Goal: Task Accomplishment & Management: Use online tool/utility

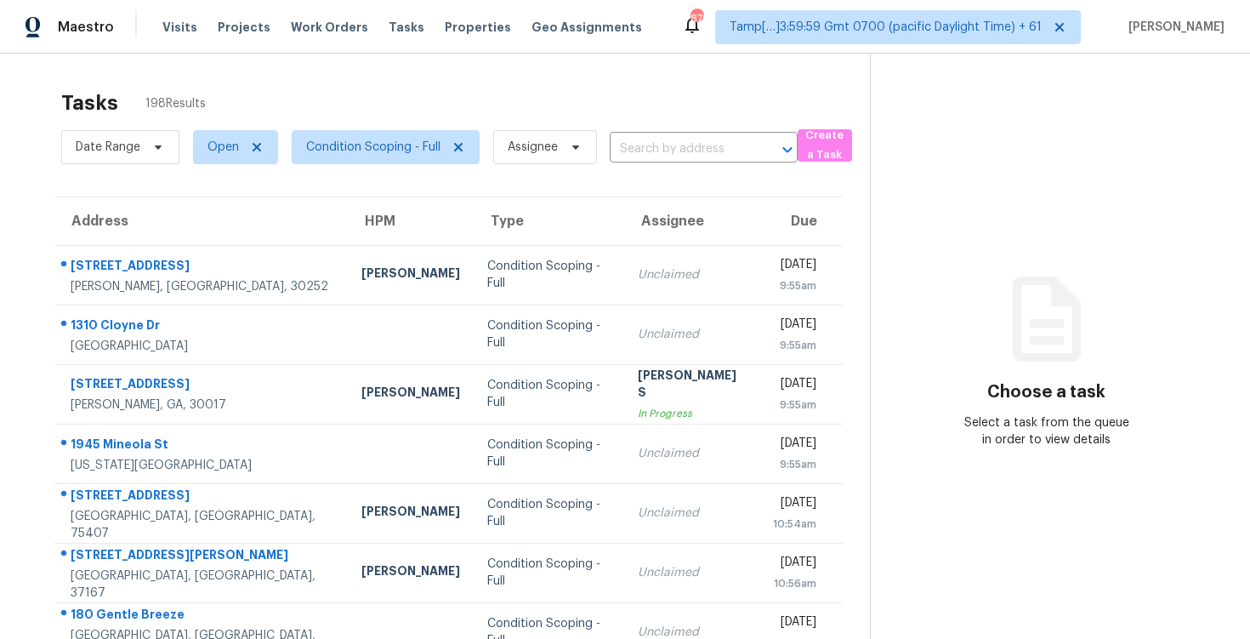
click at [648, 132] on div "Date Range Open Condition Scoping - Full Assignee ​" at bounding box center [429, 147] width 736 height 44
click at [647, 162] on body "Maestro Visits Projects Work Orders Tasks Properties Geo Assignments 878 Tamp[……" at bounding box center [625, 319] width 1250 height 639
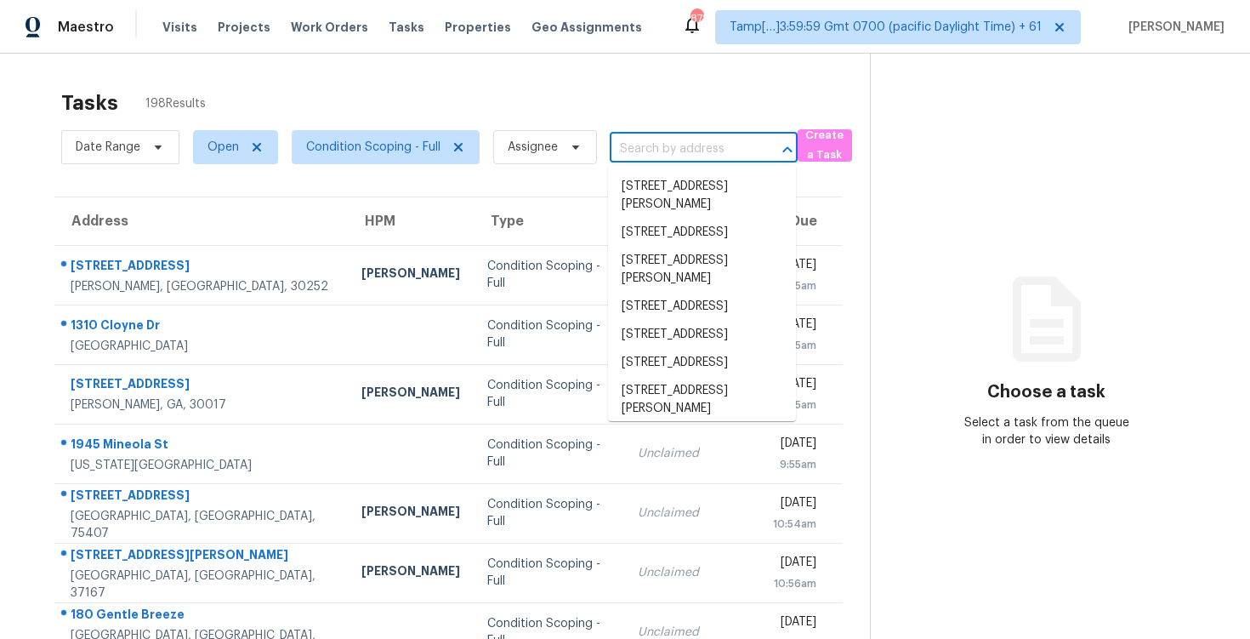
paste input "4850 Forest Blvd, Gainesville, GA 30506"
type input "4850 Forest Blvd, Gainesville, GA 30506"
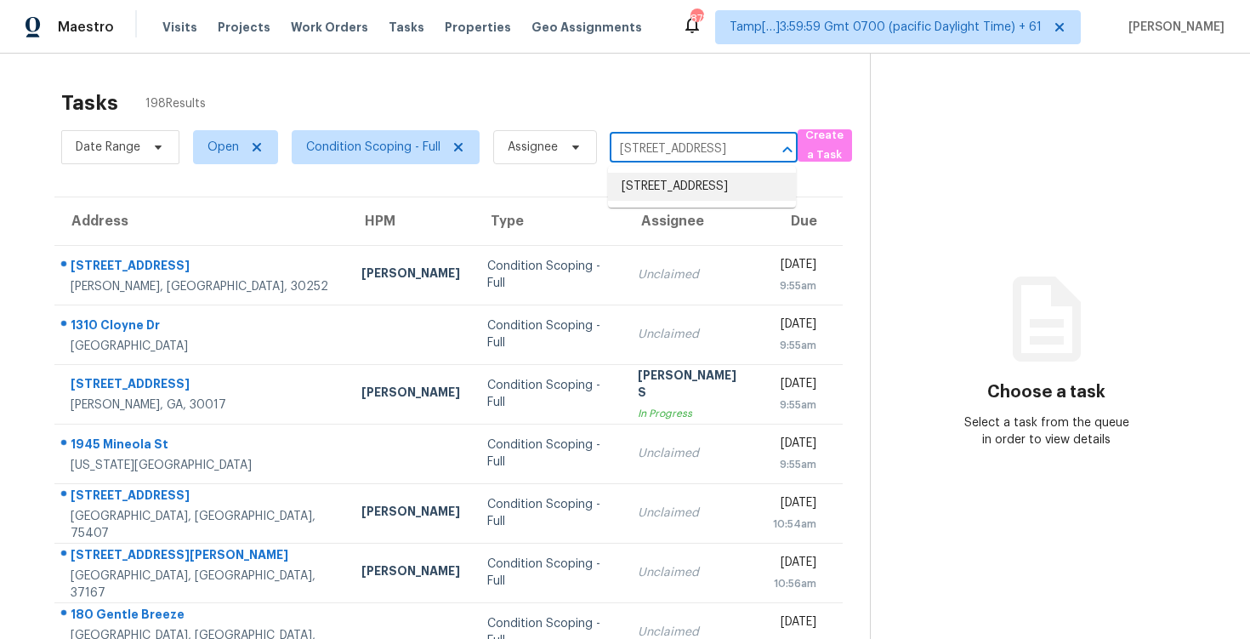
click at [704, 192] on li "4850 Forest Blvd, Gainesville, GA 30506" at bounding box center [702, 187] width 188 height 28
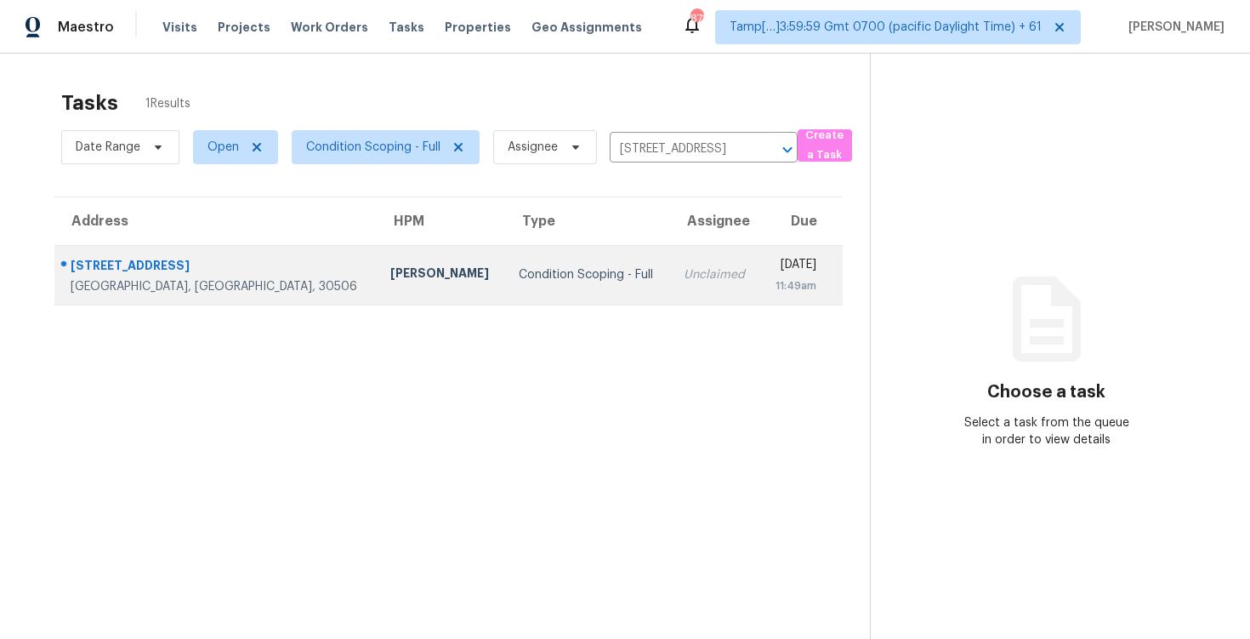
click at [760, 247] on td "Mon, Aug 25th 2025 11:49am" at bounding box center [801, 275] width 82 height 60
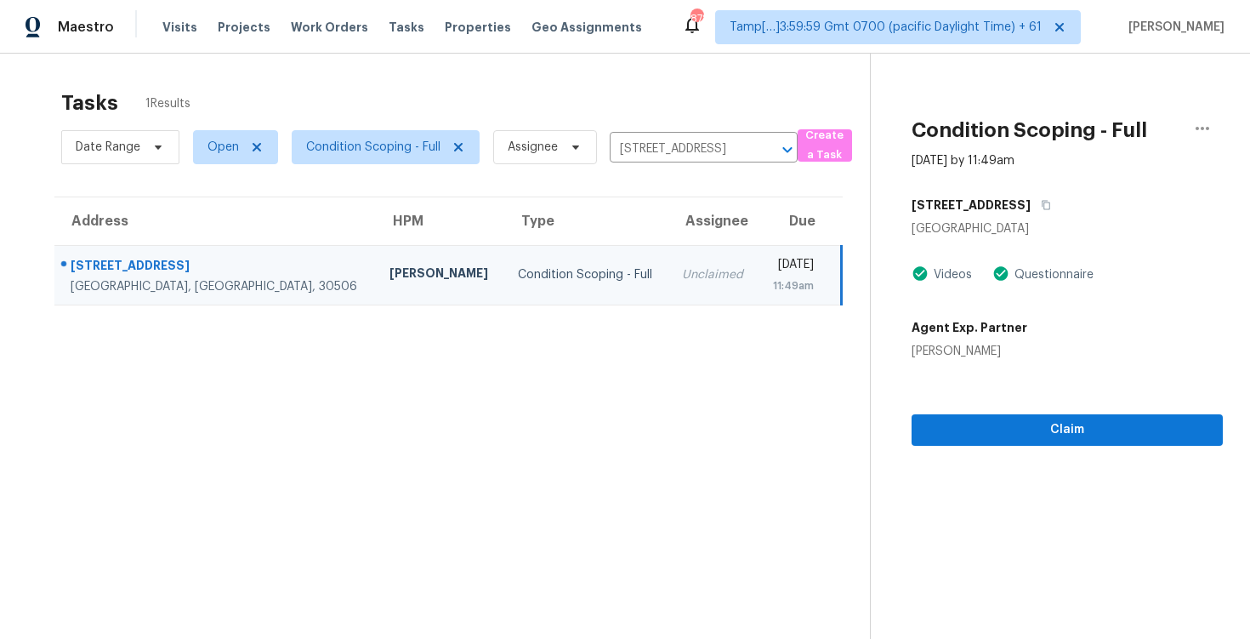
click at [1056, 457] on section "Condition Scoping - Full Aug 25th 2025 by 11:49am 4850 Forest Blvd Gainesville,…" at bounding box center [1046, 373] width 353 height 639
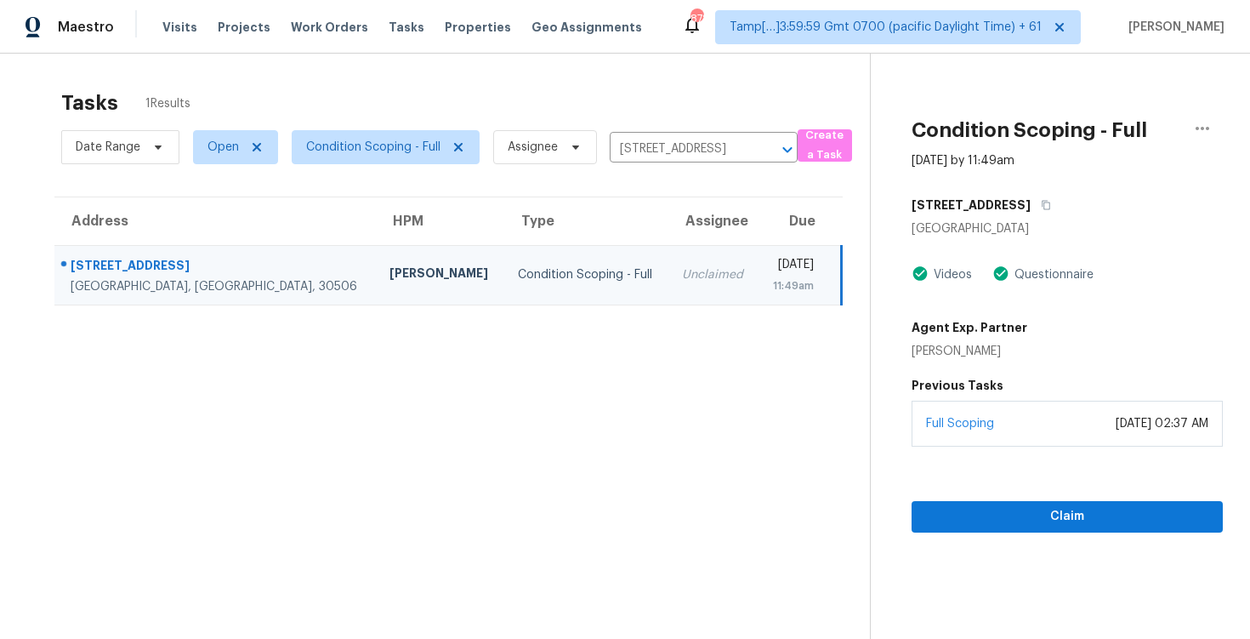
click at [1116, 422] on div "March 13, 2025 at 02:37 AM" at bounding box center [1162, 423] width 93 height 17
click at [1073, 502] on button "Claim" at bounding box center [1066, 516] width 311 height 31
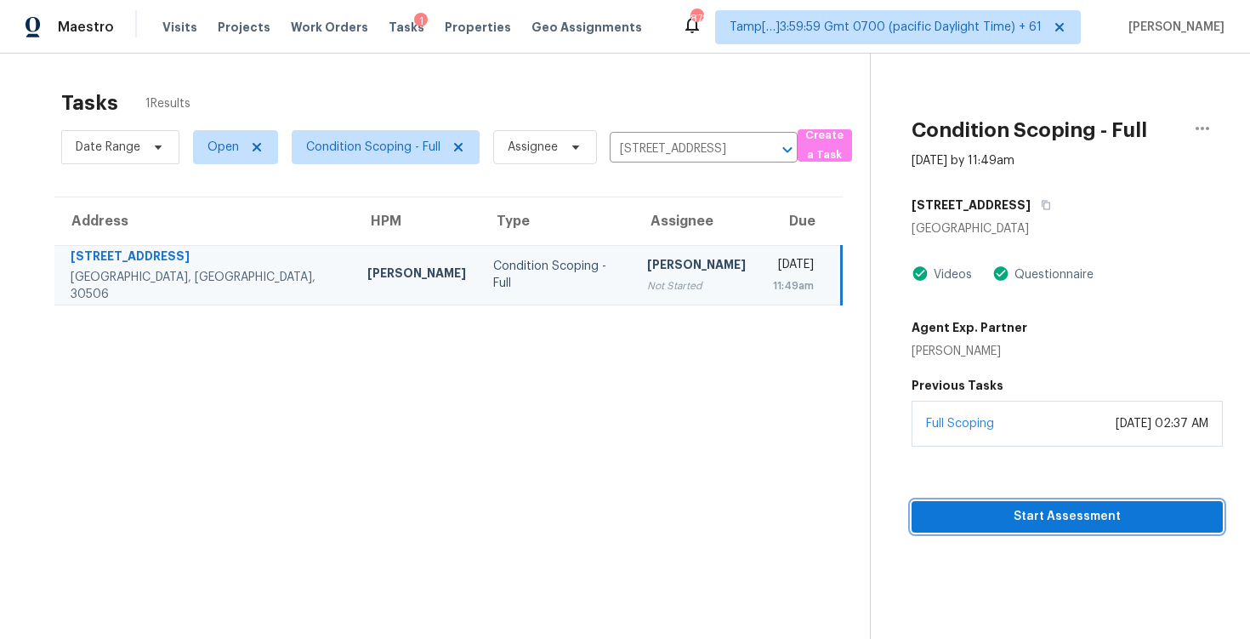
click at [1073, 502] on button "Start Assessment" at bounding box center [1066, 516] width 311 height 31
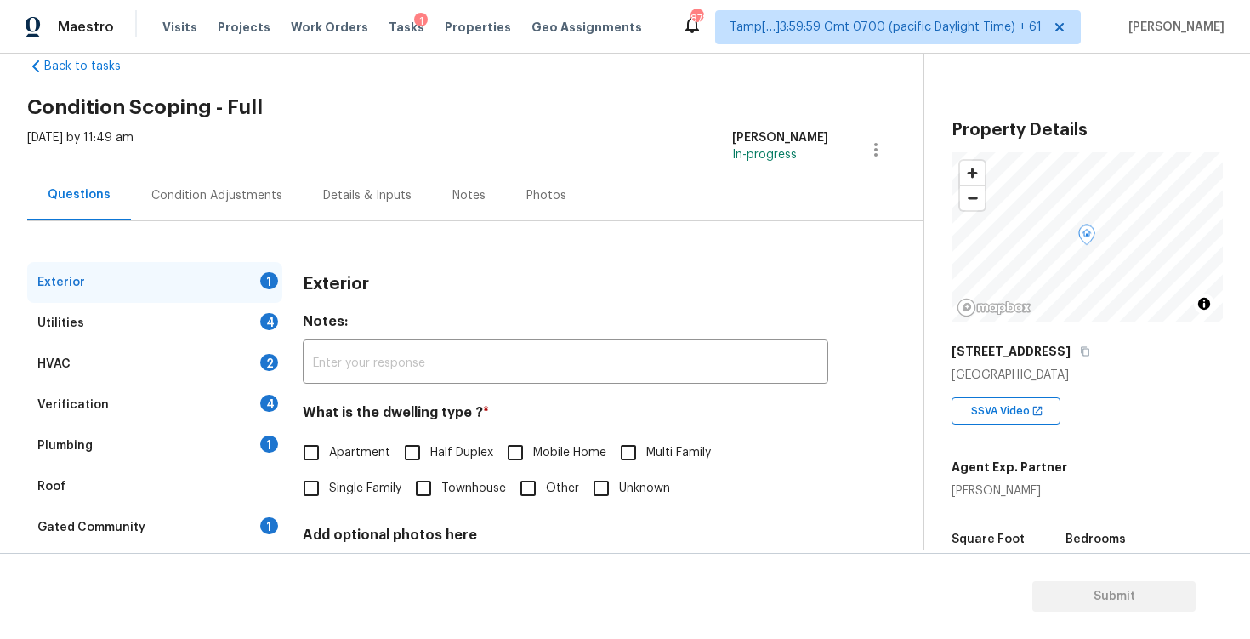
scroll to position [22, 0]
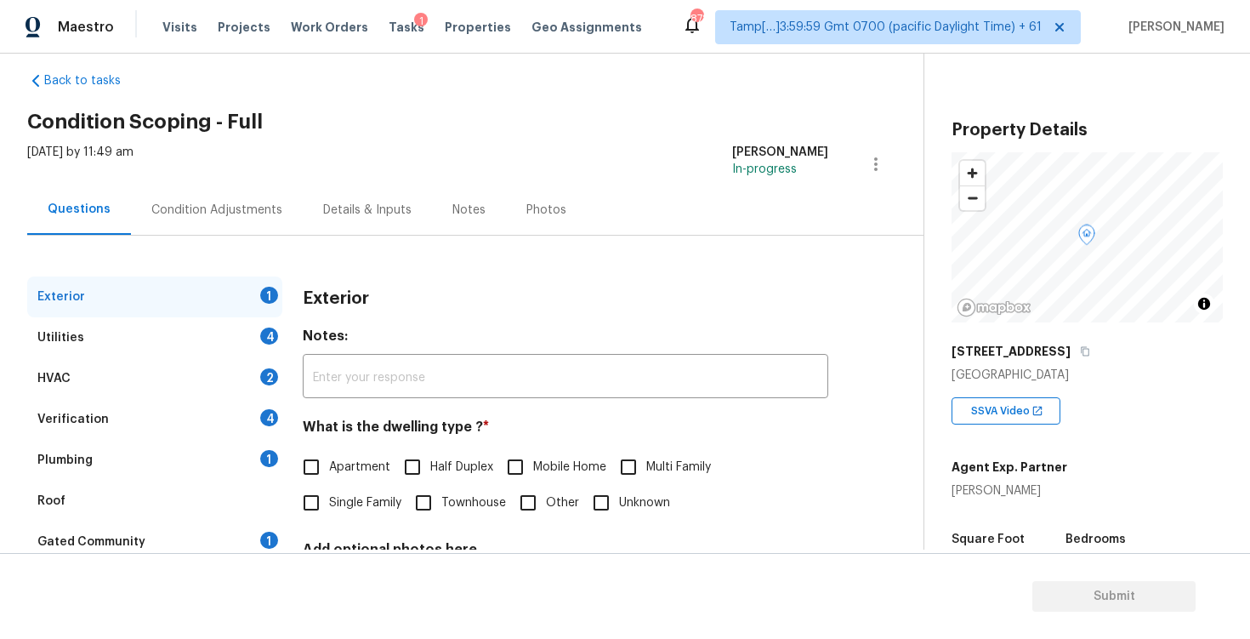
click at [215, 225] on div "Condition Adjustments" at bounding box center [217, 210] width 172 height 50
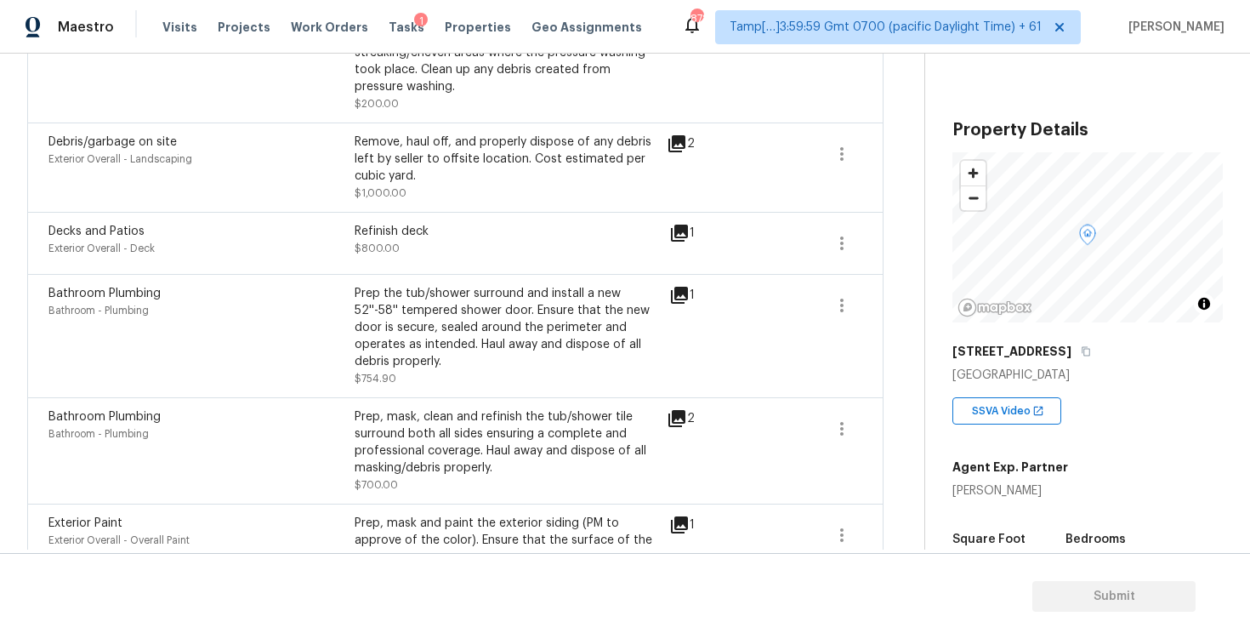
scroll to position [1220, 0]
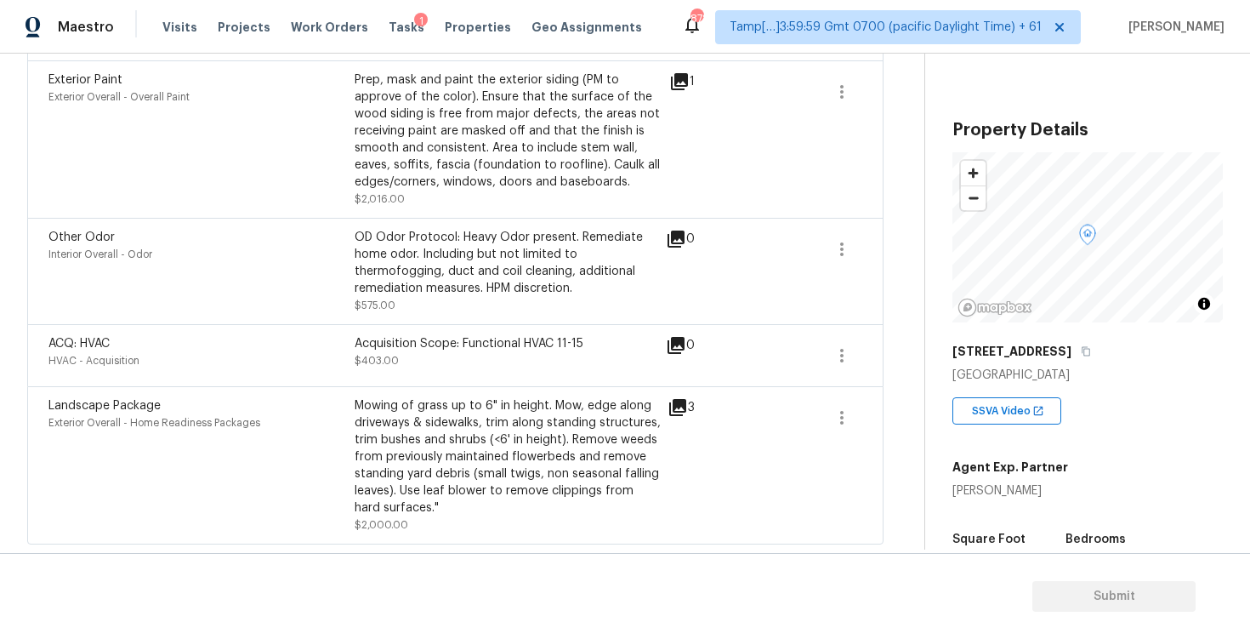
click at [673, 397] on icon at bounding box center [677, 407] width 20 height 20
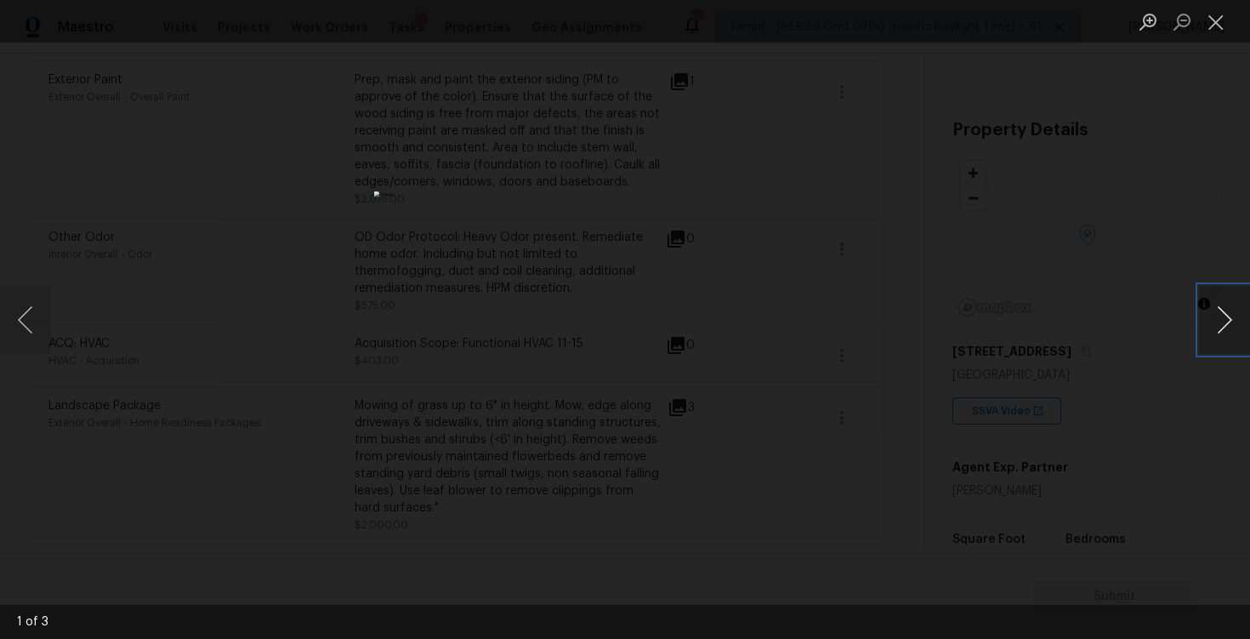
click at [1225, 309] on button "Next image" at bounding box center [1224, 320] width 51 height 68
click at [1193, 202] on div "Lightbox" at bounding box center [625, 319] width 1250 height 639
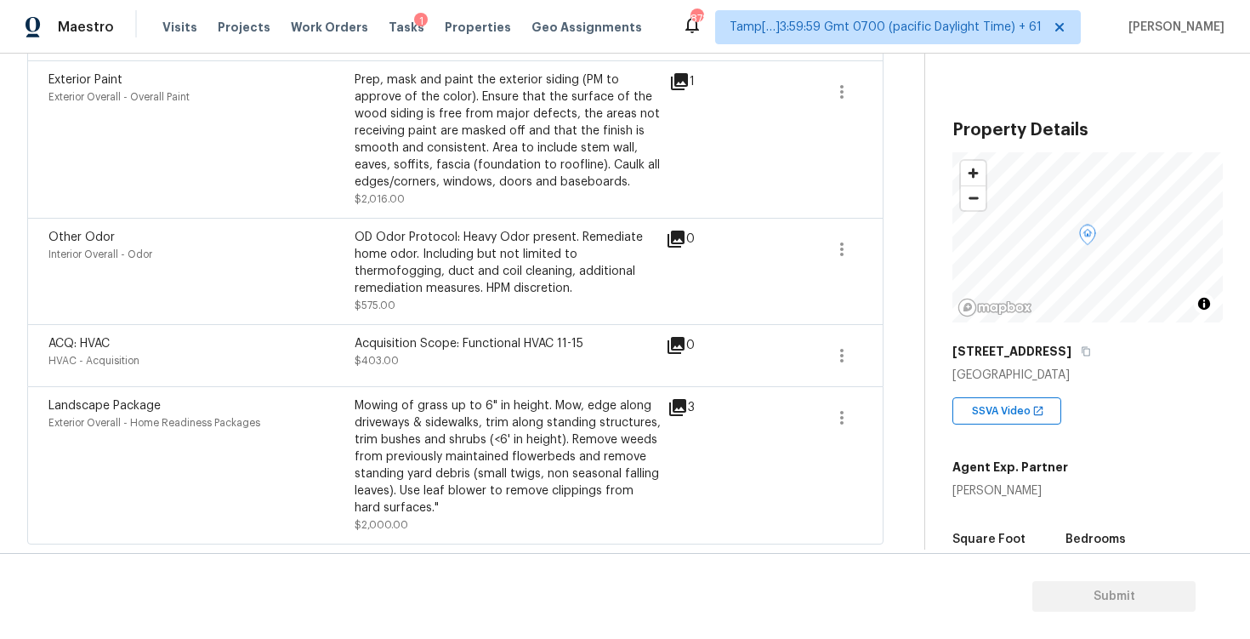
scroll to position [1194, 0]
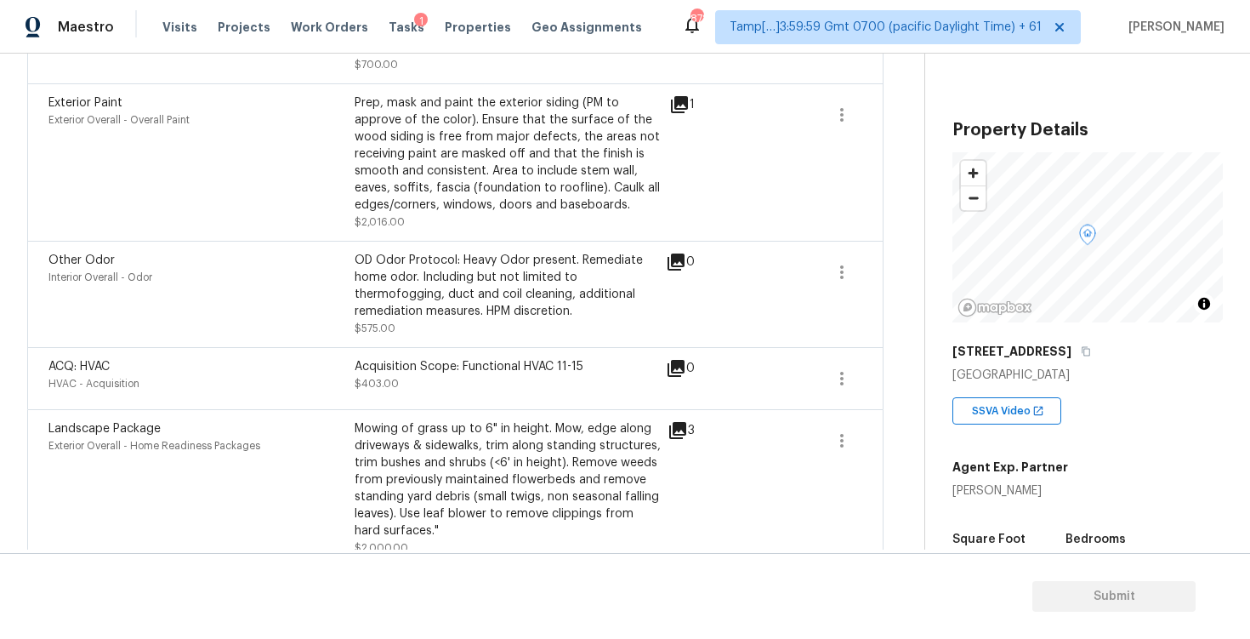
click at [680, 373] on icon at bounding box center [676, 368] width 20 height 20
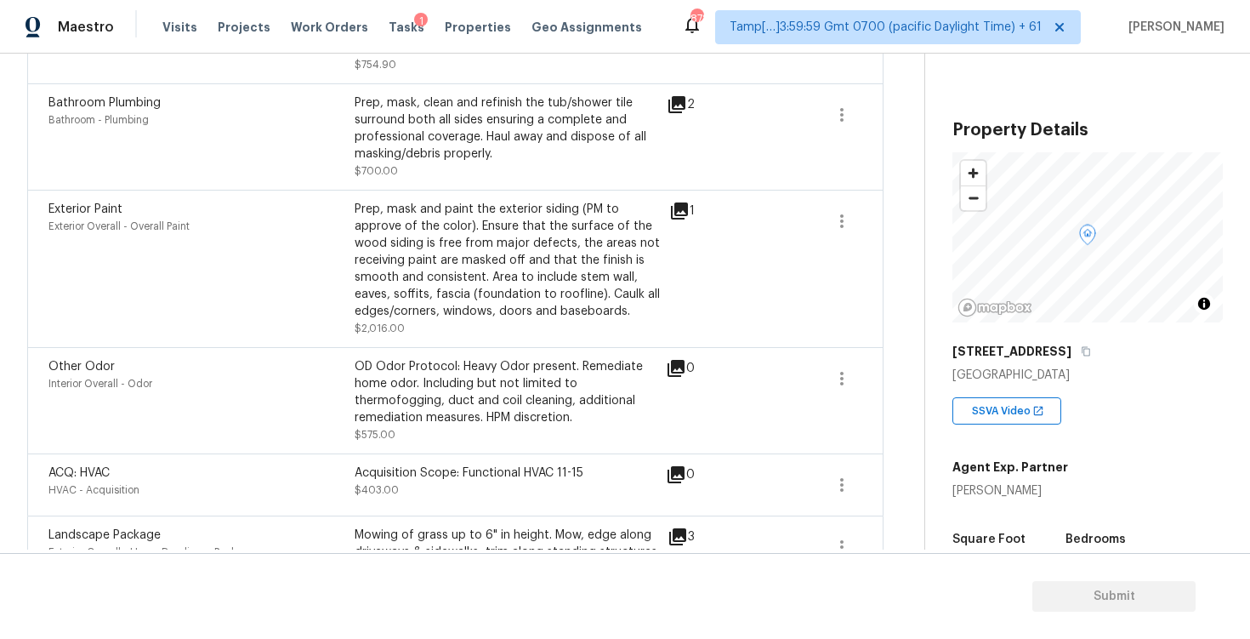
scroll to position [1082, 0]
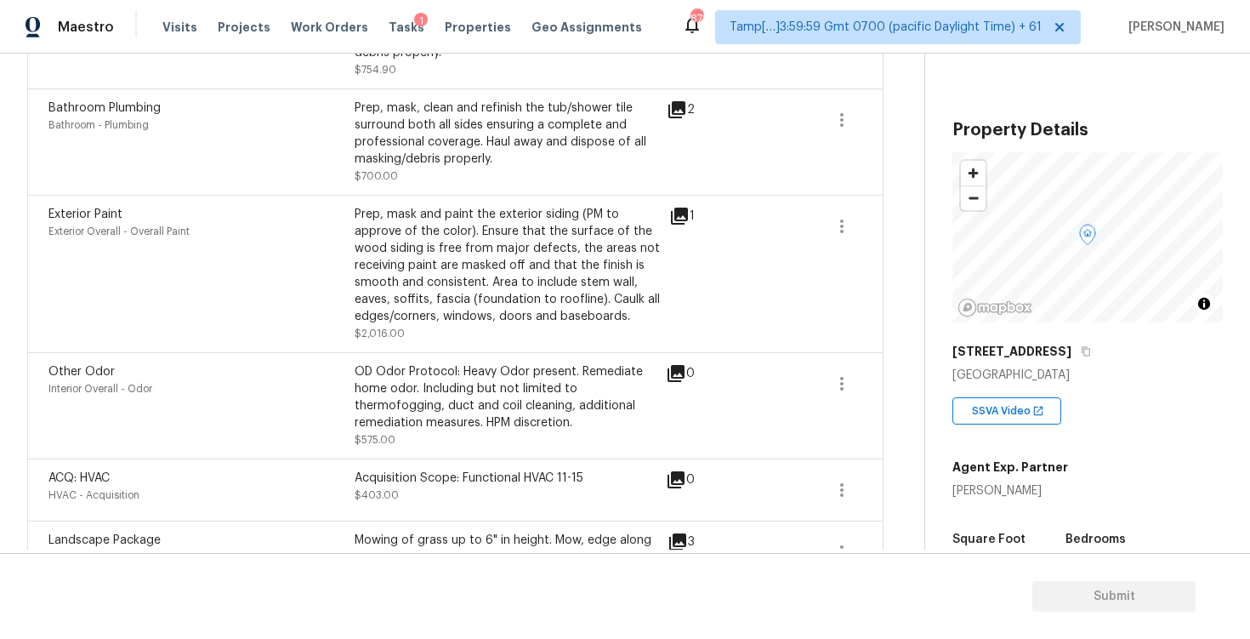
click at [671, 215] on icon at bounding box center [679, 215] width 17 height 17
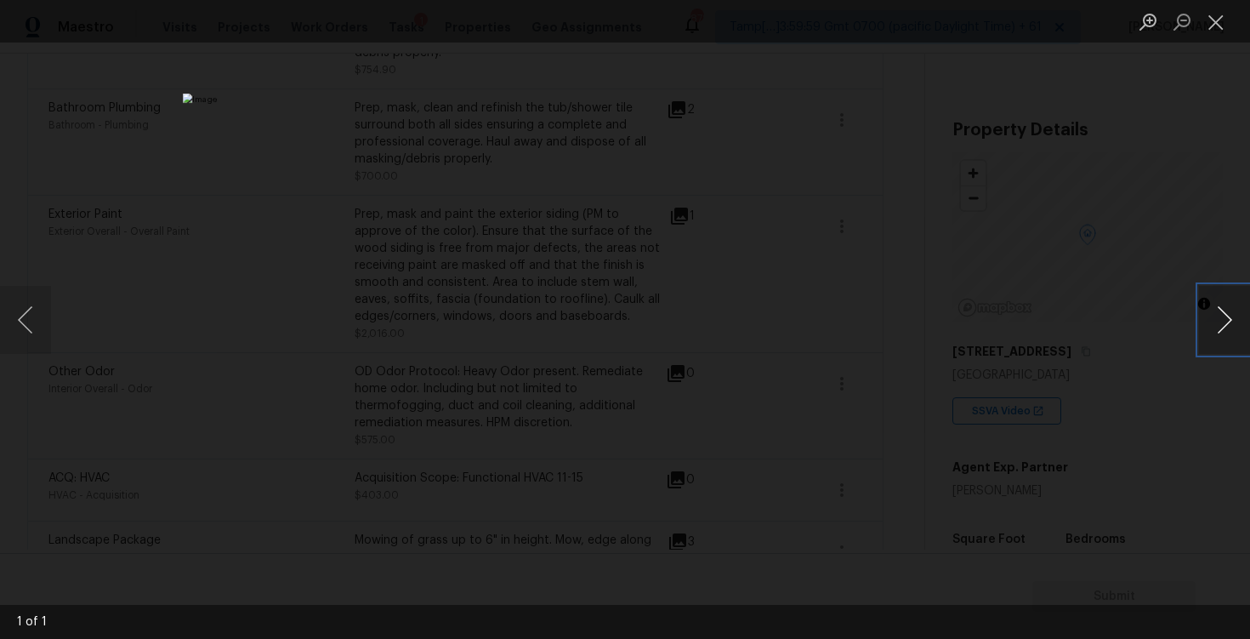
click at [1227, 325] on button "Next image" at bounding box center [1224, 320] width 51 height 68
click at [1210, 321] on button "Next image" at bounding box center [1224, 320] width 51 height 68
click at [1065, 270] on div "Lightbox" at bounding box center [625, 319] width 1250 height 639
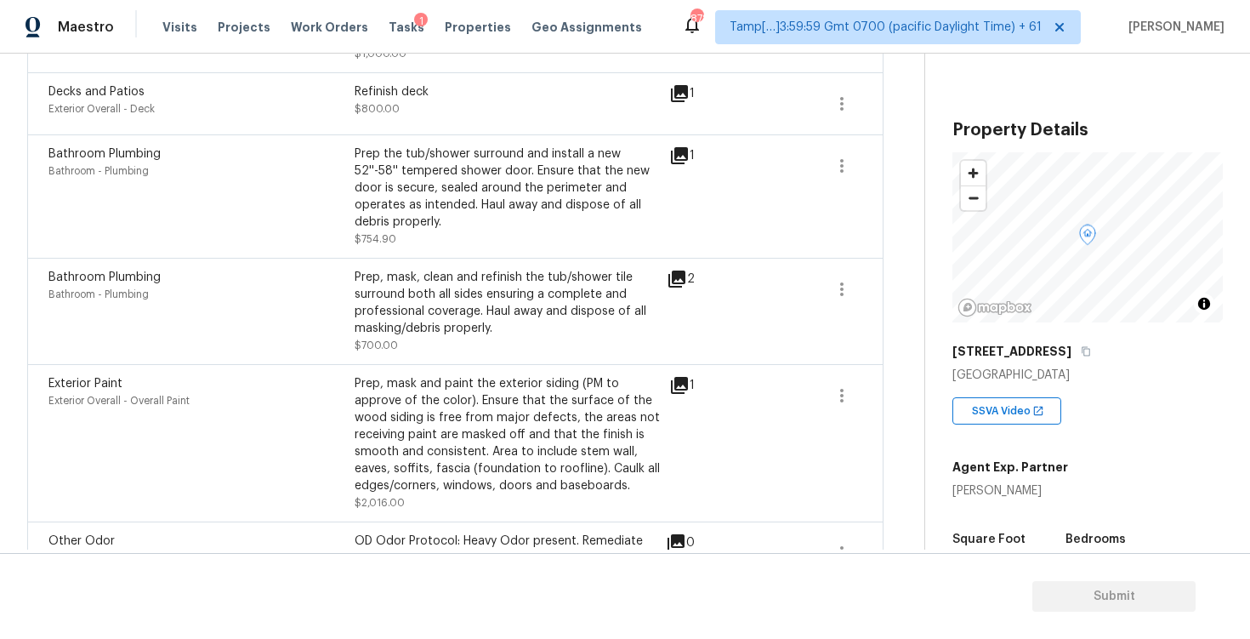
scroll to position [904, 0]
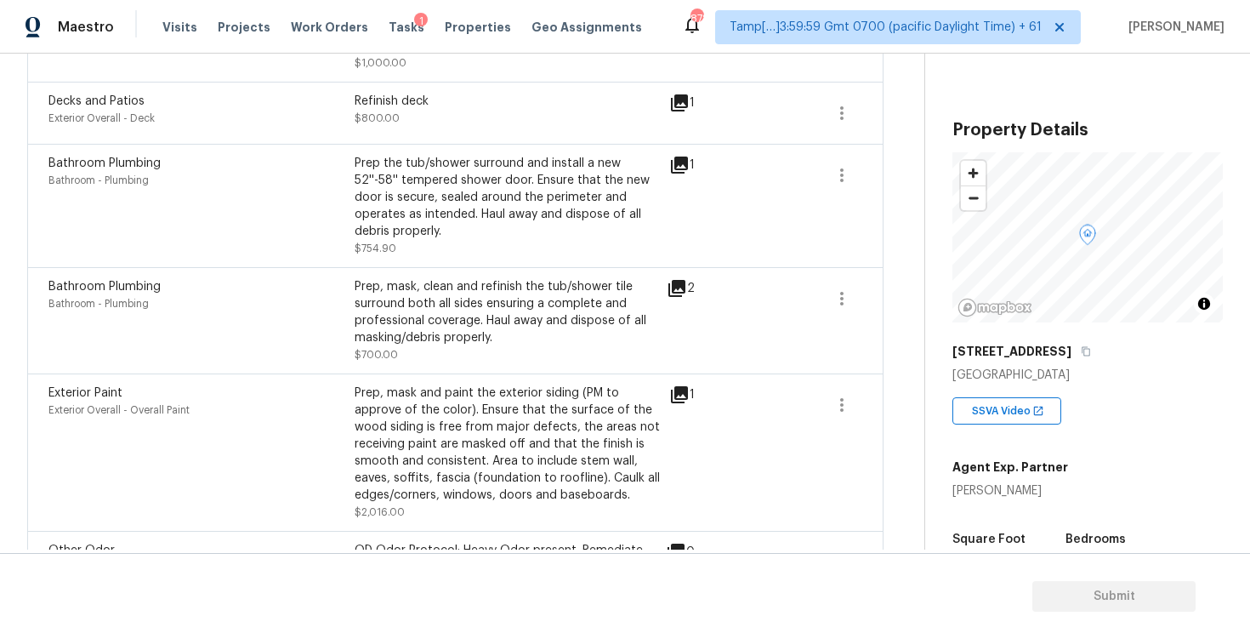
click at [670, 304] on div "2" at bounding box center [708, 320] width 82 height 85
click at [681, 284] on icon at bounding box center [676, 288] width 17 height 17
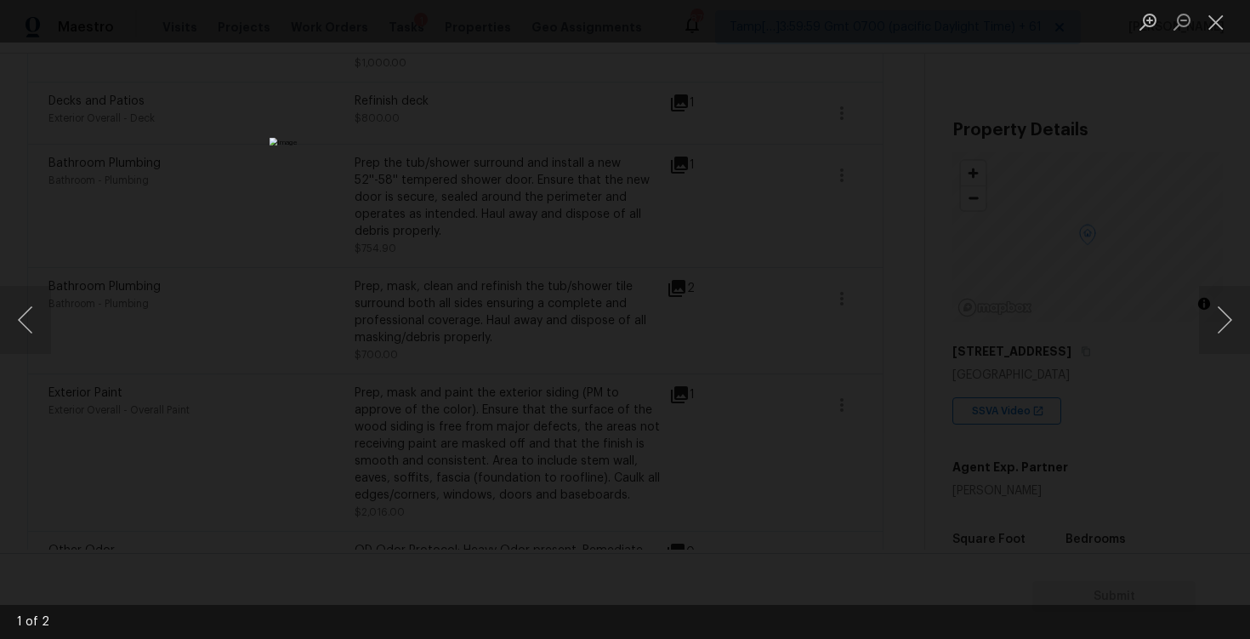
click at [995, 166] on div "Lightbox" at bounding box center [625, 319] width 1250 height 639
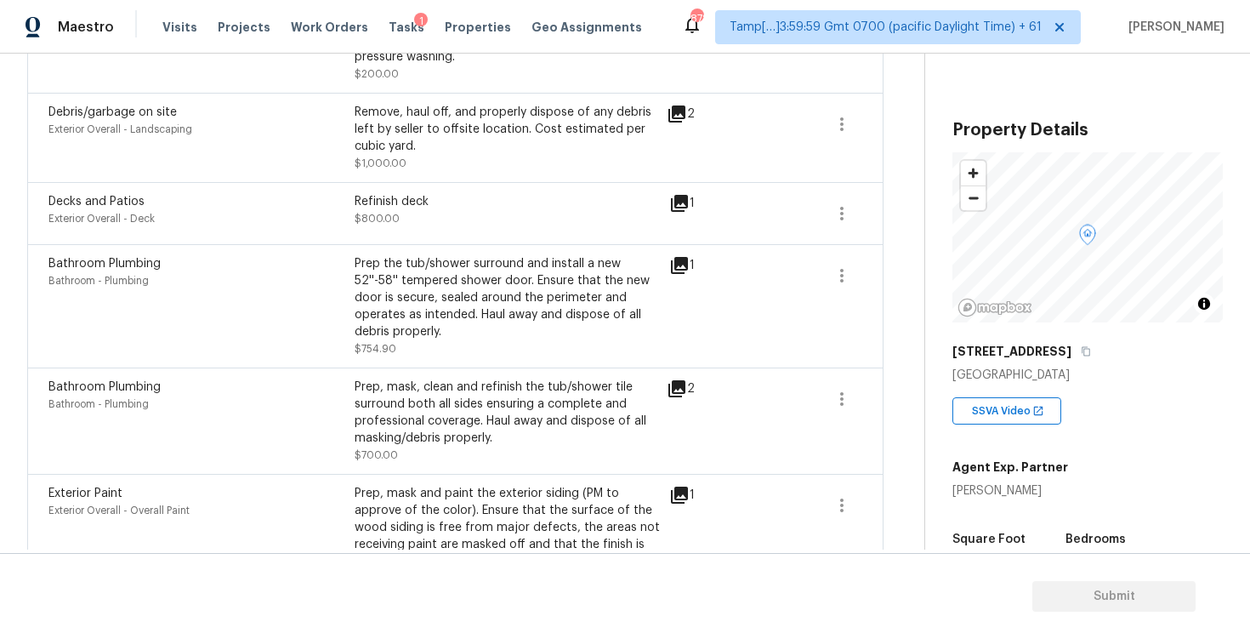
scroll to position [802, 0]
click at [697, 258] on div "1" at bounding box center [709, 267] width 80 height 20
click at [679, 258] on icon at bounding box center [679, 267] width 20 height 20
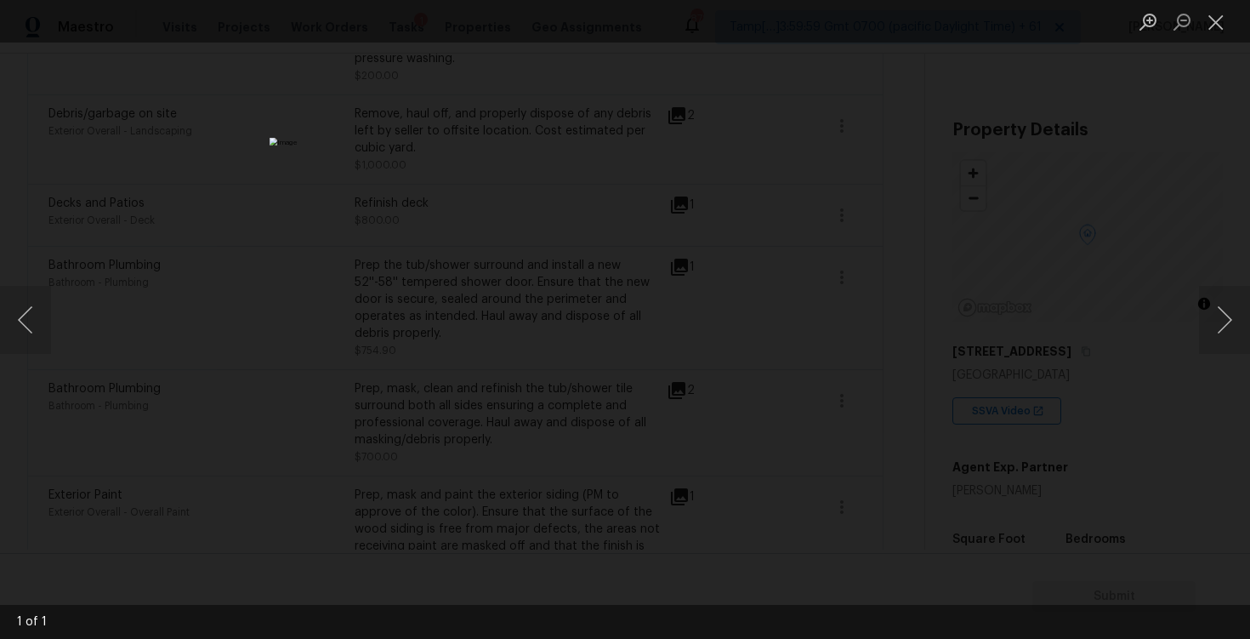
click at [1099, 309] on div "Lightbox" at bounding box center [625, 319] width 1250 height 639
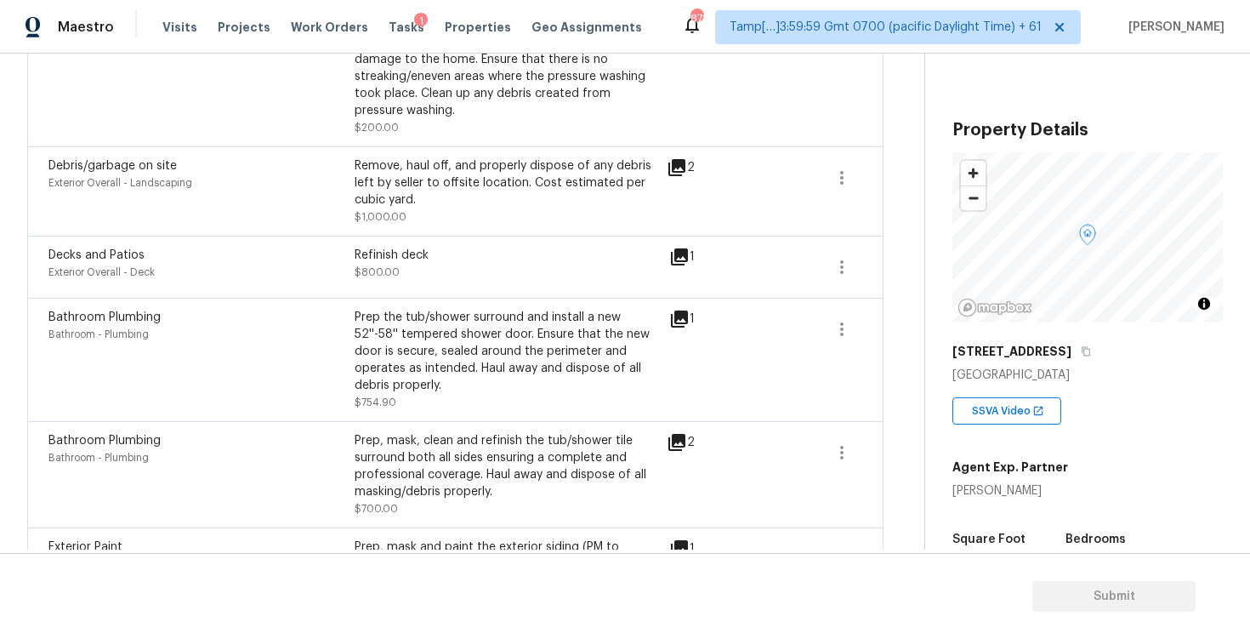
scroll to position [733, 0]
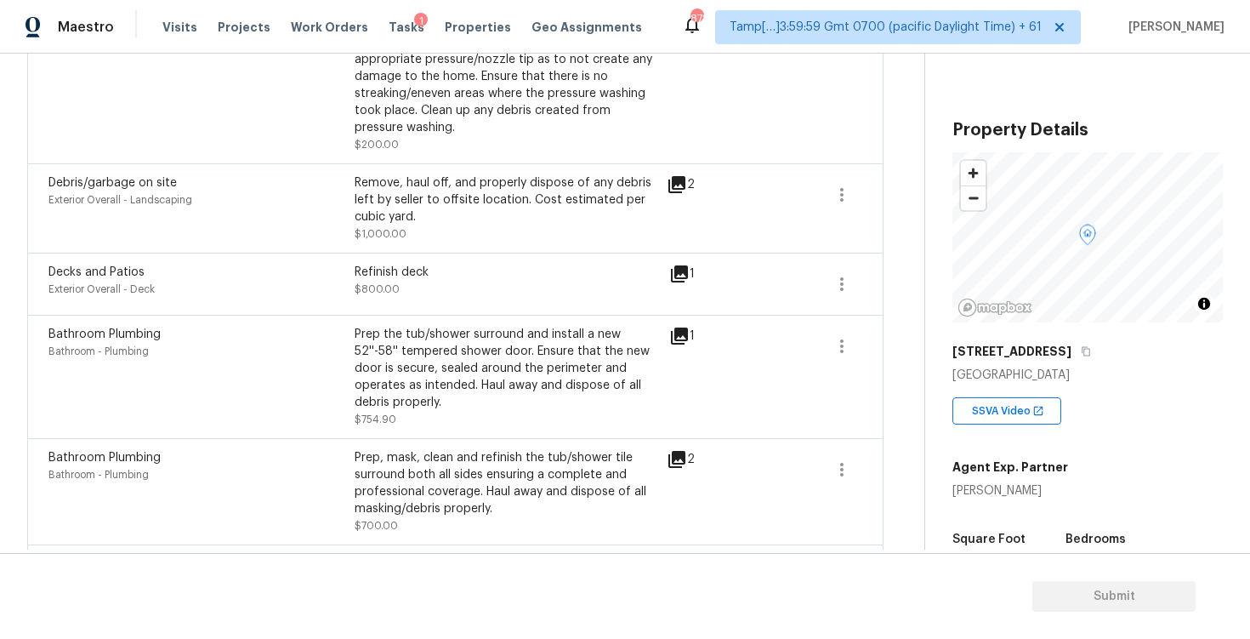
click at [675, 277] on icon at bounding box center [679, 273] width 17 height 17
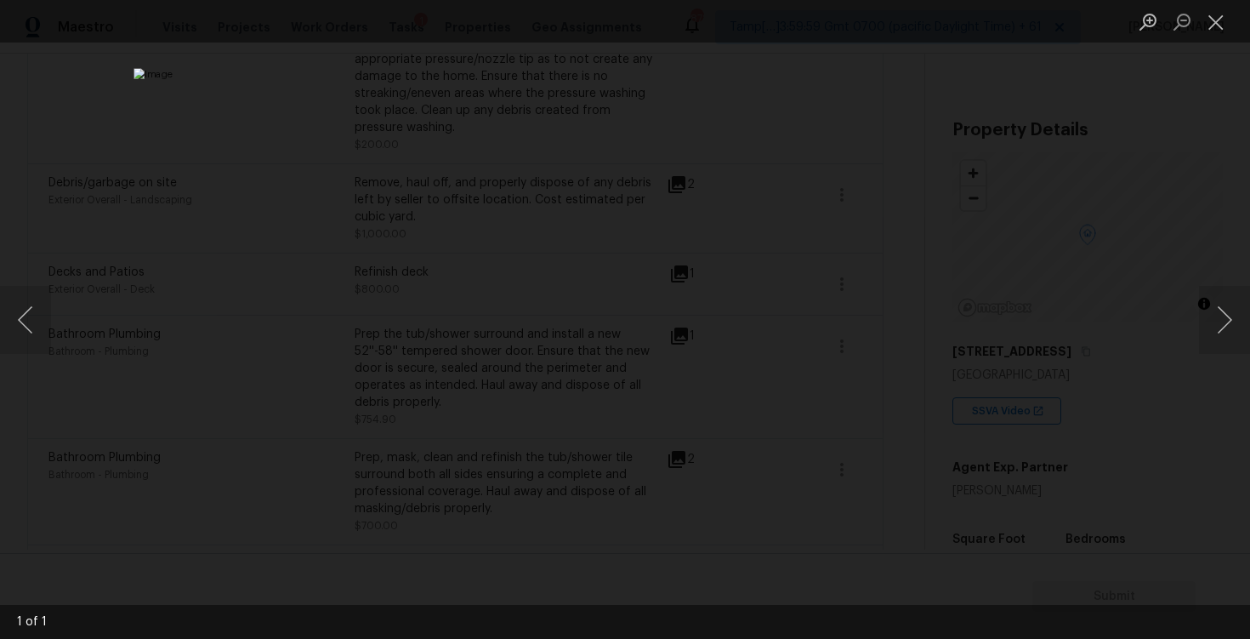
click at [971, 236] on div "Lightbox" at bounding box center [625, 319] width 1250 height 639
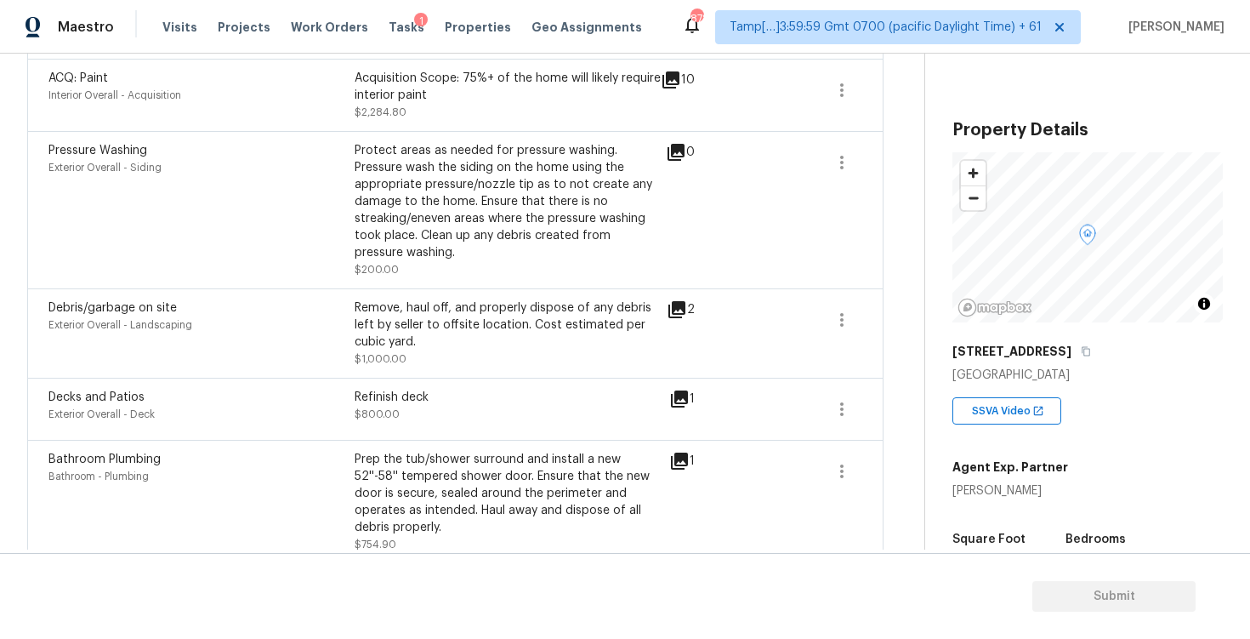
scroll to position [578, 0]
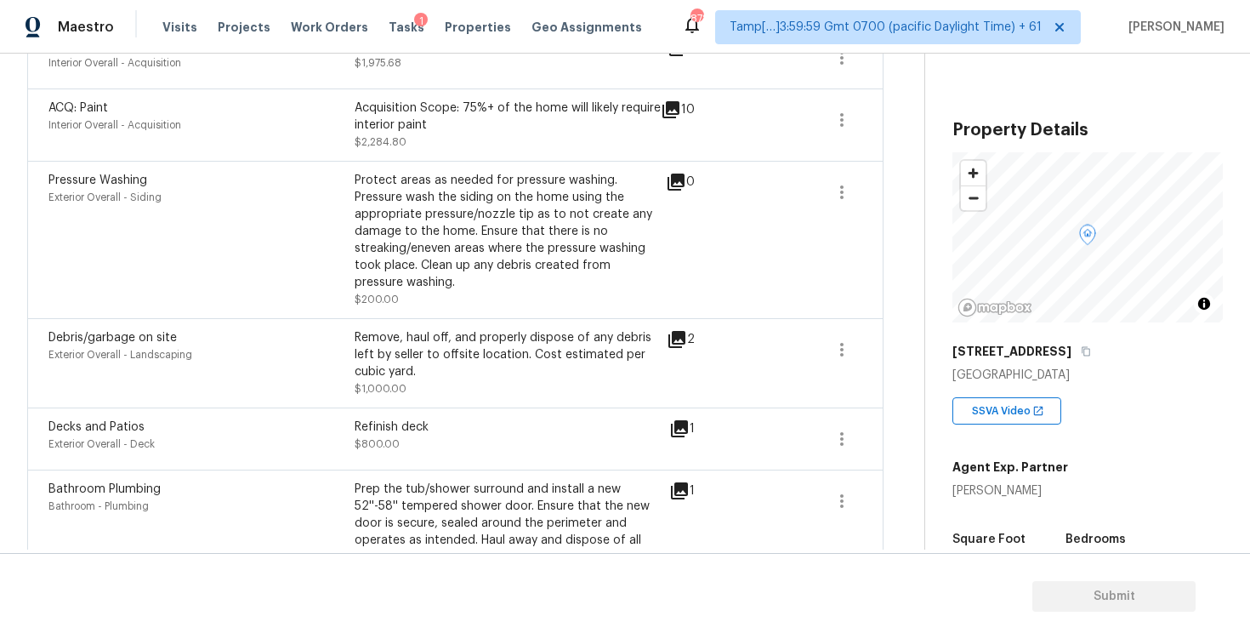
click at [672, 353] on div "2" at bounding box center [708, 363] width 82 height 68
click at [673, 348] on icon at bounding box center [676, 339] width 17 height 17
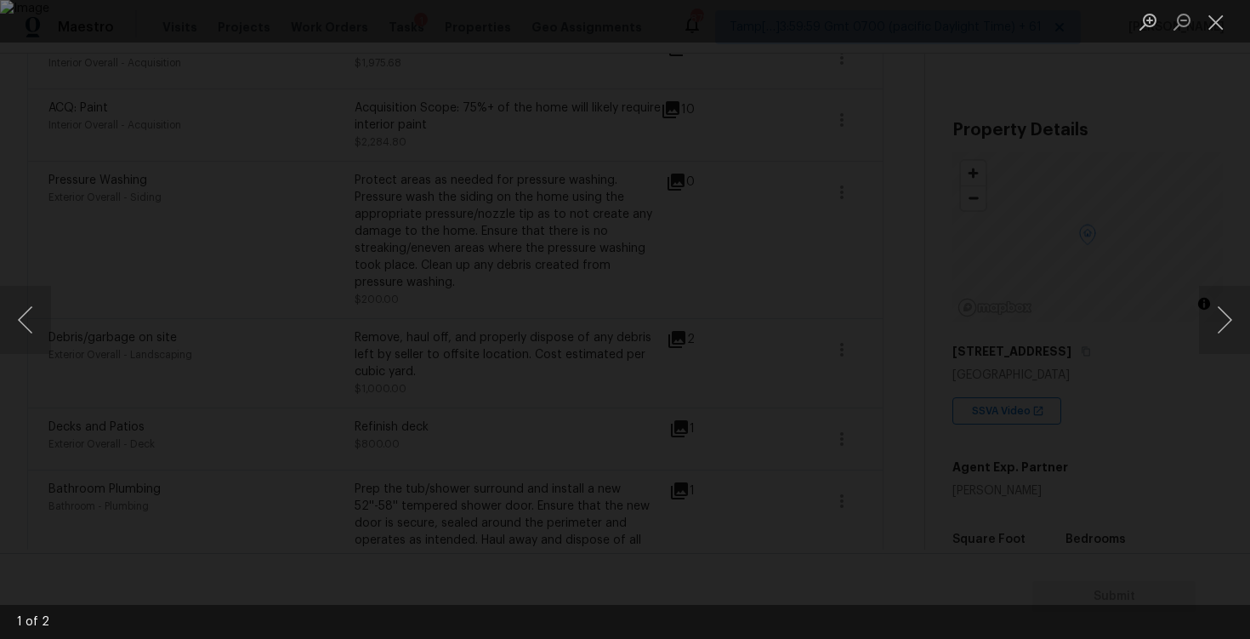
click at [971, 323] on div "Lightbox" at bounding box center [625, 319] width 1250 height 639
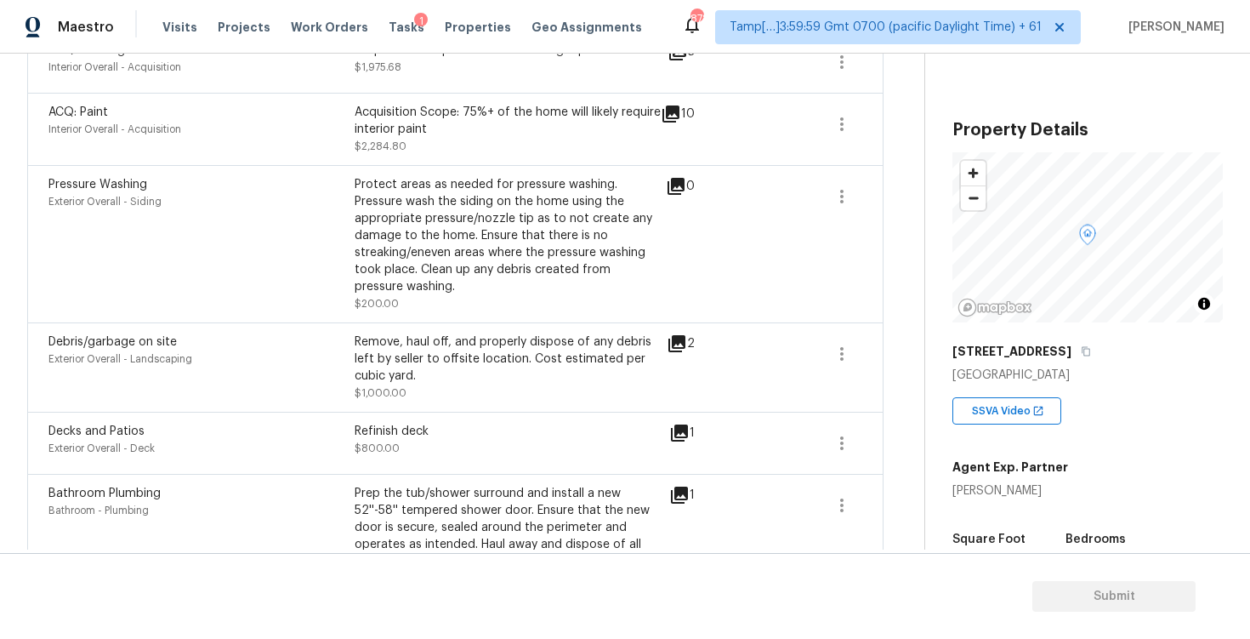
scroll to position [571, 0]
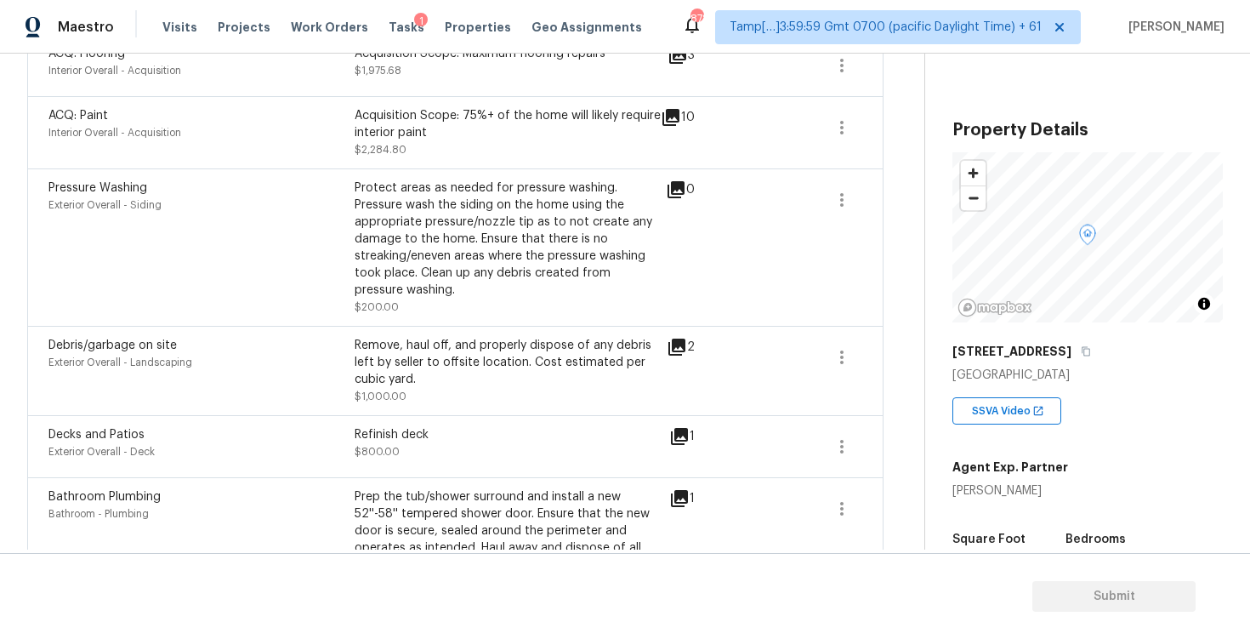
click at [674, 345] on icon at bounding box center [676, 346] width 17 height 17
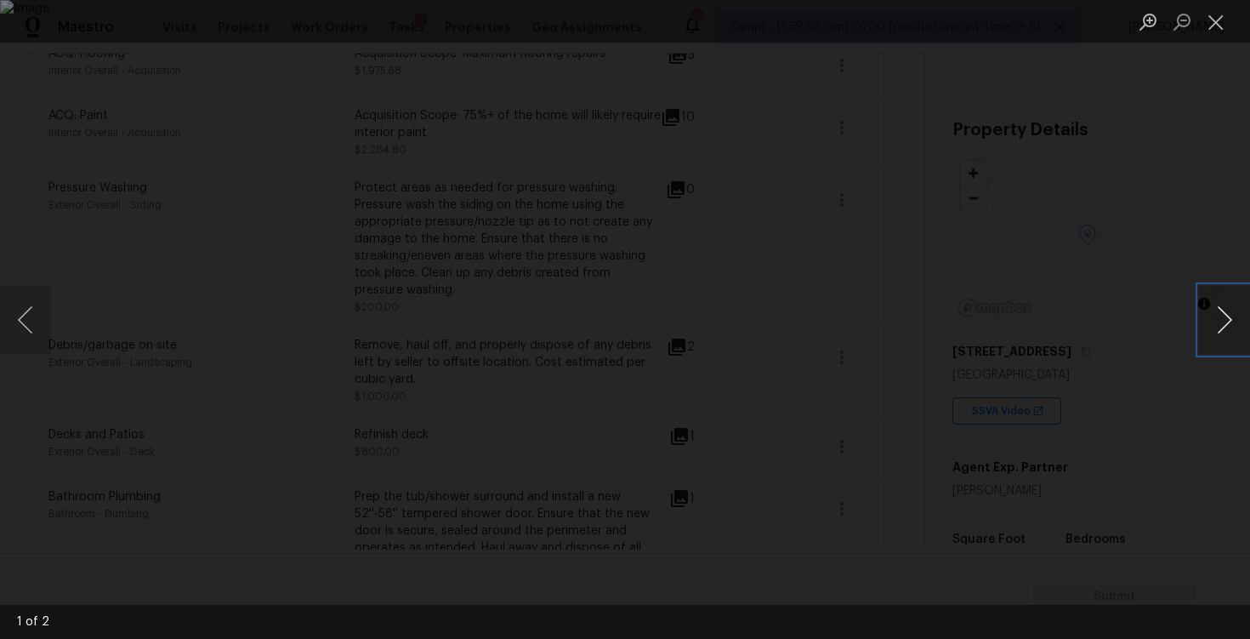
click at [1227, 310] on button "Next image" at bounding box center [1224, 320] width 51 height 68
click at [1180, 216] on div "Lightbox" at bounding box center [625, 319] width 1250 height 639
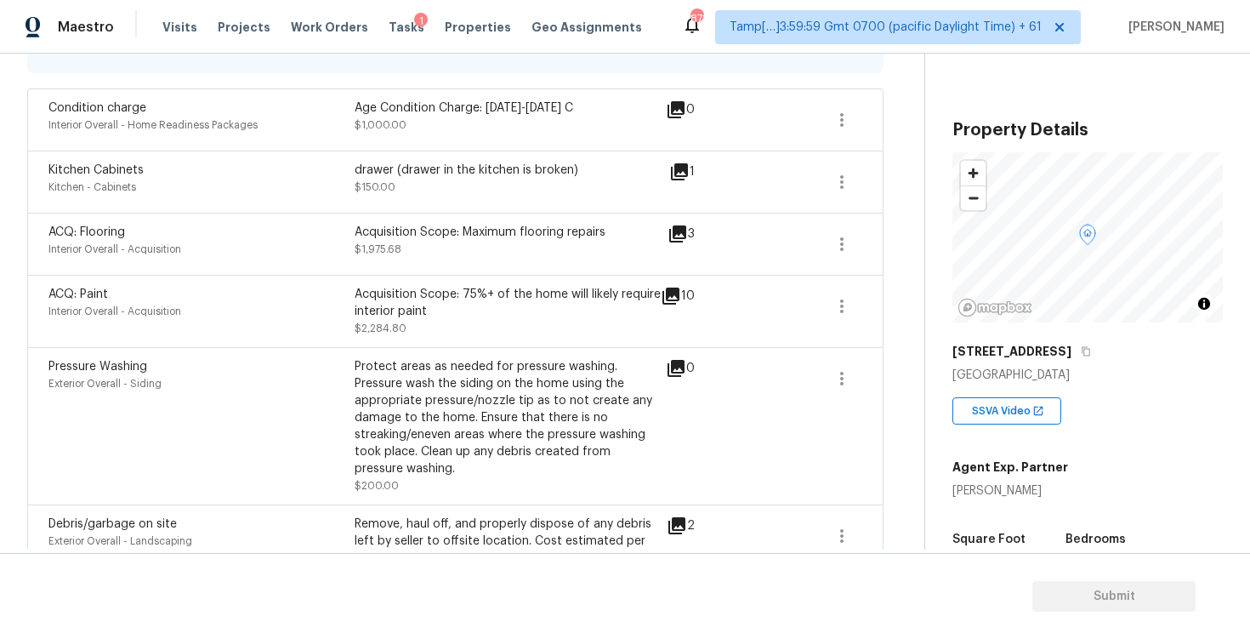
scroll to position [334, 0]
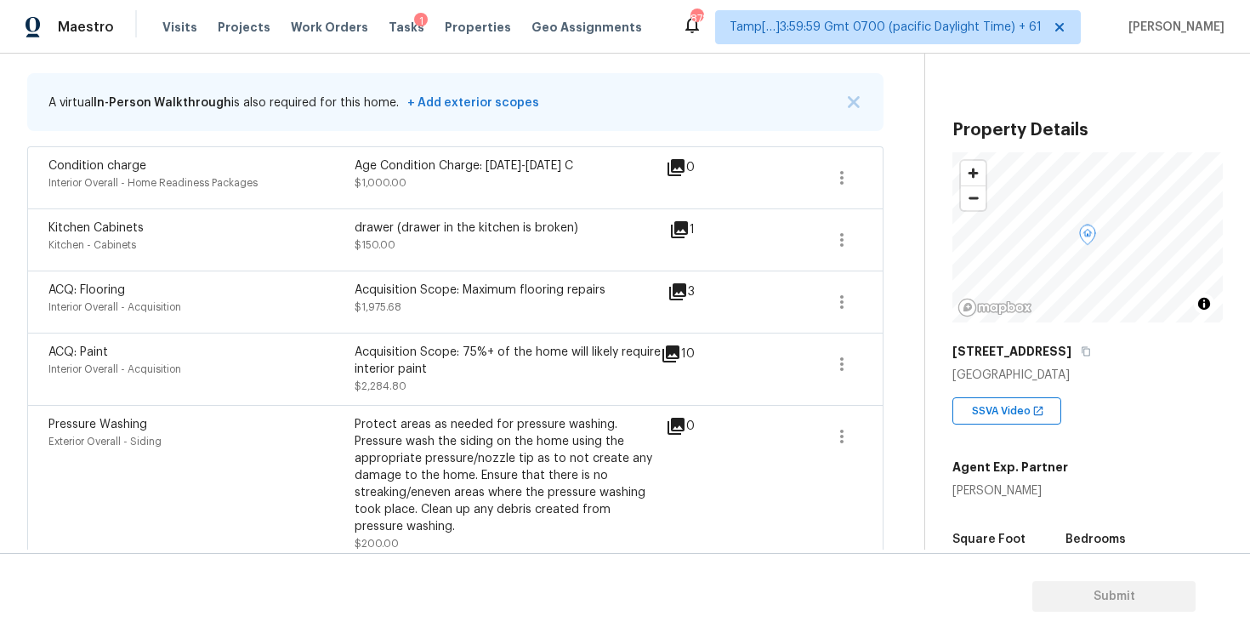
click at [682, 224] on icon at bounding box center [679, 229] width 17 height 17
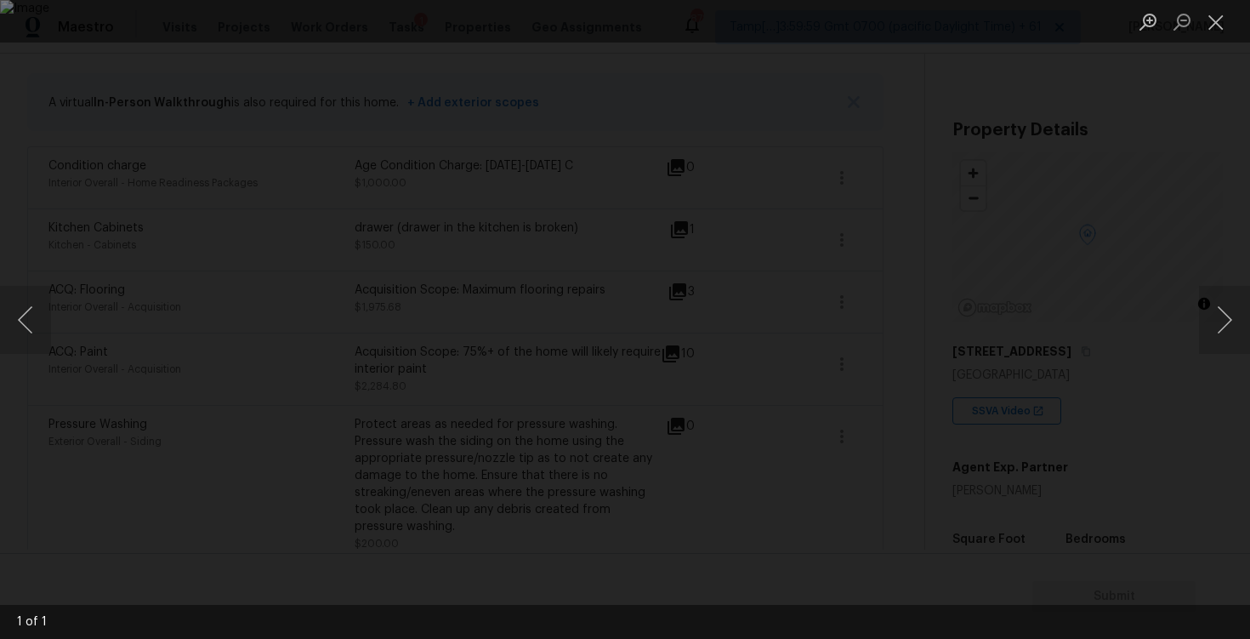
click at [1048, 294] on div "Lightbox" at bounding box center [625, 319] width 1250 height 639
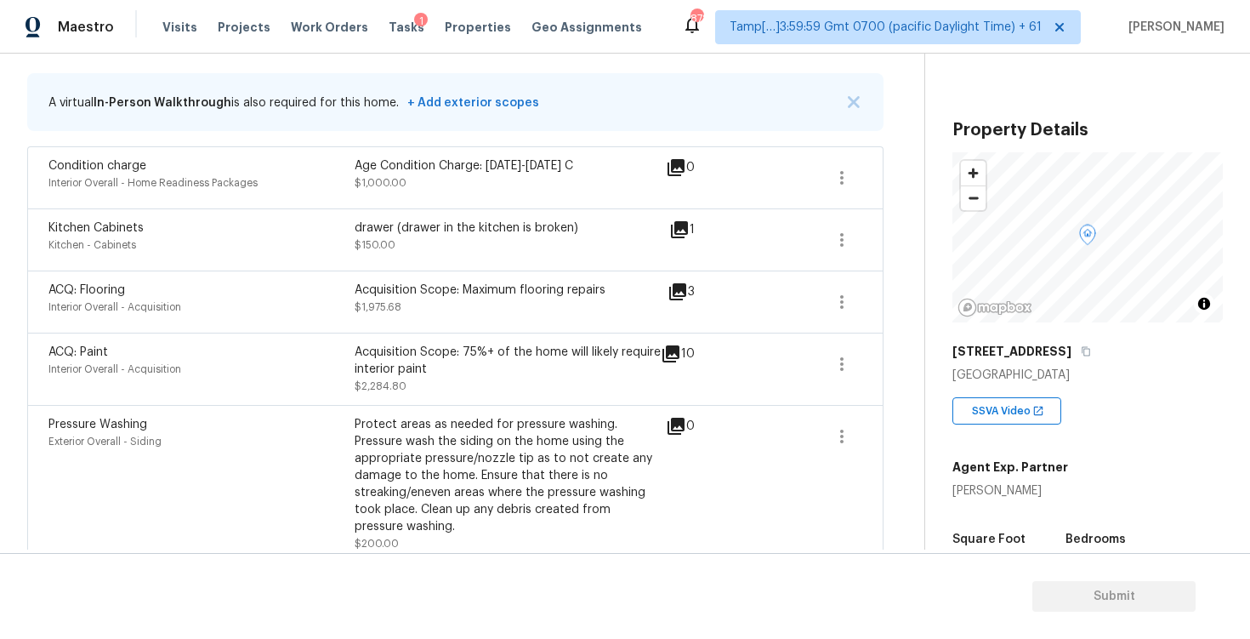
click at [664, 288] on div "ACQ: Flooring Interior Overall - Acquisition Acquisition Scope: Maximum floorin…" at bounding box center [357, 301] width 619 height 41
click at [674, 289] on icon at bounding box center [677, 291] width 17 height 17
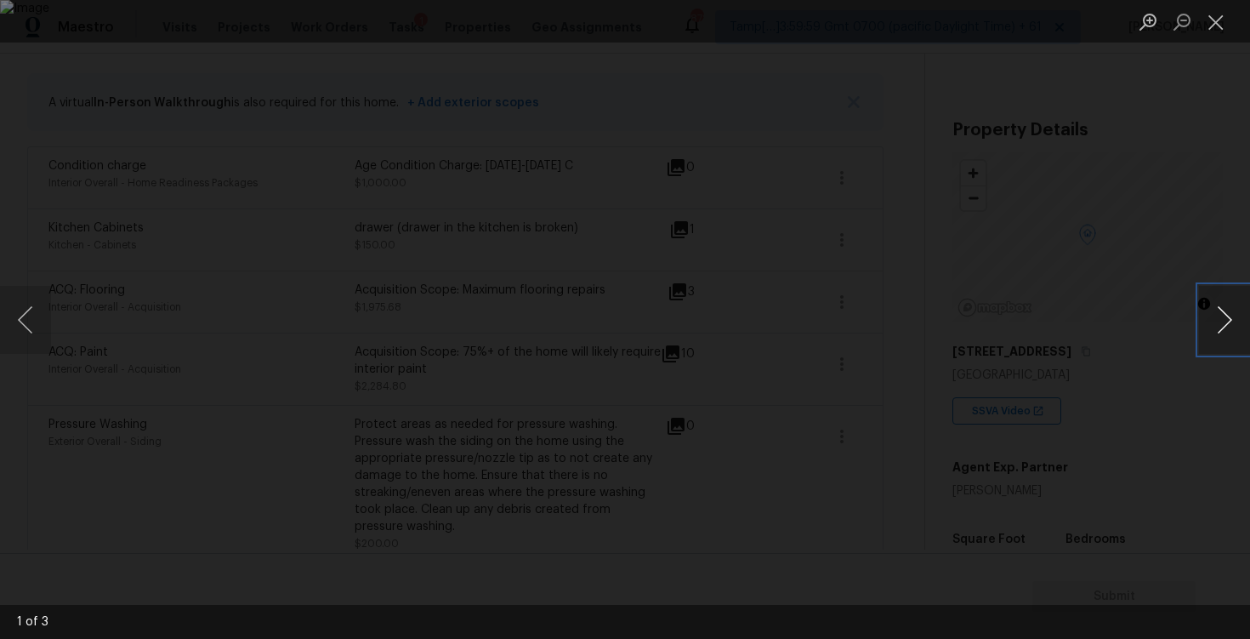
click at [1218, 309] on button "Next image" at bounding box center [1224, 320] width 51 height 68
click at [1218, 307] on button "Next image" at bounding box center [1224, 320] width 51 height 68
click at [1110, 252] on div "Lightbox" at bounding box center [625, 319] width 1250 height 639
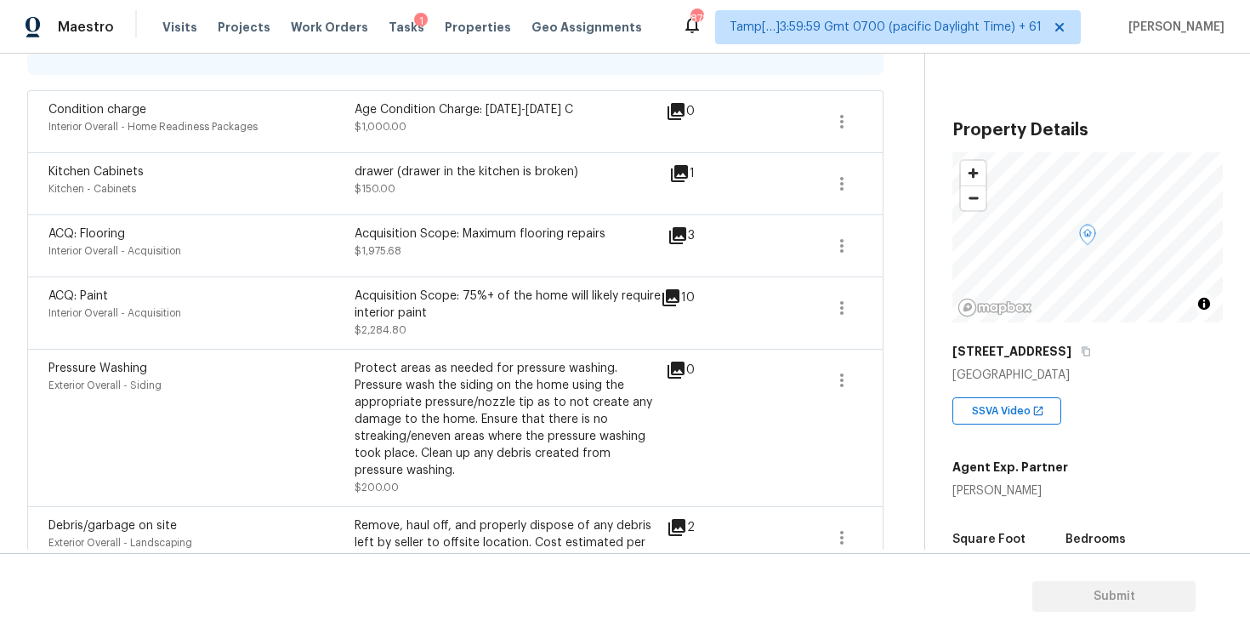
scroll to position [0, 0]
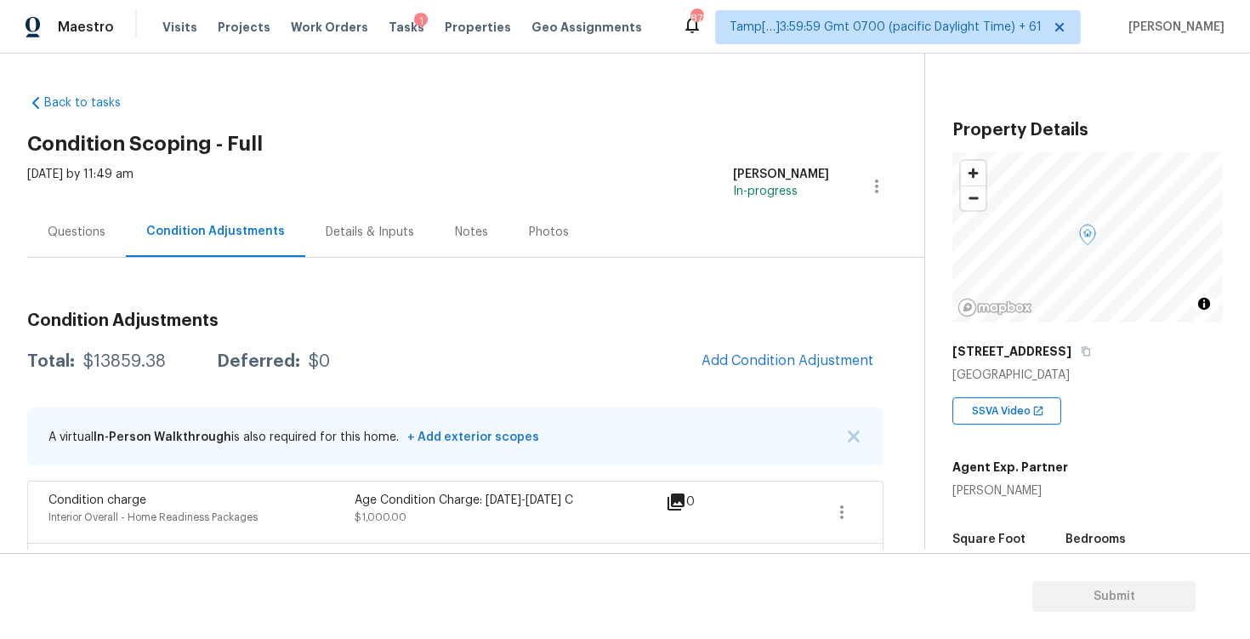
click at [76, 219] on div "Questions" at bounding box center [76, 232] width 99 height 50
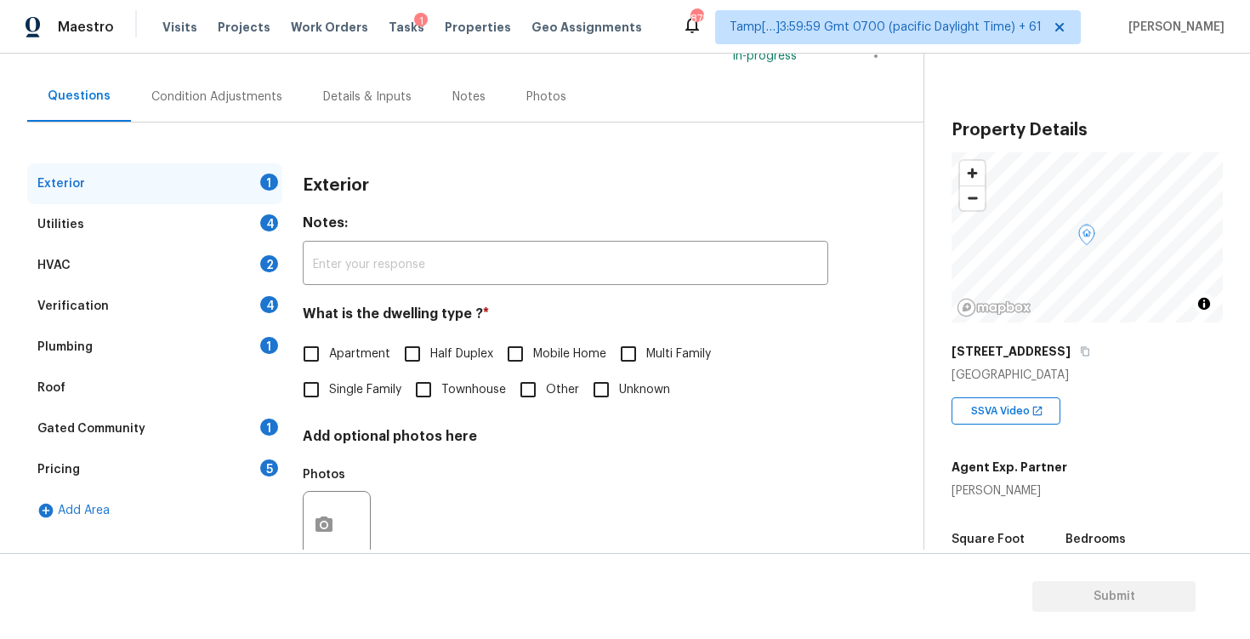
click at [231, 316] on div "Verification 4" at bounding box center [154, 306] width 255 height 41
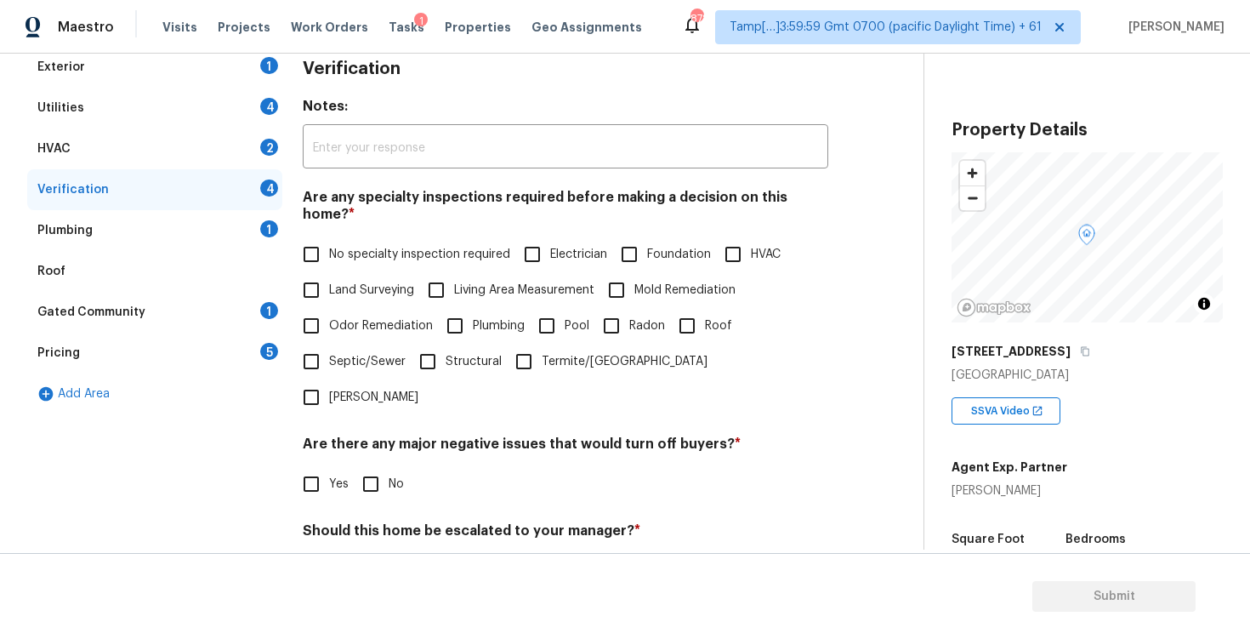
scroll to position [367, 0]
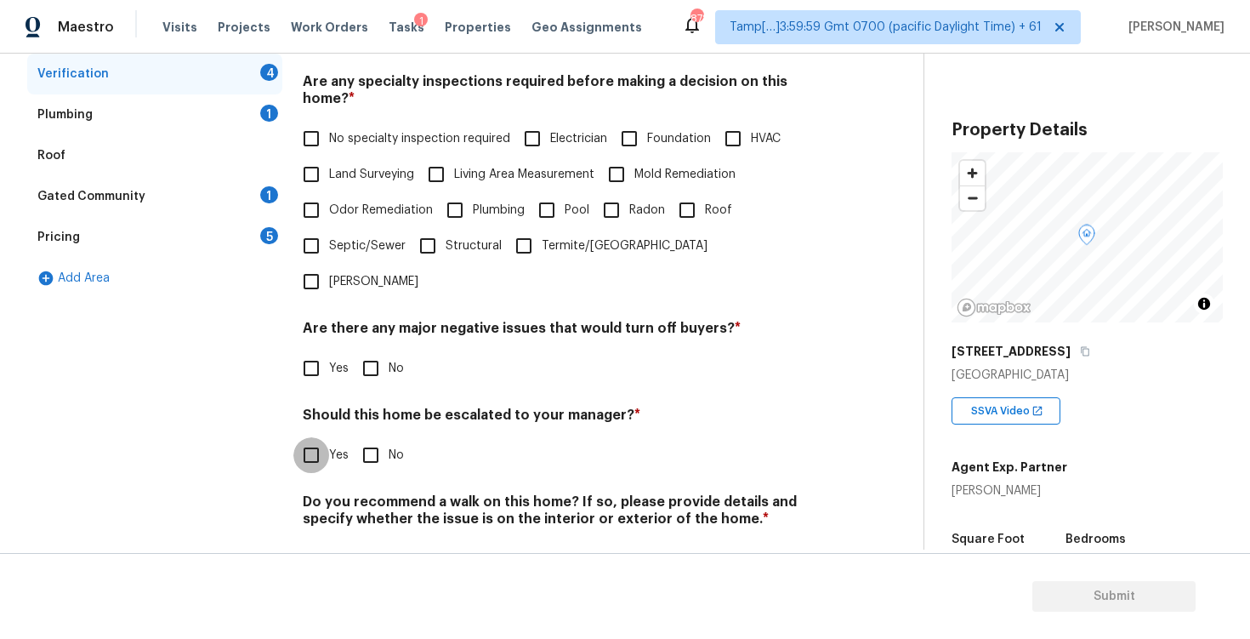
click at [311, 437] on input "Yes" at bounding box center [311, 455] width 36 height 36
checkbox input "true"
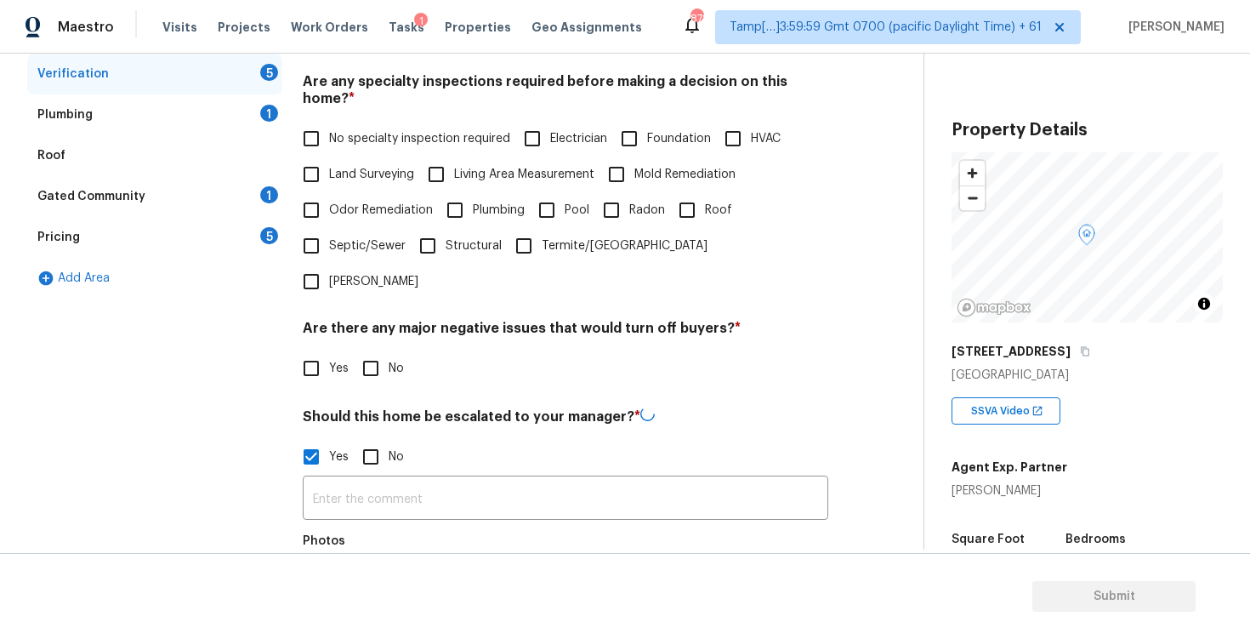
click at [383, 480] on input "text" at bounding box center [565, 500] width 525 height 40
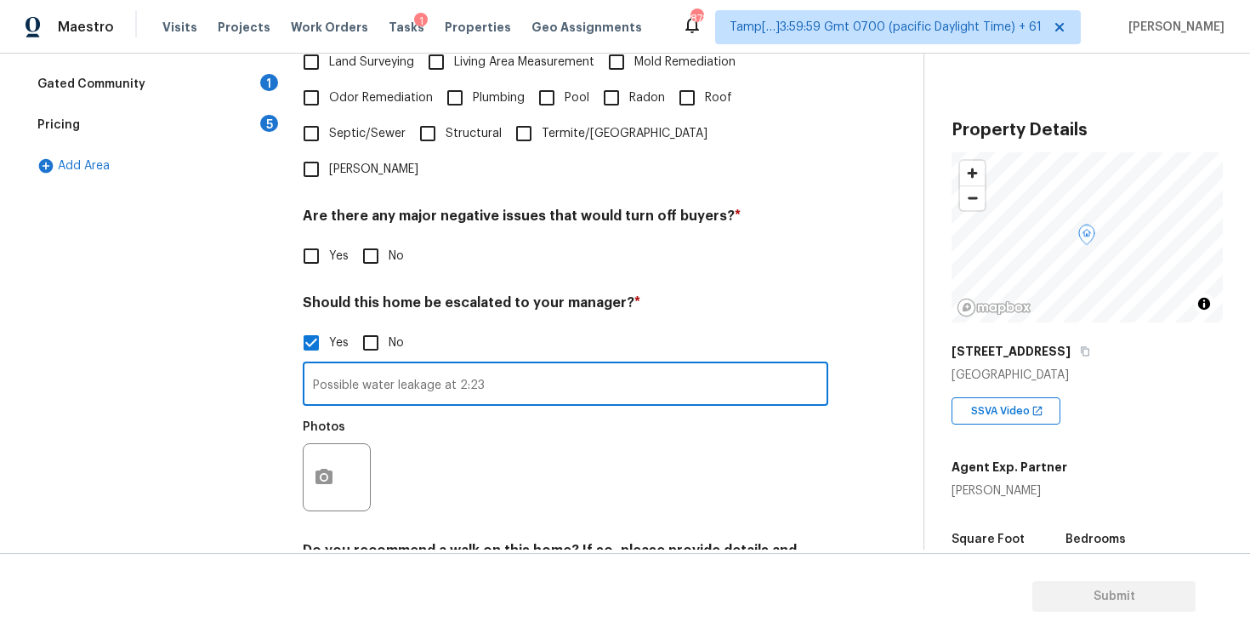
scroll to position [500, 0]
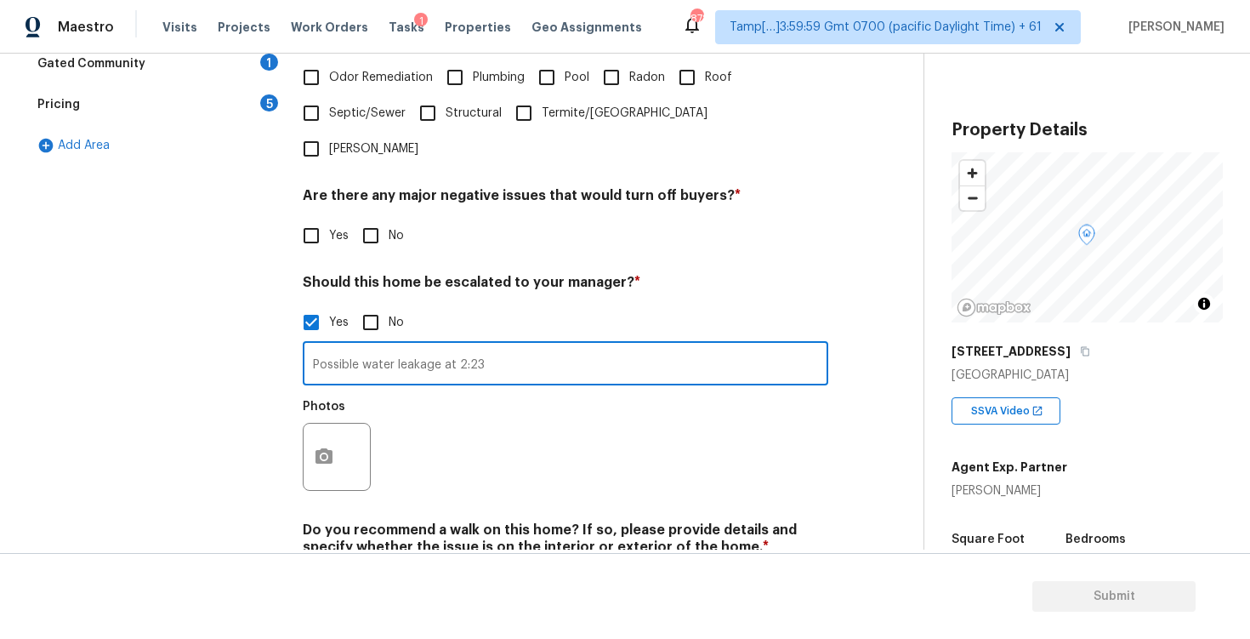
type input "Possible water leakage at 2:23"
click at [320, 446] on icon "button" at bounding box center [324, 456] width 20 height 20
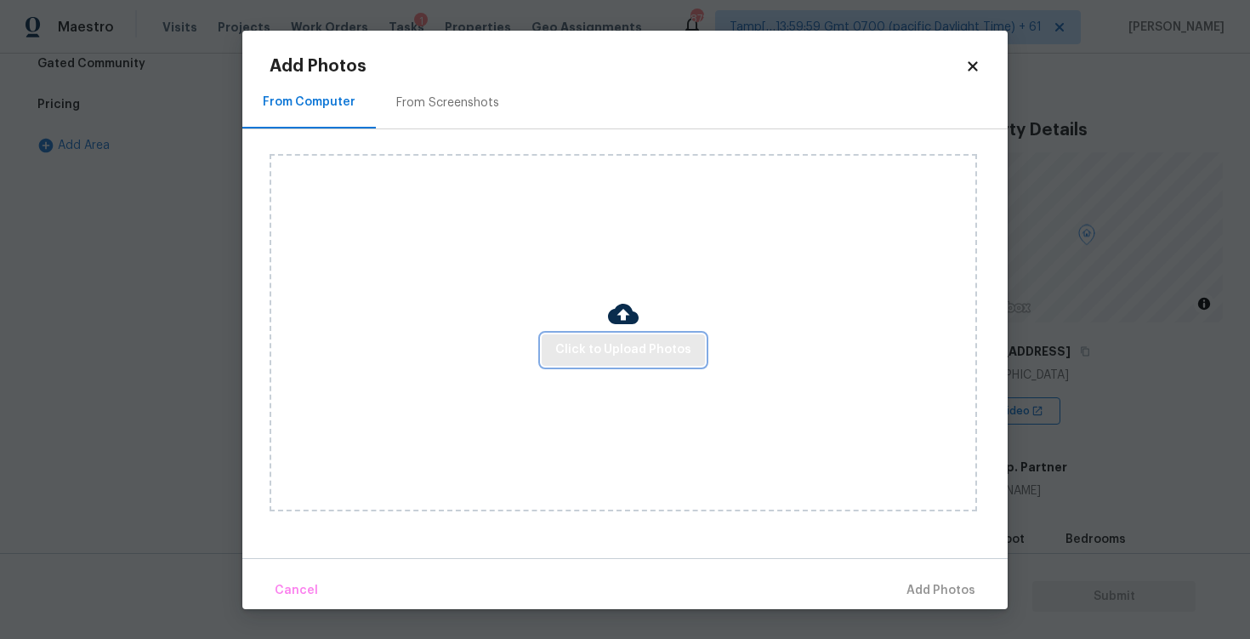
click at [595, 346] on span "Click to Upload Photos" at bounding box center [623, 349] width 136 height 21
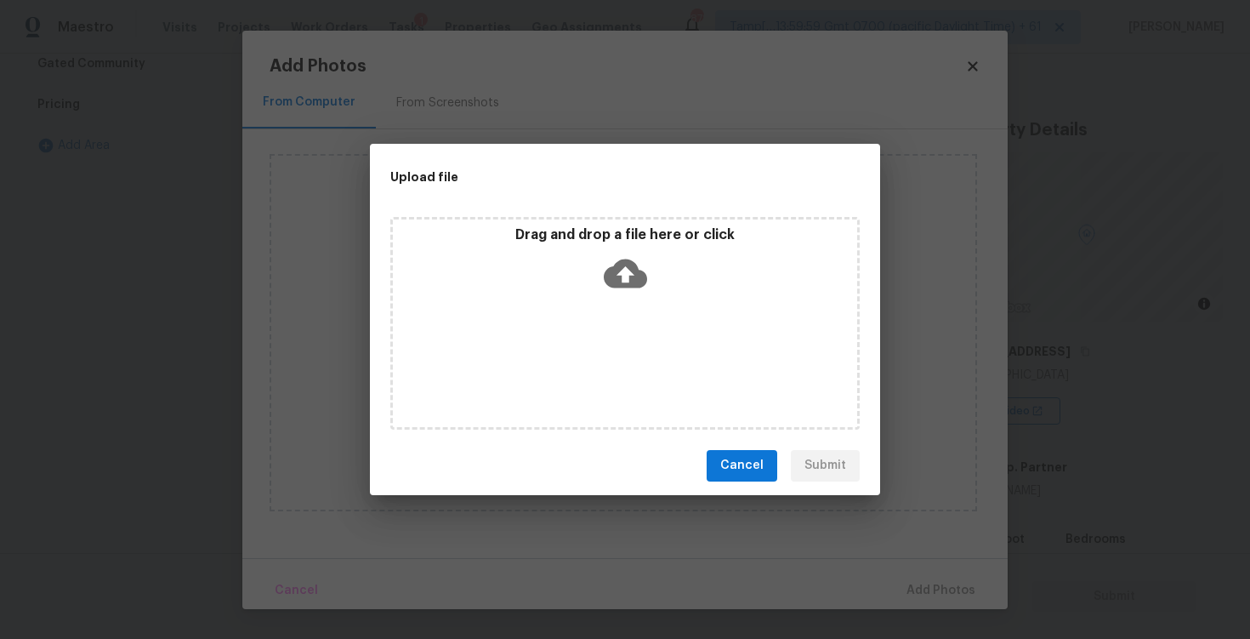
click at [611, 278] on icon at bounding box center [625, 272] width 43 height 29
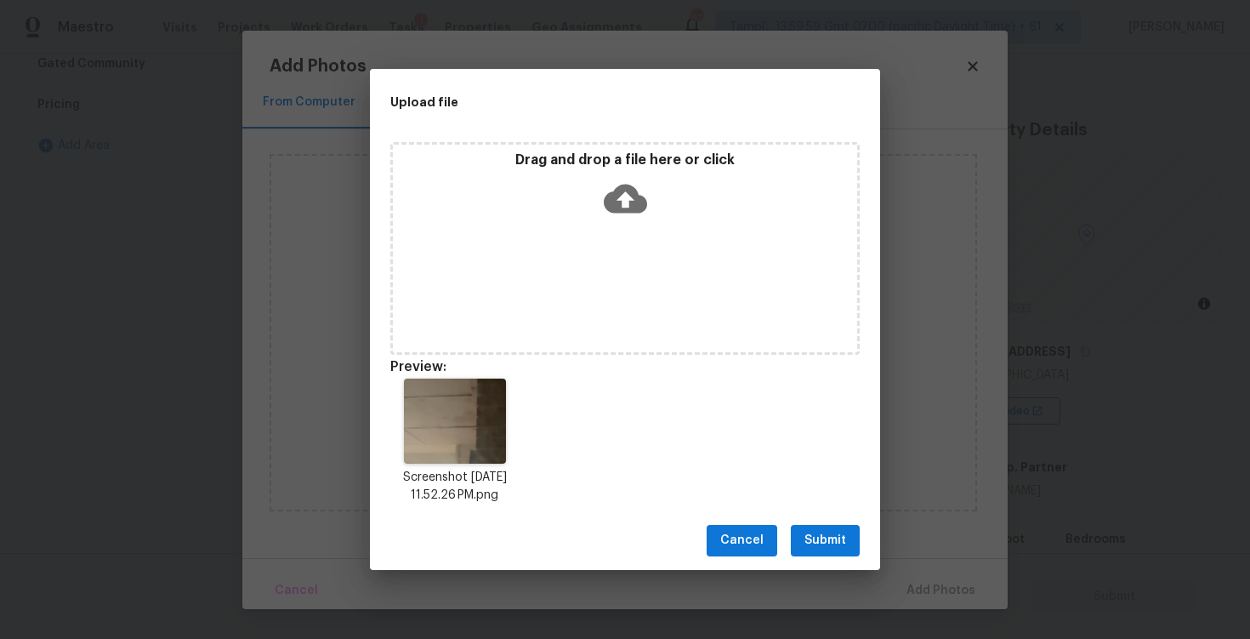
click at [844, 525] on button "Submit" at bounding box center [825, 540] width 69 height 31
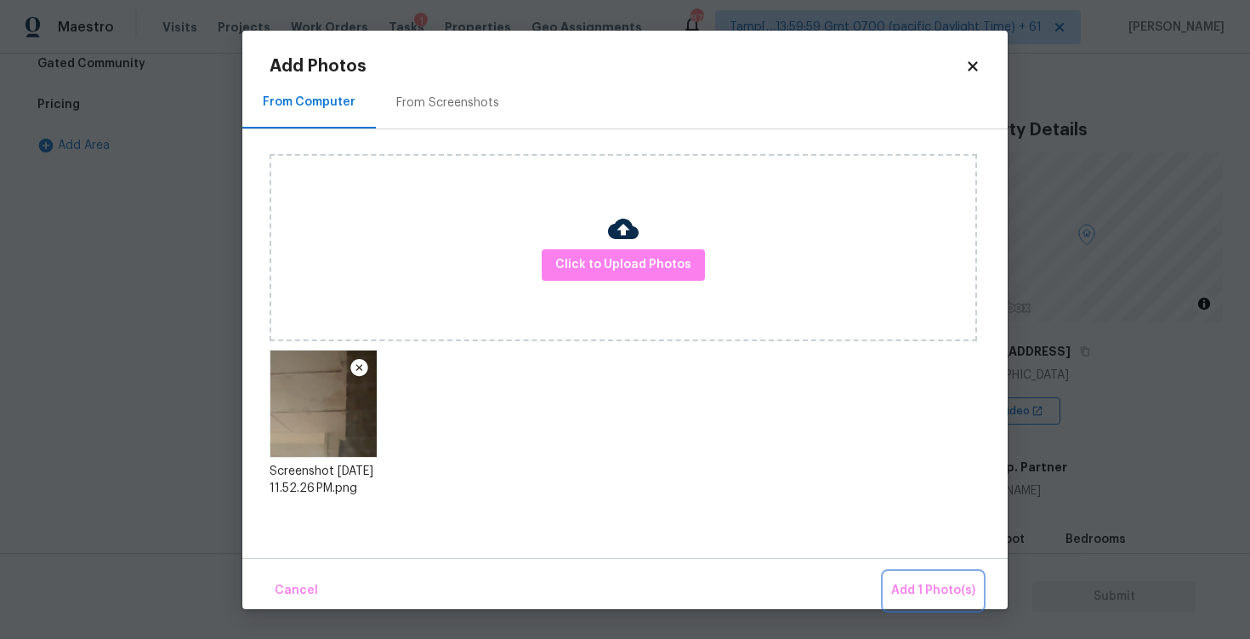
click at [923, 586] on span "Add 1 Photo(s)" at bounding box center [933, 590] width 84 height 21
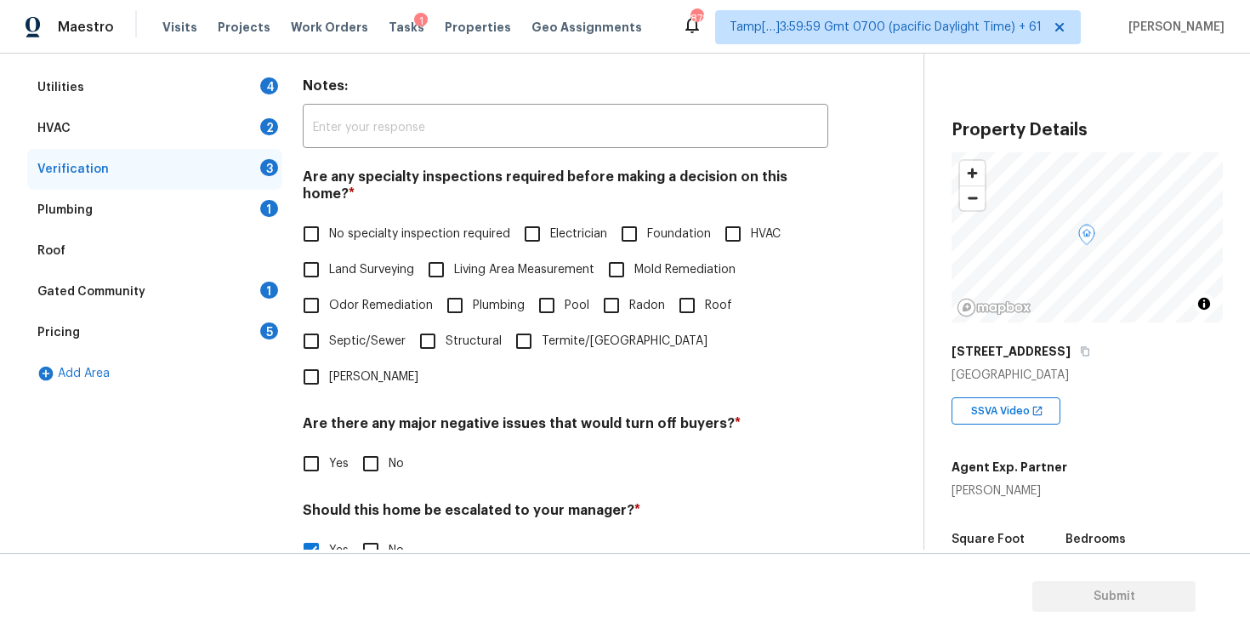
scroll to position [0, 0]
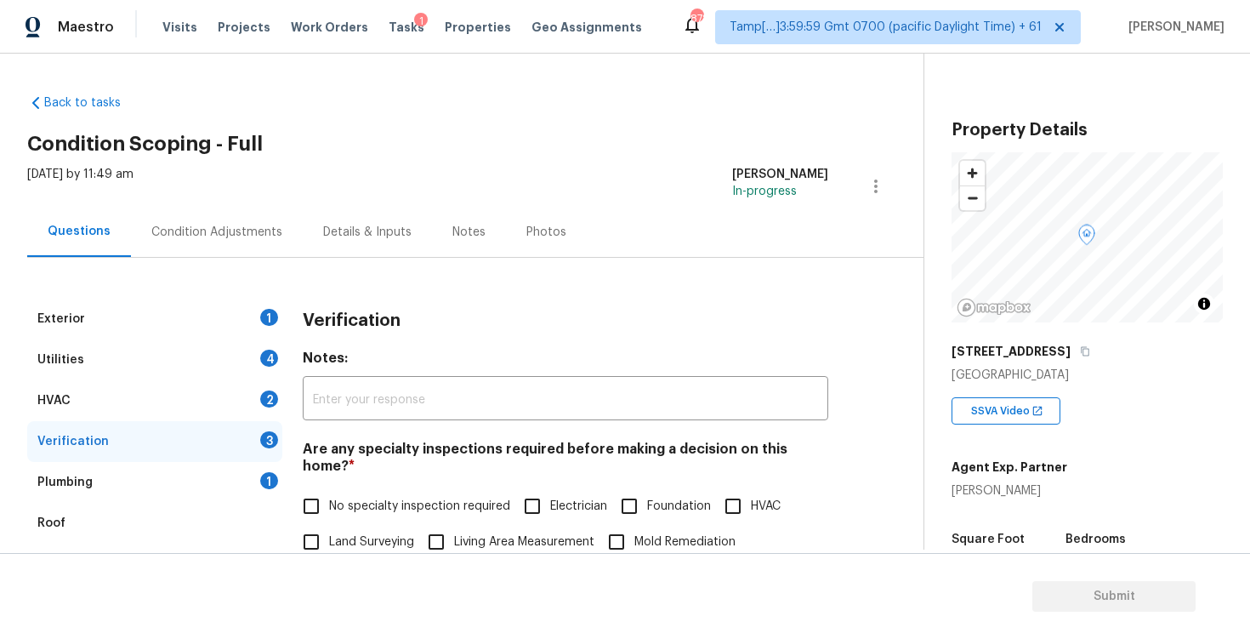
click at [236, 215] on div "Condition Adjustments" at bounding box center [217, 232] width 172 height 50
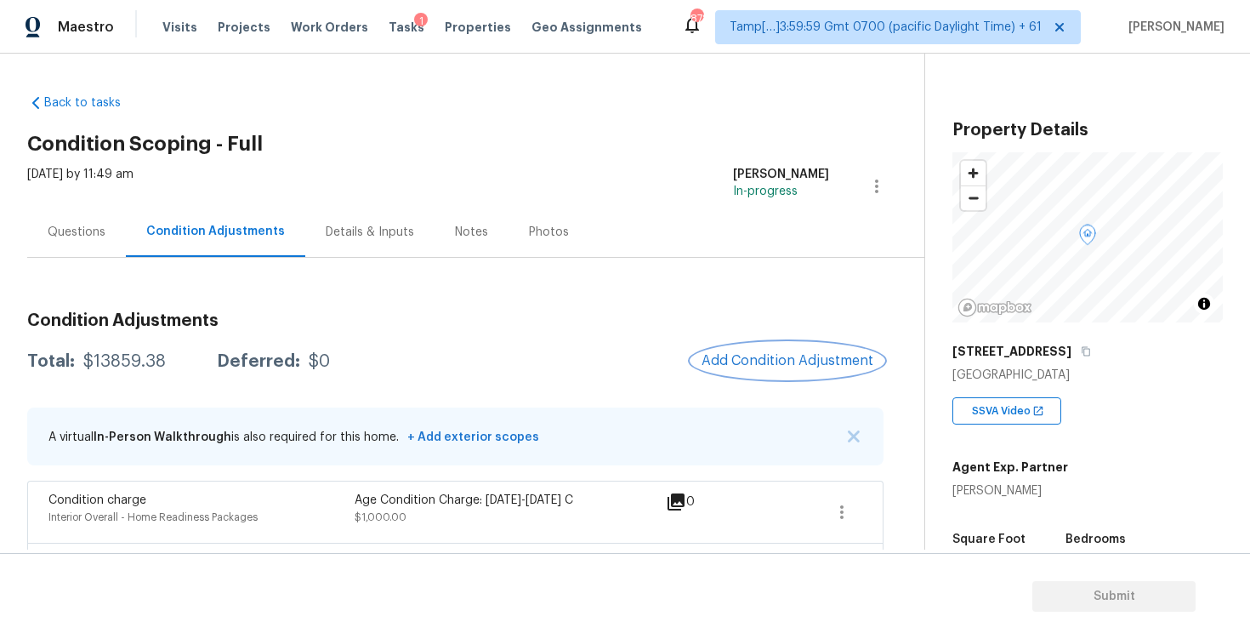
click at [785, 362] on span "Add Condition Adjustment" at bounding box center [787, 360] width 172 height 15
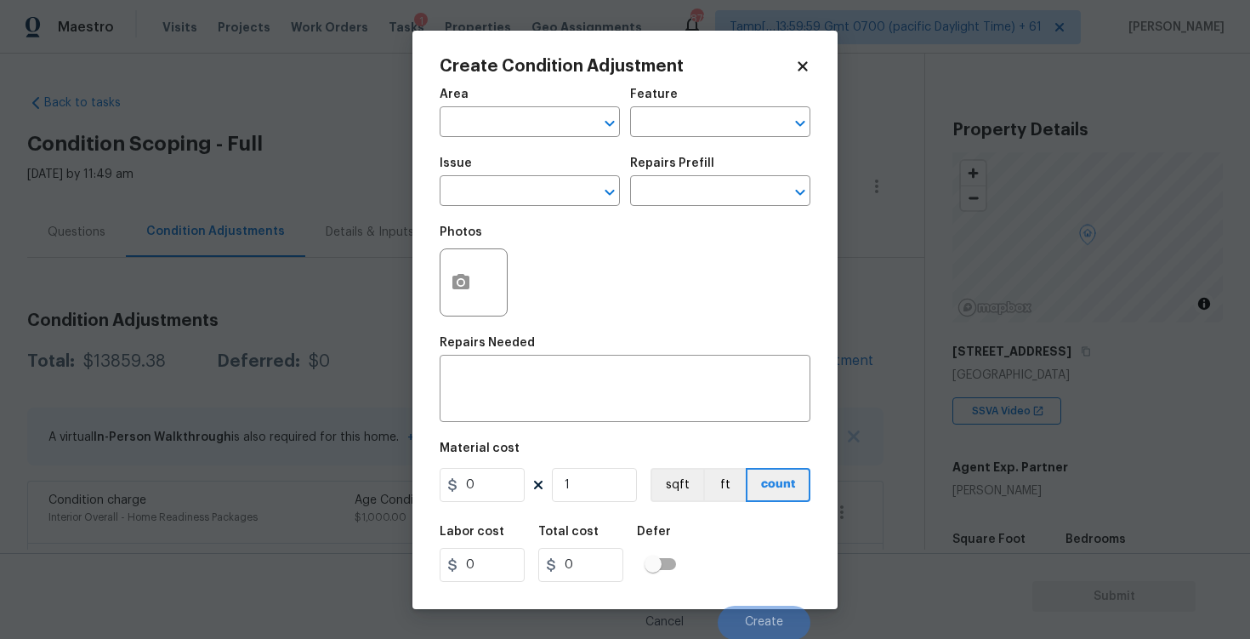
click at [363, 350] on body "Maestro Visits Projects Work Orders Tasks 1 Properties Geo Assignments 878 Tamp…" at bounding box center [625, 319] width 1250 height 639
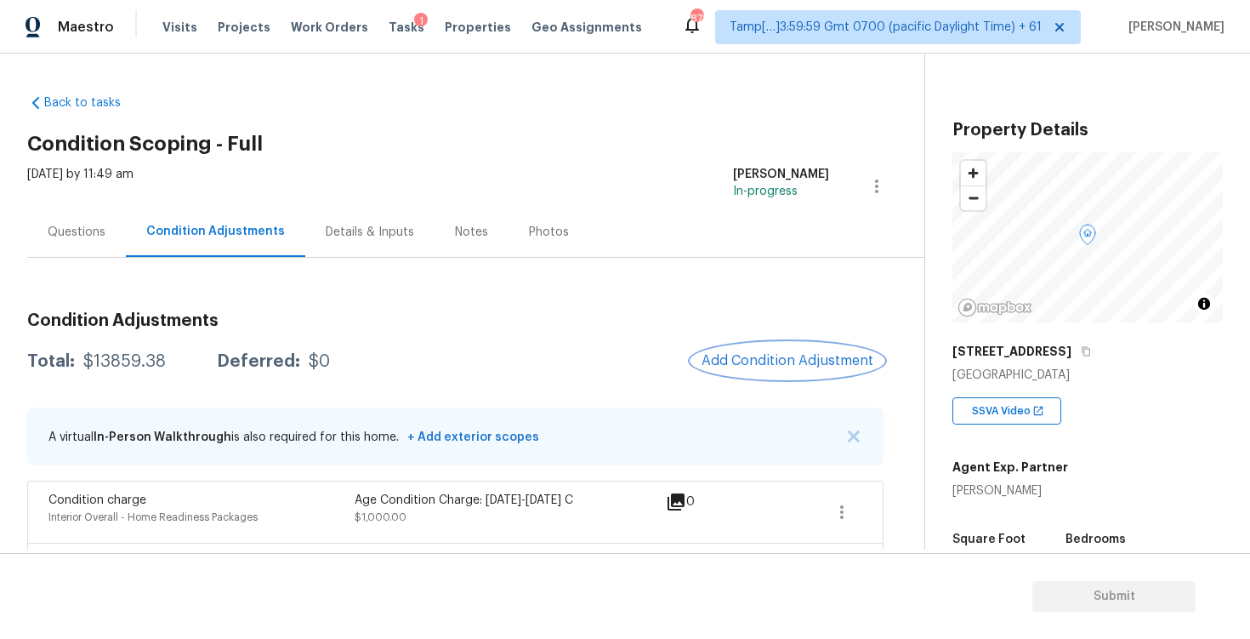
click at [759, 348] on button "Add Condition Adjustment" at bounding box center [787, 361] width 192 height 36
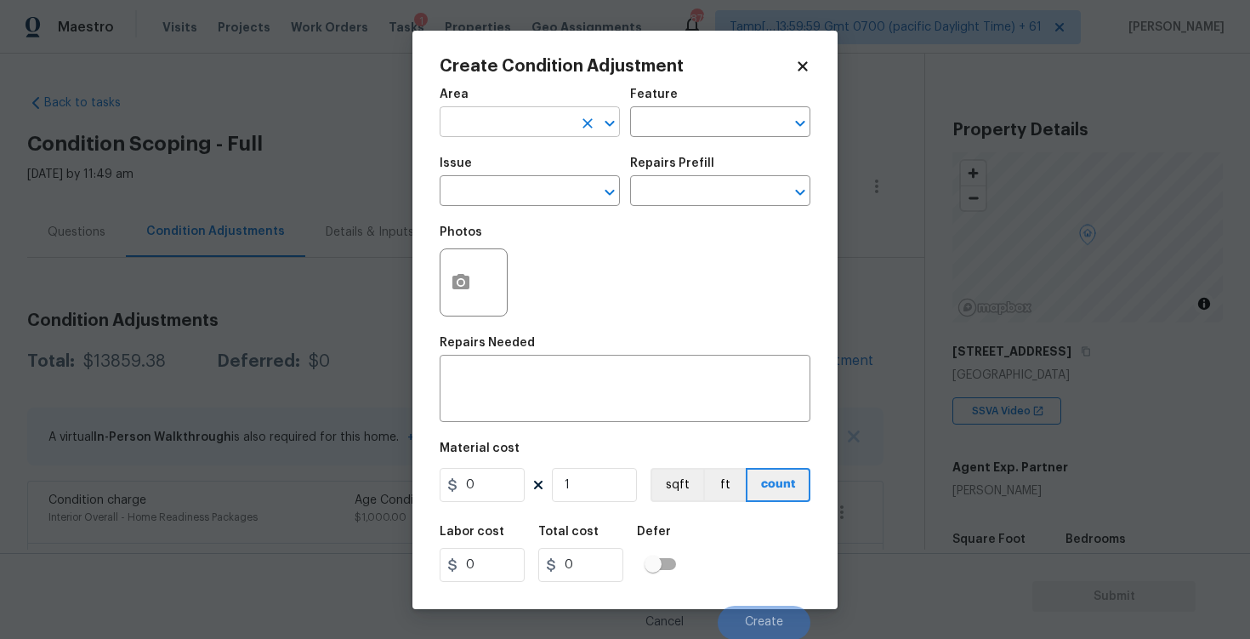
click at [523, 128] on input "text" at bounding box center [506, 124] width 133 height 26
click at [525, 200] on li "Interior Overall" at bounding box center [530, 189] width 180 height 28
type input "Interior Overall"
click at [525, 200] on input "text" at bounding box center [506, 192] width 133 height 26
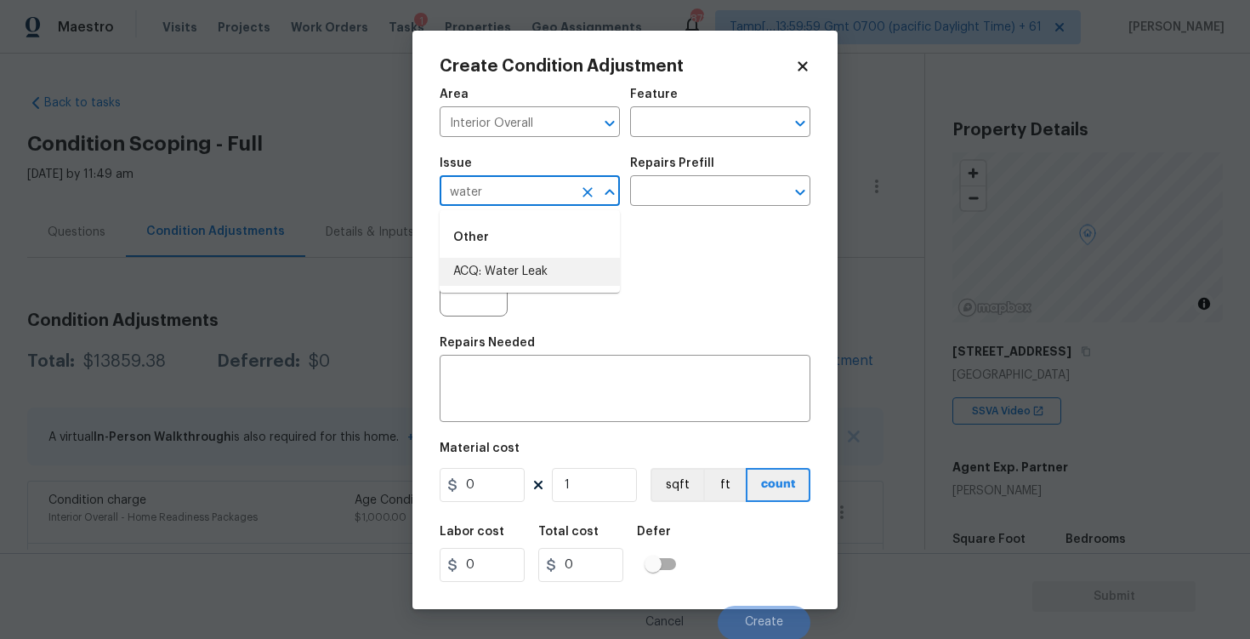
click at [524, 270] on li "ACQ: Water Leak" at bounding box center [530, 272] width 180 height 28
type input "ACQ: Water Leak"
click at [692, 196] on input "text" at bounding box center [696, 192] width 133 height 26
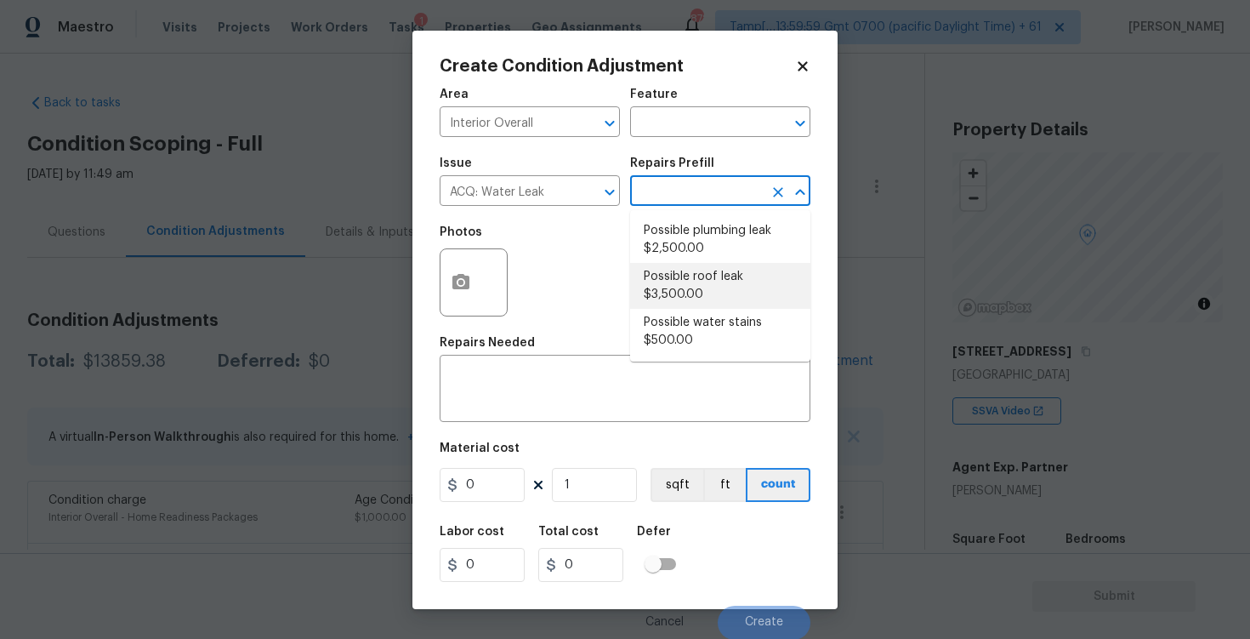
click at [679, 288] on li "Possible roof leak $3,500.00" at bounding box center [720, 286] width 180 height 46
type input "Acquisition"
type textarea "Acquisition Scope: Possible roof leak"
type input "3500"
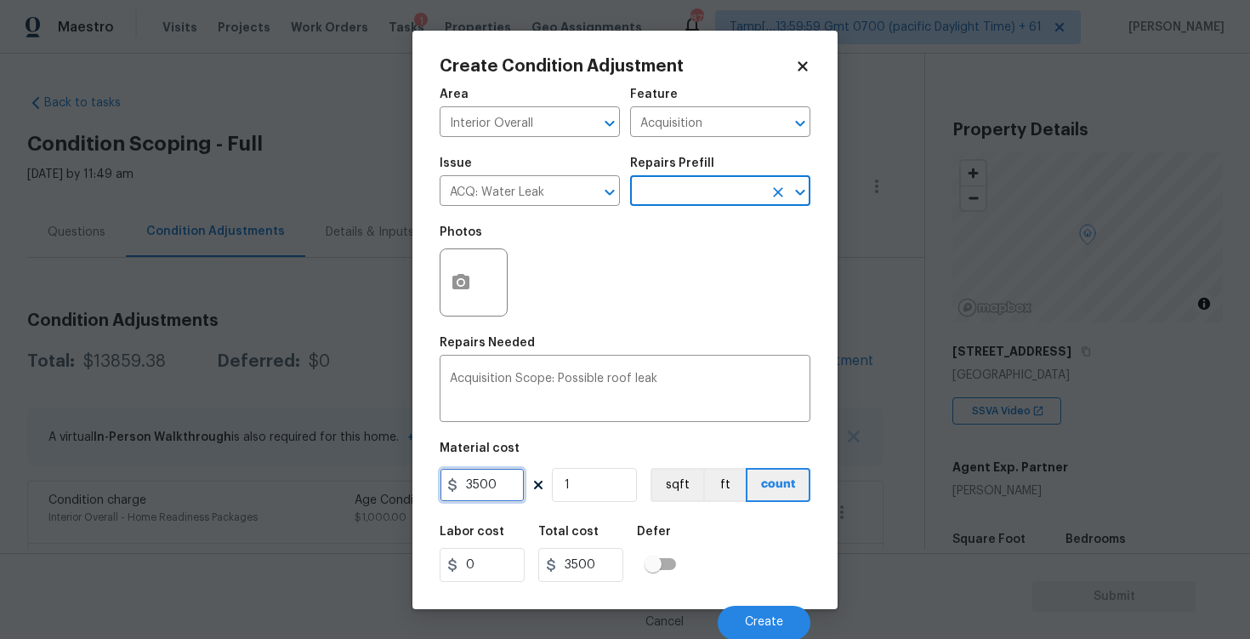
click at [469, 488] on input "3500" at bounding box center [482, 485] width 85 height 34
type input "2500"
click at [463, 266] on button "button" at bounding box center [460, 282] width 41 height 66
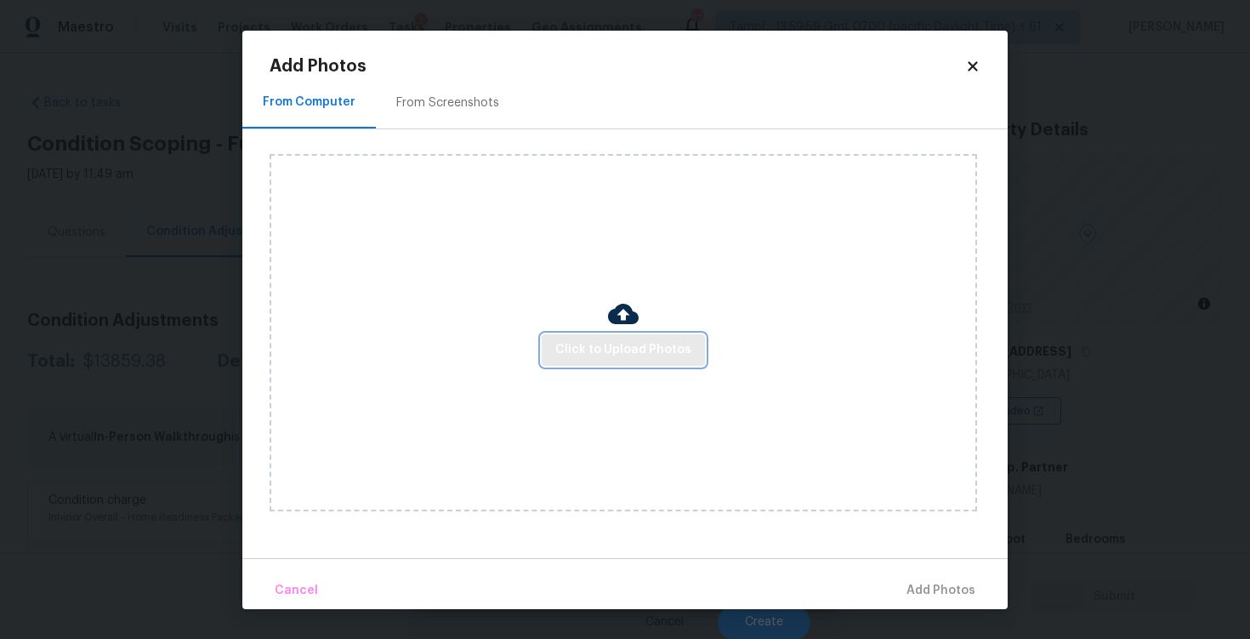
click at [687, 354] on button "Click to Upload Photos" at bounding box center [623, 349] width 163 height 31
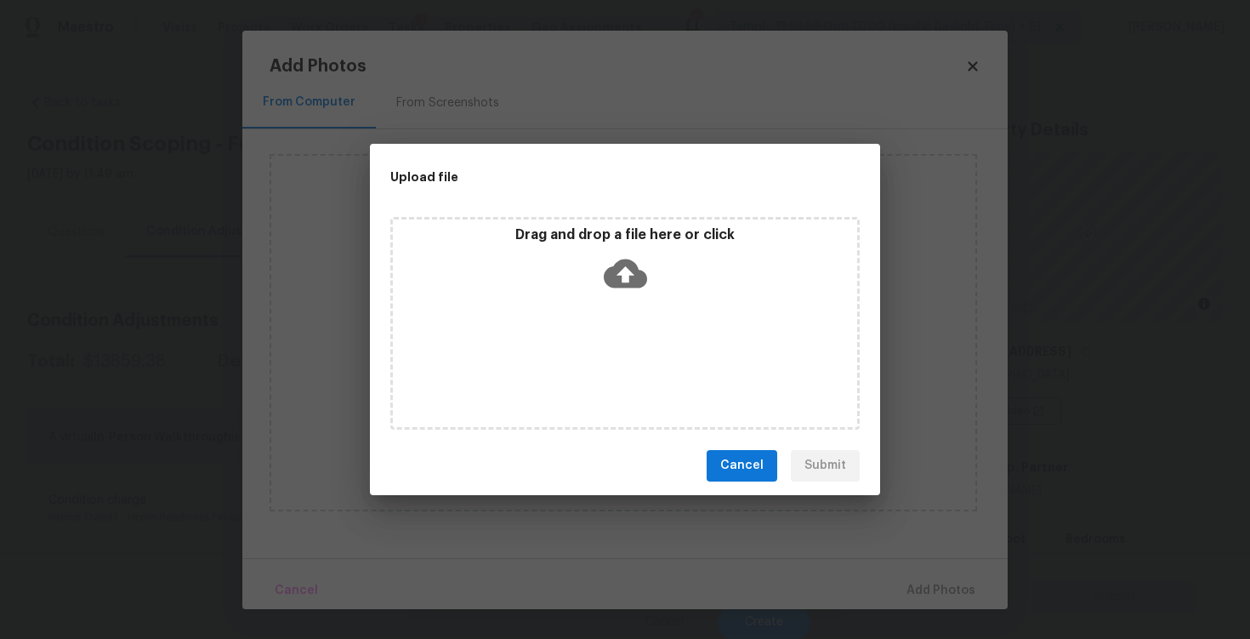
click at [627, 263] on icon at bounding box center [625, 272] width 43 height 29
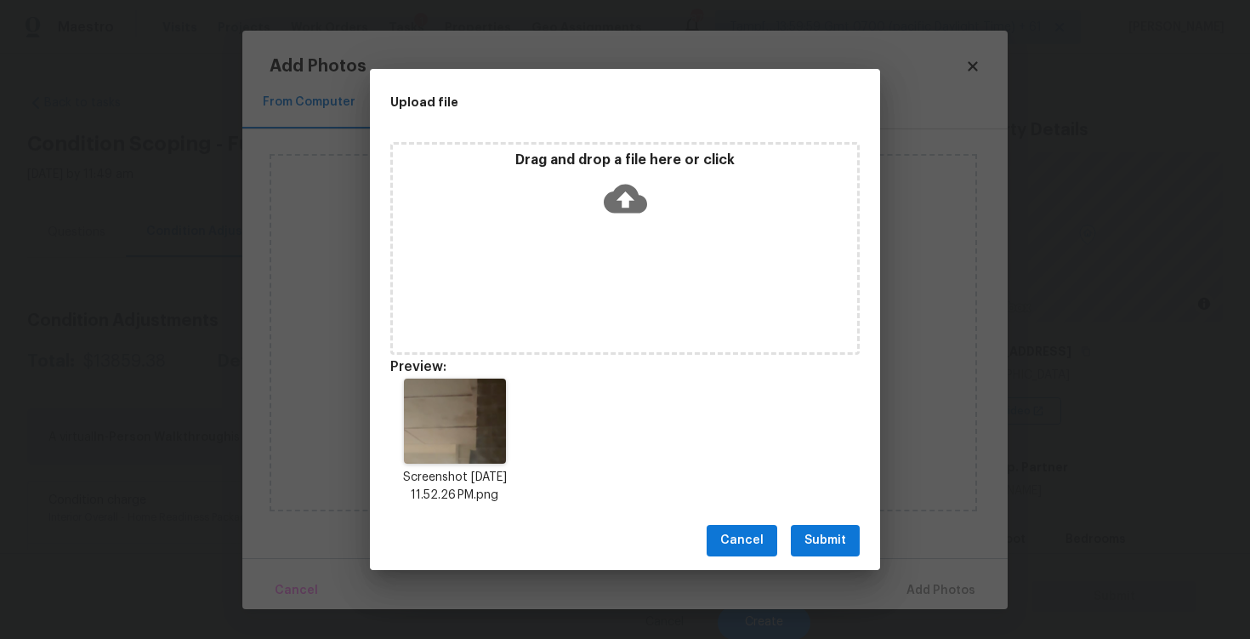
click at [831, 538] on span "Submit" at bounding box center [825, 540] width 42 height 21
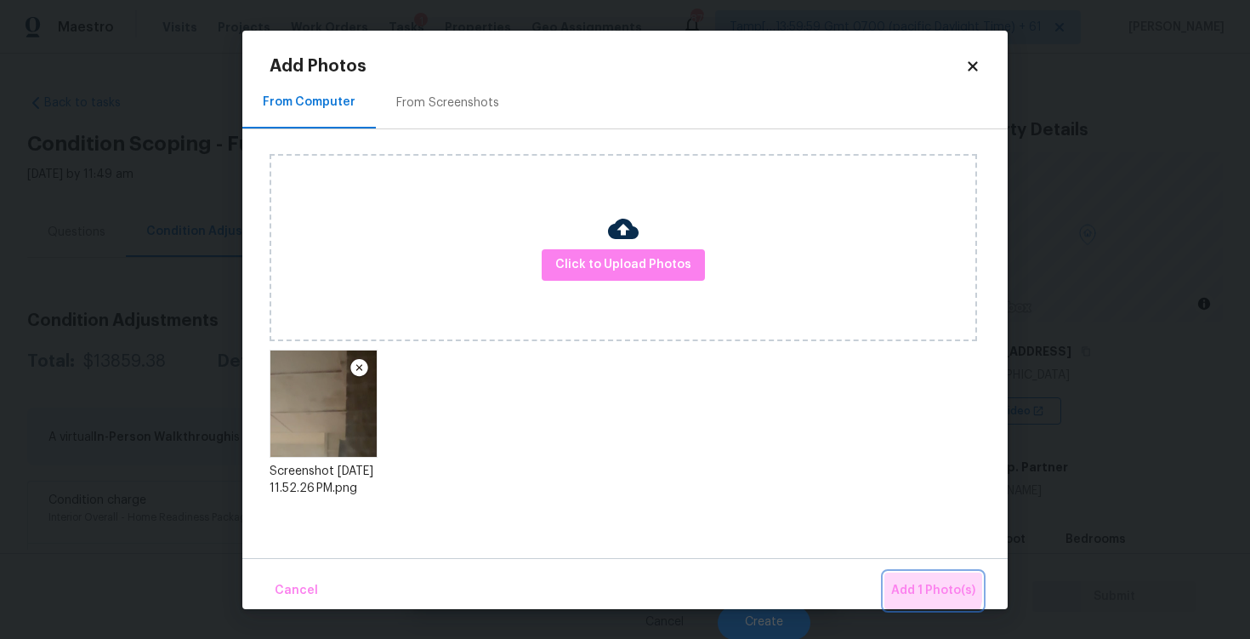
click at [906, 584] on span "Add 1 Photo(s)" at bounding box center [933, 590] width 84 height 21
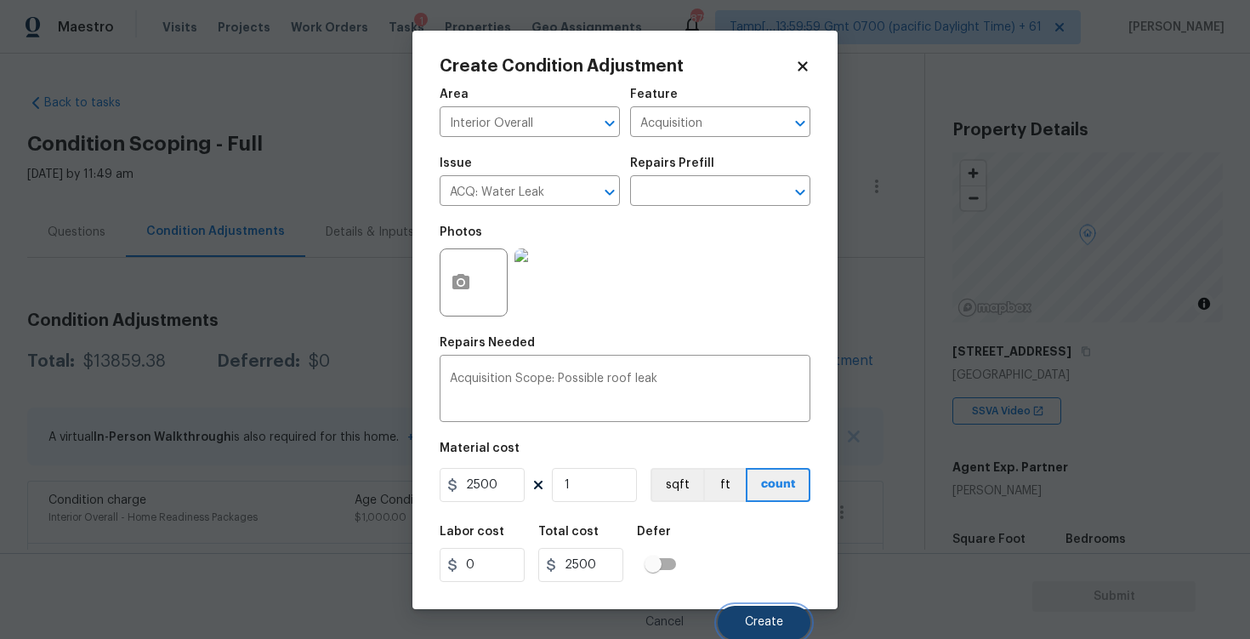
click at [798, 622] on button "Create" at bounding box center [764, 622] width 93 height 34
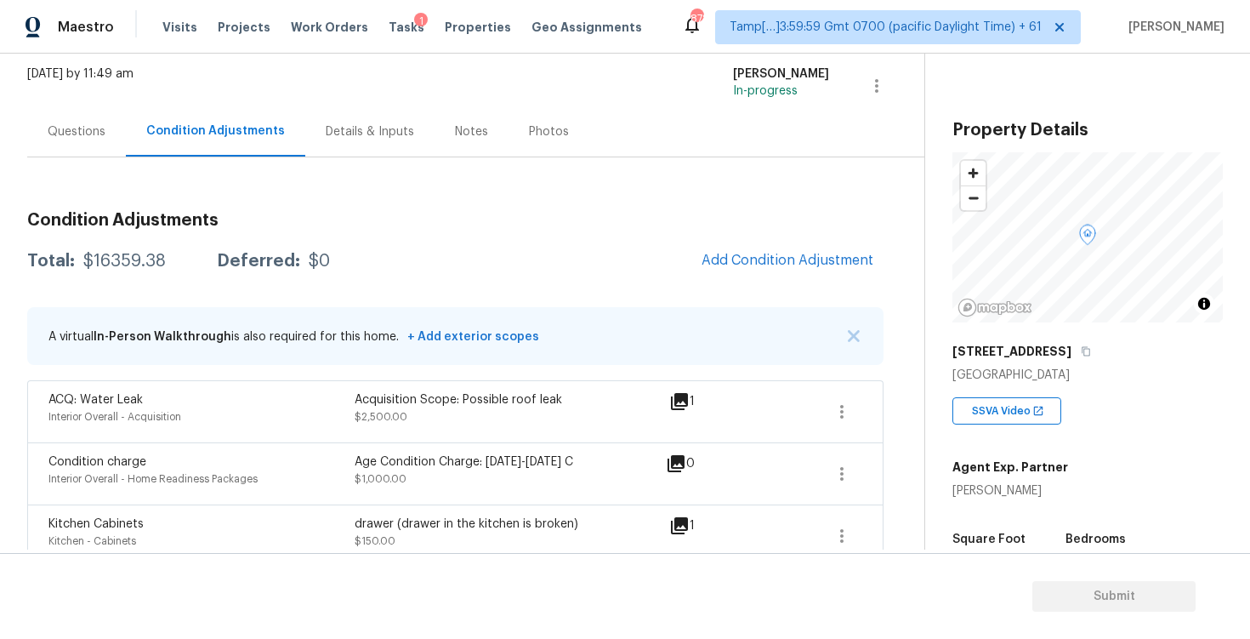
scroll to position [88, 0]
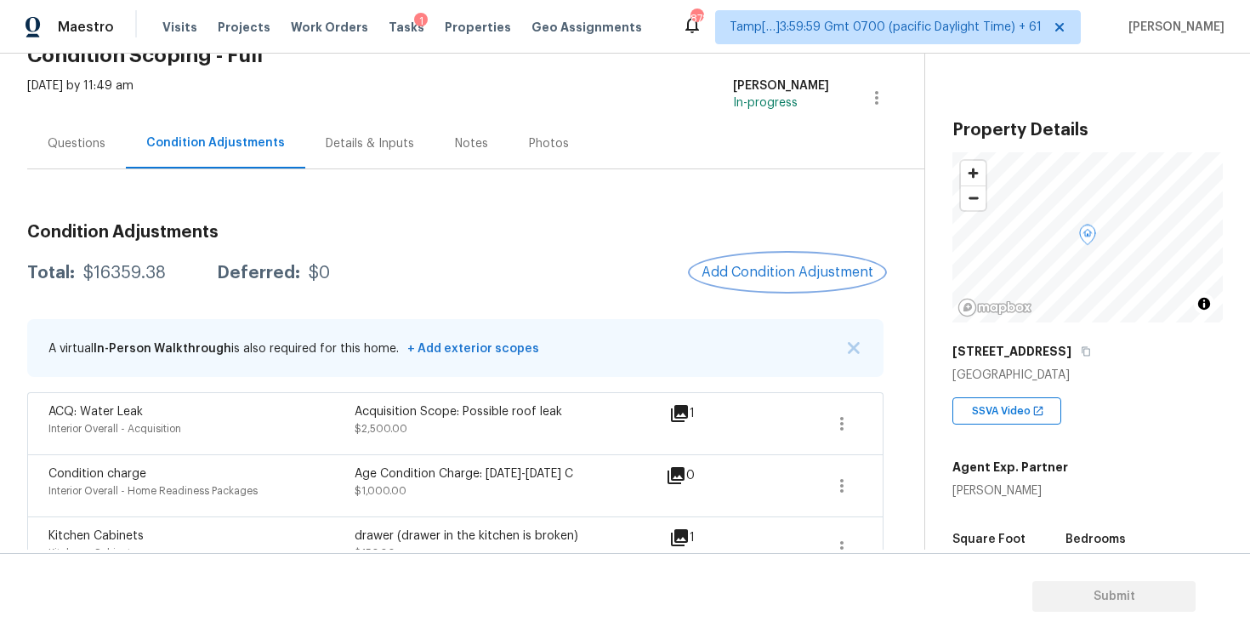
click at [759, 281] on button "Add Condition Adjustment" at bounding box center [787, 272] width 192 height 36
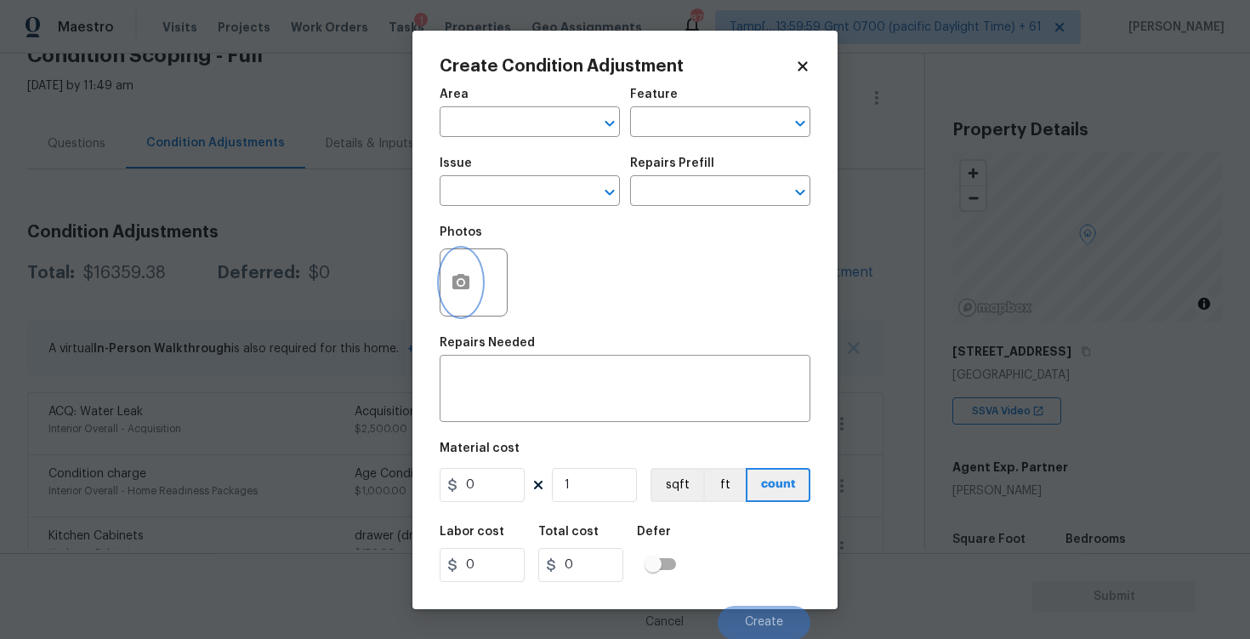
click at [453, 279] on icon "button" at bounding box center [460, 281] width 17 height 15
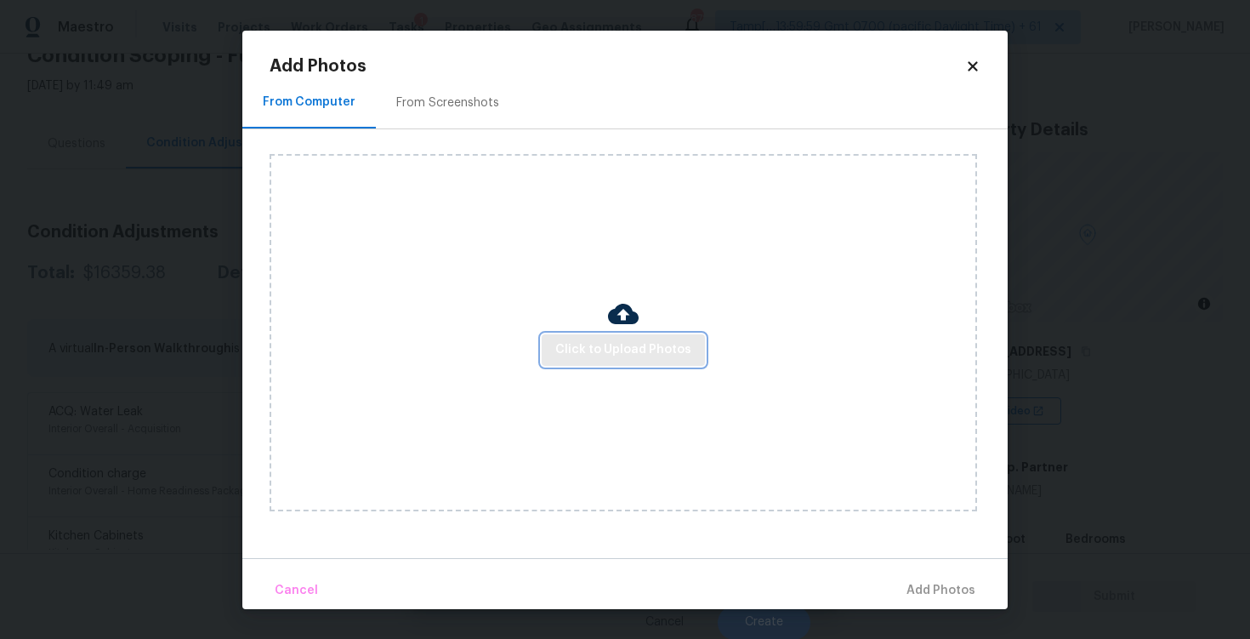
click at [609, 350] on span "Click to Upload Photos" at bounding box center [623, 349] width 136 height 21
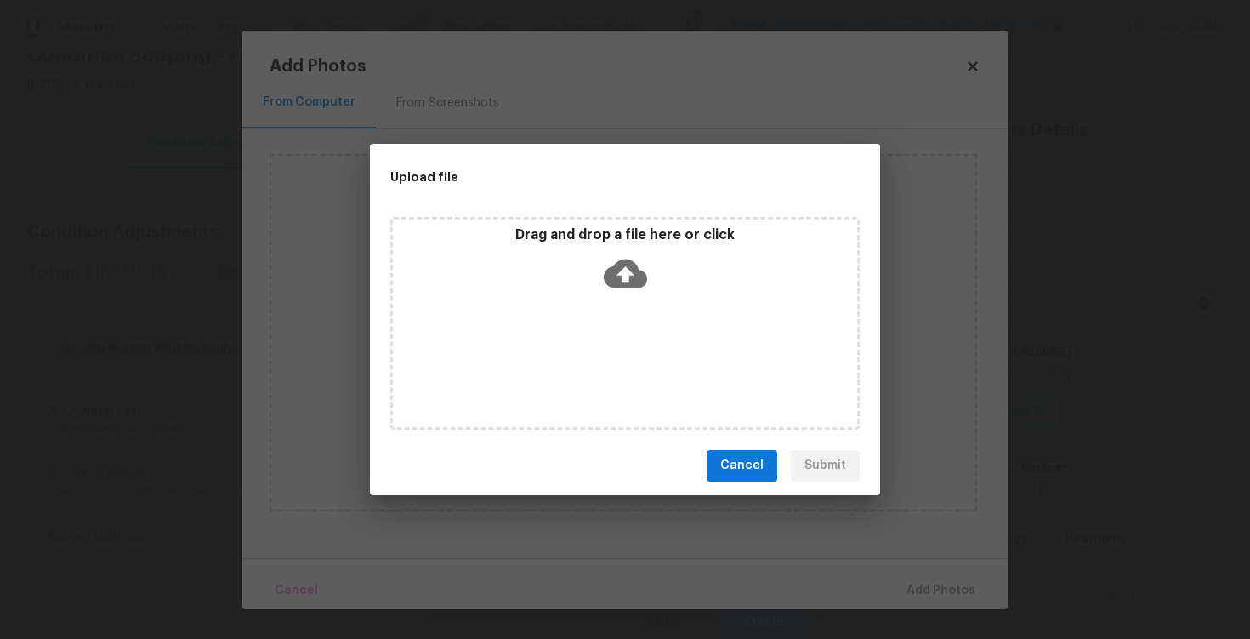
click at [626, 272] on icon at bounding box center [625, 273] width 43 height 43
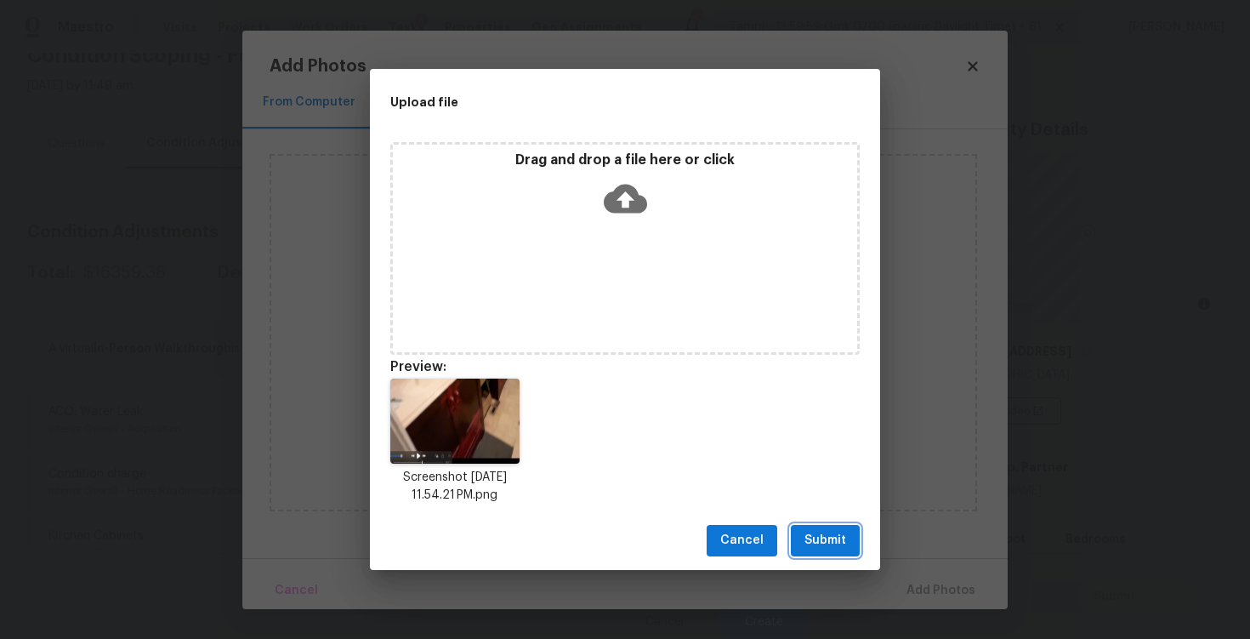
click at [842, 553] on button "Submit" at bounding box center [825, 540] width 69 height 31
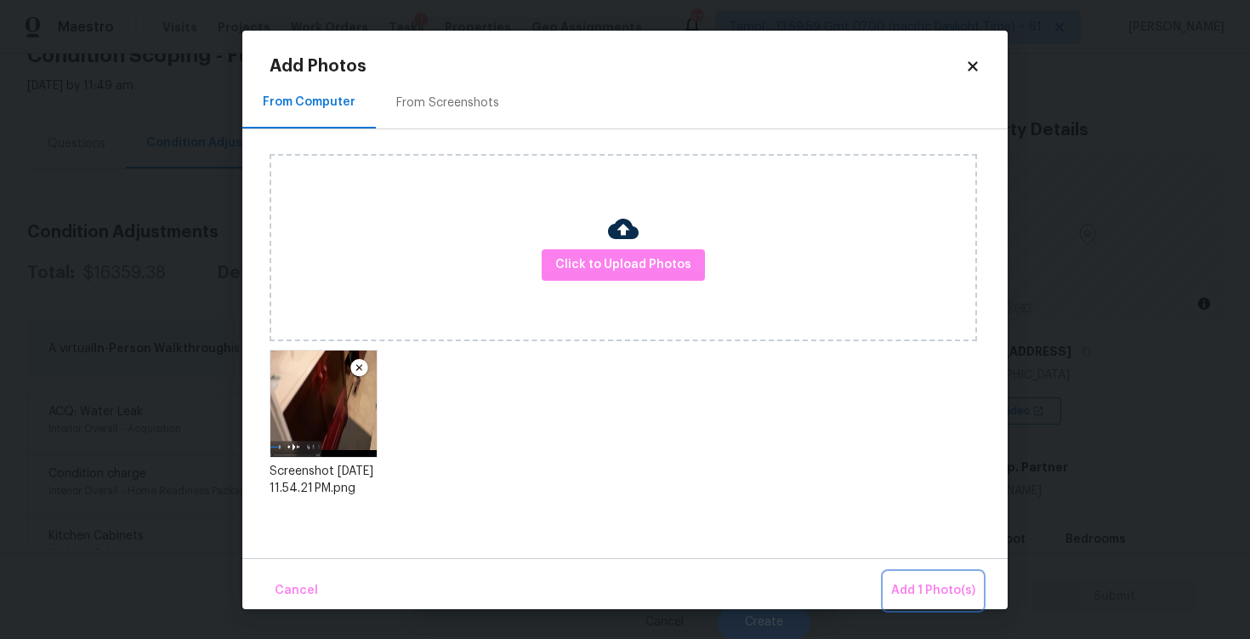
click at [935, 593] on span "Add 1 Photo(s)" at bounding box center [933, 590] width 84 height 21
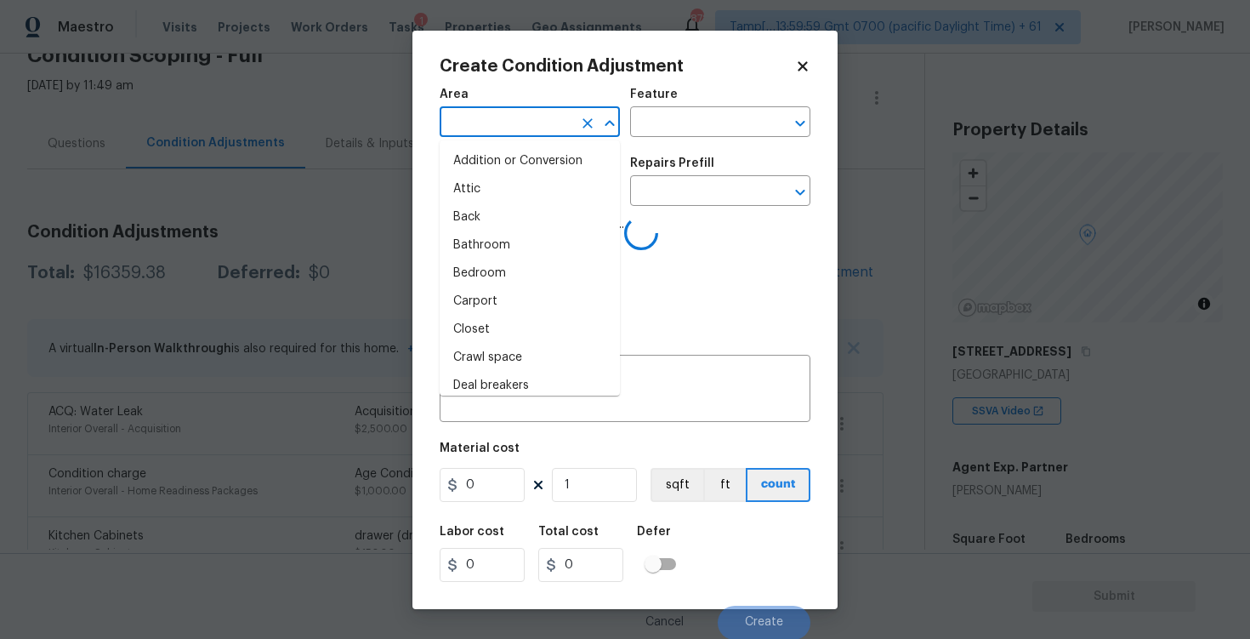
click at [533, 126] on input "text" at bounding box center [506, 124] width 133 height 26
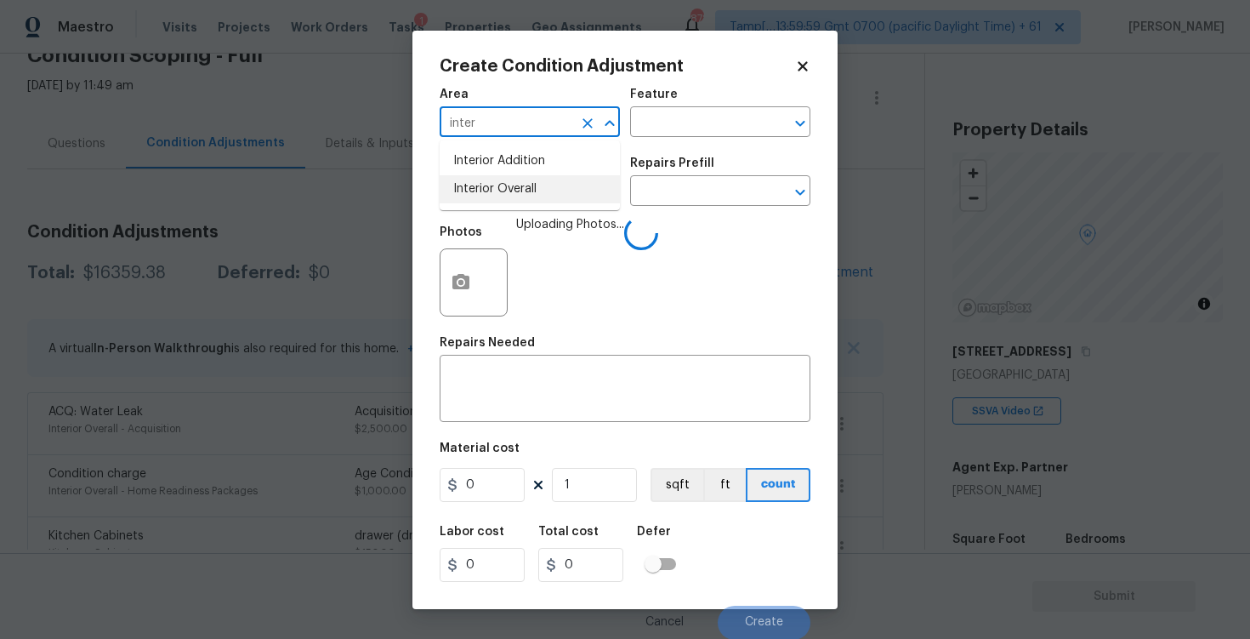
click at [525, 206] on ul "Interior Addition Interior Overall" at bounding box center [530, 175] width 180 height 70
click at [527, 193] on li "Interior Overall" at bounding box center [530, 189] width 180 height 28
type input "Interior Overall"
click at [527, 193] on input "text" at bounding box center [506, 192] width 133 height 26
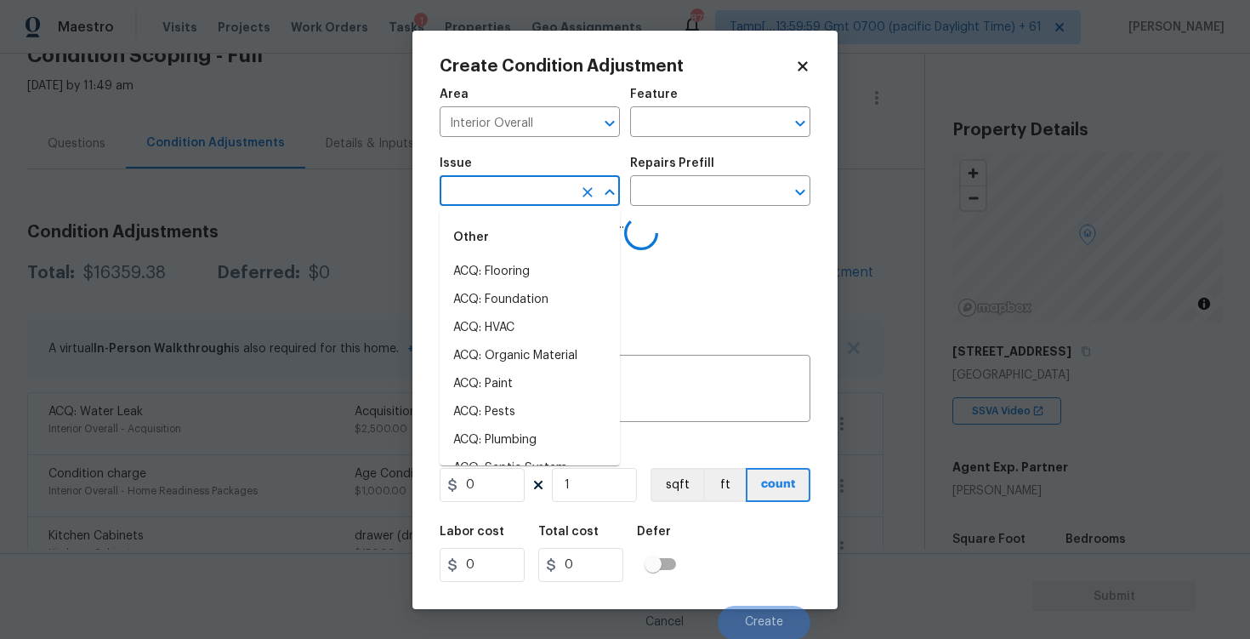
type input "c"
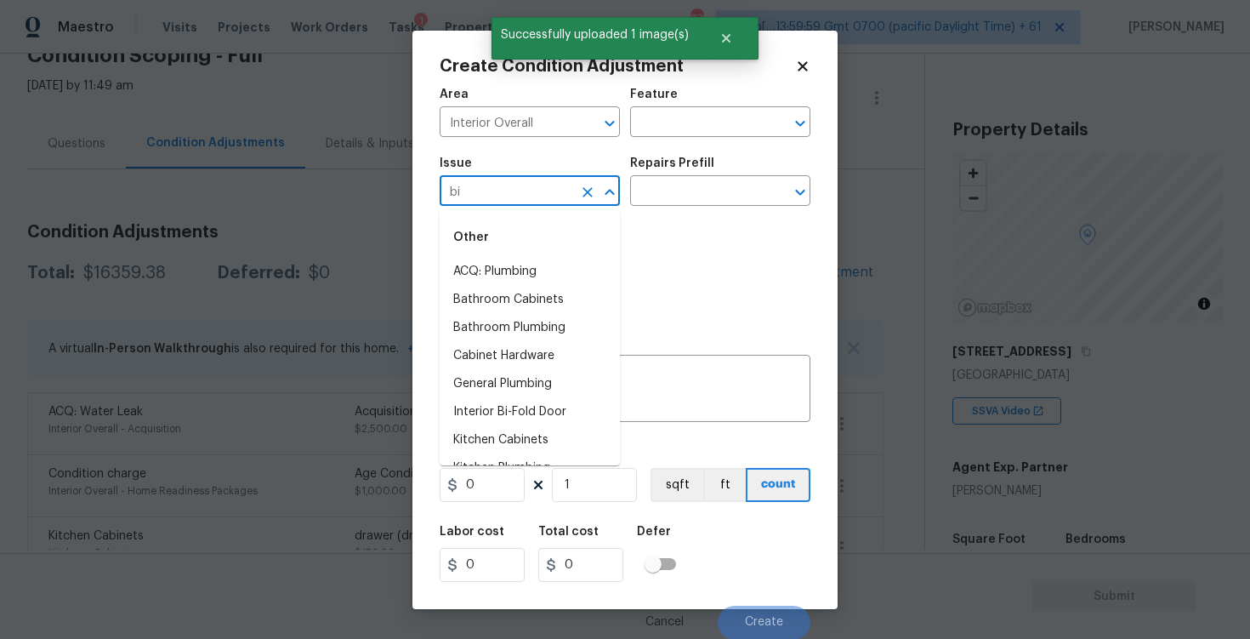
type input "bin"
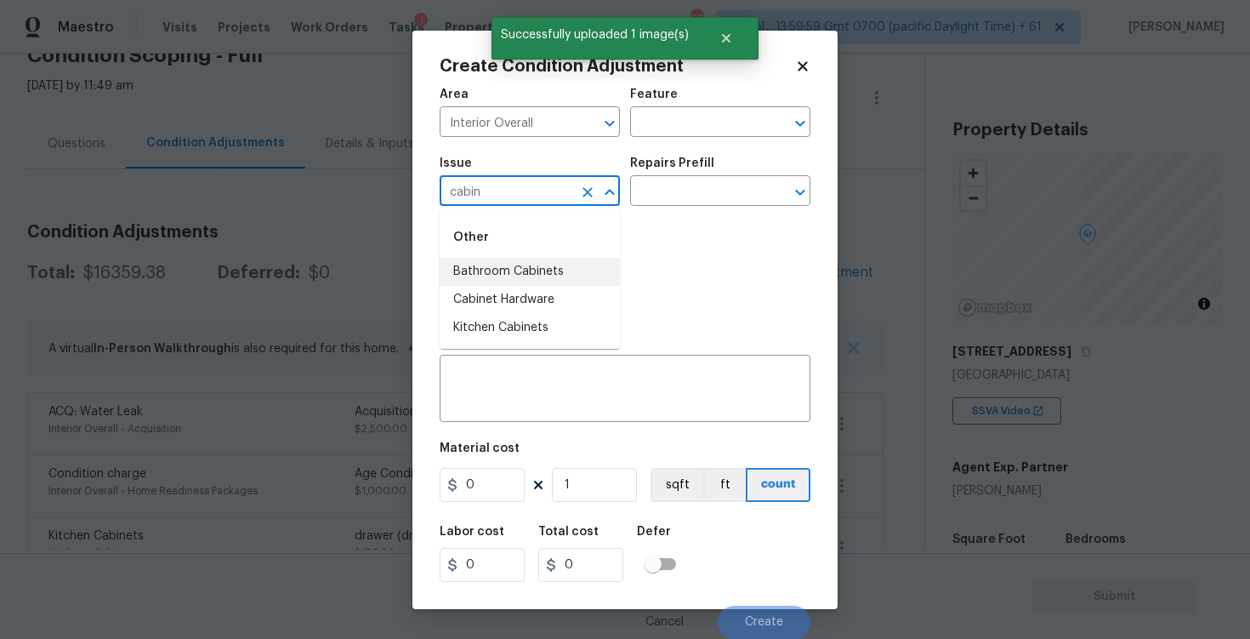
click at [506, 265] on li "Bathroom Cabinets" at bounding box center [530, 272] width 180 height 28
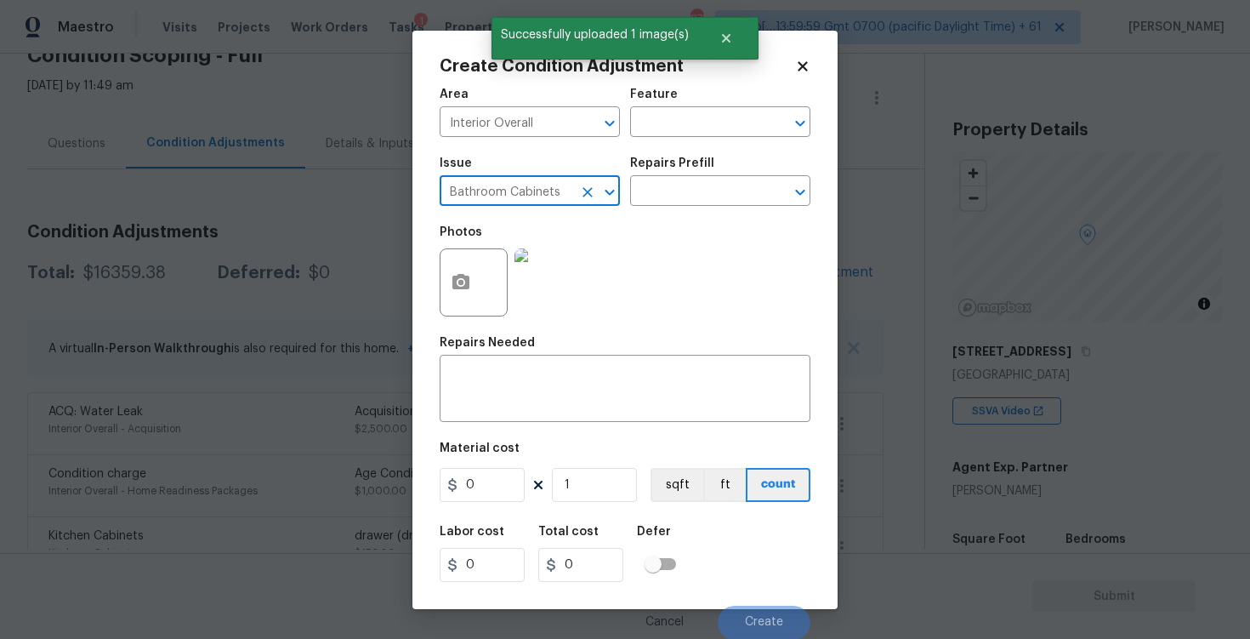
type input "Bathroom Cabinets"
click at [675, 174] on div "Repairs Prefill" at bounding box center [720, 168] width 180 height 22
click at [675, 186] on input "text" at bounding box center [696, 192] width 133 height 26
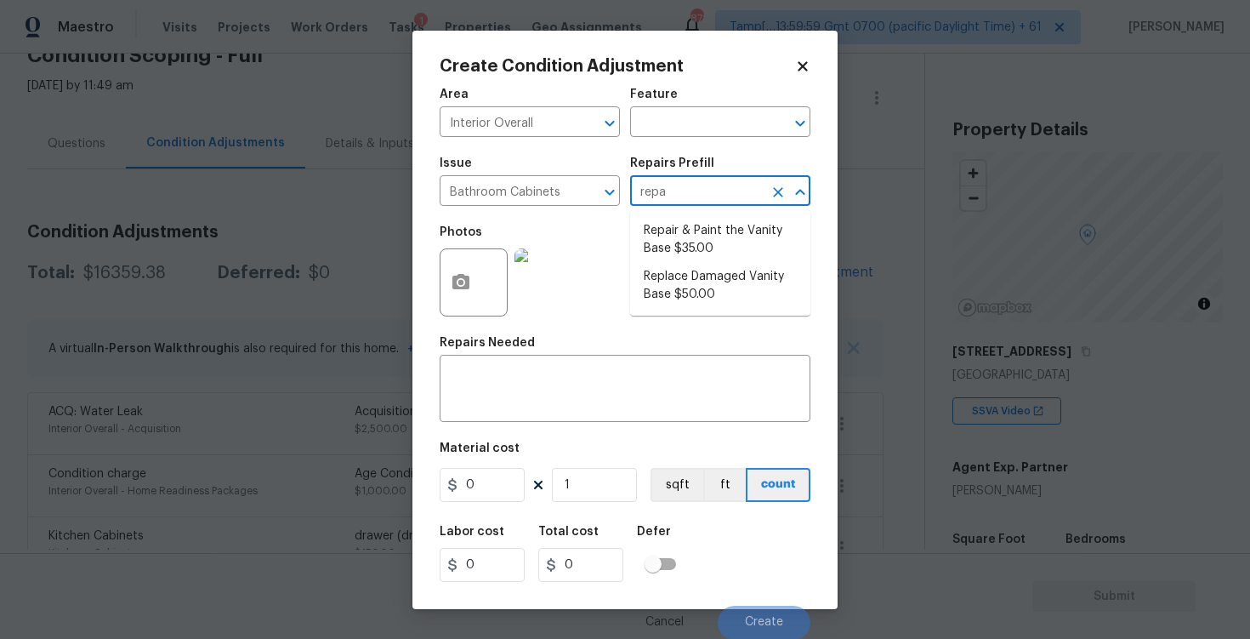
type input "repai"
click at [680, 225] on li "Repair & Paint the Vanity Base $35.00" at bounding box center [720, 240] width 180 height 46
type input "Cabinets"
type textarea "Repair and Paint the damaged vanity base to meet current standard. Remove and d…"
type input "35"
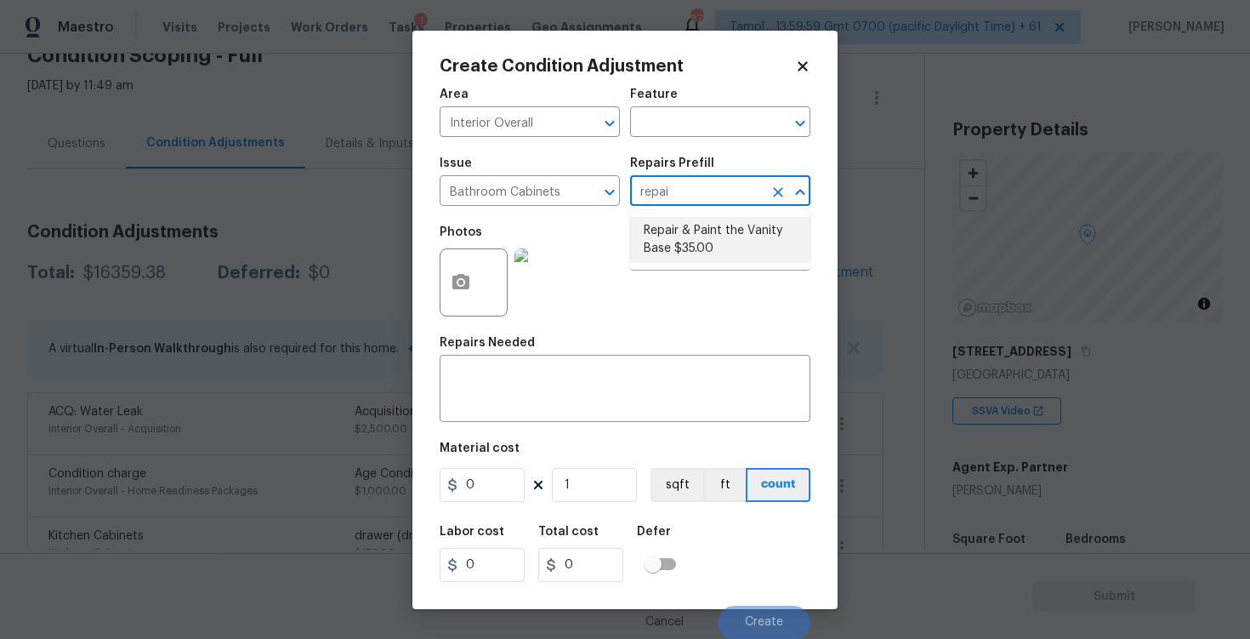
type input "35"
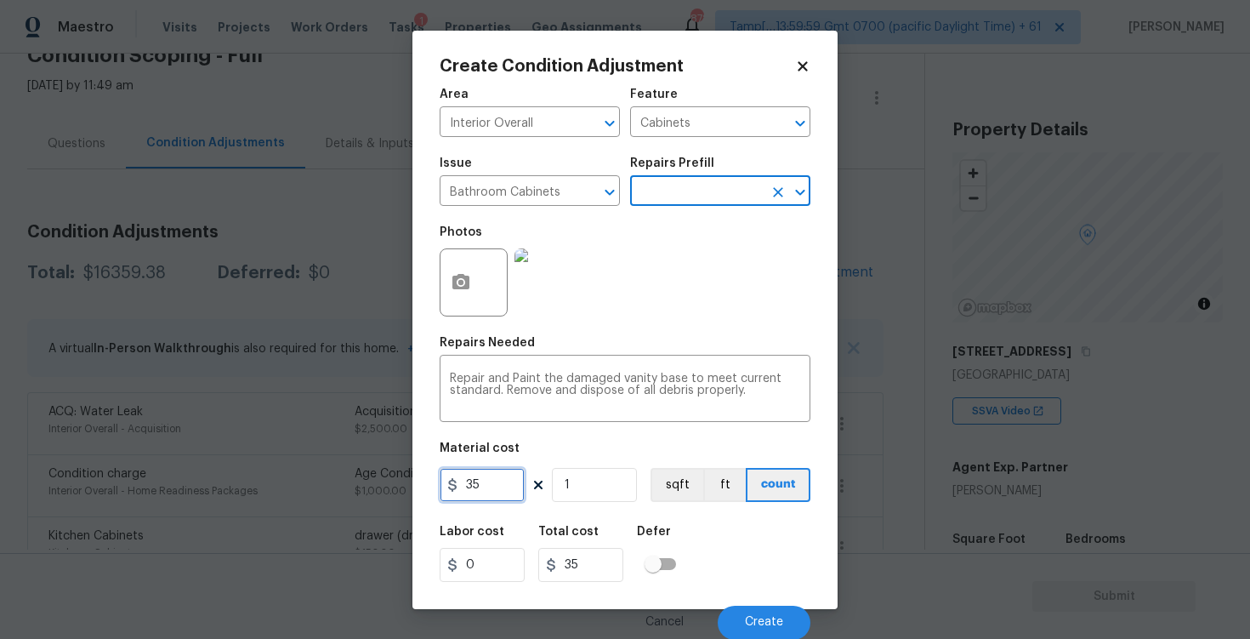
click at [506, 474] on input "35" at bounding box center [482, 485] width 85 height 34
type input "400"
click at [739, 545] on div "Labor cost 0 Total cost 400 Defer" at bounding box center [625, 553] width 371 height 77
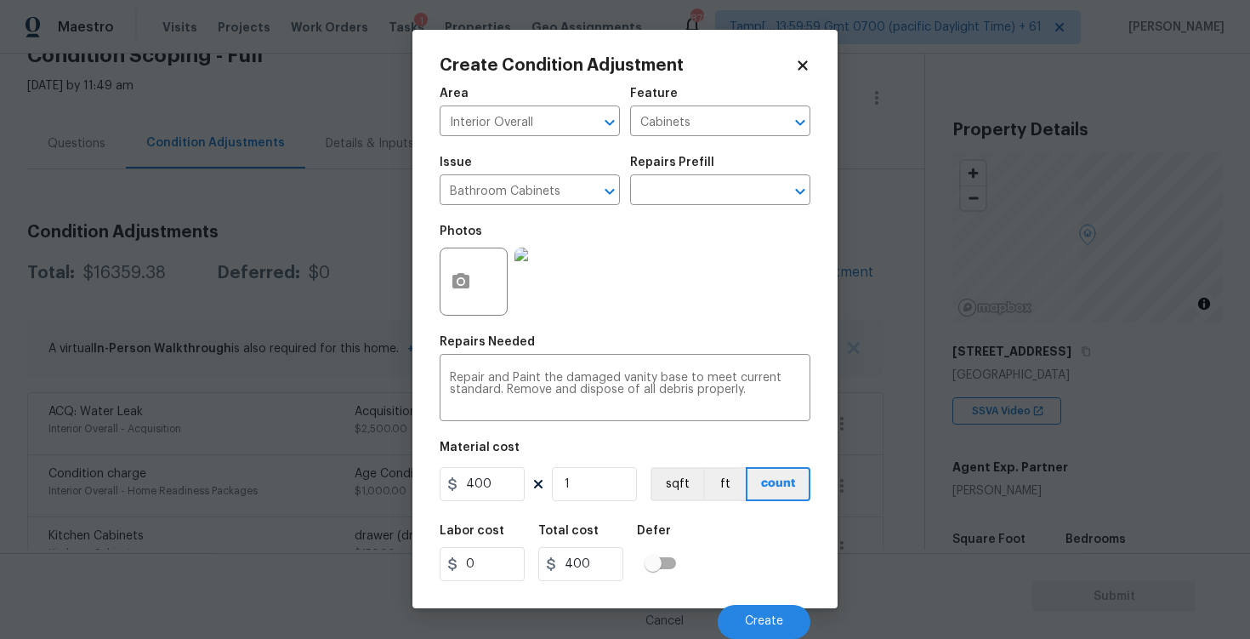
click at [760, 600] on div "Cancel Create" at bounding box center [625, 615] width 371 height 48
click at [761, 617] on span "Create" at bounding box center [764, 621] width 38 height 13
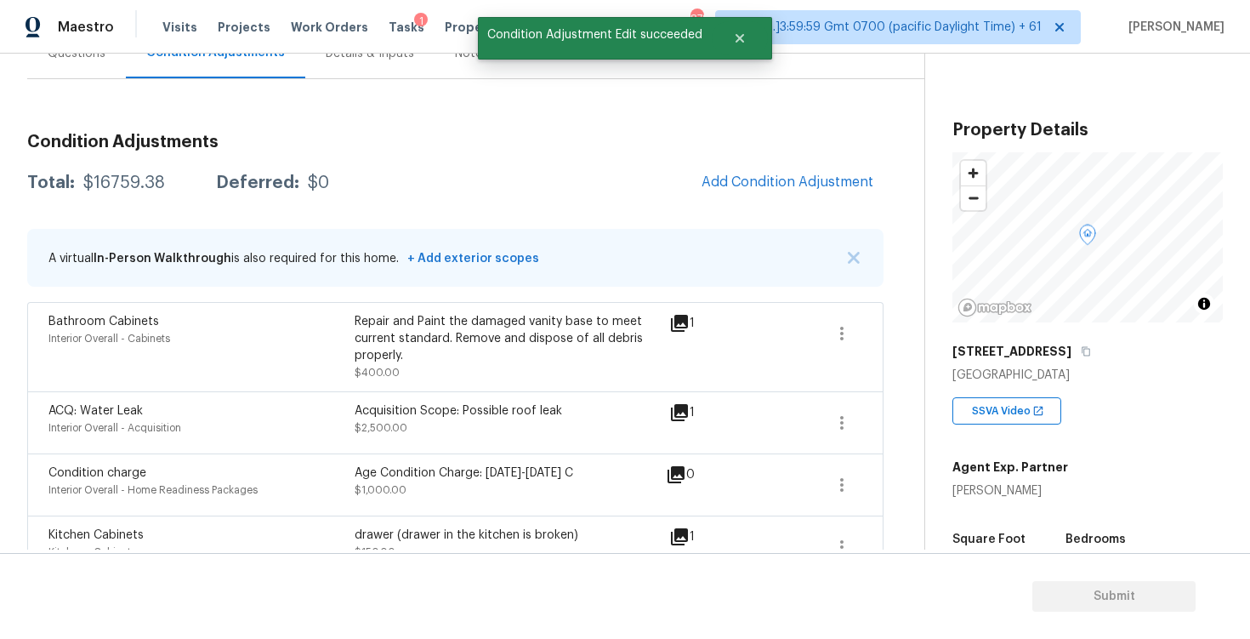
scroll to position [0, 0]
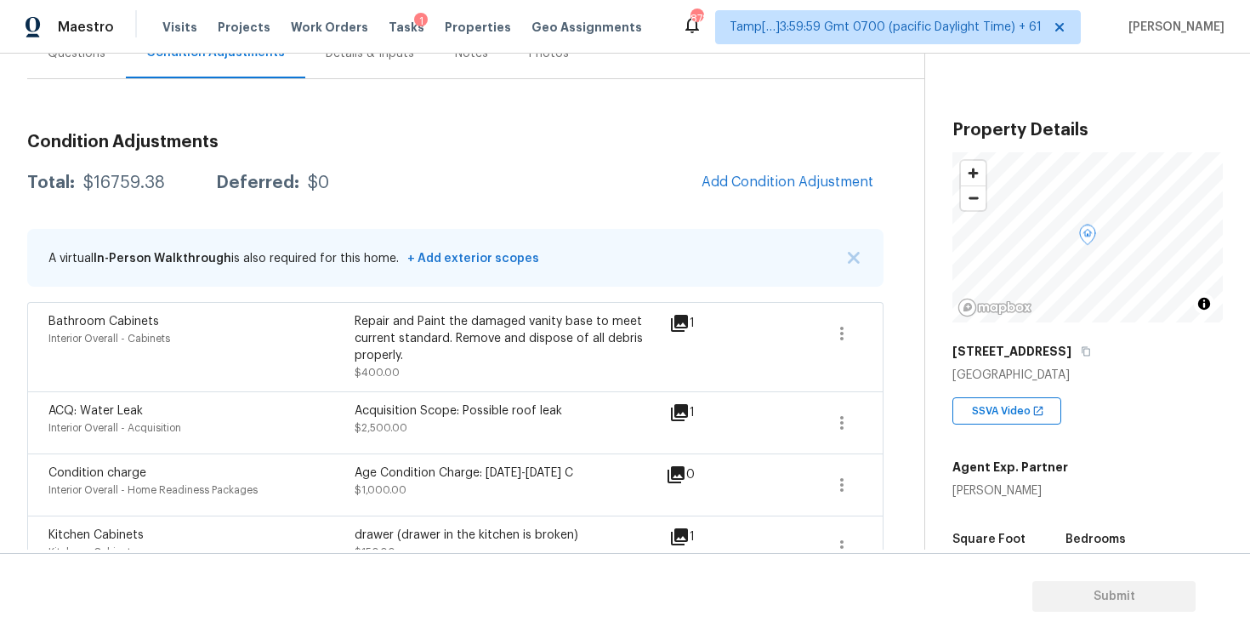
click at [815, 343] on div "Bathroom Cabinets Interior Overall - Cabinets Repair and Paint the damaged vani…" at bounding box center [455, 347] width 814 height 68
click at [861, 332] on div "Bathroom Cabinets Interior Overall - Cabinets Repair and Paint the damaged vani…" at bounding box center [455, 346] width 856 height 89
click at [851, 327] on button "button" at bounding box center [841, 333] width 41 height 41
click at [928, 335] on div "Edit" at bounding box center [937, 329] width 133 height 17
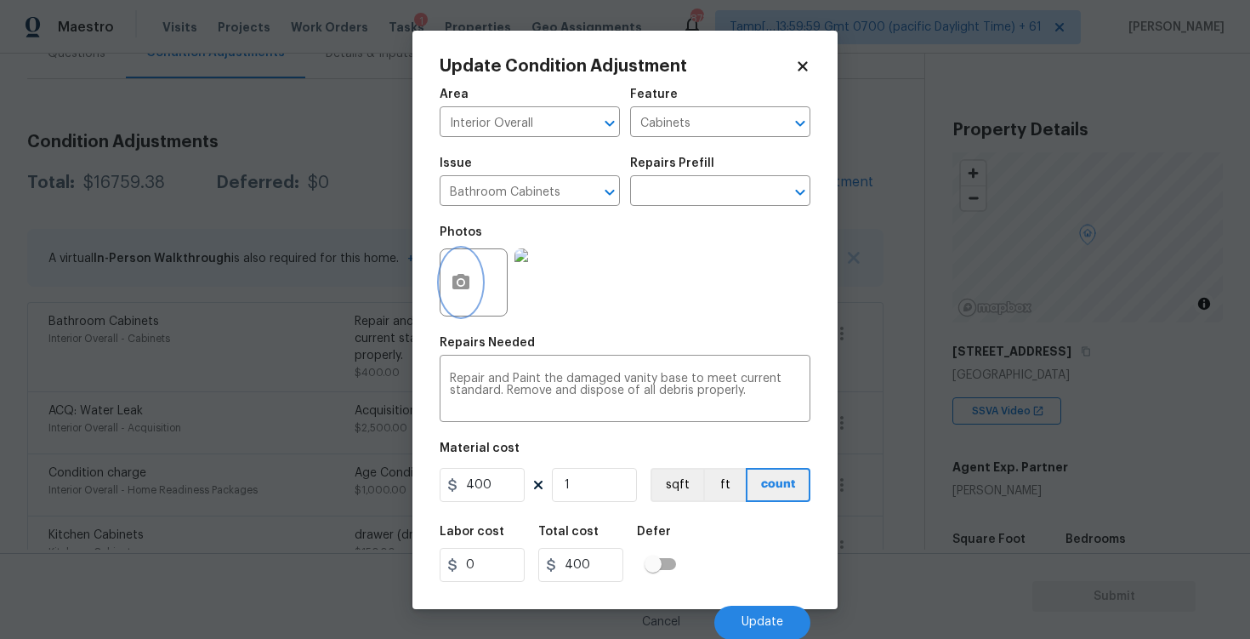
click at [456, 271] on button "button" at bounding box center [460, 282] width 41 height 66
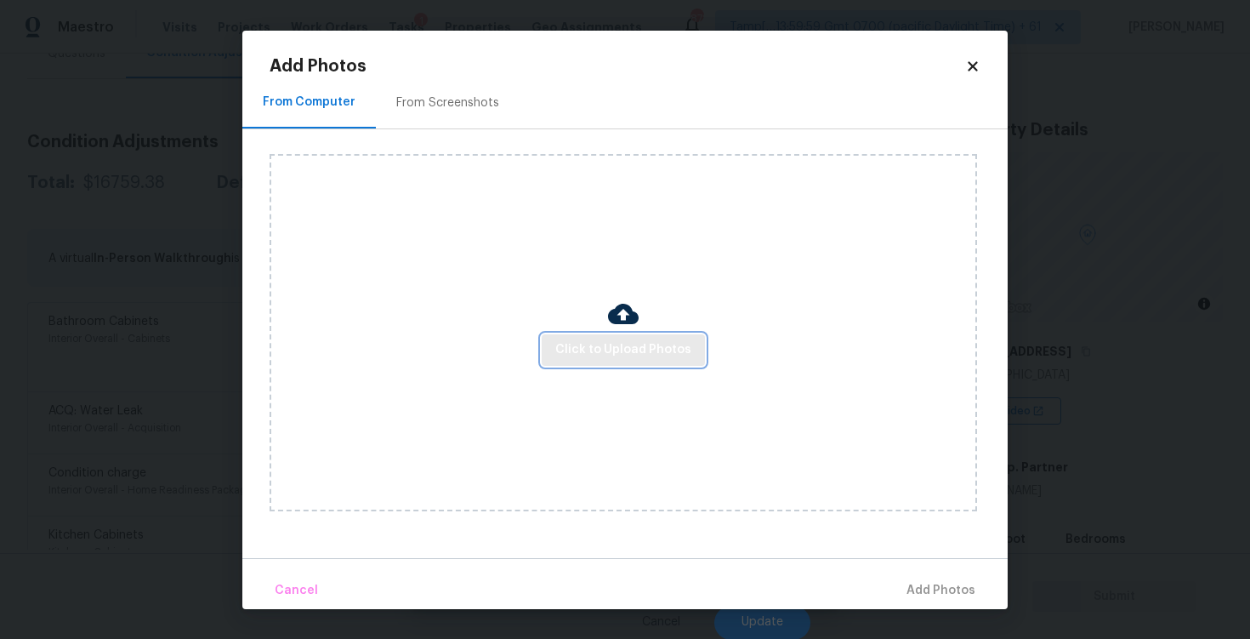
click at [635, 335] on button "Click to Upload Photos" at bounding box center [623, 349] width 163 height 31
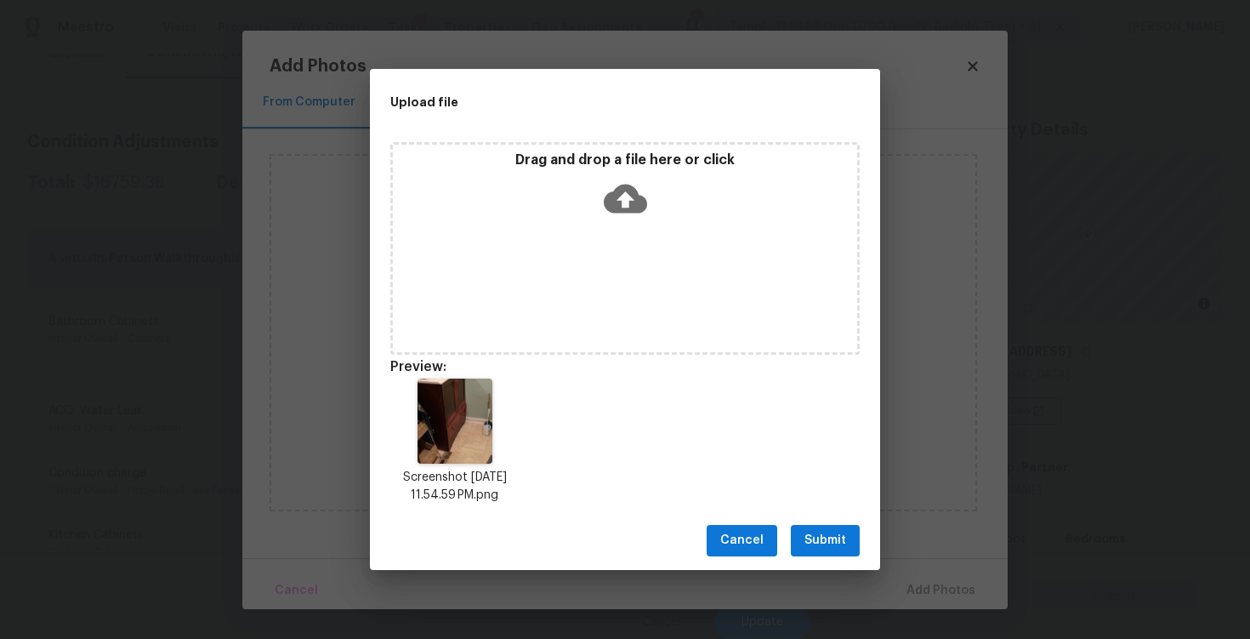
click at [817, 523] on div "Cancel Submit" at bounding box center [625, 540] width 510 height 59
click at [819, 527] on button "Submit" at bounding box center [825, 540] width 69 height 31
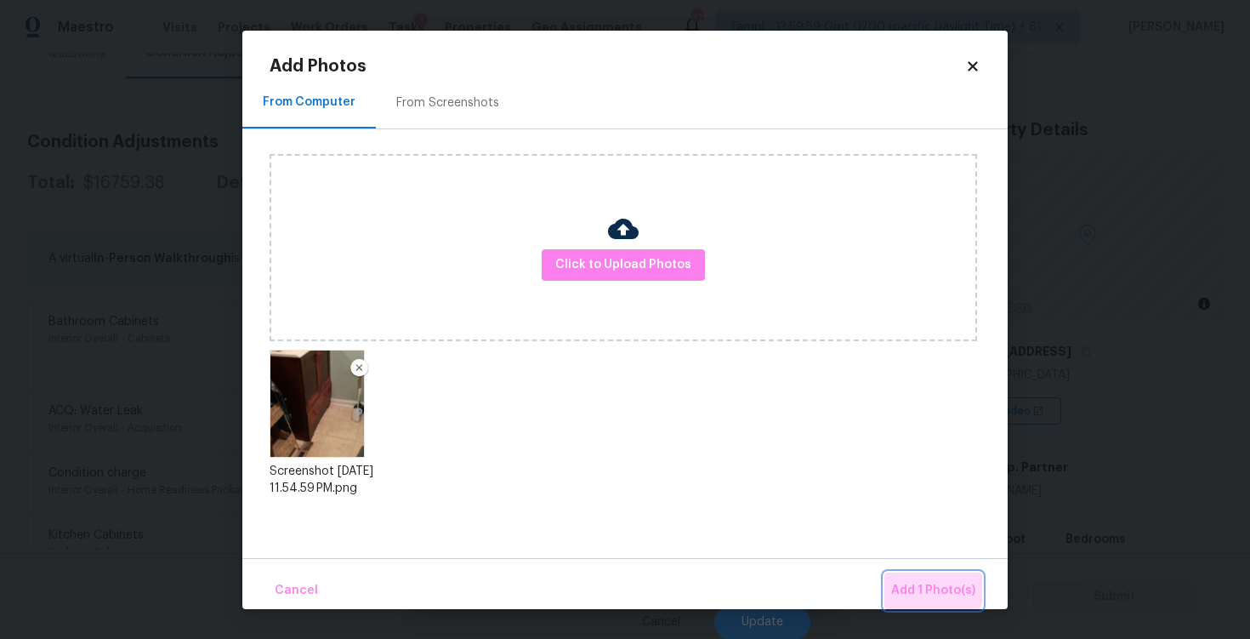
click at [919, 581] on span "Add 1 Photo(s)" at bounding box center [933, 590] width 84 height 21
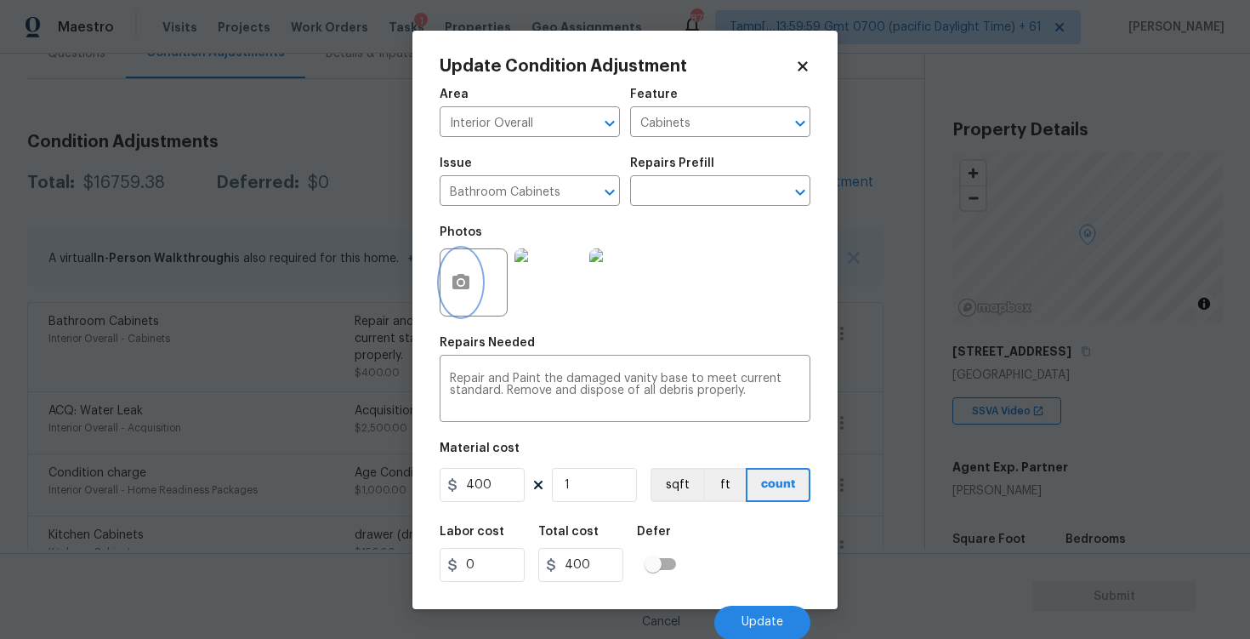
scroll to position [1, 0]
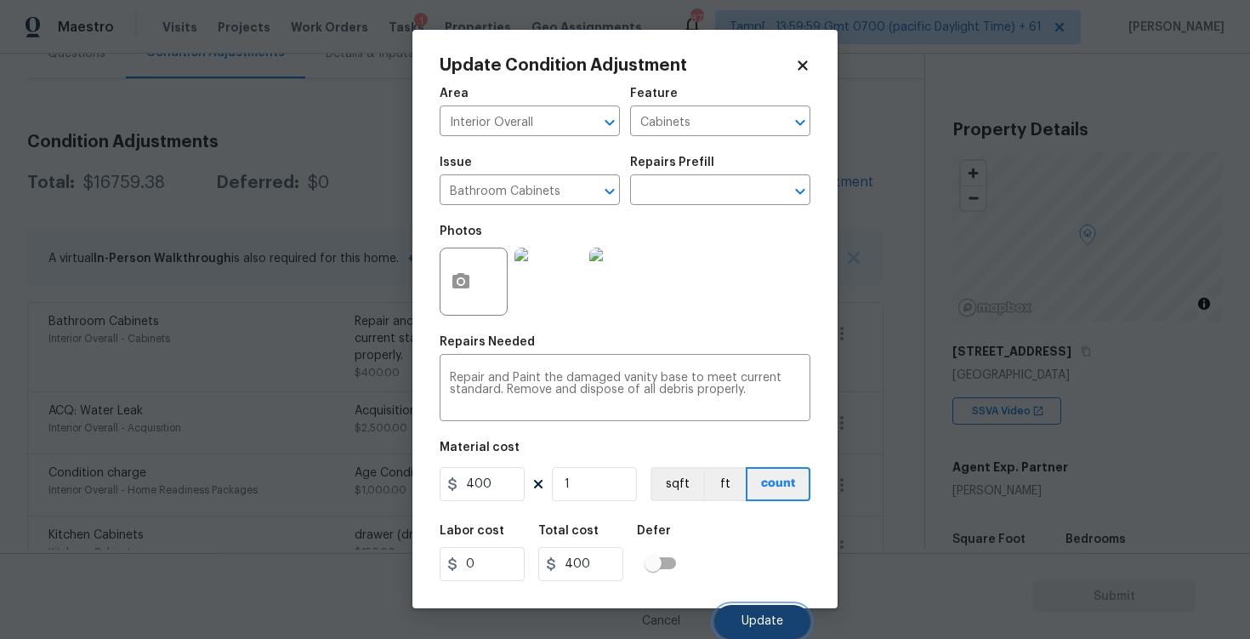
click at [747, 610] on button "Update" at bounding box center [762, 622] width 96 height 34
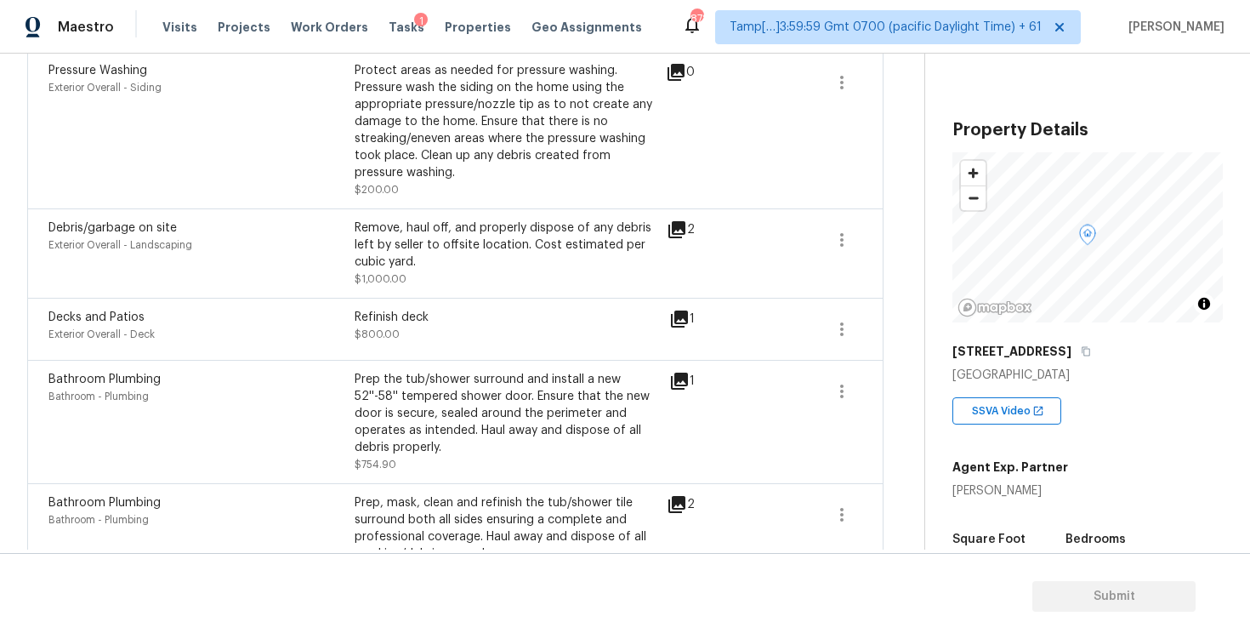
scroll to position [876, 0]
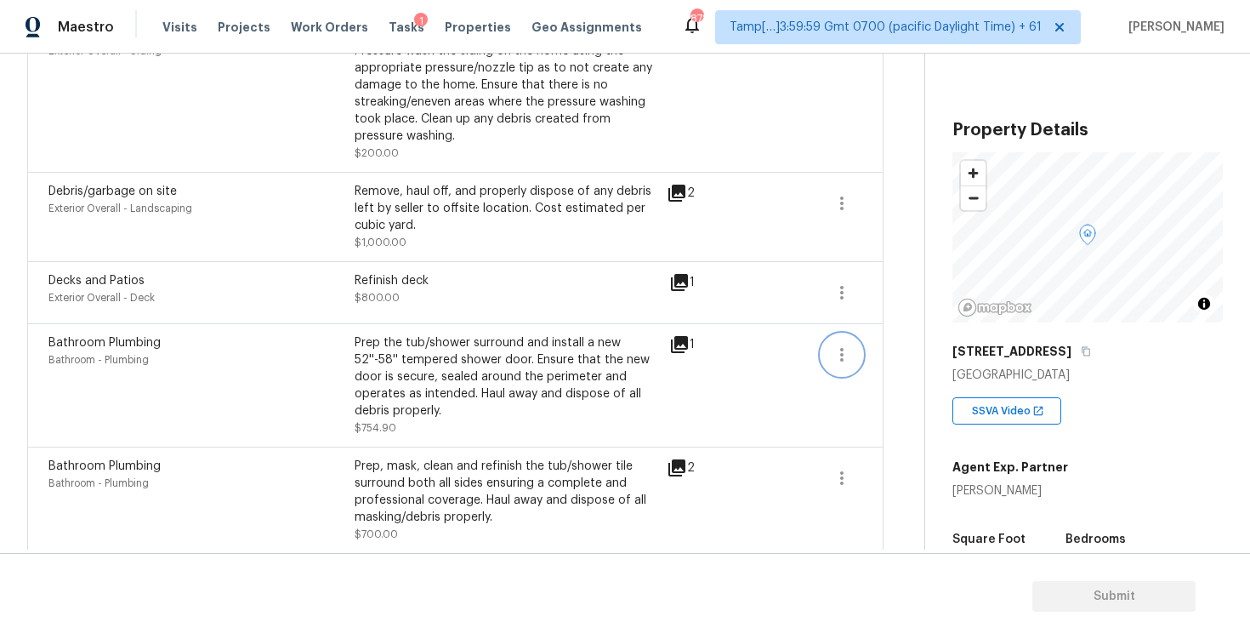
click at [848, 358] on icon "button" at bounding box center [842, 354] width 20 height 20
click at [933, 357] on div "Edit" at bounding box center [937, 352] width 133 height 17
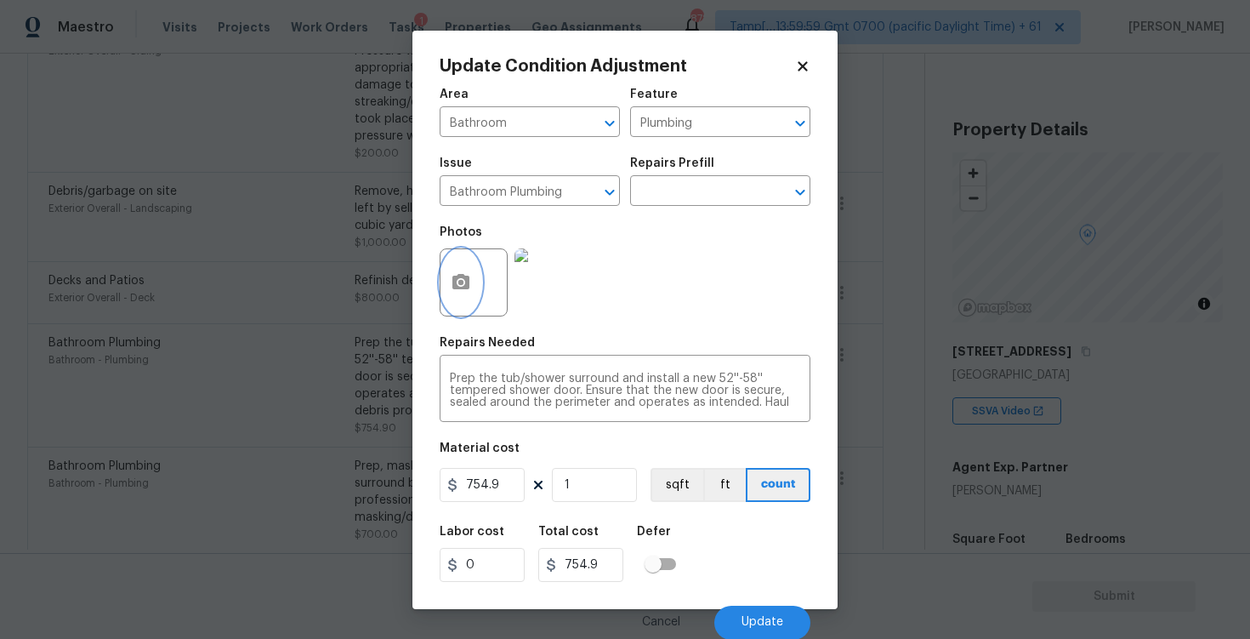
click at [463, 288] on icon "button" at bounding box center [460, 281] width 17 height 15
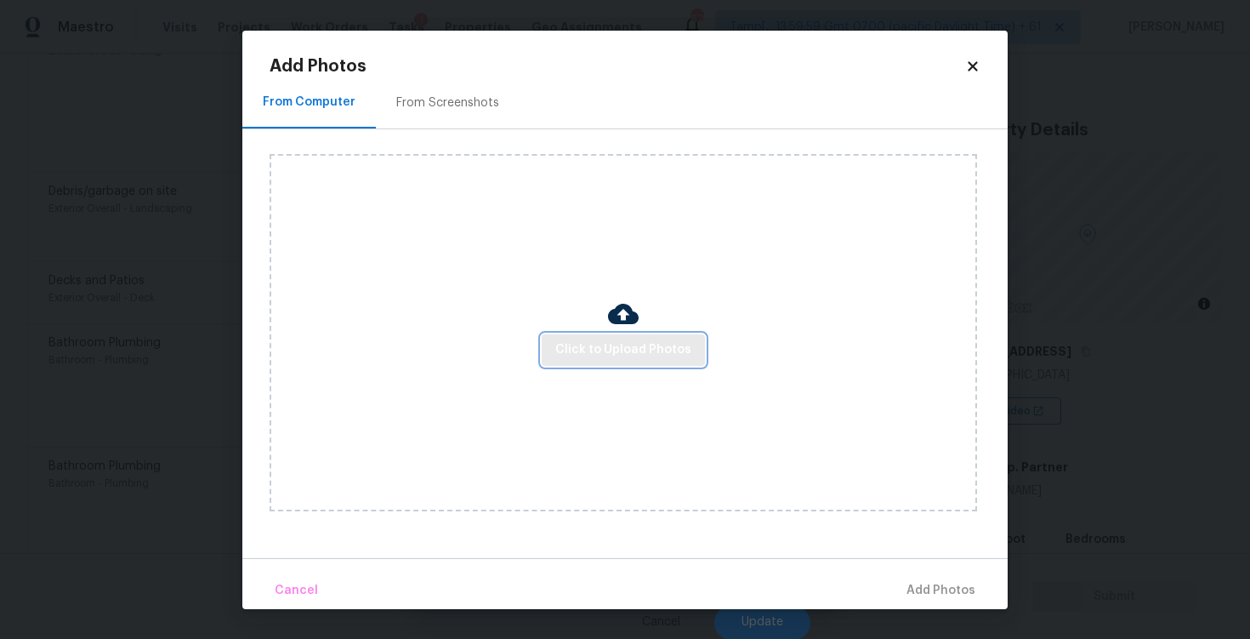
click at [677, 340] on span "Click to Upload Photos" at bounding box center [623, 349] width 136 height 21
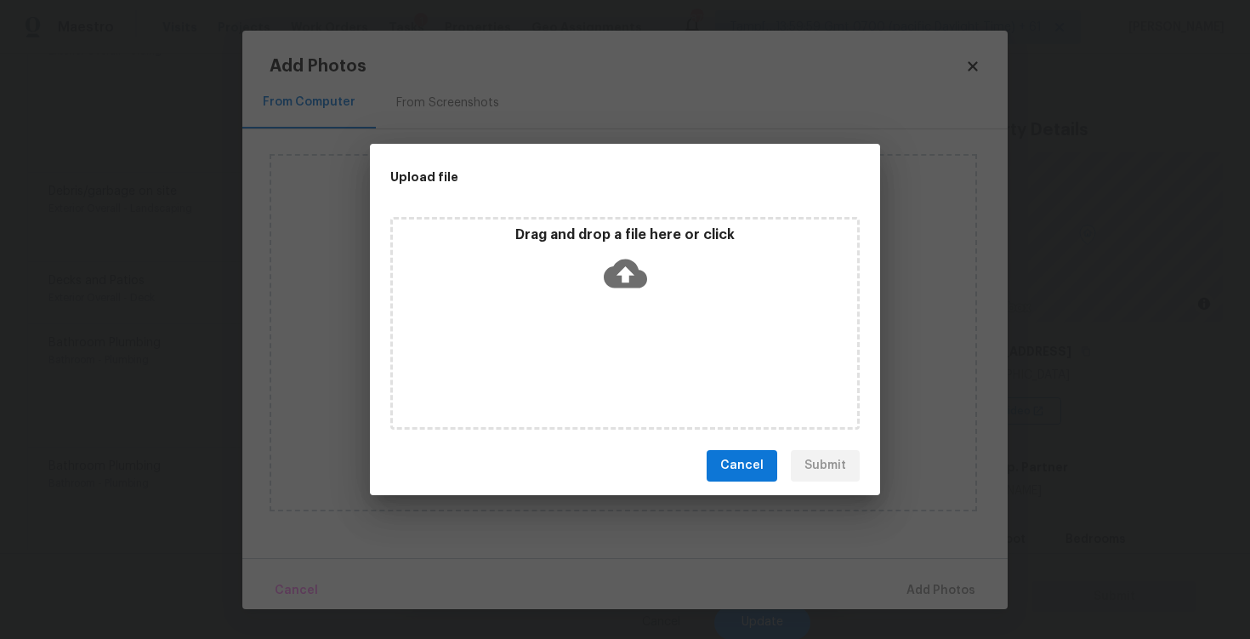
click at [639, 262] on icon at bounding box center [625, 273] width 43 height 43
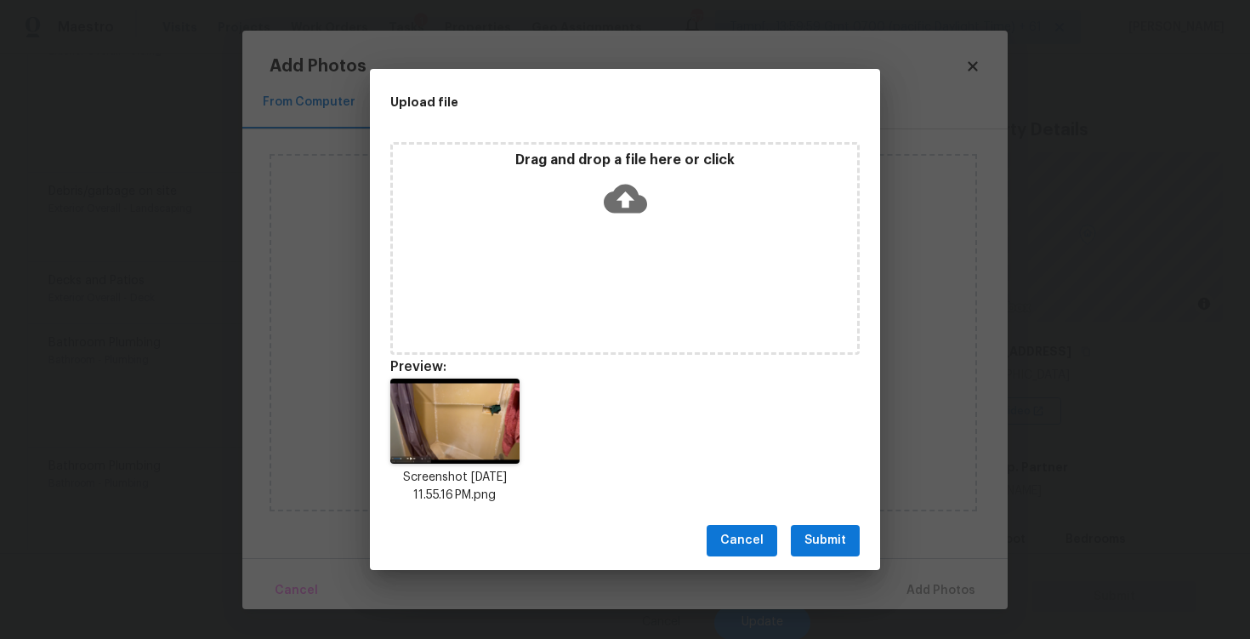
click at [825, 532] on span "Submit" at bounding box center [825, 540] width 42 height 21
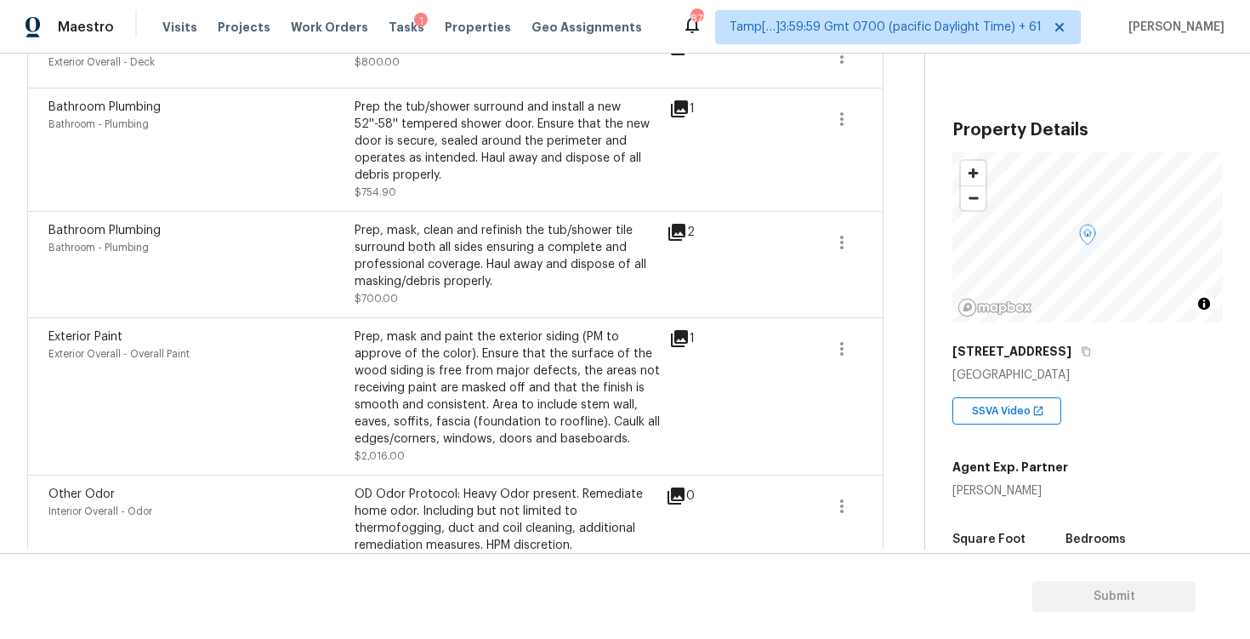
scroll to position [1113, 0]
click at [842, 249] on icon "button" at bounding box center [842, 240] width 20 height 20
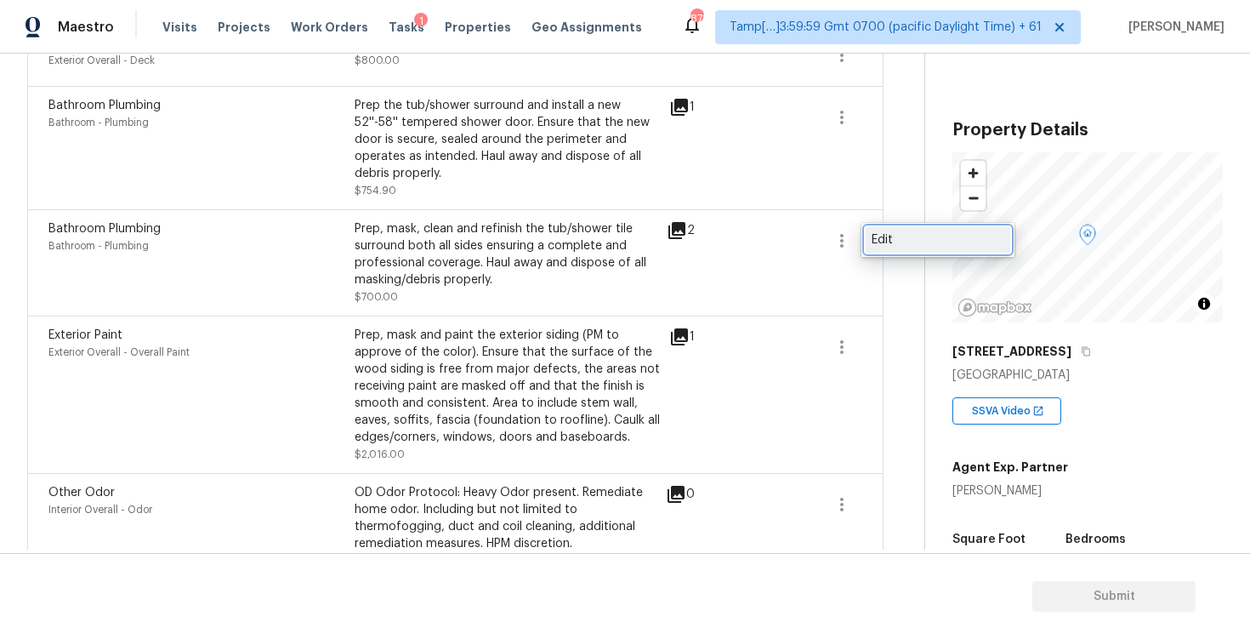
click at [892, 247] on div "Edit" at bounding box center [937, 239] width 133 height 17
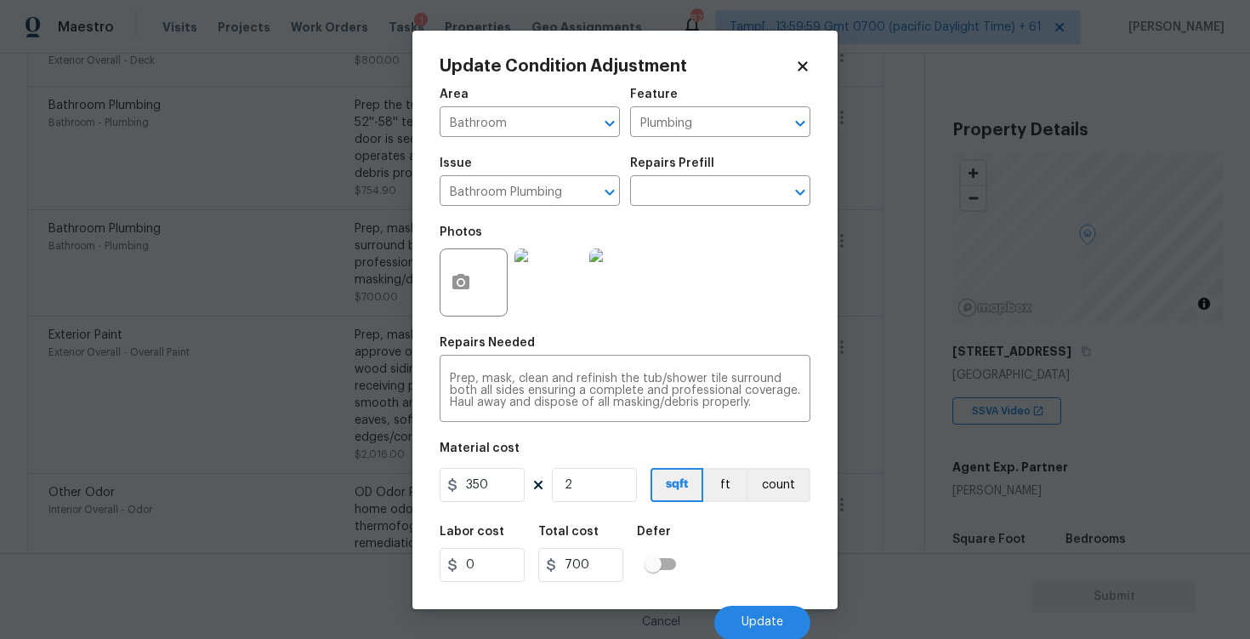
click at [566, 278] on img at bounding box center [548, 282] width 68 height 68
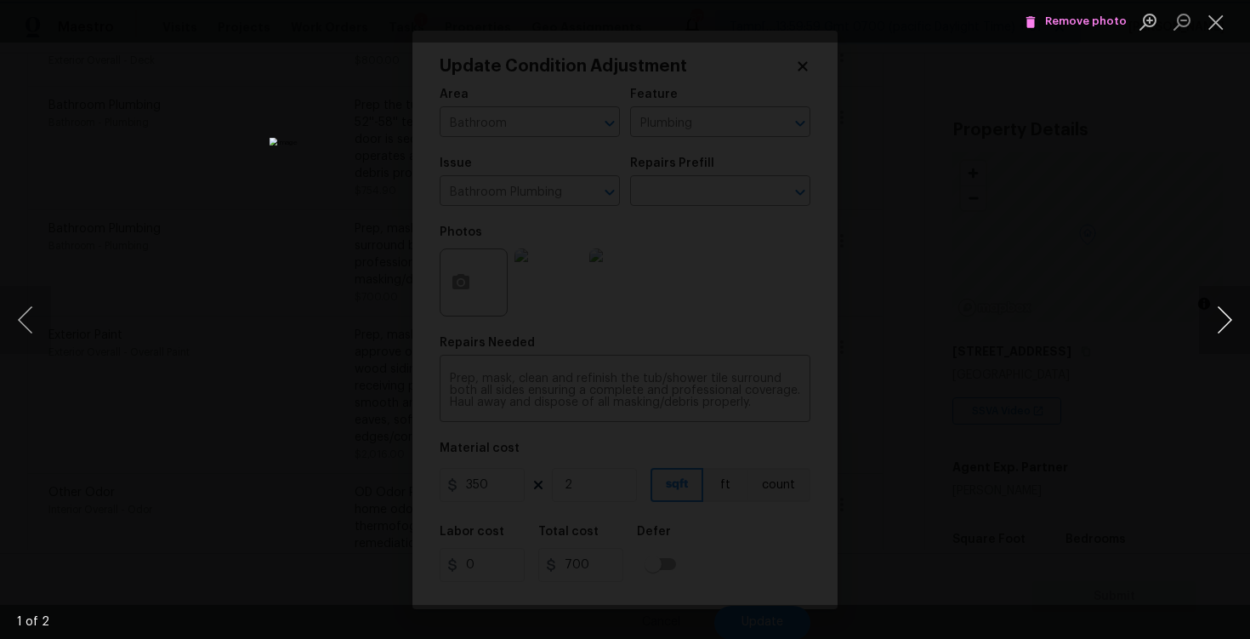
click at [1227, 331] on button "Next image" at bounding box center [1224, 320] width 51 height 68
click at [1155, 258] on div "Lightbox" at bounding box center [625, 319] width 1250 height 639
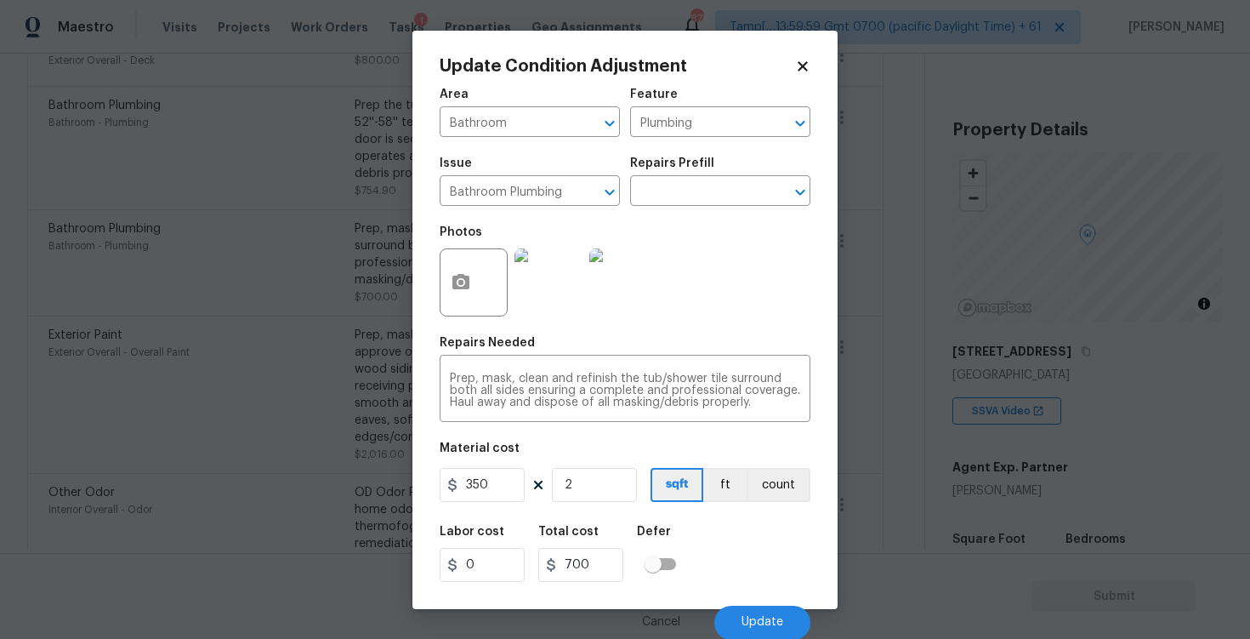
click at [802, 65] on icon at bounding box center [802, 65] width 9 height 9
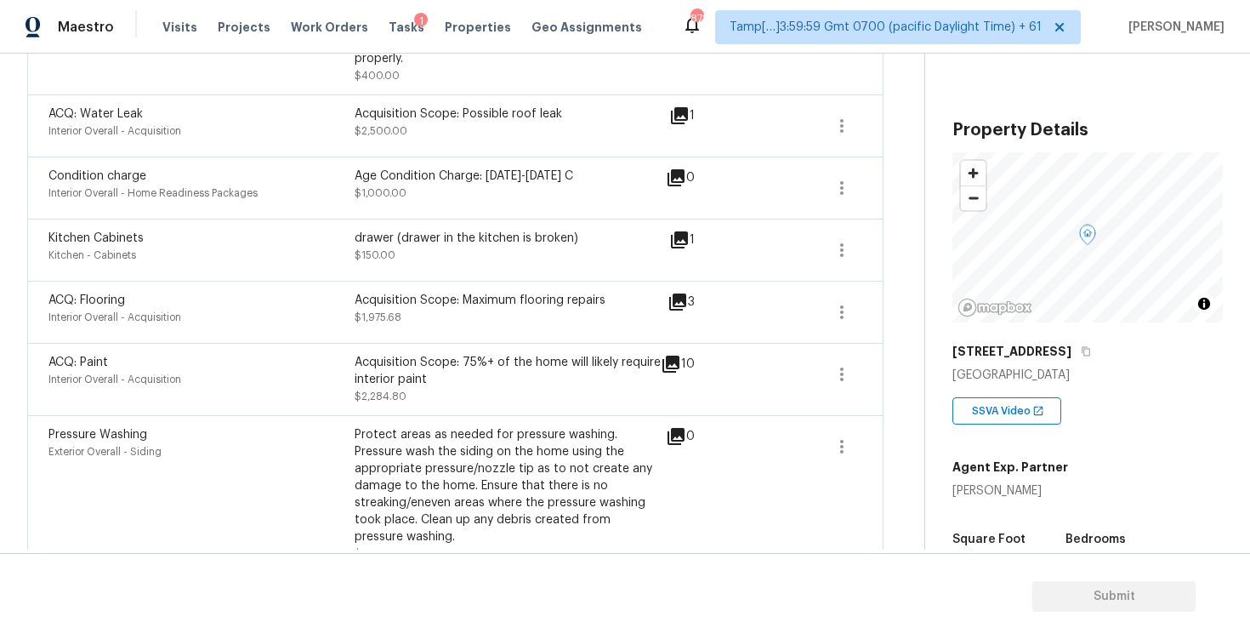
scroll to position [482, 0]
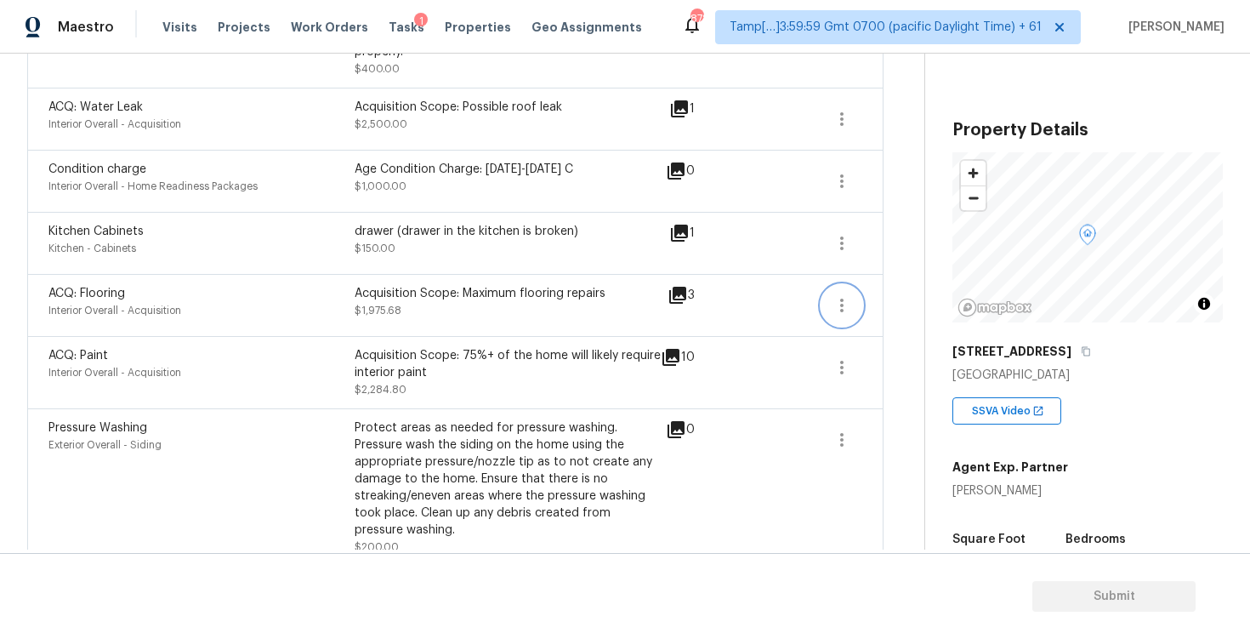
click at [857, 300] on button "button" at bounding box center [841, 305] width 41 height 41
click at [900, 309] on div "Edit" at bounding box center [937, 302] width 133 height 17
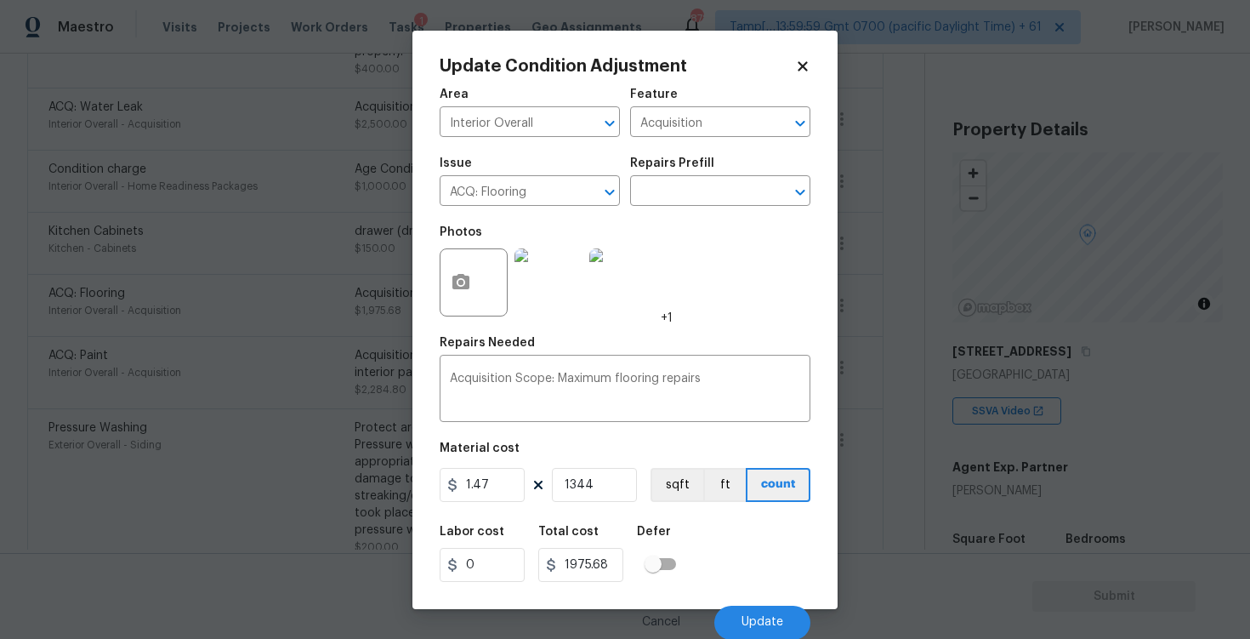
click at [548, 256] on img at bounding box center [548, 282] width 68 height 68
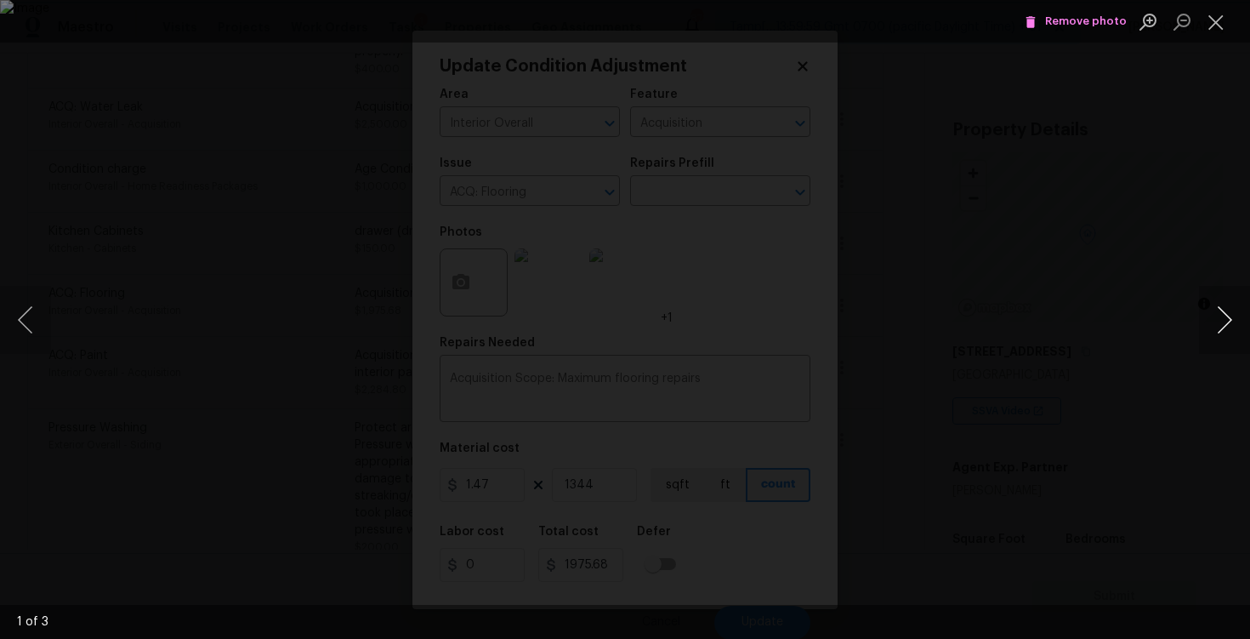
click at [1235, 324] on button "Next image" at bounding box center [1224, 320] width 51 height 68
click at [1077, 270] on div "Lightbox" at bounding box center [625, 319] width 1250 height 639
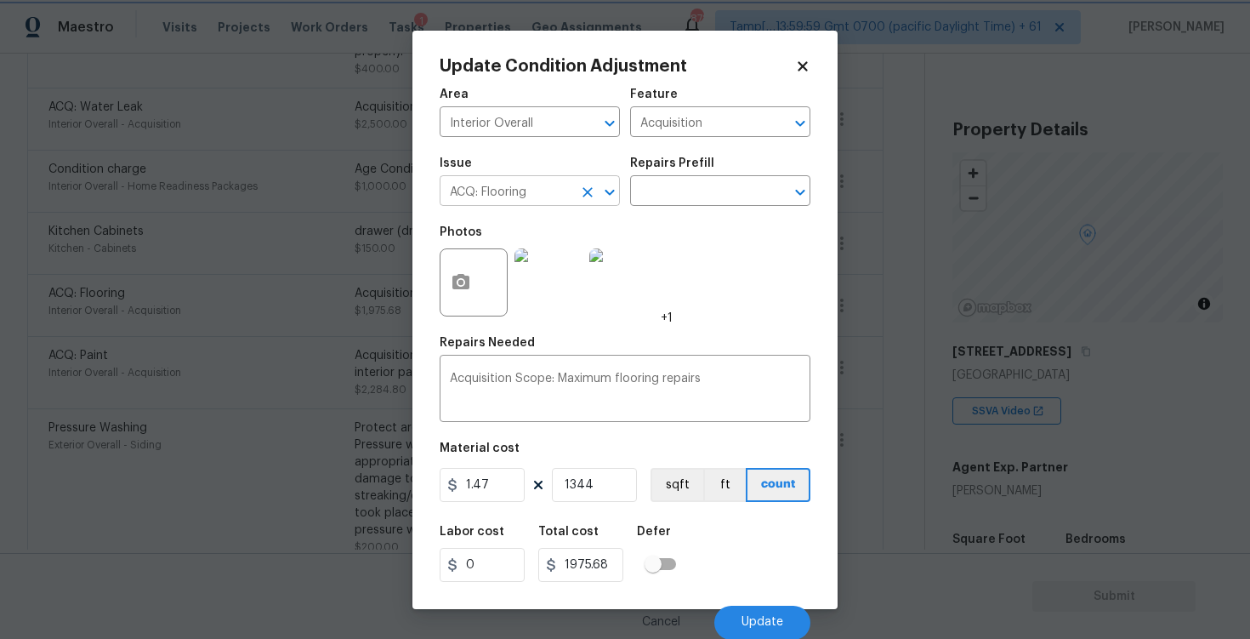
click at [588, 196] on icon "Clear" at bounding box center [587, 192] width 17 height 17
type input "c"
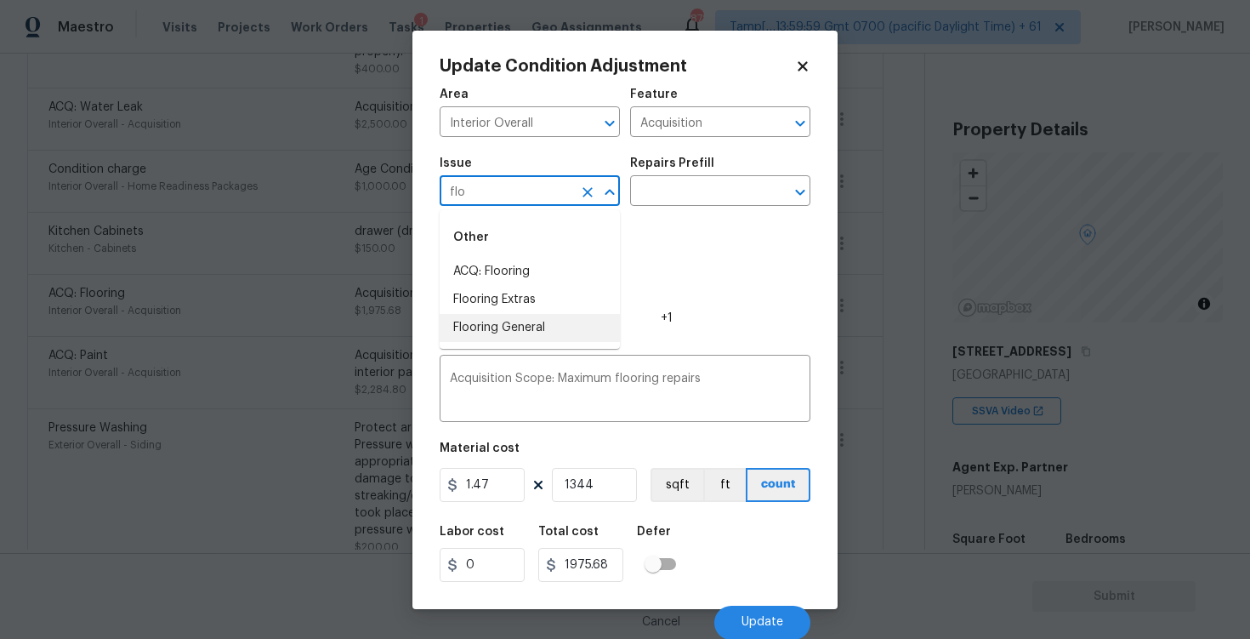
click at [579, 317] on li "Flooring General" at bounding box center [530, 328] width 180 height 28
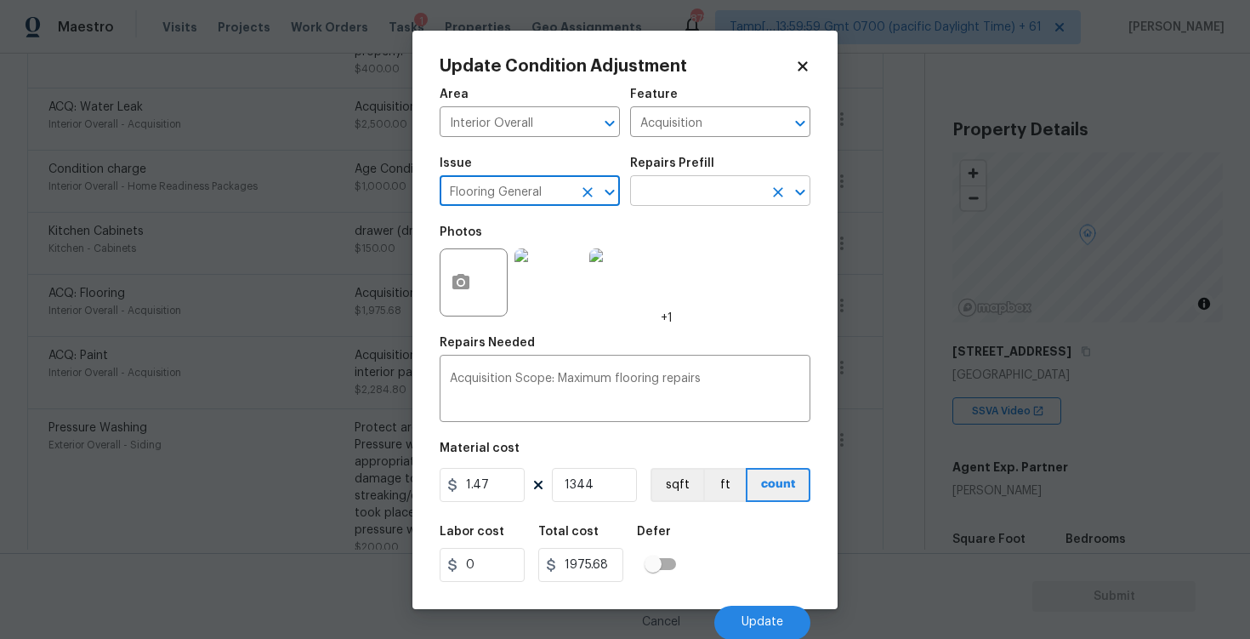
type input "Flooring General"
click at [671, 204] on input "text" at bounding box center [696, 192] width 133 height 26
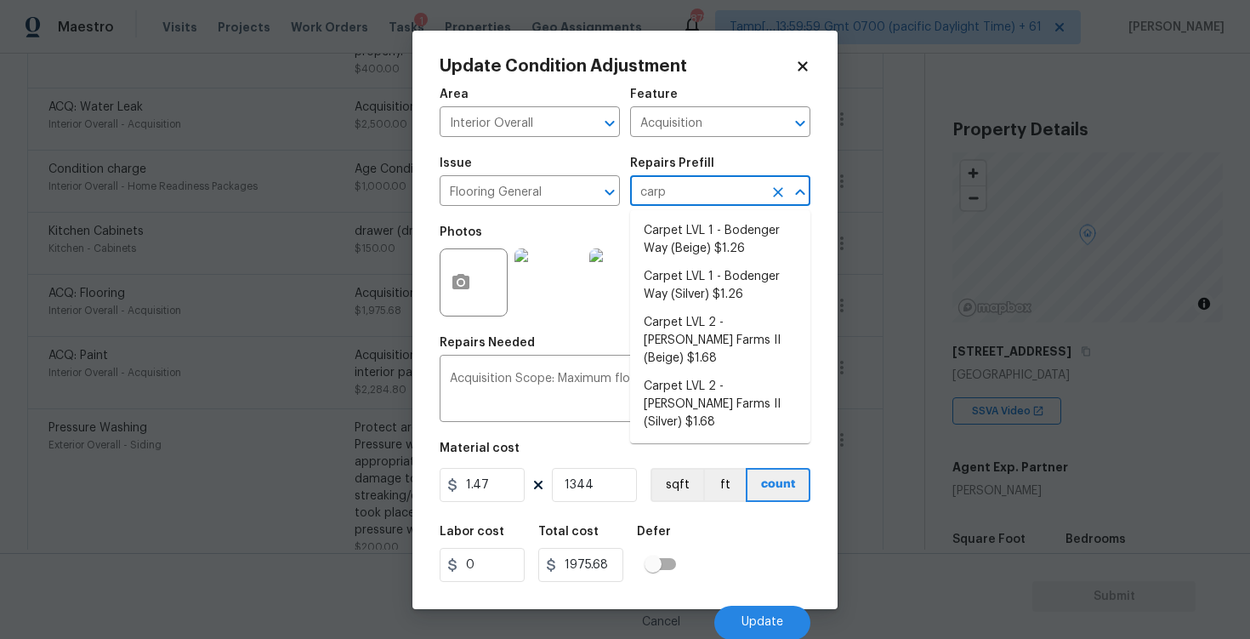
type input "carpe"
click at [684, 255] on li "Carpet LVL 1 - Bodenger Way (Beige) $1.26" at bounding box center [720, 240] width 180 height 46
type input "Overall Flooring"
type textarea "Install new carpet. (Bodenger Way 749 Bird Bath, Beige) at all previously carpe…"
type input "1.26"
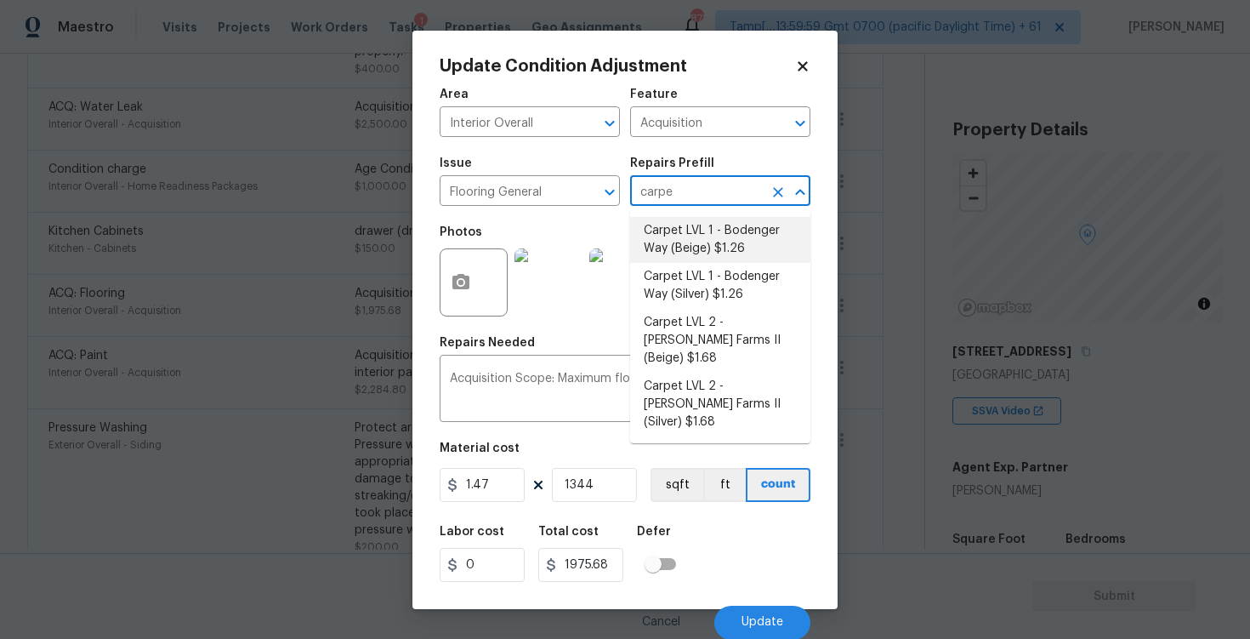
type input "1693.44"
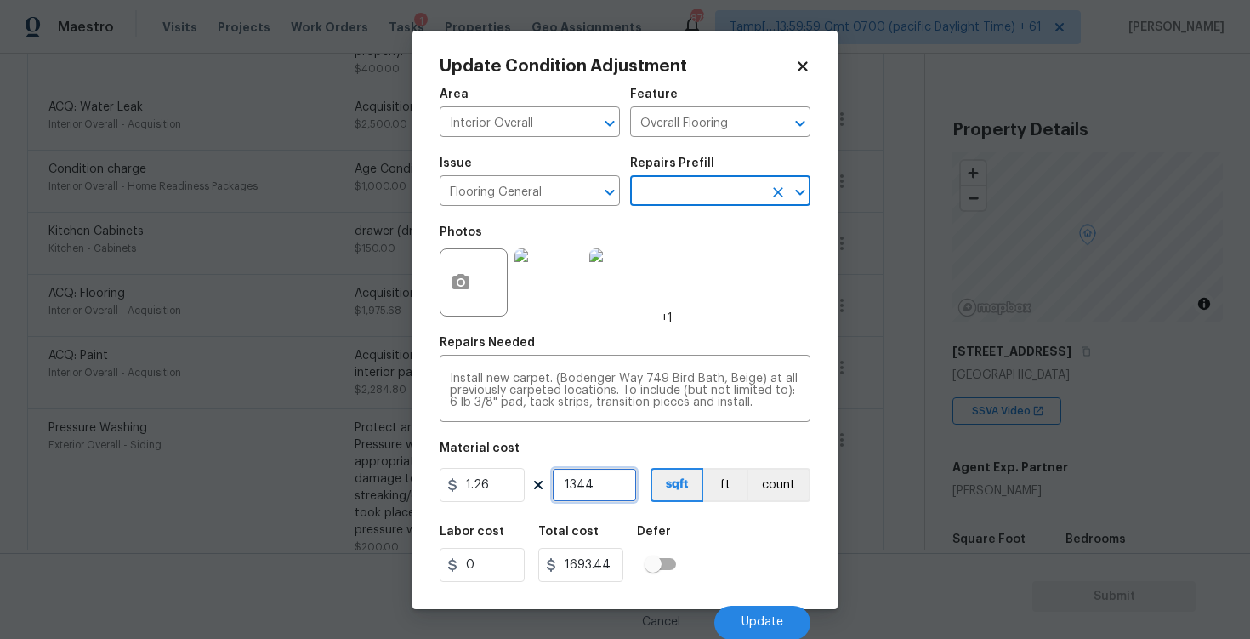
click at [599, 482] on input "1344" at bounding box center [594, 485] width 85 height 34
type input "0"
type input "9"
type input "11.34"
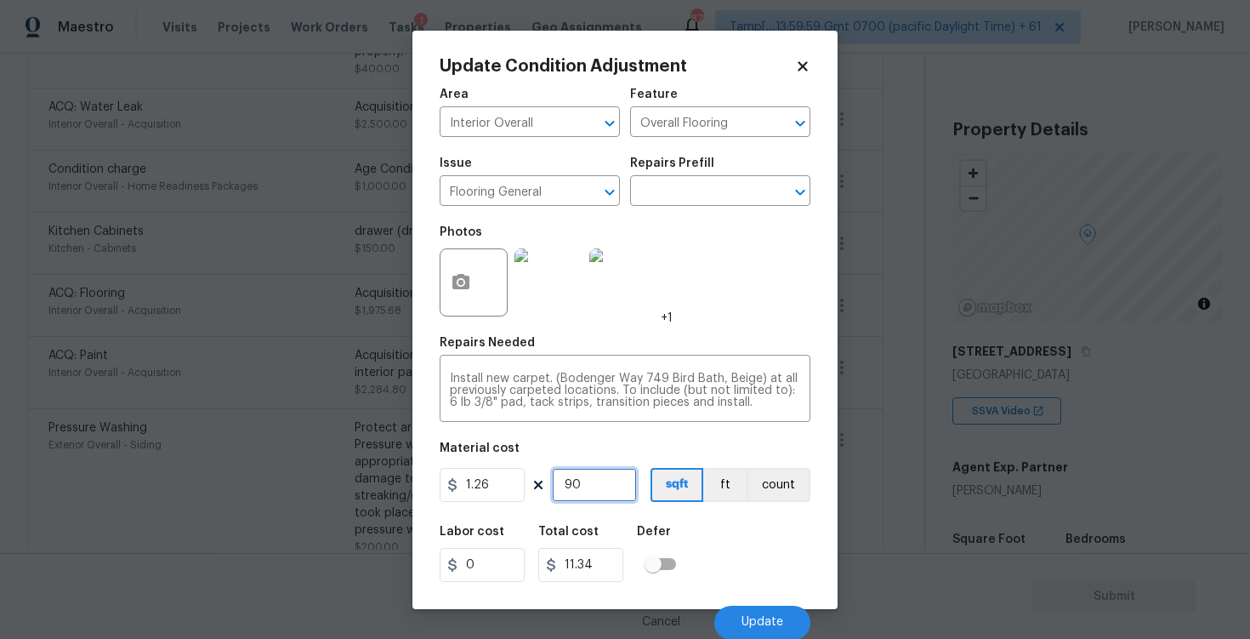
type input "909"
type input "1145.34"
type input "9090"
type input "11453.4"
type input "909"
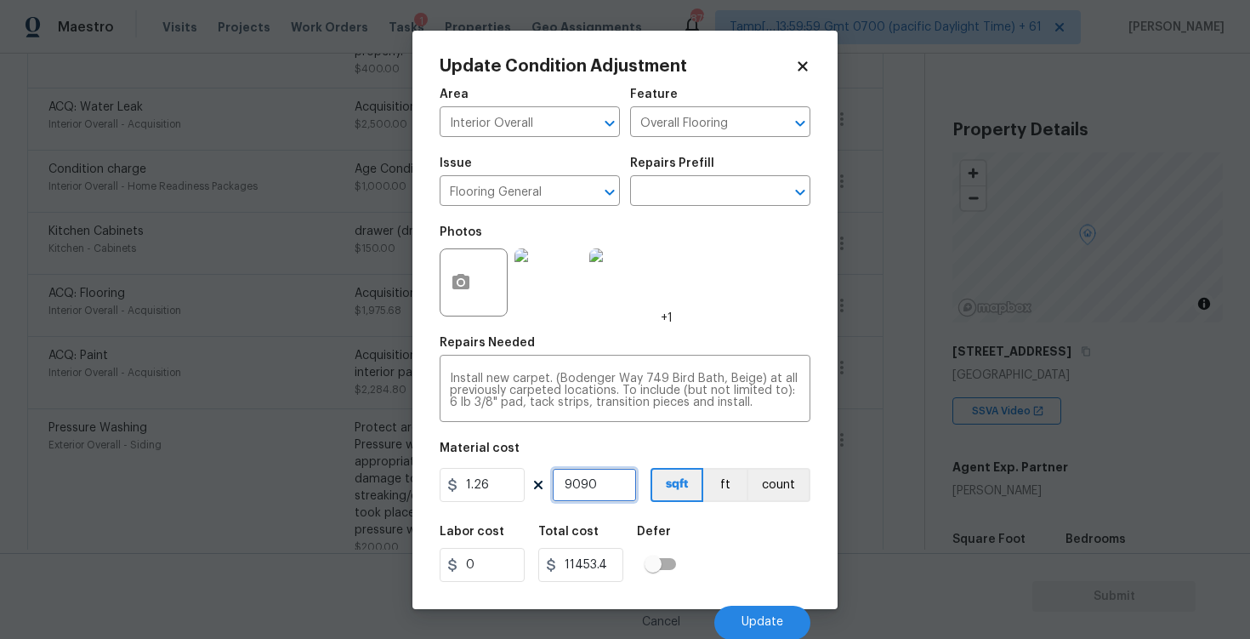
type input "1145.34"
type input "90"
type input "113.4"
type input "900"
type input "1134"
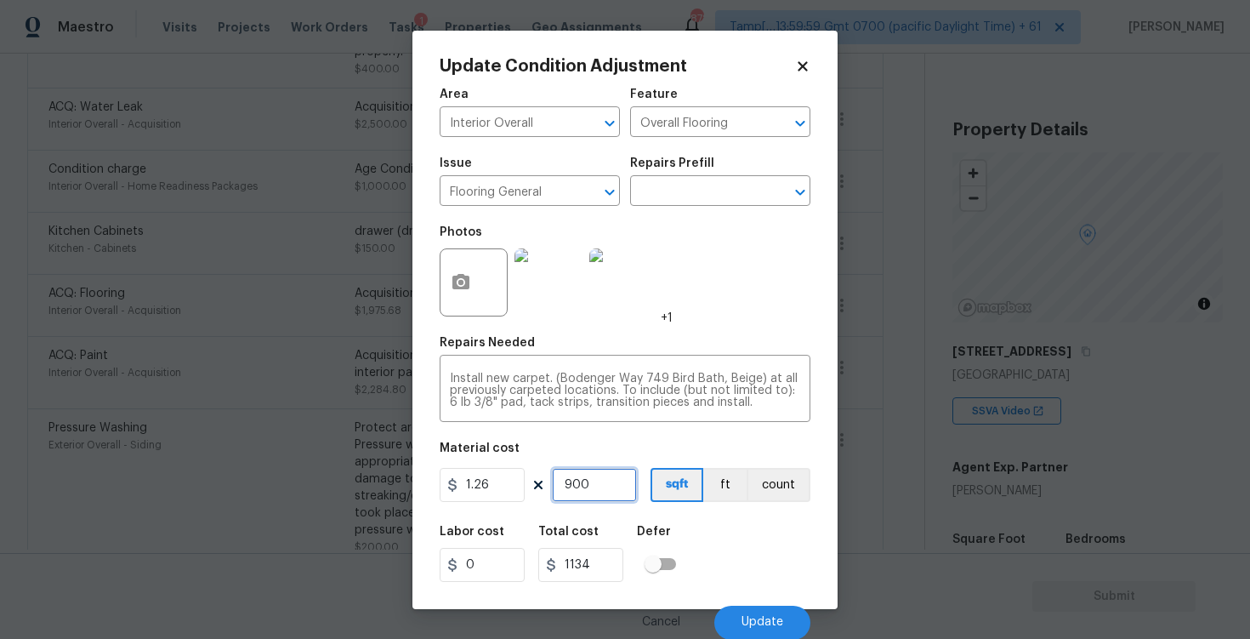
type input "900"
click at [742, 550] on div "Labor cost 0 Total cost 1134 Defer" at bounding box center [625, 553] width 371 height 77
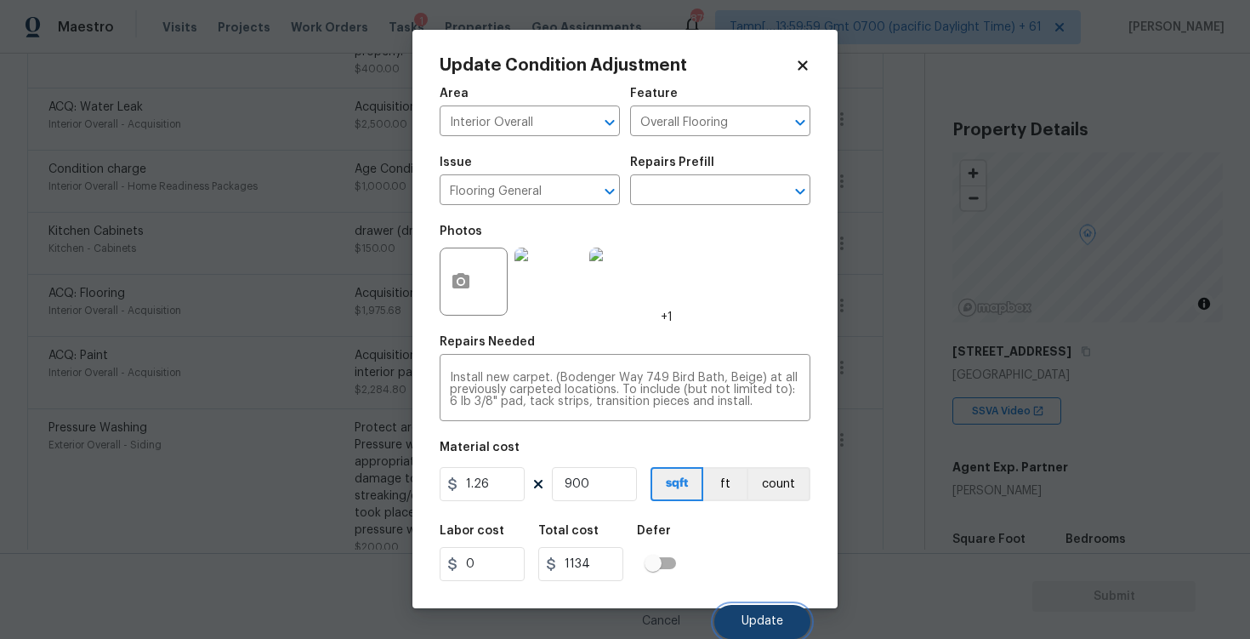
click at [764, 613] on button "Update" at bounding box center [762, 622] width 96 height 34
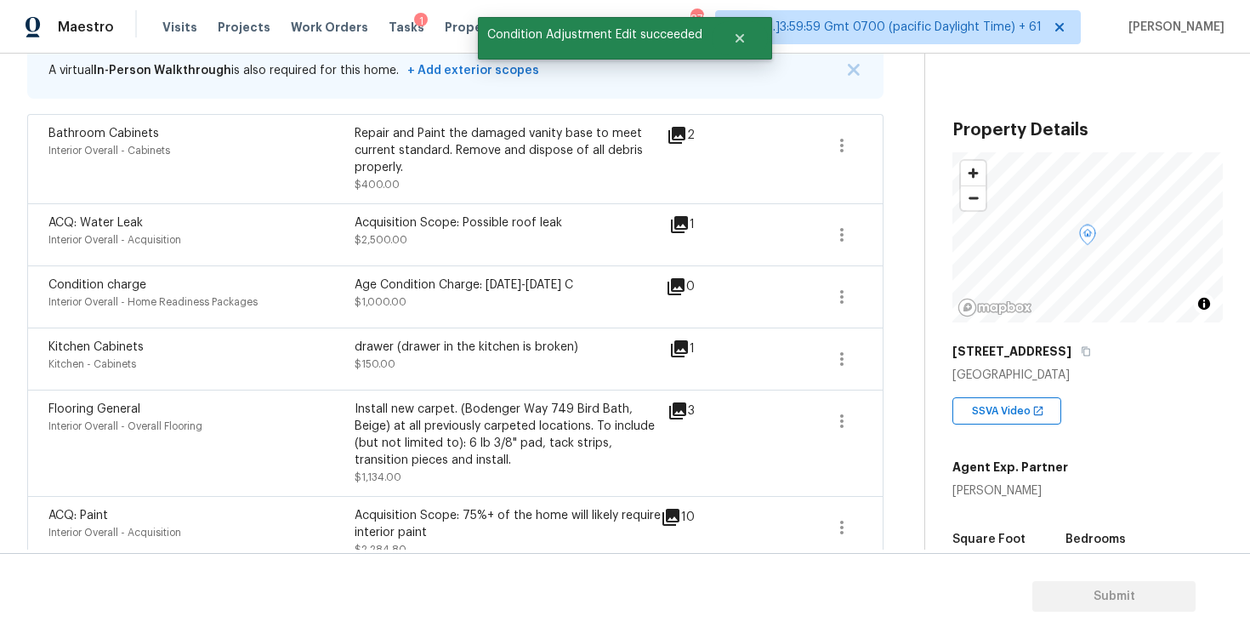
scroll to position [347, 0]
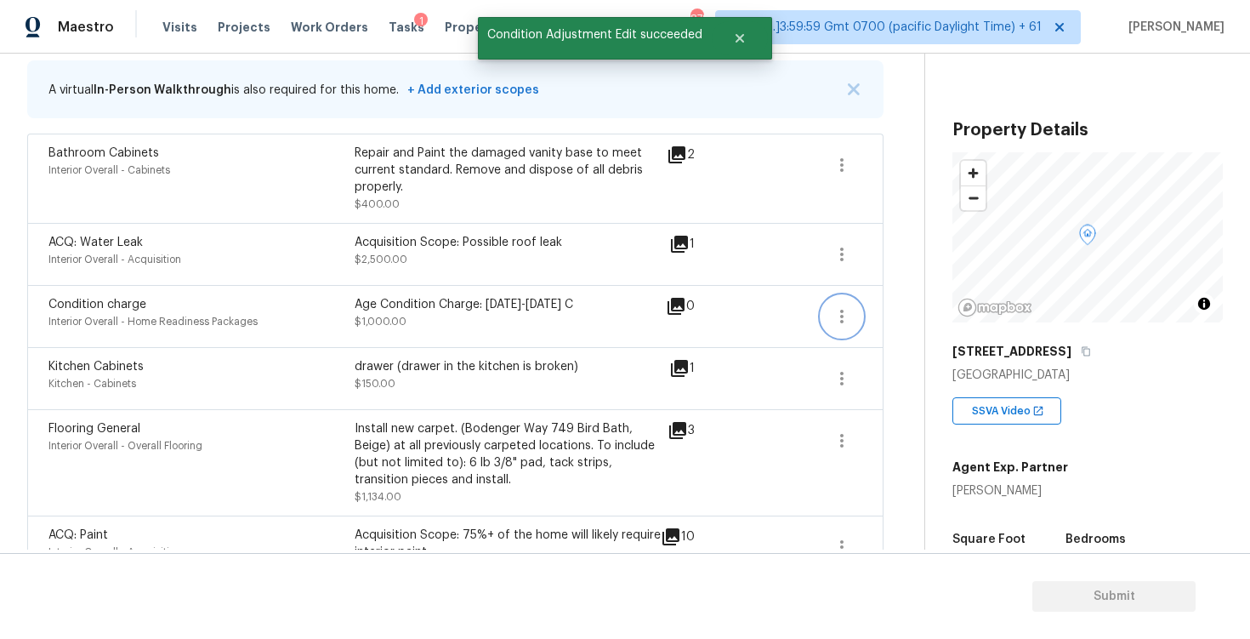
click at [851, 309] on button "button" at bounding box center [841, 316] width 41 height 41
click at [899, 309] on div "Edit" at bounding box center [937, 313] width 133 height 17
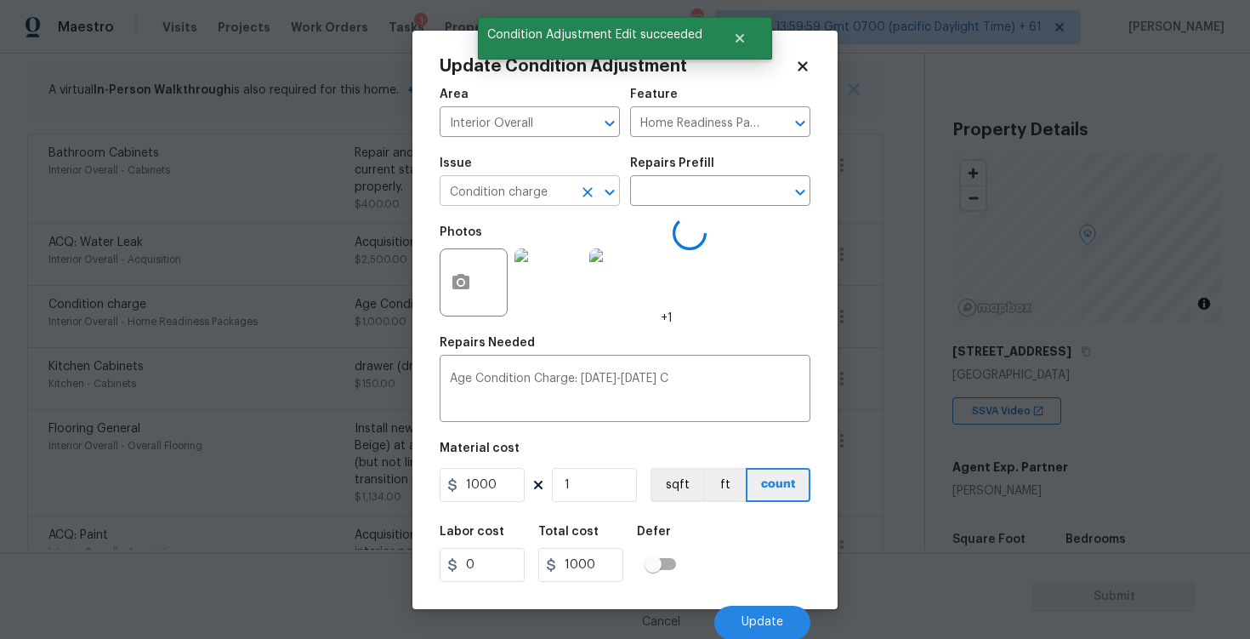
click at [578, 179] on div "Condition charge ​" at bounding box center [530, 192] width 180 height 26
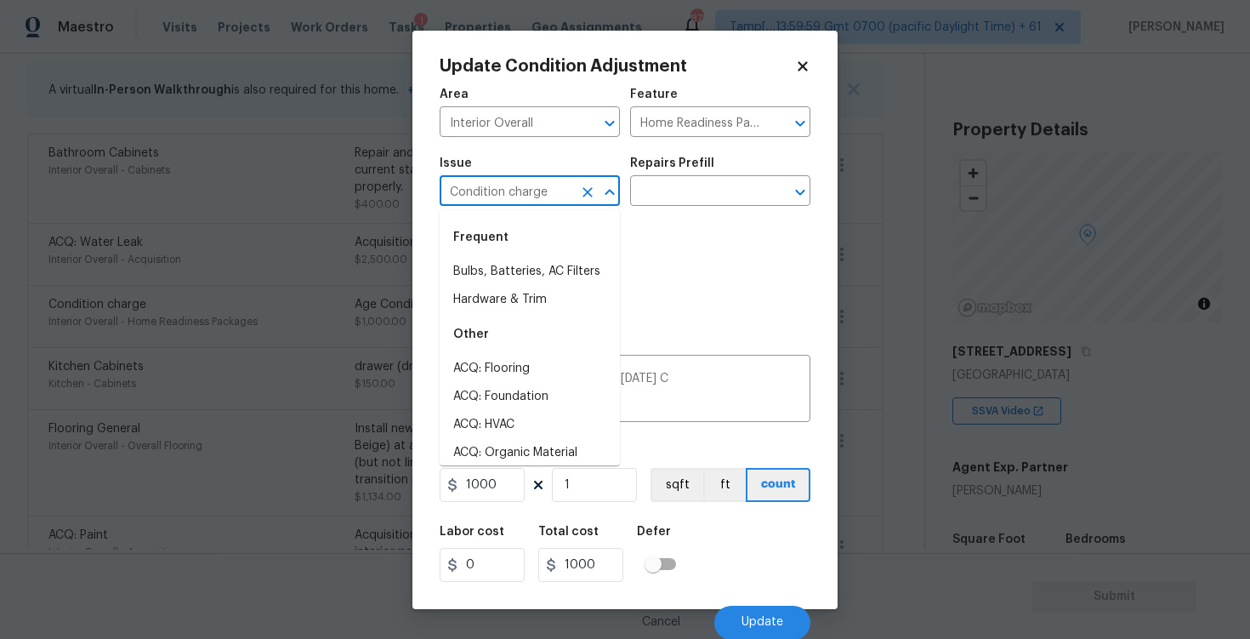
click at [584, 190] on icon "Clear" at bounding box center [587, 192] width 10 height 10
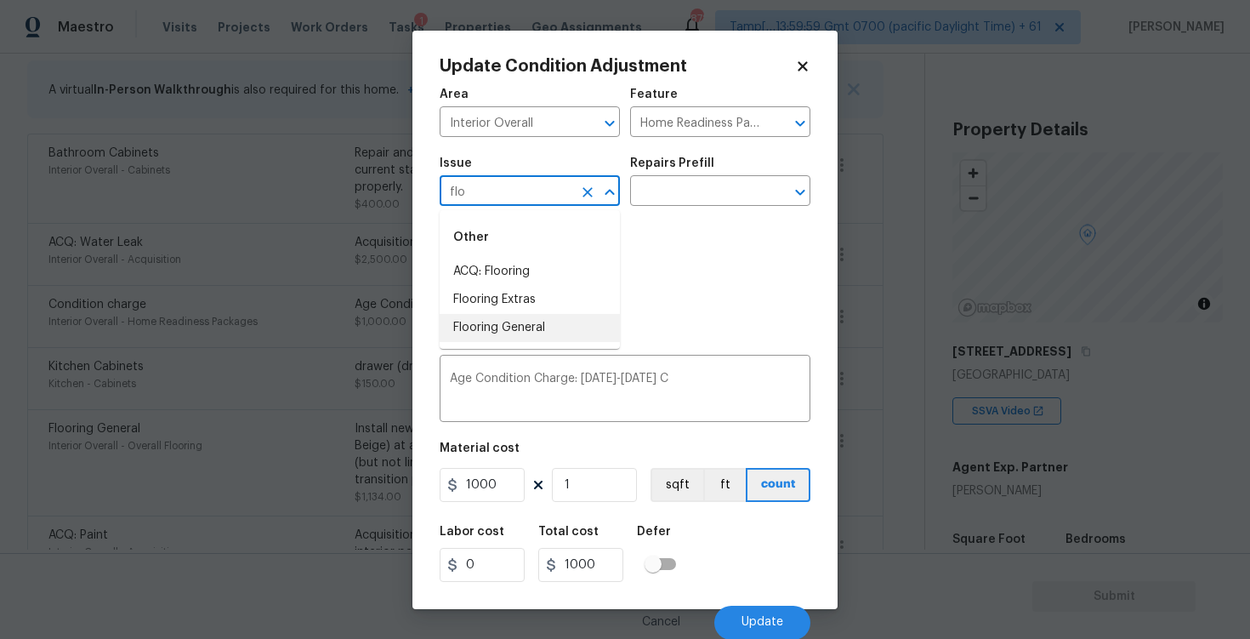
click at [561, 322] on li "Flooring General" at bounding box center [530, 328] width 180 height 28
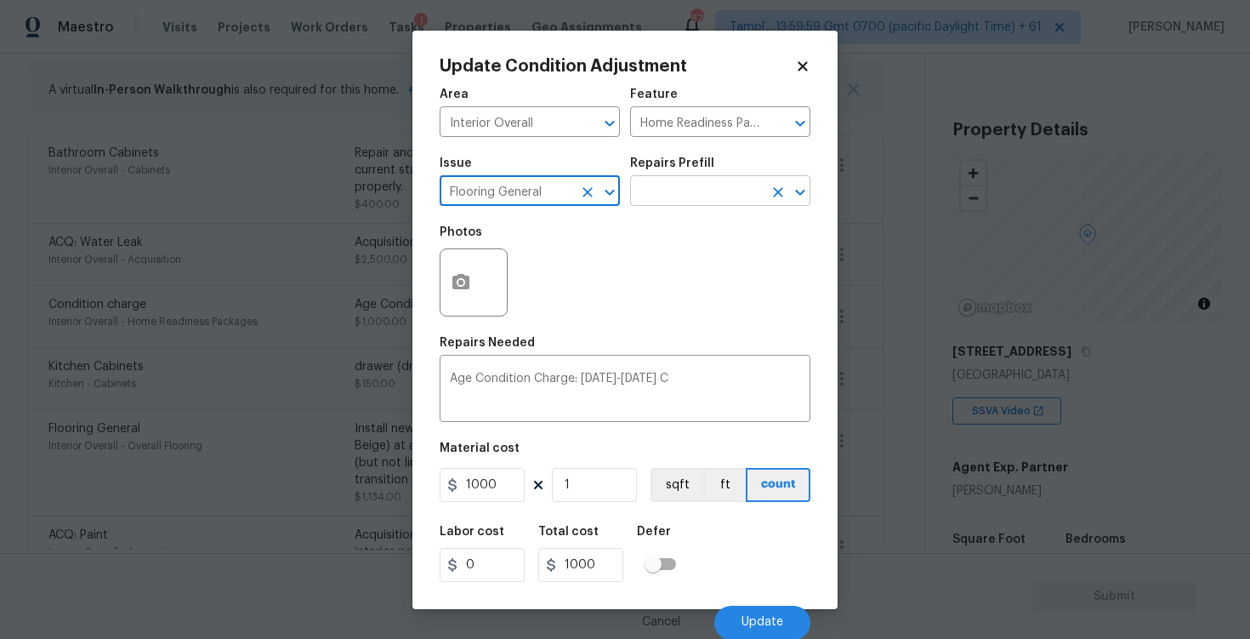
type input "Flooring General"
click at [715, 183] on input "text" at bounding box center [696, 192] width 133 height 26
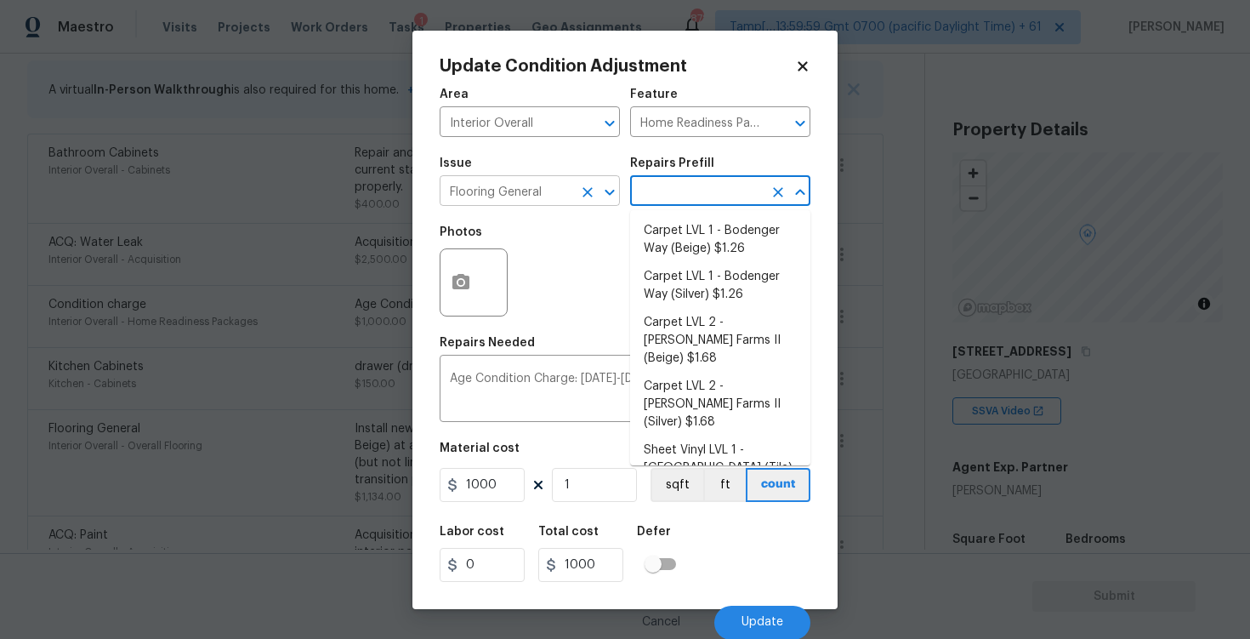
click at [588, 197] on icon "Clear" at bounding box center [587, 192] width 17 height 17
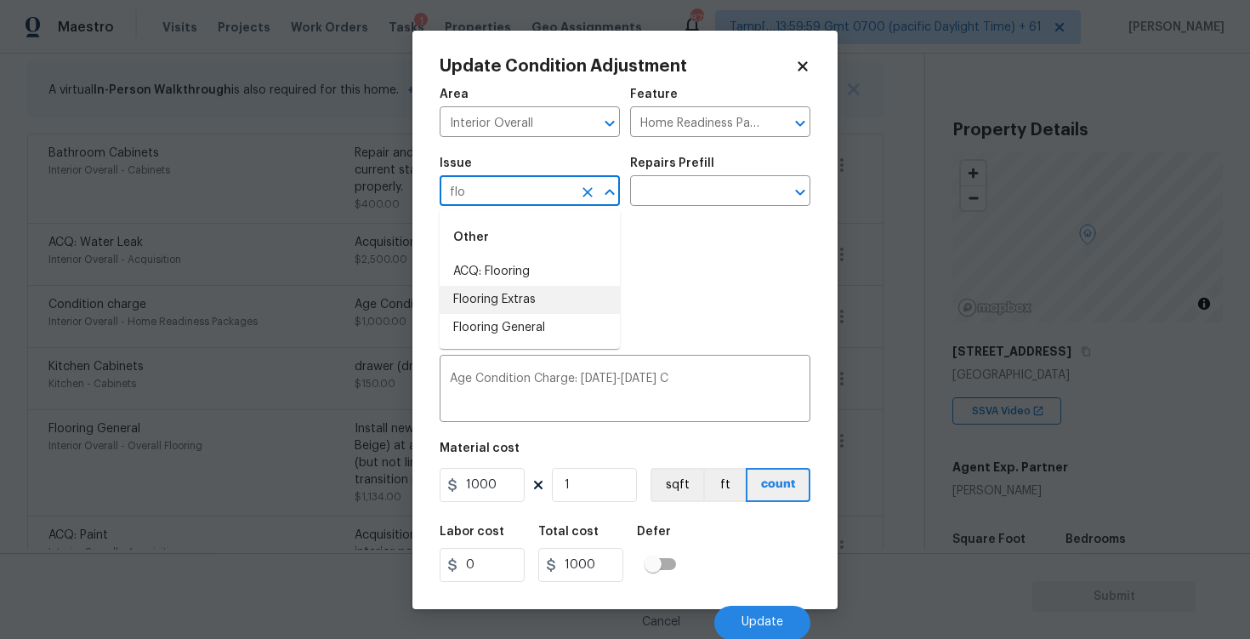
click at [564, 291] on li "Flooring Extras" at bounding box center [530, 300] width 180 height 28
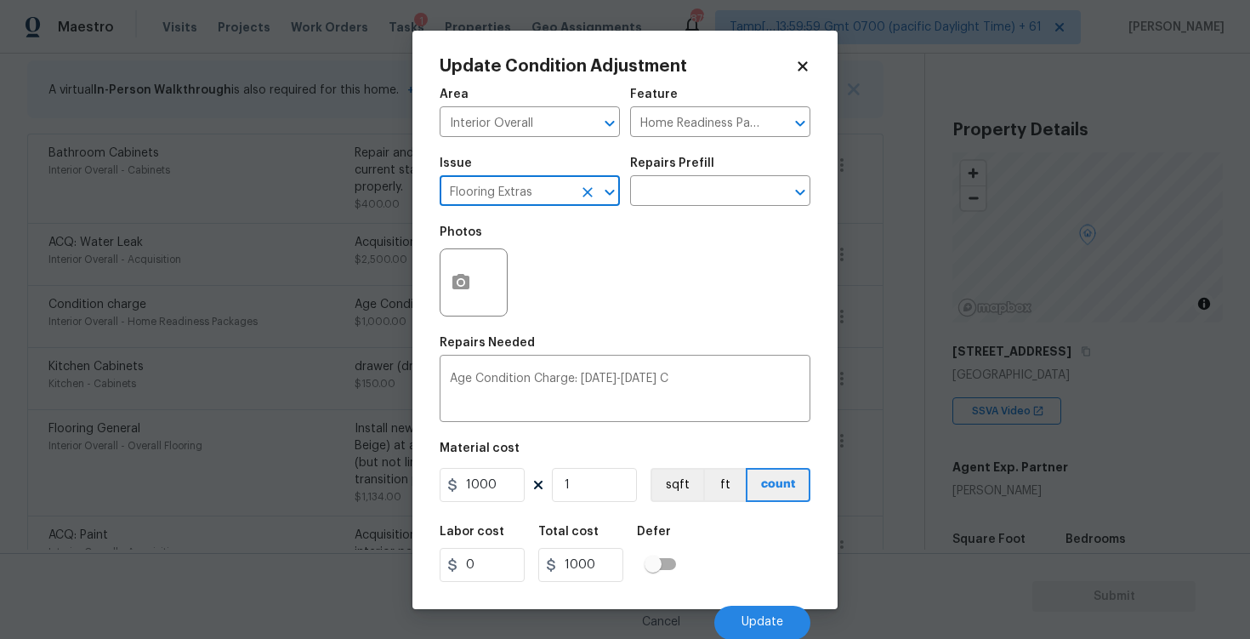
type input "Flooring Extras"
click at [675, 207] on div "Issue Flooring Extras ​ Repairs Prefill ​" at bounding box center [625, 181] width 371 height 69
click at [679, 196] on input "text" at bounding box center [696, 192] width 133 height 26
click at [798, 53] on div "Update Condition Adjustment Area Interior Overall ​ Feature Home Readiness Pack…" at bounding box center [624, 320] width 425 height 578
click at [805, 56] on div "Update Condition Adjustment Area Interior Overall ​ Feature Home Readiness Pack…" at bounding box center [624, 320] width 425 height 578
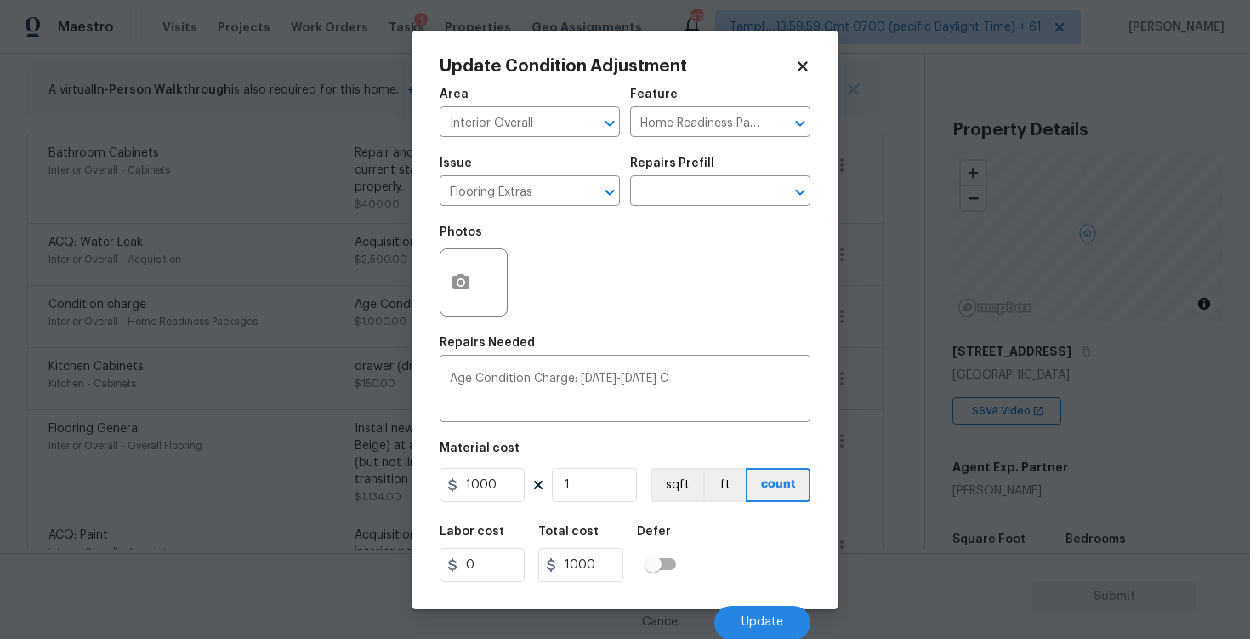
click at [797, 71] on icon at bounding box center [802, 66] width 15 height 15
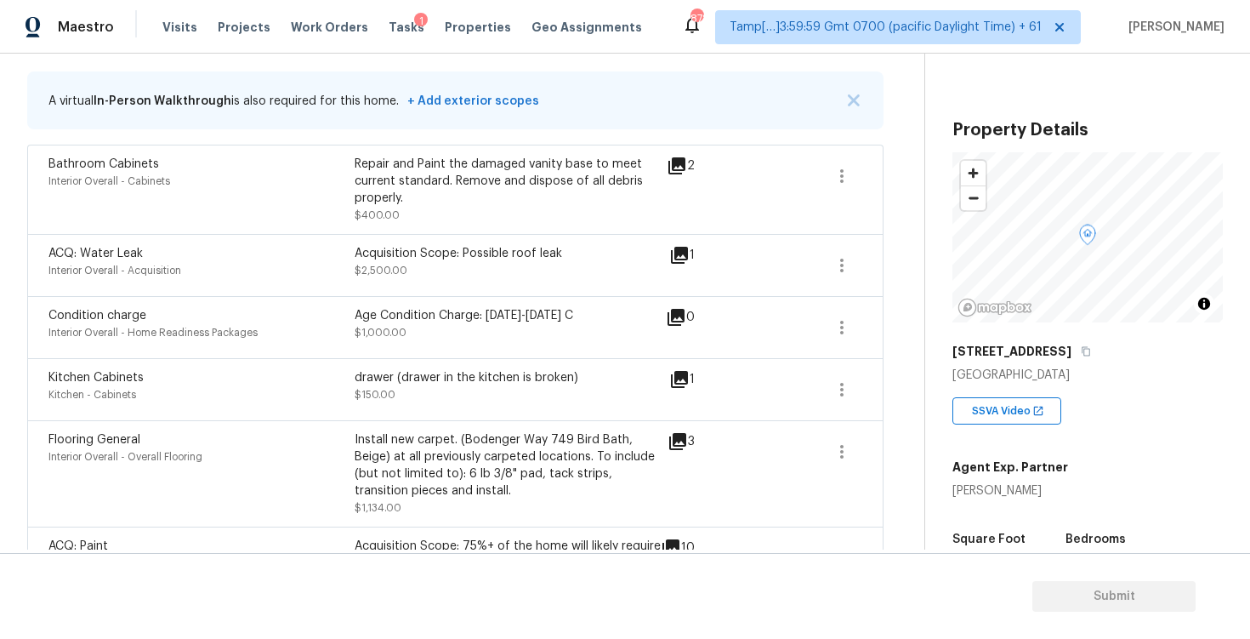
scroll to position [369, 0]
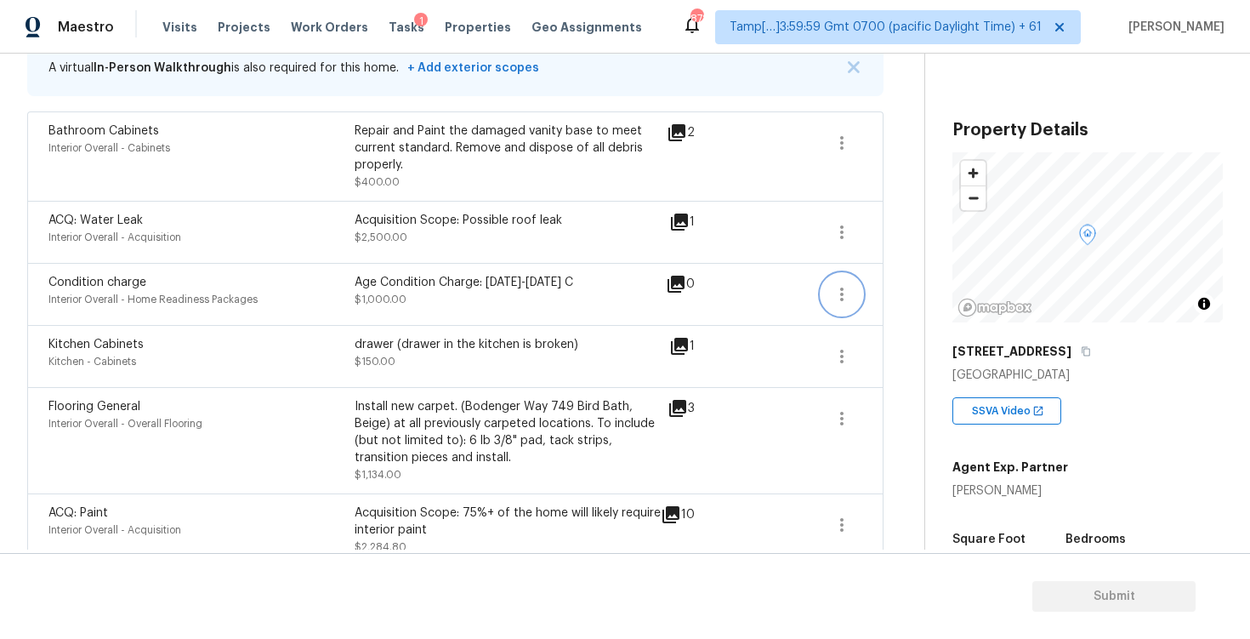
click at [860, 290] on button "button" at bounding box center [841, 294] width 41 height 41
click at [943, 298] on div "Edit" at bounding box center [937, 291] width 133 height 17
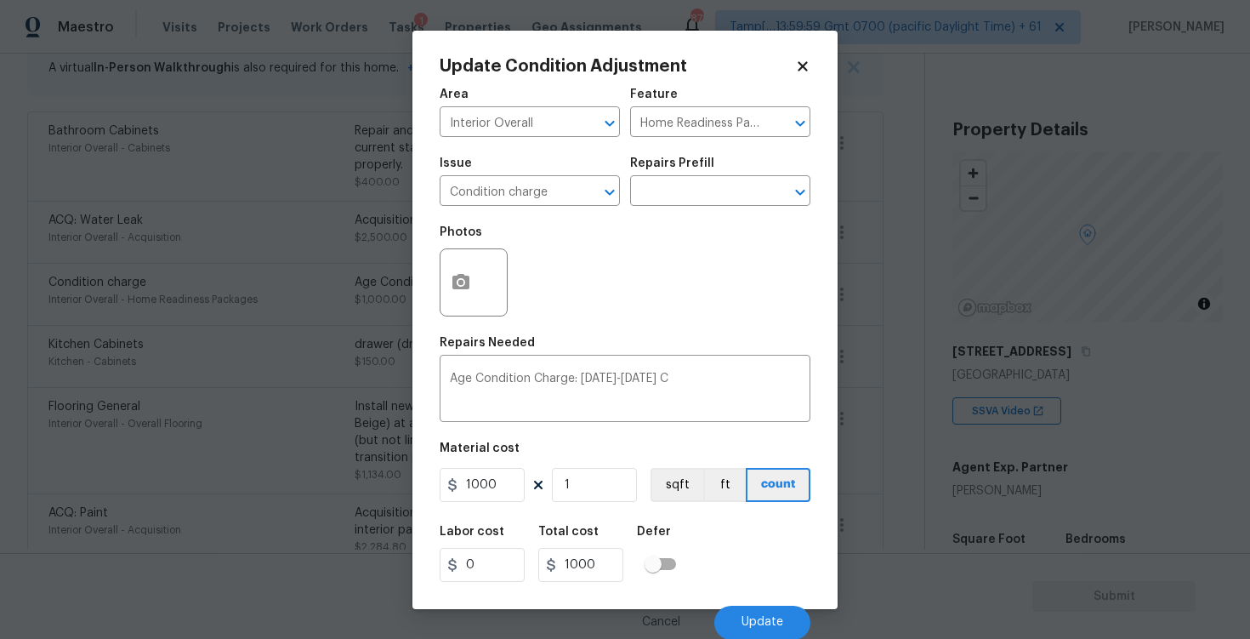
click at [799, 62] on icon at bounding box center [802, 65] width 9 height 9
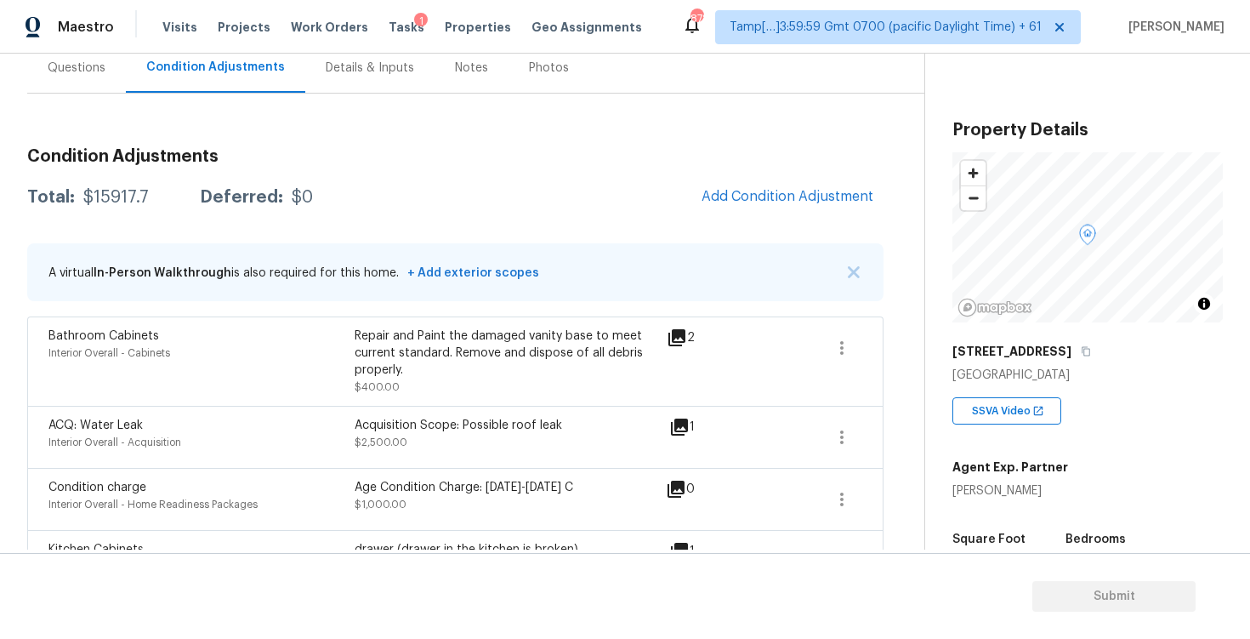
scroll to position [150, 0]
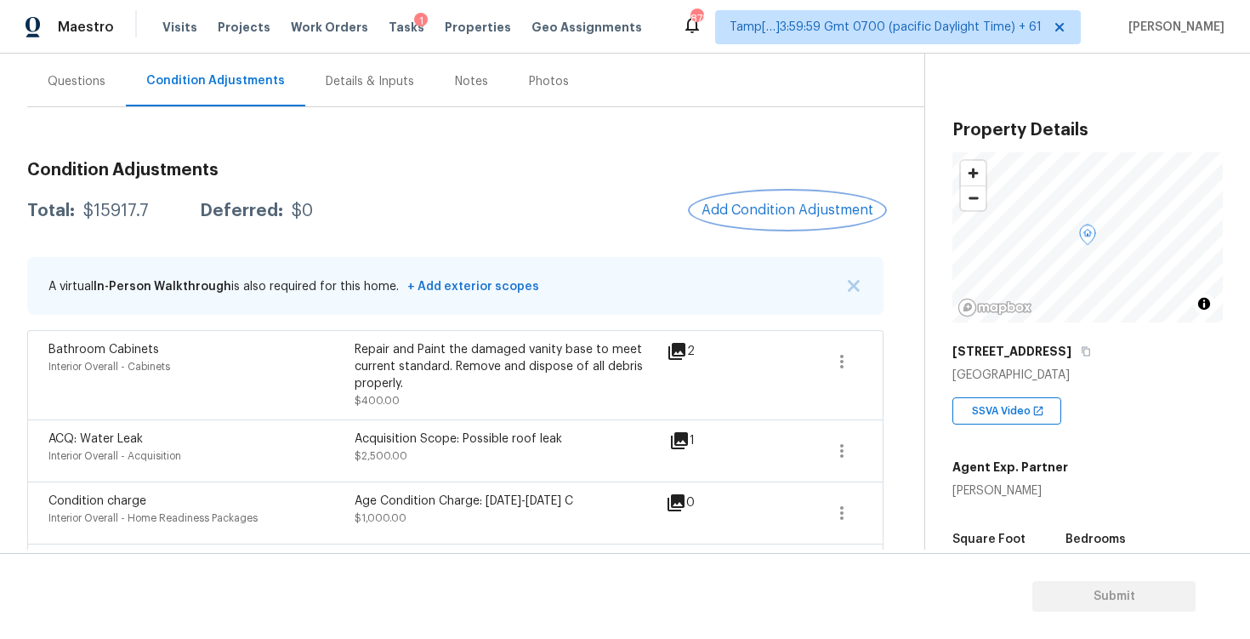
click at [809, 219] on button "Add Condition Adjustment" at bounding box center [787, 210] width 192 height 36
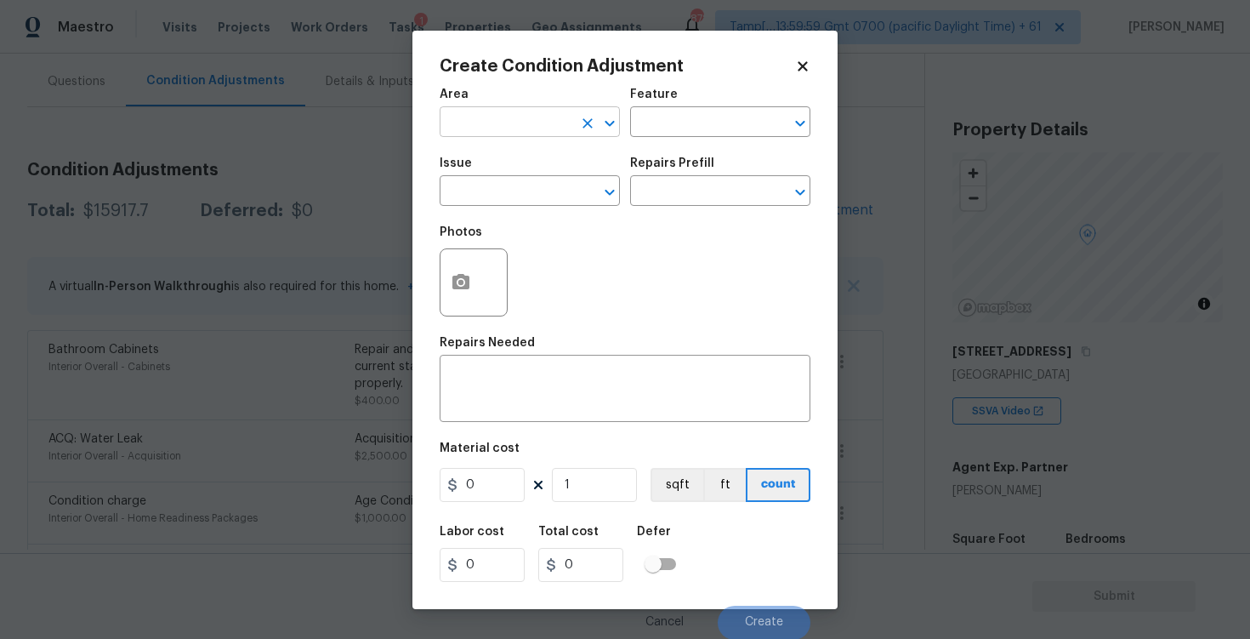
click at [472, 119] on input "text" at bounding box center [506, 124] width 133 height 26
click at [472, 182] on li "Interior Overall" at bounding box center [530, 189] width 180 height 28
type input "Interior Overall"
click at [472, 182] on input "text" at bounding box center [506, 192] width 133 height 26
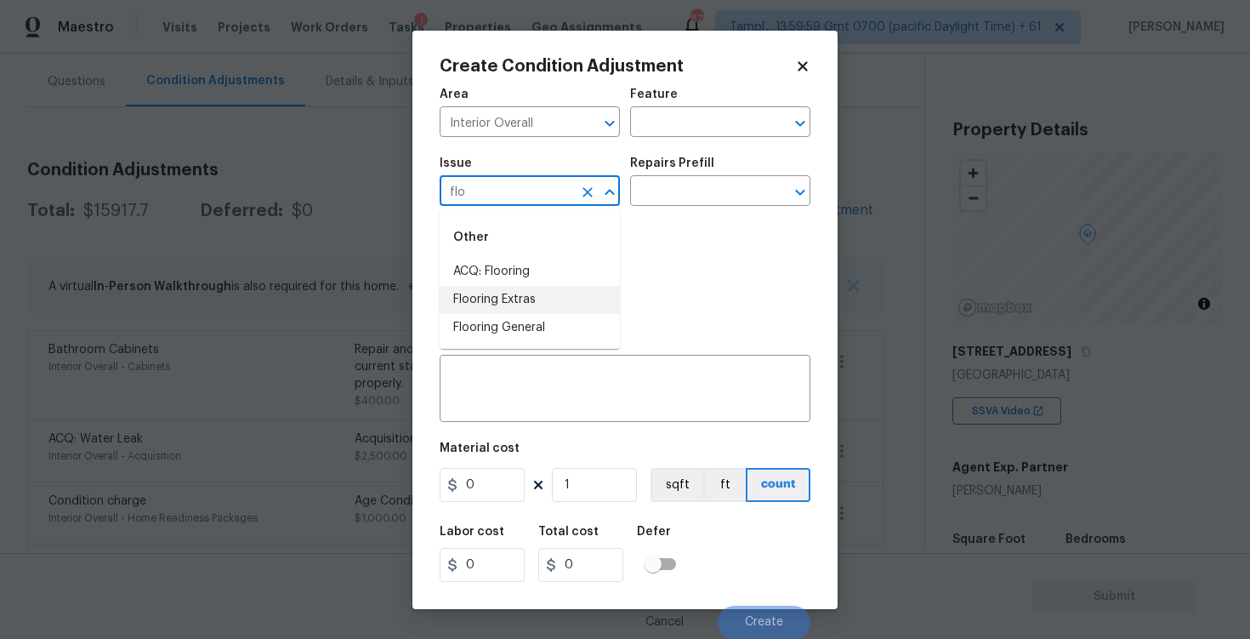
click at [465, 296] on li "Flooring Extras" at bounding box center [530, 300] width 180 height 28
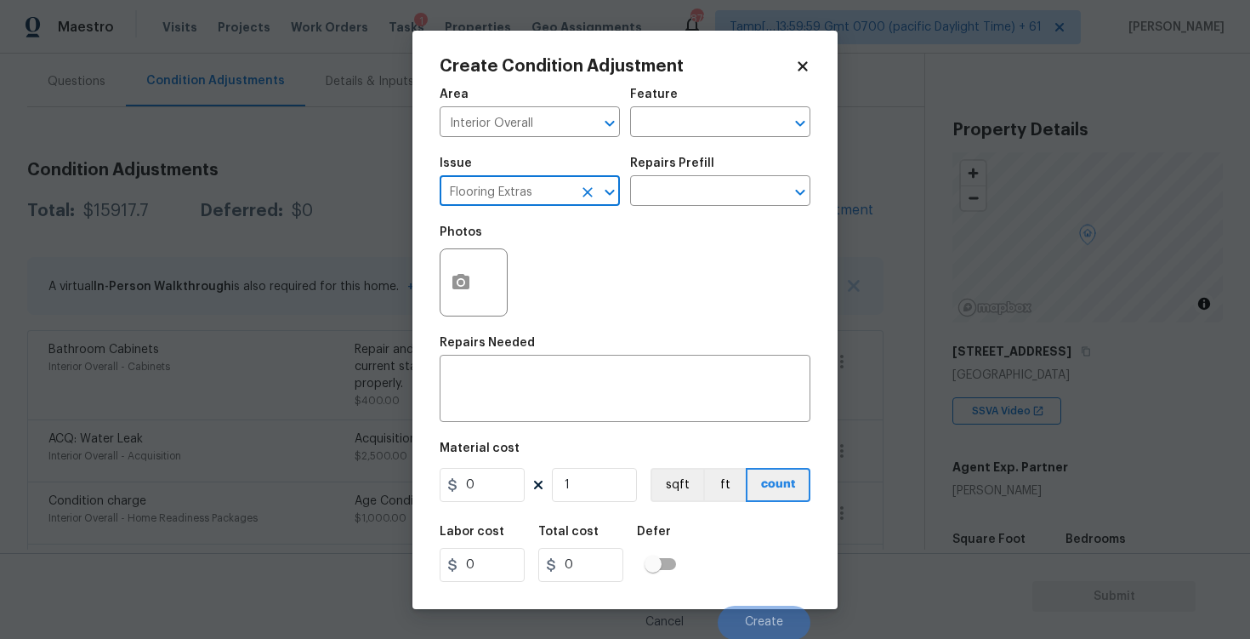
type input "Flooring Extras"
click at [657, 209] on div "Issue Flooring Extras ​ Repairs Prefill ​" at bounding box center [625, 181] width 371 height 69
click at [663, 196] on input "text" at bounding box center [696, 192] width 133 height 26
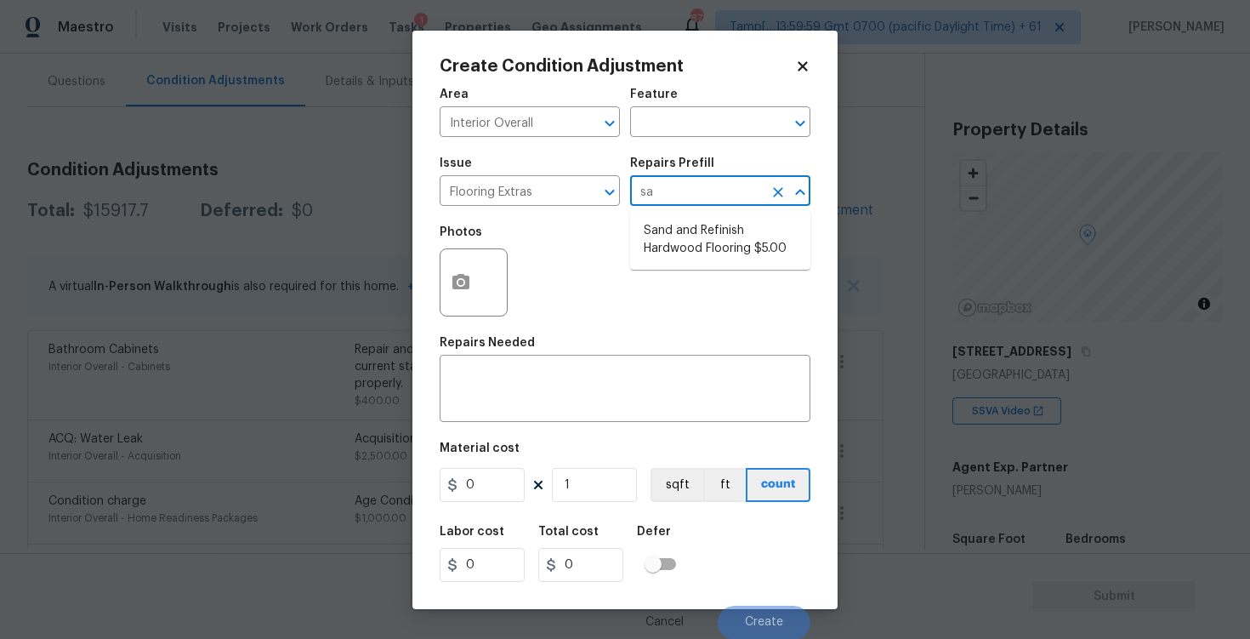
type input "san"
click at [696, 239] on li "Sand and Refinish Hardwood Flooring $5.00" at bounding box center [720, 240] width 180 height 46
type input "Overall Flooring"
type textarea "Sand and refinish the existing hardwood floors. PM to confirm color/sheen."
type input "5"
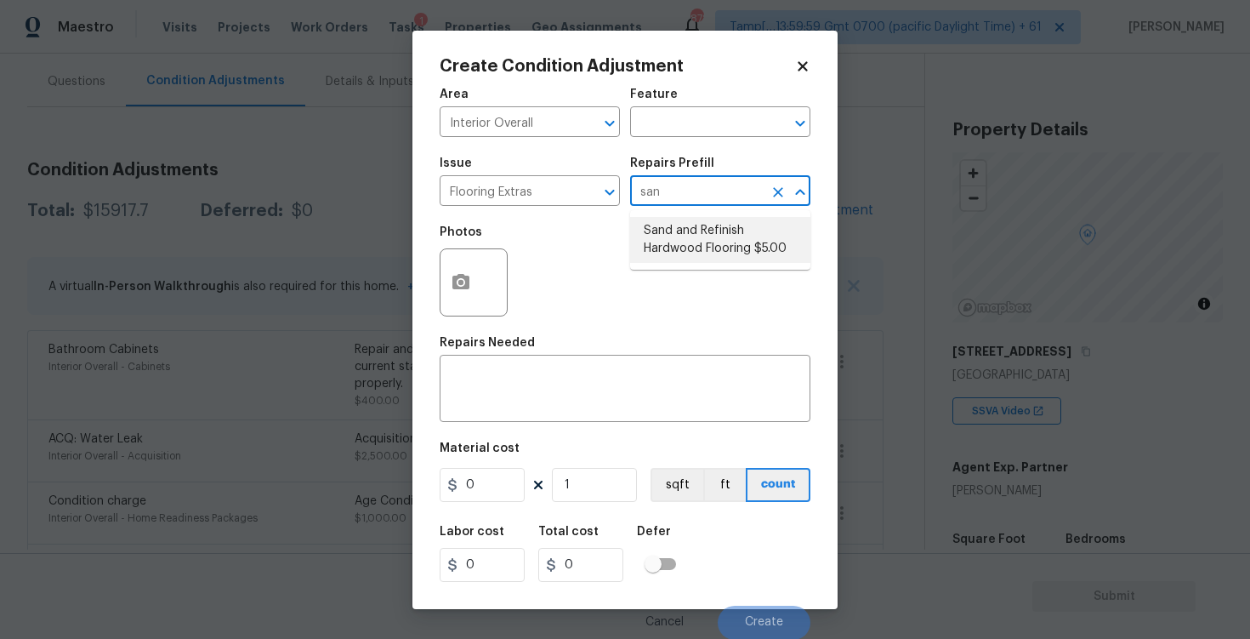
type input "5"
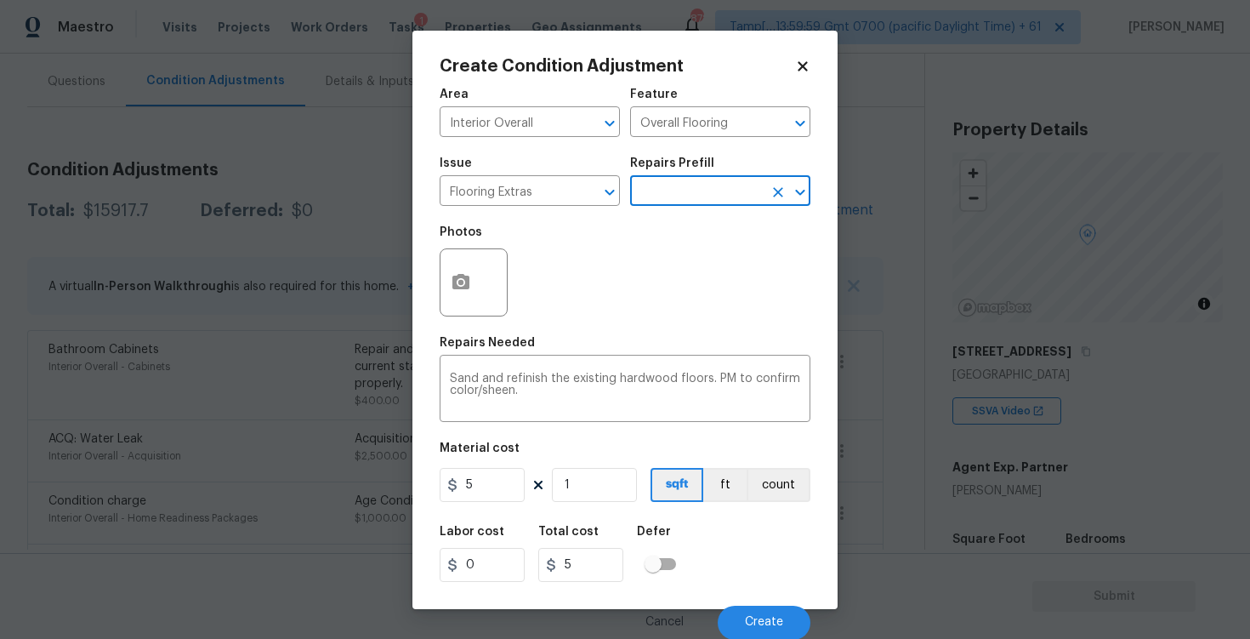
scroll to position [1, 0]
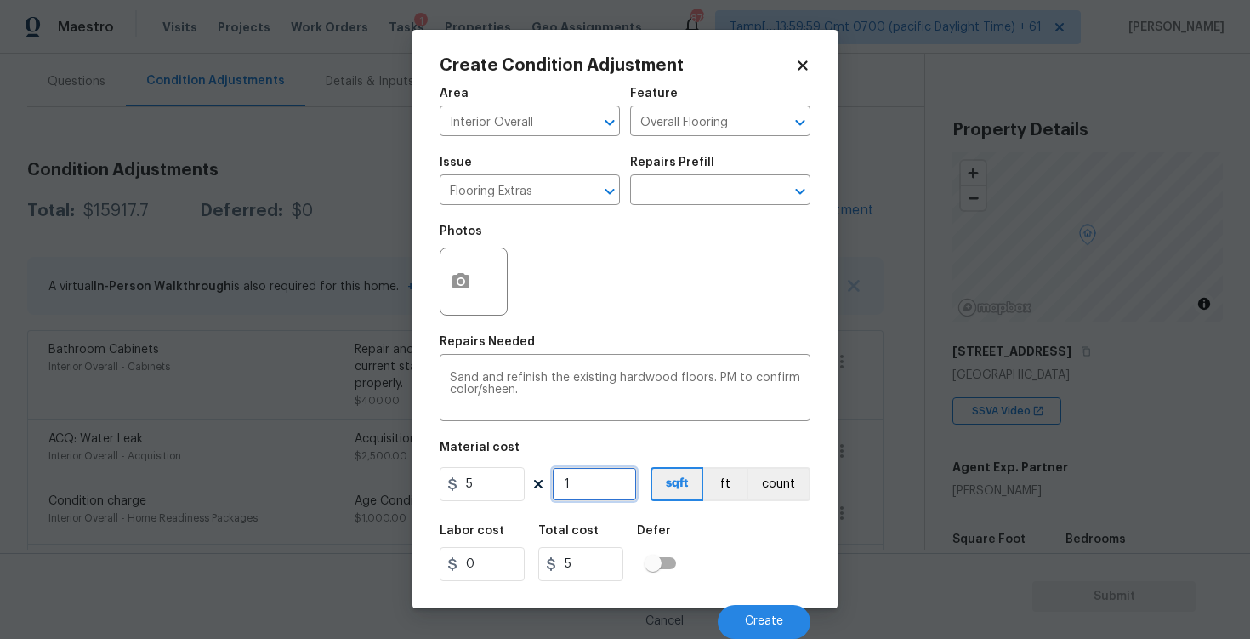
click at [617, 485] on input "1" at bounding box center [594, 484] width 85 height 34
type input "0"
type input "4"
type input "20"
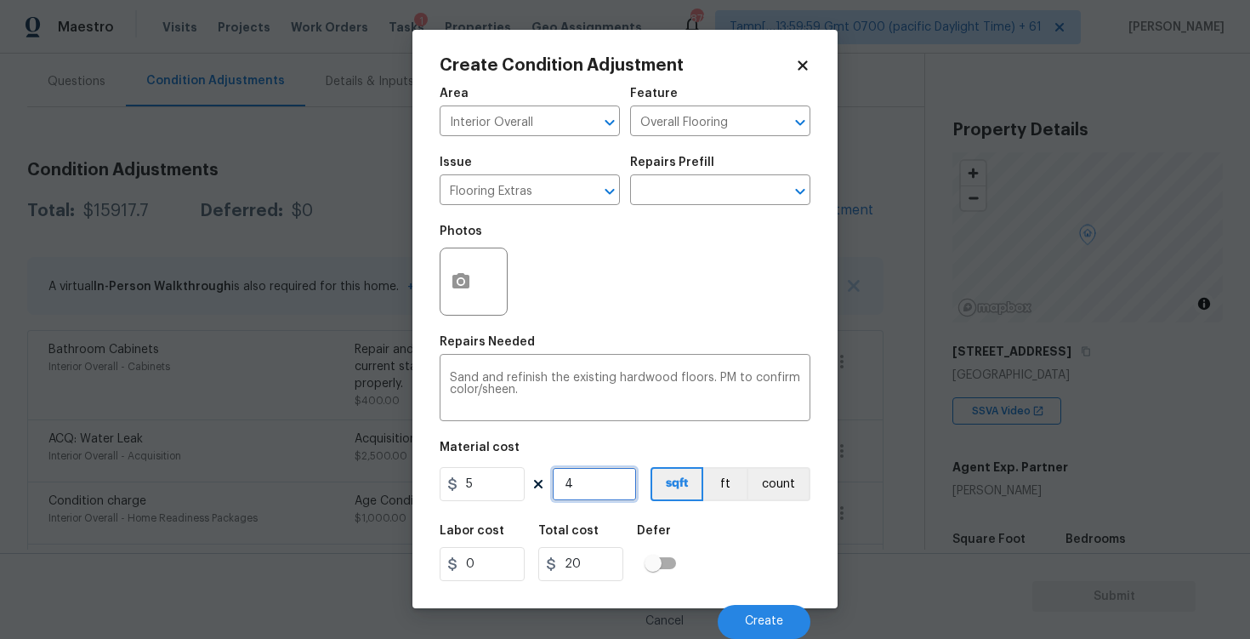
type input "44"
type input "220"
type input "444"
type input "2220"
type input "444"
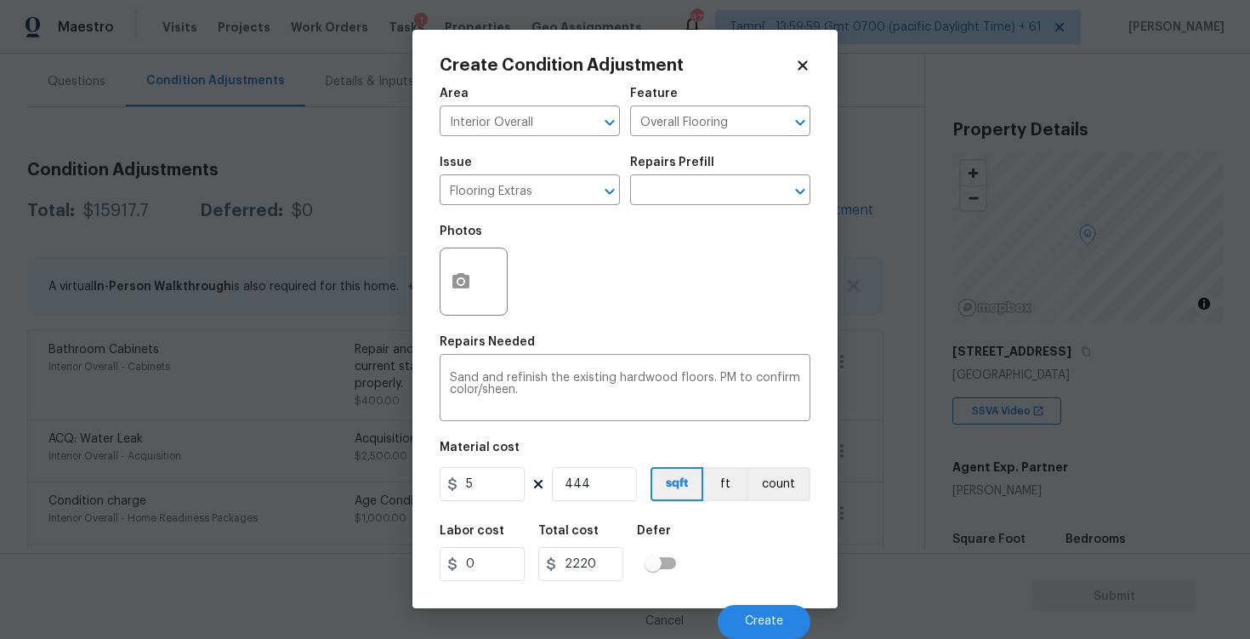
click at [743, 559] on div "Labor cost 0 Total cost 2220 Defer" at bounding box center [625, 552] width 371 height 77
click at [444, 272] on button "button" at bounding box center [460, 281] width 41 height 66
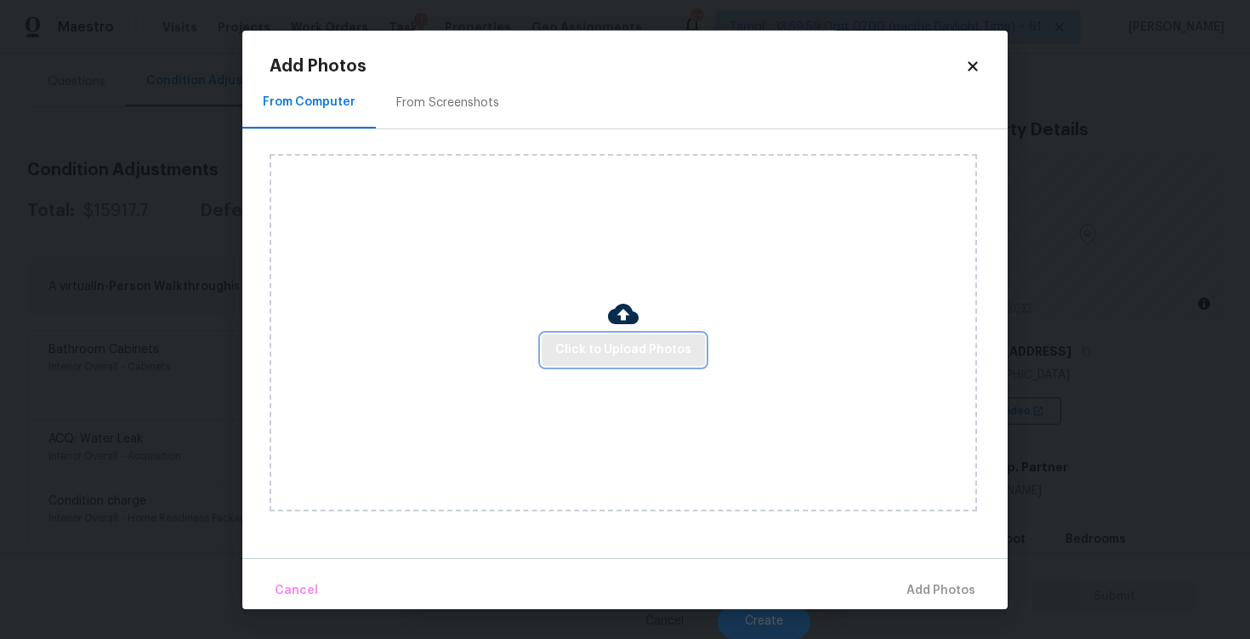
click at [628, 343] on span "Click to Upload Photos" at bounding box center [623, 349] width 136 height 21
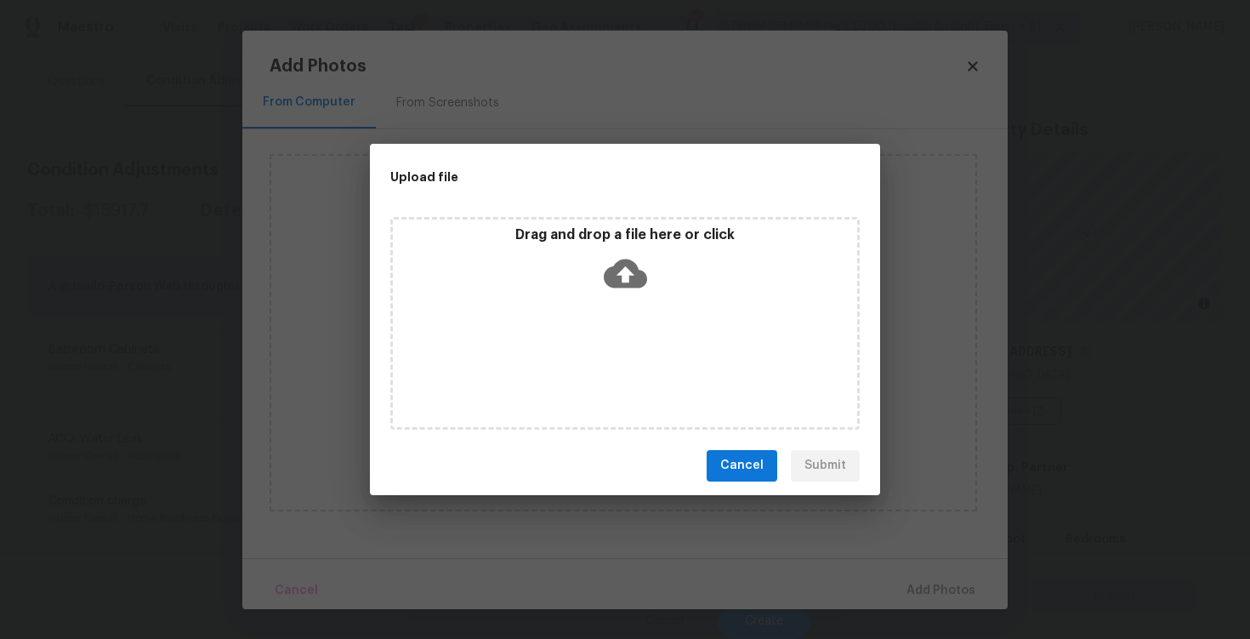
click at [624, 259] on icon at bounding box center [625, 272] width 43 height 29
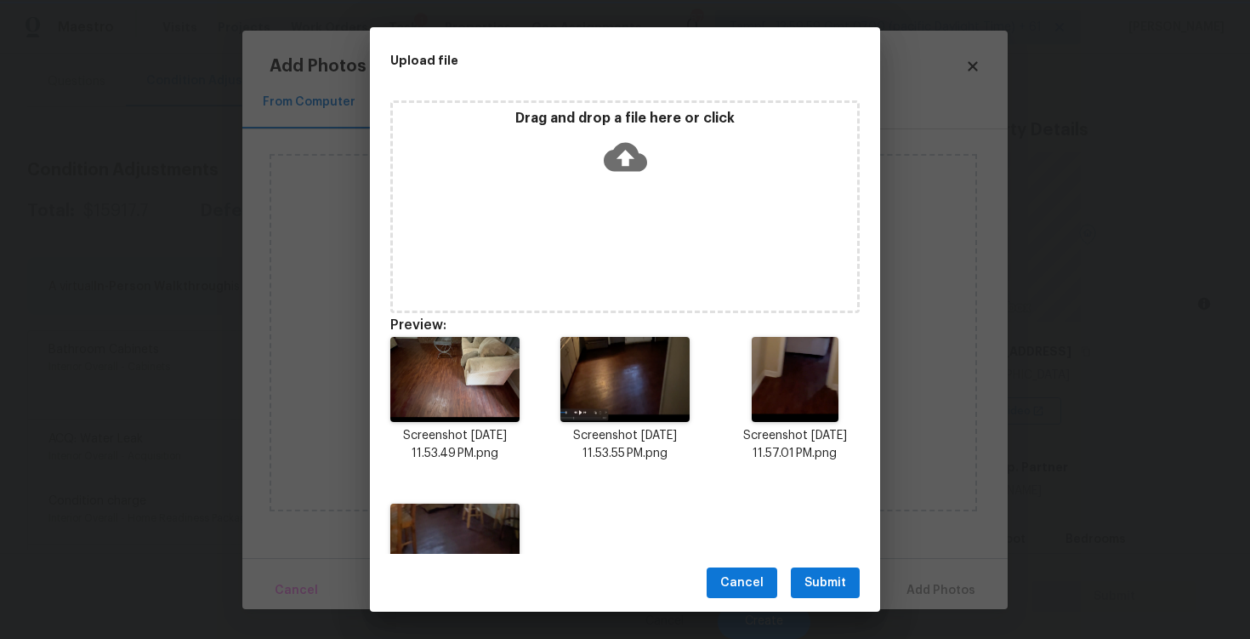
scroll to position [96, 0]
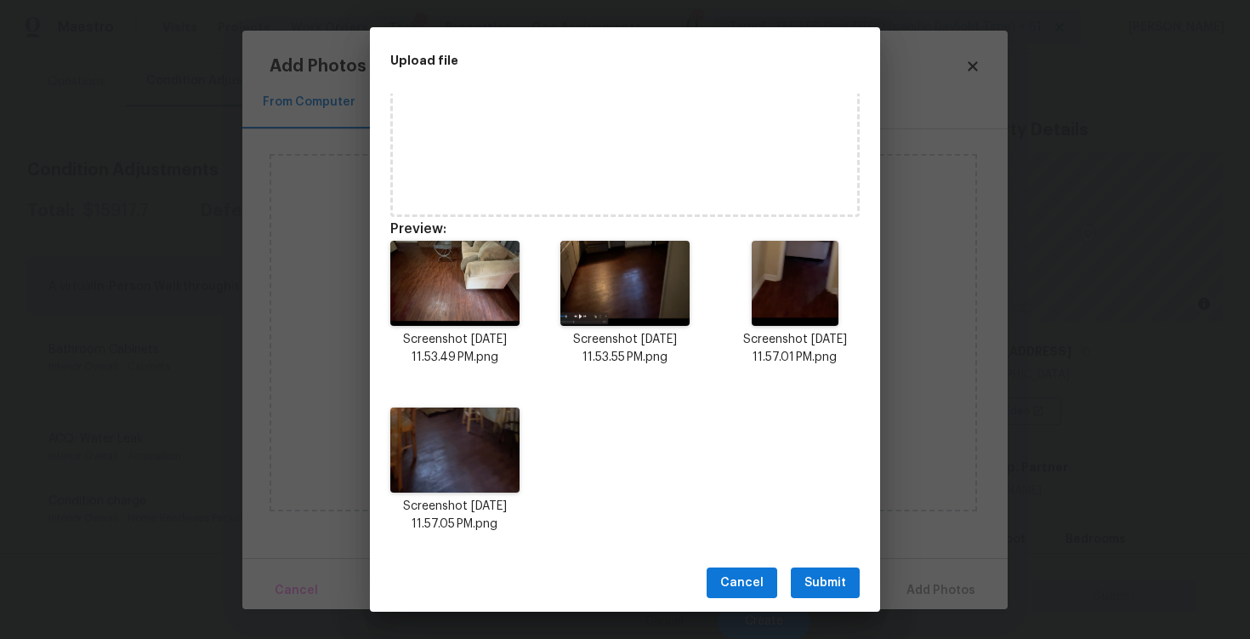
click at [820, 581] on span "Submit" at bounding box center [825, 582] width 42 height 21
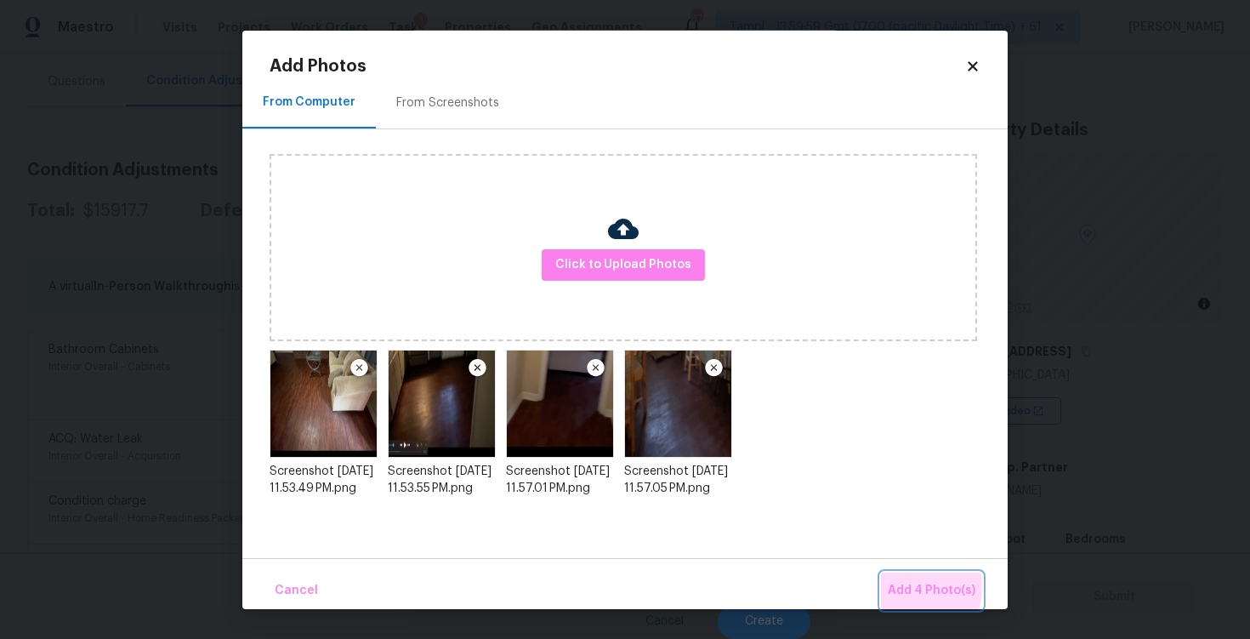
click at [904, 586] on span "Add 4 Photo(s)" at bounding box center [932, 590] width 88 height 21
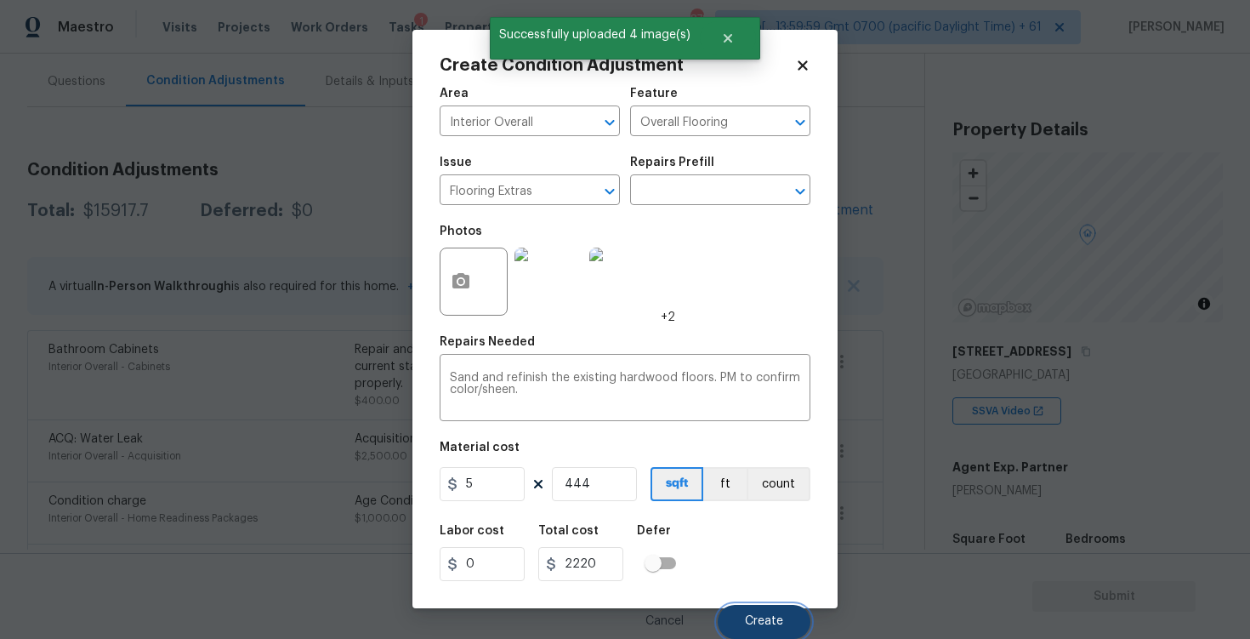
click at [755, 623] on span "Create" at bounding box center [764, 621] width 38 height 13
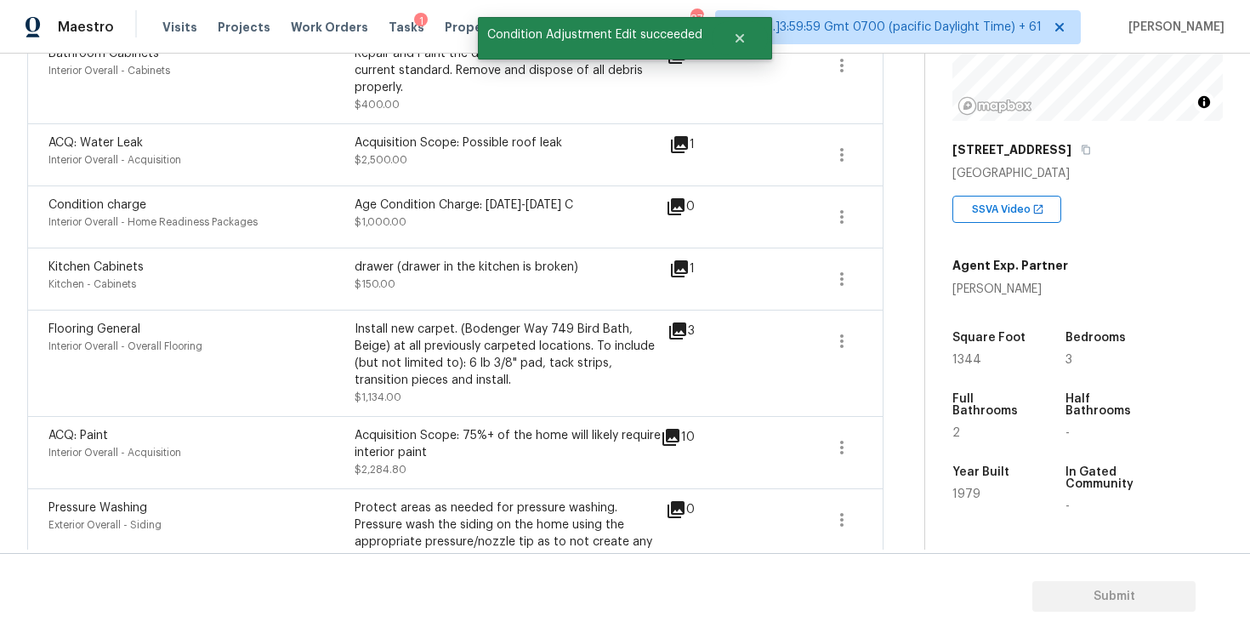
scroll to position [619, 0]
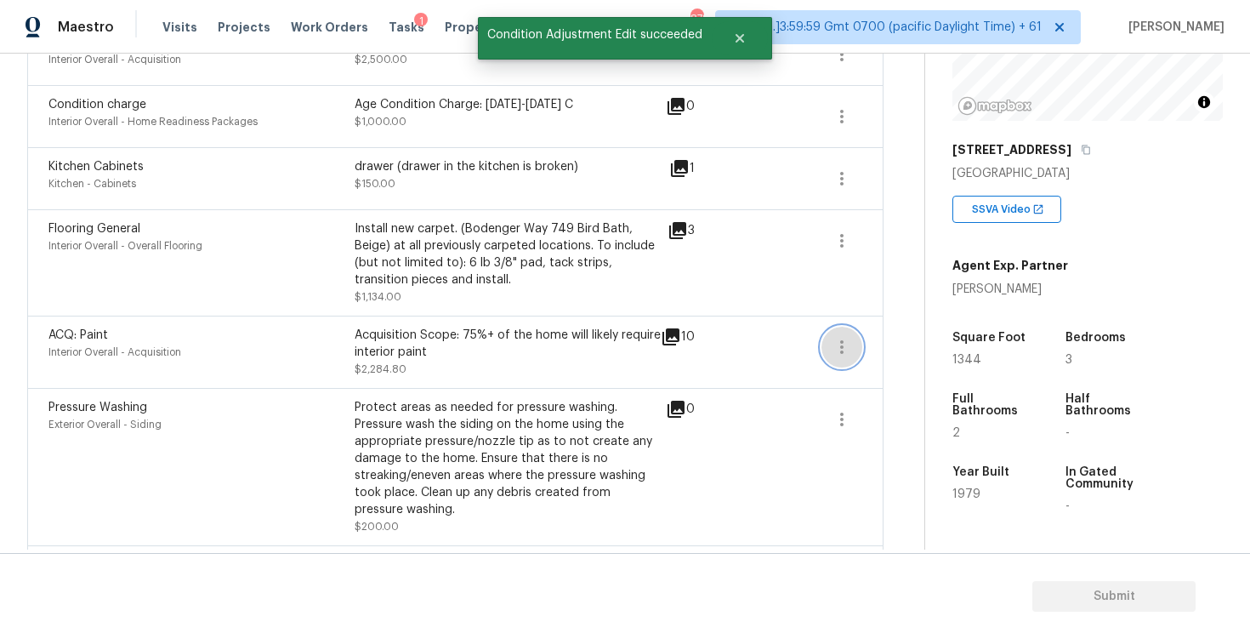
click at [854, 362] on button "button" at bounding box center [841, 346] width 41 height 41
click at [901, 329] on ul "Edit" at bounding box center [937, 345] width 153 height 34
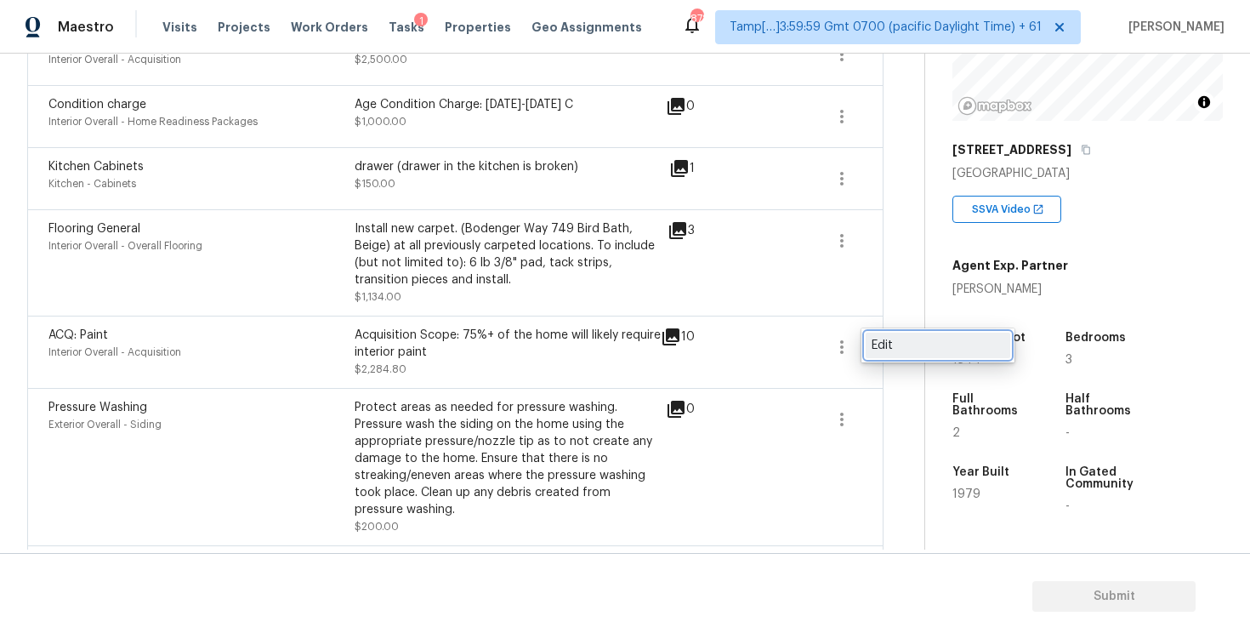
click at [900, 338] on div "Edit" at bounding box center [937, 345] width 133 height 17
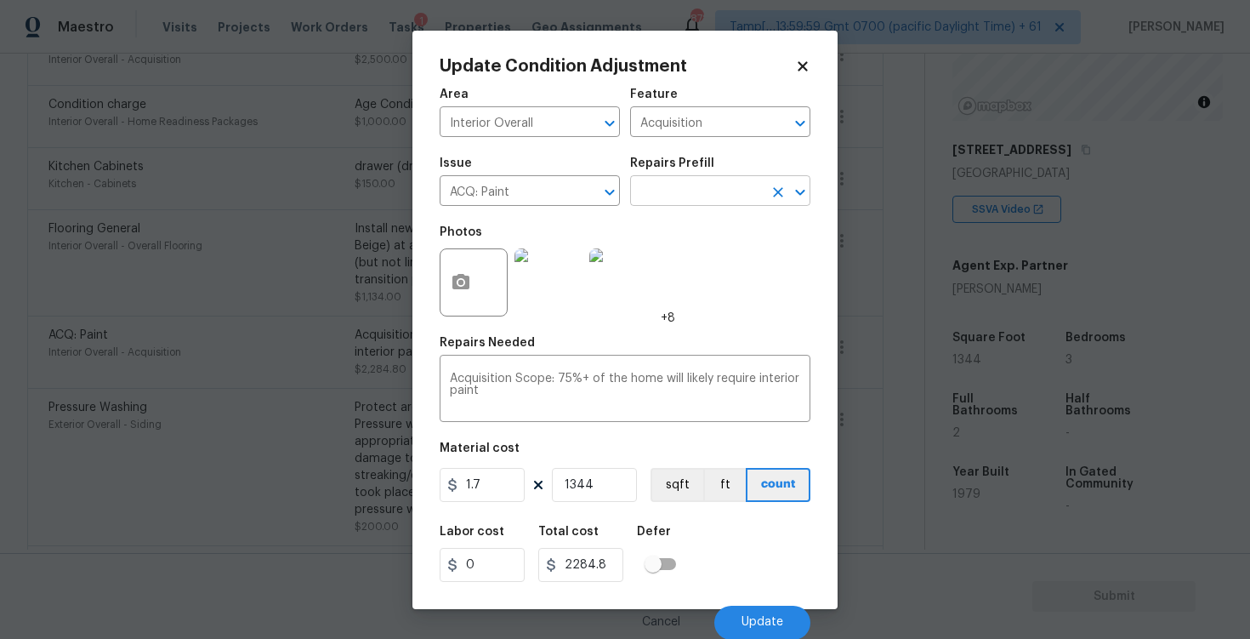
click at [724, 199] on input "text" at bounding box center [696, 192] width 133 height 26
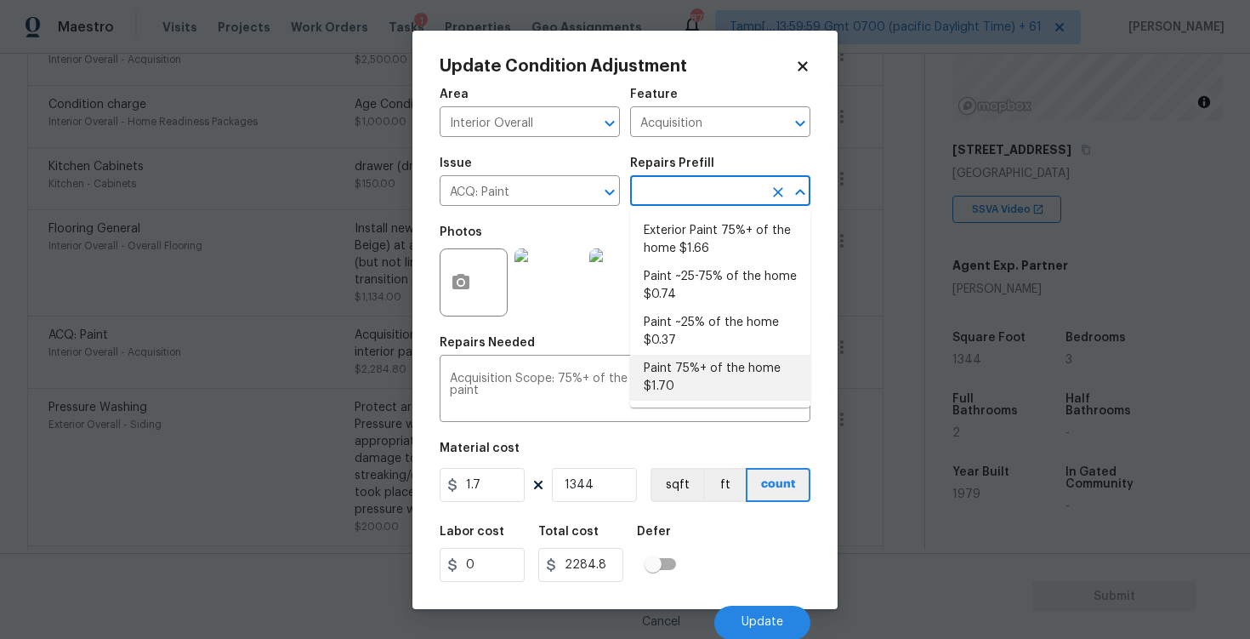
click at [638, 446] on div "Material cost" at bounding box center [625, 453] width 371 height 22
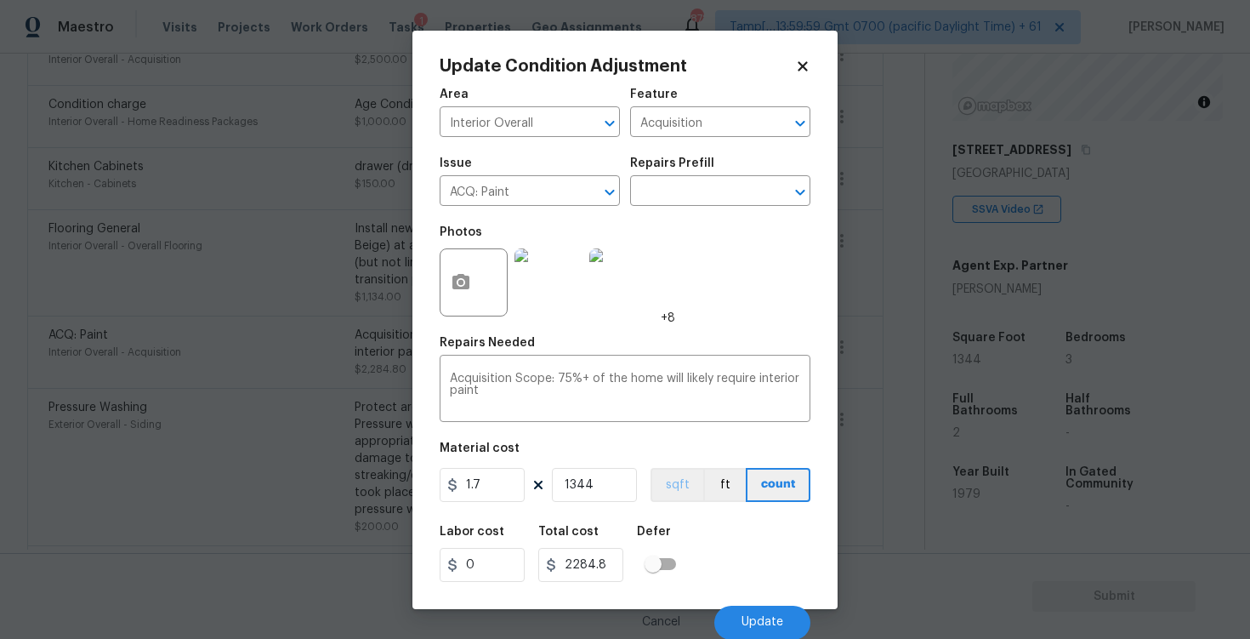
scroll to position [1, 0]
click at [688, 482] on button "sqft" at bounding box center [676, 484] width 53 height 34
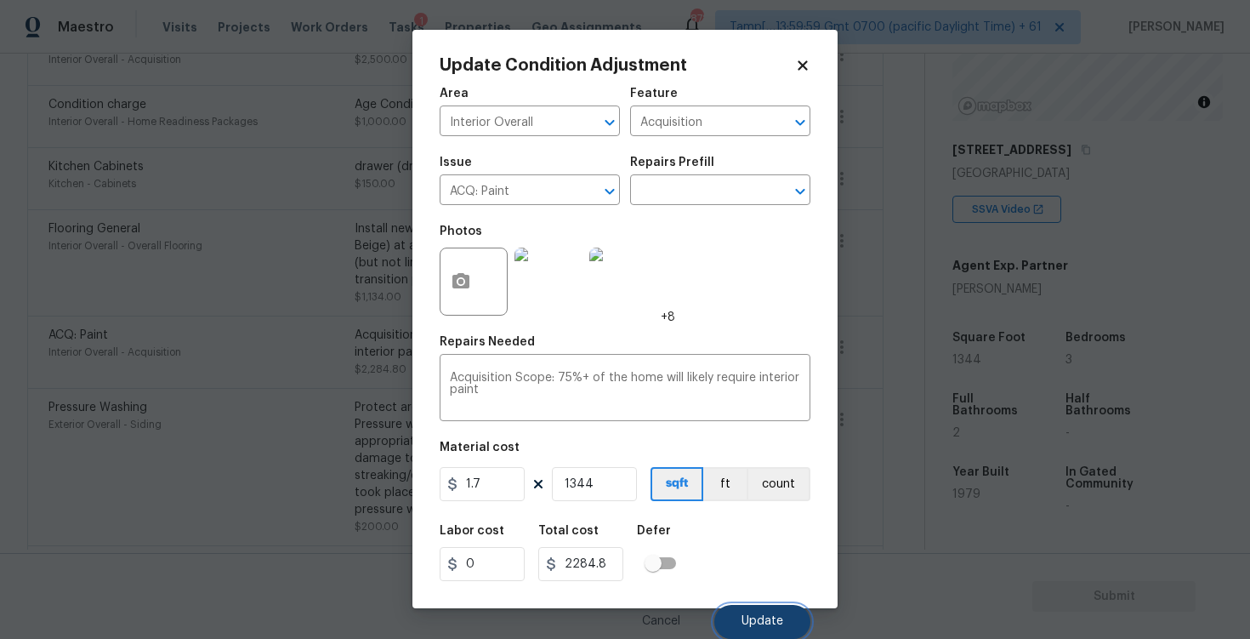
click at [764, 613] on button "Update" at bounding box center [762, 622] width 96 height 34
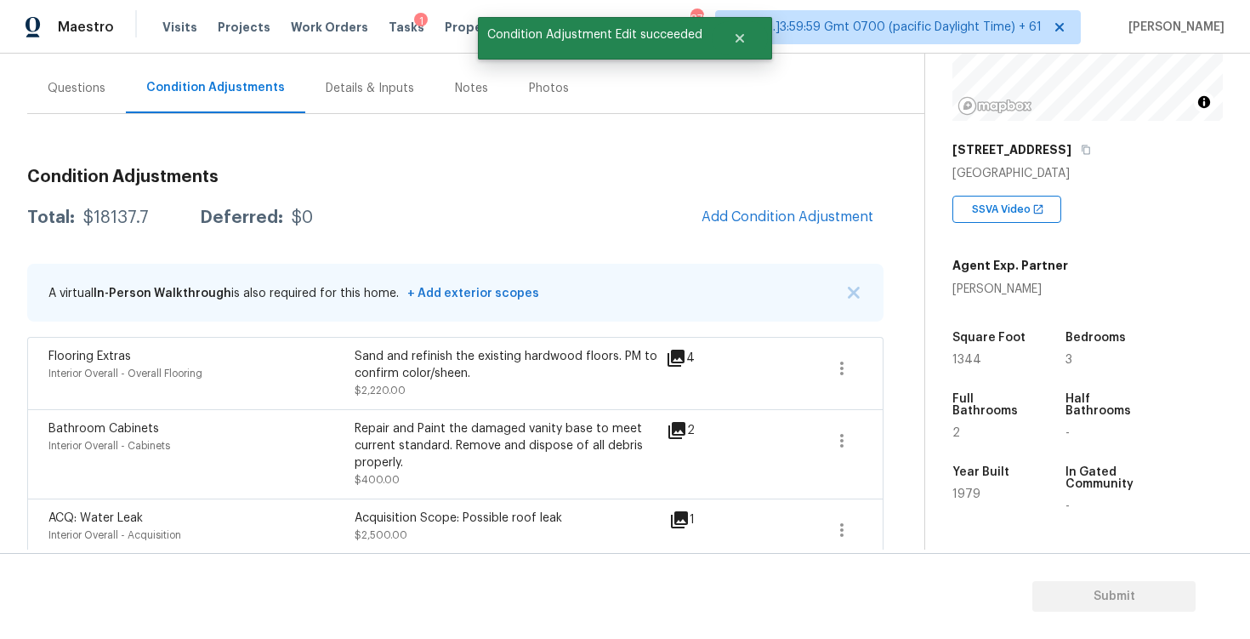
scroll to position [102, 0]
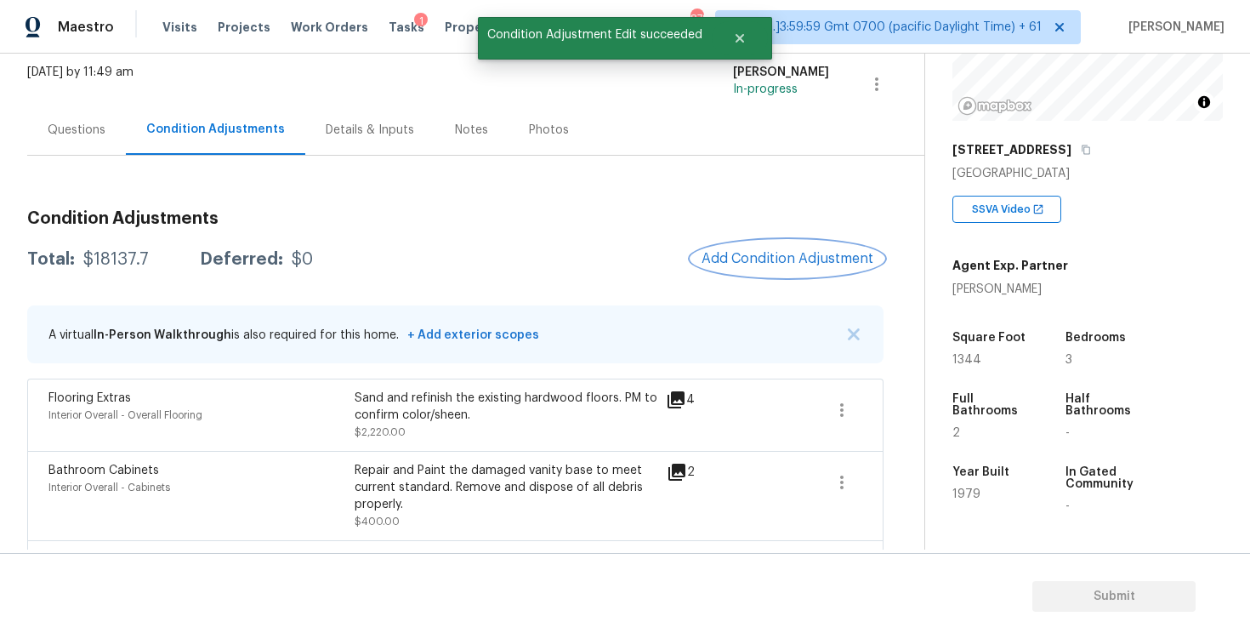
click at [748, 252] on span "Add Condition Adjustment" at bounding box center [787, 258] width 172 height 15
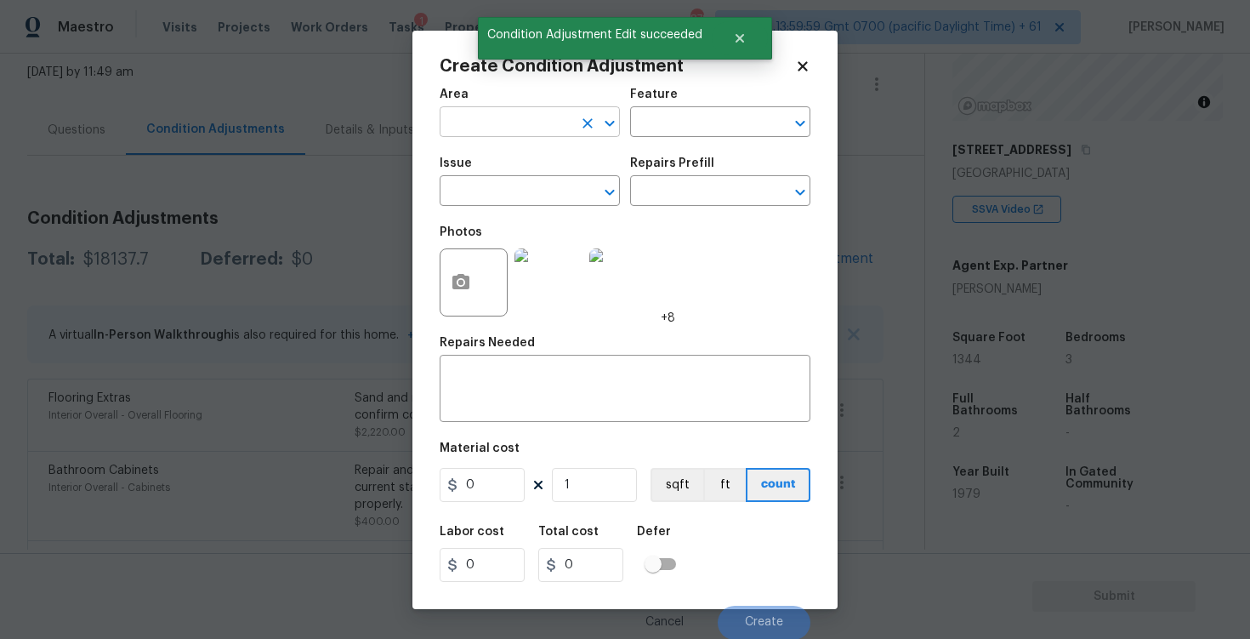
click at [510, 111] on input "text" at bounding box center [506, 124] width 133 height 26
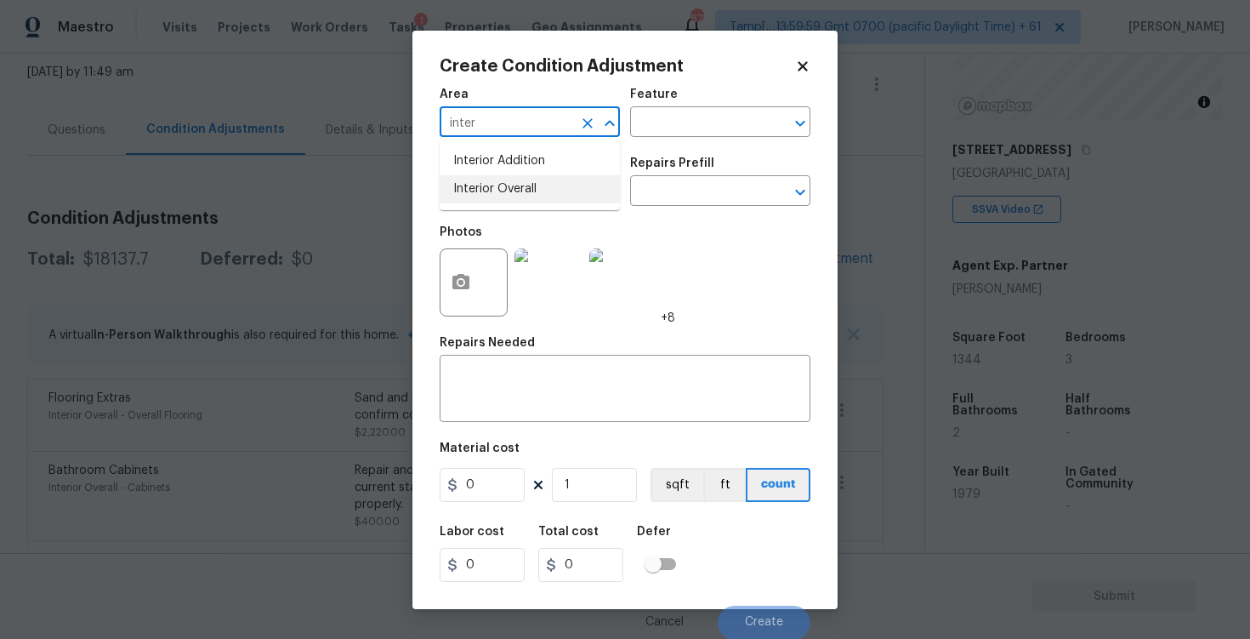
click at [520, 191] on li "Interior Overall" at bounding box center [530, 189] width 180 height 28
type input "Interior Overall"
click at [520, 191] on input "text" at bounding box center [506, 192] width 133 height 26
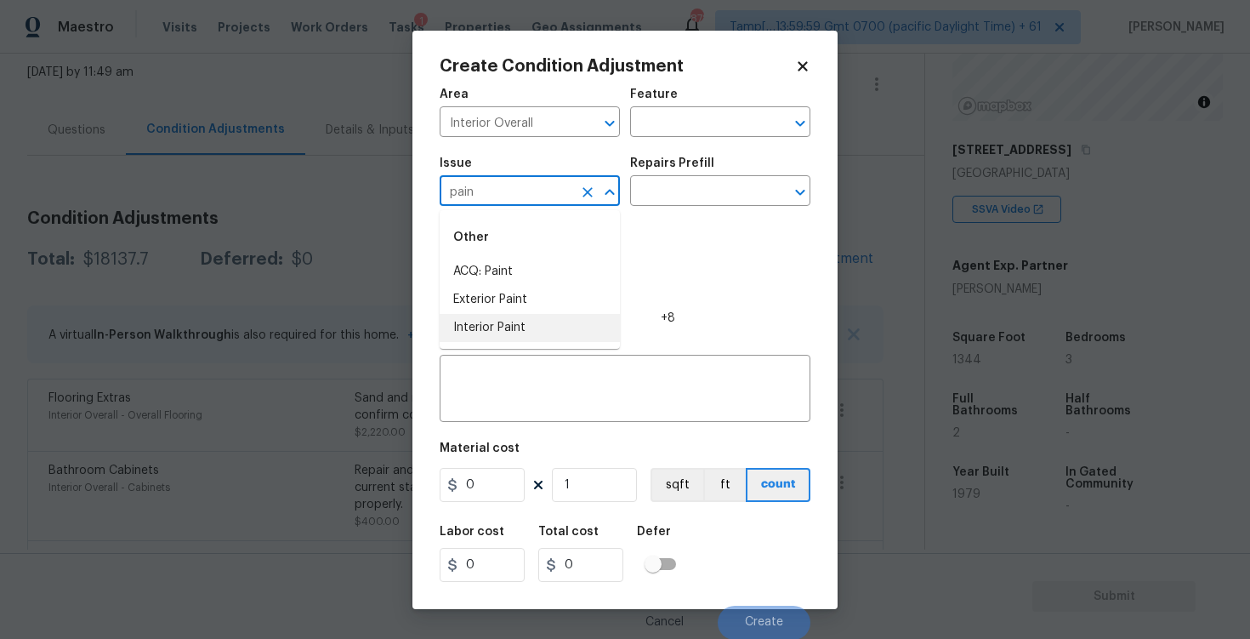
click at [511, 326] on li "Interior Paint" at bounding box center [530, 328] width 180 height 28
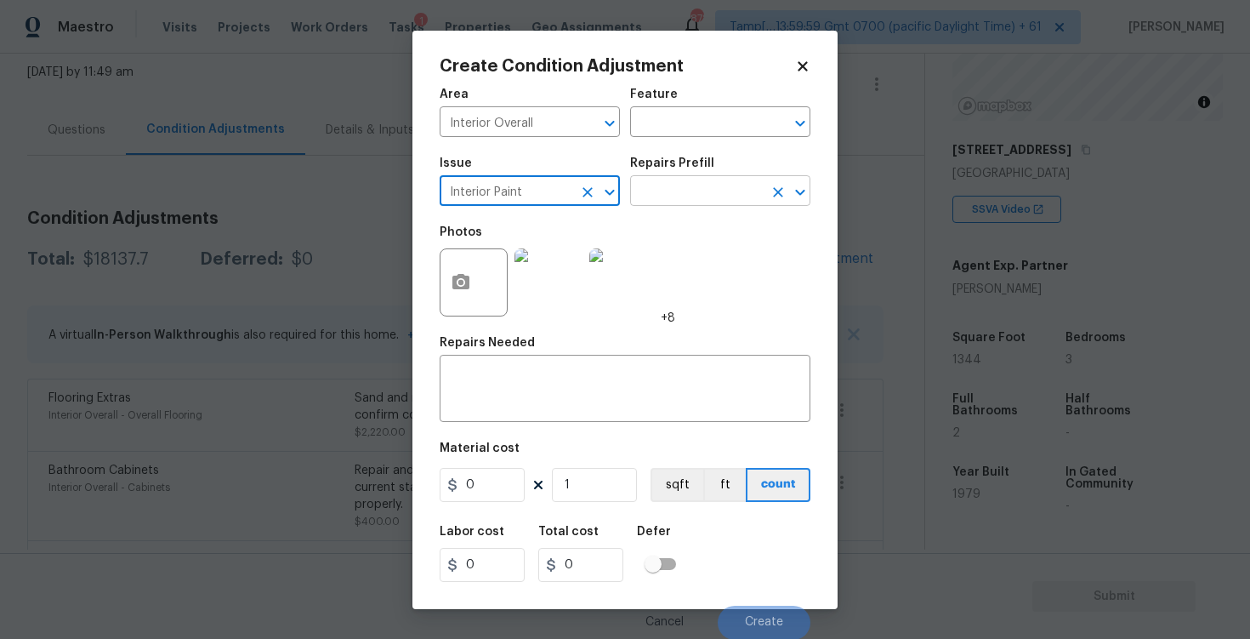
type input "Interior Paint"
click at [674, 181] on input "text" at bounding box center [696, 192] width 133 height 26
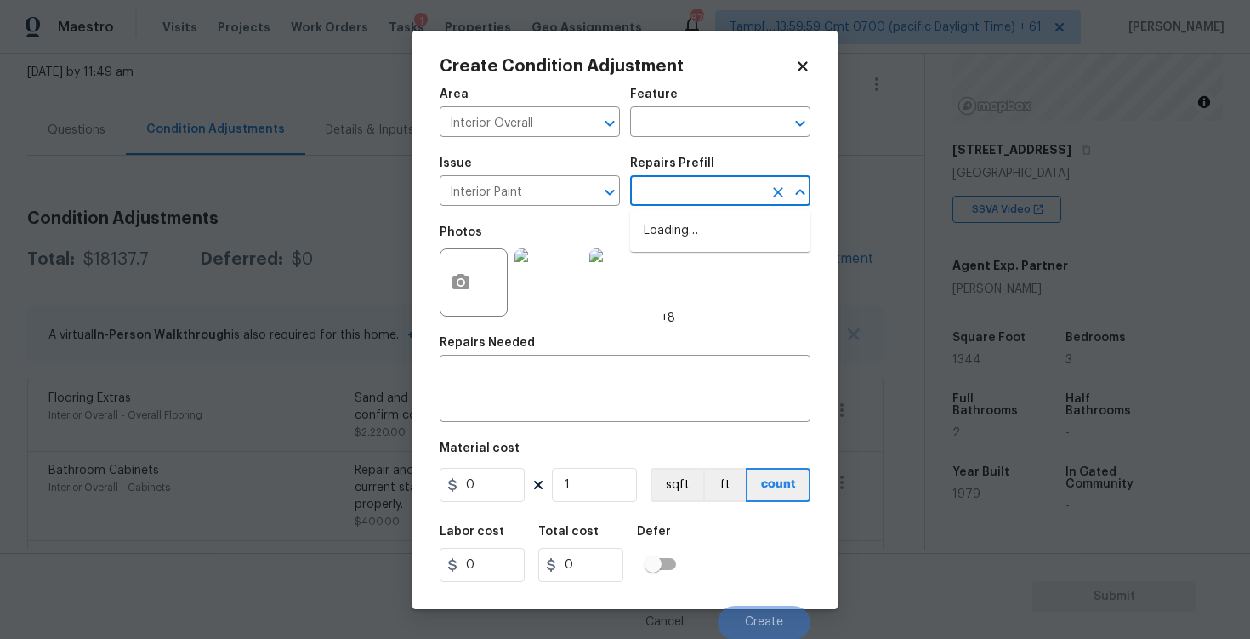
type input "p"
type input "rime"
click at [698, 218] on li "Primer - Labor Only $0.40" at bounding box center [720, 231] width 180 height 28
type input "Overall Paint"
type textarea "Interior primer - PRIMER PROVIDED BY OPENDOOR - All nails, screws, drywall anch…"
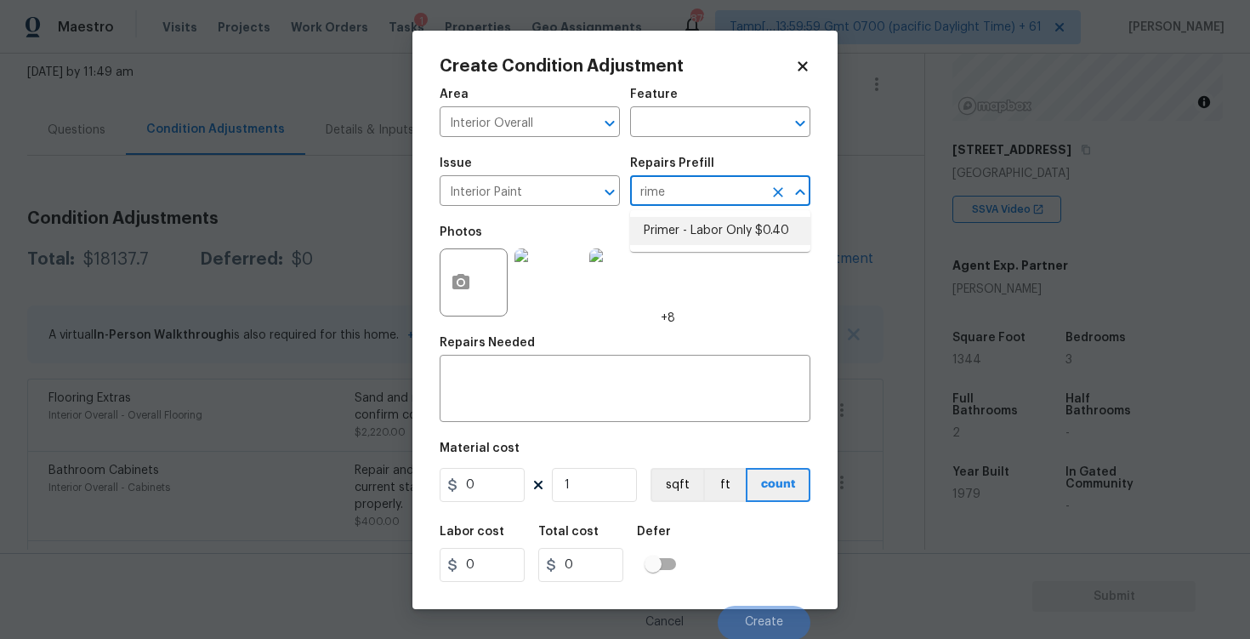
type input "0.4"
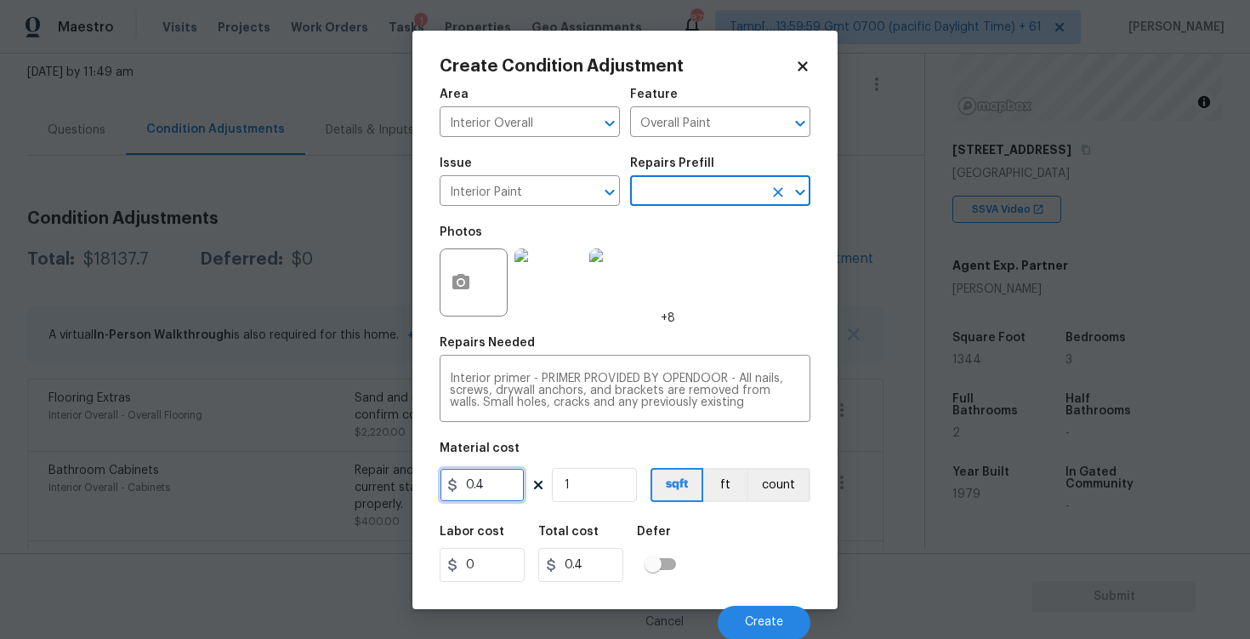
click at [497, 482] on input "0.4" at bounding box center [482, 485] width 85 height 34
type input "300"
click at [597, 434] on div "Area Interior Overall ​ Feature Overall Paint ​ Issue Interior Paint ​ Repairs …" at bounding box center [625, 358] width 371 height 561
type input "300"
click at [454, 281] on icon "button" at bounding box center [460, 281] width 17 height 15
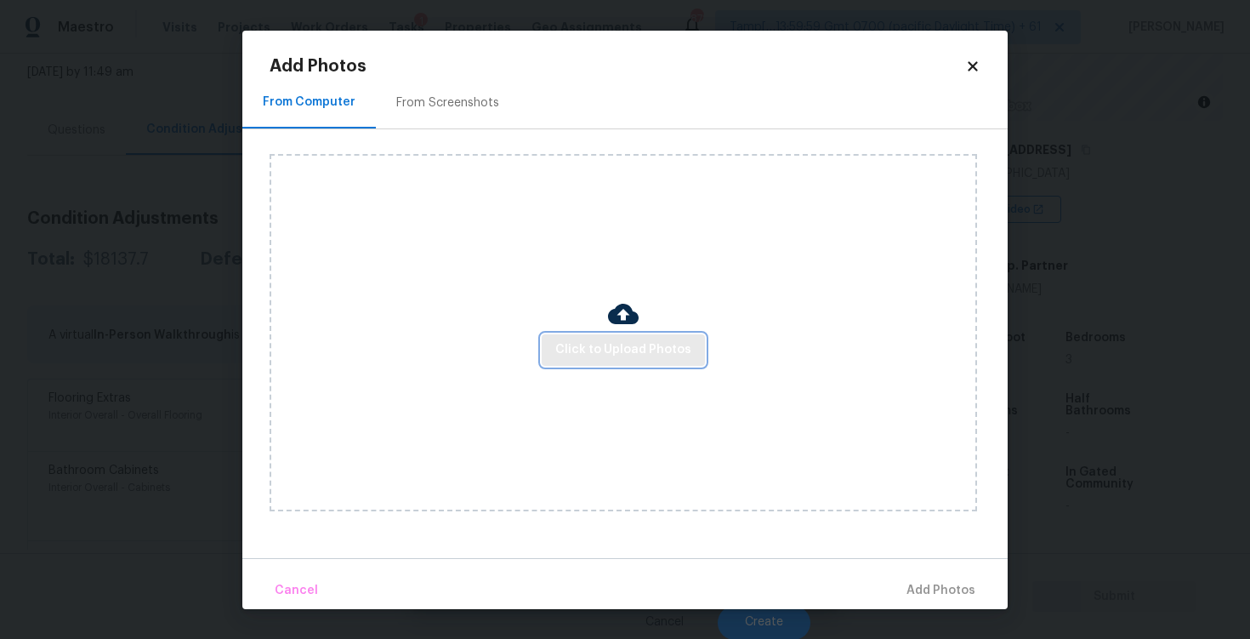
click at [628, 347] on span "Click to Upload Photos" at bounding box center [623, 349] width 136 height 21
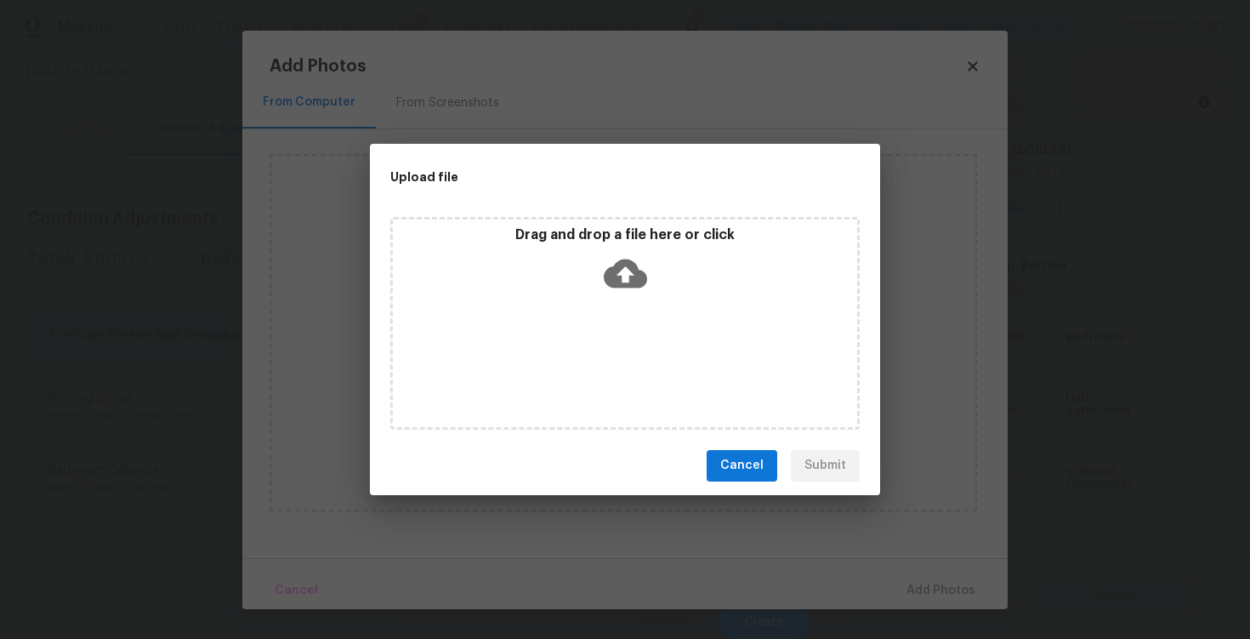
click at [625, 271] on icon at bounding box center [625, 273] width 43 height 43
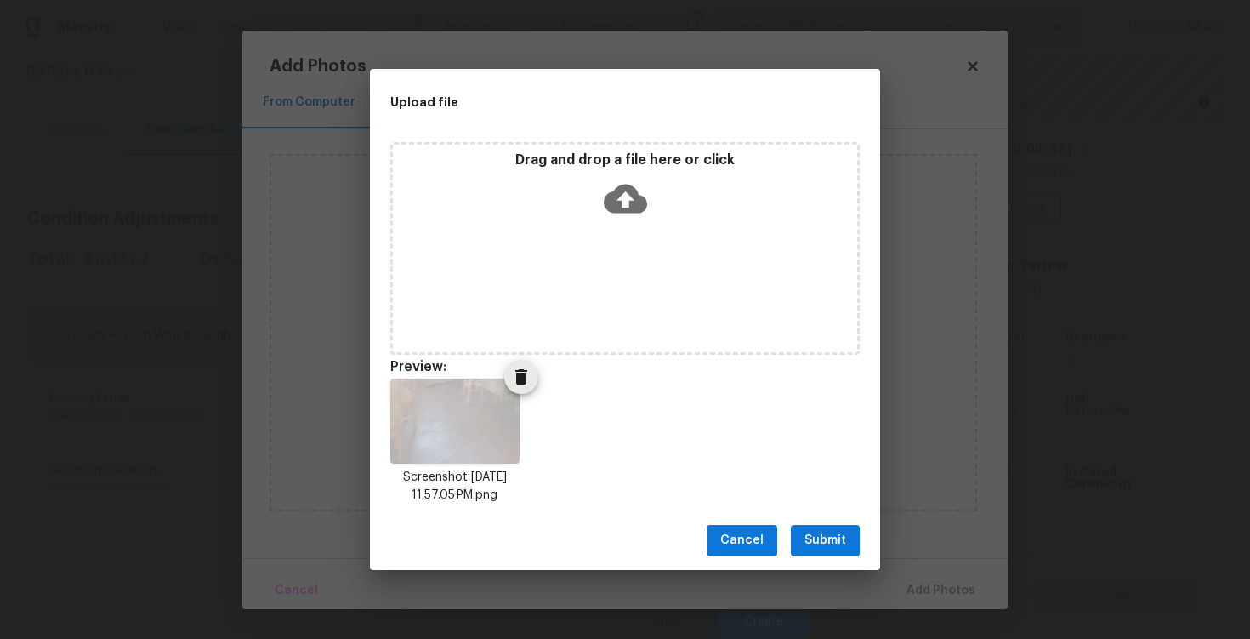
click at [518, 377] on icon "Delete" at bounding box center [521, 376] width 12 height 15
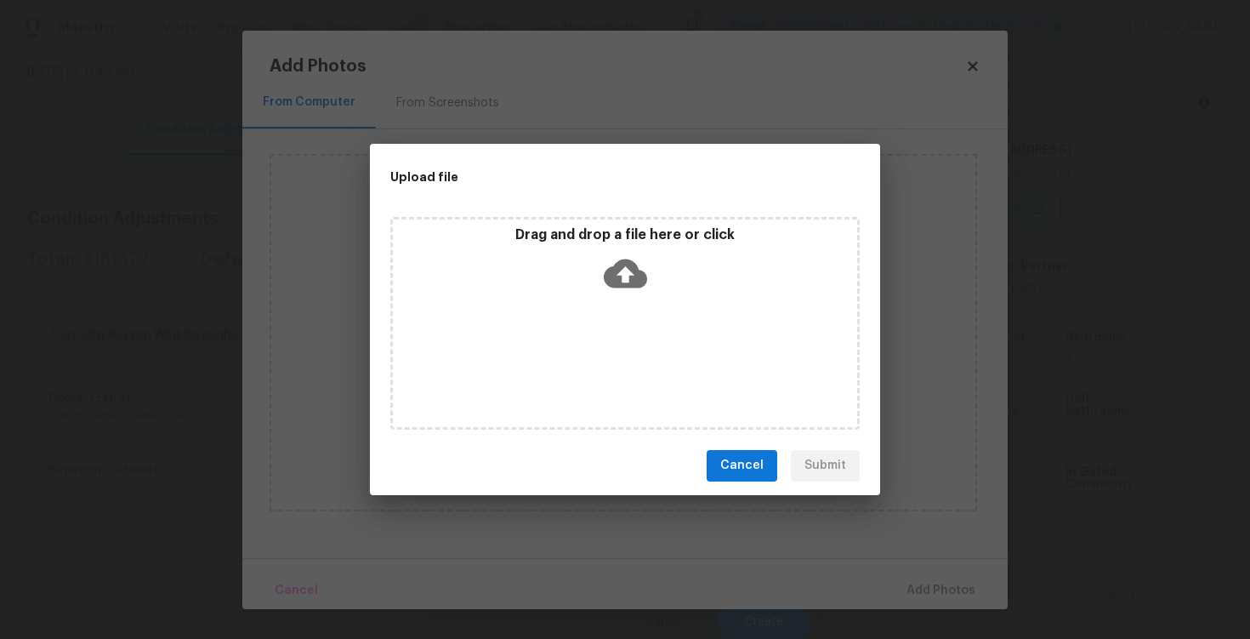
click at [604, 282] on icon at bounding box center [625, 273] width 43 height 43
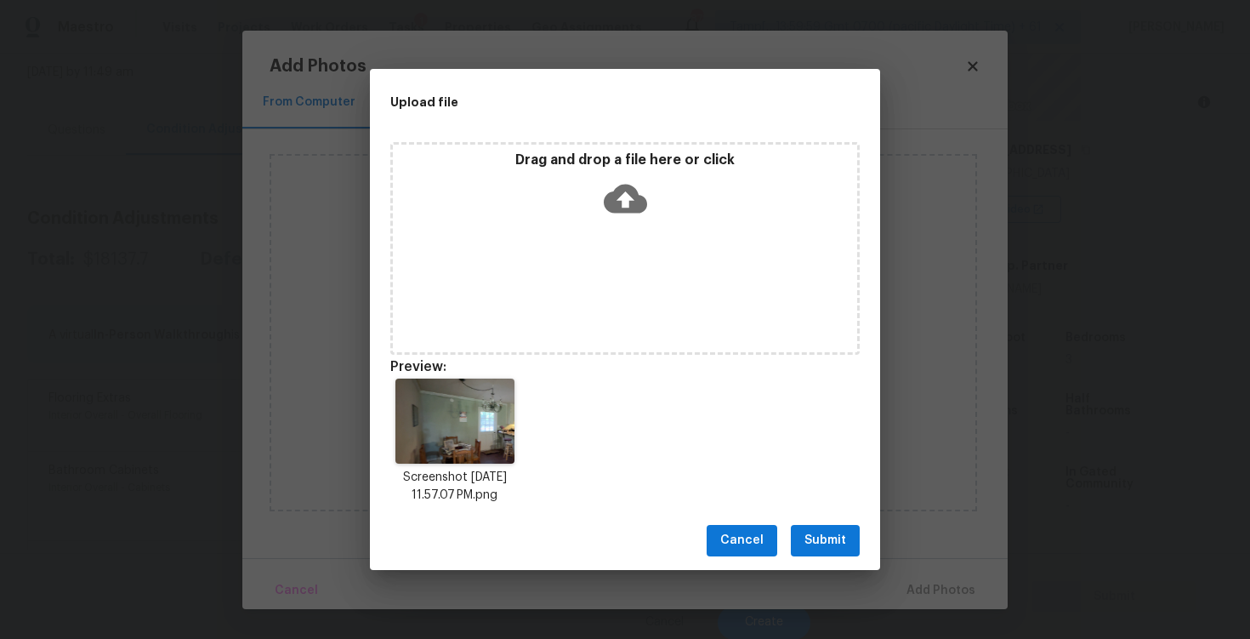
scroll to position [14, 0]
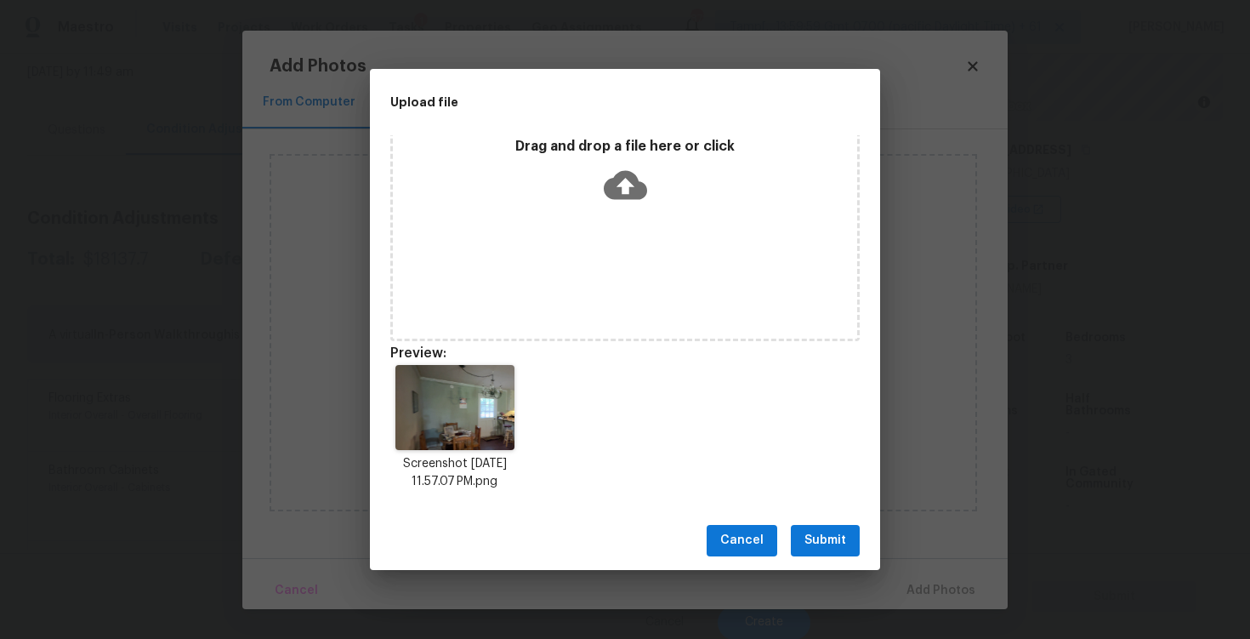
click at [808, 524] on div "Cancel Submit" at bounding box center [625, 540] width 510 height 59
click at [819, 540] on span "Submit" at bounding box center [825, 540] width 42 height 21
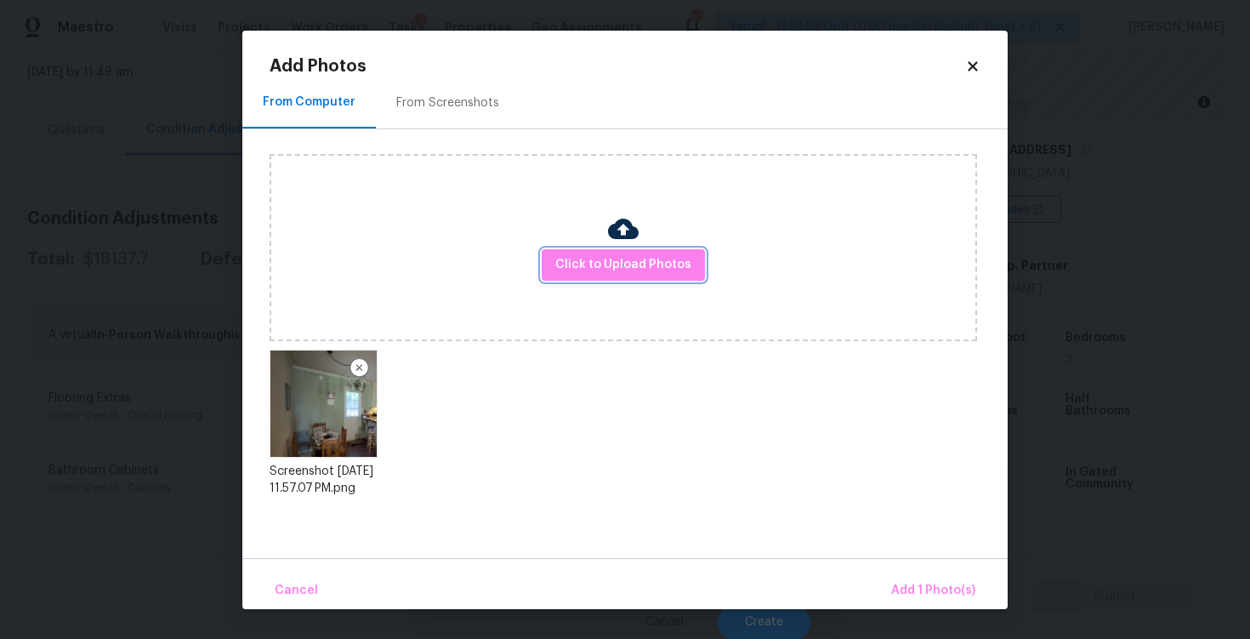
scroll to position [0, 0]
click at [918, 587] on span "Add 1 Photo(s)" at bounding box center [933, 590] width 84 height 21
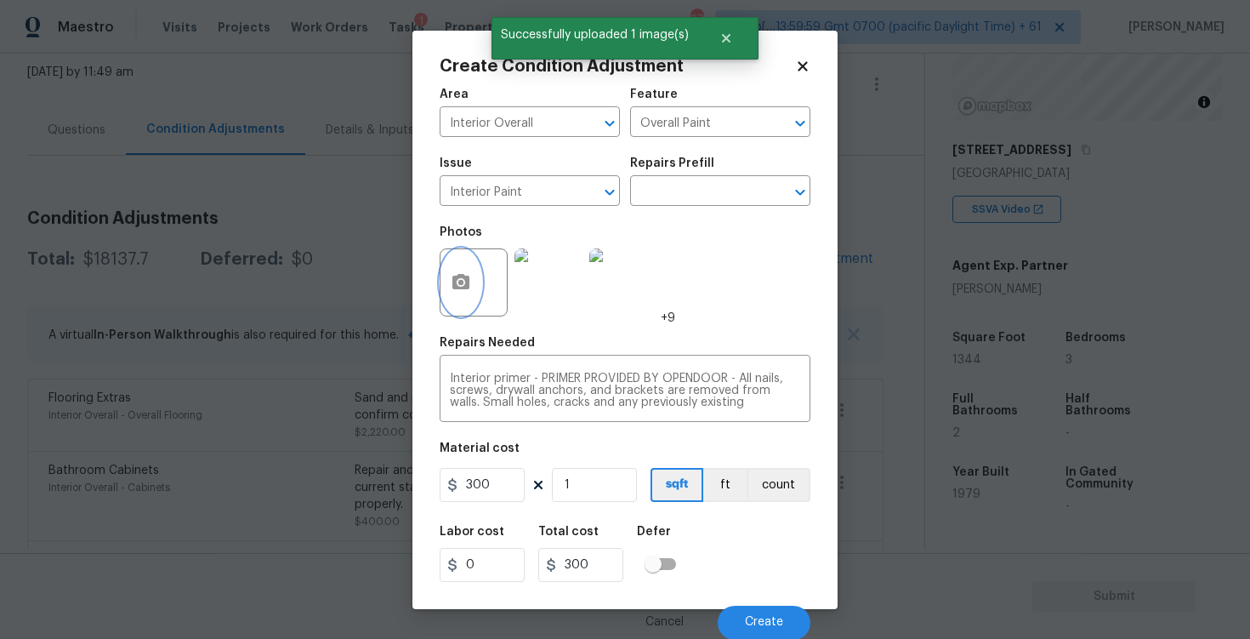
scroll to position [1, 0]
click at [772, 613] on button "Create" at bounding box center [764, 622] width 93 height 34
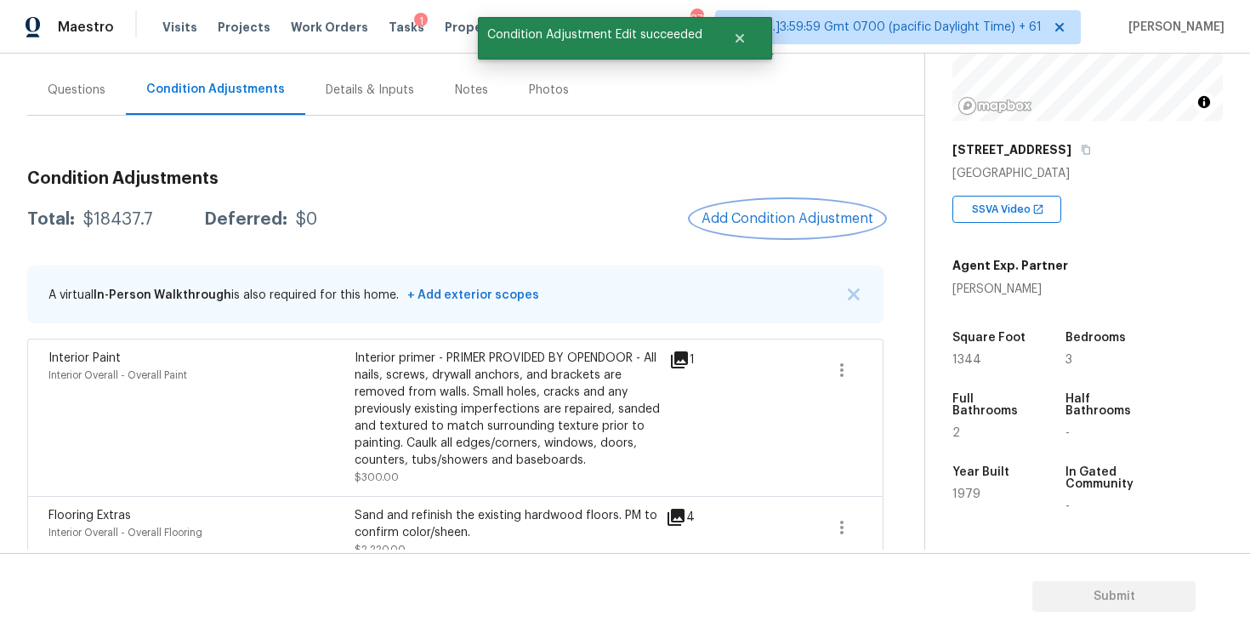
scroll to position [0, 0]
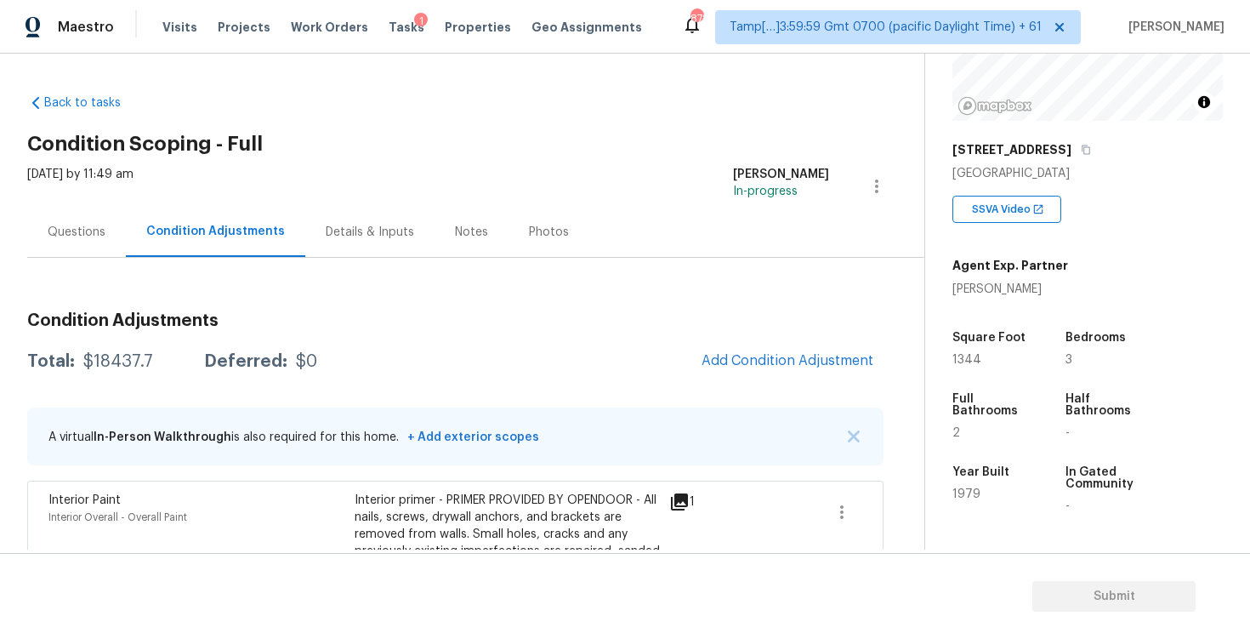
click at [106, 239] on div "Questions" at bounding box center [76, 232] width 99 height 50
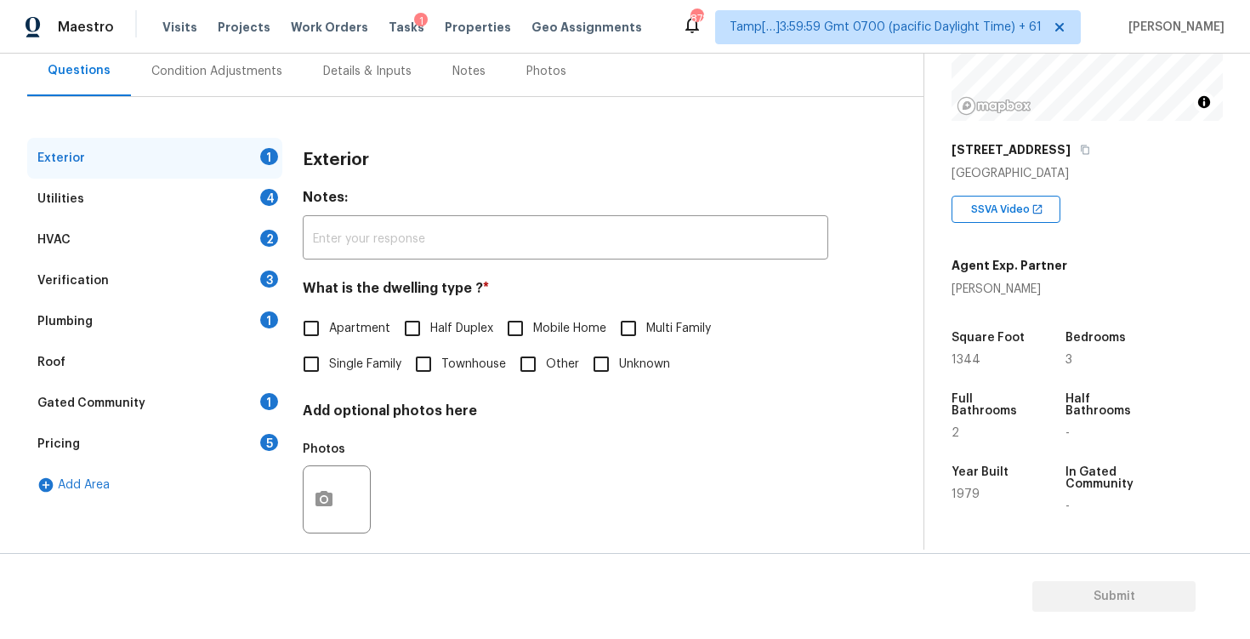
click at [319, 361] on input "Single Family" at bounding box center [311, 364] width 36 height 36
checkbox input "true"
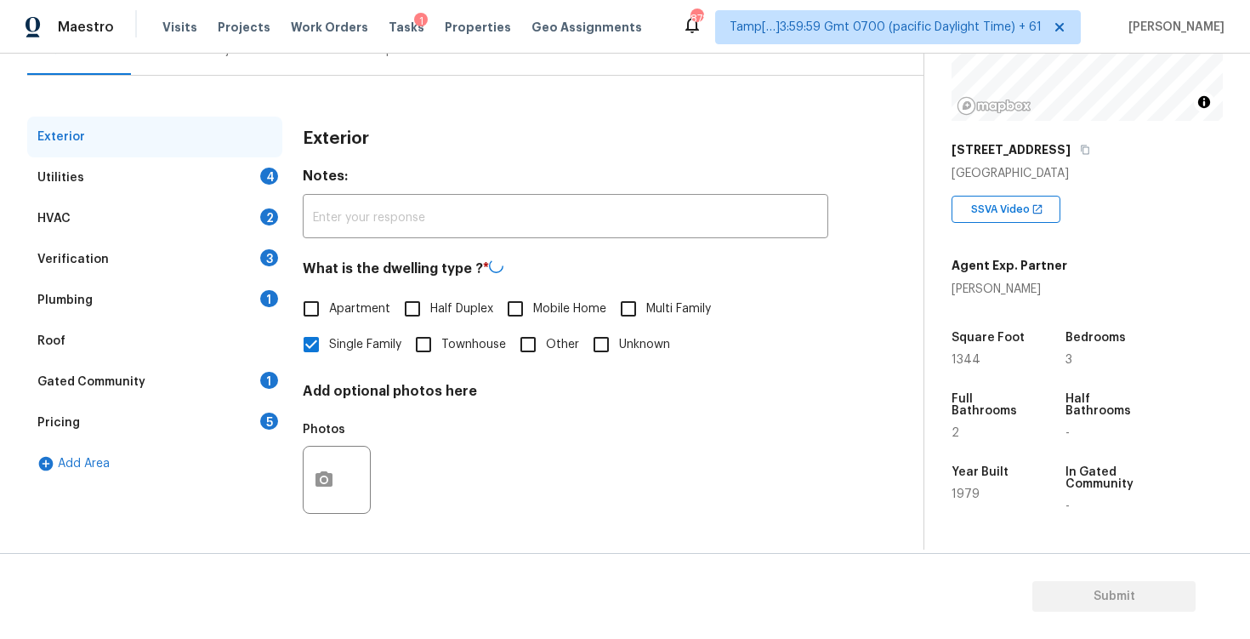
scroll to position [180, 0]
click at [250, 182] on div "Utilities 4" at bounding box center [154, 179] width 255 height 41
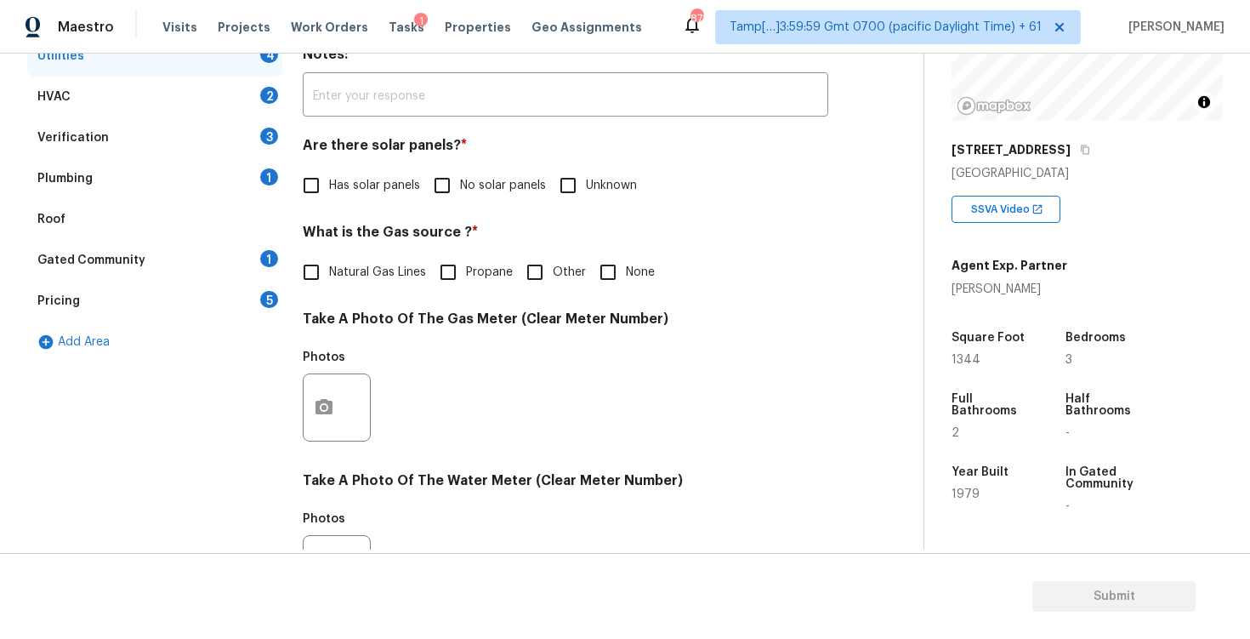
scroll to position [323, 0]
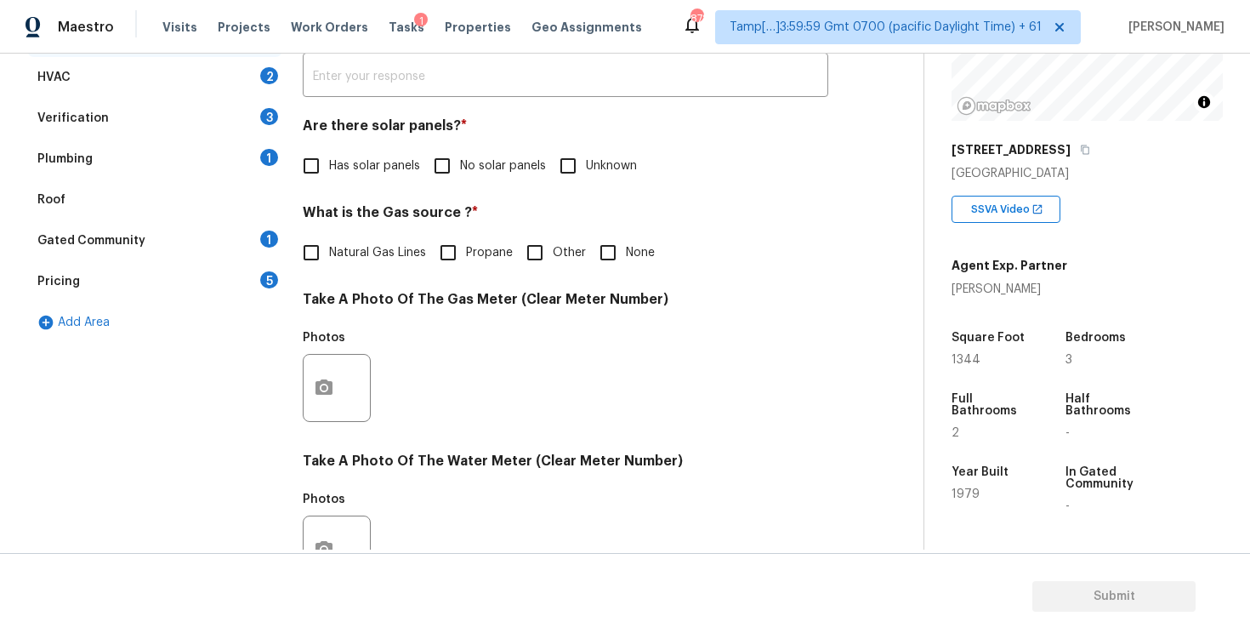
click at [434, 180] on input "No solar panels" at bounding box center [442, 166] width 36 height 36
checkbox input "true"
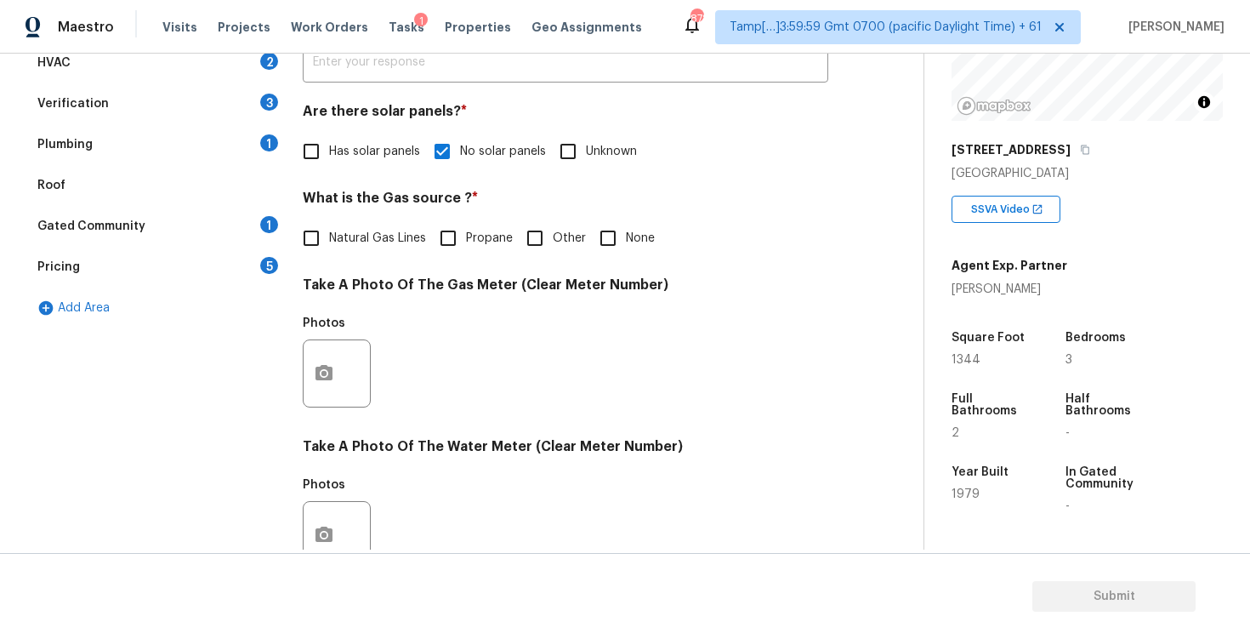
scroll to position [400, 0]
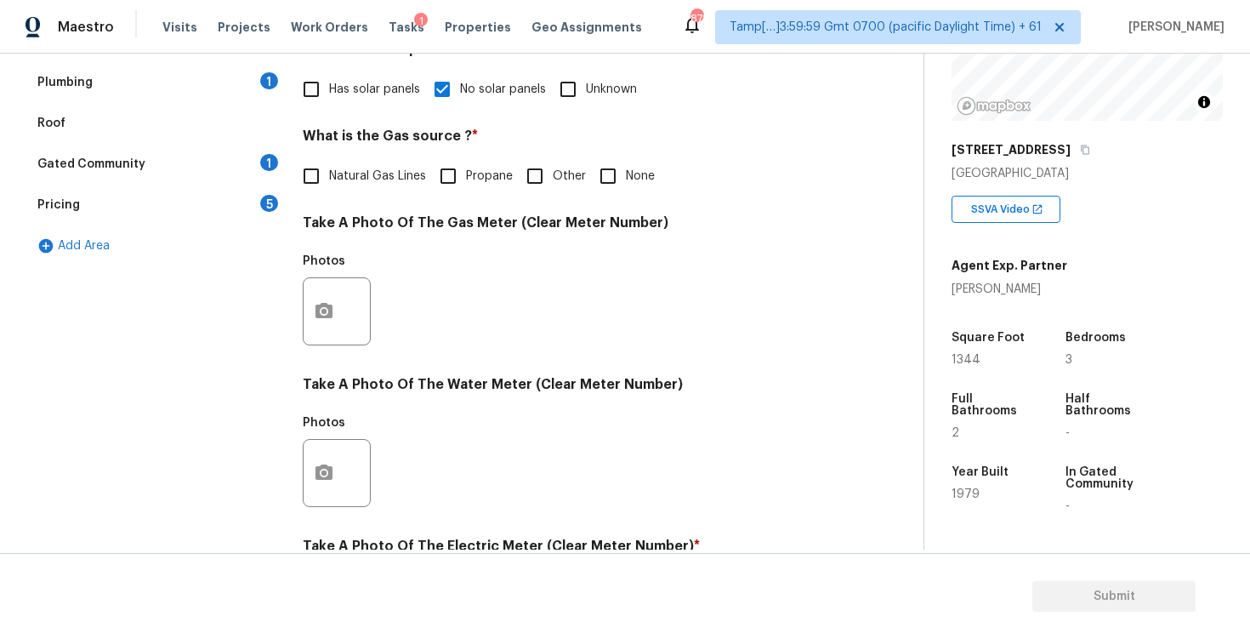
click at [604, 176] on input "None" at bounding box center [608, 176] width 36 height 36
checkbox input "true"
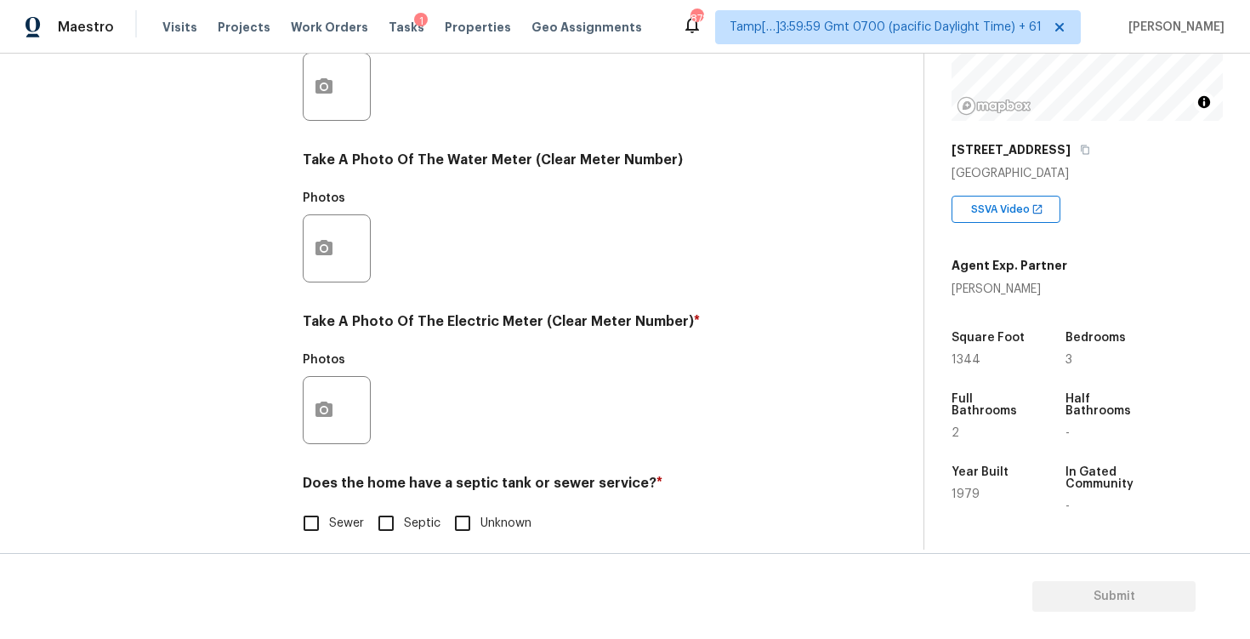
scroll to position [641, 0]
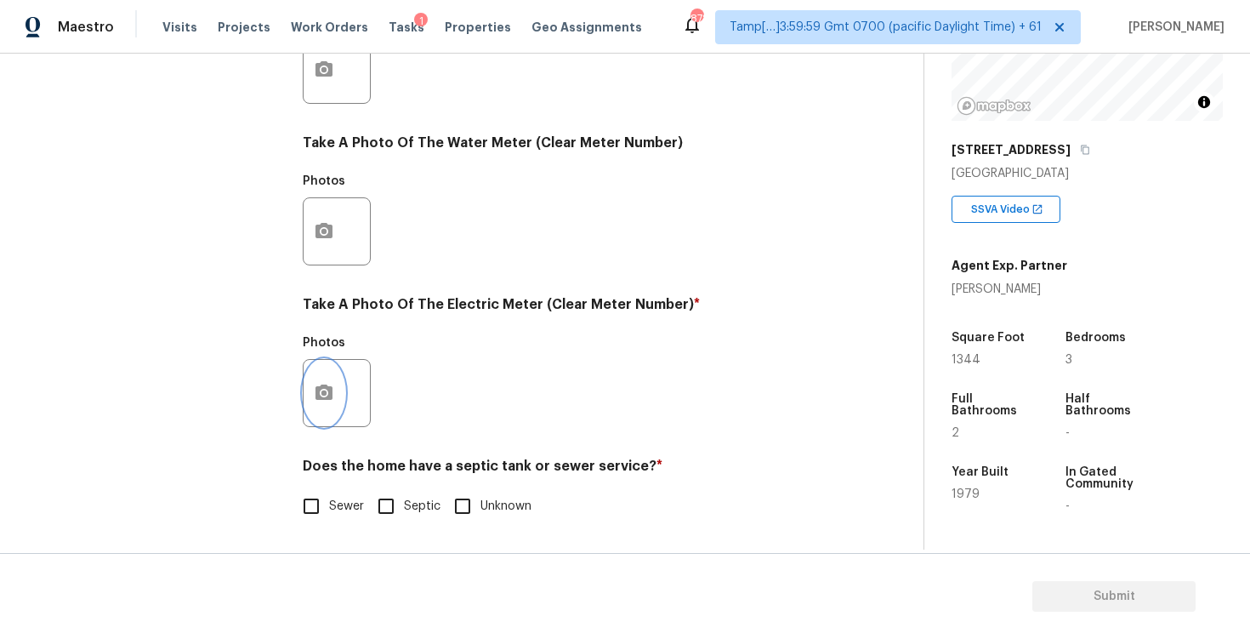
click at [341, 378] on button "button" at bounding box center [324, 393] width 41 height 66
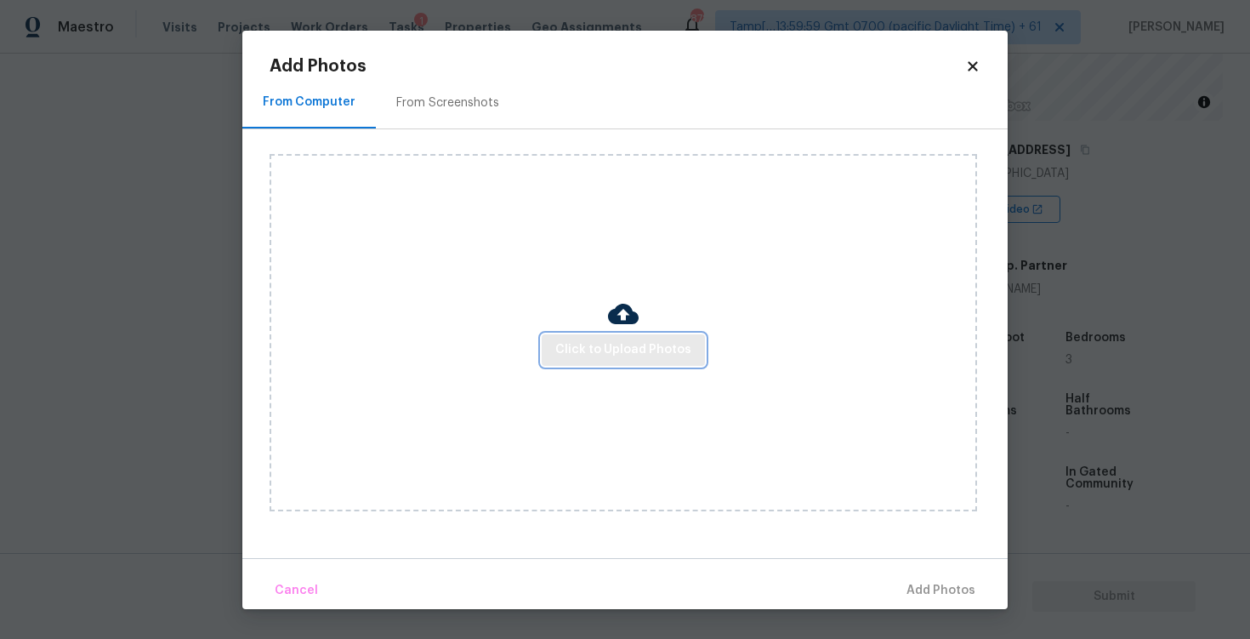
click at [580, 348] on span "Click to Upload Photos" at bounding box center [623, 349] width 136 height 21
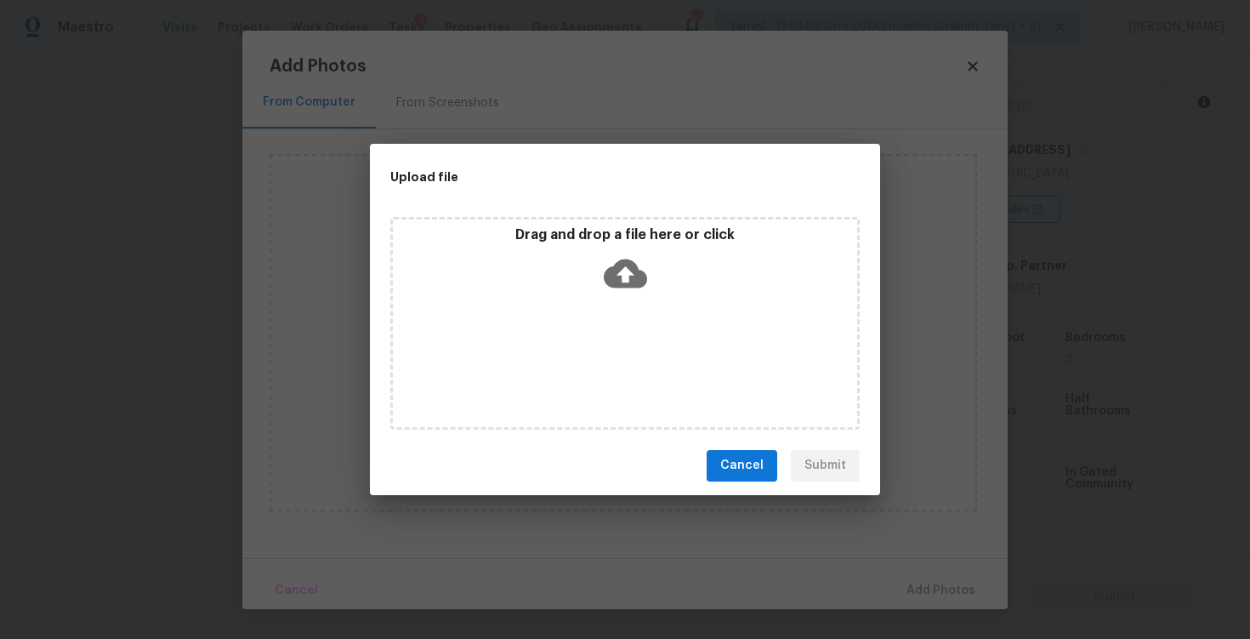
click at [621, 290] on icon at bounding box center [625, 273] width 43 height 43
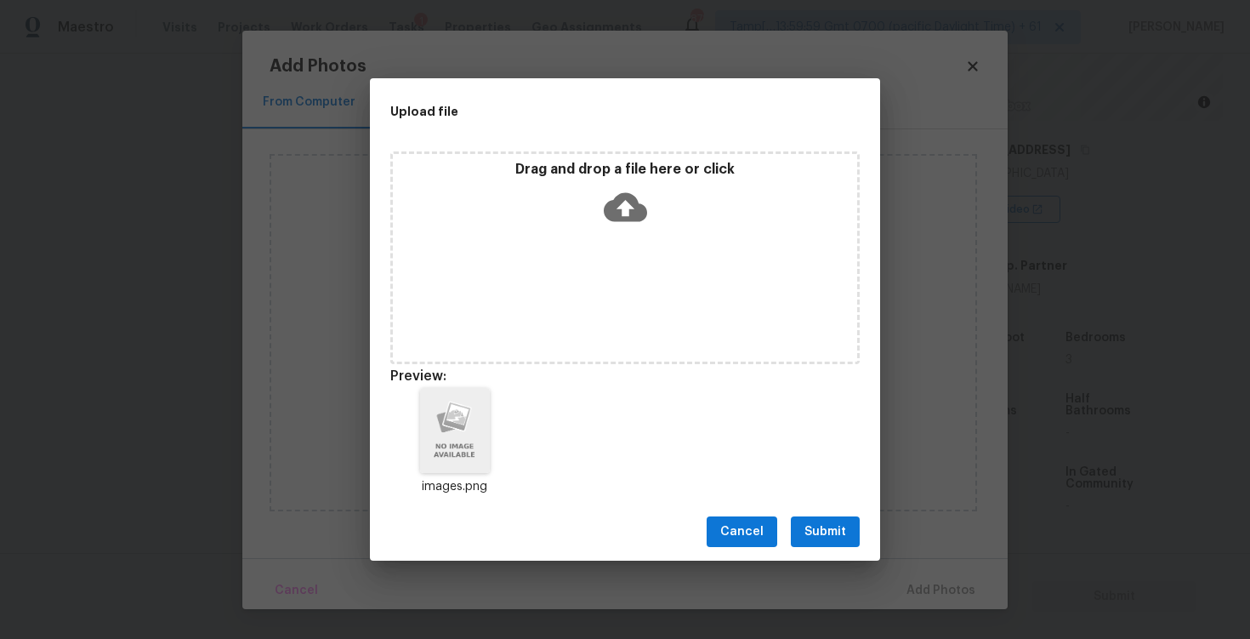
click at [837, 546] on button "Submit" at bounding box center [825, 531] width 69 height 31
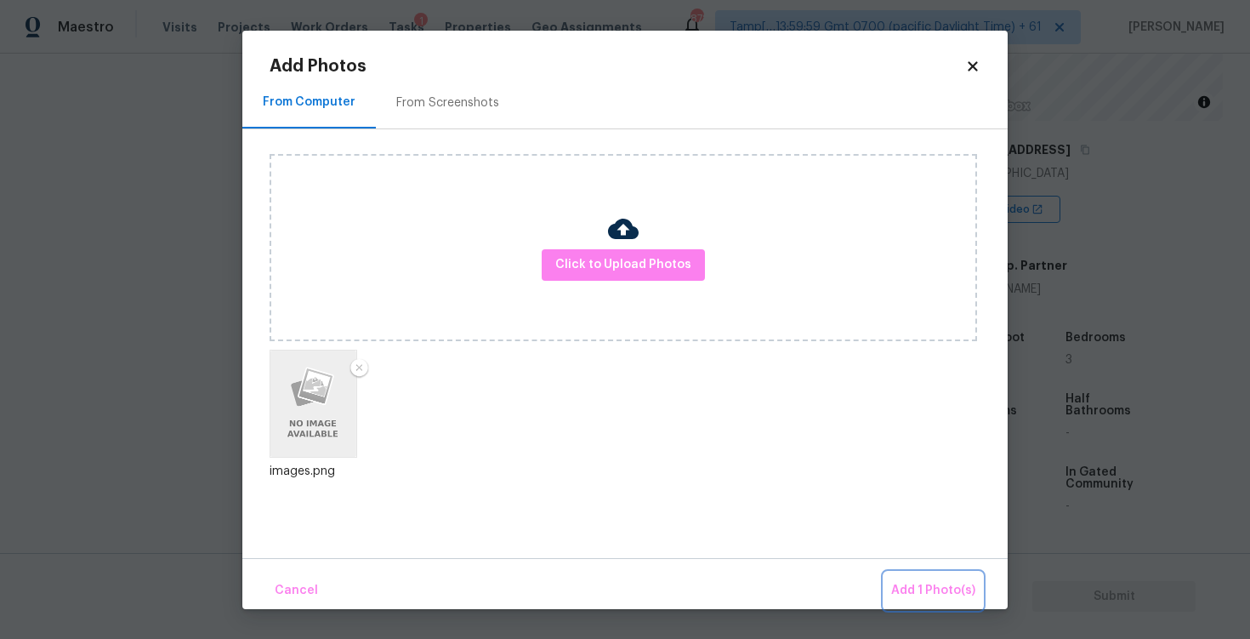
click at [935, 587] on span "Add 1 Photo(s)" at bounding box center [933, 590] width 84 height 21
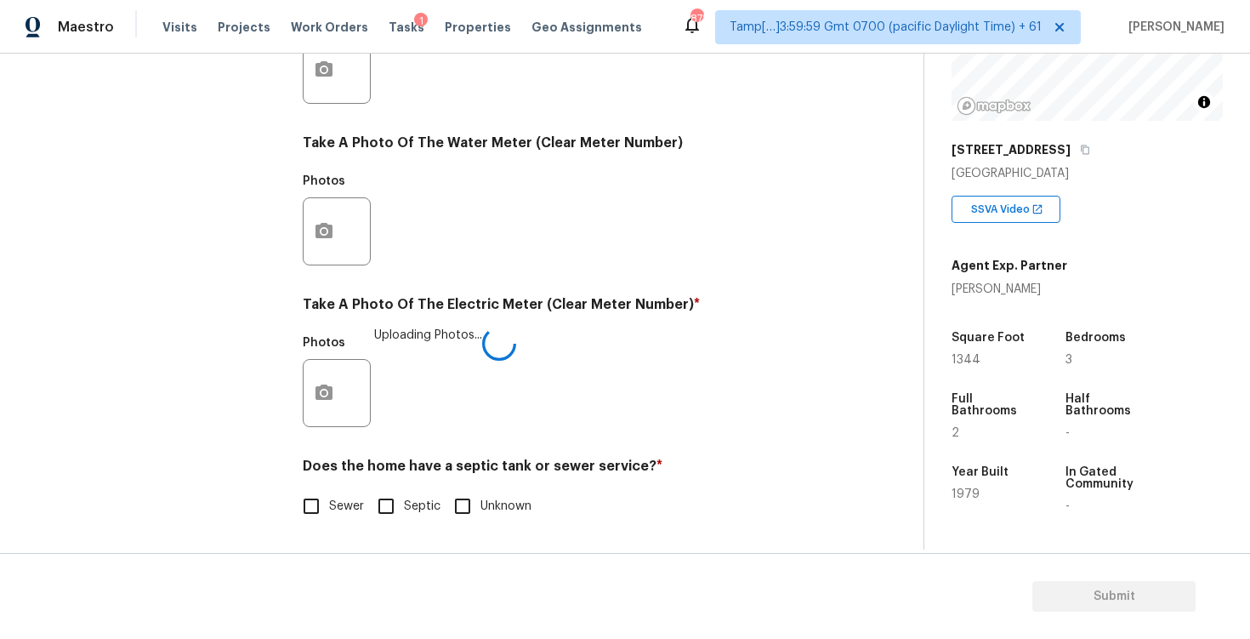
click at [337, 498] on span "Sewer" at bounding box center [346, 506] width 35 height 18
click at [329, 498] on input "Sewer" at bounding box center [311, 506] width 36 height 36
checkbox input "true"
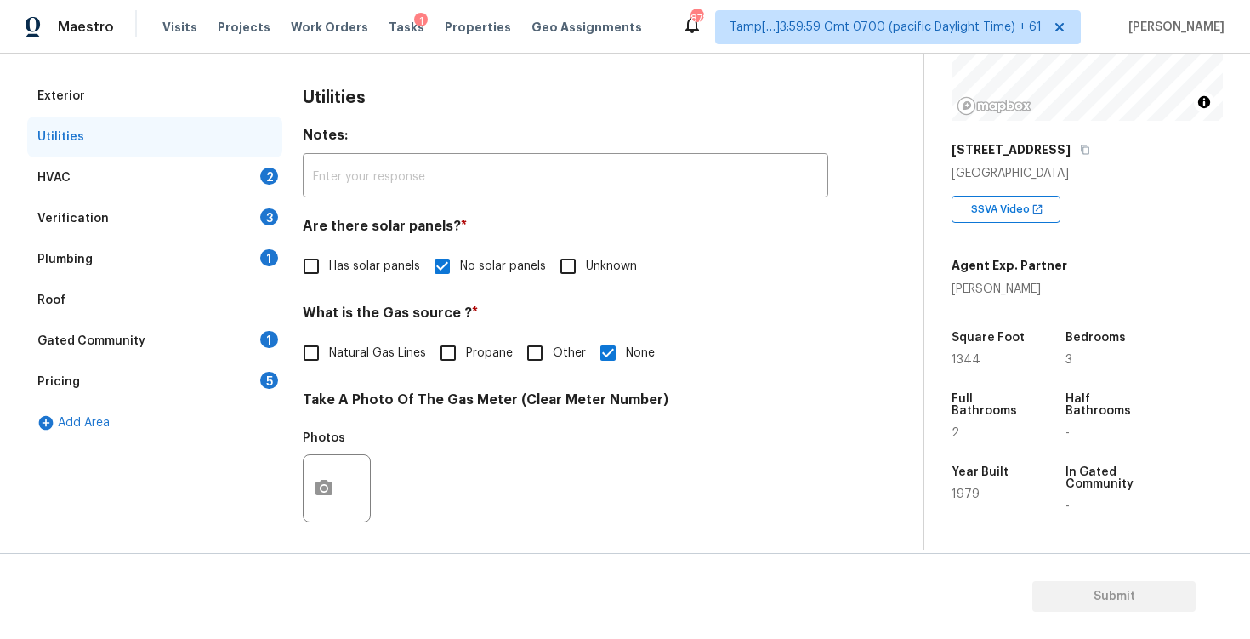
scroll to position [117, 0]
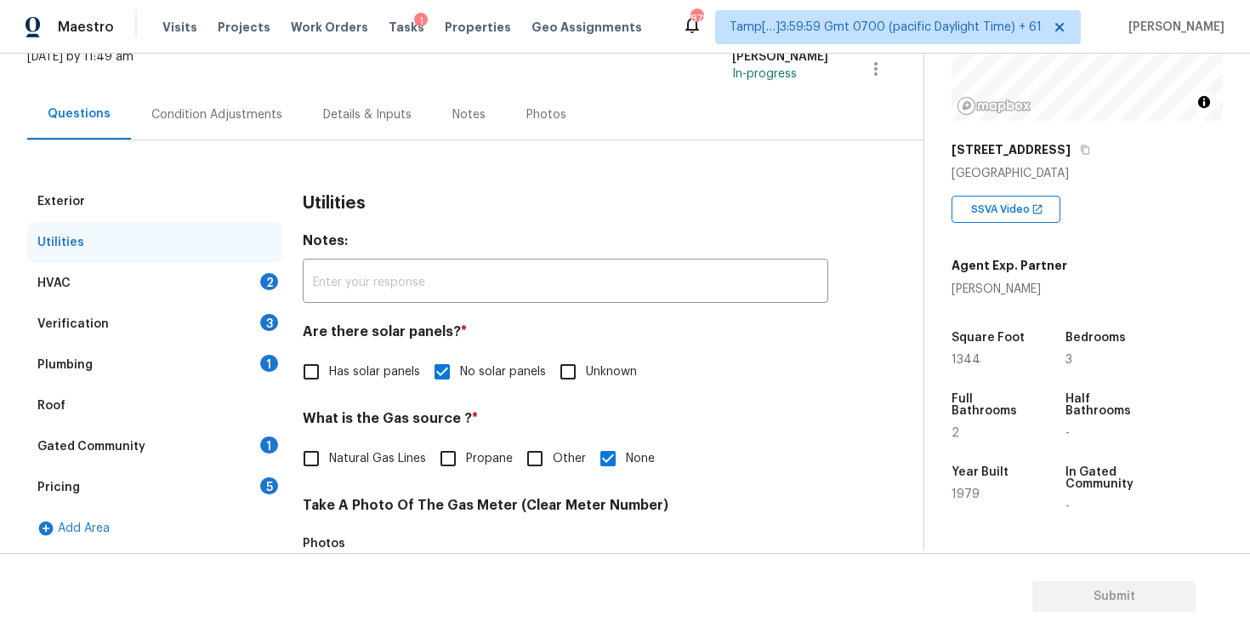
click at [257, 279] on div "HVAC 2" at bounding box center [154, 283] width 255 height 41
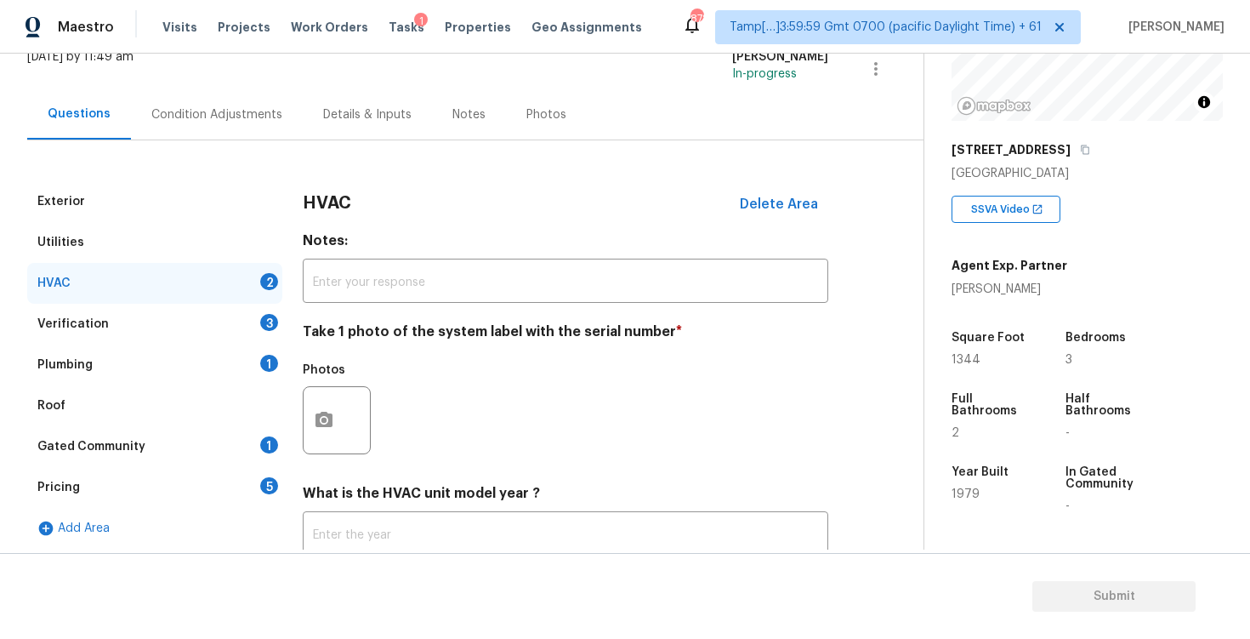
scroll to position [236, 0]
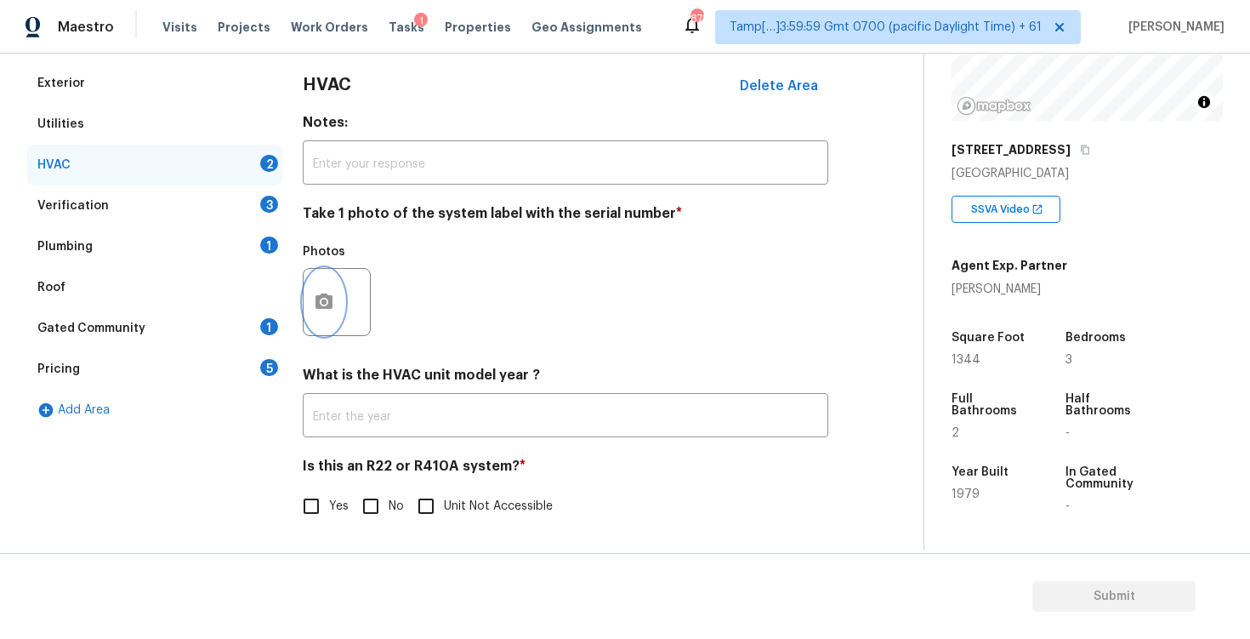
click at [342, 291] on button "button" at bounding box center [324, 302] width 41 height 66
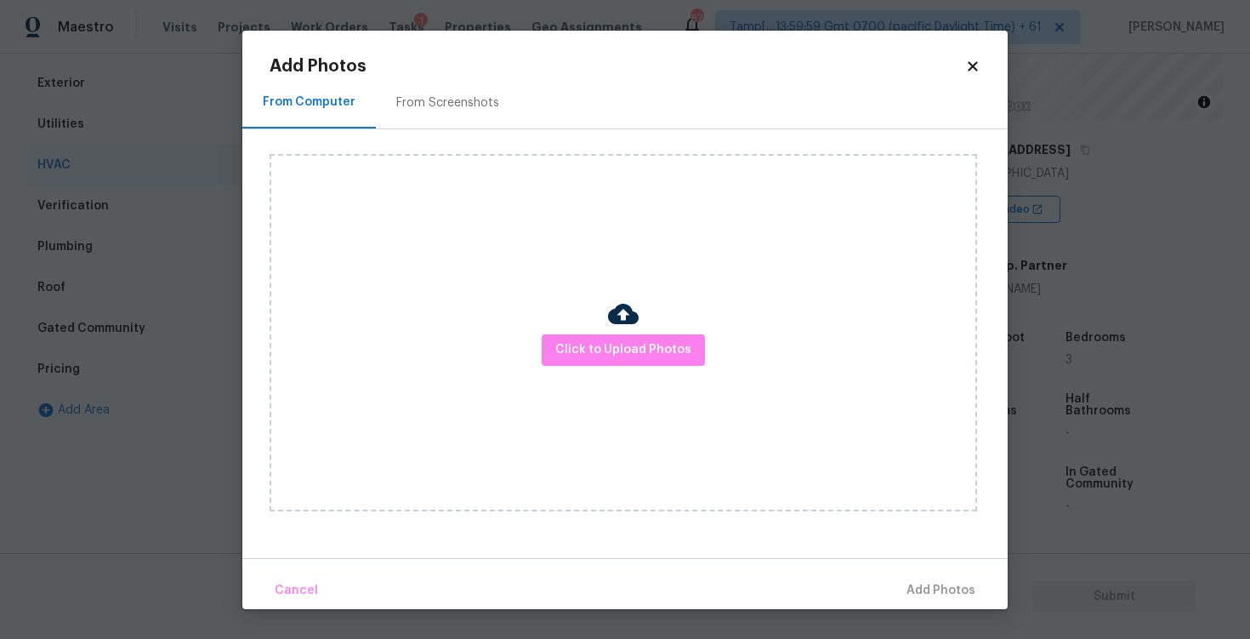
click at [592, 328] on div "Click to Upload Photos" at bounding box center [623, 332] width 707 height 357
click at [592, 347] on span "Click to Upload Photos" at bounding box center [623, 349] width 136 height 21
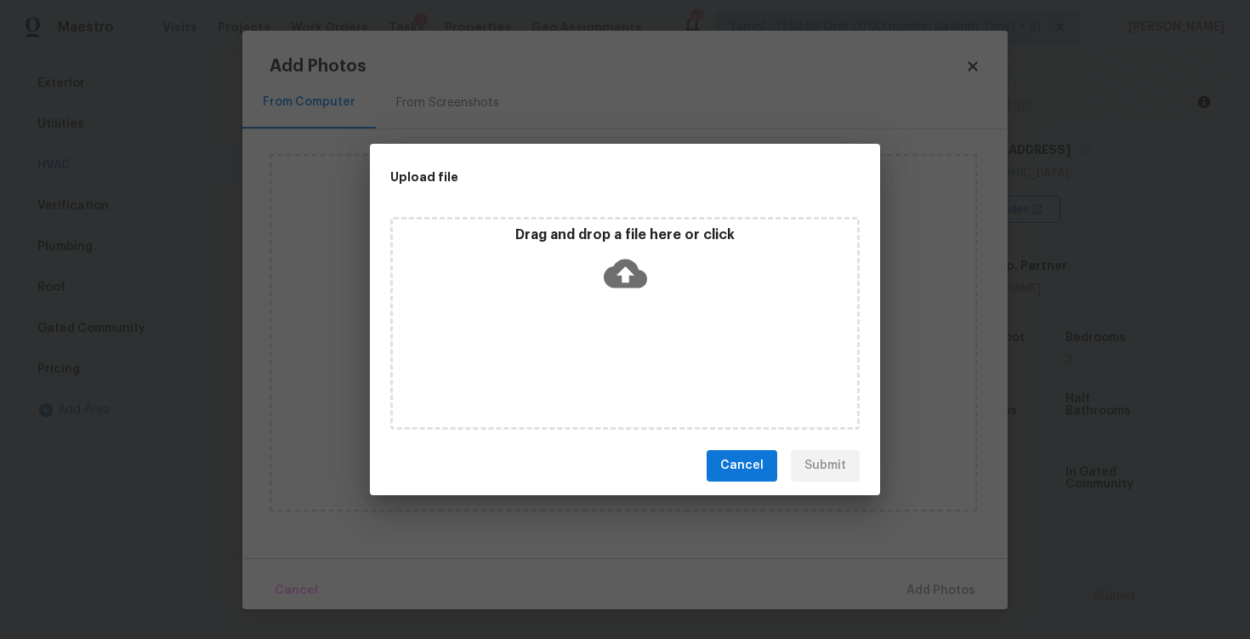
click at [615, 279] on icon at bounding box center [625, 272] width 43 height 29
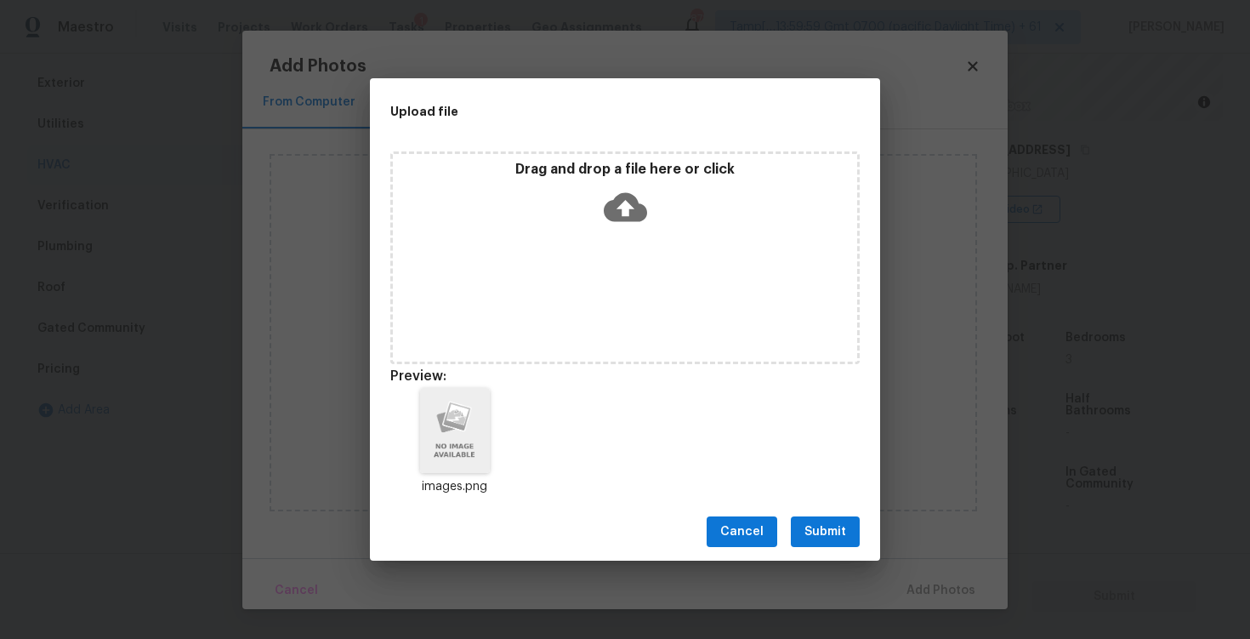
click at [833, 525] on span "Submit" at bounding box center [825, 531] width 42 height 21
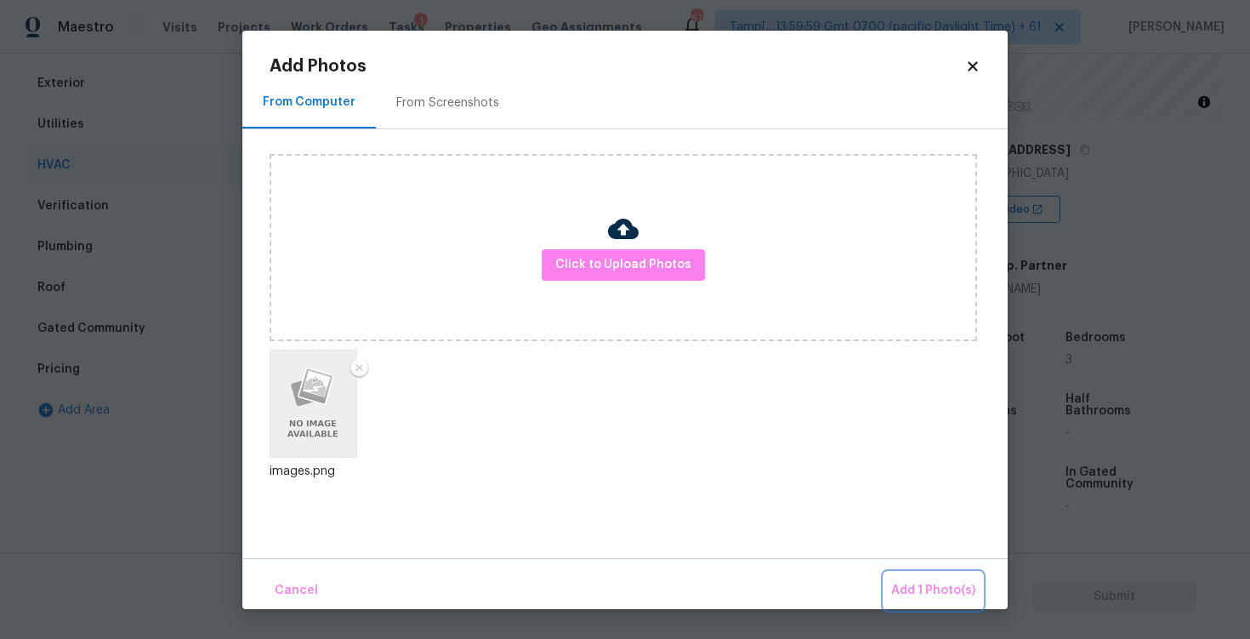
click at [903, 576] on button "Add 1 Photo(s)" at bounding box center [933, 590] width 98 height 37
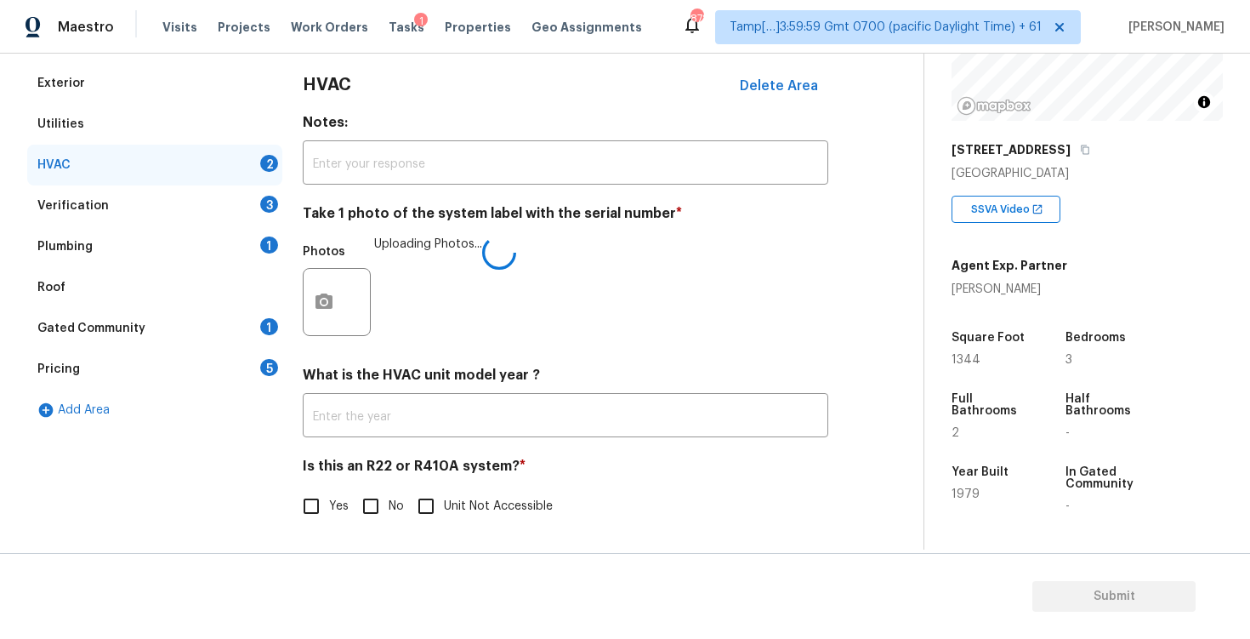
click at [389, 508] on span "No" at bounding box center [396, 506] width 15 height 18
click at [388, 508] on input "No" at bounding box center [371, 506] width 36 height 36
checkbox input "true"
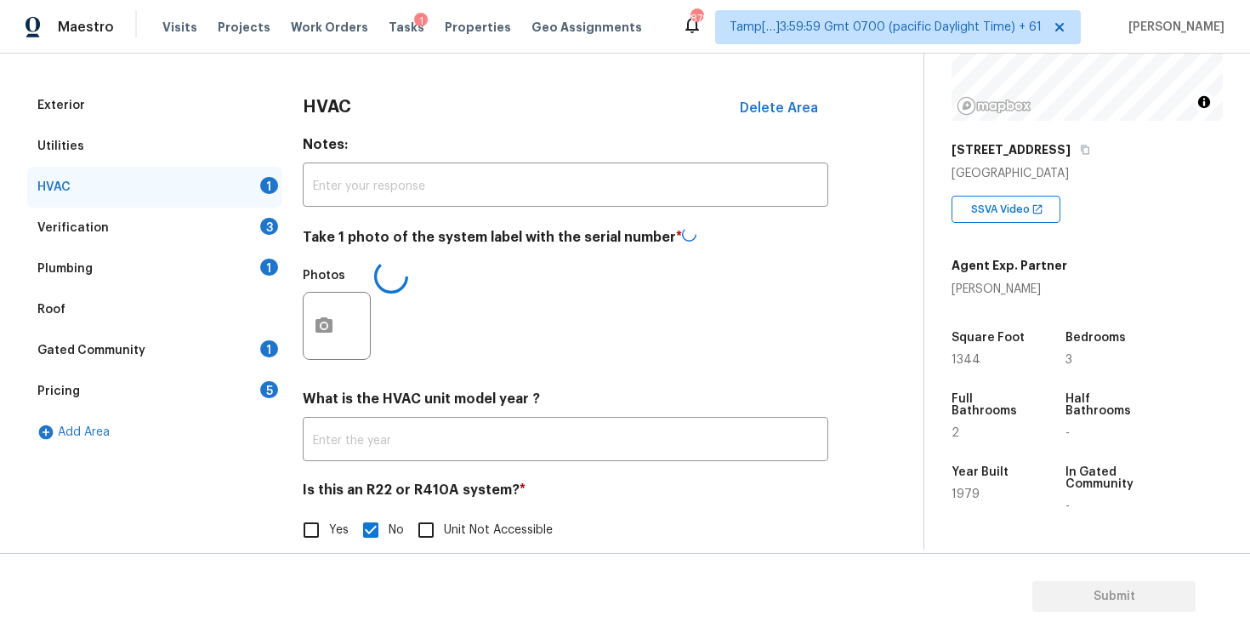
scroll to position [213, 0]
click at [254, 244] on div "Verification 3" at bounding box center [154, 228] width 255 height 41
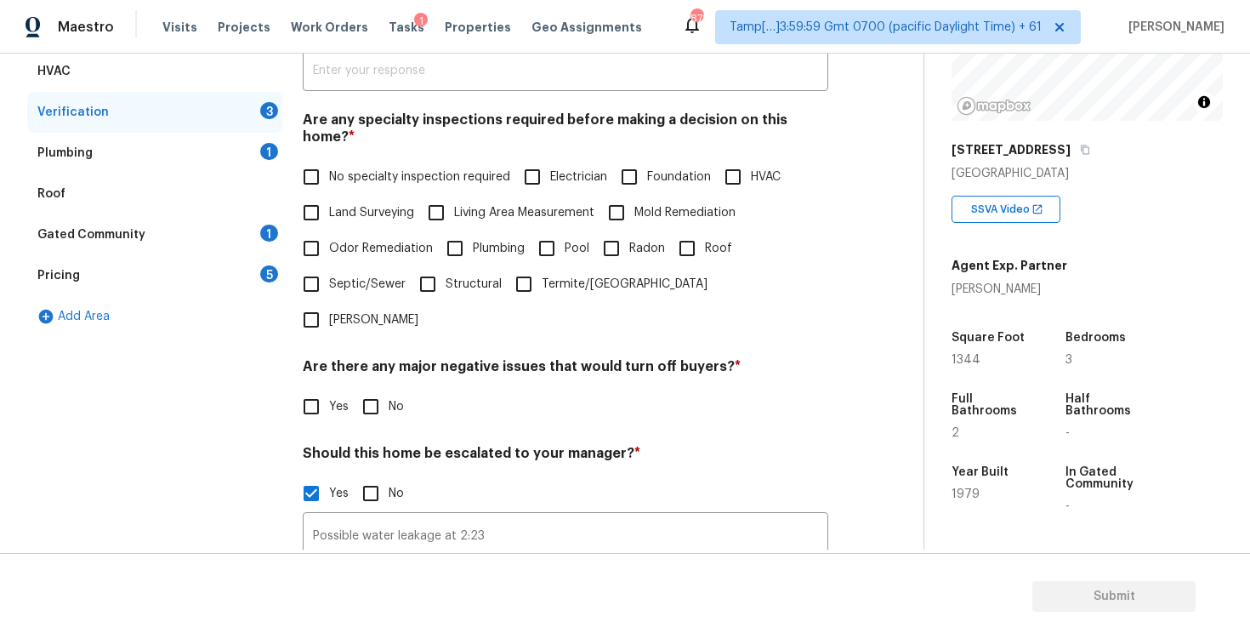
scroll to position [341, 0]
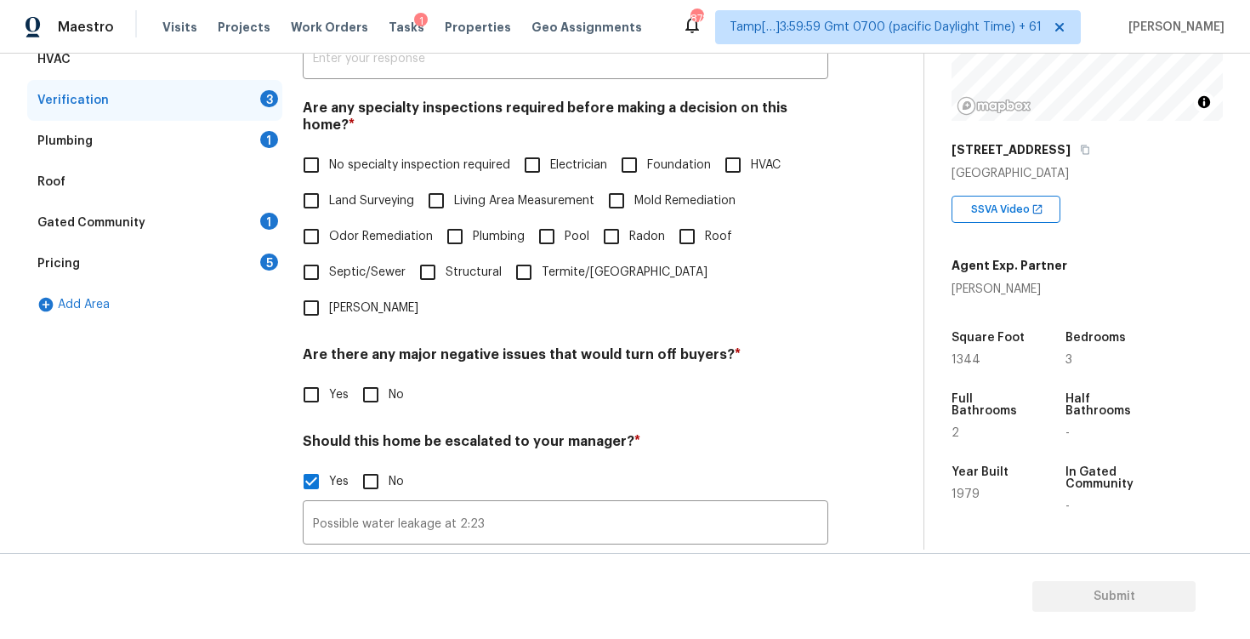
click at [497, 228] on span "Plumbing" at bounding box center [499, 237] width 52 height 18
click at [473, 224] on input "Plumbing" at bounding box center [455, 237] width 36 height 36
checkbox input "true"
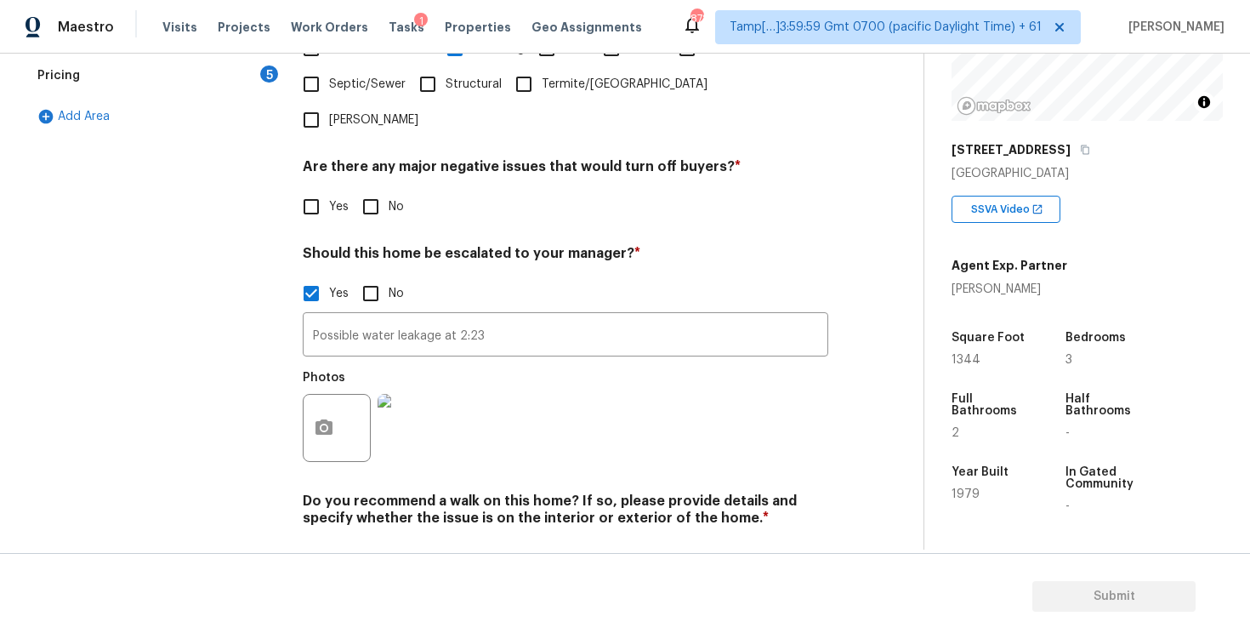
click at [385, 189] on input "No" at bounding box center [371, 207] width 36 height 36
checkbox input "true"
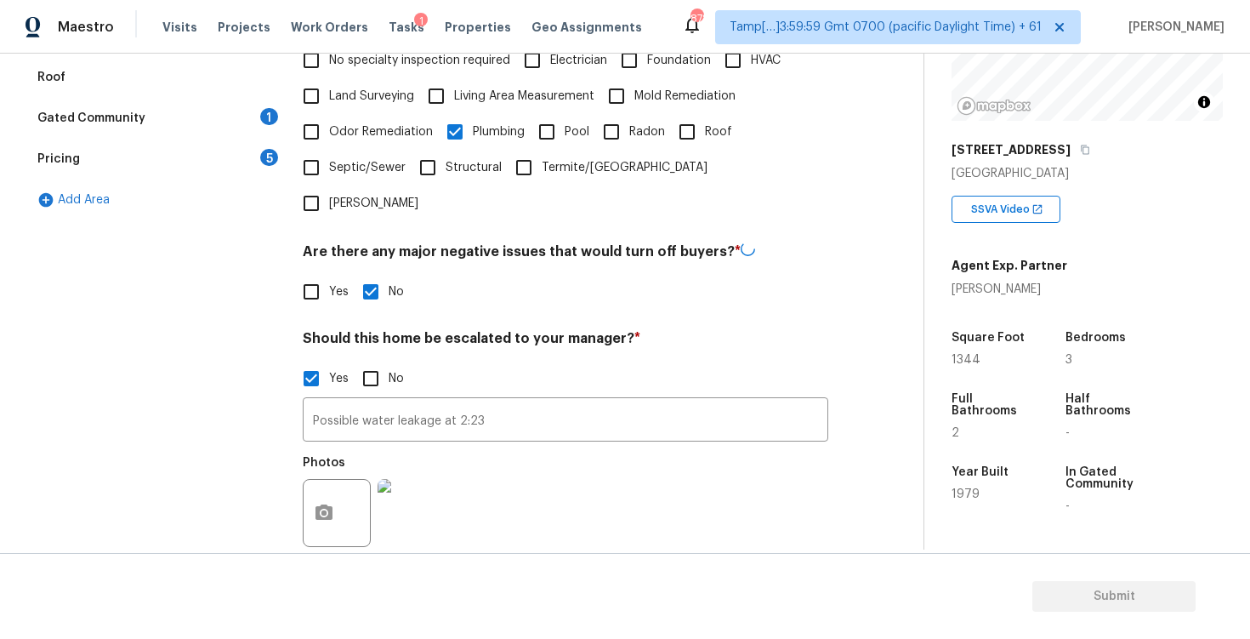
scroll to position [420, 0]
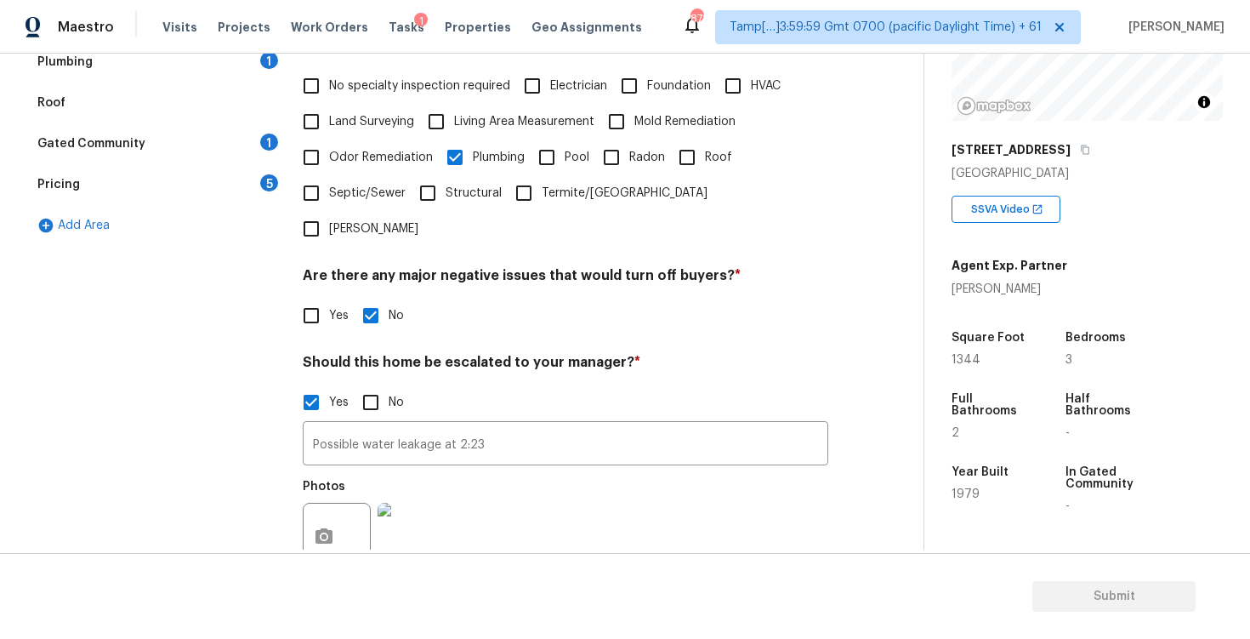
click at [693, 139] on input "Roof" at bounding box center [687, 157] width 36 height 36
checkbox input "true"
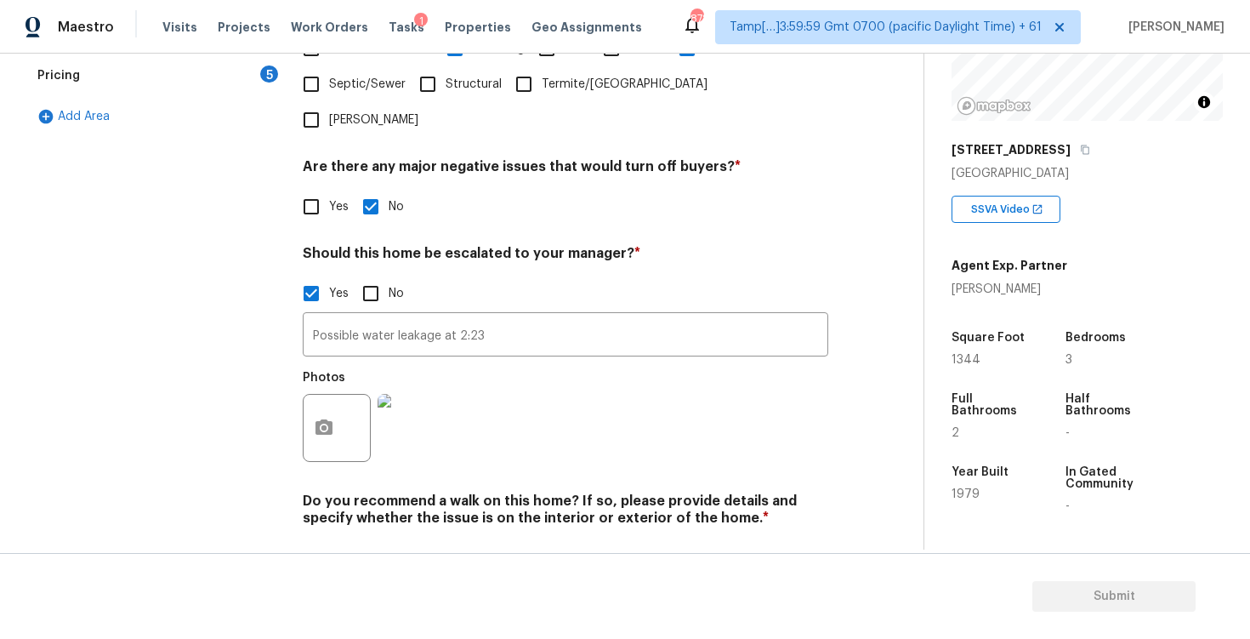
click at [377, 540] on input "No" at bounding box center [371, 558] width 36 height 36
checkbox input "true"
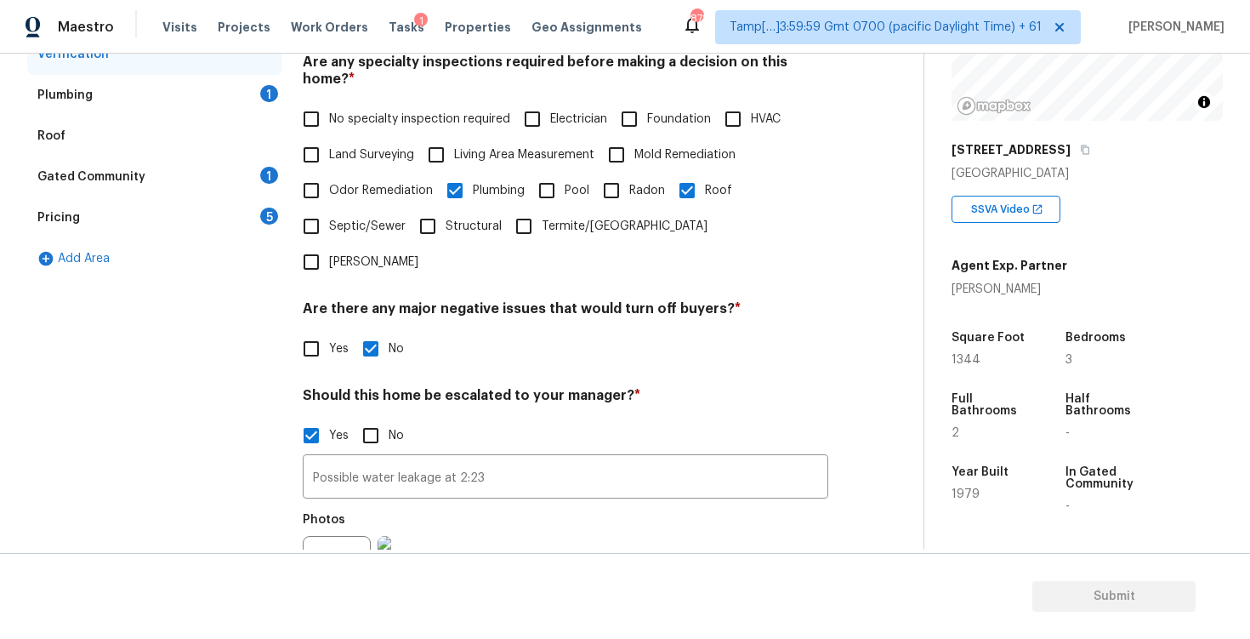
click at [232, 89] on div "Plumbing 1" at bounding box center [154, 95] width 255 height 41
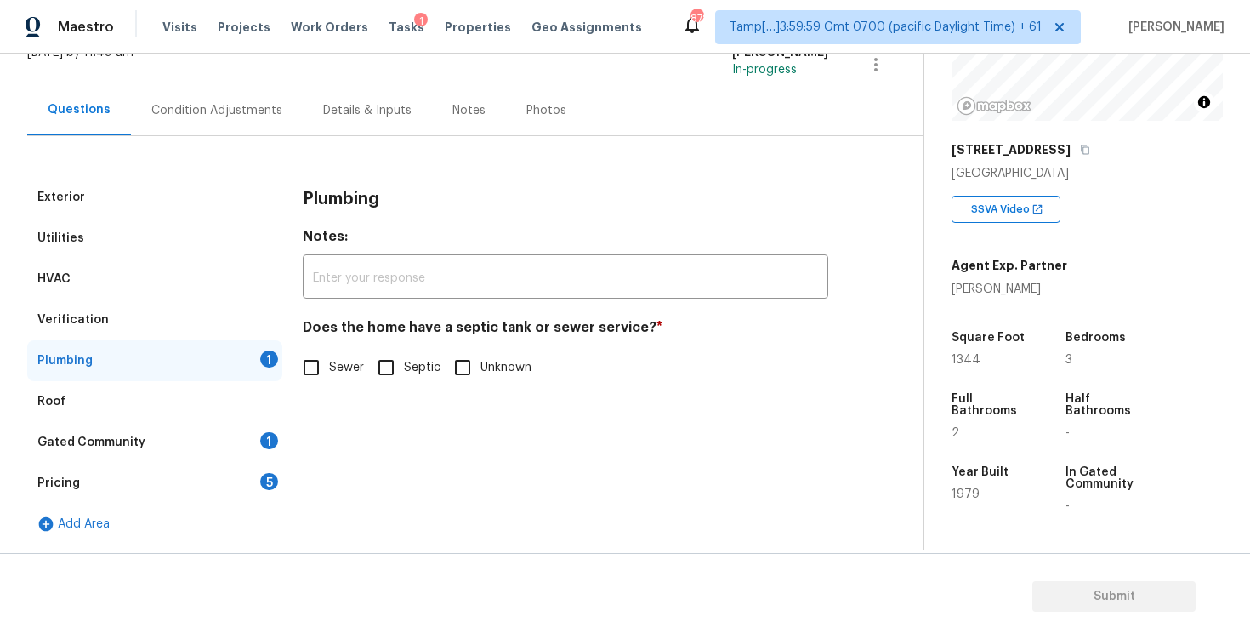
scroll to position [122, 0]
click at [315, 372] on input "Sewer" at bounding box center [311, 367] width 36 height 36
checkbox input "true"
click at [245, 435] on div "Gated Community 1" at bounding box center [154, 442] width 255 height 41
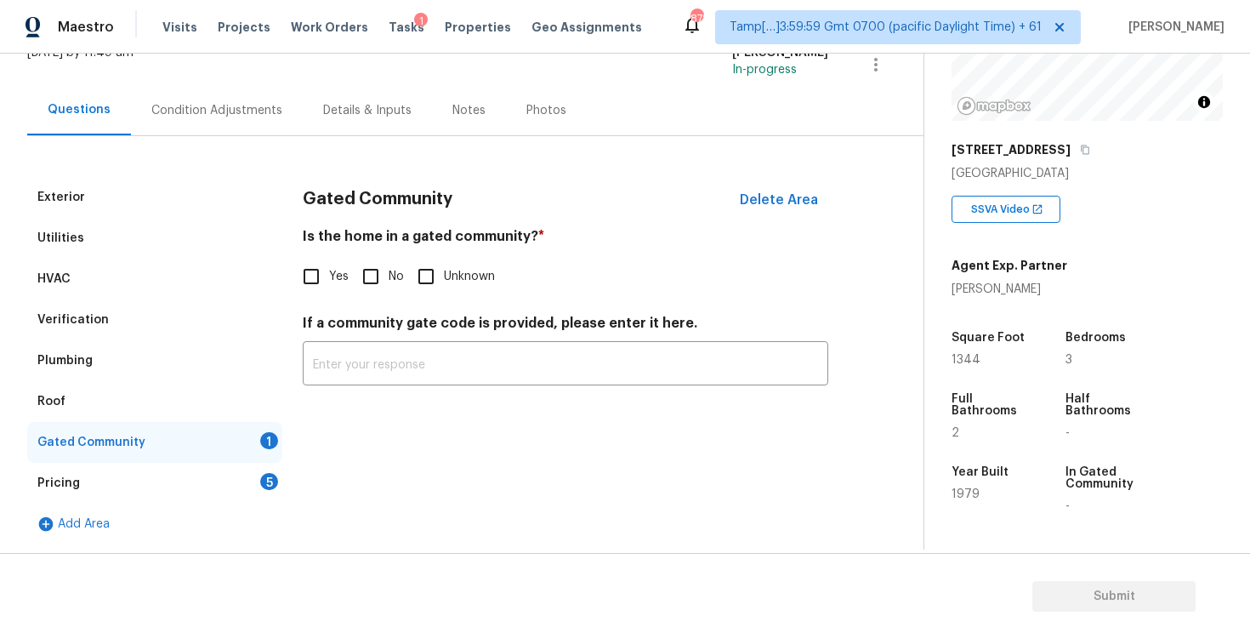
click at [393, 270] on span "No" at bounding box center [396, 277] width 15 height 18
click at [389, 270] on input "No" at bounding box center [371, 276] width 36 height 36
checkbox input "true"
click at [246, 485] on div "Pricing 5" at bounding box center [154, 483] width 255 height 41
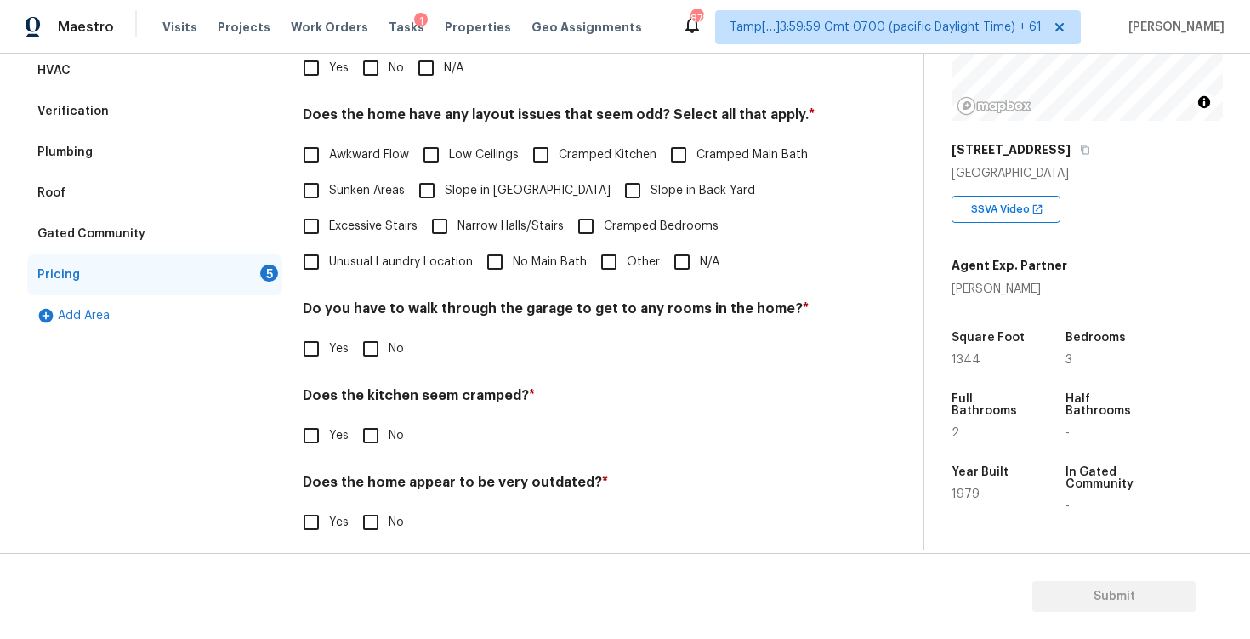
scroll to position [332, 0]
click at [357, 149] on span "Awkward Flow" at bounding box center [369, 154] width 80 height 18
click at [329, 149] on input "Awkward Flow" at bounding box center [311, 153] width 36 height 36
checkbox input "true"
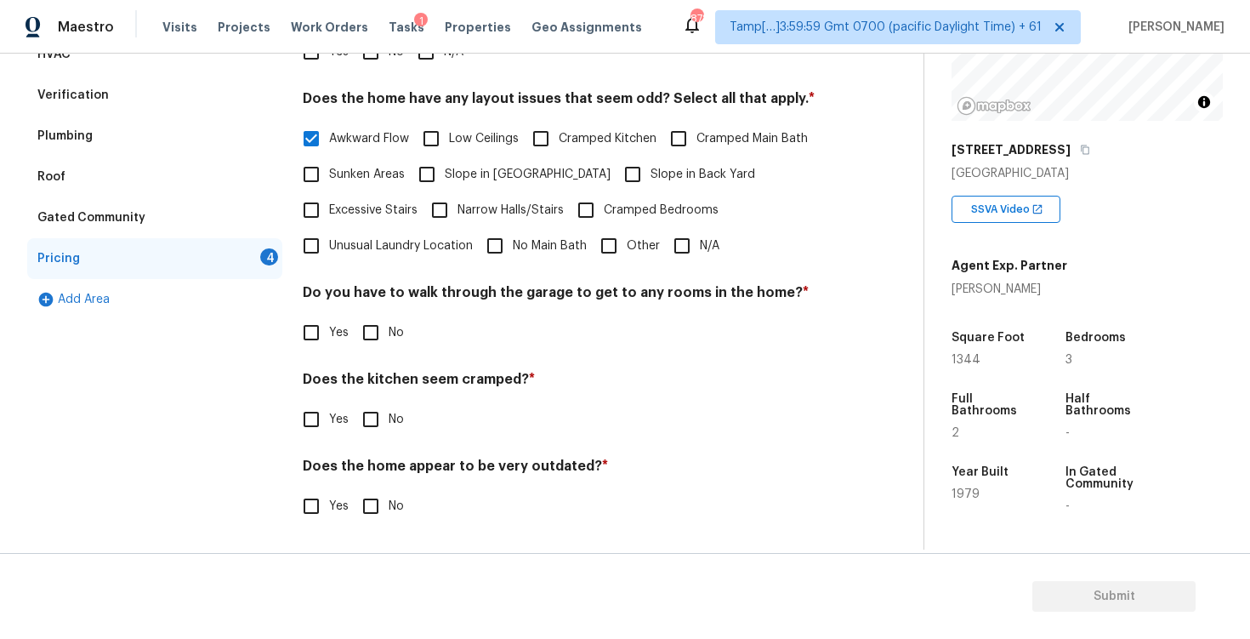
scroll to position [346, 0]
click at [367, 318] on input "No" at bounding box center [371, 333] width 36 height 36
checkbox input "true"
click at [377, 425] on input "No" at bounding box center [371, 421] width 36 height 36
checkbox input "true"
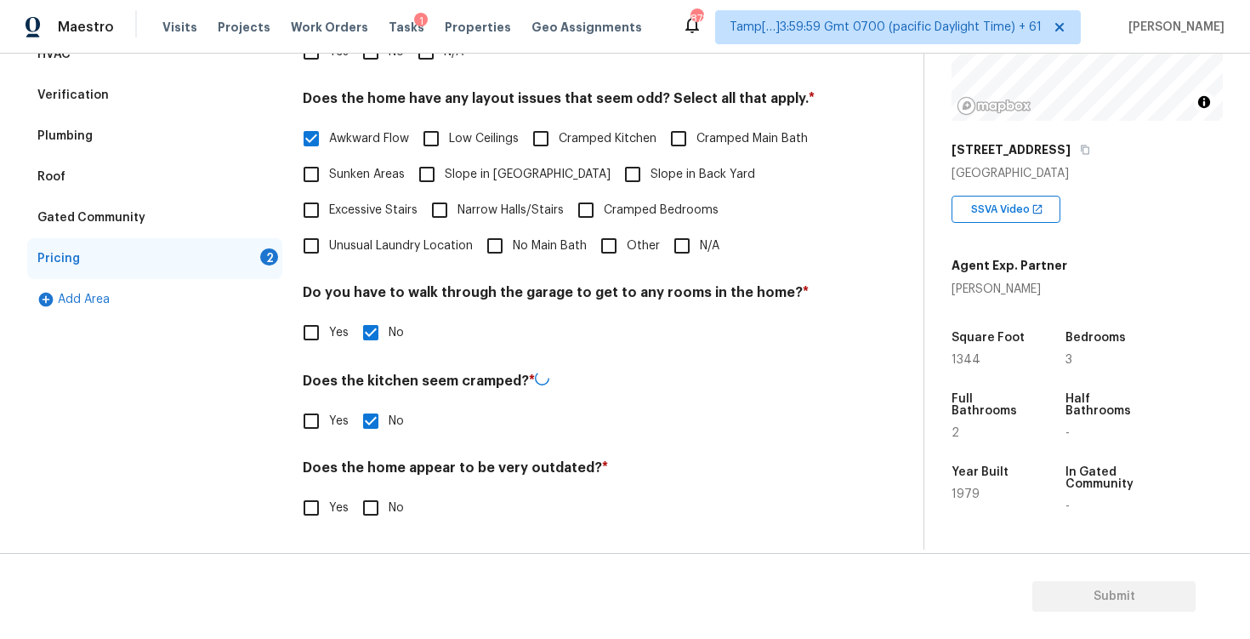
click at [378, 504] on input "No" at bounding box center [371, 508] width 36 height 36
checkbox input "true"
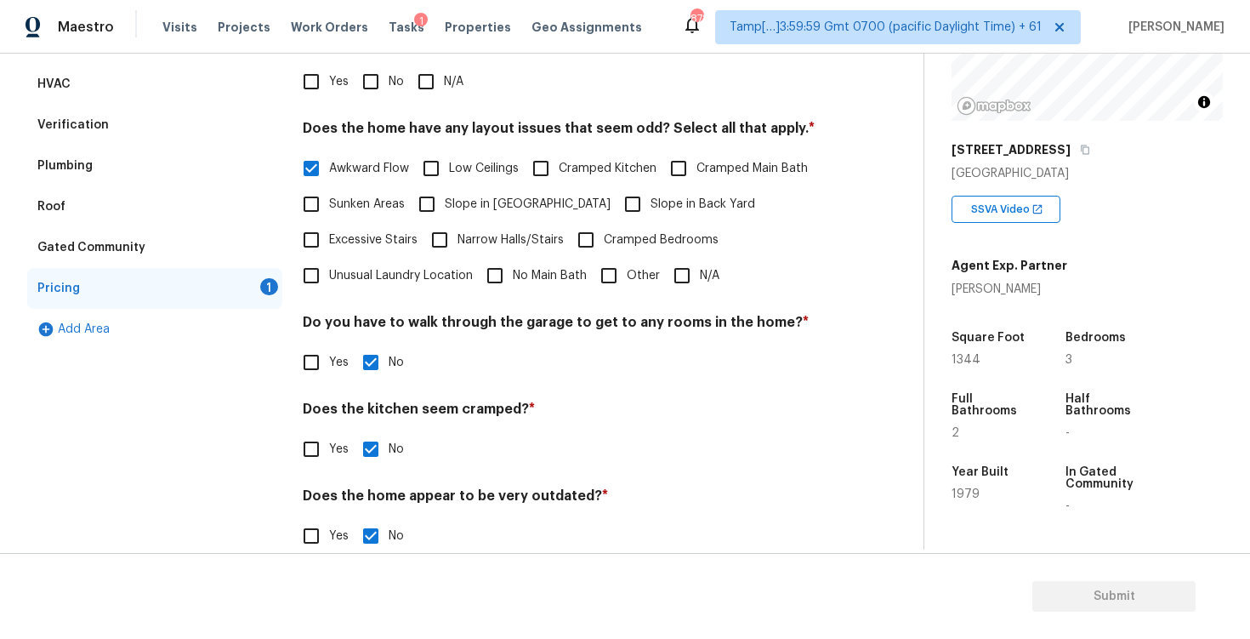
scroll to position [317, 0]
click at [305, 159] on input "Awkward Flow" at bounding box center [311, 168] width 36 height 36
checkbox input "false"
click at [687, 271] on input "N/A" at bounding box center [682, 275] width 36 height 36
checkbox input "true"
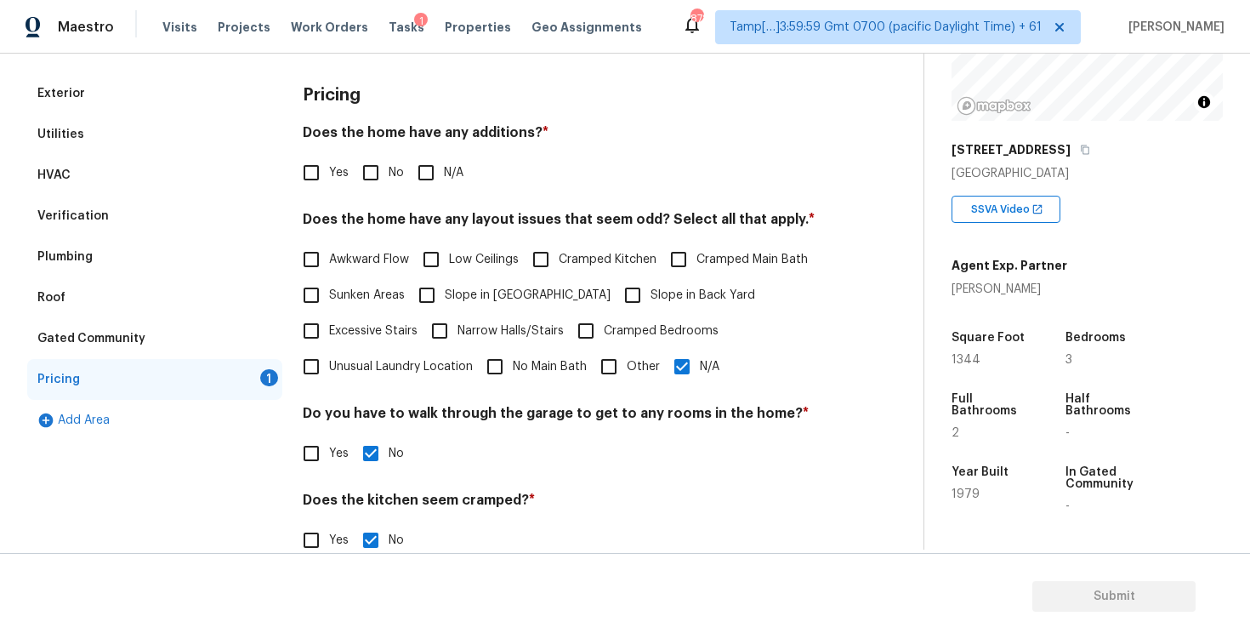
scroll to position [0, 0]
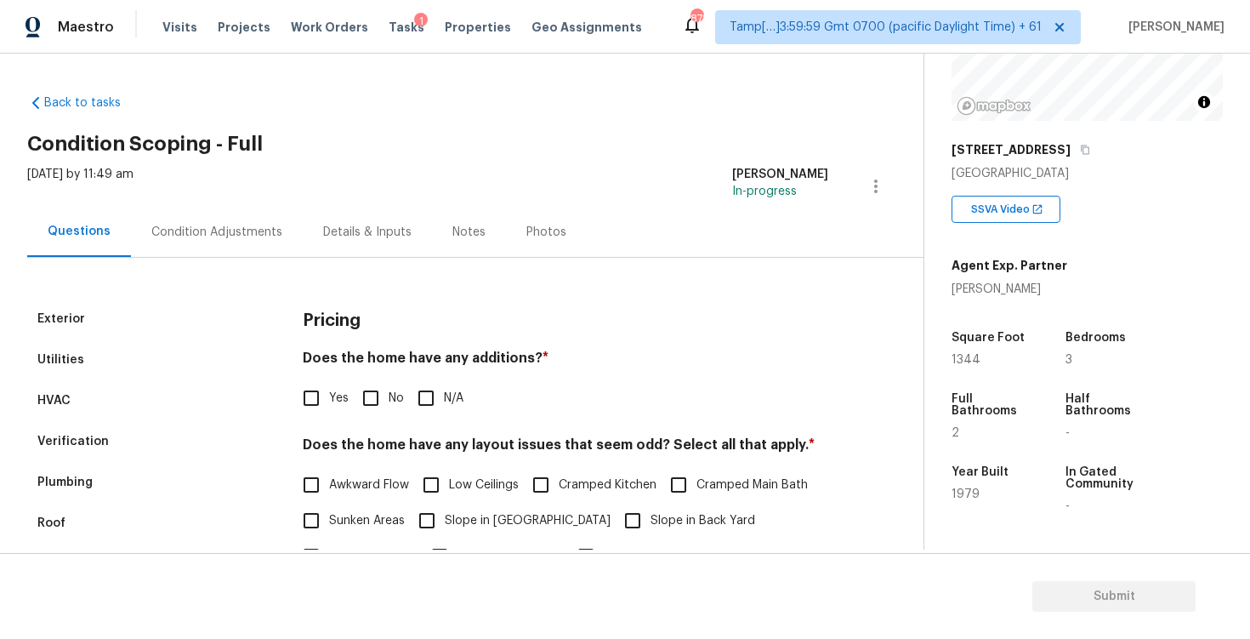
click at [380, 396] on input "No" at bounding box center [371, 398] width 36 height 36
checkbox input "true"
click at [224, 228] on div "Condition Adjustments" at bounding box center [216, 232] width 131 height 17
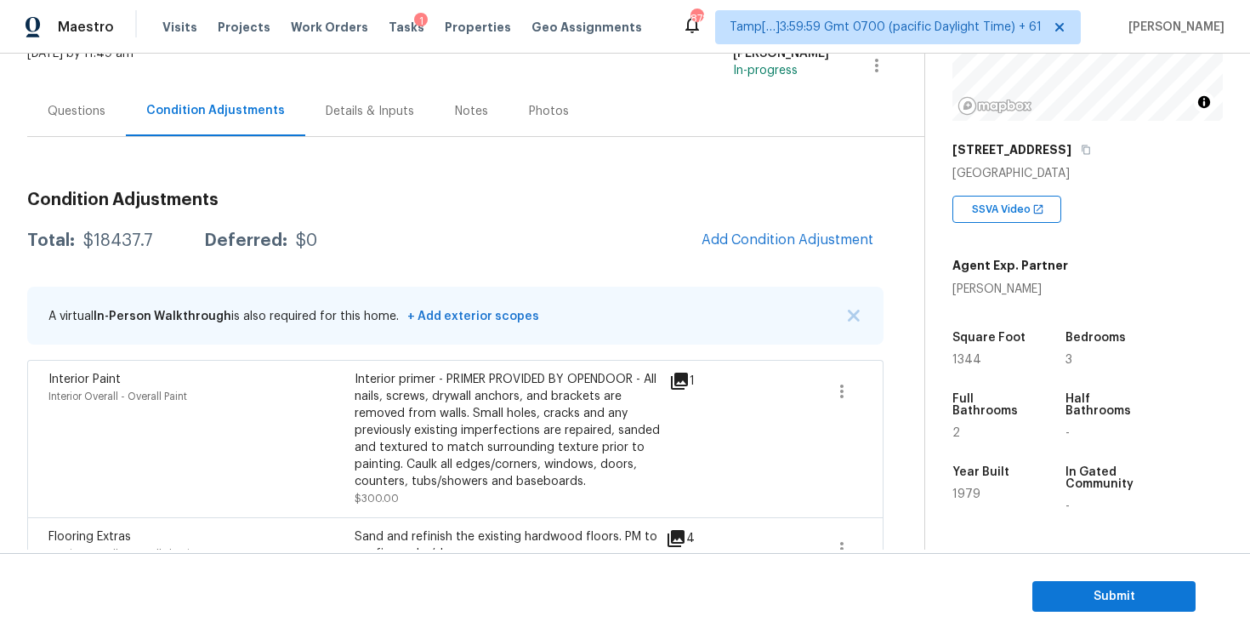
scroll to position [150, 0]
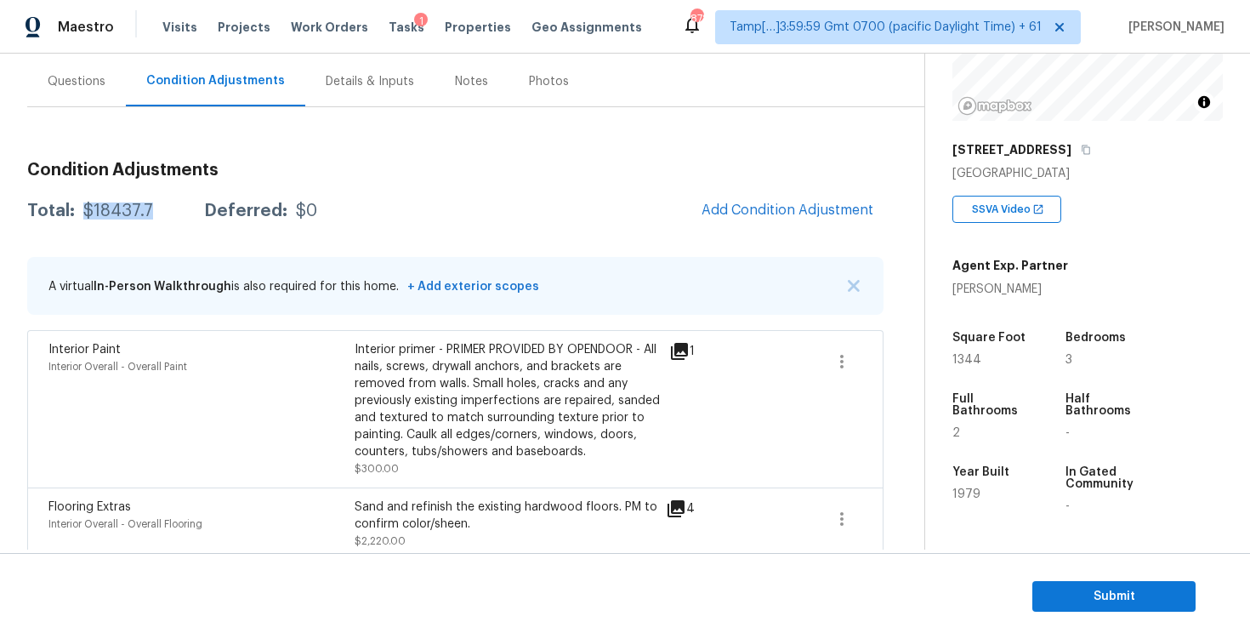
drag, startPoint x: 89, startPoint y: 205, endPoint x: 166, endPoint y: 205, distance: 76.5
click at [166, 205] on div "Total: $18437.7 Deferred: $0" at bounding box center [172, 210] width 290 height 17
copy div "$18437.7"
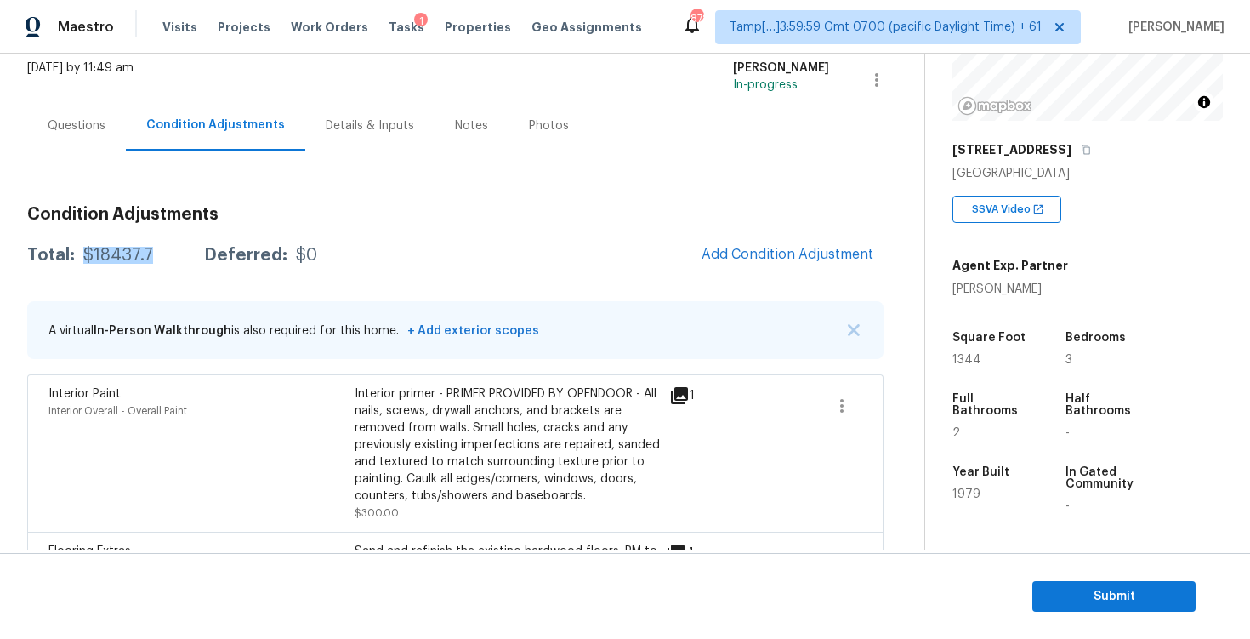
scroll to position [0, 0]
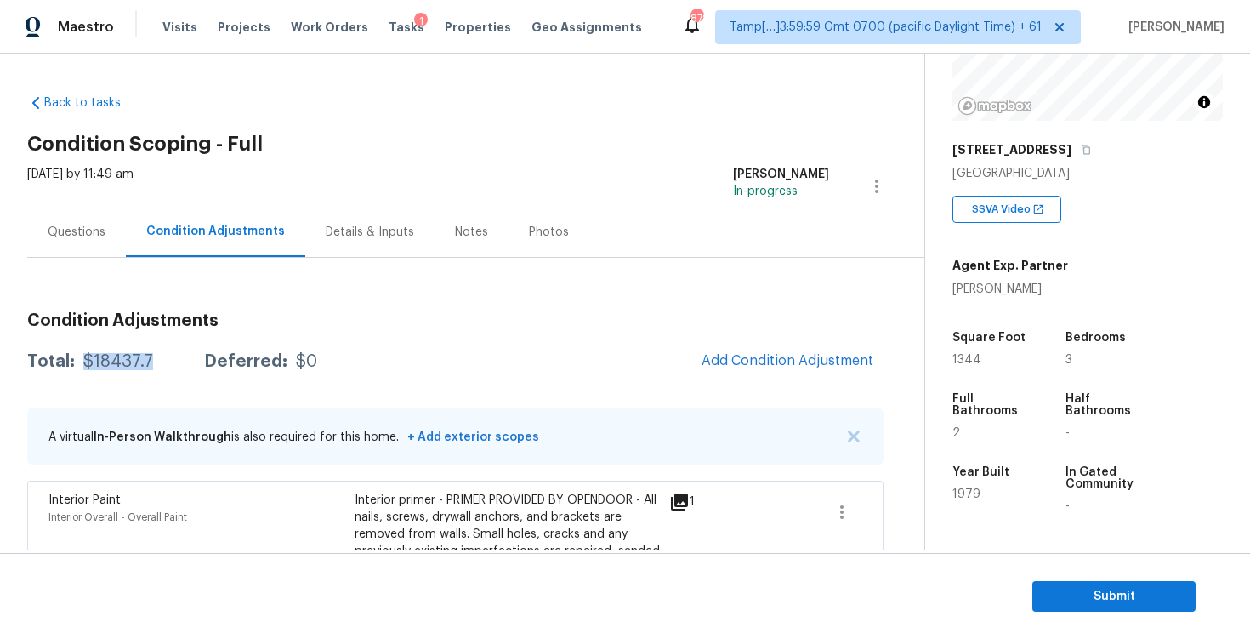
click at [73, 233] on div "Questions" at bounding box center [77, 232] width 58 height 17
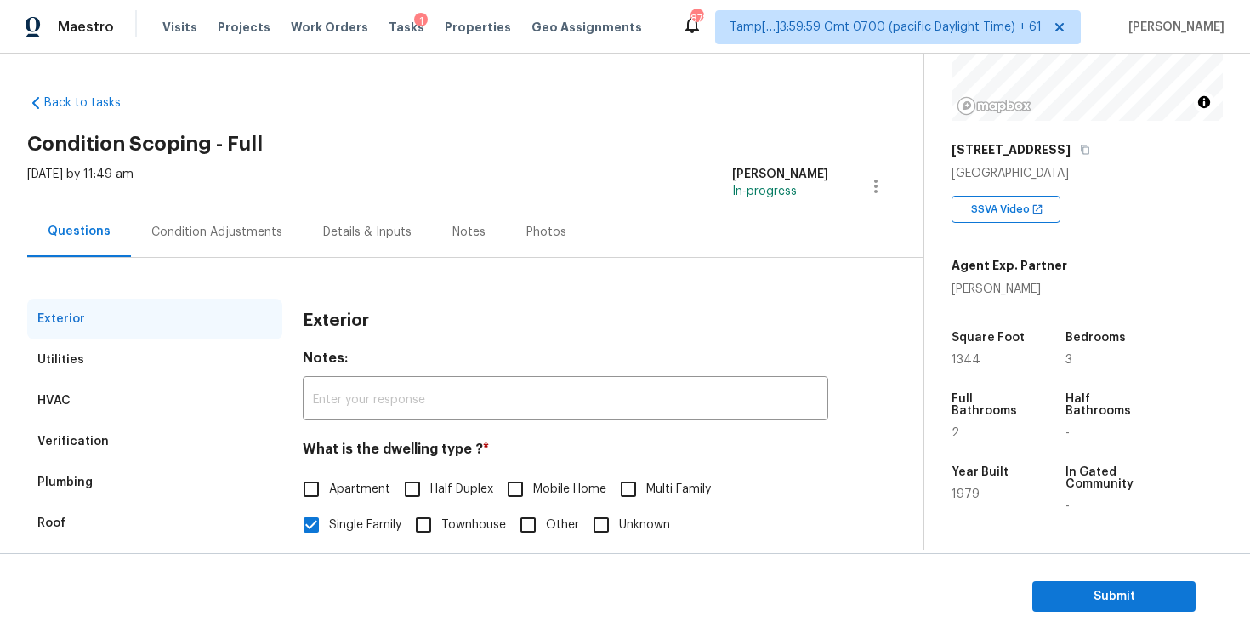
scroll to position [180, 0]
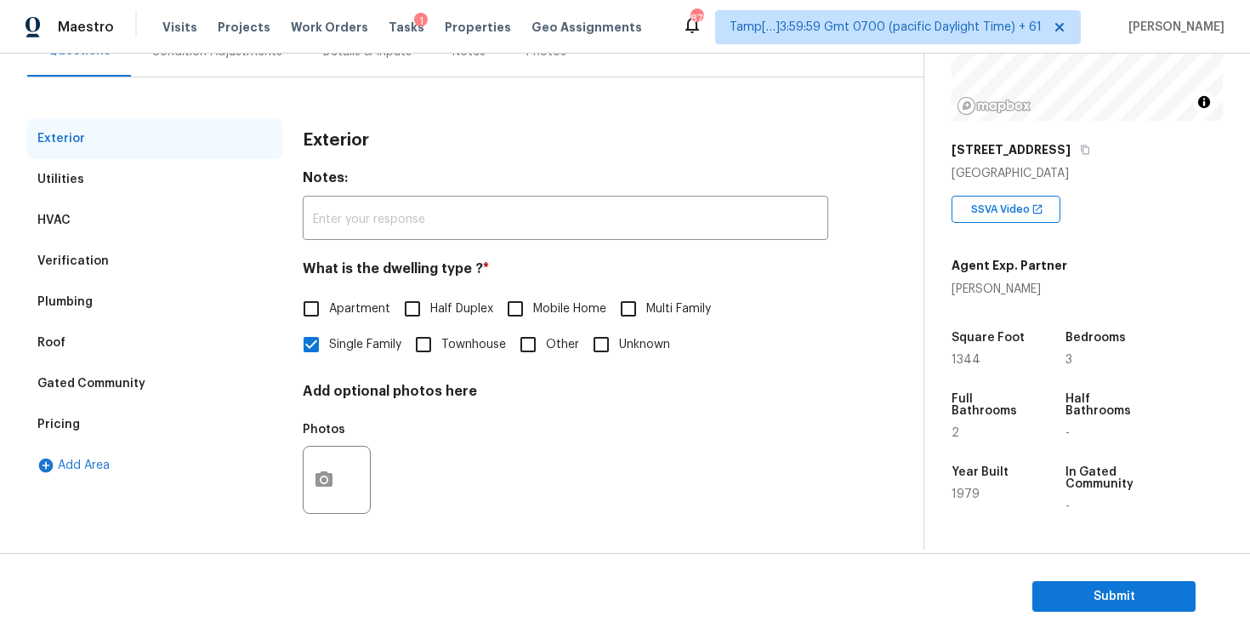
click at [140, 258] on div "Verification" at bounding box center [154, 261] width 255 height 41
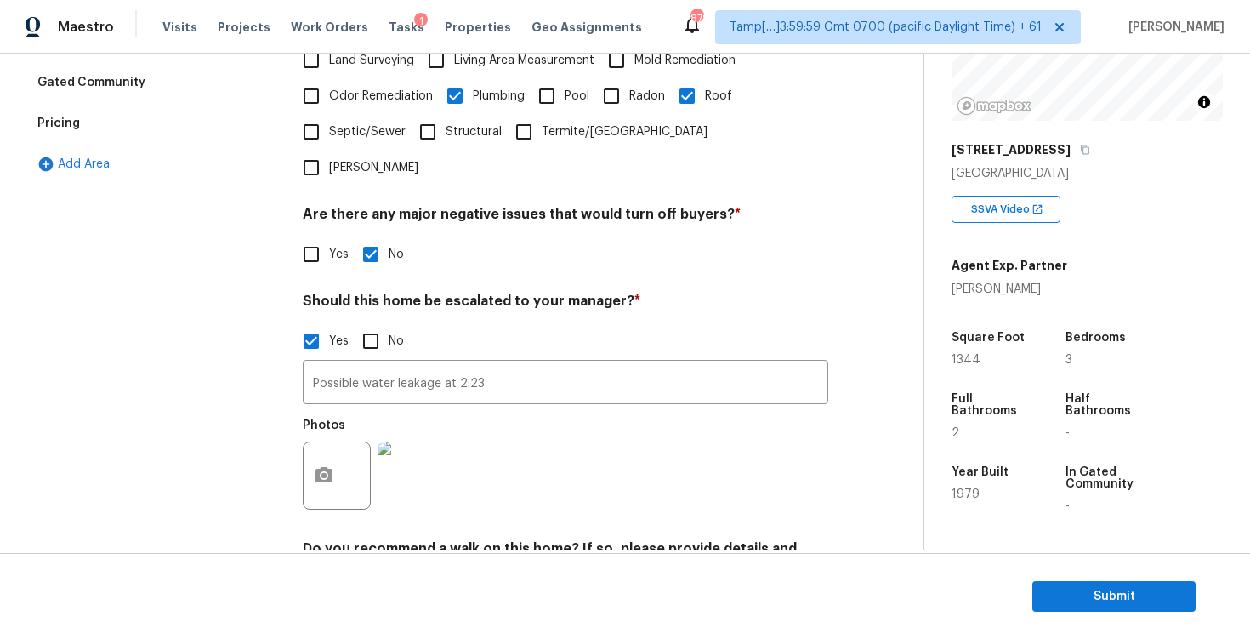
scroll to position [484, 0]
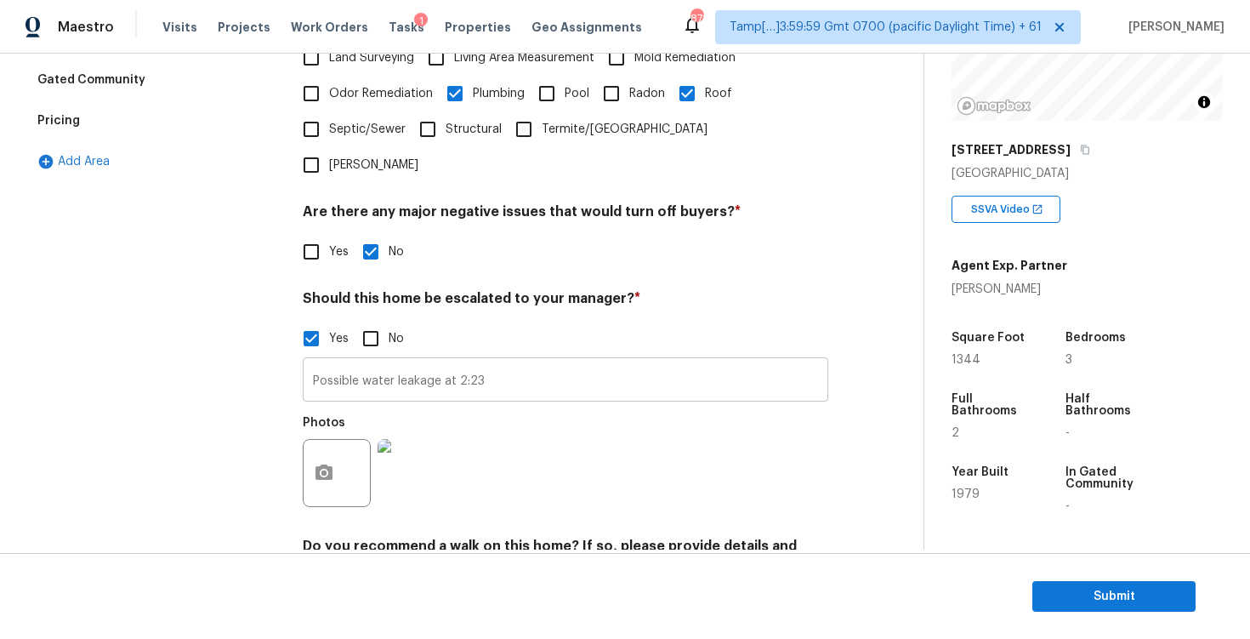
click at [517, 361] on input "Possible water leakage at 2:23" at bounding box center [565, 381] width 525 height 40
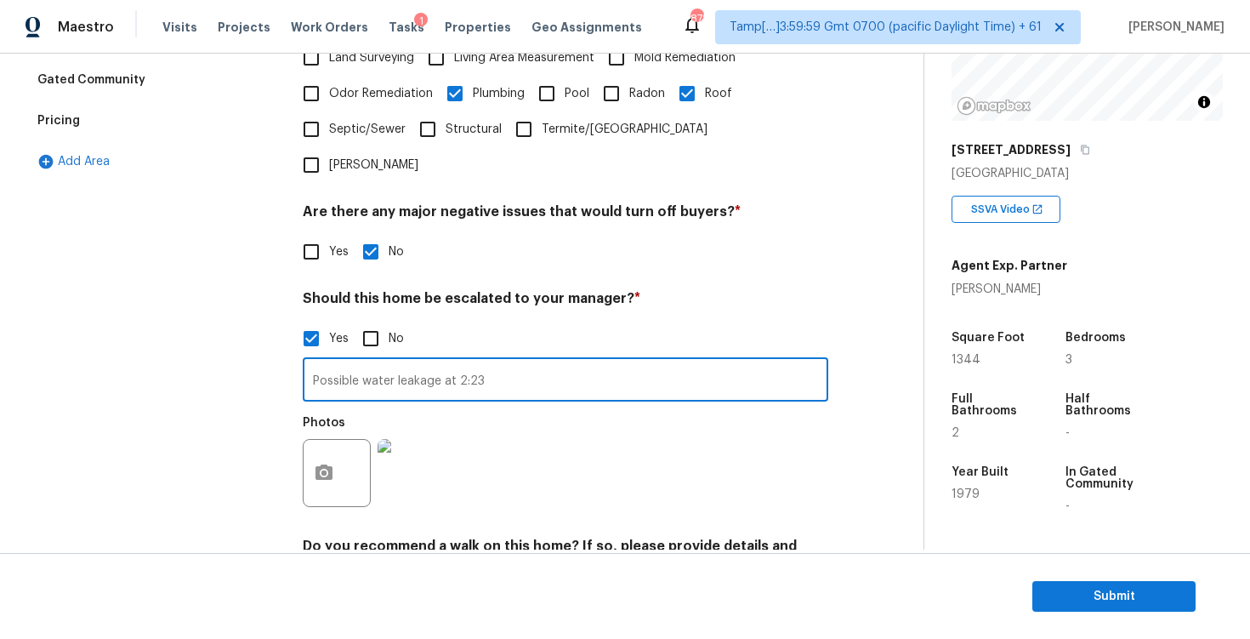
click at [205, 122] on div "Pricing" at bounding box center [154, 120] width 255 height 41
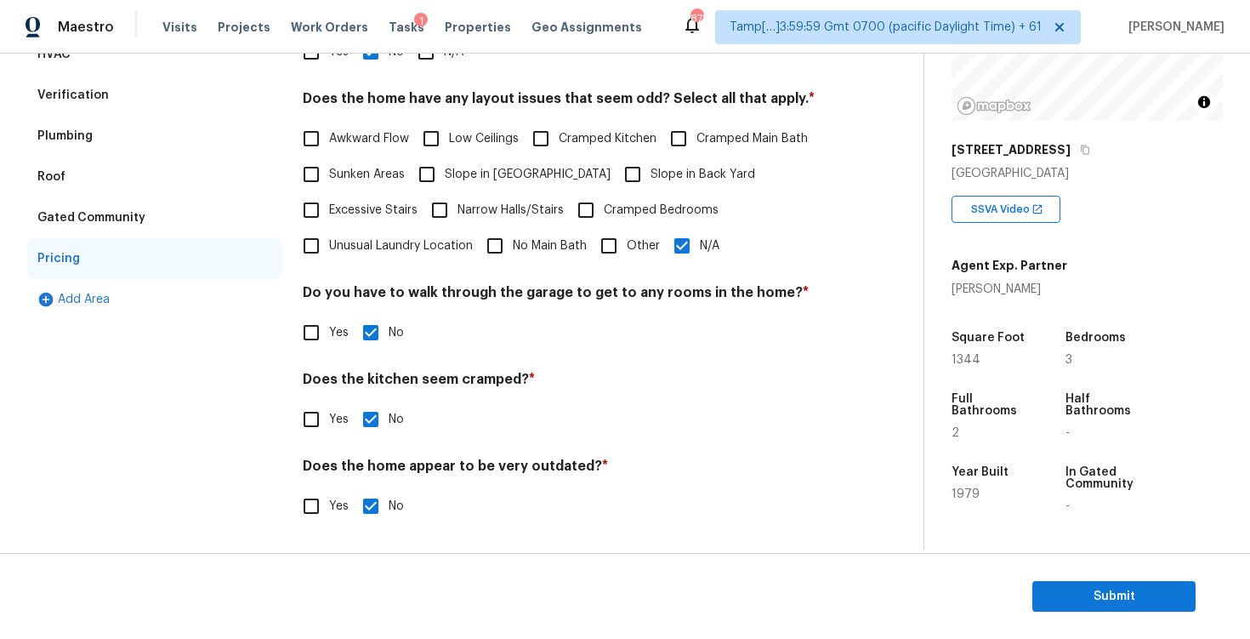
scroll to position [346, 0]
click at [616, 267] on div "Pricing Does the home have any additions? * Yes No N/A Does the home have any l…" at bounding box center [565, 248] width 525 height 592
click at [617, 244] on input "Other" at bounding box center [609, 246] width 36 height 36
checkbox input "true"
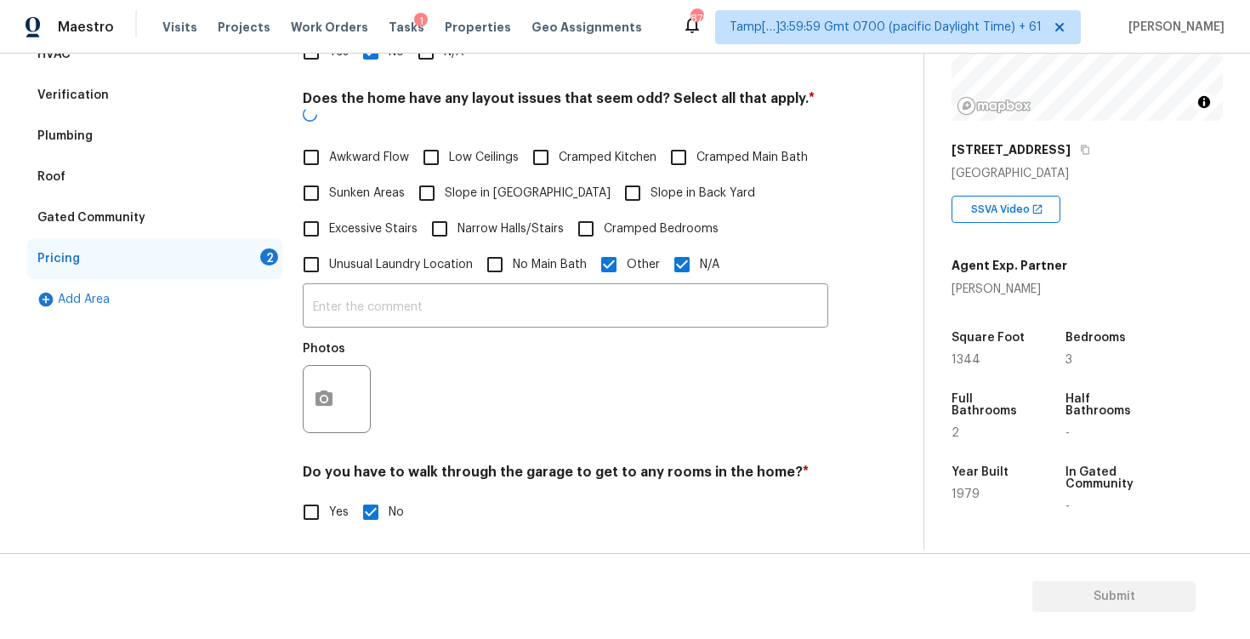
click at [697, 252] on input "N/A" at bounding box center [682, 265] width 36 height 36
checkbox input "false"
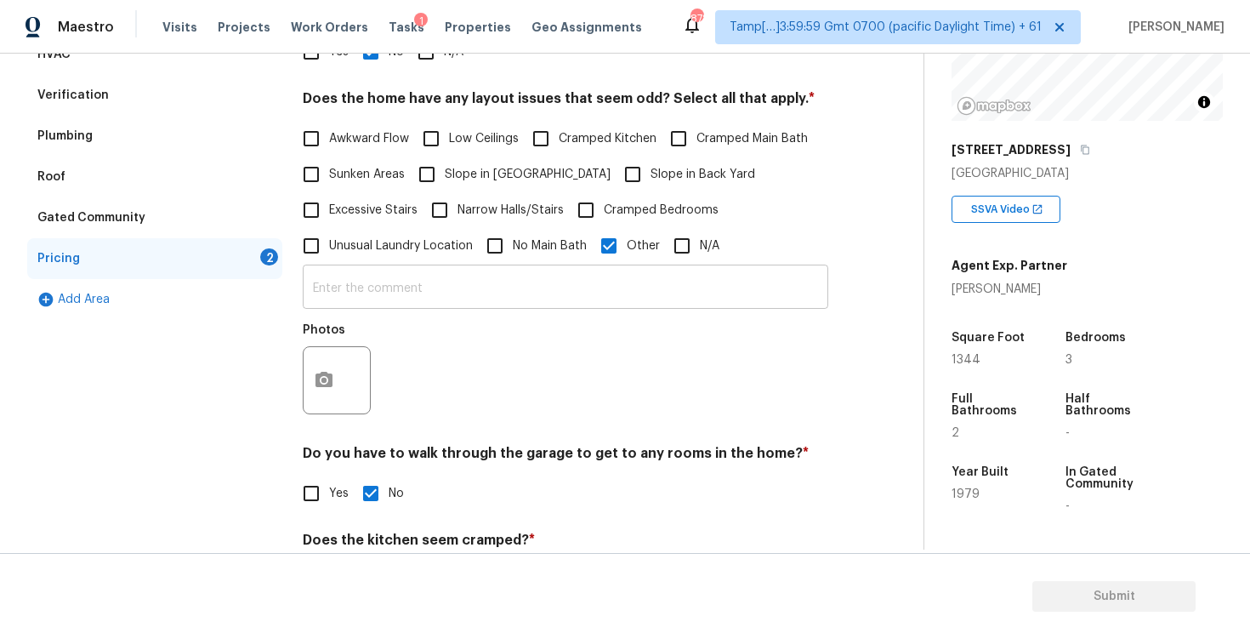
click at [568, 280] on input "text" at bounding box center [565, 289] width 525 height 40
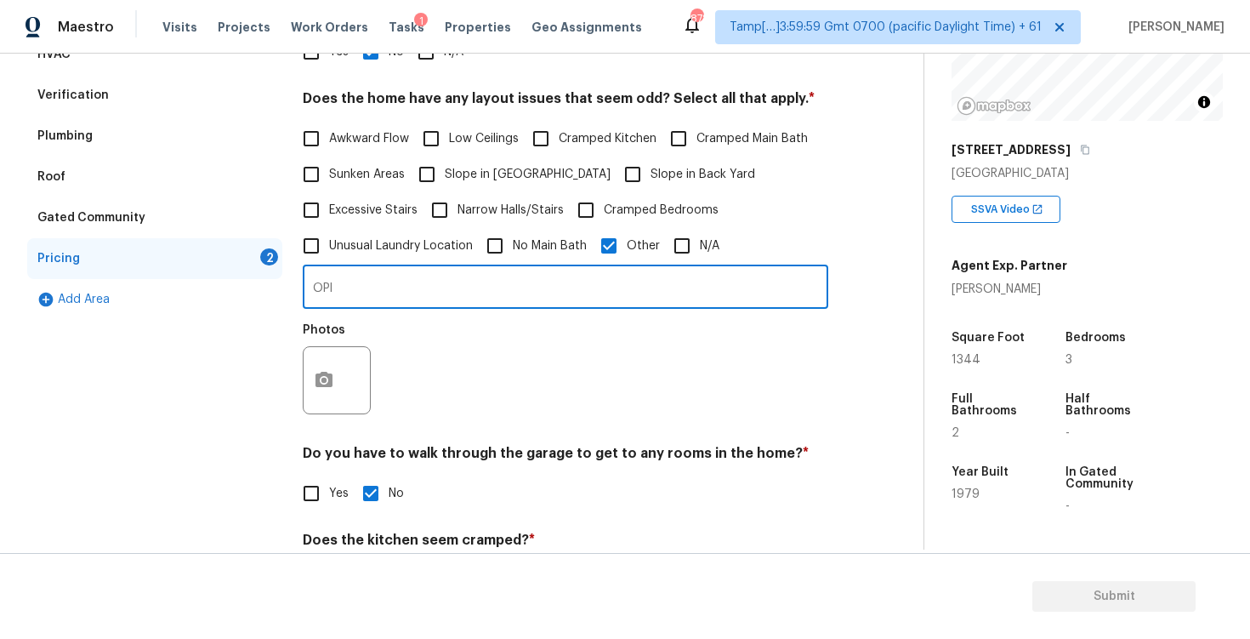
type input "OP"
type input "Please remove the condition charge scope added in the previous assessment."
click at [521, 441] on div "Pricing Does the home have any additions? * Yes No N/A Does the home have any l…" at bounding box center [565, 328] width 525 height 752
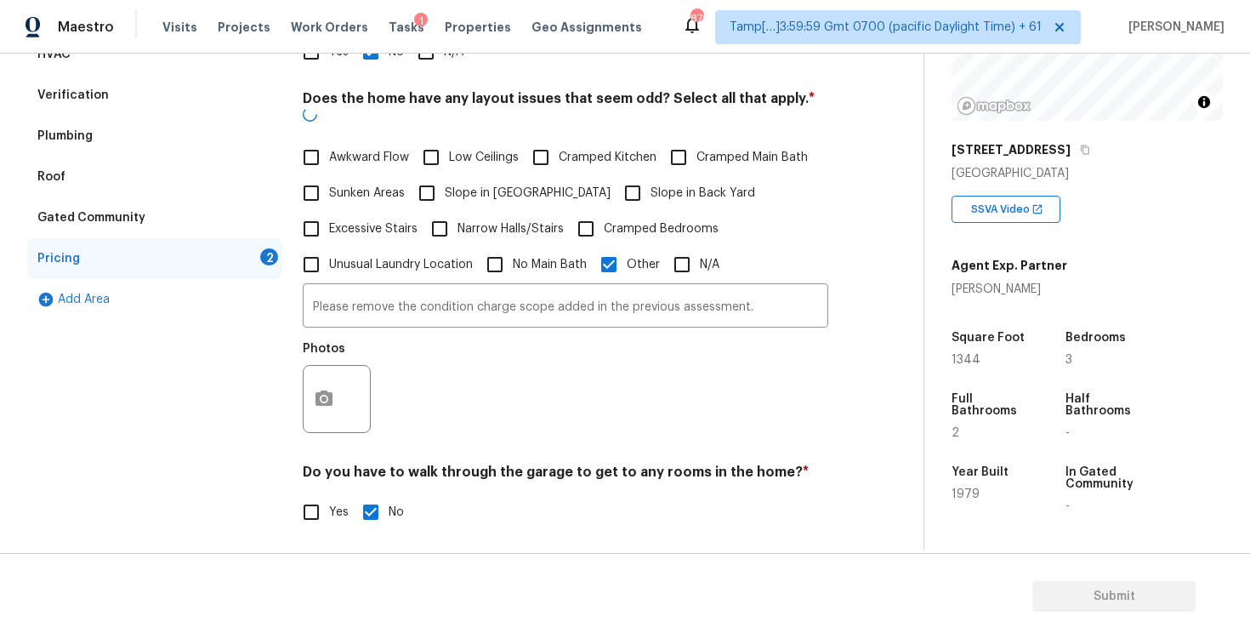
click at [303, 389] on div at bounding box center [337, 399] width 68 height 68
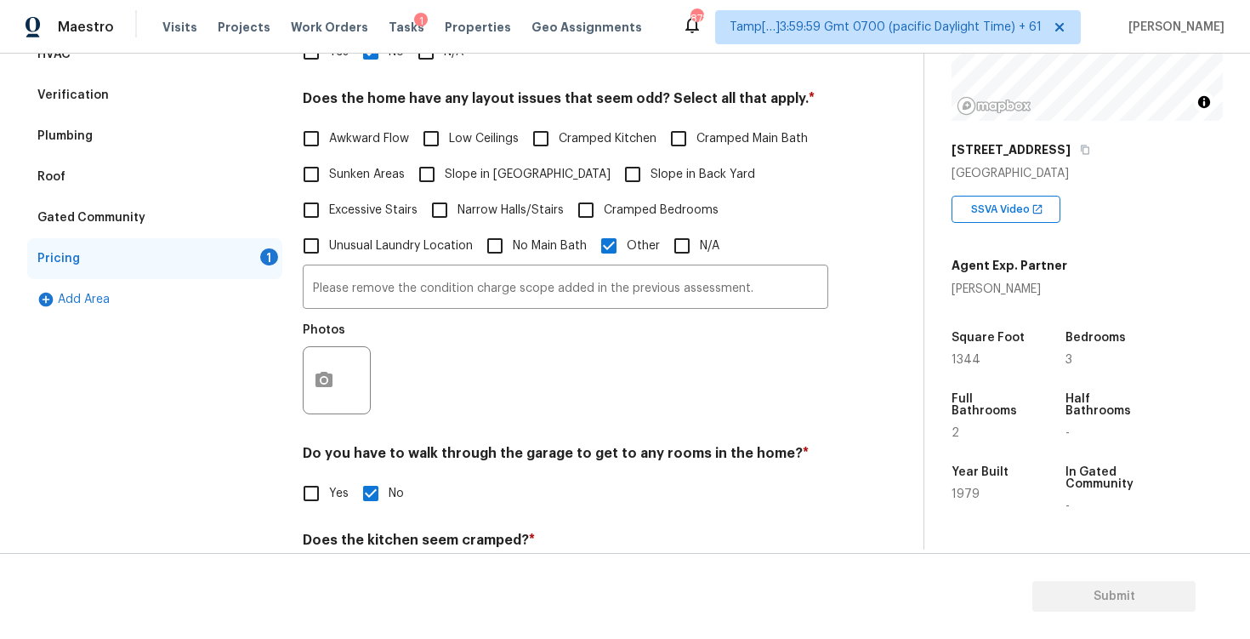
click at [361, 364] on div at bounding box center [337, 380] width 68 height 68
click at [338, 374] on button "button" at bounding box center [324, 380] width 41 height 66
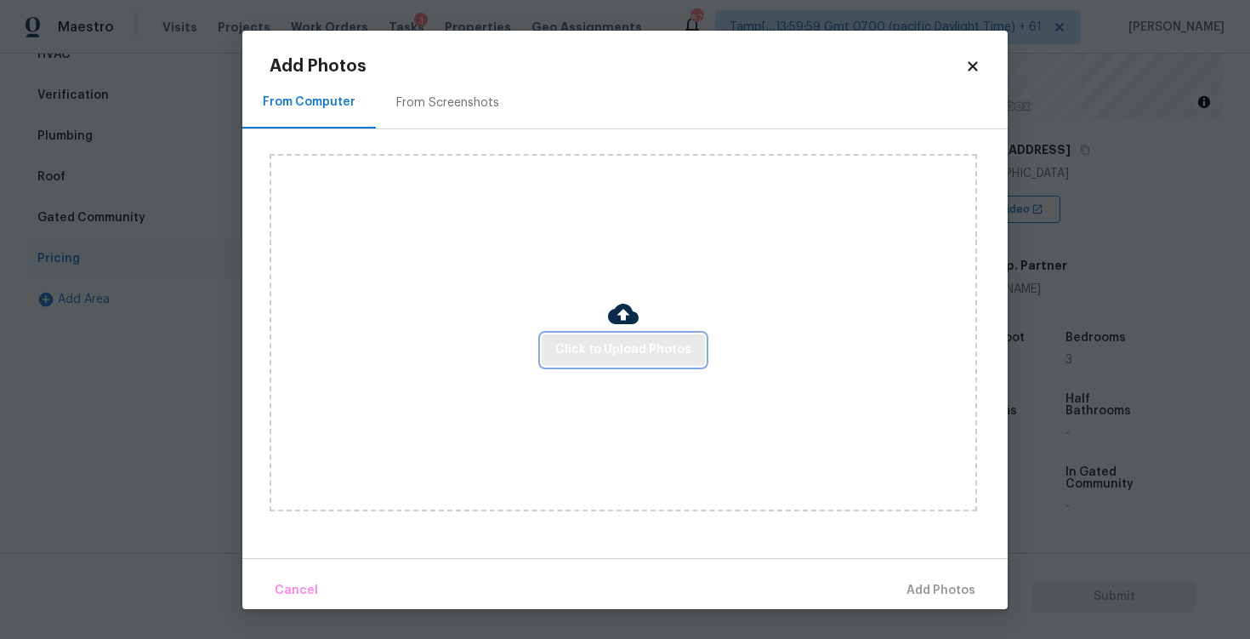
click at [582, 361] on button "Click to Upload Photos" at bounding box center [623, 349] width 163 height 31
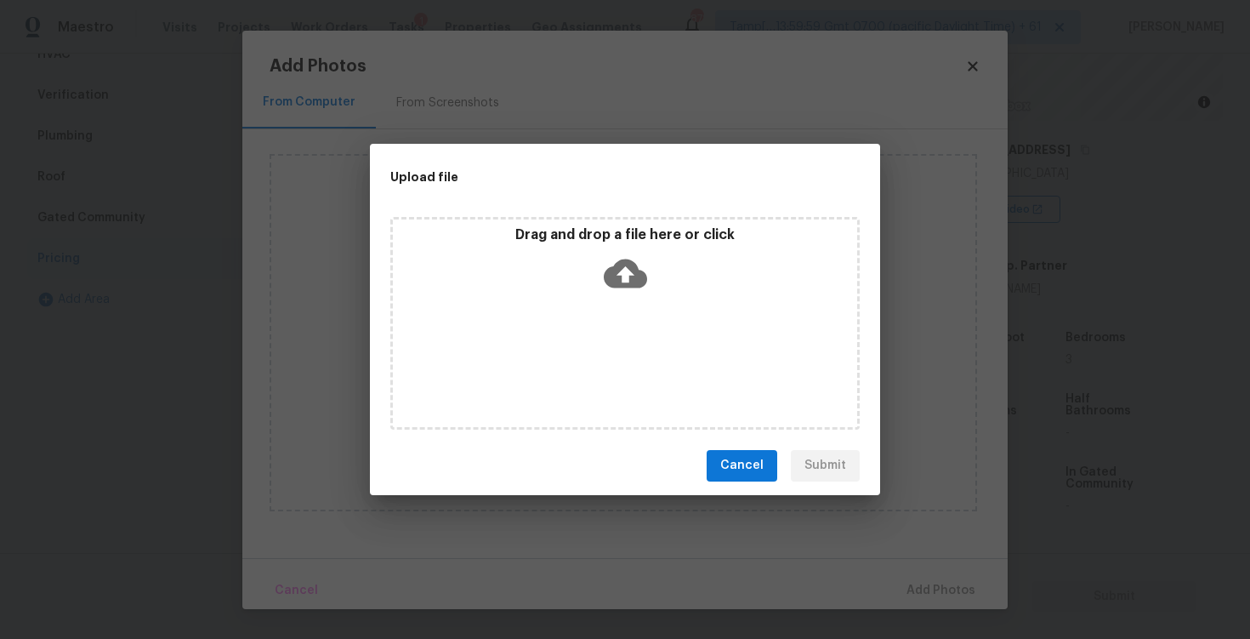
click at [599, 306] on div "Drag and drop a file here or click" at bounding box center [624, 323] width 469 height 213
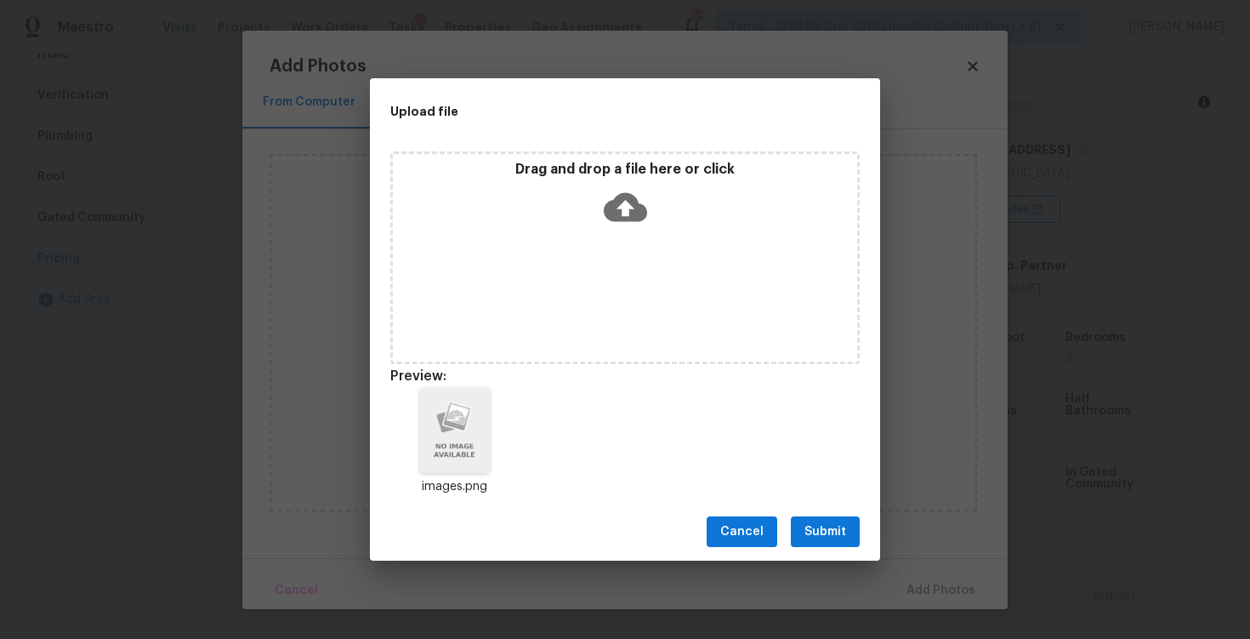
click at [834, 519] on button "Submit" at bounding box center [825, 531] width 69 height 31
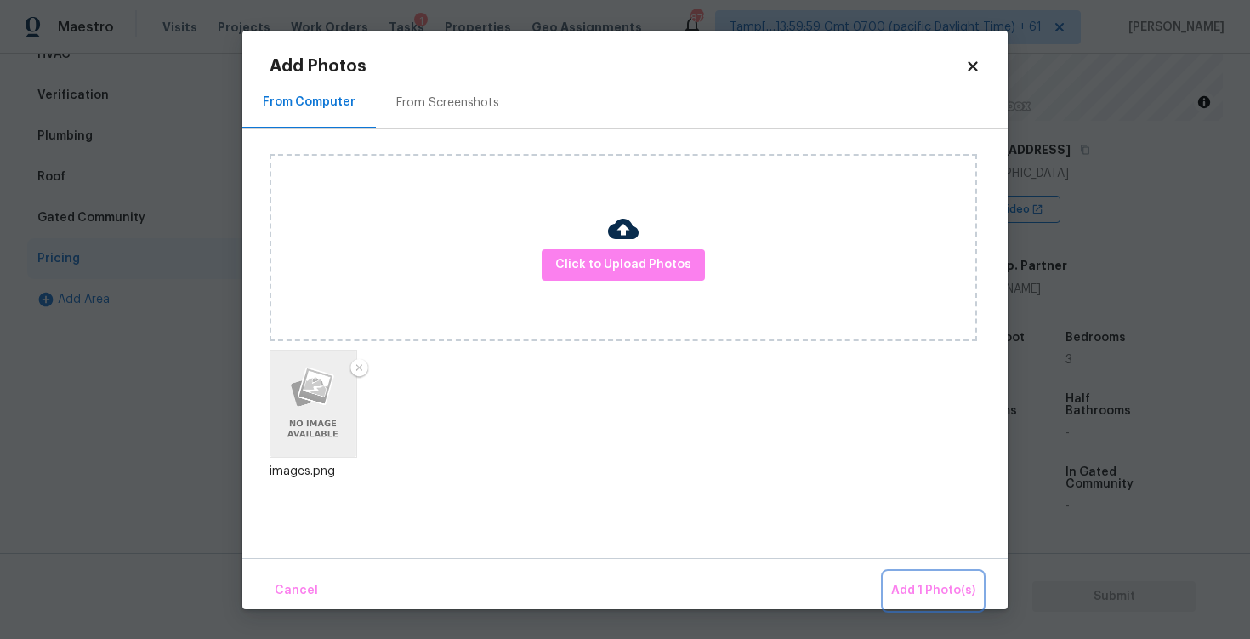
click at [945, 588] on span "Add 1 Photo(s)" at bounding box center [933, 590] width 84 height 21
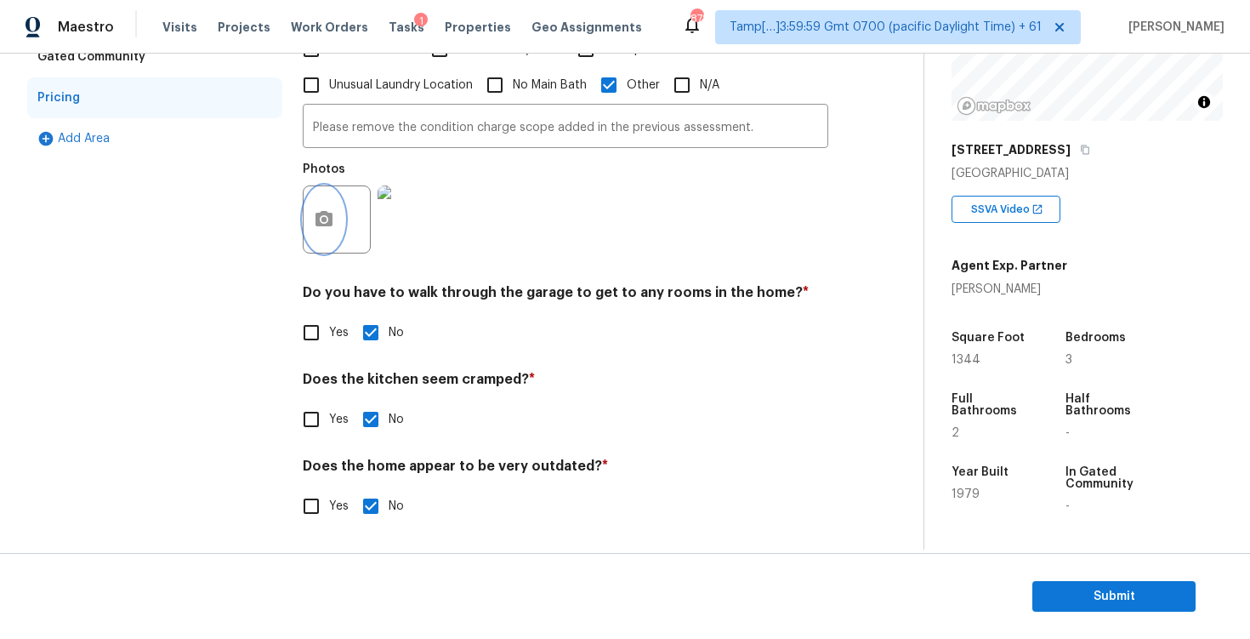
scroll to position [0, 0]
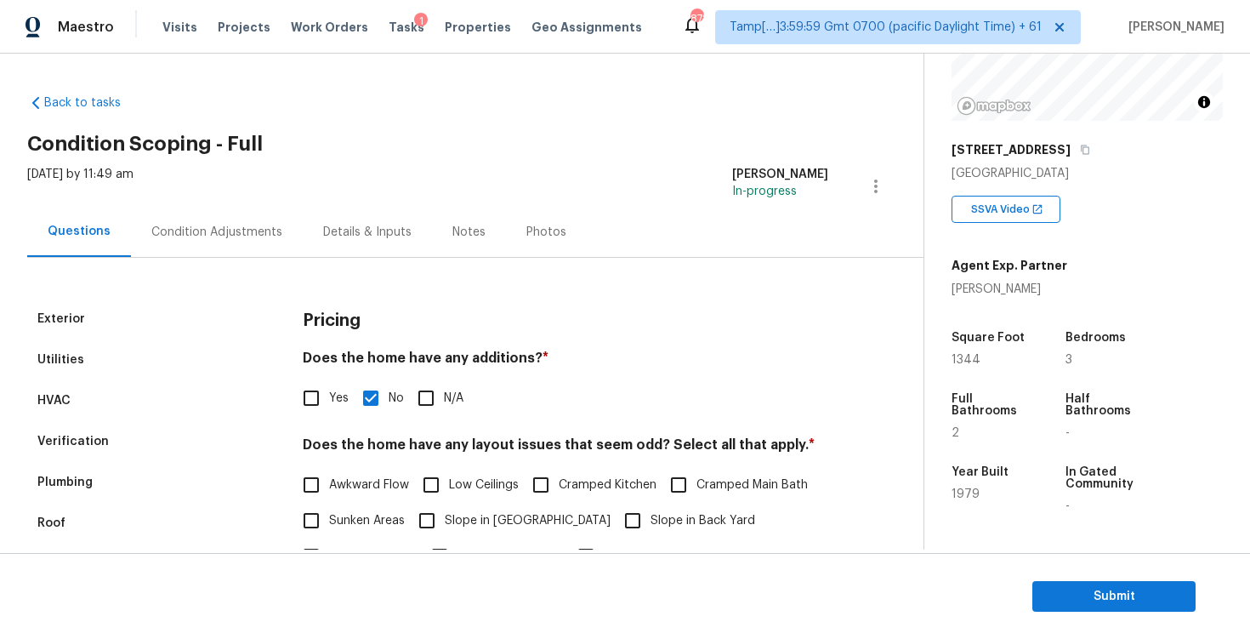
click at [267, 225] on div "Condition Adjustments" at bounding box center [216, 232] width 131 height 17
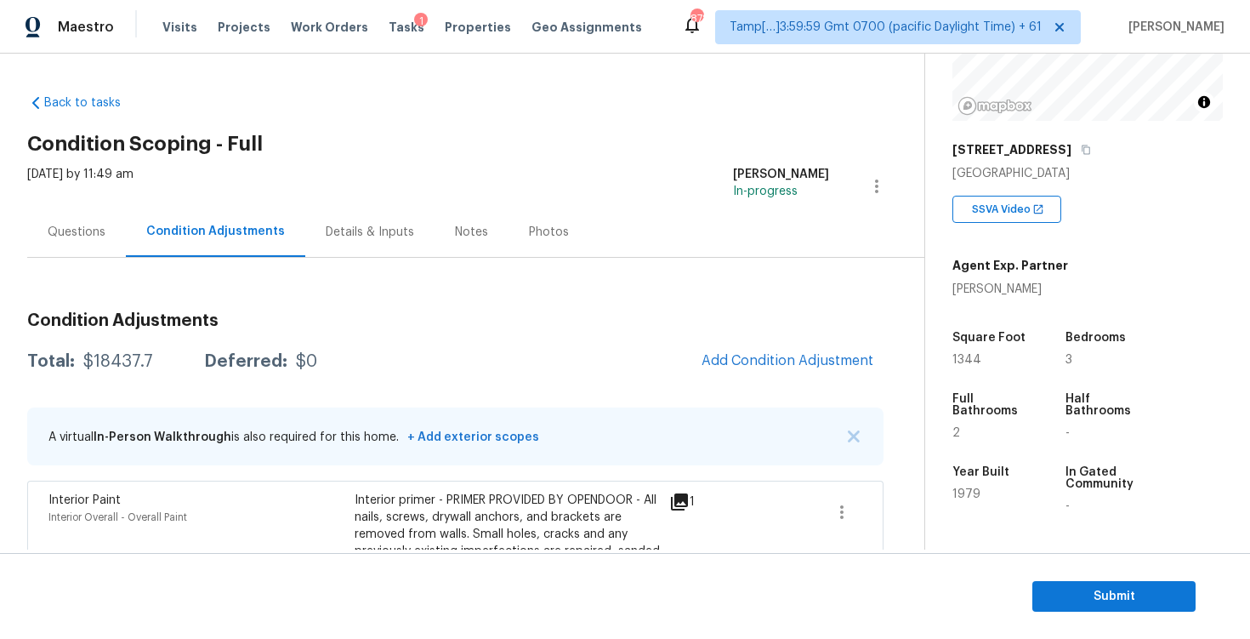
click at [90, 236] on div "Questions" at bounding box center [77, 232] width 58 height 17
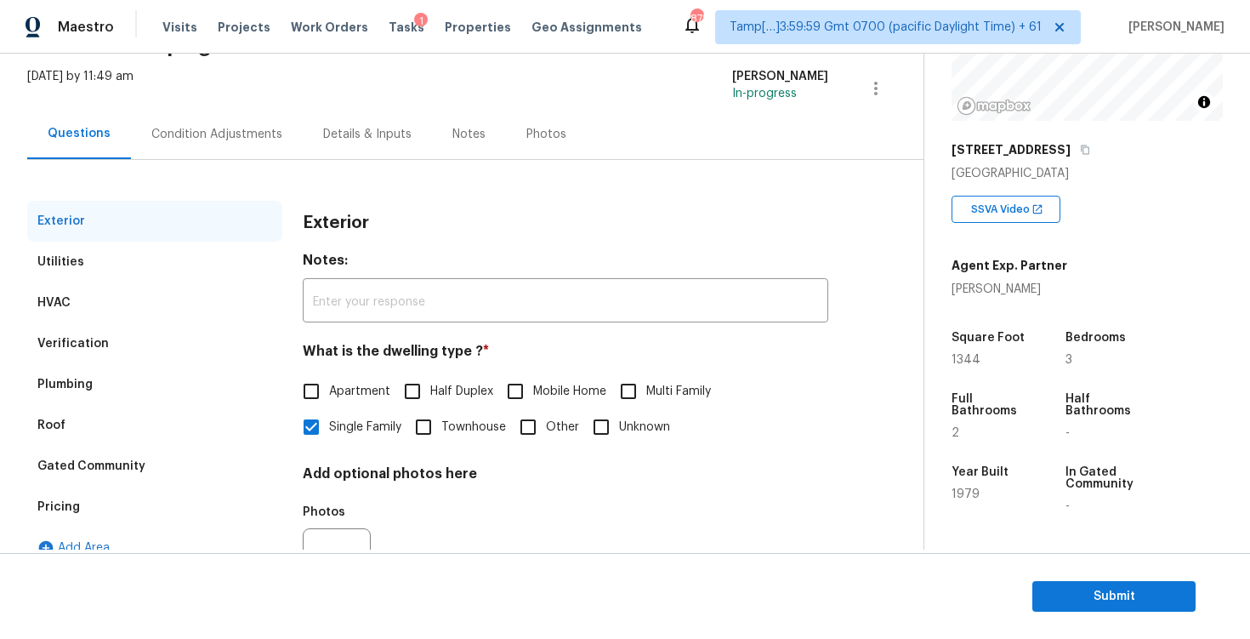
scroll to position [124, 0]
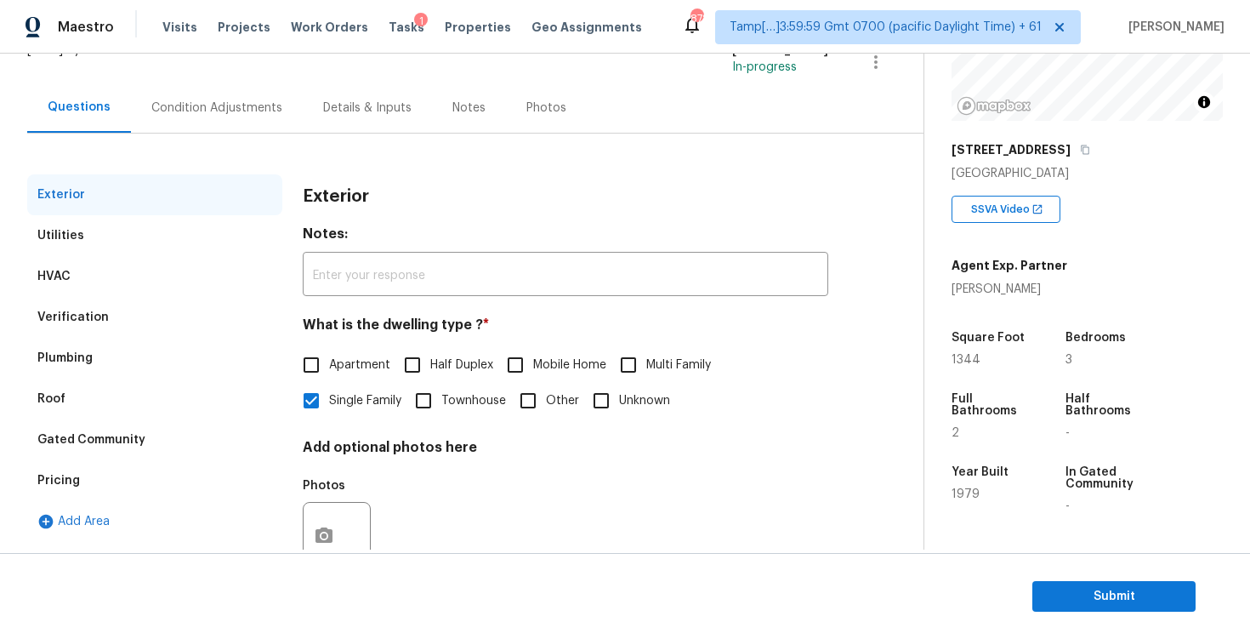
click at [223, 306] on div "Verification" at bounding box center [154, 317] width 255 height 41
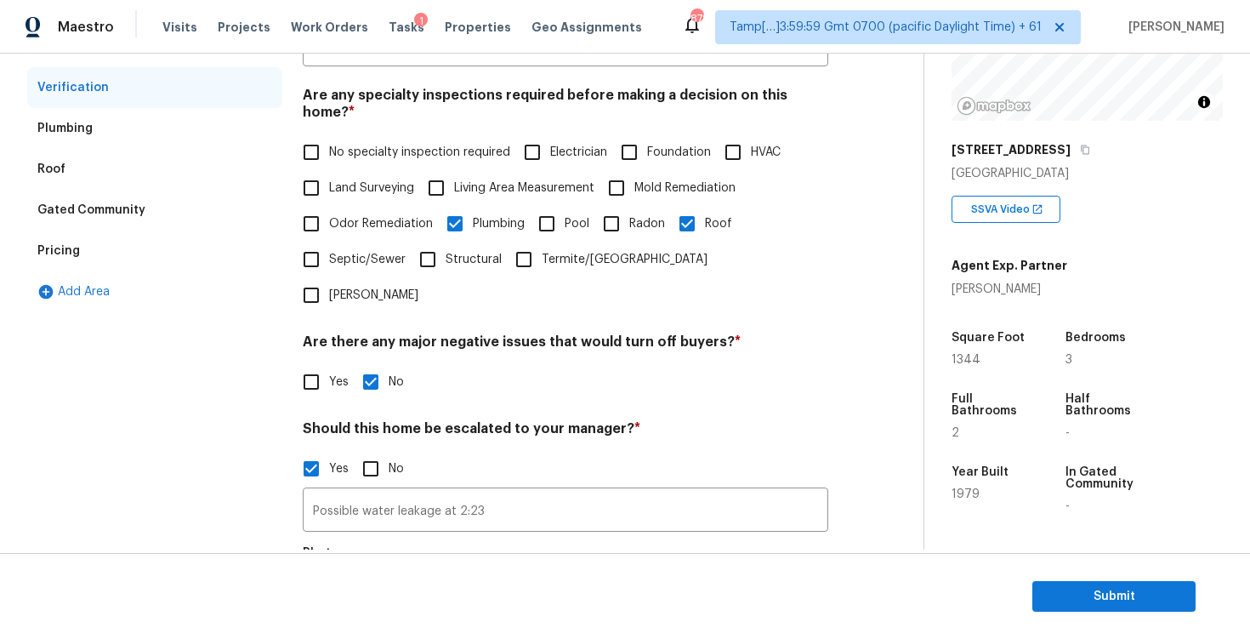
scroll to position [400, 0]
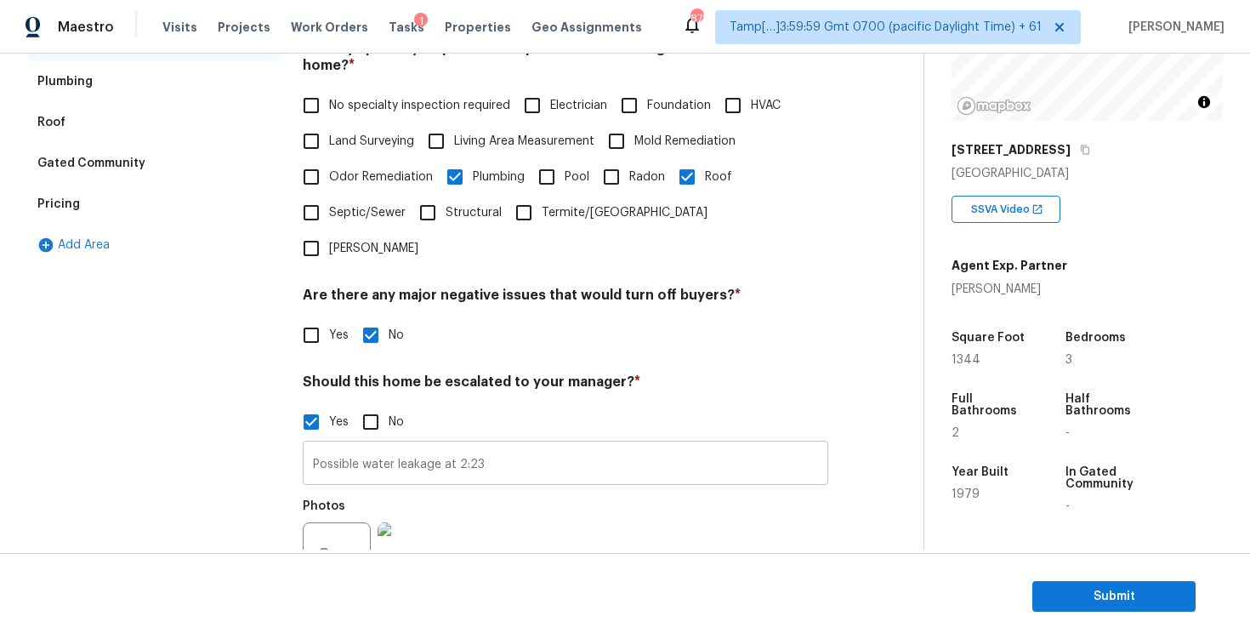
click at [434, 445] on input "Possible water leakage at 2:23" at bounding box center [565, 465] width 525 height 40
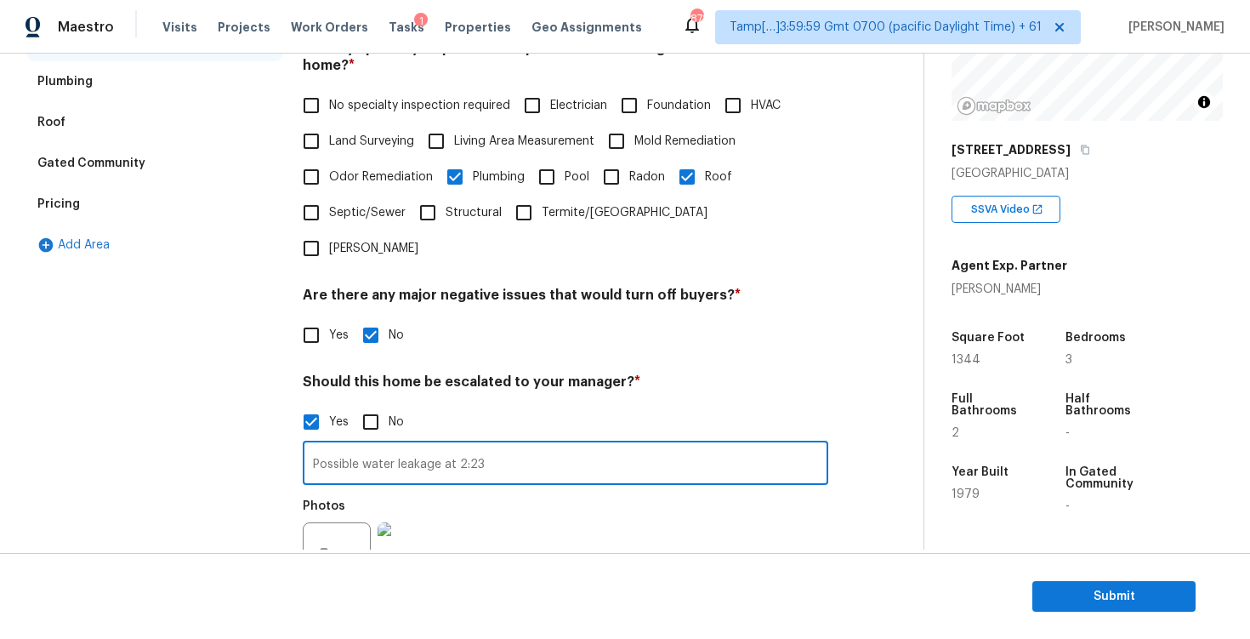
click at [443, 445] on input "Possible water leakage at 2:23" at bounding box center [565, 465] width 525 height 40
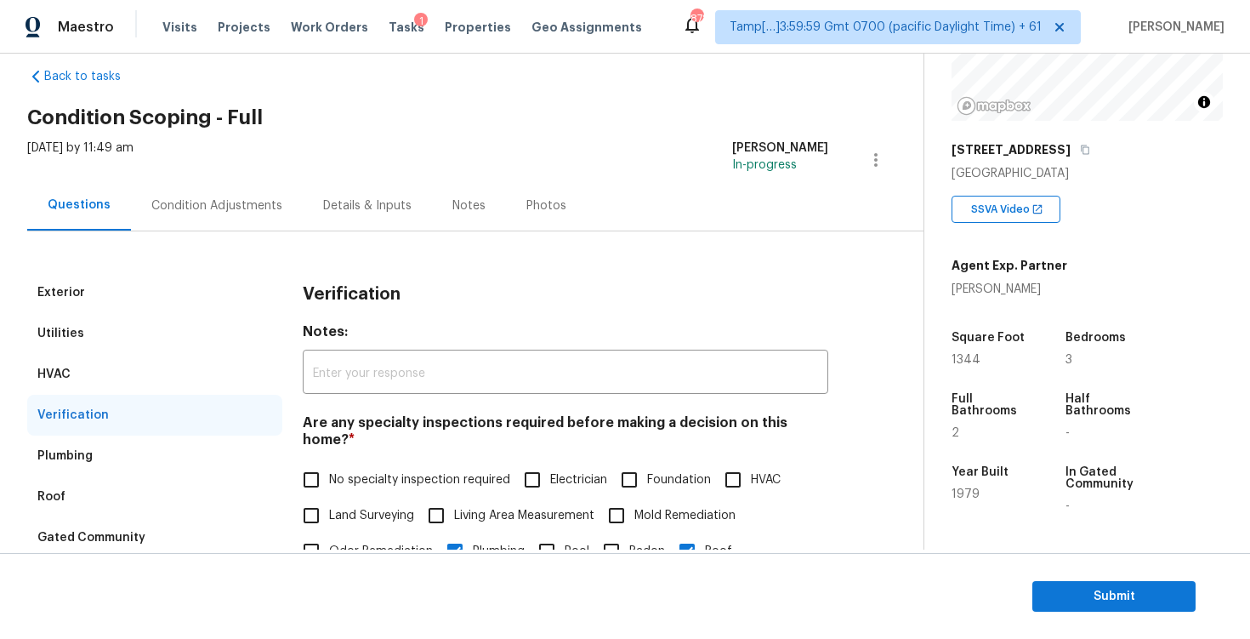
scroll to position [0, 0]
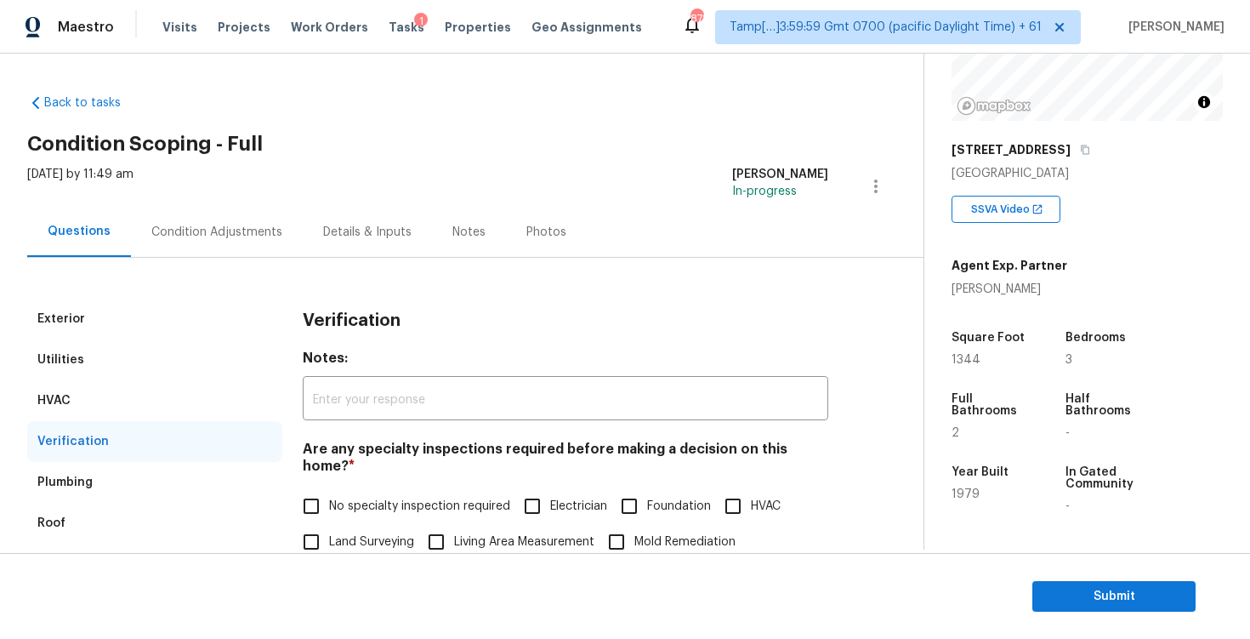
click at [291, 238] on div "Condition Adjustments" at bounding box center [217, 232] width 172 height 50
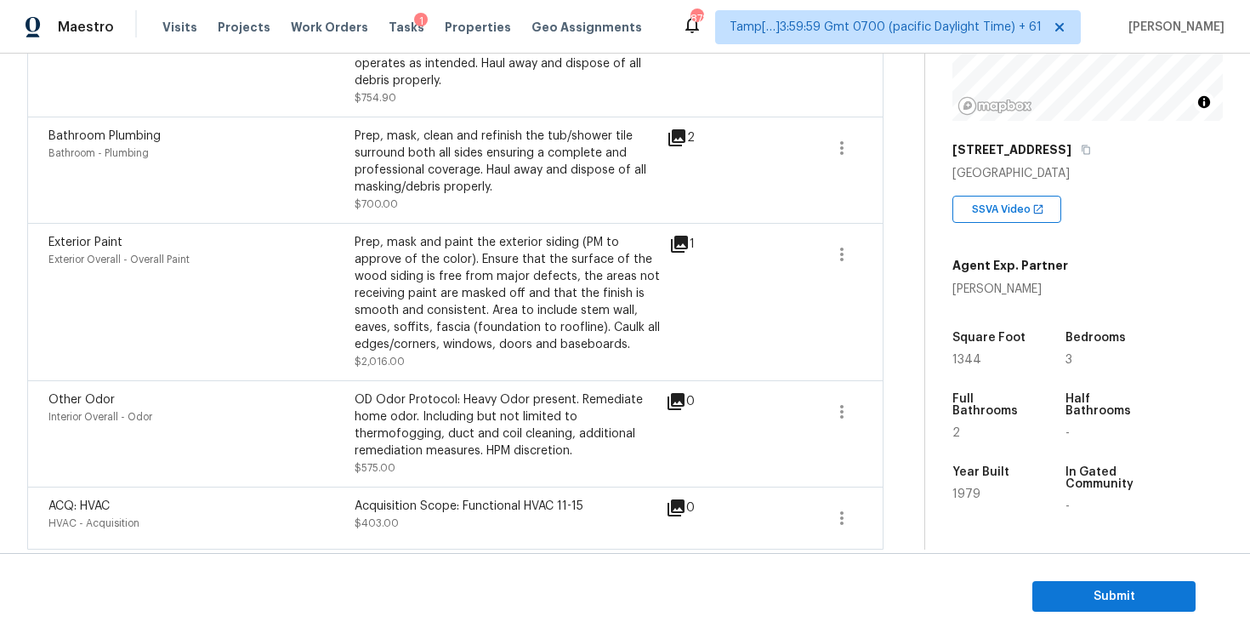
scroll to position [1647, 0]
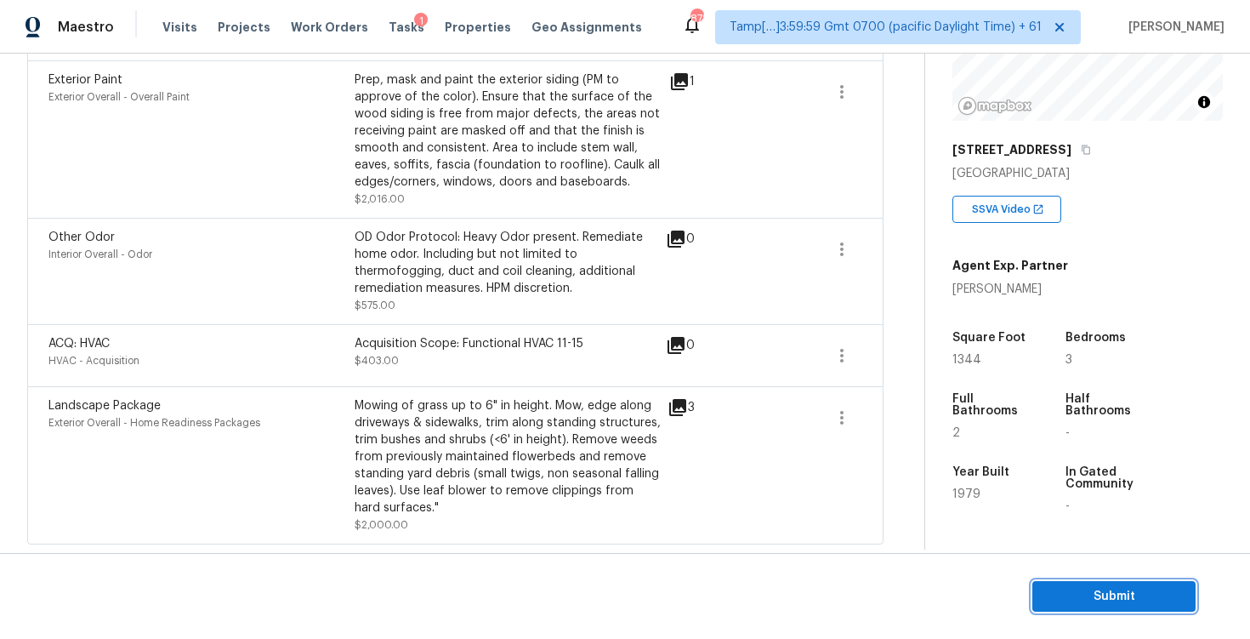
click at [1118, 591] on span "Submit" at bounding box center [1114, 596] width 136 height 21
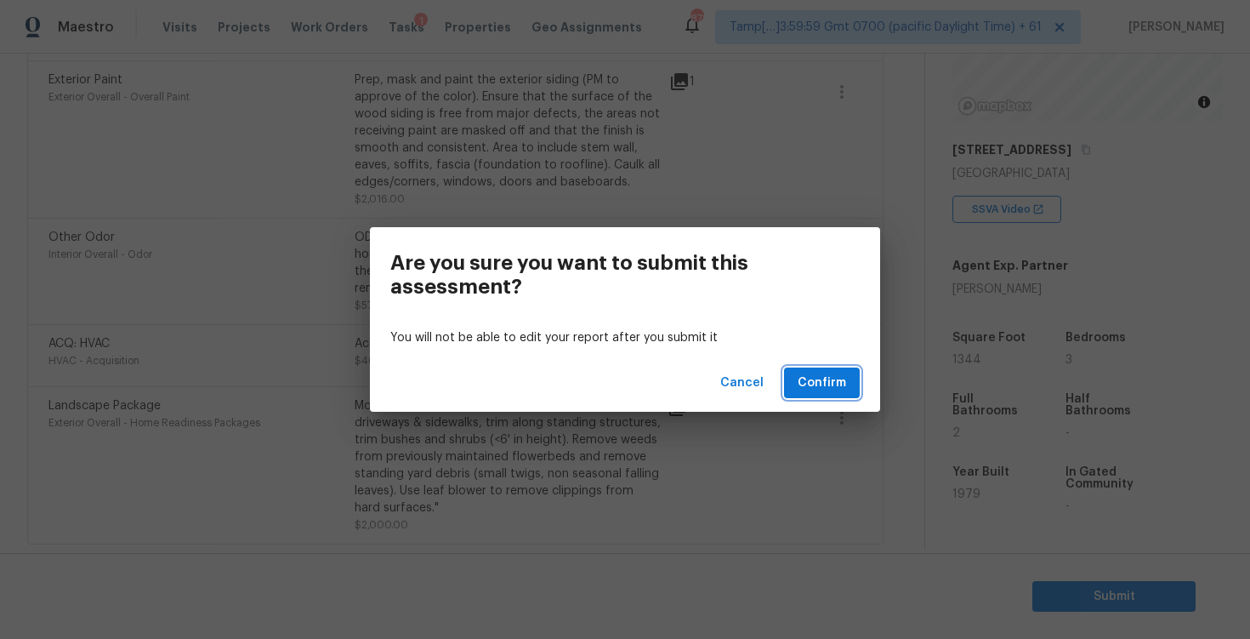
click at [839, 375] on span "Confirm" at bounding box center [822, 382] width 48 height 21
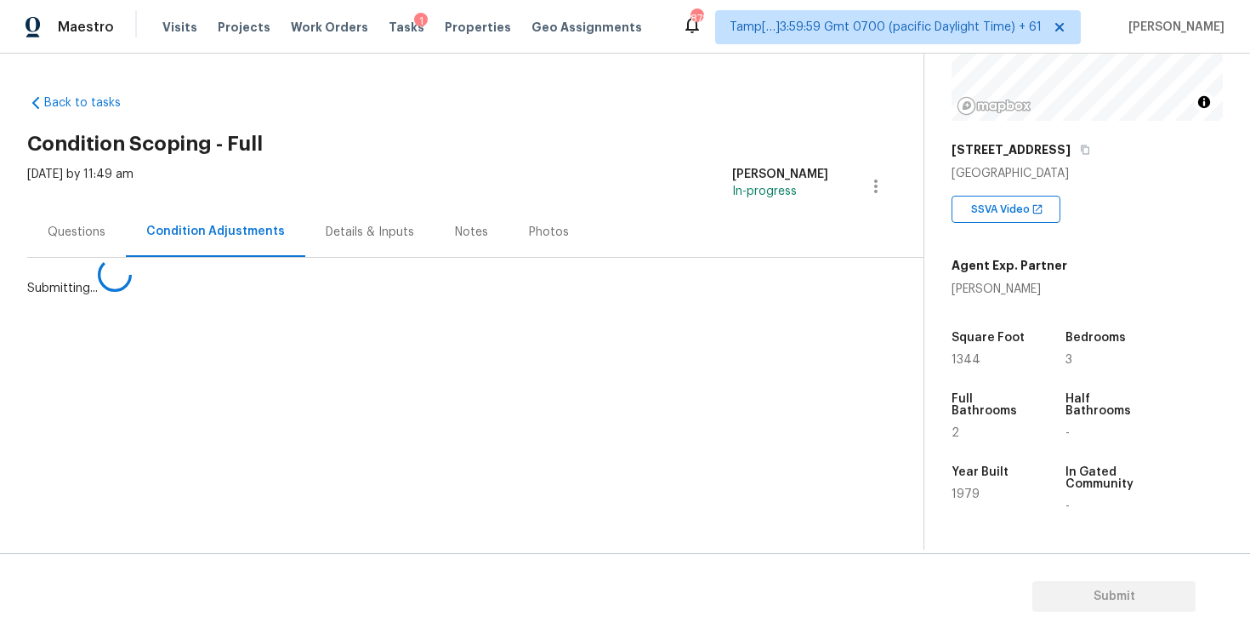
scroll to position [0, 0]
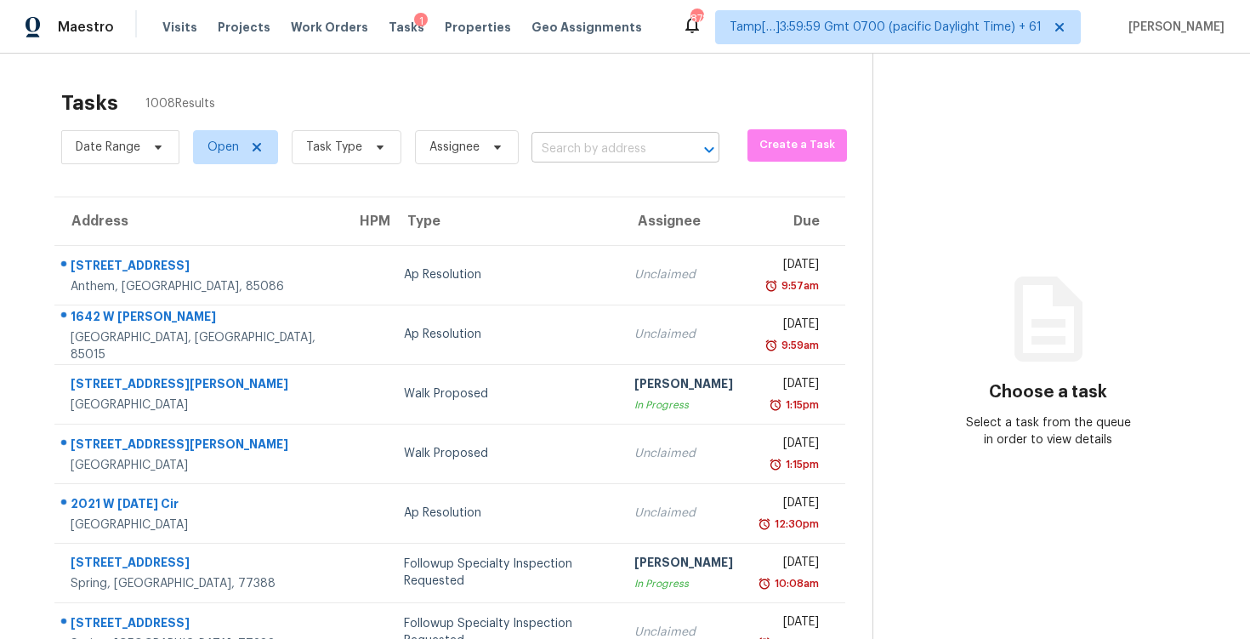
click at [545, 155] on input "text" at bounding box center [601, 149] width 140 height 26
click at [362, 133] on span "Task Type" at bounding box center [347, 147] width 110 height 34
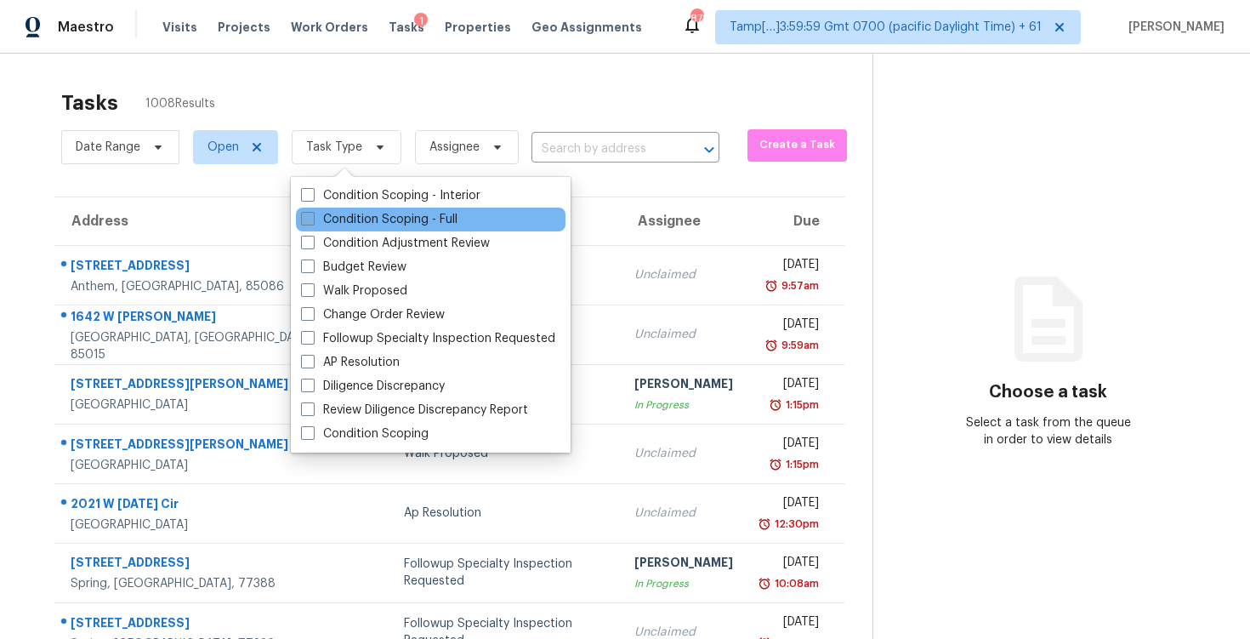
click at [371, 226] on label "Condition Scoping - Full" at bounding box center [379, 219] width 156 height 17
click at [312, 222] on input "Condition Scoping - Full" at bounding box center [306, 216] width 11 height 11
checkbox input "true"
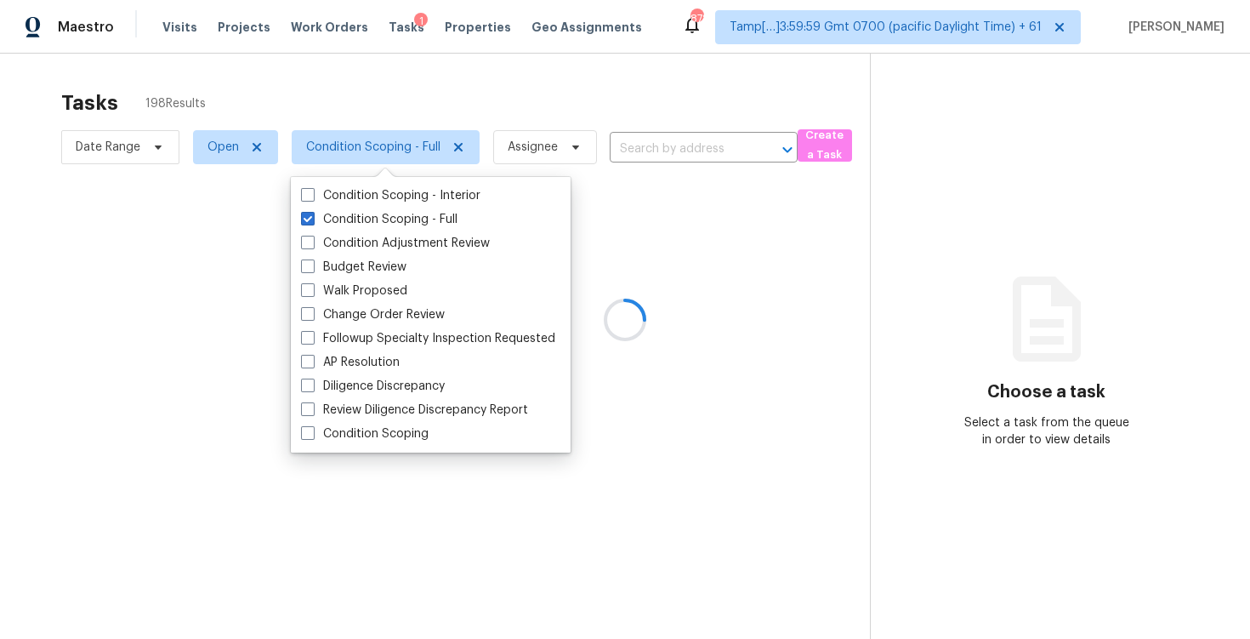
click at [291, 59] on div at bounding box center [625, 319] width 1250 height 639
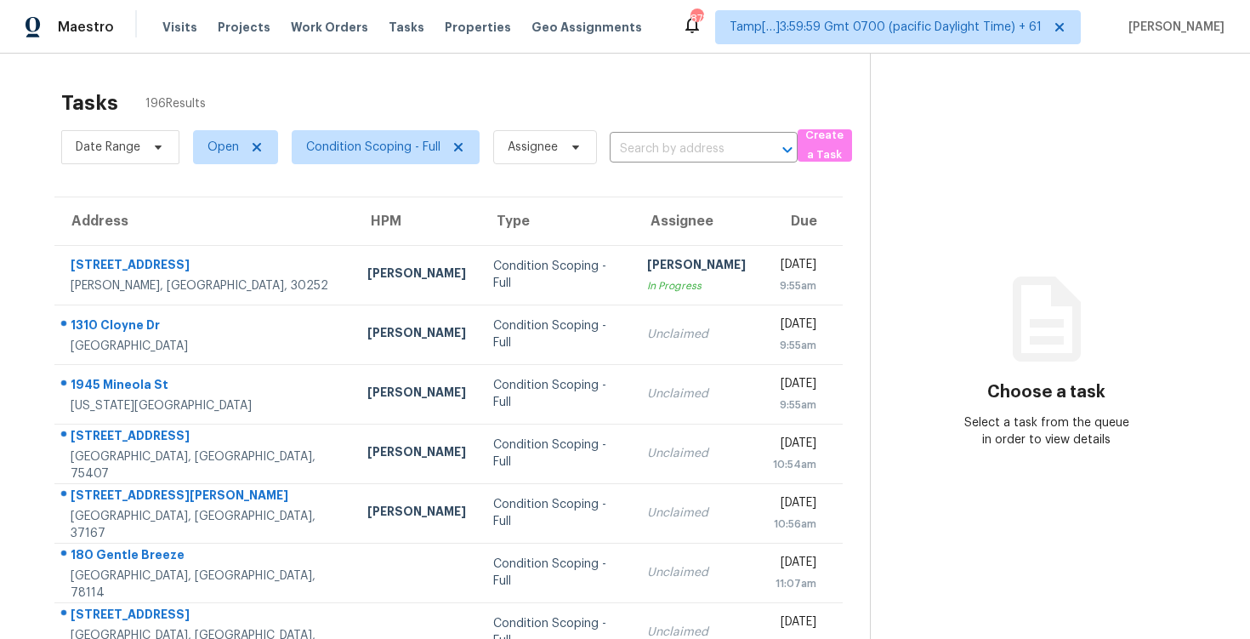
click at [743, 133] on div "Date Range Open Condition Scoping - Full Assignee ​" at bounding box center [429, 147] width 736 height 44
click at [700, 150] on input "text" at bounding box center [680, 149] width 140 height 26
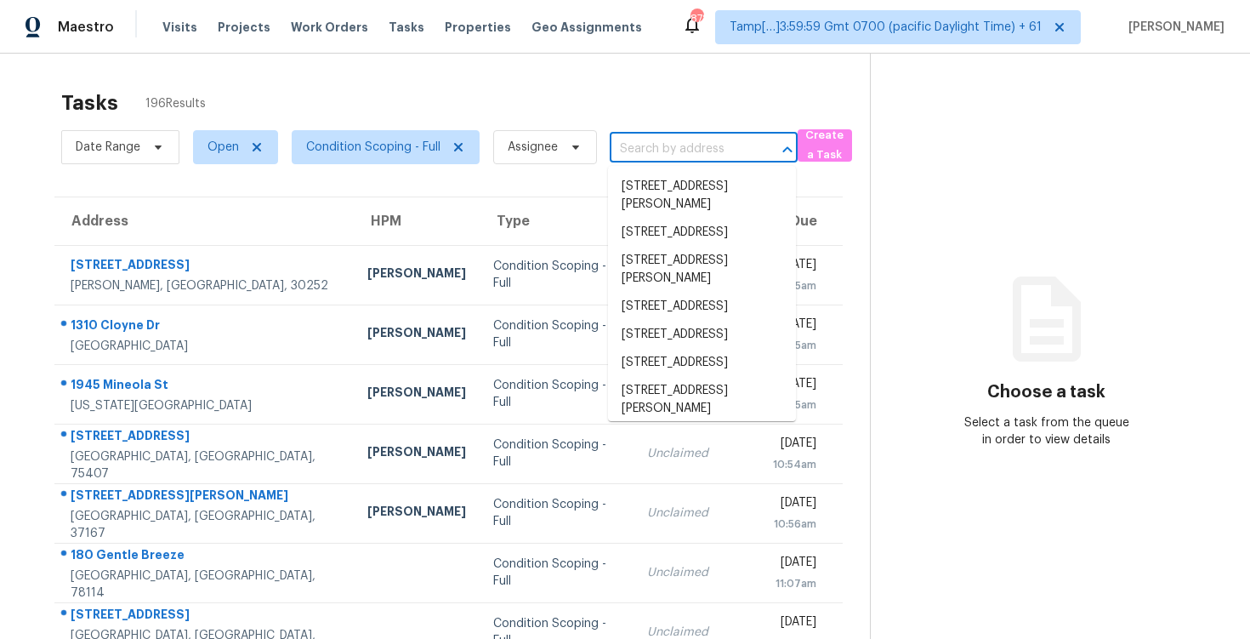
paste input "1534 Oakhill Dr, Auburn, GA, 30011"
type input "1534 Oakhill Dr, Auburn, GA, 30011"
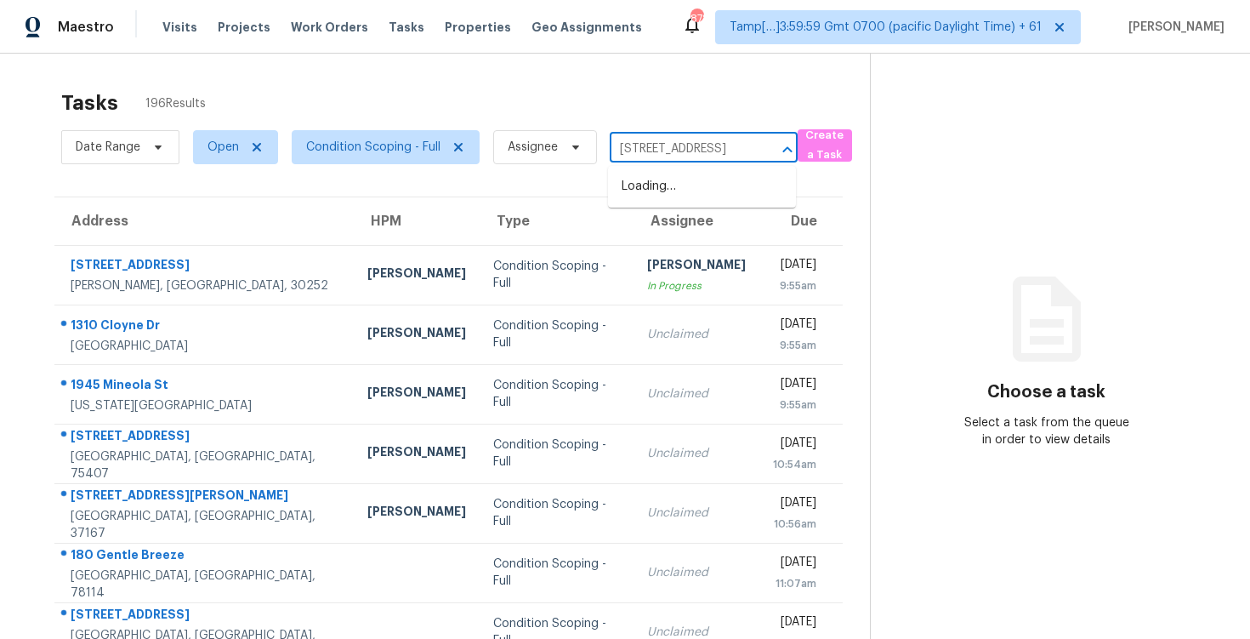
scroll to position [0, 63]
click at [705, 191] on li "1534 Oakhill Dr, Auburn, GA 30011" at bounding box center [702, 187] width 188 height 28
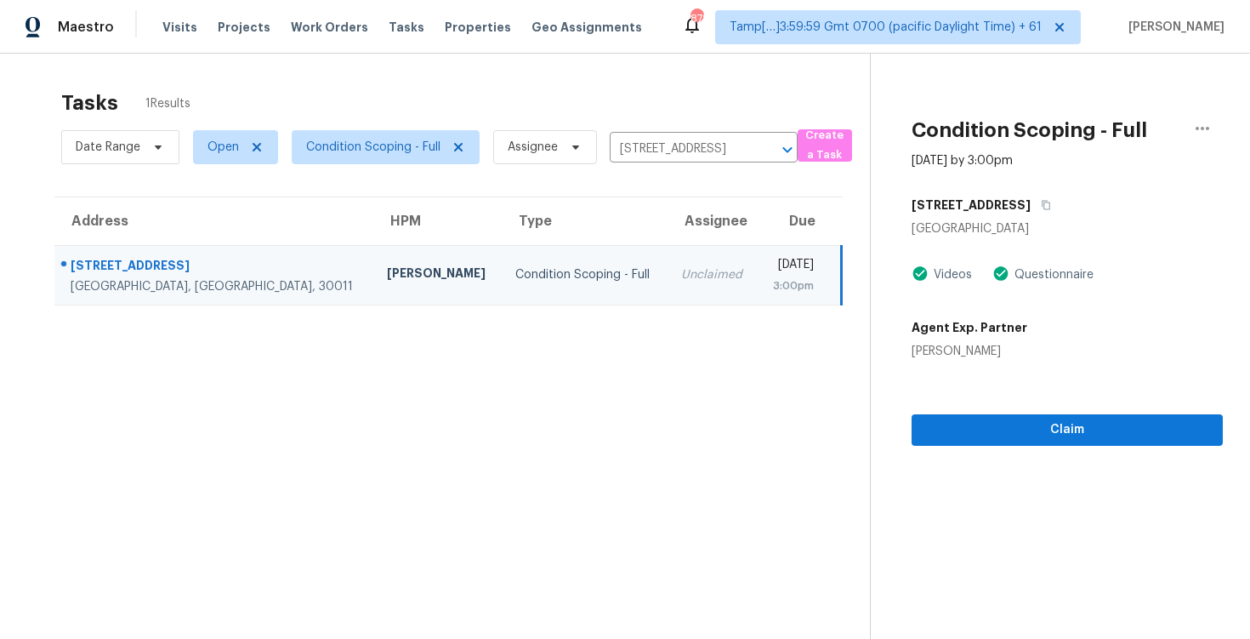
click at [990, 447] on section "Condition Scoping - Full Aug 25th 2025 by 3:00pm 1534 Oakhill Dr Auburn, GA 300…" at bounding box center [1046, 373] width 353 height 639
click at [1002, 427] on span "Claim" at bounding box center [1067, 429] width 284 height 21
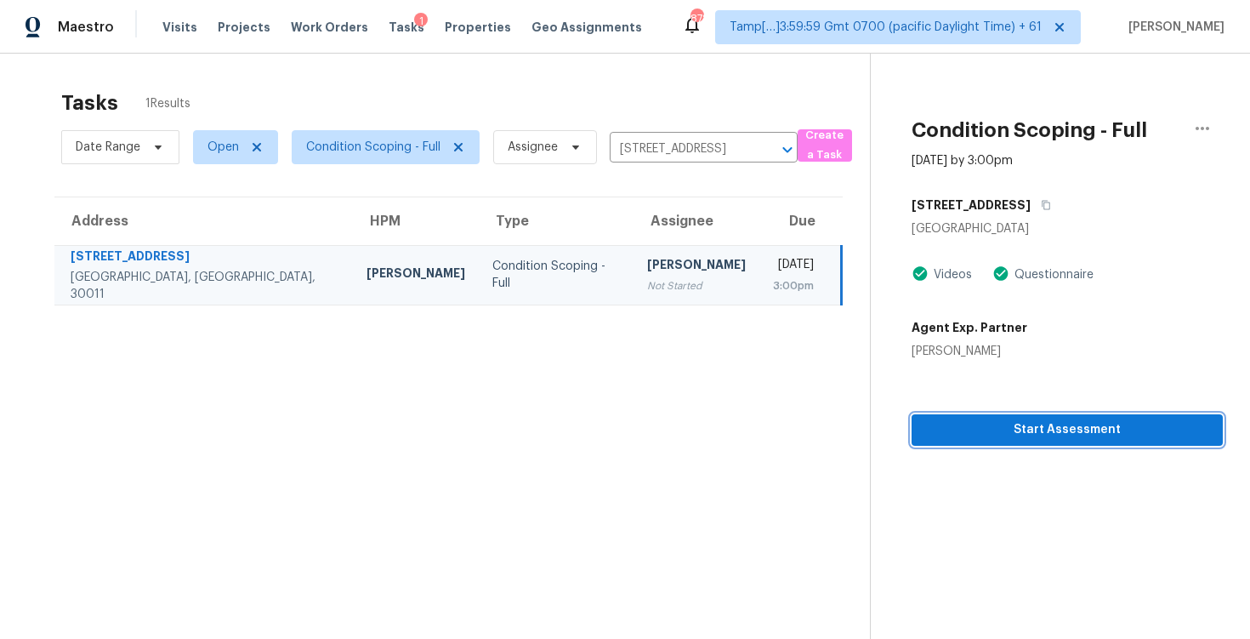
click at [1002, 427] on span "Start Assessment" at bounding box center [1067, 429] width 284 height 21
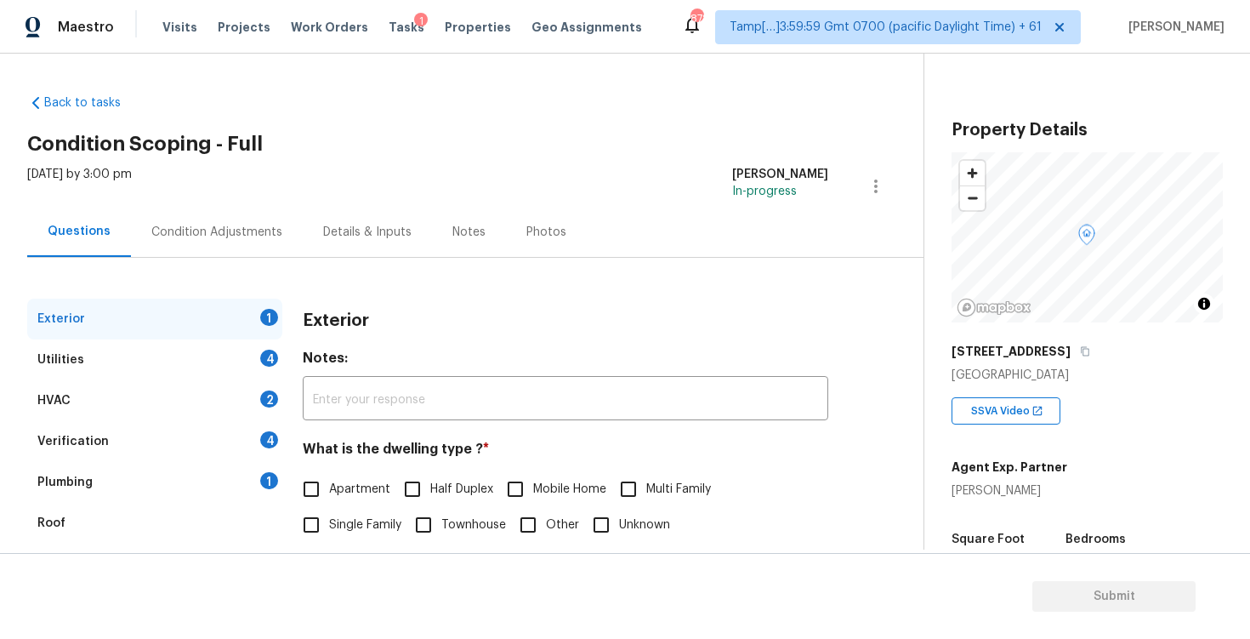
click at [228, 270] on div "Exterior 1 Utilities 4 HVAC 2 Verification 4 Plumbing 1 Roof Gated Community 1 …" at bounding box center [454, 491] width 855 height 467
click at [241, 243] on div "Condition Adjustments" at bounding box center [217, 232] width 172 height 50
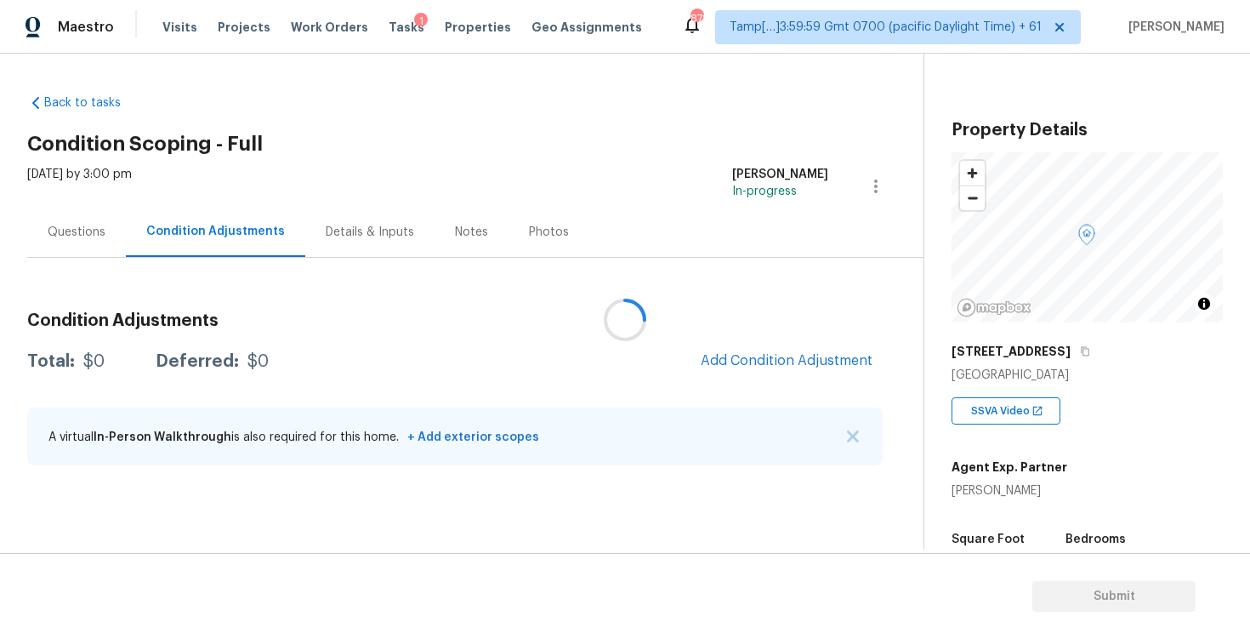
click at [769, 365] on div at bounding box center [625, 319] width 1250 height 639
click at [741, 348] on button "Add Condition Adjustment" at bounding box center [786, 361] width 192 height 36
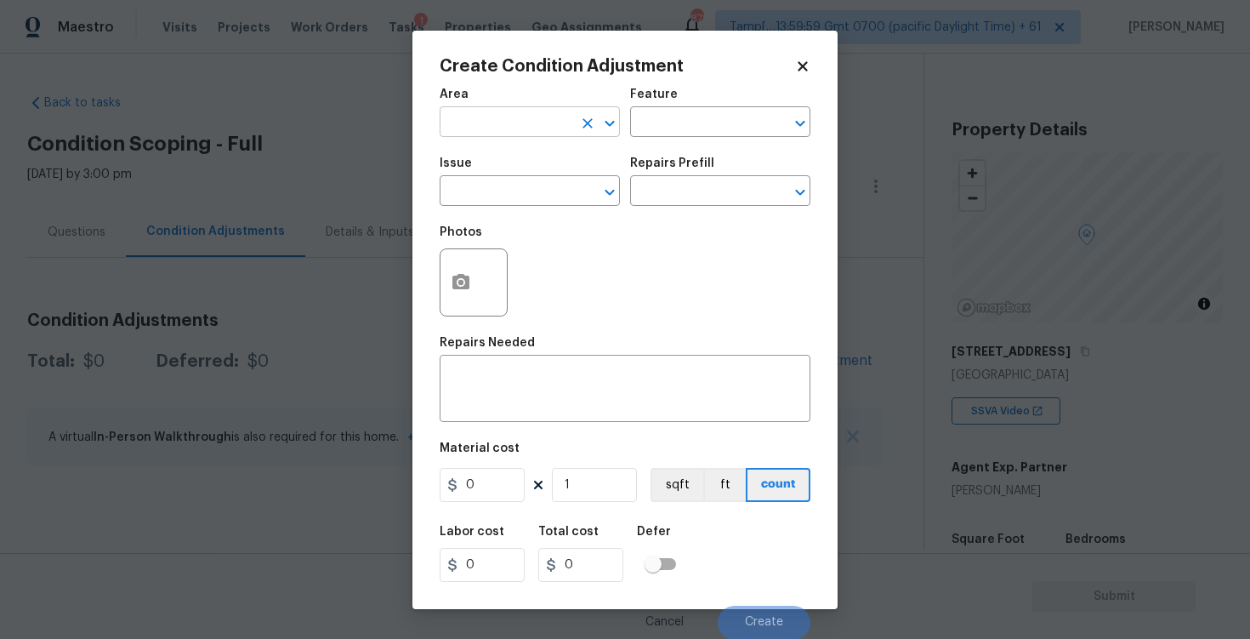
click at [508, 122] on input "text" at bounding box center [506, 124] width 133 height 26
click at [515, 193] on li "Interior Overall" at bounding box center [530, 189] width 180 height 28
type input "Interior Overall"
click at [515, 193] on input "text" at bounding box center [506, 192] width 133 height 26
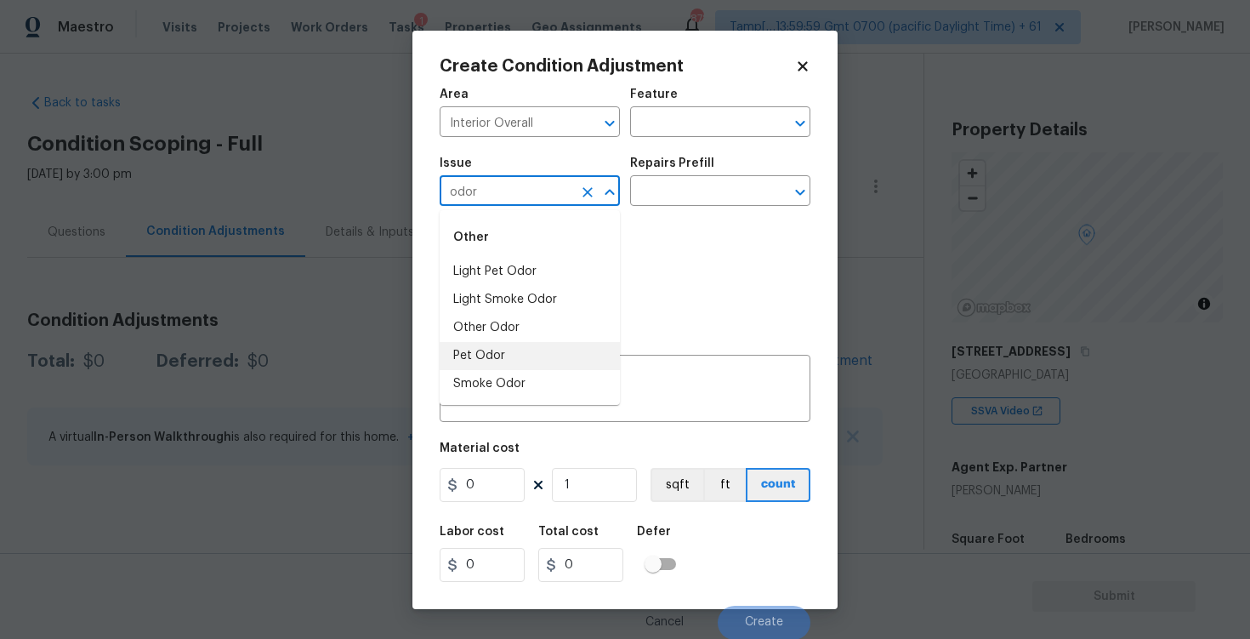
click at [534, 343] on li "Pet Odor" at bounding box center [530, 356] width 180 height 28
type input "Pet Odor"
click at [663, 200] on input "text" at bounding box center [696, 192] width 133 height 26
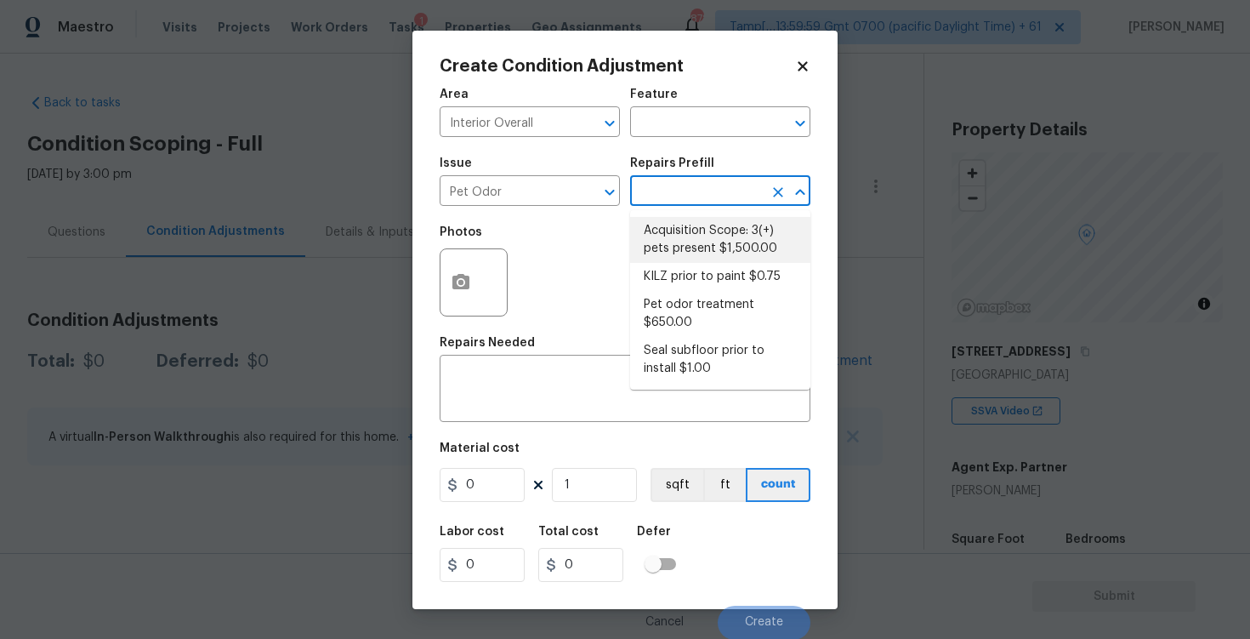
click at [678, 242] on li "Acquisition Scope: 3(+) pets present $1,500.00" at bounding box center [720, 240] width 180 height 46
type textarea "Acquisition Scope: 3(+) pets present"
type input "1500"
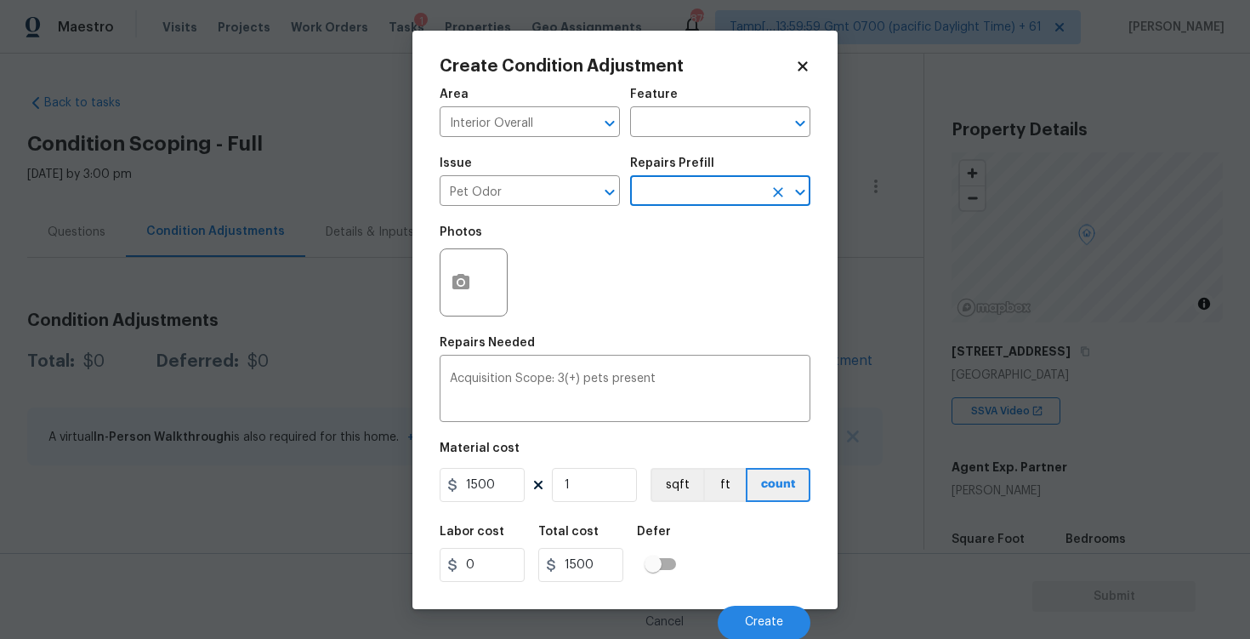
scroll to position [1, 0]
click at [775, 622] on span "Create" at bounding box center [764, 621] width 38 height 13
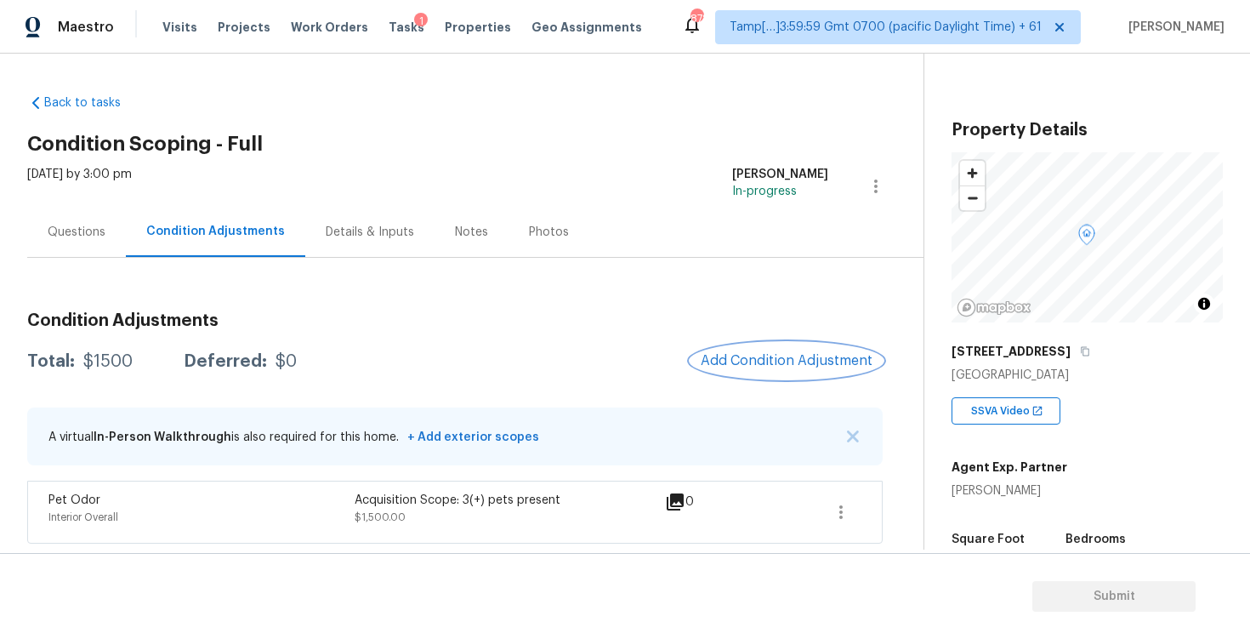
scroll to position [0, 0]
click at [96, 202] on div "[DATE] by 3:00 pm" at bounding box center [79, 186] width 105 height 41
click at [107, 221] on div "Questions" at bounding box center [76, 232] width 99 height 50
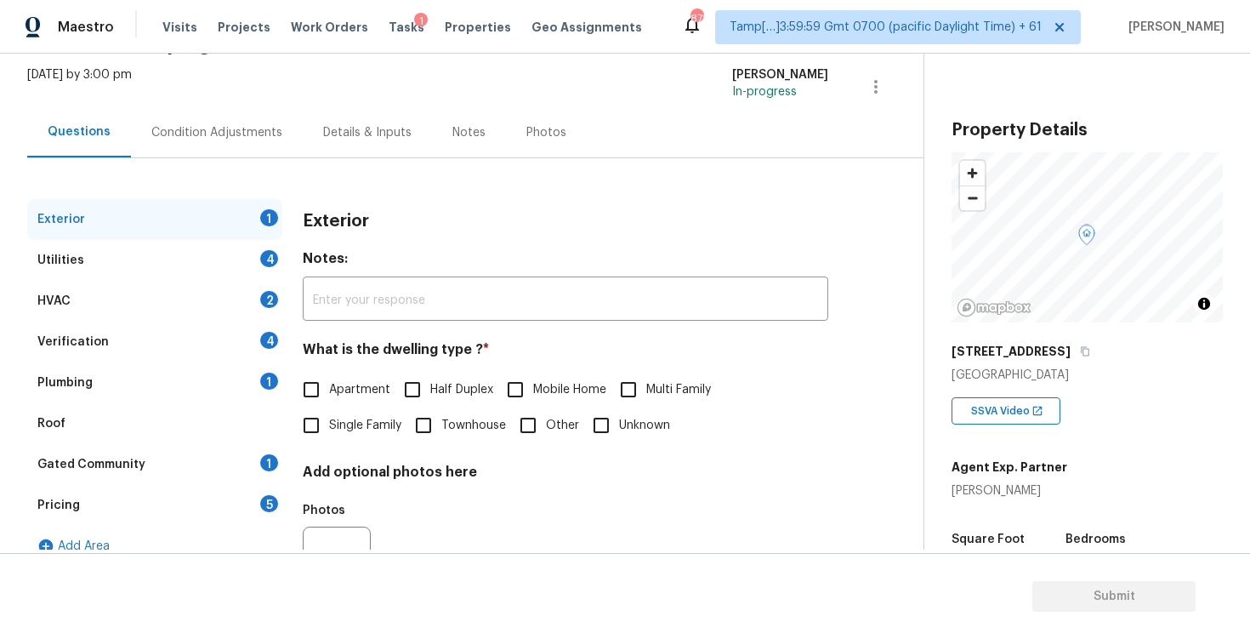
scroll to position [119, 0]
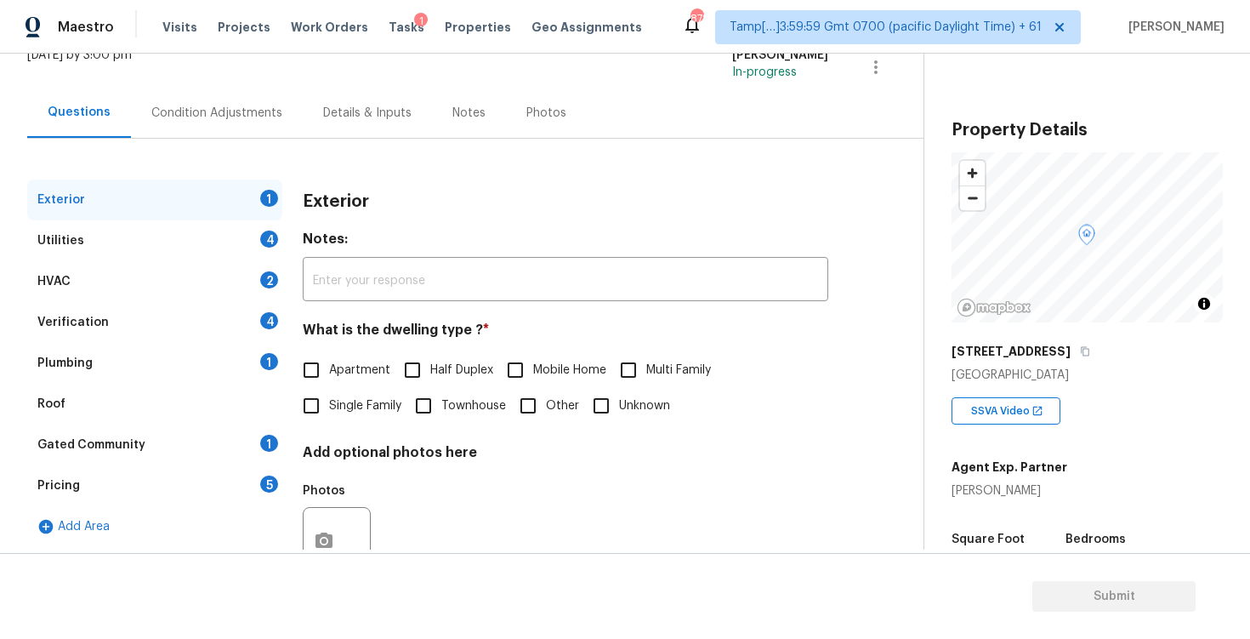
click at [152, 474] on div "Pricing 5" at bounding box center [154, 485] width 255 height 41
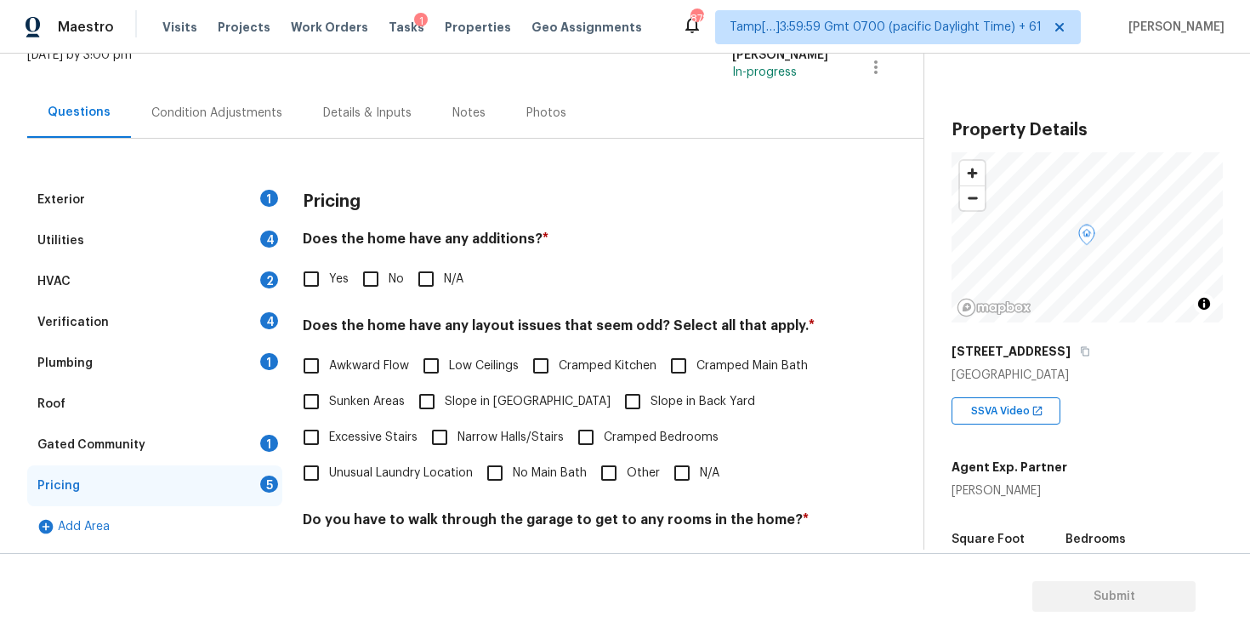
click at [324, 270] on input "Yes" at bounding box center [311, 279] width 36 height 36
checkbox input "true"
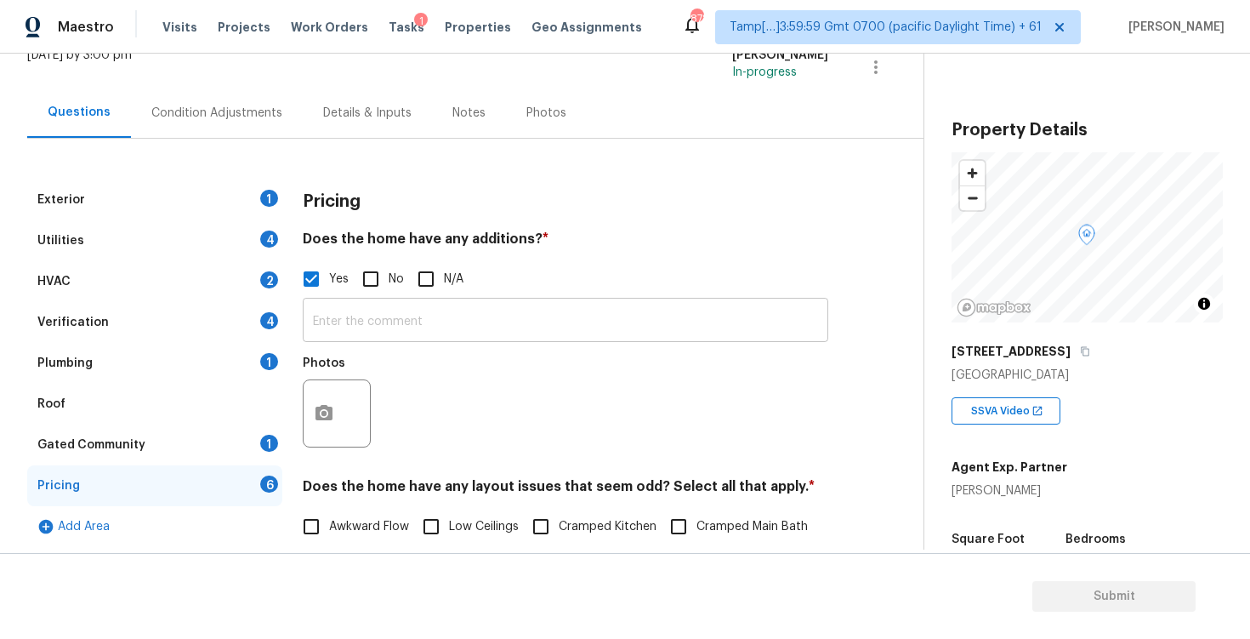
click at [391, 318] on input "text" at bounding box center [565, 322] width 525 height 40
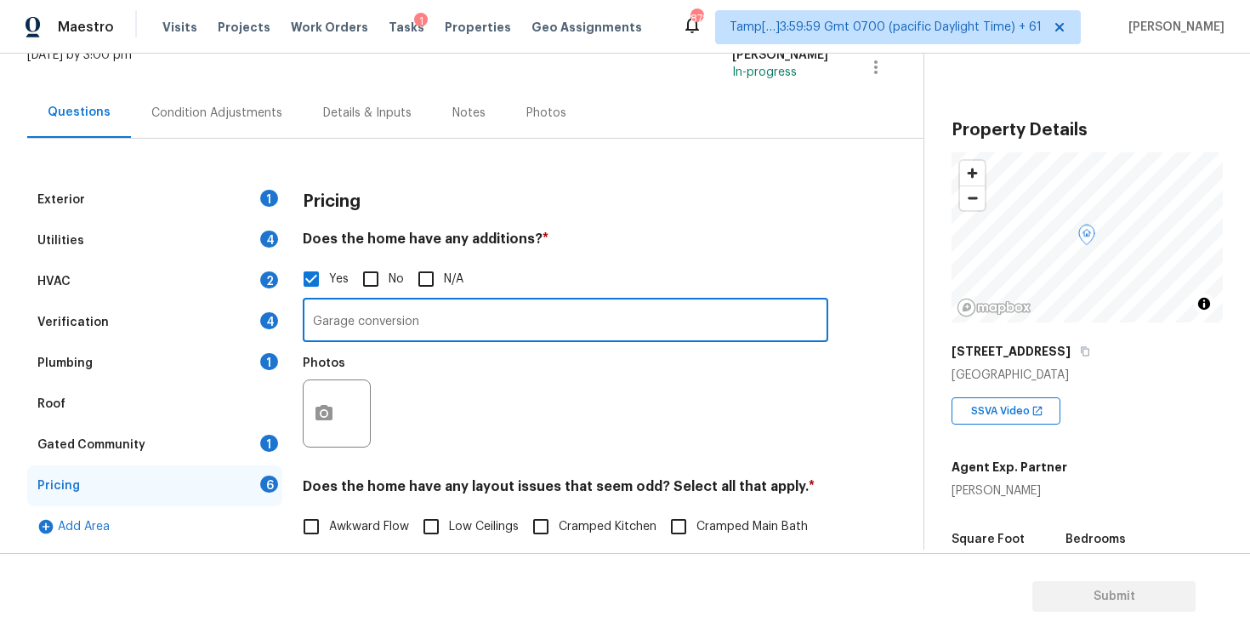
type input "Garage conversion"
click at [426, 350] on div "Photos" at bounding box center [565, 402] width 525 height 111
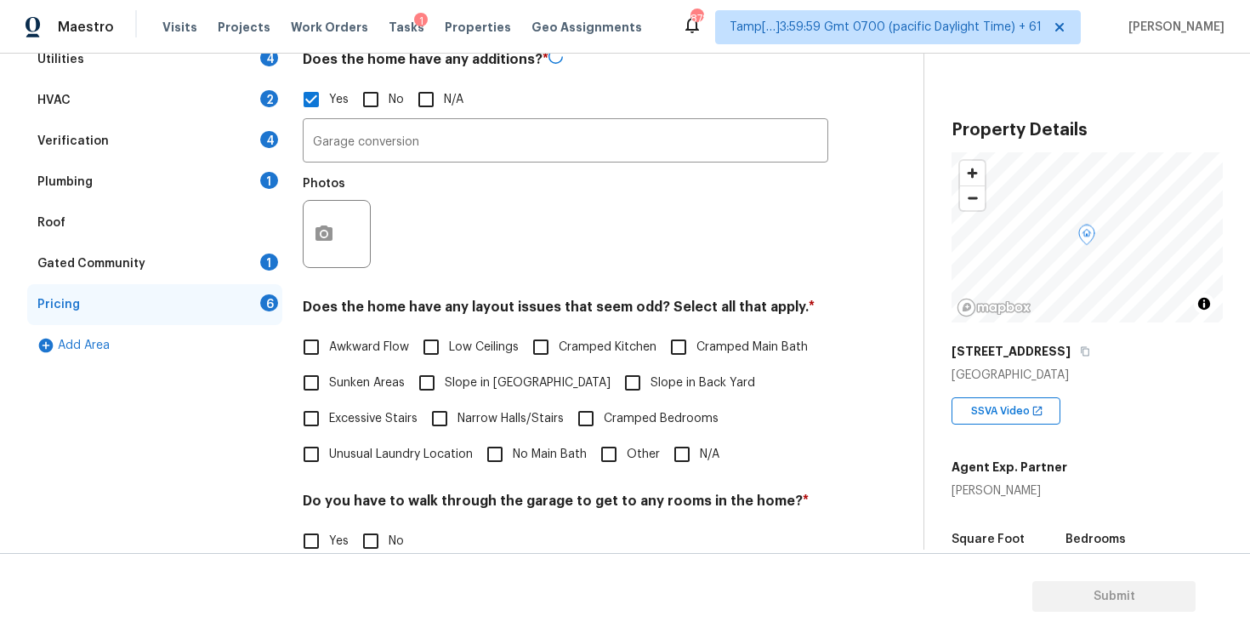
scroll to position [330, 0]
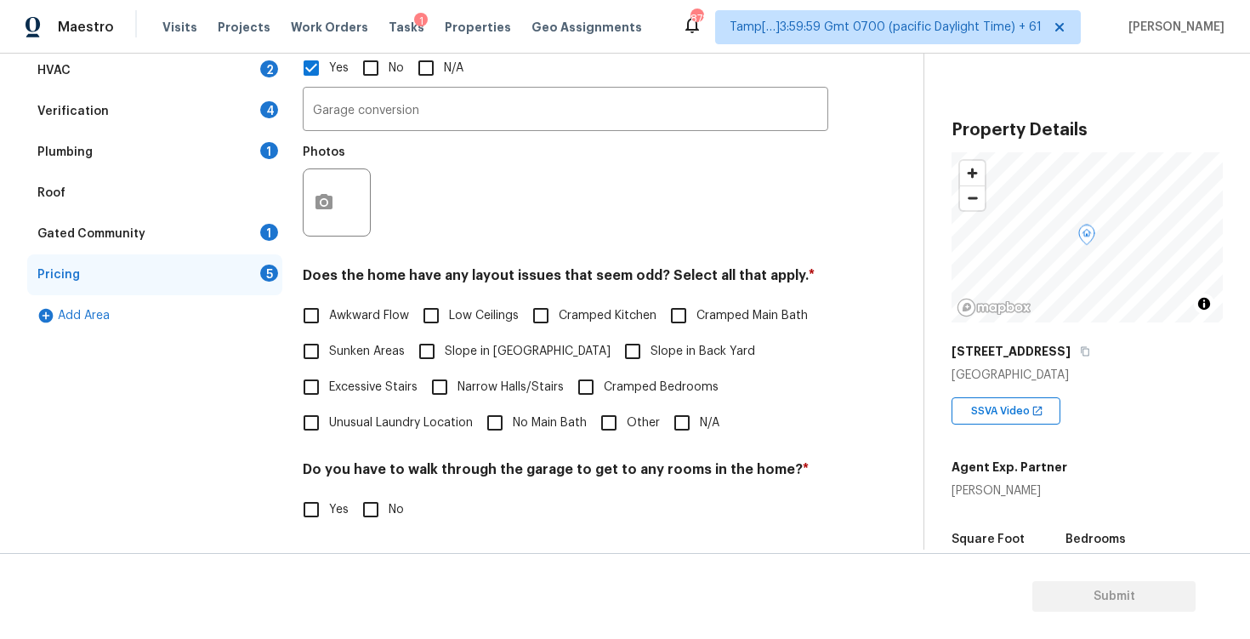
click at [198, 123] on div "Verification 4" at bounding box center [154, 111] width 255 height 41
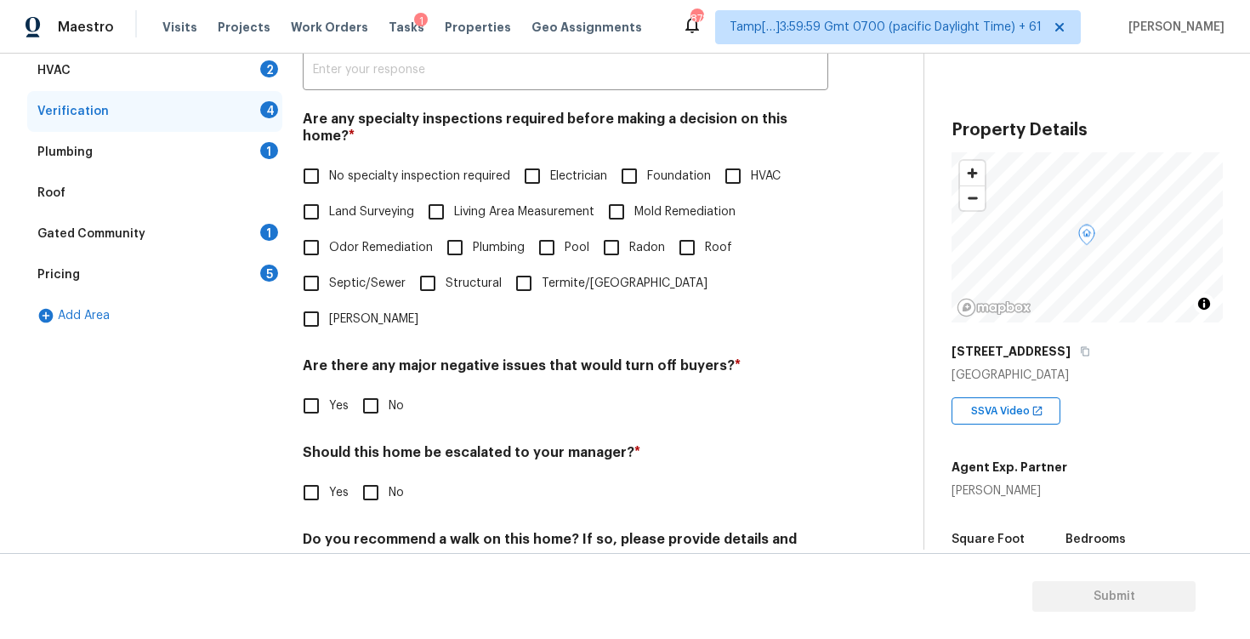
scroll to position [367, 0]
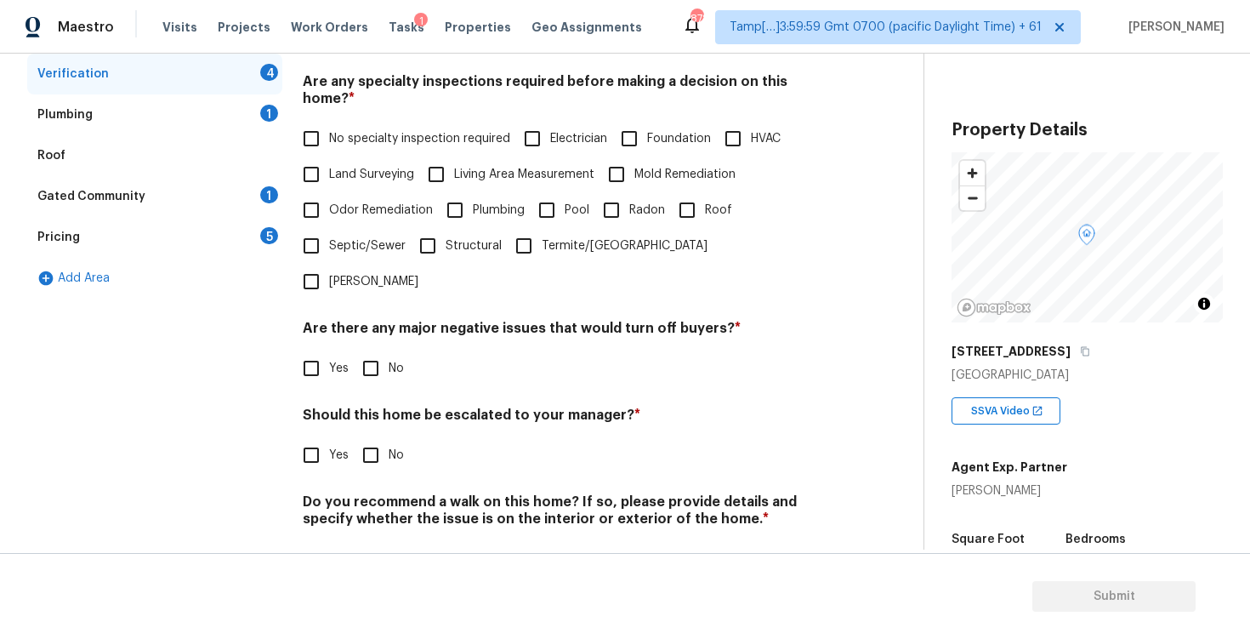
click at [336, 446] on span "Yes" at bounding box center [339, 455] width 20 height 18
click at [329, 437] on input "Yes" at bounding box center [311, 455] width 36 height 36
checkbox input "true"
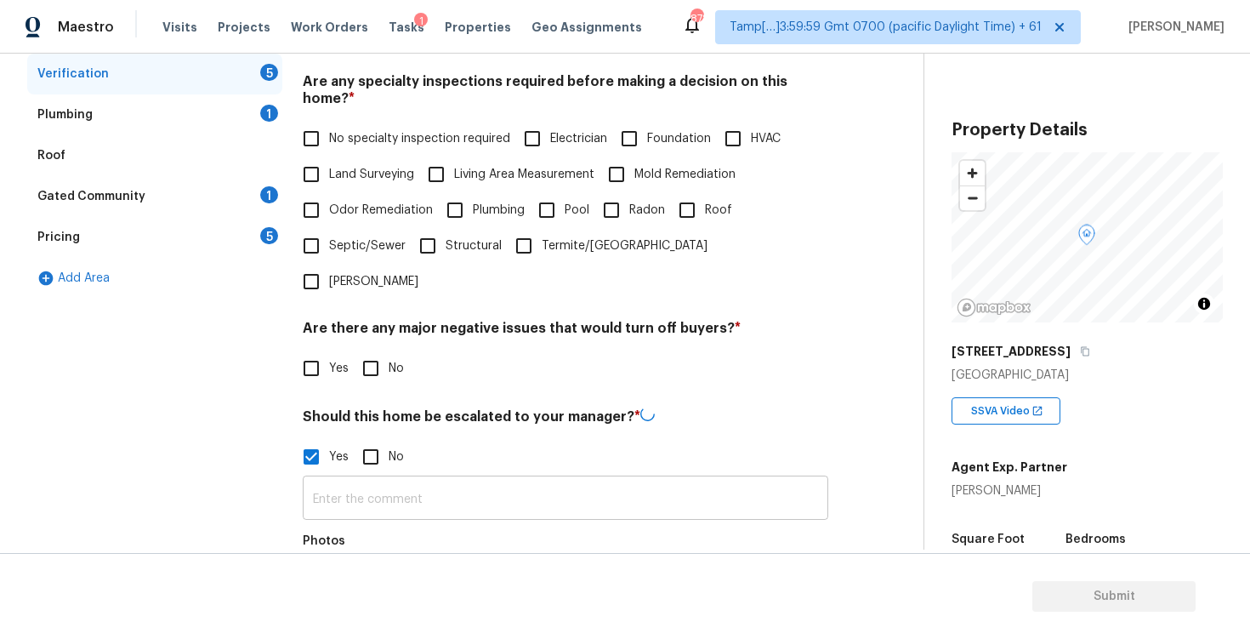
click at [399, 480] on input "text" at bounding box center [565, 500] width 525 height 40
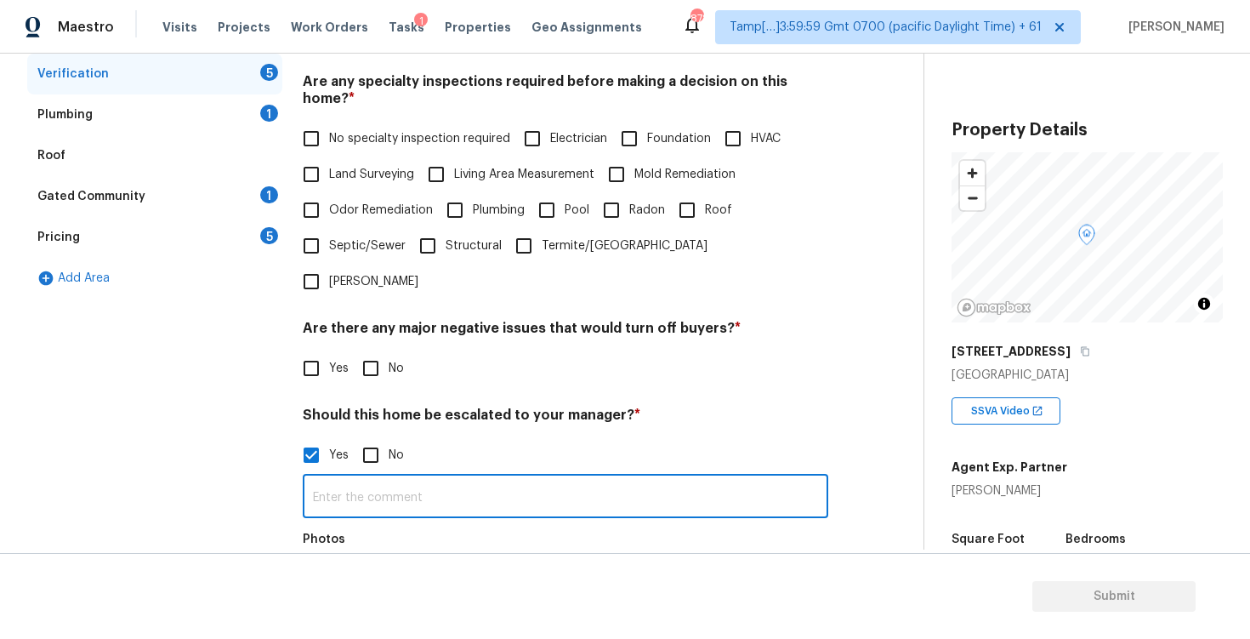
click at [409, 478] on input "text" at bounding box center [565, 498] width 525 height 40
paste input "Turned garage into living area with full kitchen."
click at [356, 478] on input "Turned garage into living area with full kitchen." at bounding box center [565, 498] width 525 height 40
click at [516, 478] on input "Turned the garage into living area with full kitchen." at bounding box center [565, 498] width 525 height 40
drag, startPoint x: 305, startPoint y: 436, endPoint x: 601, endPoint y: 436, distance: 295.9
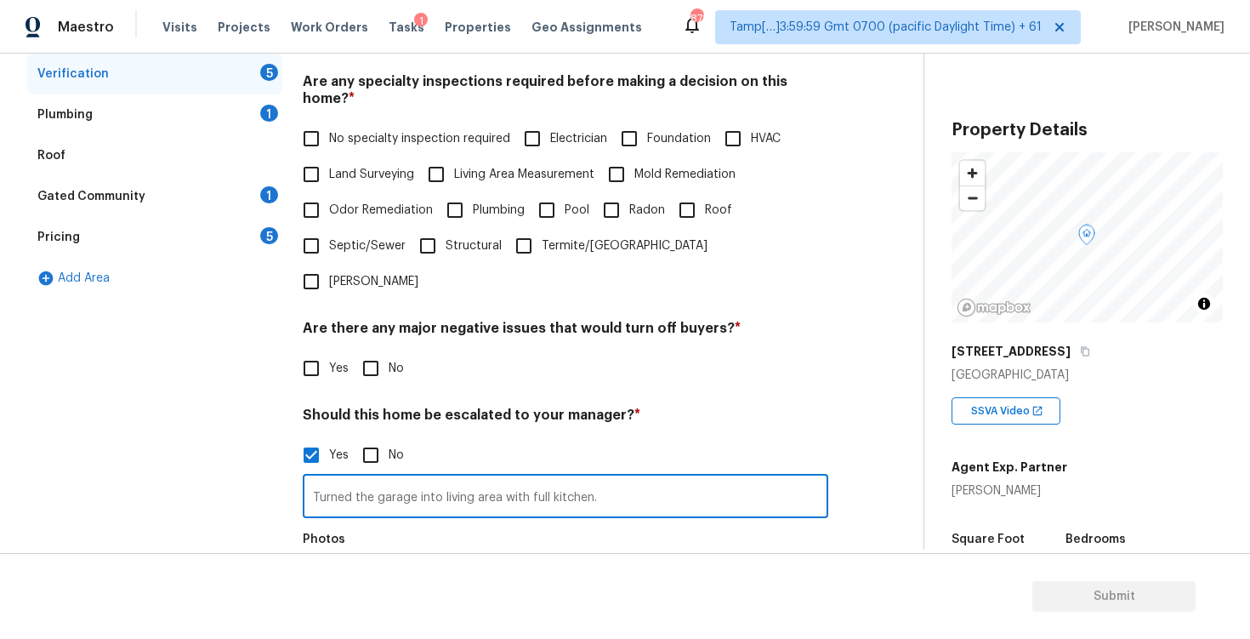
click at [601, 478] on input "Turned the garage into living area with full kitchen." at bounding box center [565, 498] width 525 height 40
drag, startPoint x: 600, startPoint y: 451, endPoint x: 312, endPoint y: 450, distance: 288.2
click at [312, 478] on input "Turned the garage into living area with full kitchen." at bounding box center [565, 498] width 525 height 40
type input "Turned the garage into living area with full kitchen."
click at [216, 231] on div "Pricing 5" at bounding box center [154, 237] width 255 height 41
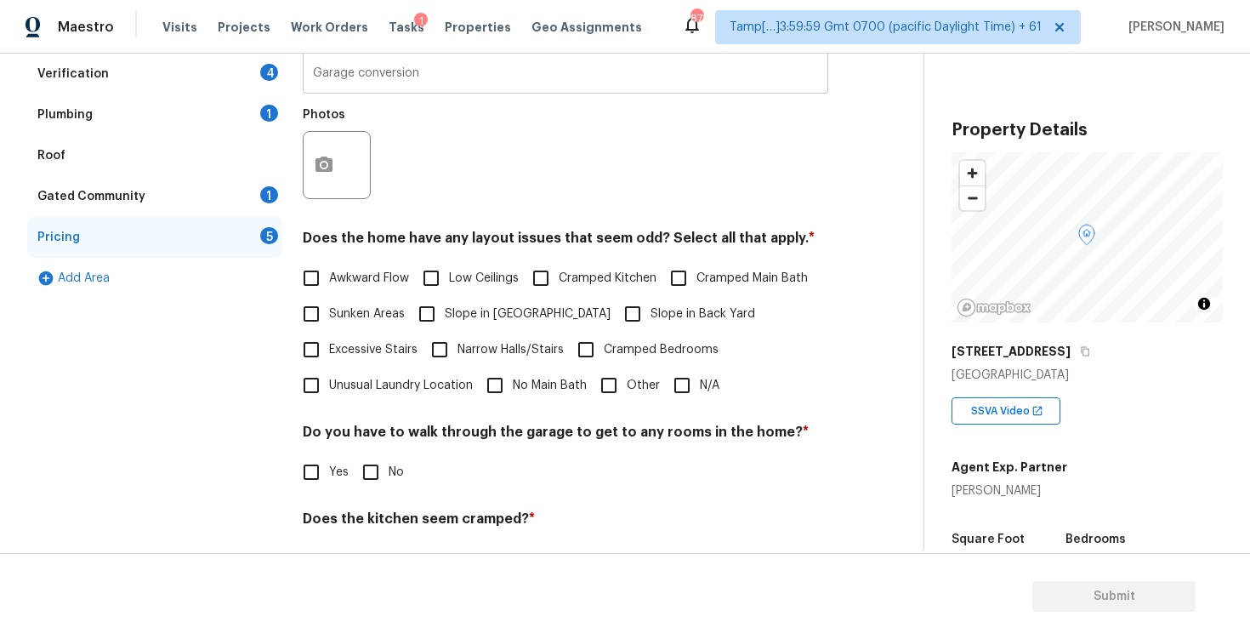
click at [448, 78] on input "Garage conversion" at bounding box center [565, 74] width 525 height 40
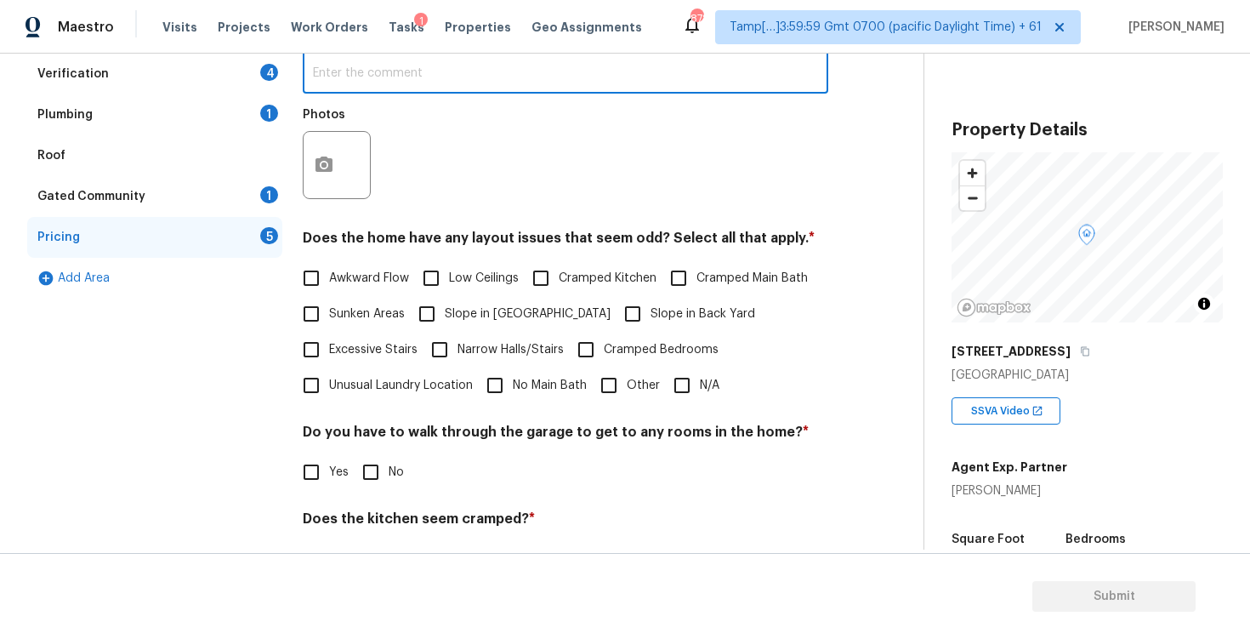
paste input "Turned the garage into living area with full kitchen."
type input "Turned the garage into living area with full kitchen."
click at [508, 148] on div "Photos" at bounding box center [565, 154] width 525 height 111
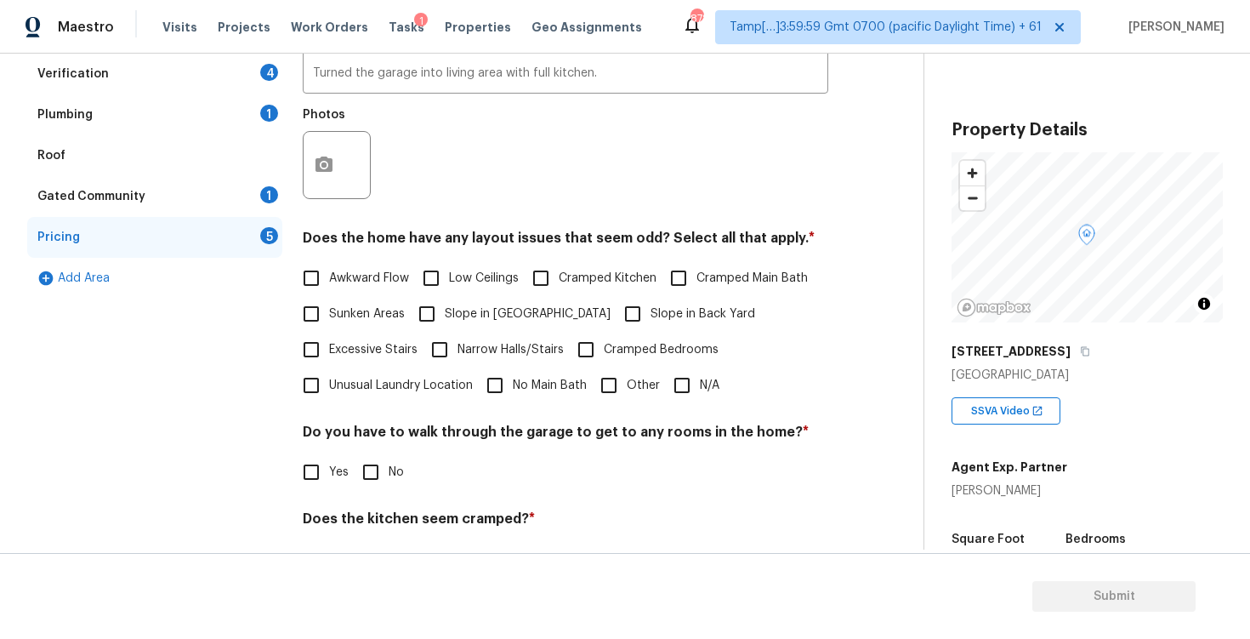
scroll to position [0, 0]
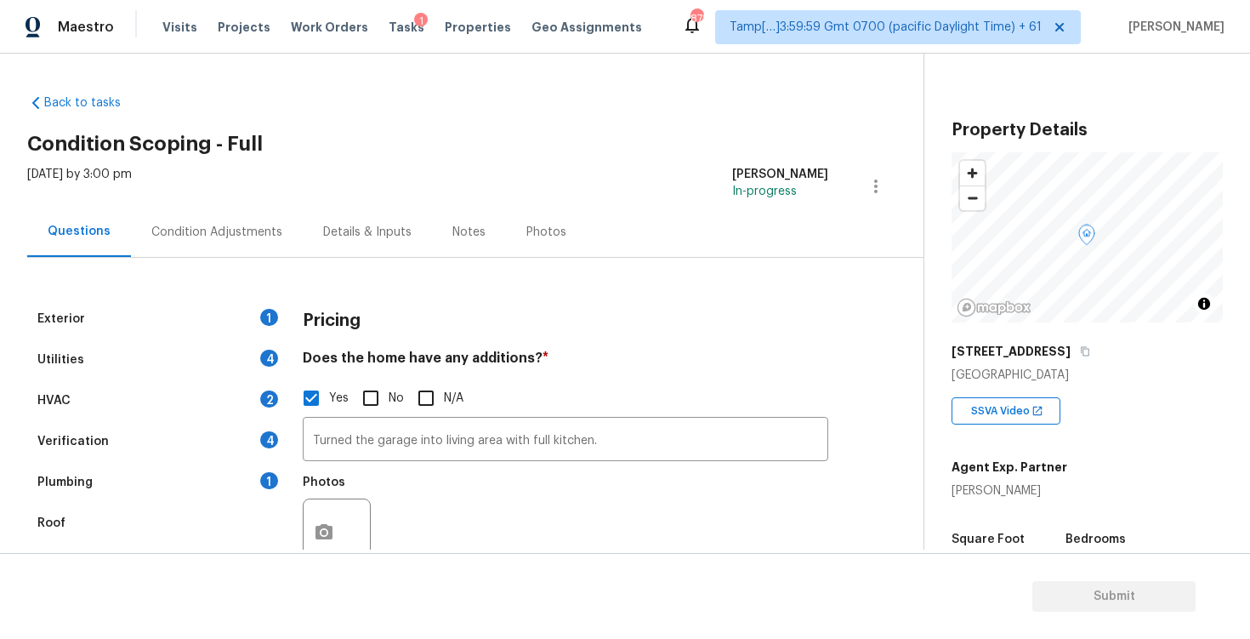
click at [303, 226] on div "Details & Inputs" at bounding box center [367, 232] width 129 height 50
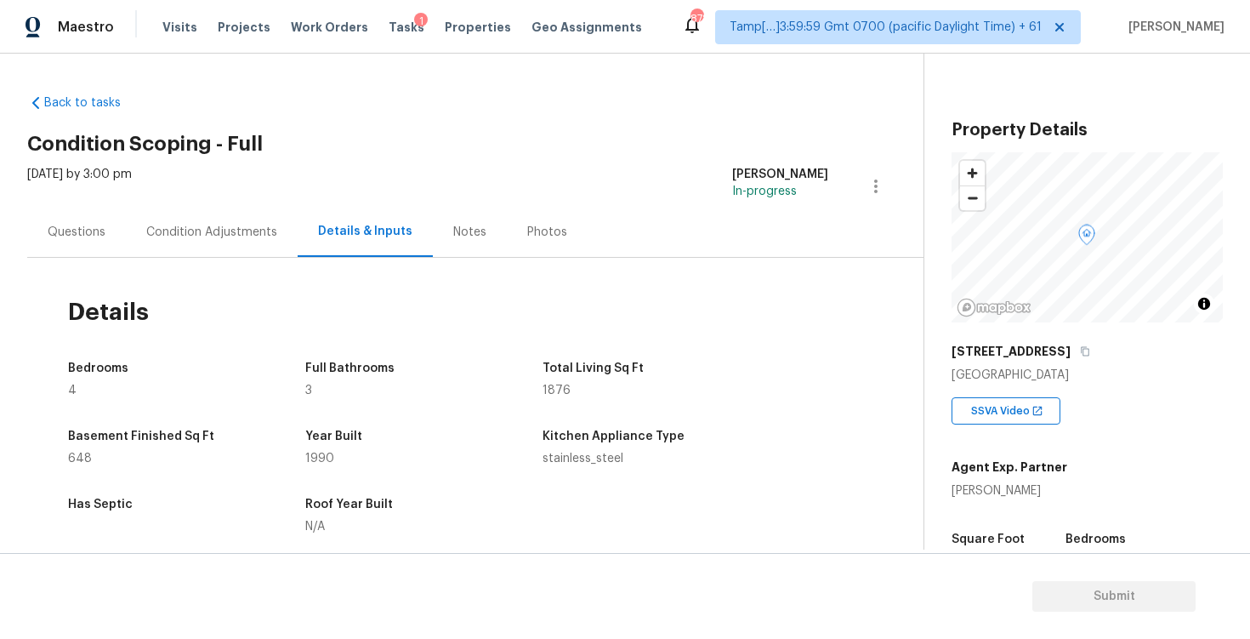
click at [264, 234] on div "Condition Adjustments" at bounding box center [211, 232] width 131 height 17
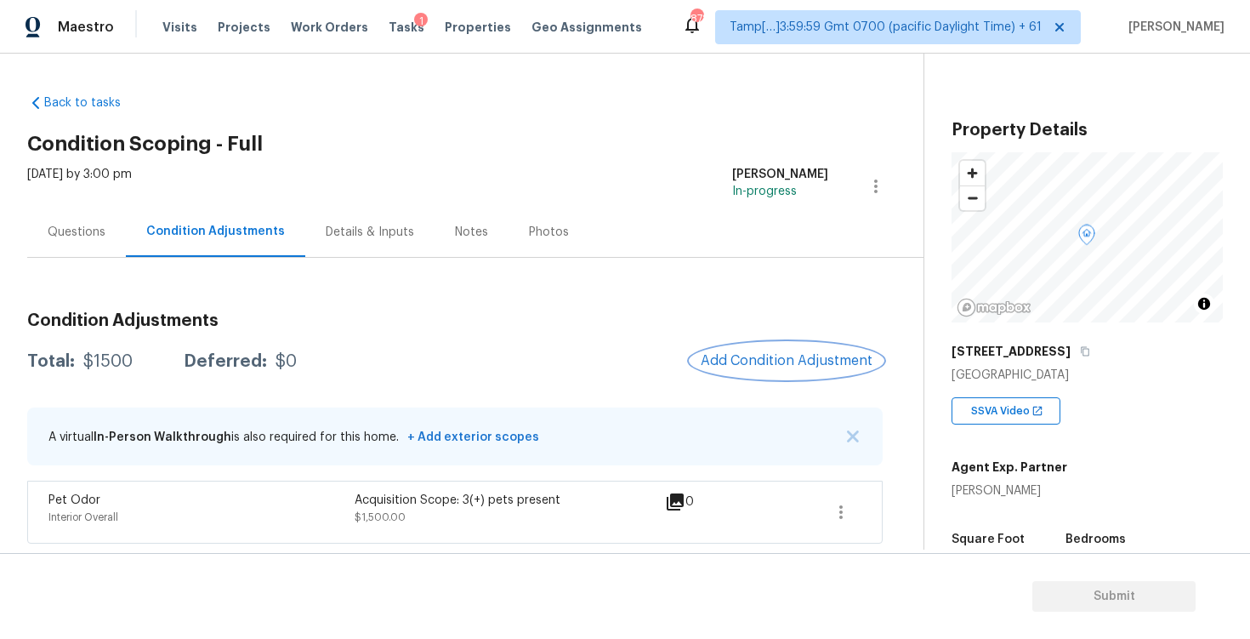
click at [747, 356] on span "Add Condition Adjustment" at bounding box center [787, 360] width 172 height 15
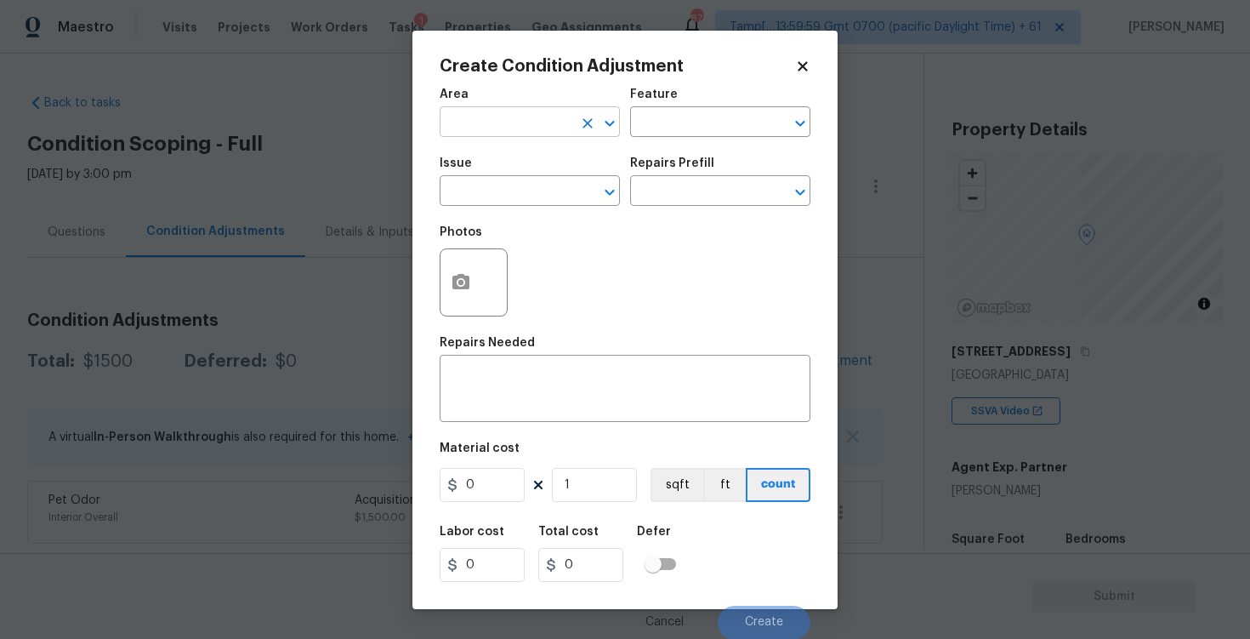
click at [523, 131] on input "text" at bounding box center [506, 124] width 133 height 26
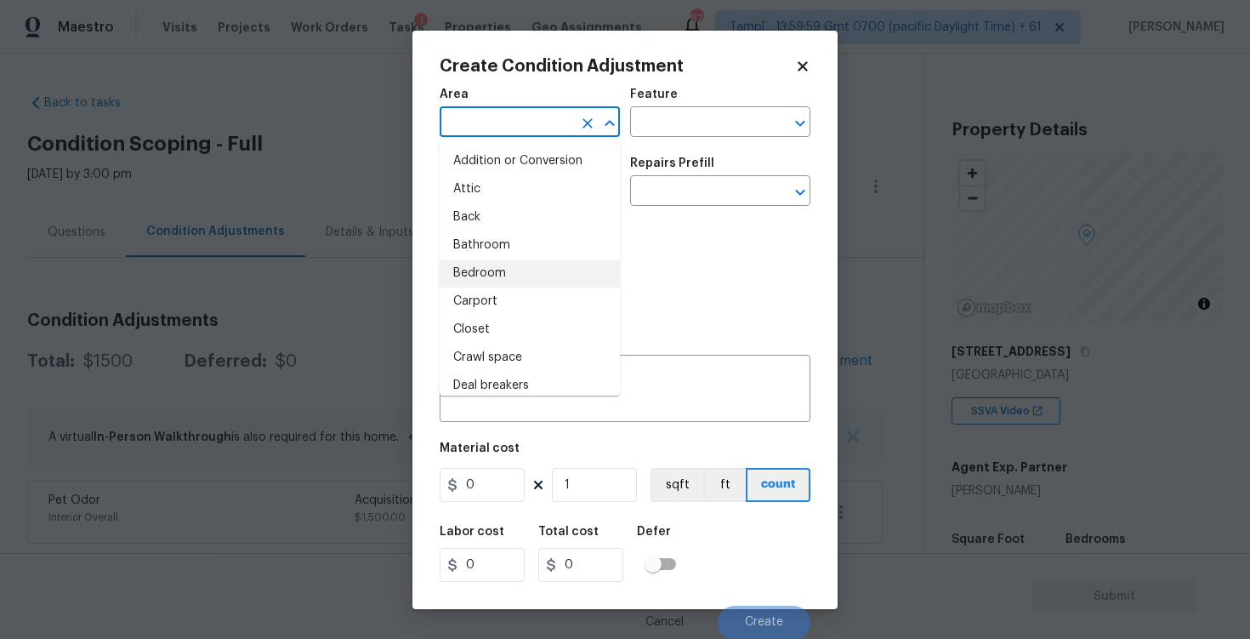
click at [709, 275] on div "Photos" at bounding box center [625, 271] width 371 height 111
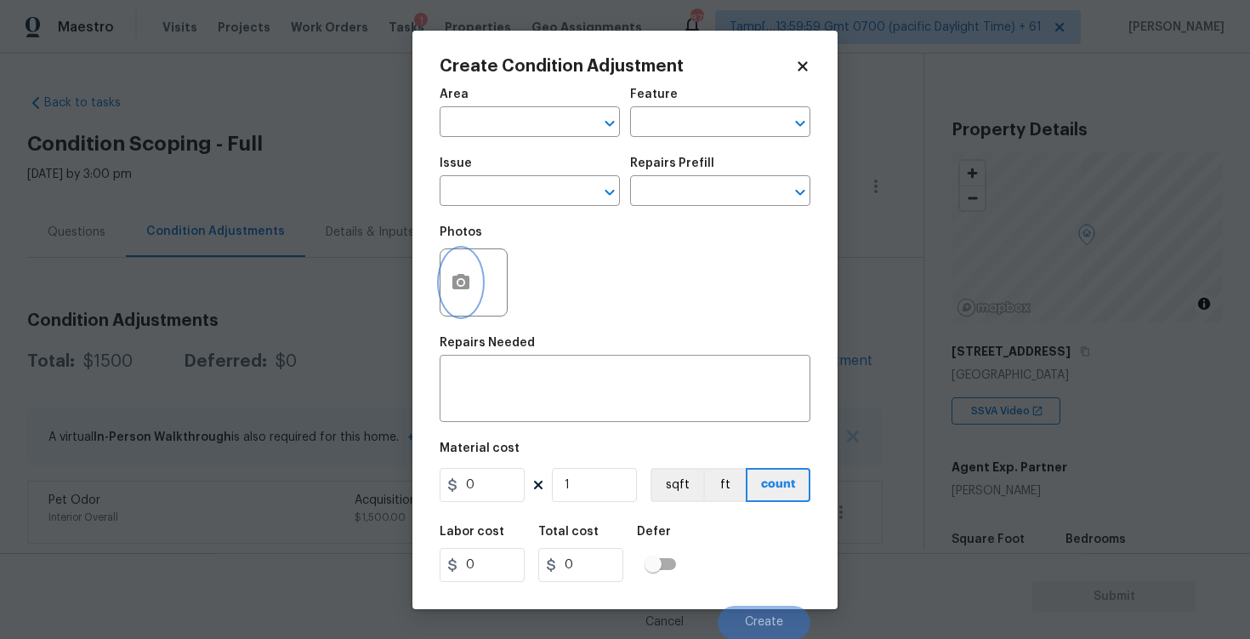
click at [471, 262] on button "button" at bounding box center [460, 282] width 41 height 66
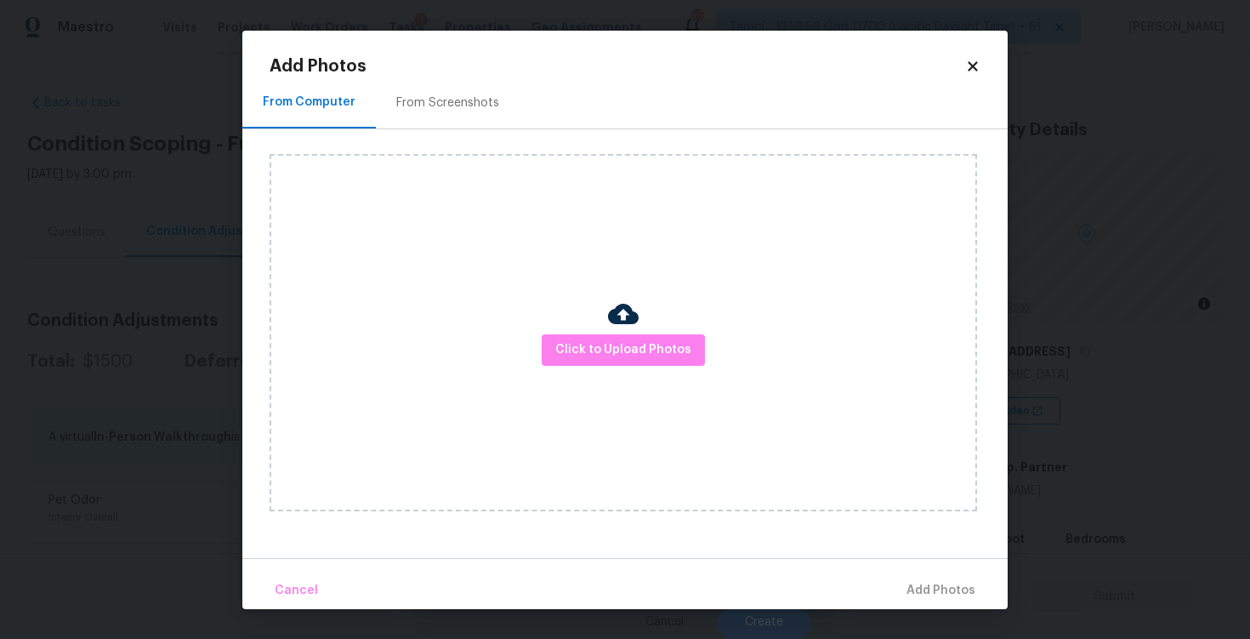
click at [622, 324] on img at bounding box center [623, 313] width 31 height 31
click at [623, 346] on span "Click to Upload Photos" at bounding box center [623, 349] width 136 height 21
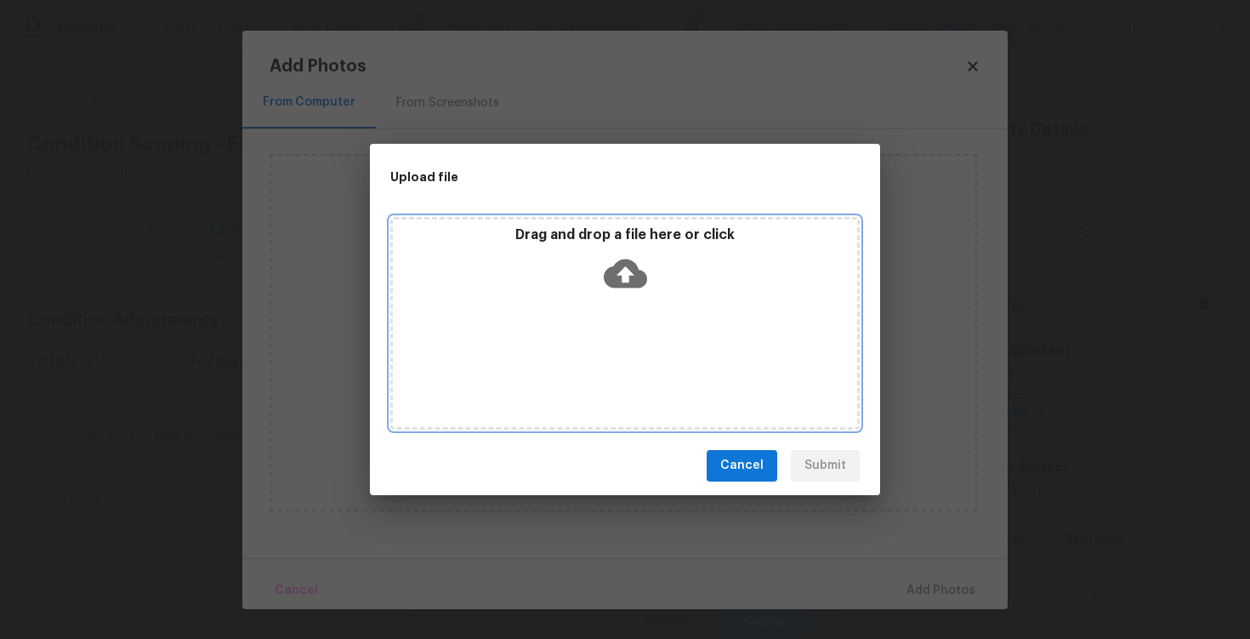
click at [628, 276] on icon at bounding box center [625, 272] width 43 height 29
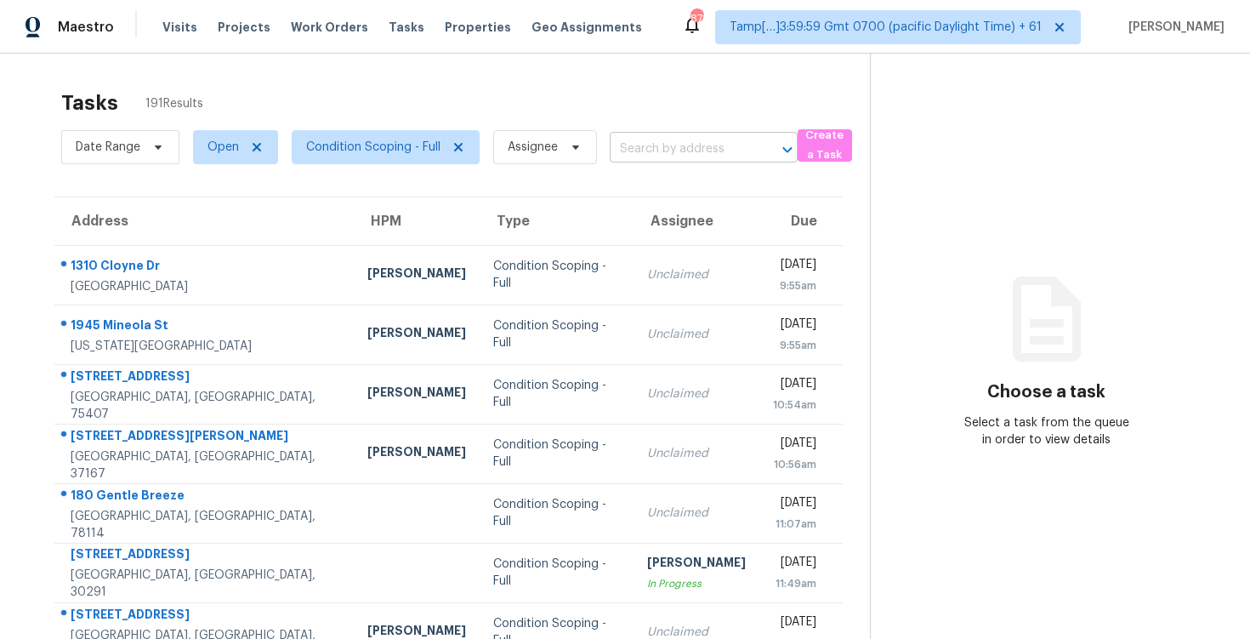
click at [641, 145] on input "text" at bounding box center [680, 149] width 140 height 26
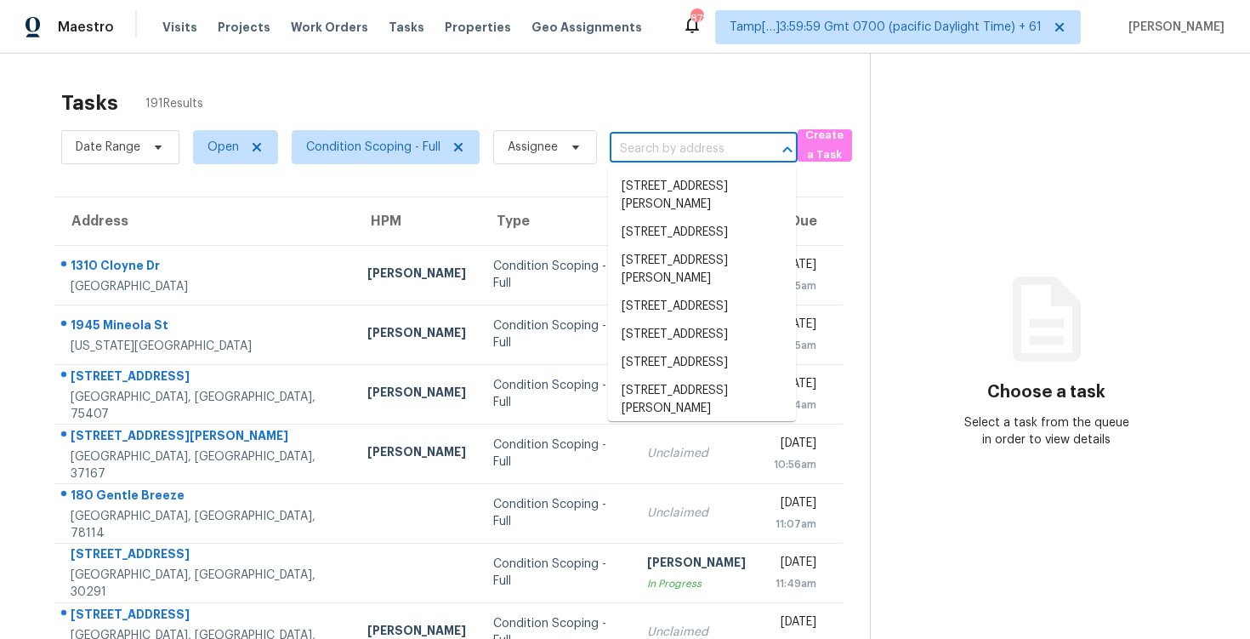
paste input "[STREET_ADDRESS][PERSON_NAME]"
type input "[STREET_ADDRESS][PERSON_NAME]"
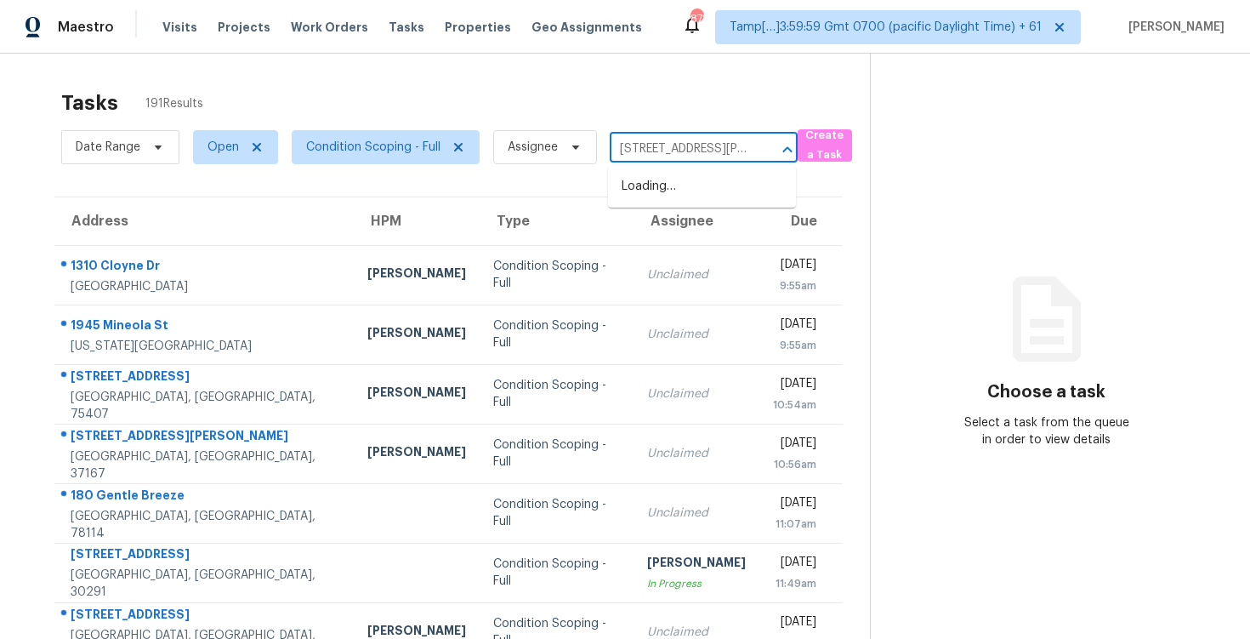
scroll to position [0, 95]
click at [695, 186] on li "[STREET_ADDRESS][PERSON_NAME]" at bounding box center [702, 196] width 188 height 46
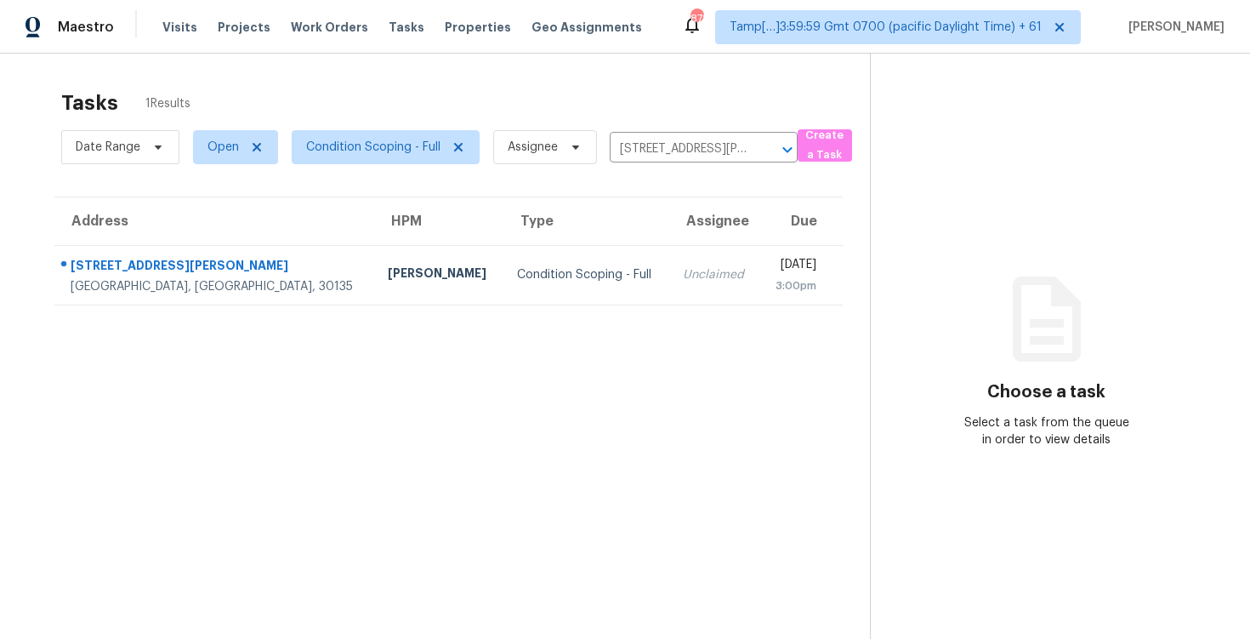
click at [683, 282] on div "Unclaimed" at bounding box center [715, 274] width 64 height 17
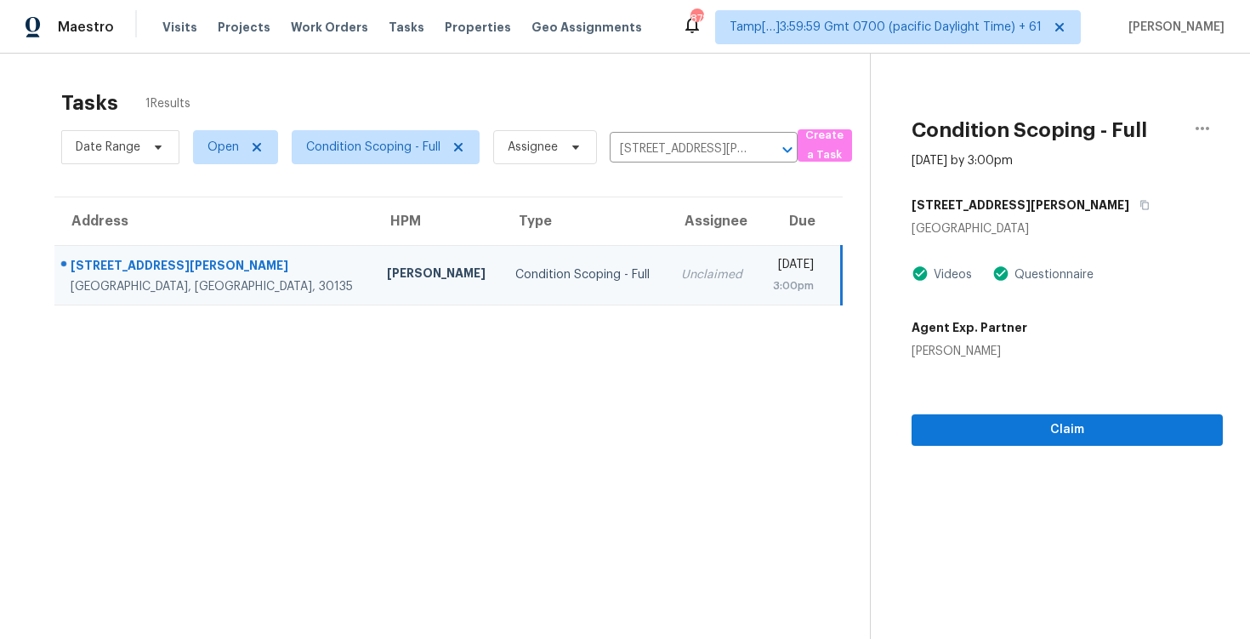
click at [1042, 395] on div "Claim" at bounding box center [1066, 403] width 311 height 86
click at [1042, 438] on span "Claim" at bounding box center [1067, 429] width 284 height 21
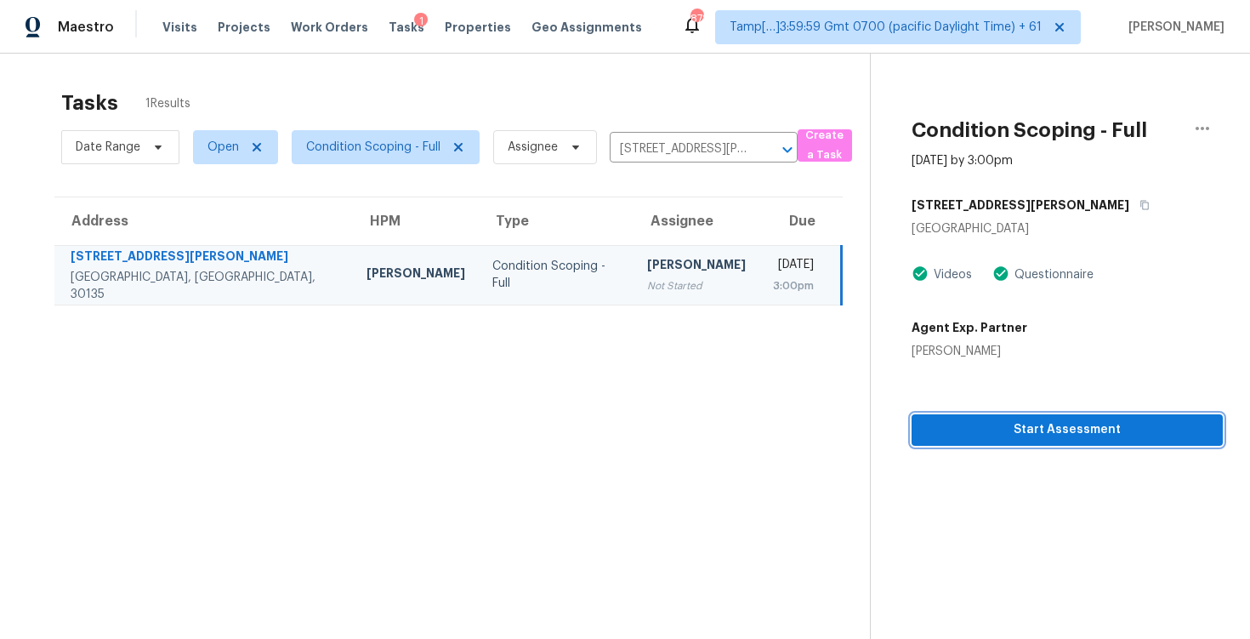
click at [1025, 433] on span "Start Assessment" at bounding box center [1067, 429] width 284 height 21
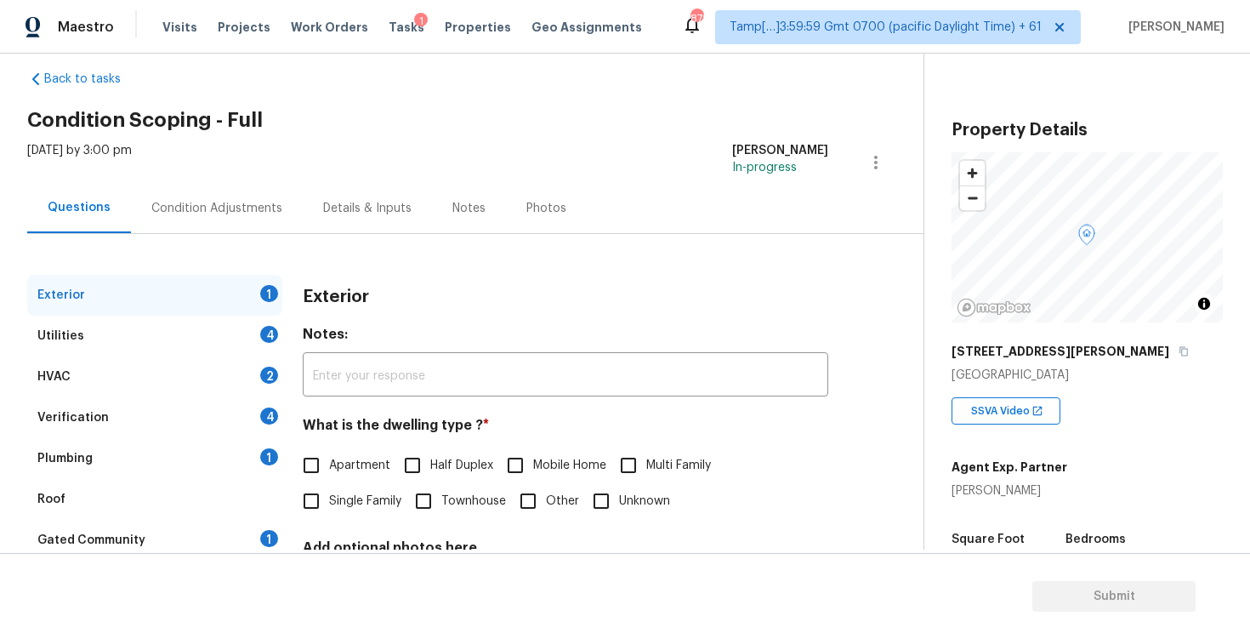
scroll to position [14, 0]
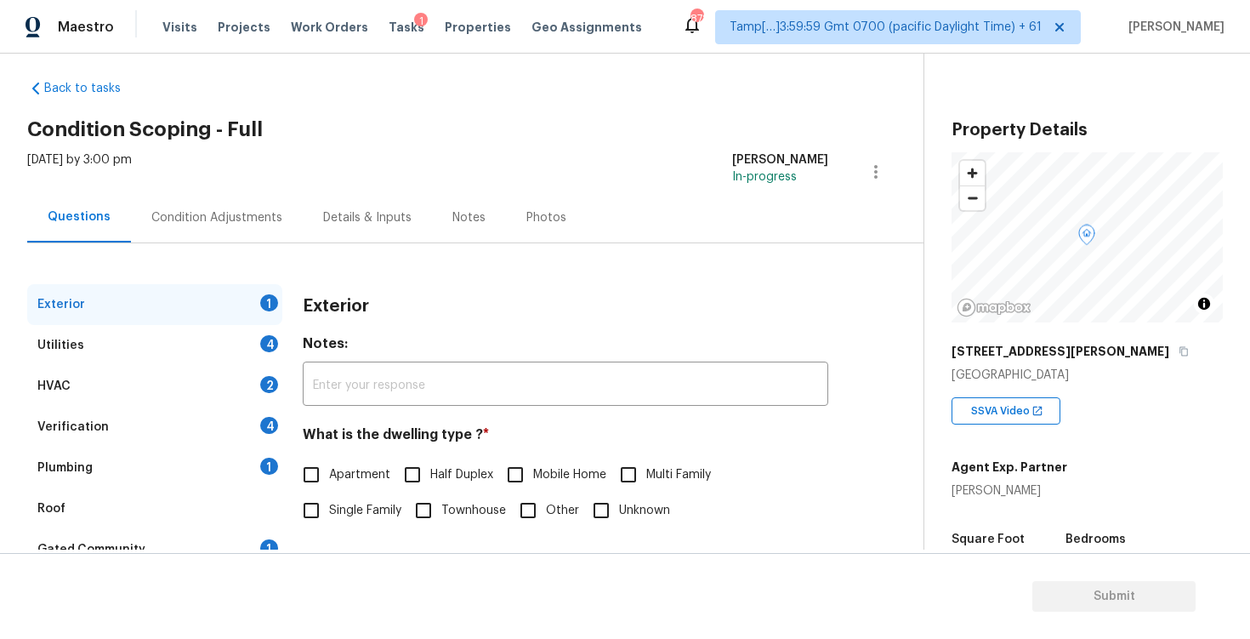
click at [223, 203] on div "Condition Adjustments" at bounding box center [217, 217] width 172 height 50
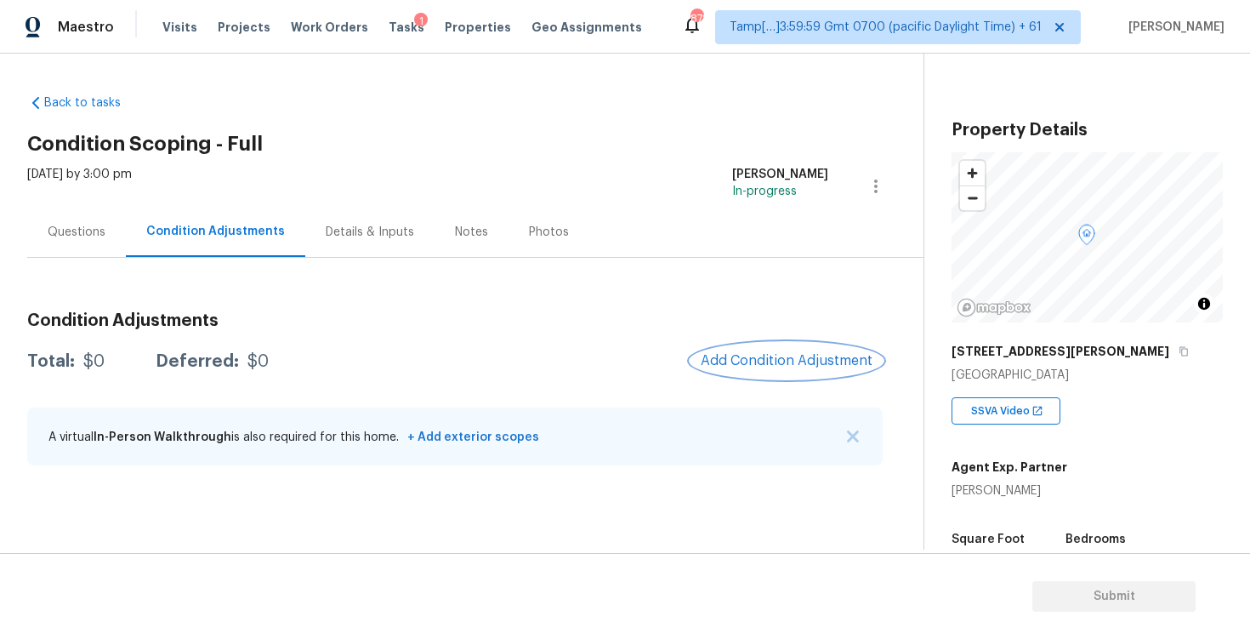
click at [796, 369] on button "Add Condition Adjustment" at bounding box center [786, 361] width 192 height 36
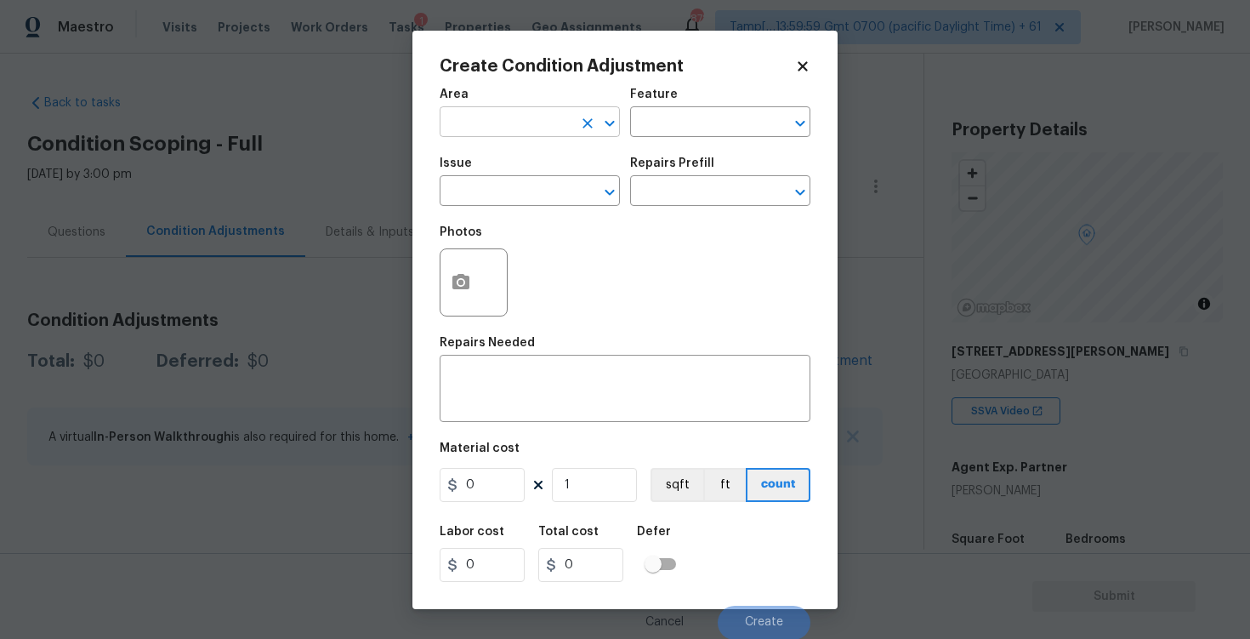
click at [548, 116] on input "text" at bounding box center [506, 124] width 133 height 26
type input "e"
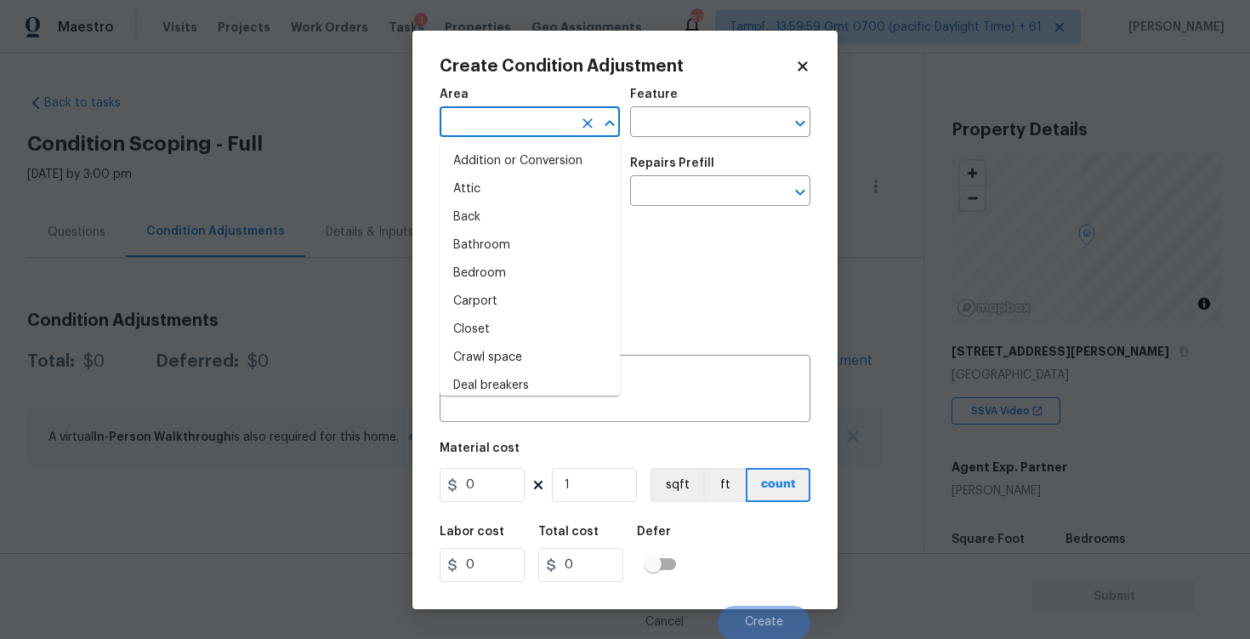
type input "x"
type input "t"
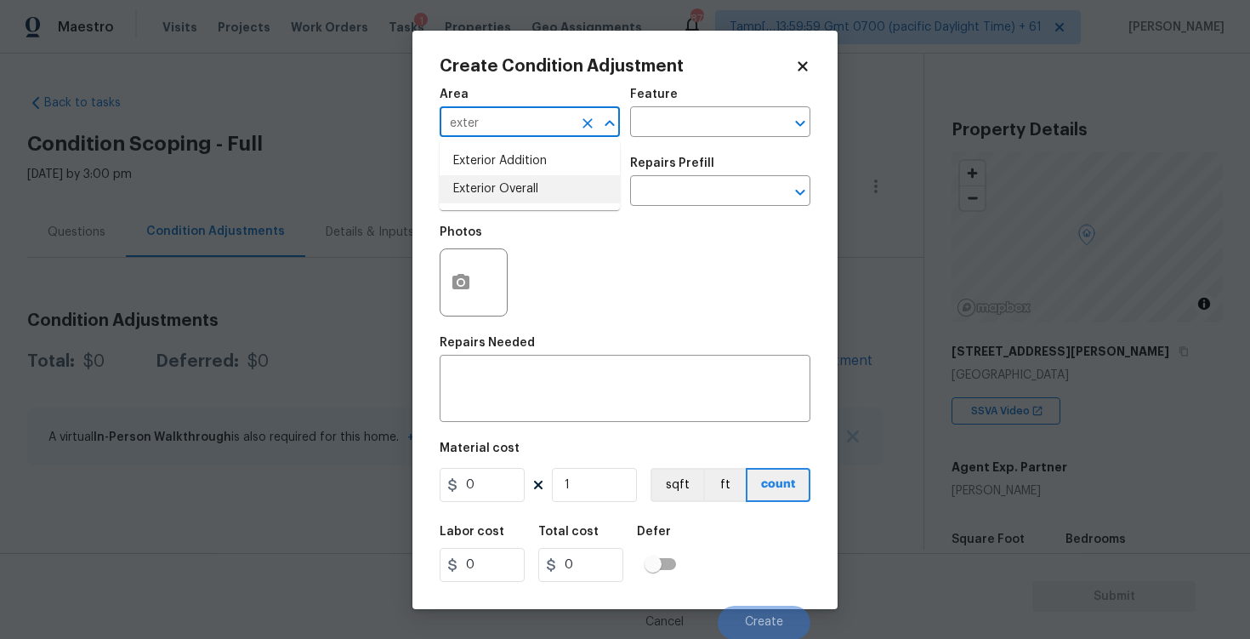
click at [543, 194] on li "Exterior Overall" at bounding box center [530, 189] width 180 height 28
type input "Exterior Overall"
click at [543, 194] on input "text" at bounding box center [506, 192] width 133 height 26
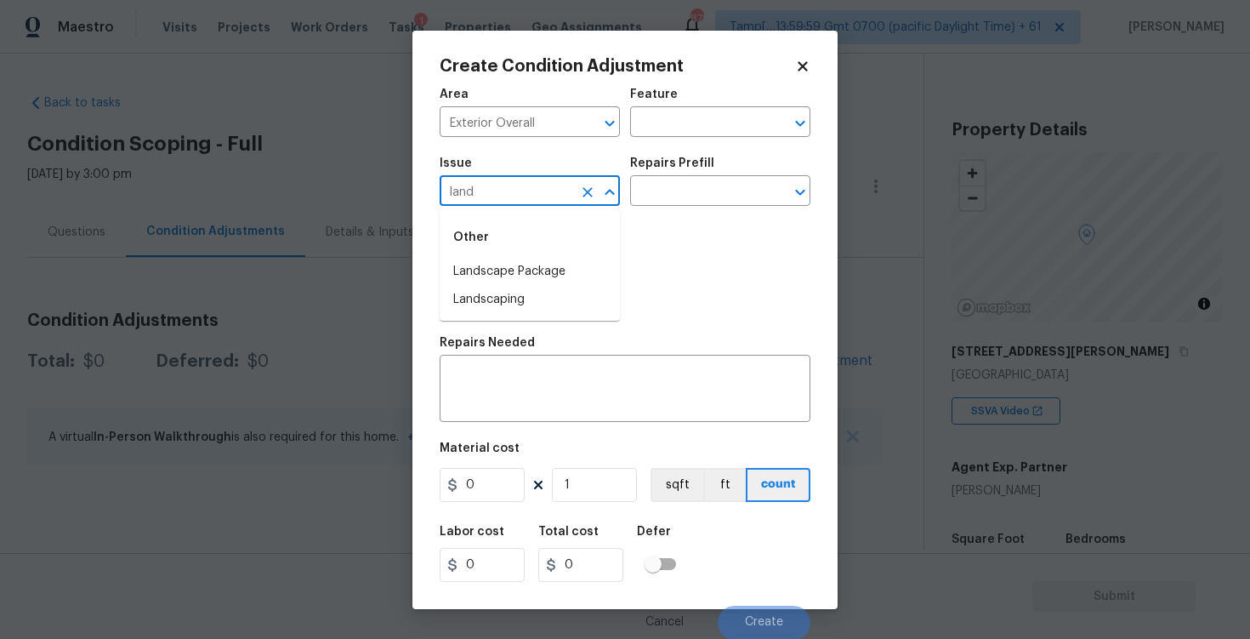
click at [532, 257] on div "Other" at bounding box center [530, 237] width 180 height 41
click at [536, 263] on li "Landscape Package" at bounding box center [530, 272] width 180 height 28
type input "Landscape Package"
click at [645, 207] on div "Issue Landscape Package ​ Repairs Prefill ​" at bounding box center [625, 181] width 371 height 69
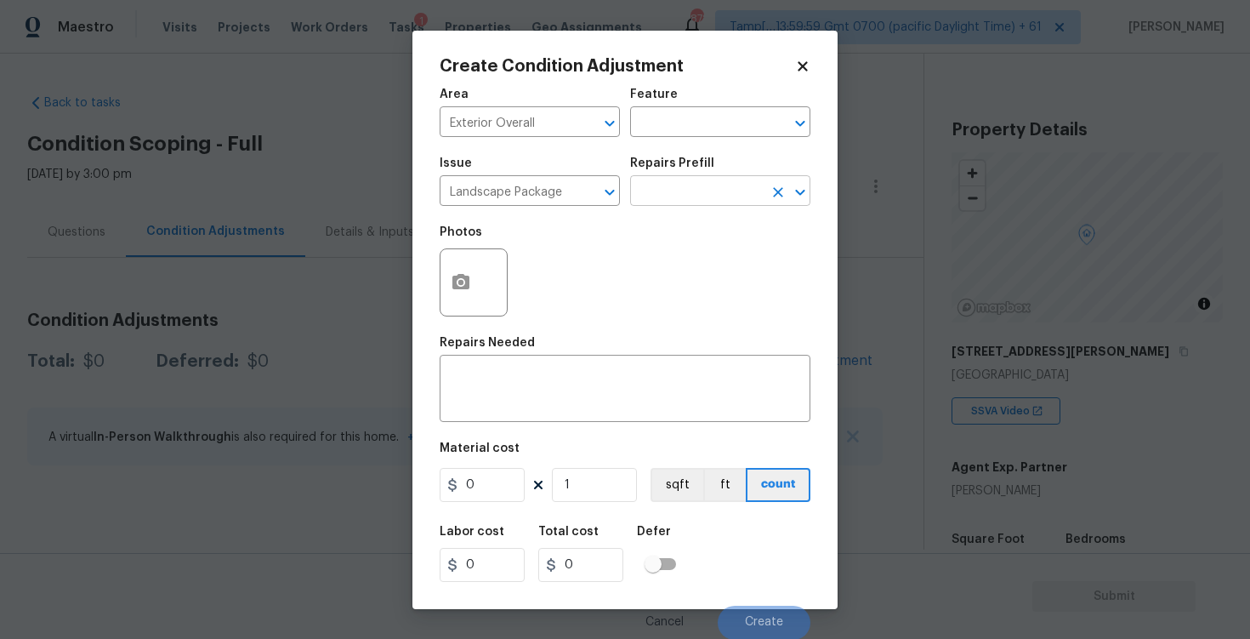
click at [656, 191] on input "text" at bounding box center [696, 192] width 133 height 26
click at [675, 256] on li "Initial landscaping package $70.00" at bounding box center [720, 240] width 180 height 46
type input "Home Readiness Packages"
type textarea "Mowing of grass up to 6" in height. Mow, edge along driveways & sidewalks, trim…"
type input "70"
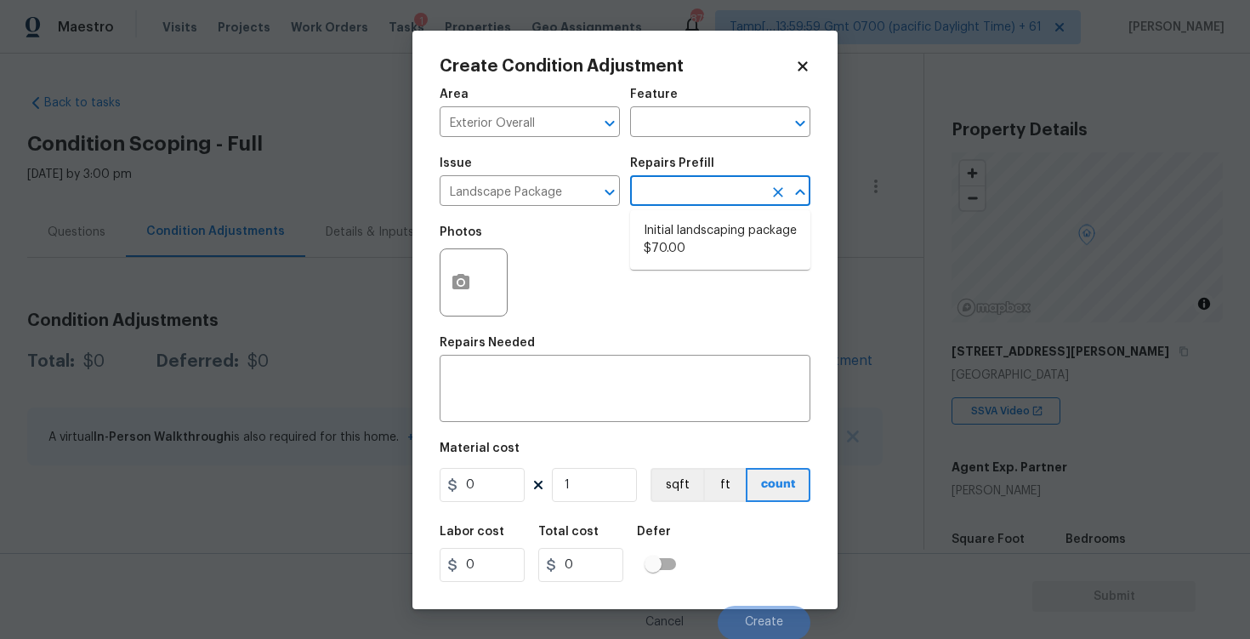
type input "70"
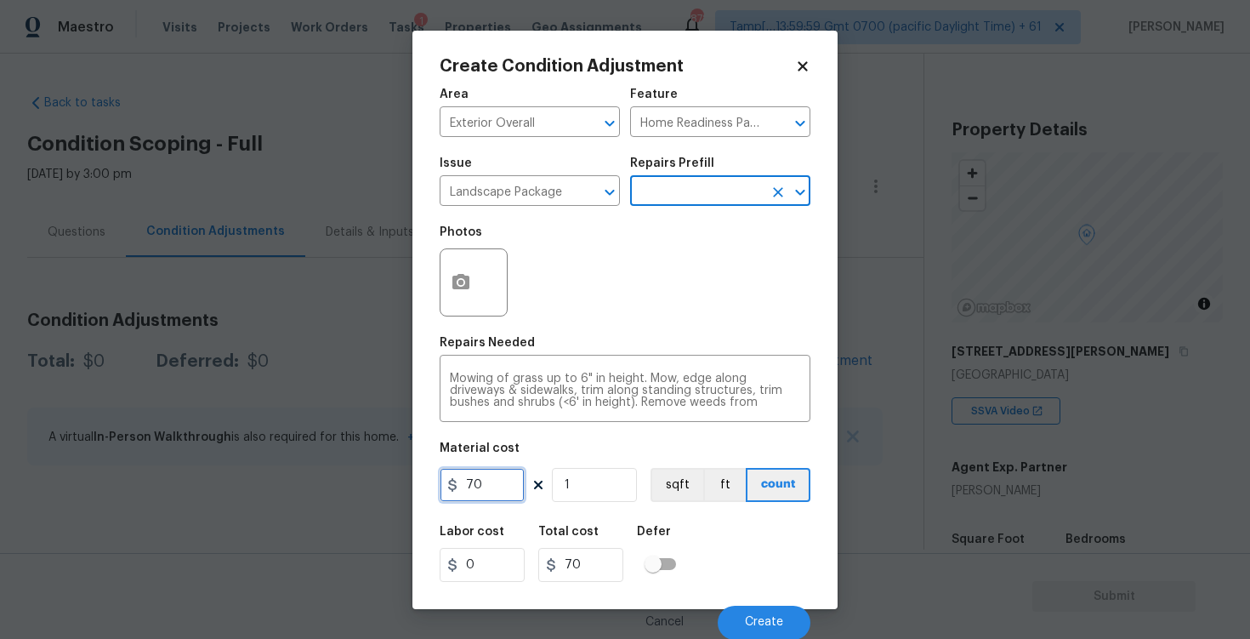
click at [491, 482] on input "70" at bounding box center [482, 485] width 85 height 34
type input "1500"
click at [504, 254] on div at bounding box center [474, 282] width 68 height 68
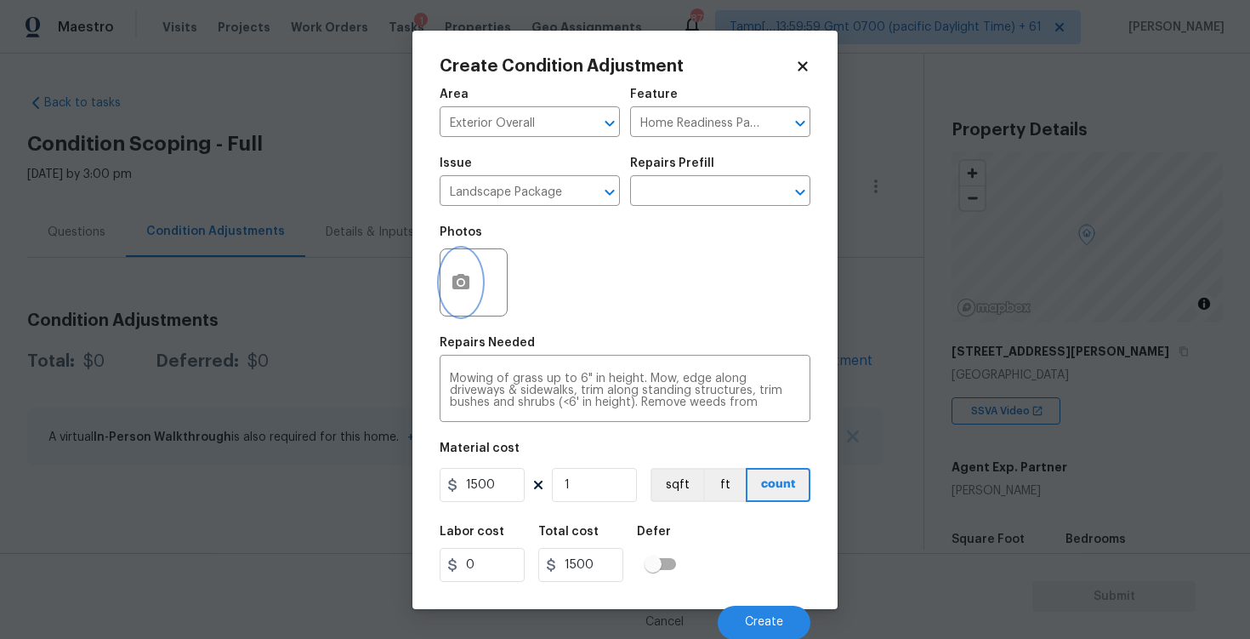
click at [444, 275] on button "button" at bounding box center [460, 282] width 41 height 66
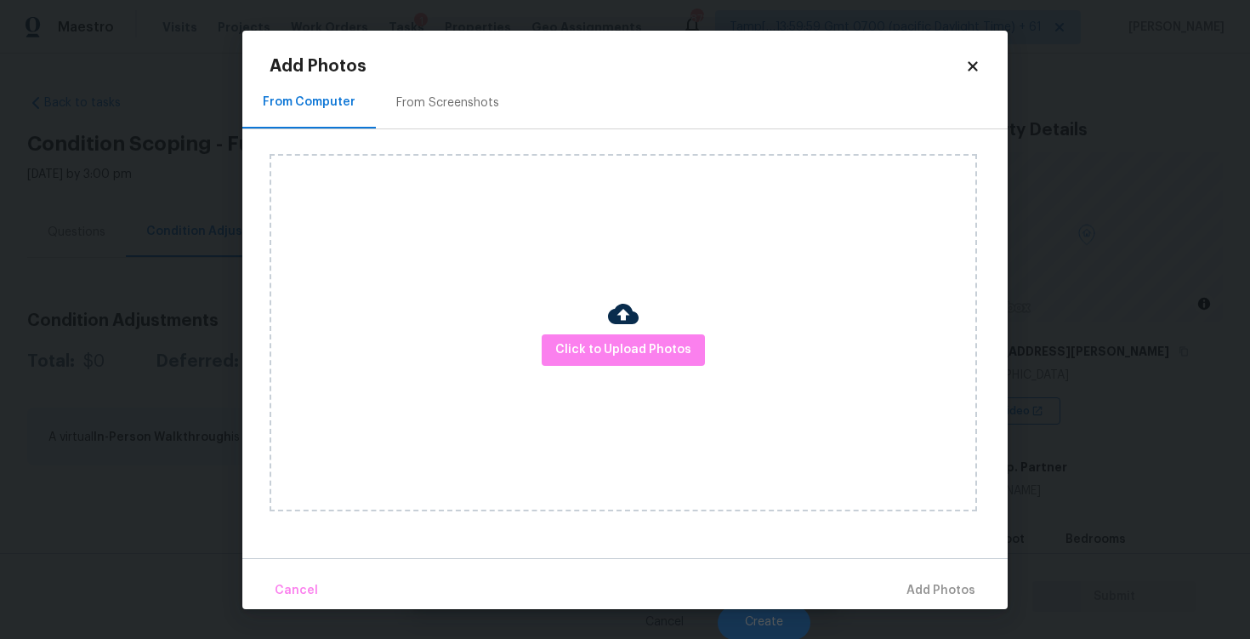
click at [666, 379] on div "Click to Upload Photos" at bounding box center [623, 332] width 707 height 357
click at [656, 355] on span "Click to Upload Photos" at bounding box center [623, 349] width 136 height 21
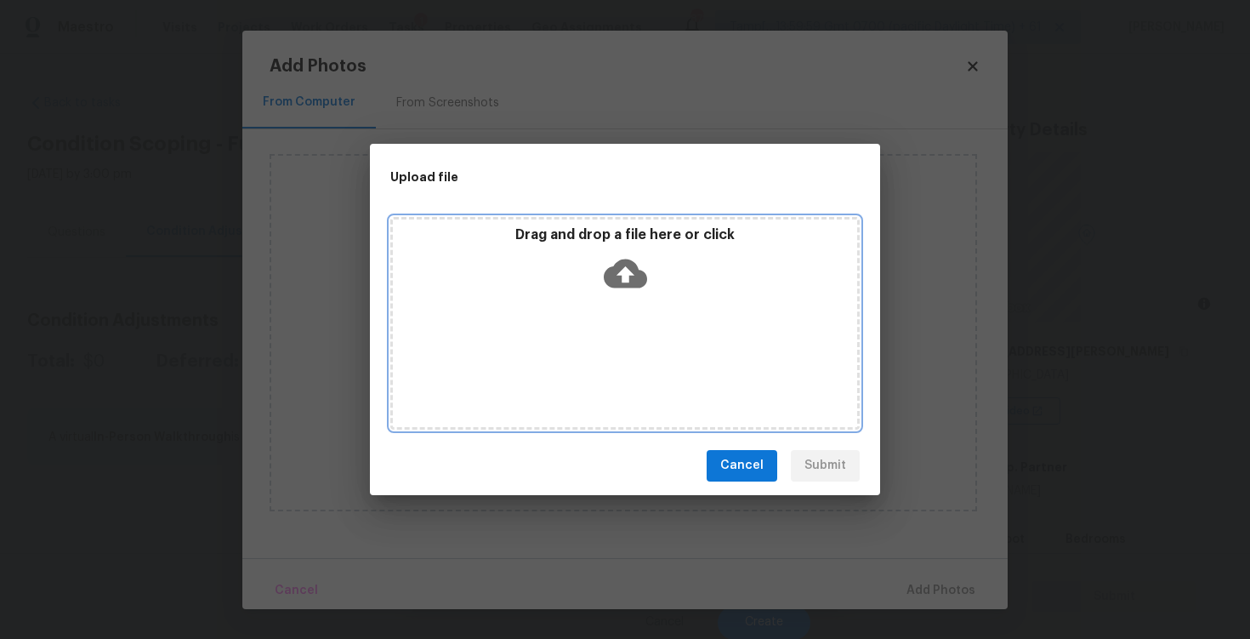
click at [635, 259] on icon at bounding box center [625, 273] width 43 height 43
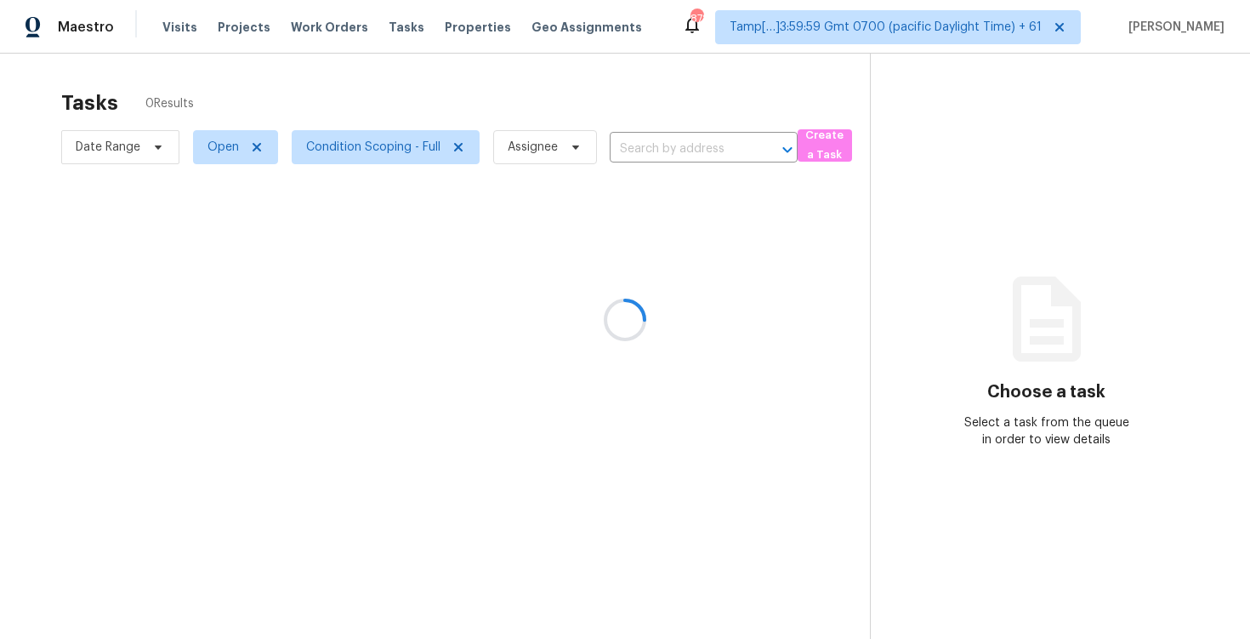
click at [627, 91] on div at bounding box center [625, 319] width 1250 height 639
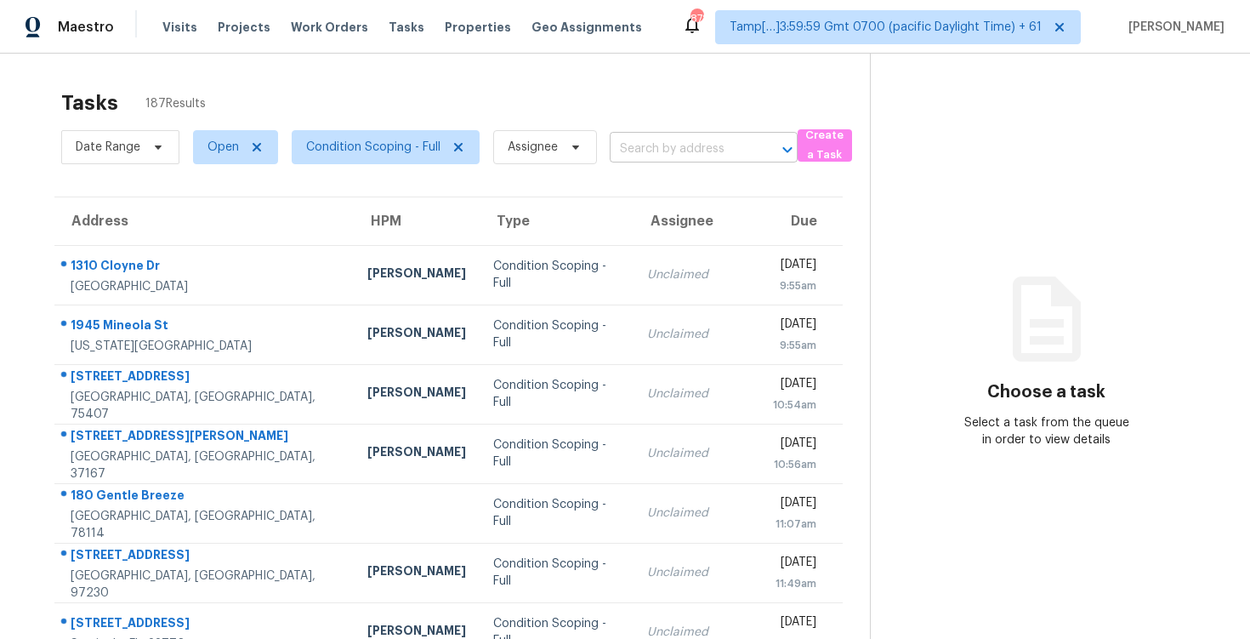
click at [694, 161] on input "text" at bounding box center [680, 149] width 140 height 26
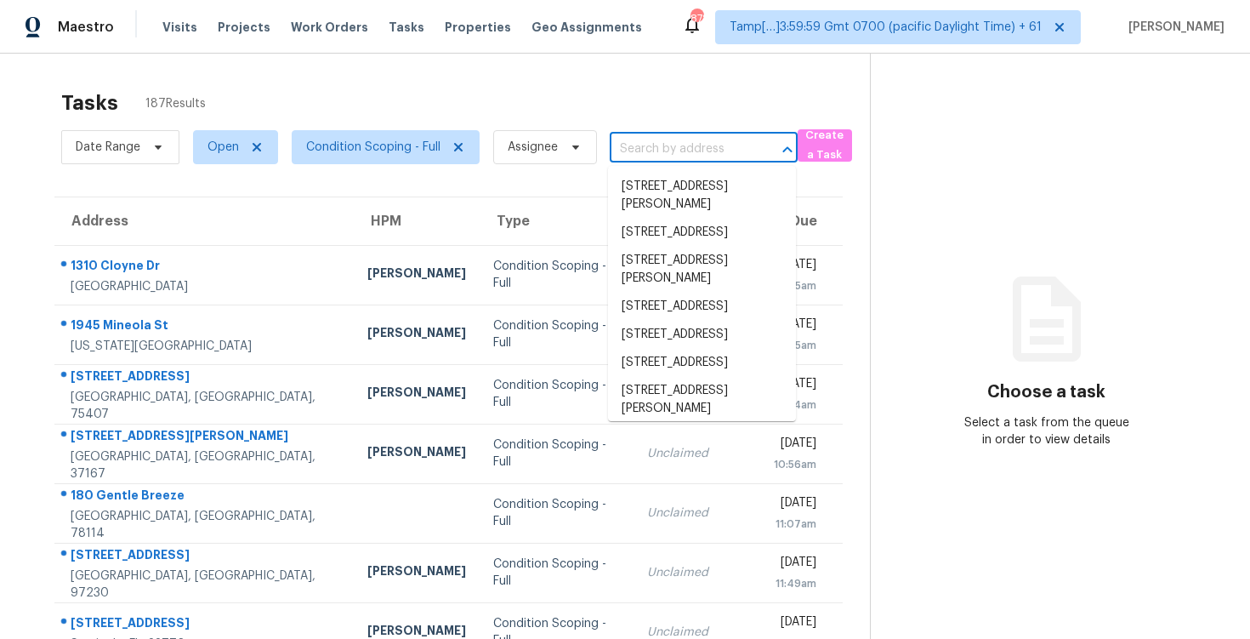
click at [679, 145] on input "text" at bounding box center [680, 149] width 140 height 26
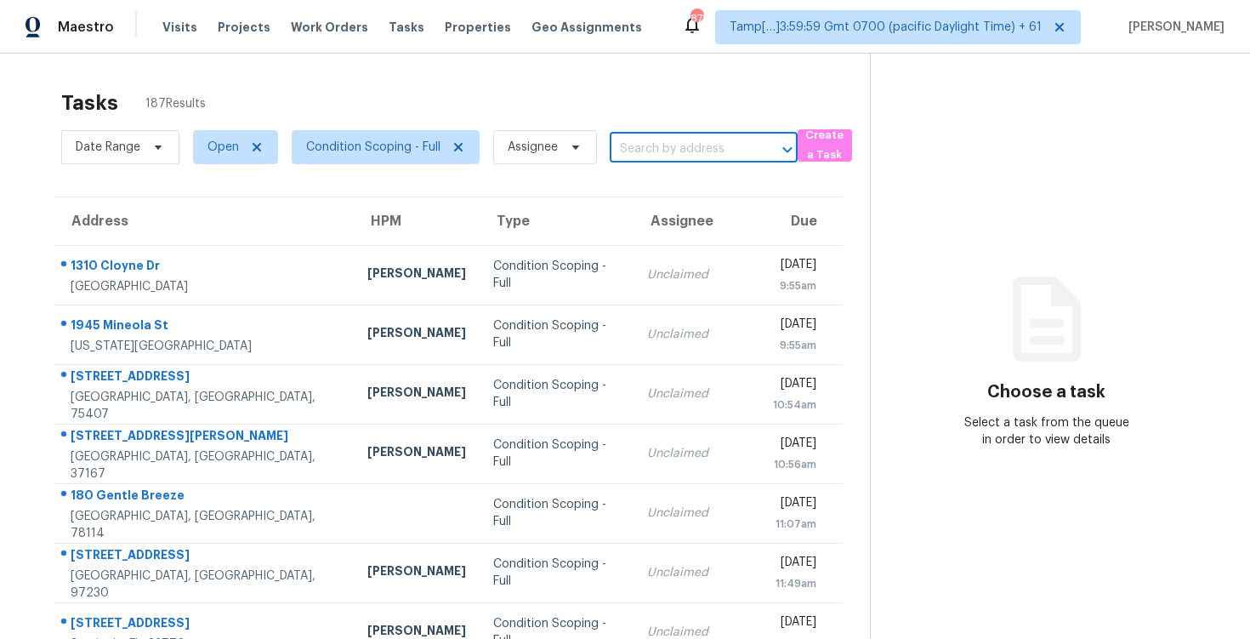
paste input "[STREET_ADDRESS][PERSON_NAME]"
type input "[STREET_ADDRESS][PERSON_NAME]"
click at [704, 180] on li "[STREET_ADDRESS][PERSON_NAME]" at bounding box center [702, 196] width 188 height 46
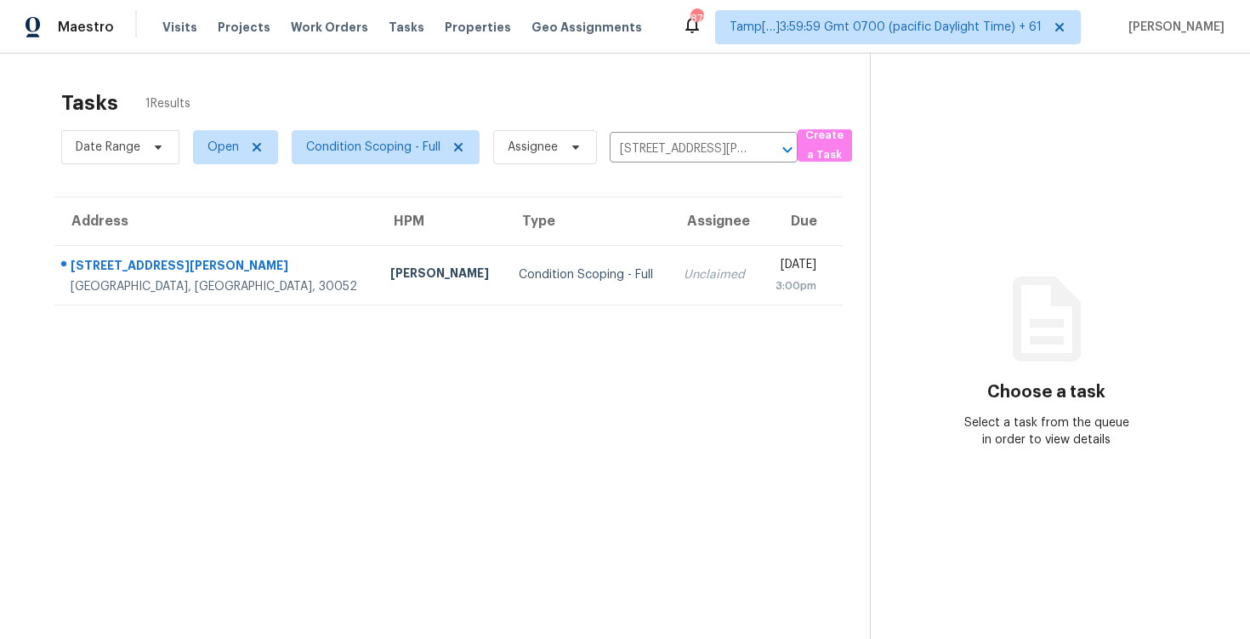
click at [774, 259] on div "[DATE]" at bounding box center [795, 266] width 43 height 21
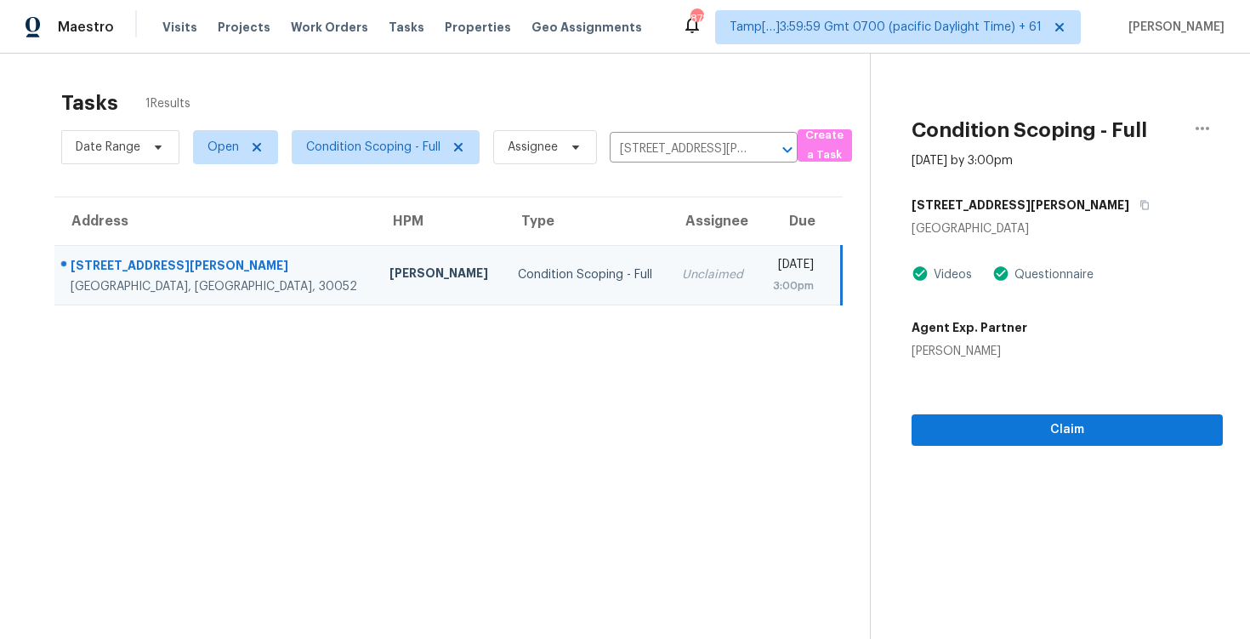
click at [1013, 395] on div "Claim" at bounding box center [1066, 403] width 311 height 86
click at [1016, 419] on span "Claim" at bounding box center [1067, 429] width 284 height 21
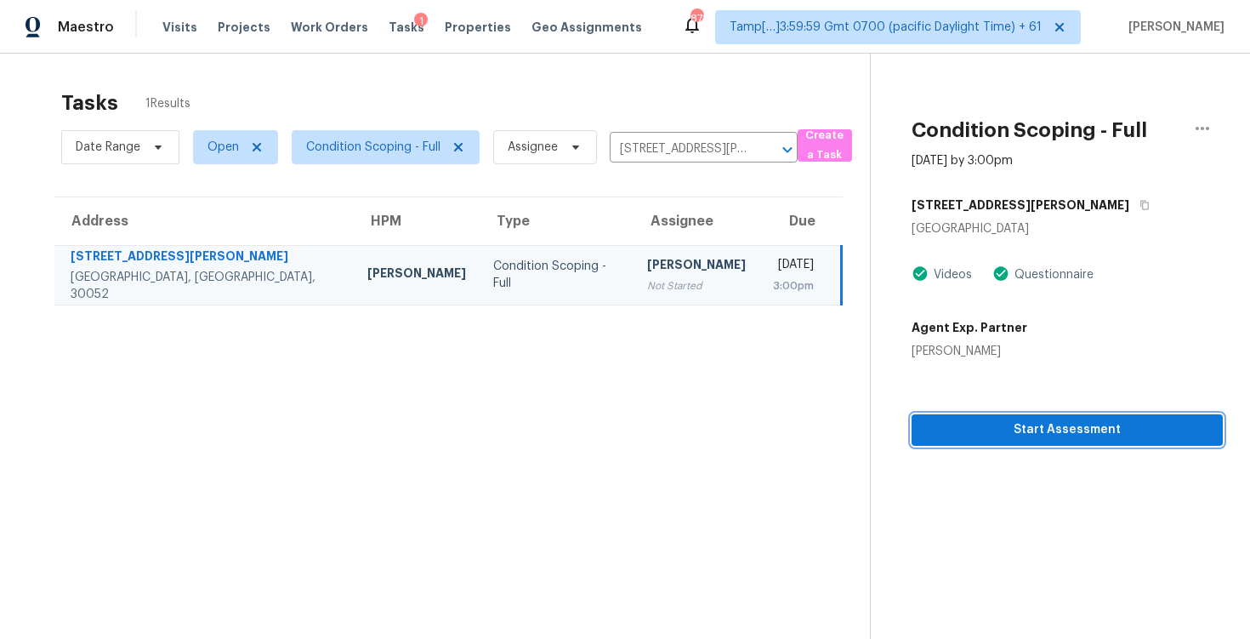
click at [1016, 419] on span "Start Assessment" at bounding box center [1067, 429] width 284 height 21
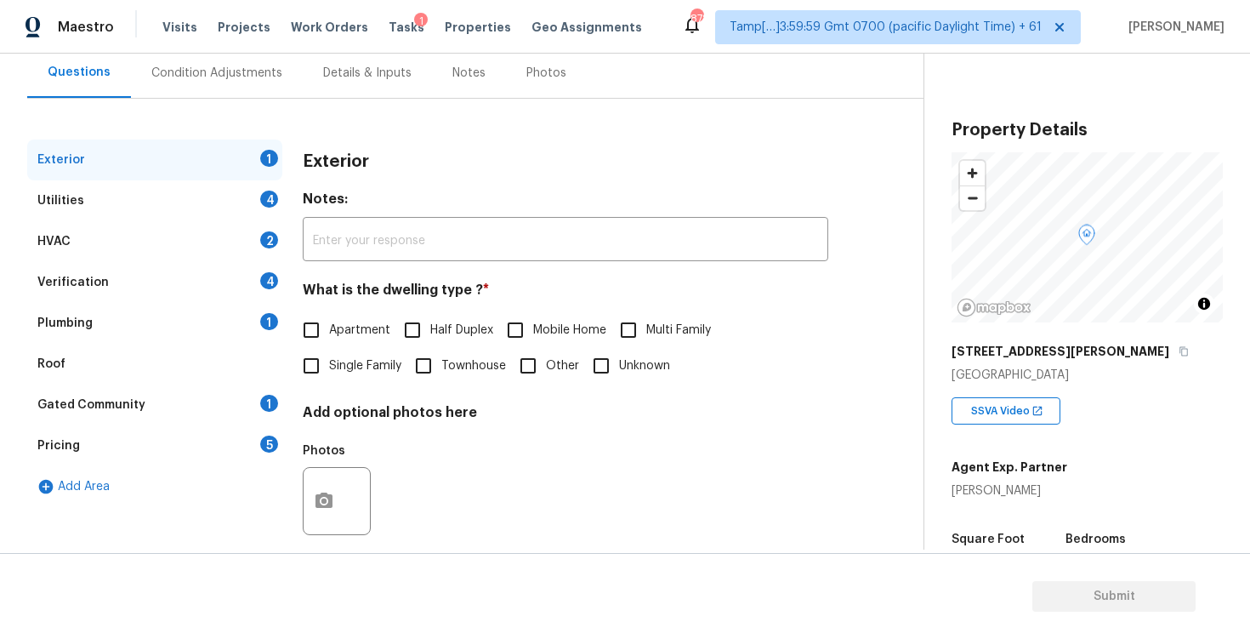
click at [244, 294] on div "Verification 4" at bounding box center [154, 282] width 255 height 41
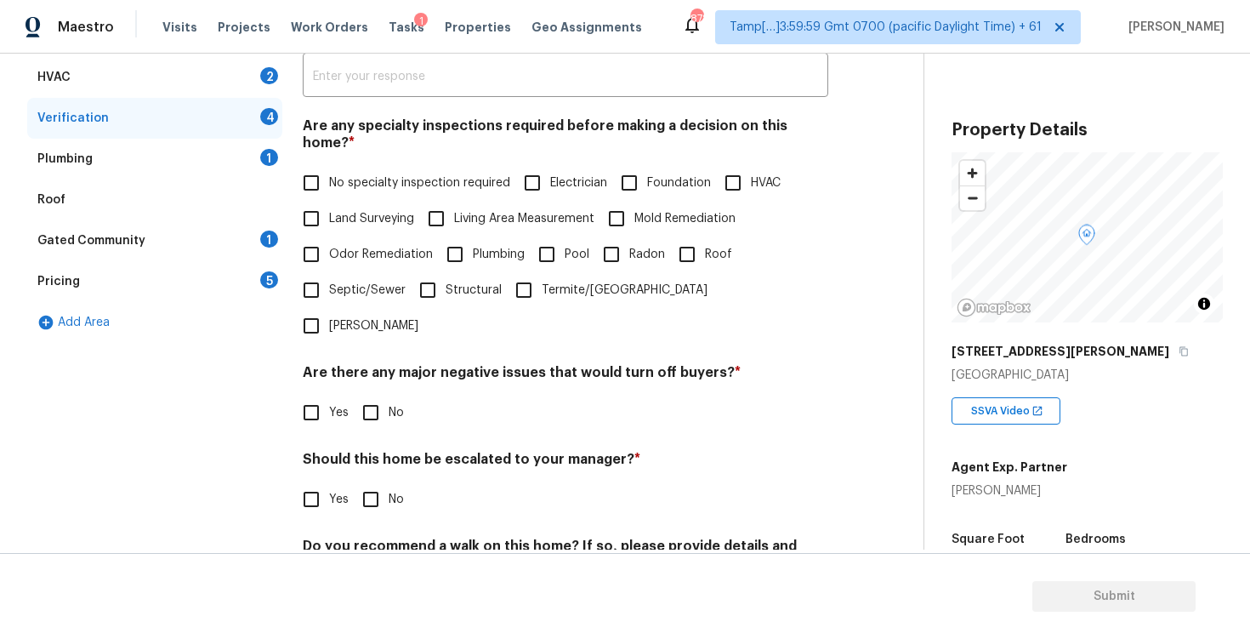
scroll to position [349, 0]
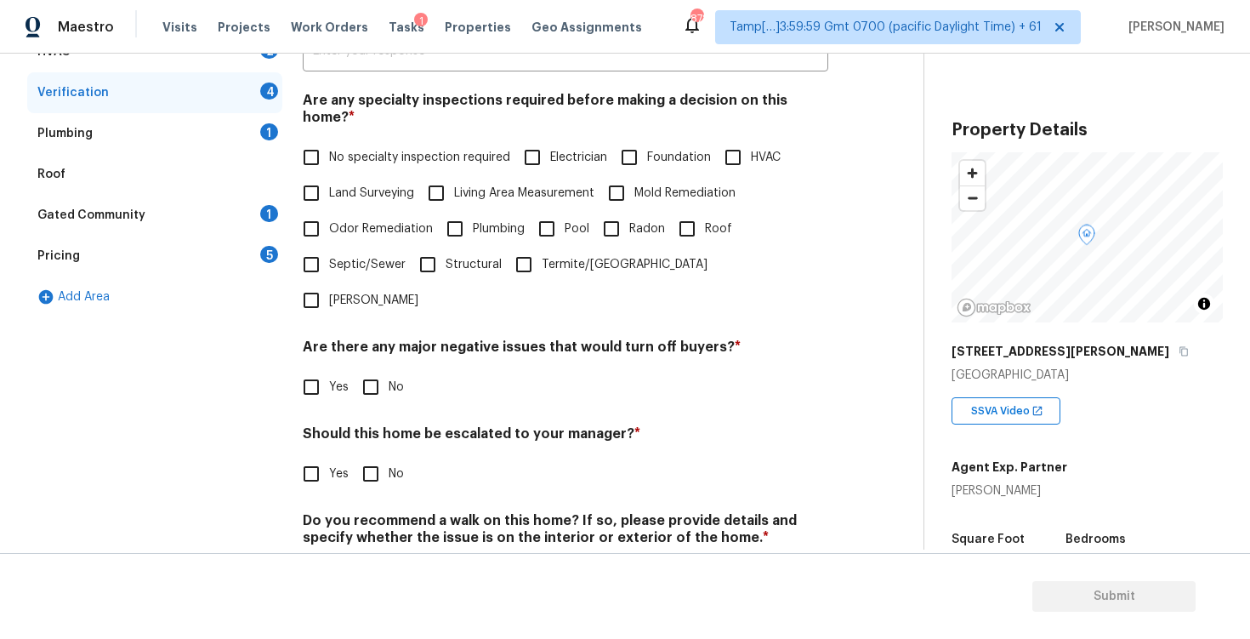
click at [295, 456] on input "Yes" at bounding box center [311, 474] width 36 height 36
checkbox input "true"
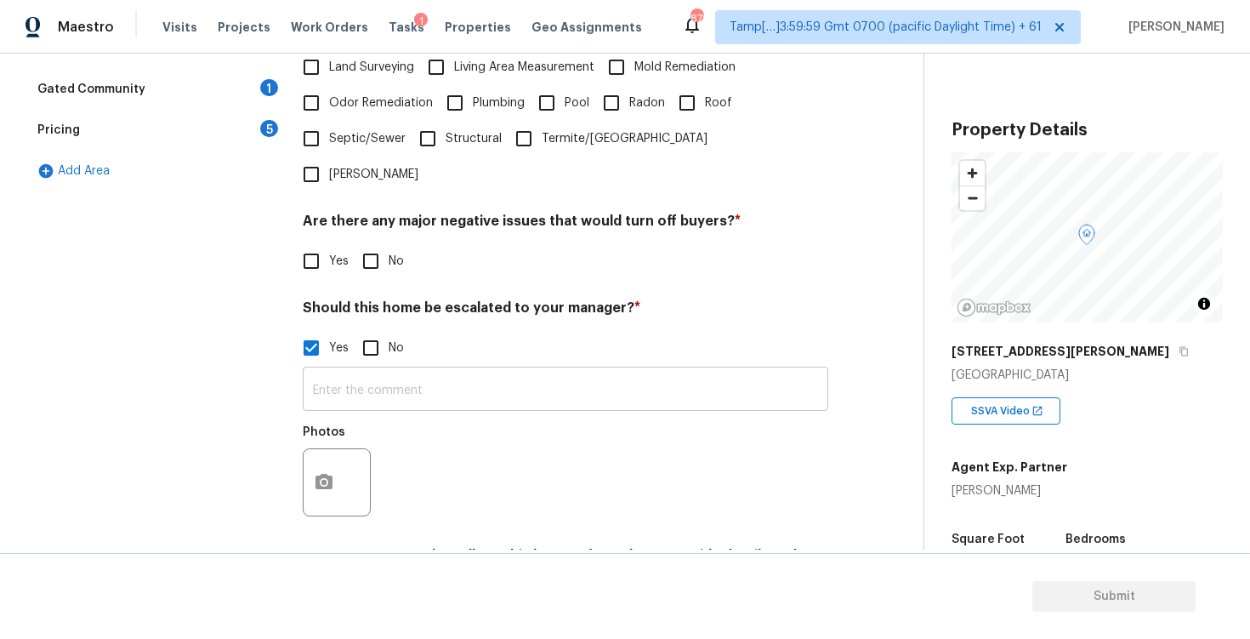
scroll to position [502, 0]
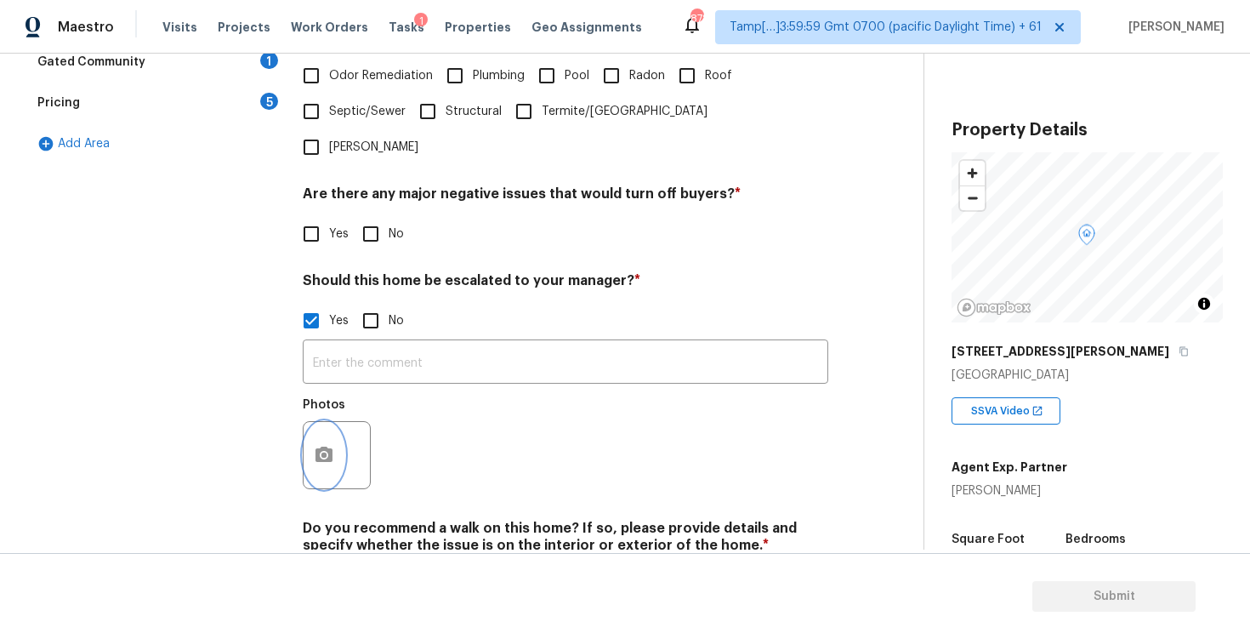
click at [327, 445] on icon "button" at bounding box center [324, 455] width 20 height 20
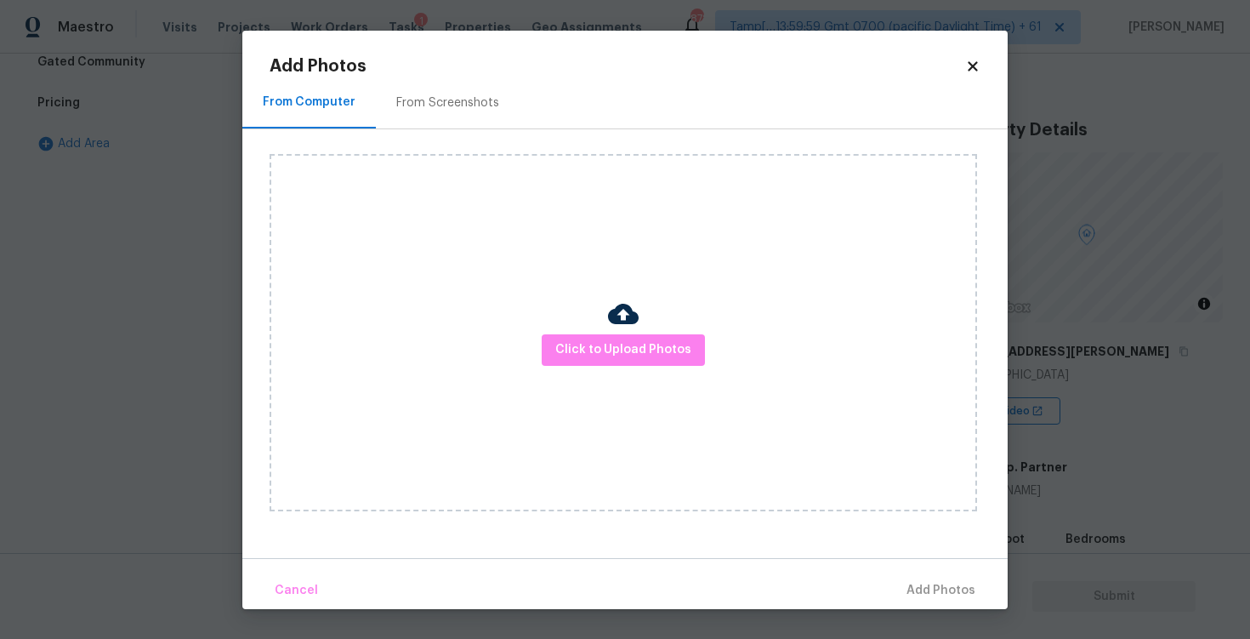
click at [645, 366] on div "Click to Upload Photos" at bounding box center [623, 332] width 707 height 357
click at [644, 361] on button "Click to Upload Photos" at bounding box center [623, 349] width 163 height 31
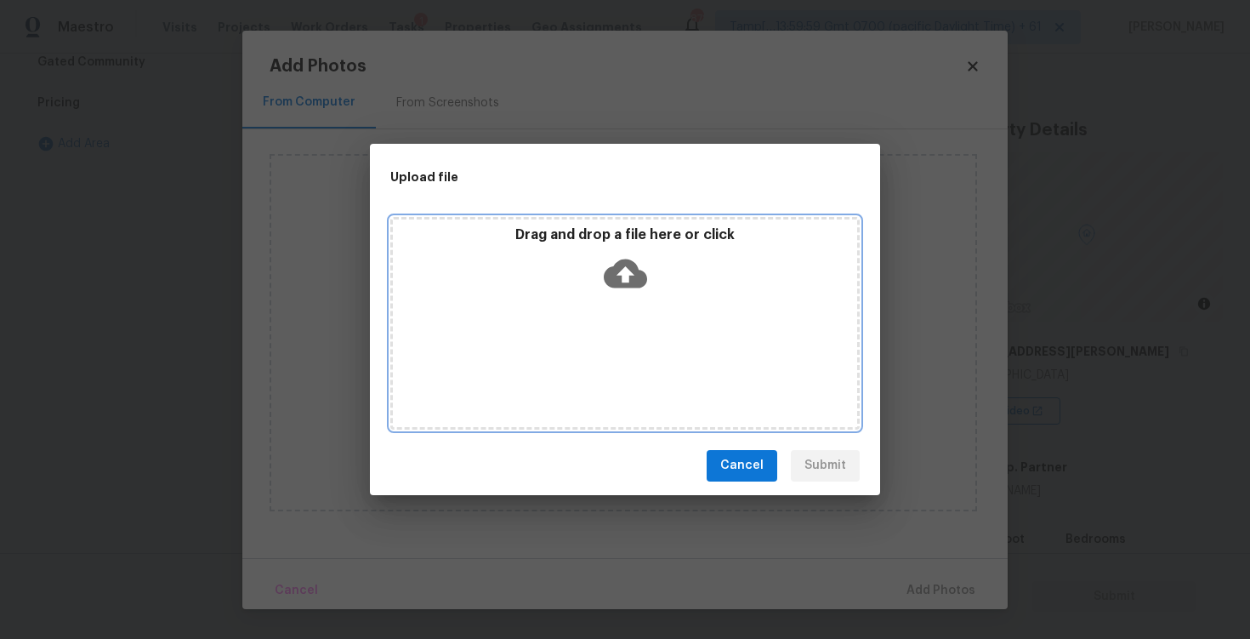
click at [633, 271] on icon at bounding box center [625, 272] width 43 height 29
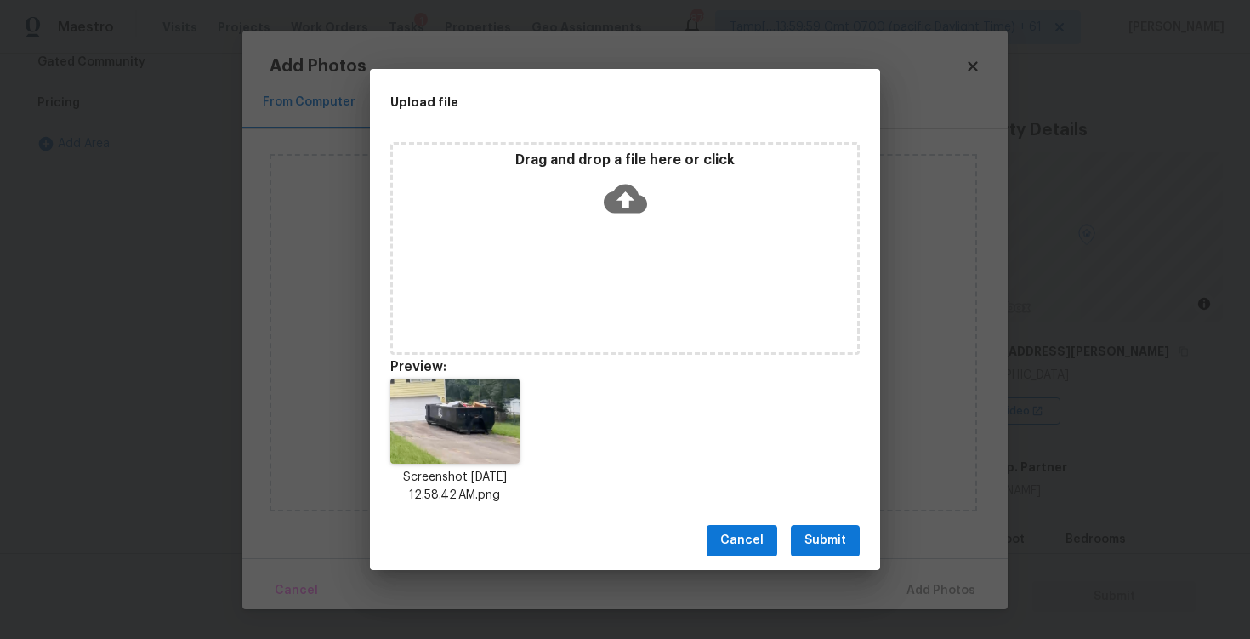
click at [832, 532] on span "Submit" at bounding box center [825, 540] width 42 height 21
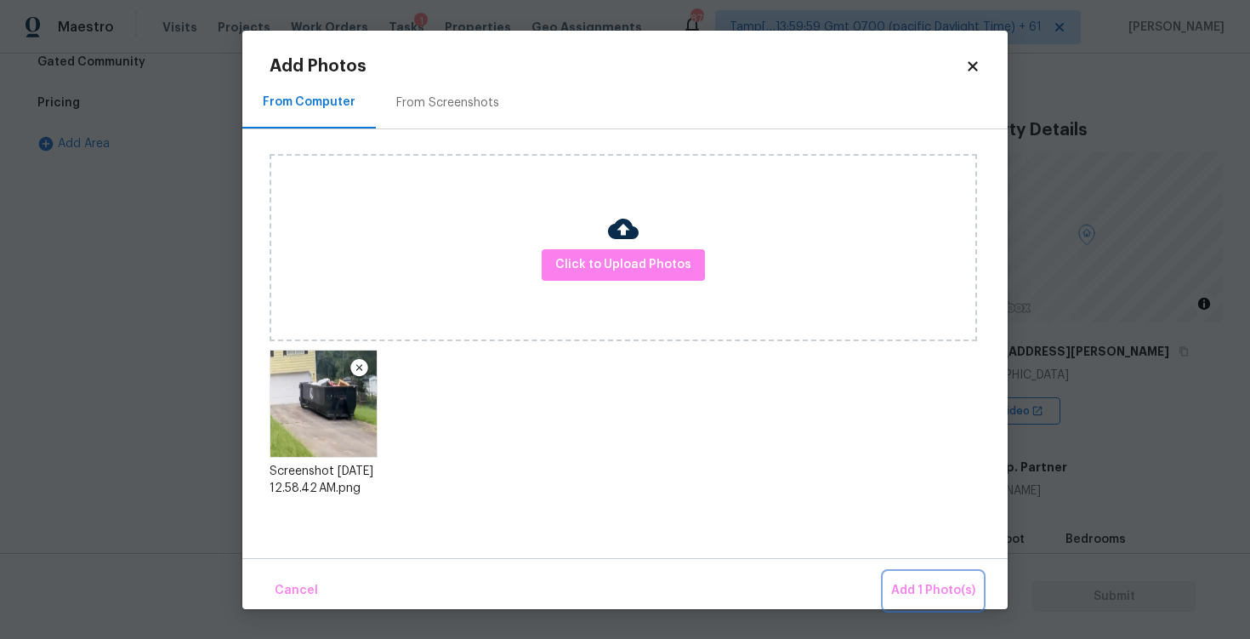
click at [940, 582] on span "Add 1 Photo(s)" at bounding box center [933, 590] width 84 height 21
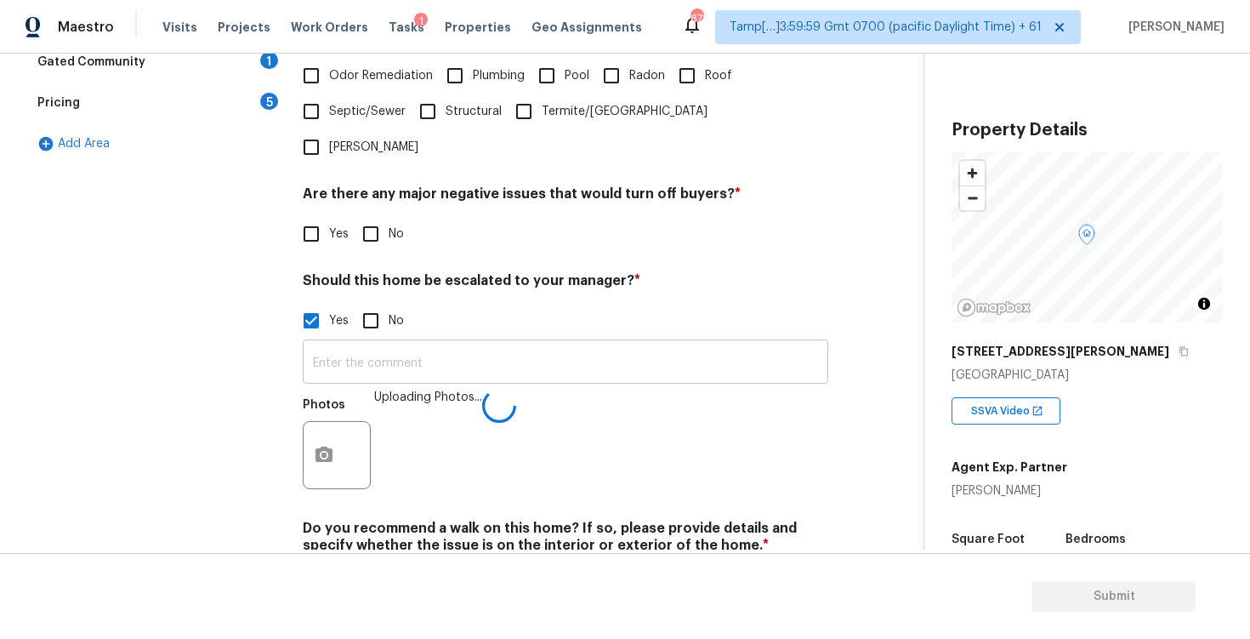
click at [495, 343] on input "text" at bounding box center [565, 363] width 525 height 40
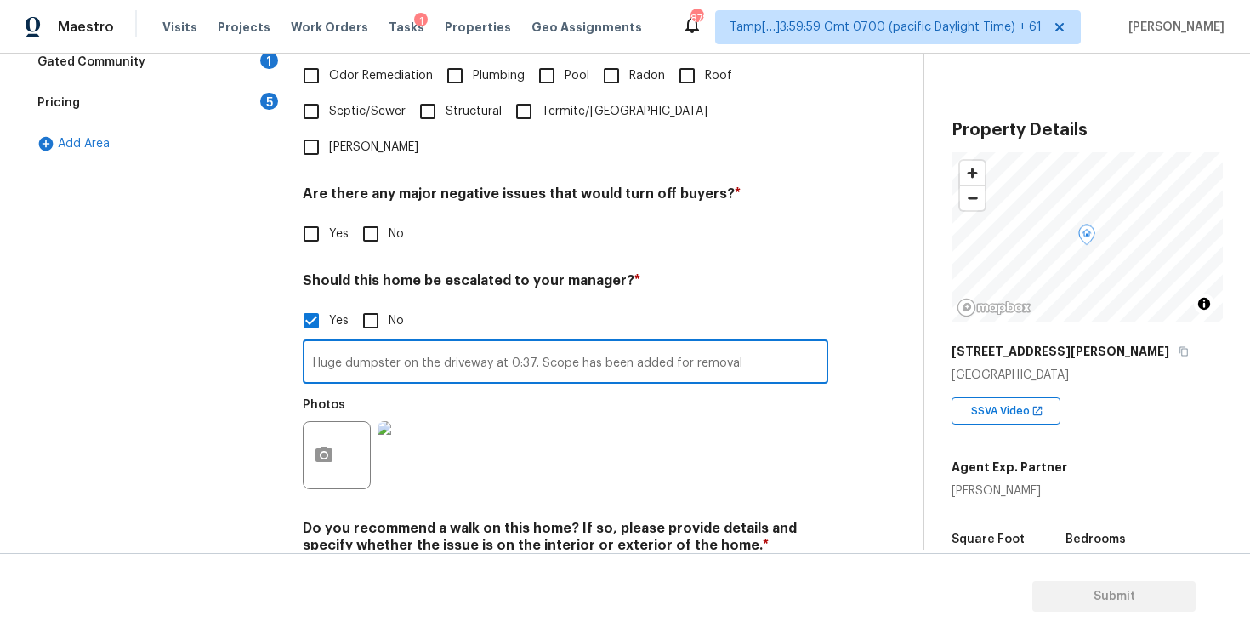
type input "Huge dumpster on the driveway at 0:37. Scope has been added for removal"
click at [508, 400] on div "Photos" at bounding box center [565, 444] width 525 height 111
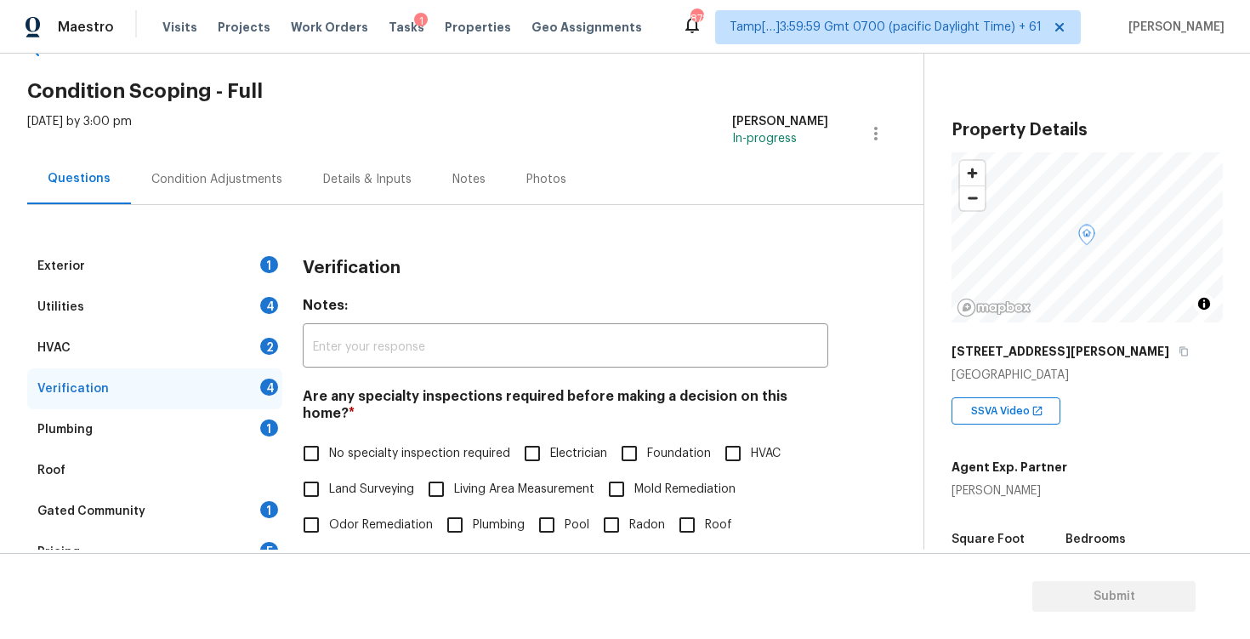
scroll to position [0, 0]
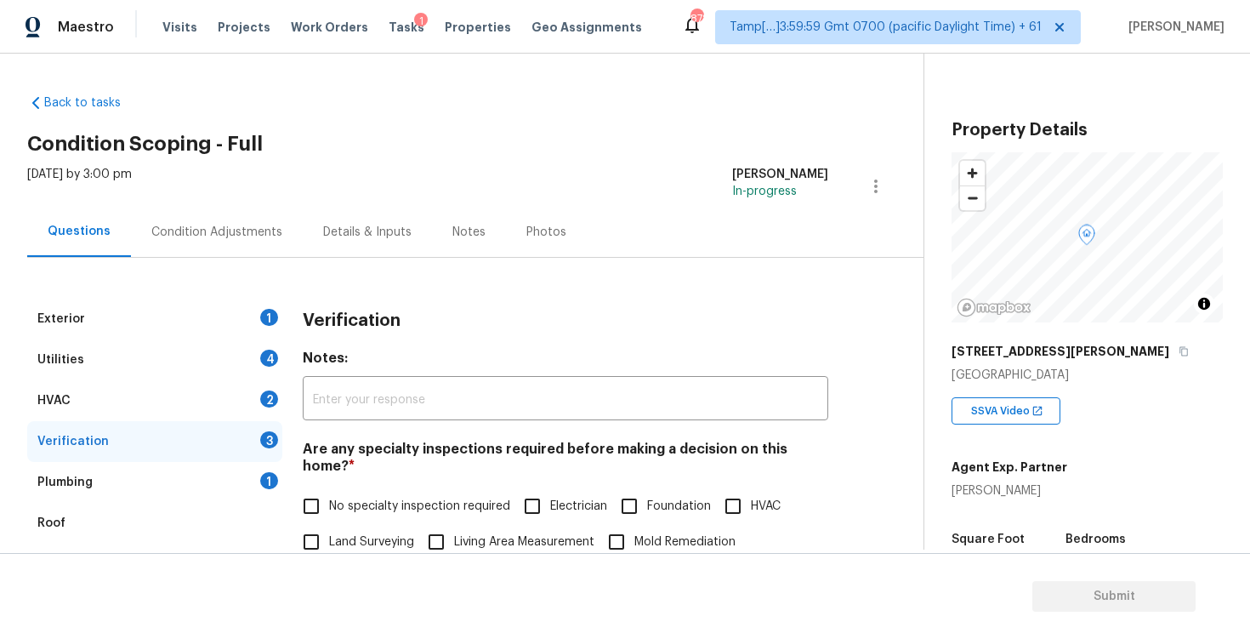
click at [212, 208] on div "Condition Adjustments" at bounding box center [217, 232] width 172 height 50
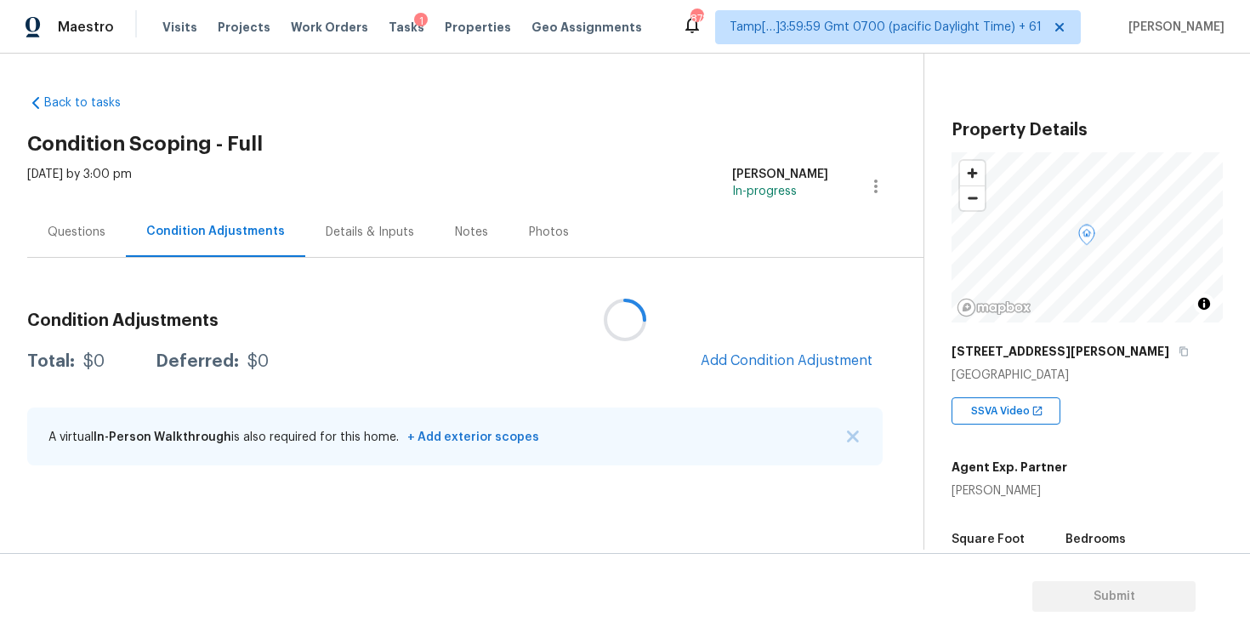
click at [764, 361] on div at bounding box center [625, 319] width 1250 height 639
click at [780, 348] on button "Add Condition Adjustment" at bounding box center [786, 361] width 192 height 36
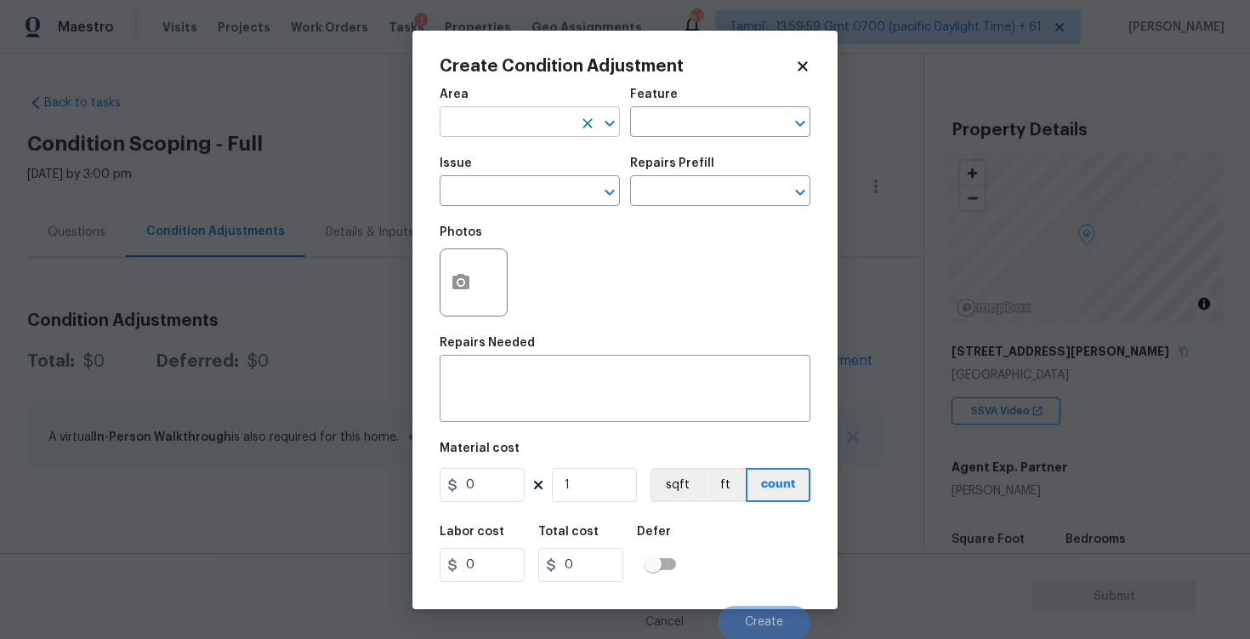
click at [485, 107] on div "Area" at bounding box center [530, 99] width 180 height 22
click at [491, 118] on input "text" at bounding box center [506, 124] width 133 height 26
type input "e"
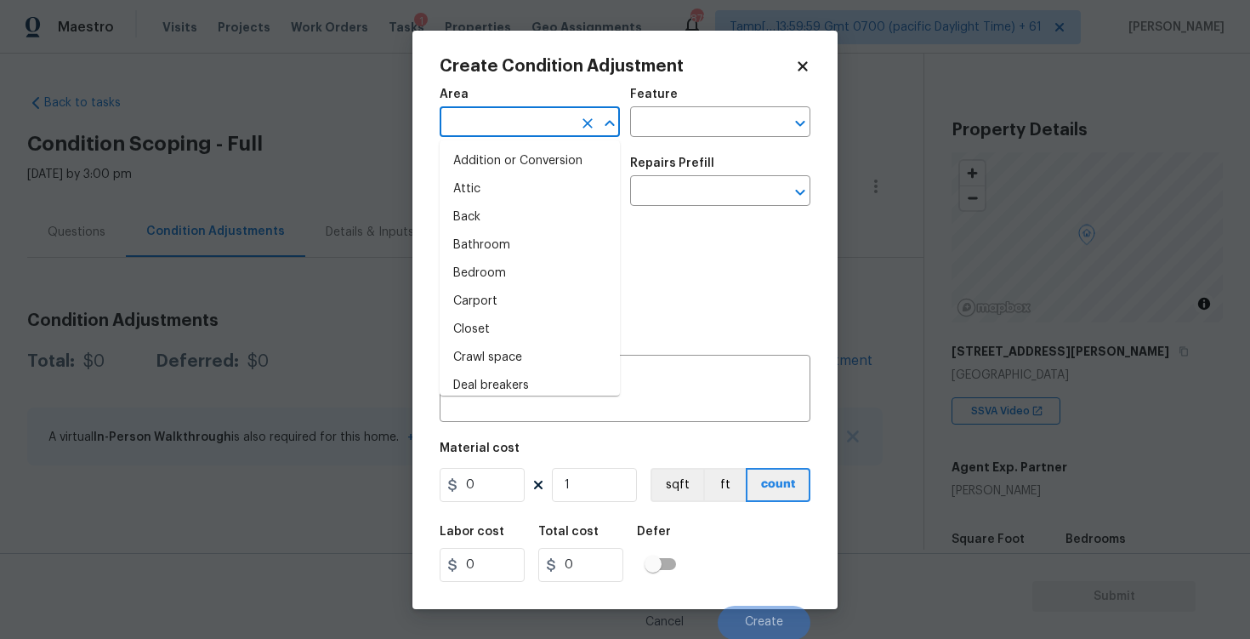
type input "x"
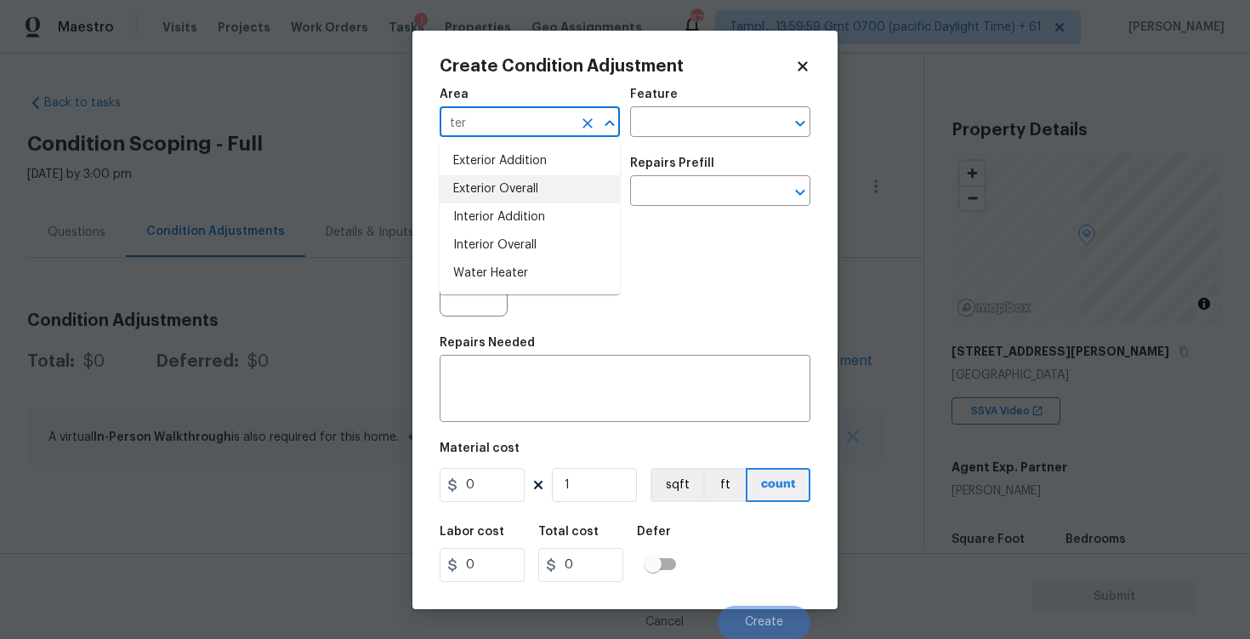
click at [491, 197] on li "Exterior Overall" at bounding box center [530, 189] width 180 height 28
type input "Exterior Overall"
click at [491, 197] on input "text" at bounding box center [506, 192] width 133 height 26
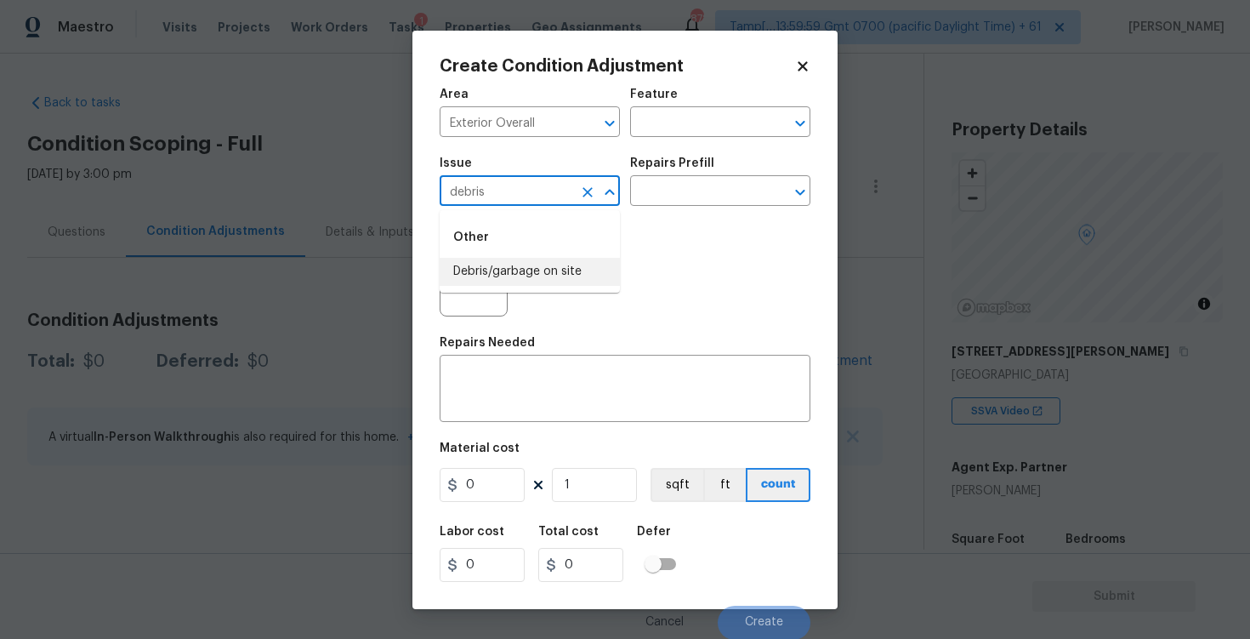
click at [491, 277] on li "Debris/garbage on site" at bounding box center [530, 272] width 180 height 28
type input "Debris/garbage on site"
click at [499, 427] on div "Area Exterior Overall ​ Feature ​ Issue Debris/garbage on site ​ Repairs Prefil…" at bounding box center [625, 358] width 371 height 561
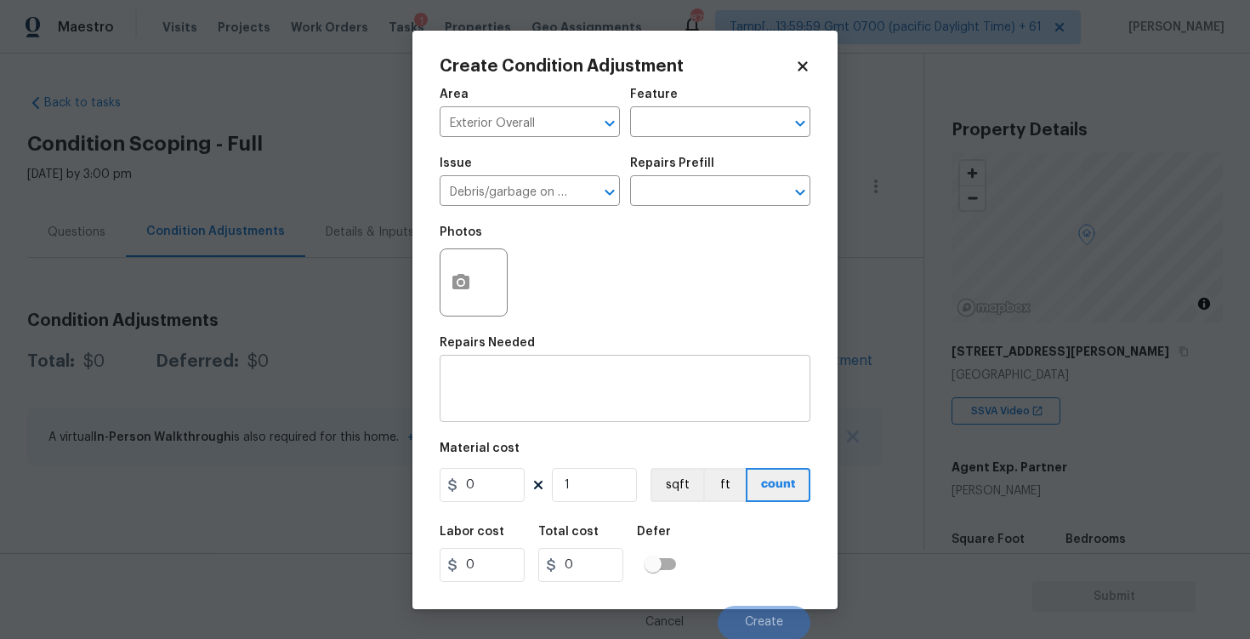
click at [491, 368] on div "x ​" at bounding box center [625, 390] width 371 height 63
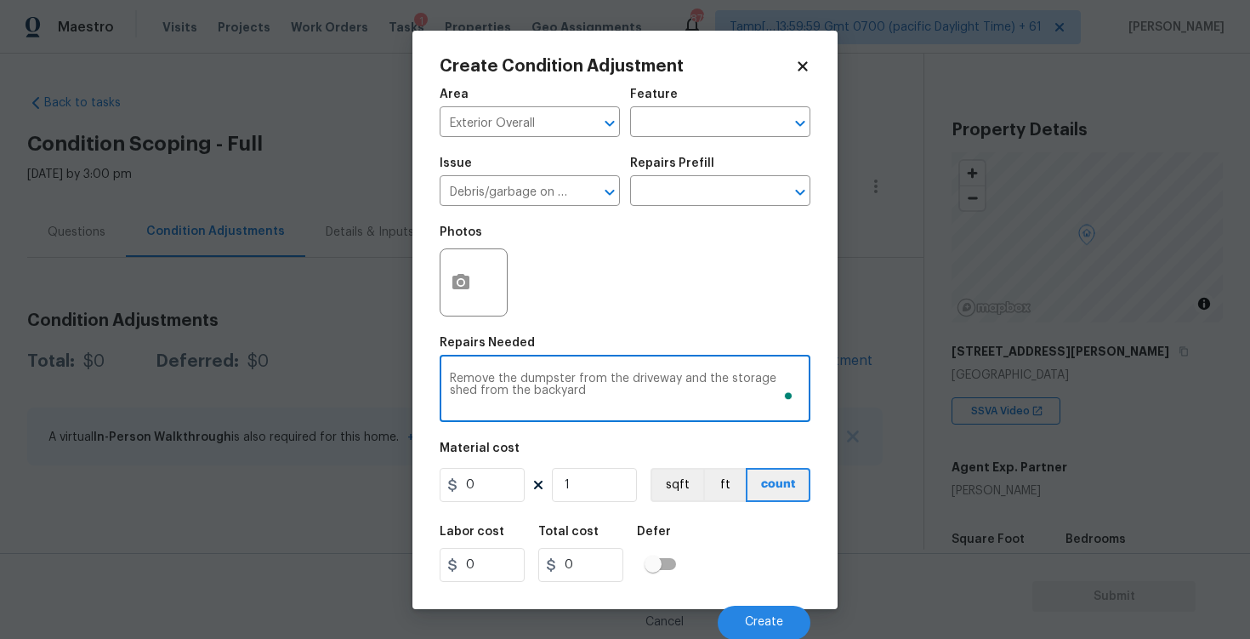
type textarea "Remove the dumpster from the driveway and the storage shed from the backyard"
click at [503, 491] on input "0" at bounding box center [482, 485] width 85 height 34
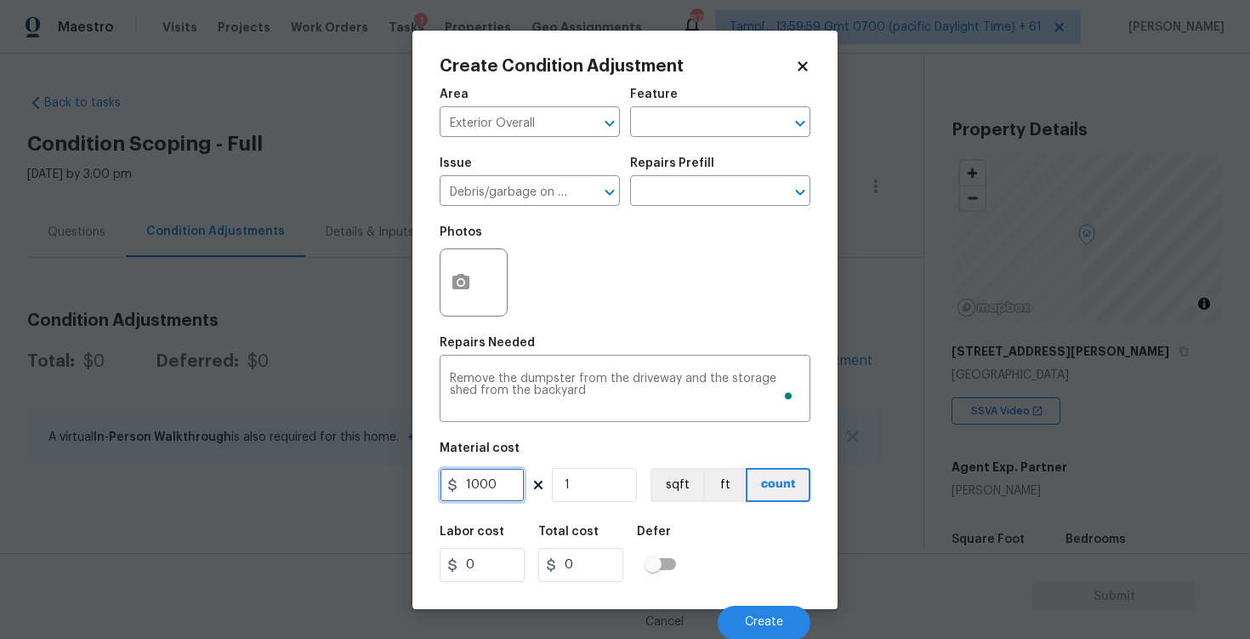
type input "1000"
click at [575, 485] on input "1" at bounding box center [594, 485] width 85 height 34
type input "0"
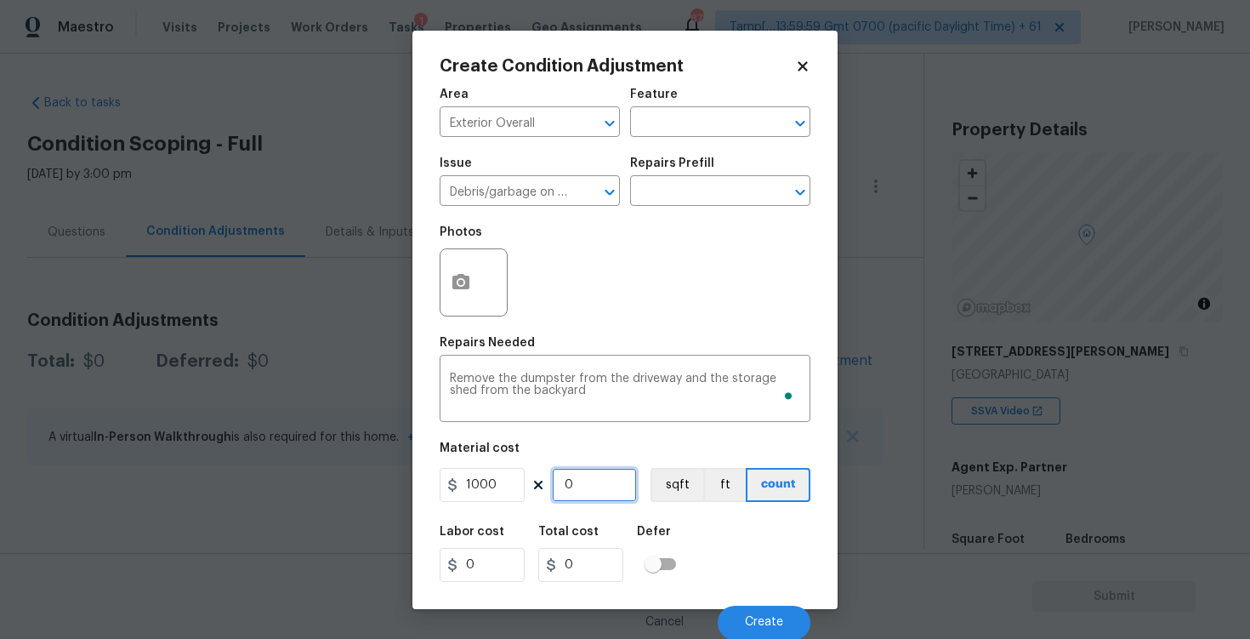
type input "2"
type input "2000"
type input "2"
click at [744, 542] on div "Labor cost 0 Total cost 2000 Defer" at bounding box center [625, 553] width 371 height 77
click at [461, 277] on icon "button" at bounding box center [460, 281] width 17 height 15
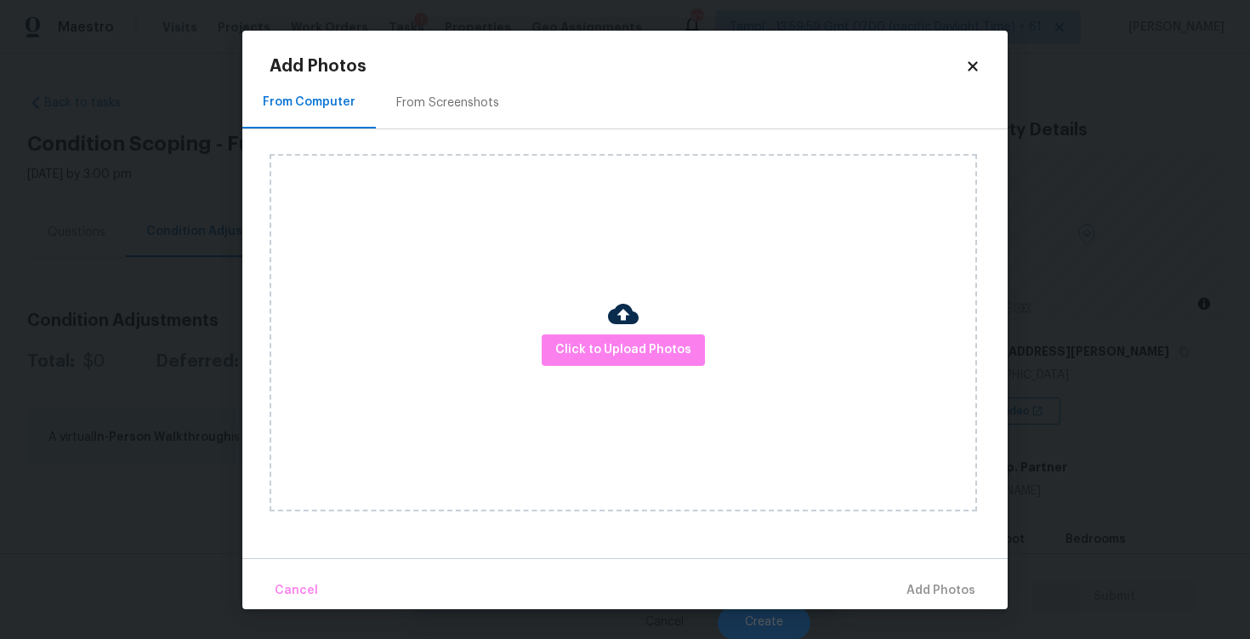
click at [651, 370] on div "Click to Upload Photos" at bounding box center [623, 332] width 707 height 357
click at [647, 361] on button "Click to Upload Photos" at bounding box center [623, 349] width 163 height 31
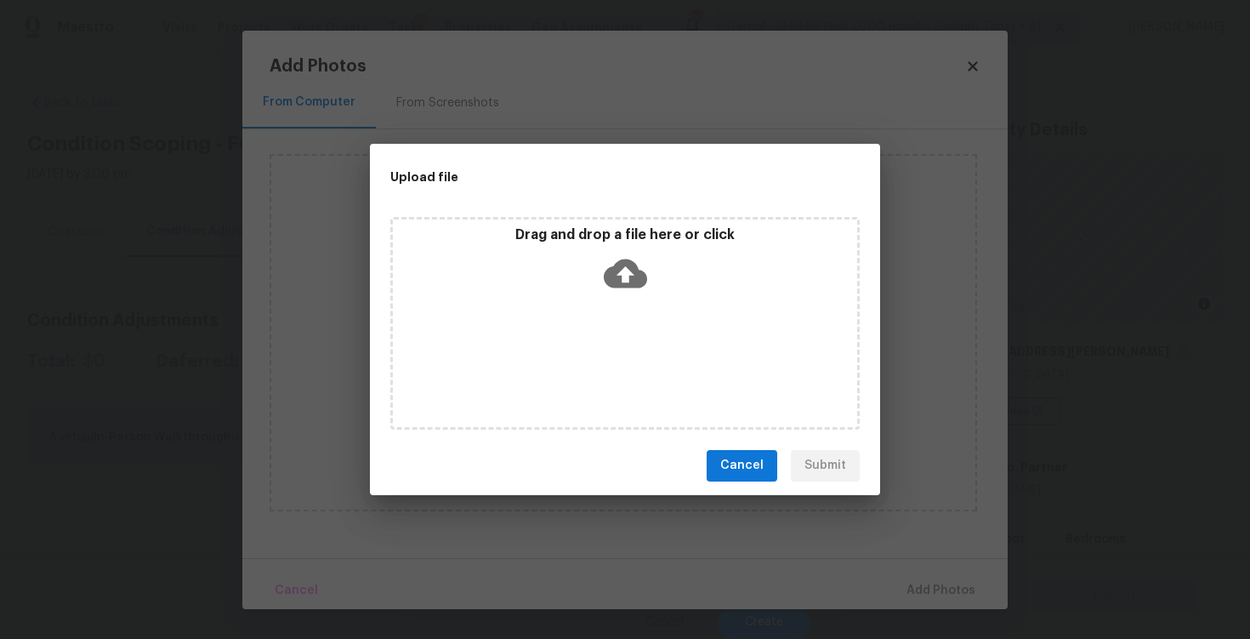
click at [624, 271] on icon at bounding box center [625, 273] width 43 height 43
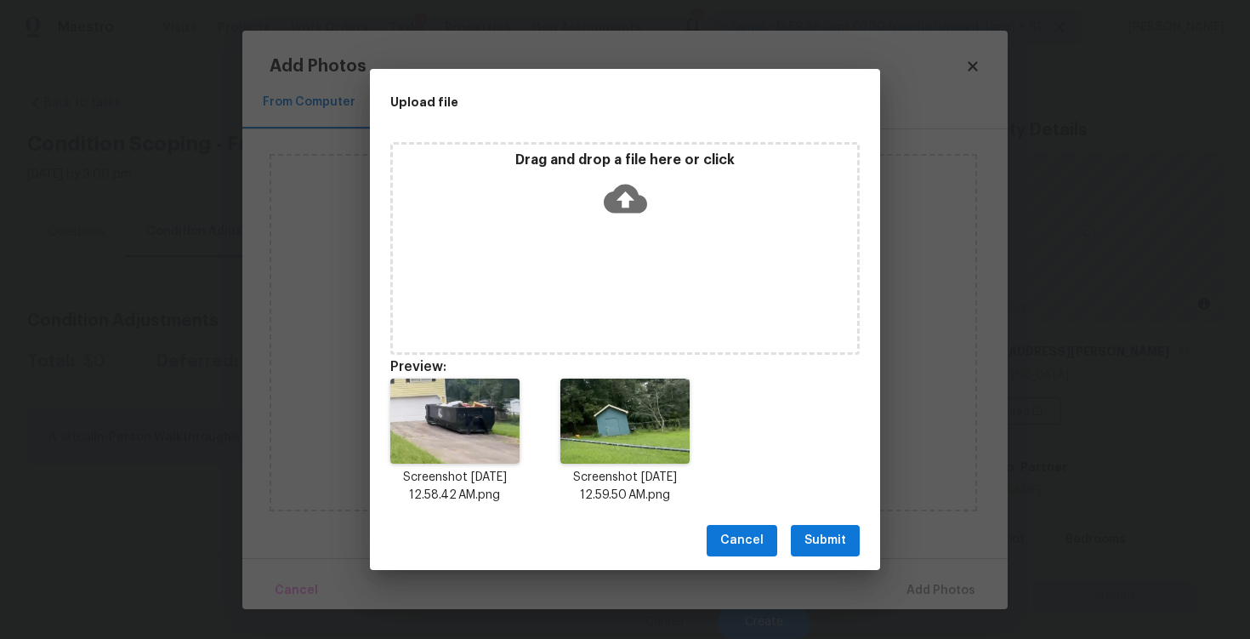
scroll to position [14, 0]
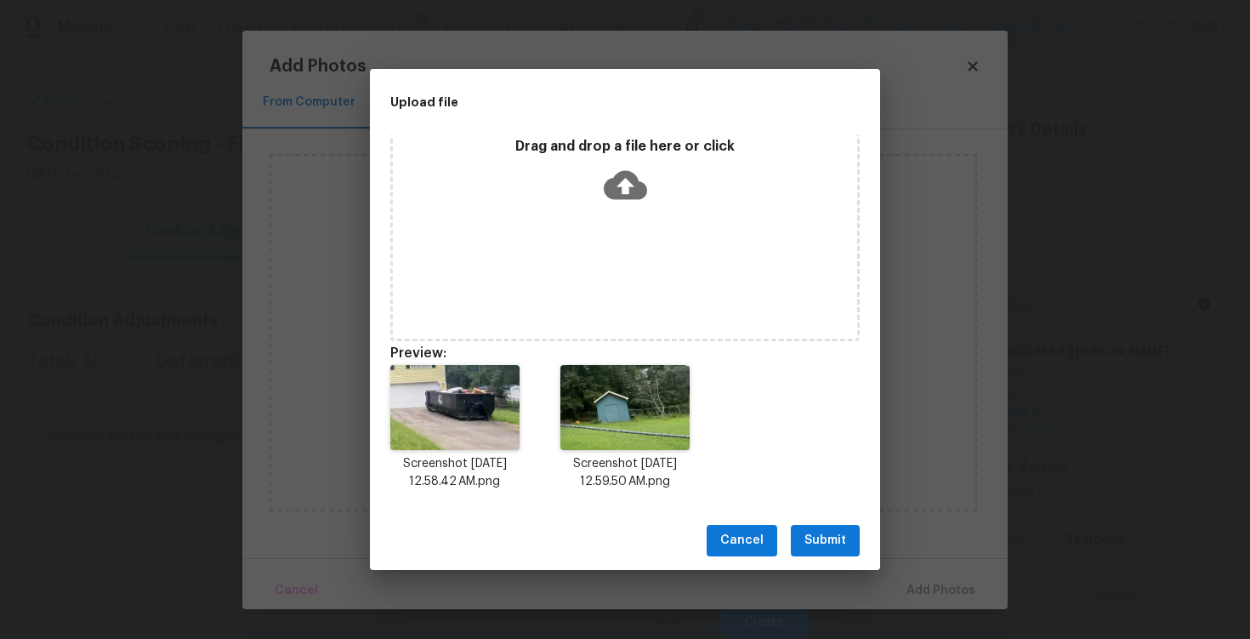
click at [821, 542] on span "Submit" at bounding box center [825, 540] width 42 height 21
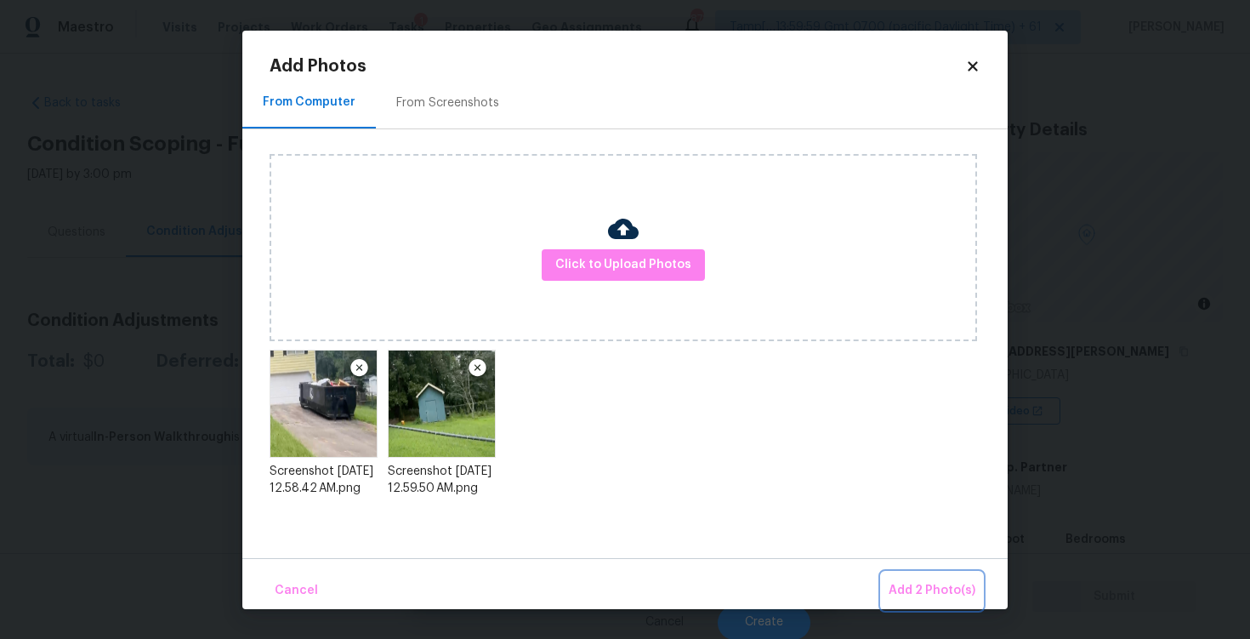
click at [929, 572] on button "Add 2 Photo(s)" at bounding box center [932, 590] width 100 height 37
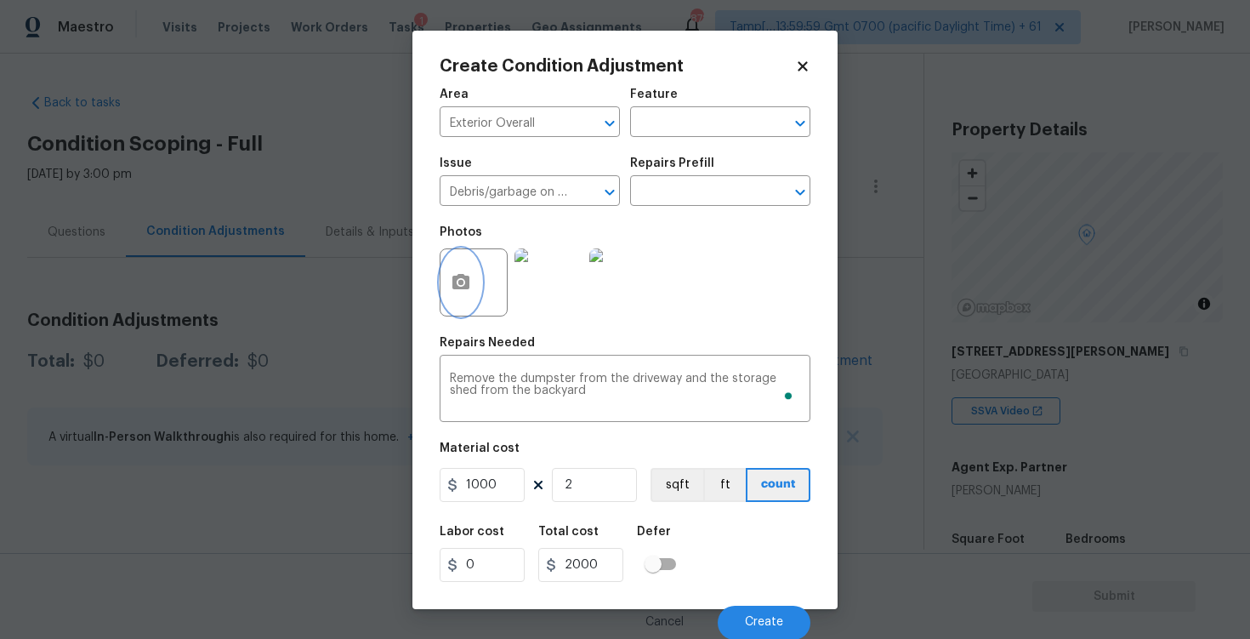
scroll to position [1, 0]
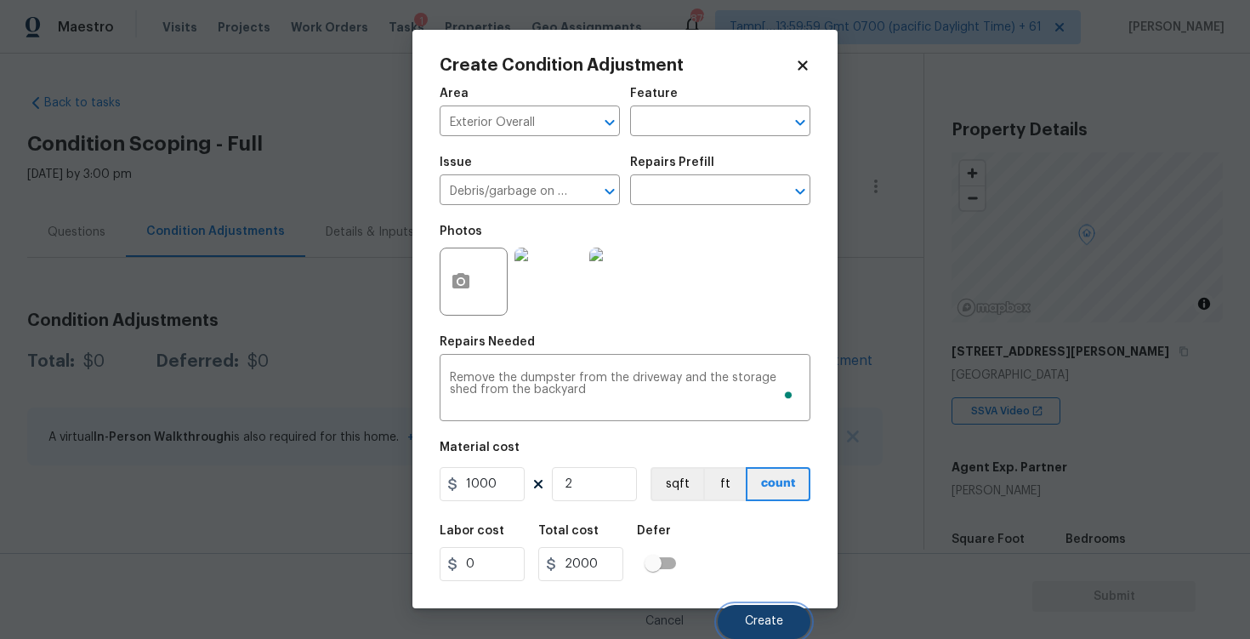
click at [752, 609] on button "Create" at bounding box center [764, 622] width 93 height 34
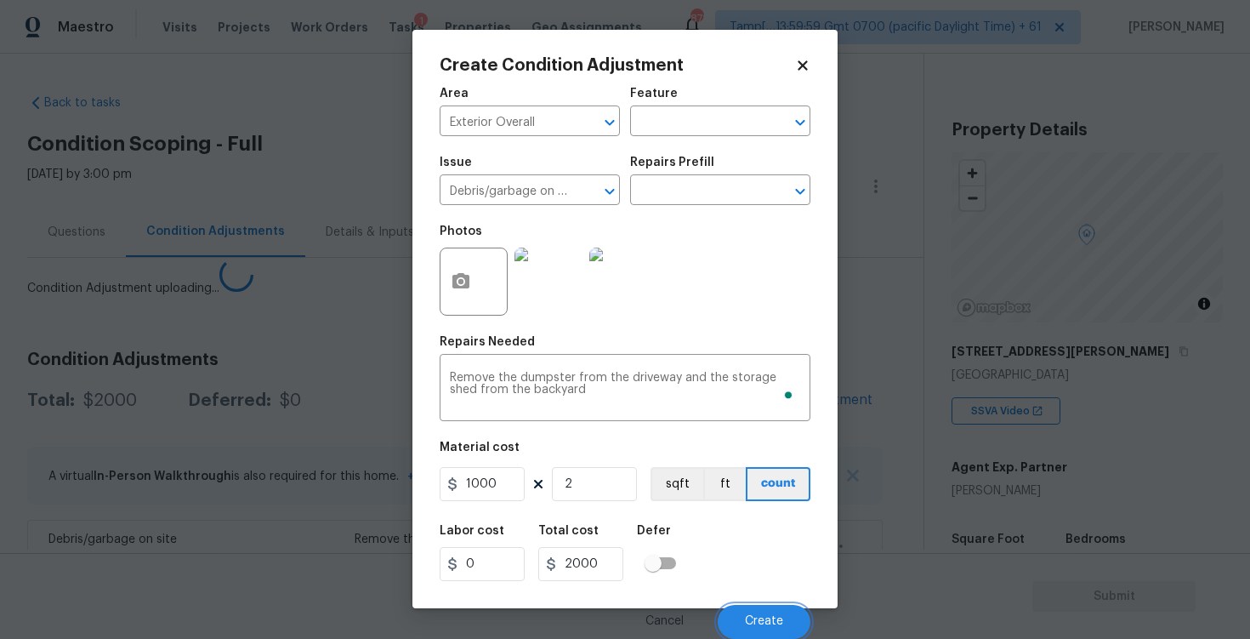
scroll to position [0, 0]
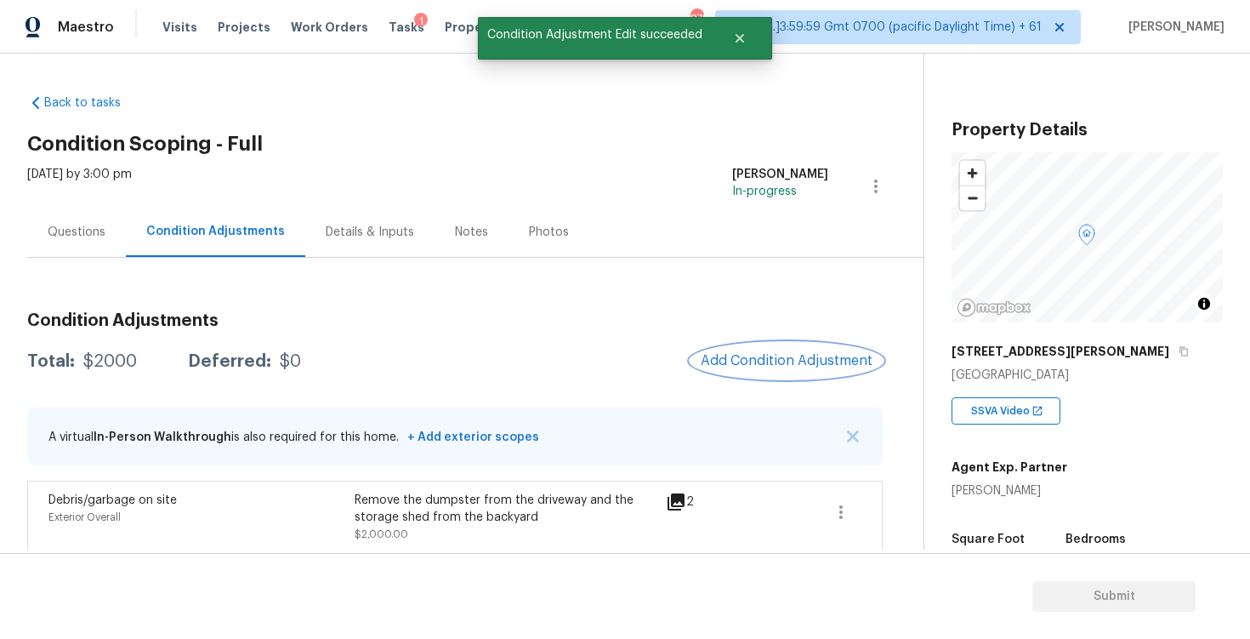
click at [791, 361] on span "Add Condition Adjustment" at bounding box center [787, 360] width 172 height 15
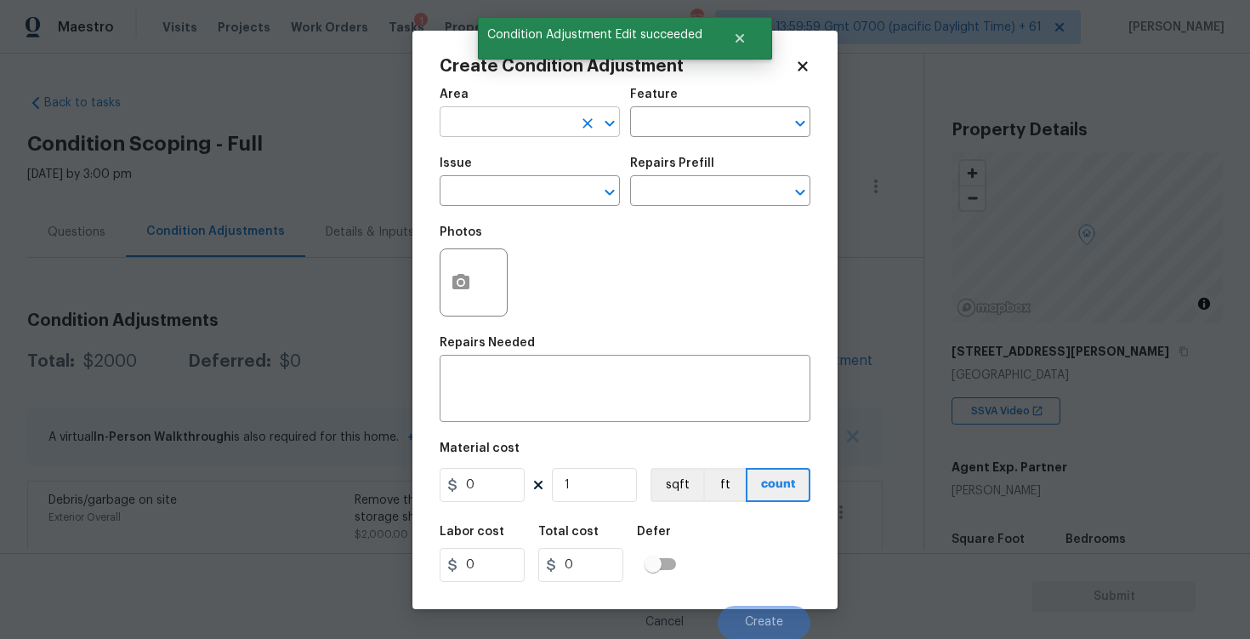
click at [517, 124] on input "text" at bounding box center [506, 124] width 133 height 26
click at [519, 188] on li "Exterior Overall" at bounding box center [530, 189] width 180 height 28
type input "Exterior Overall"
click at [519, 188] on input "text" at bounding box center [506, 192] width 133 height 26
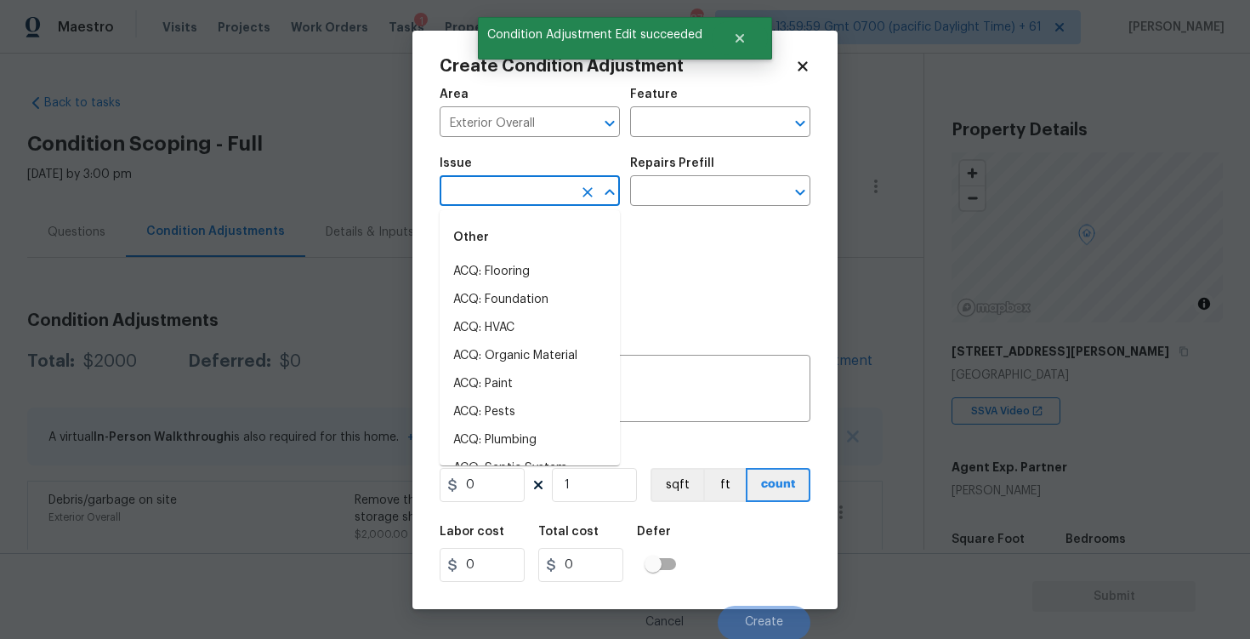
type input "a"
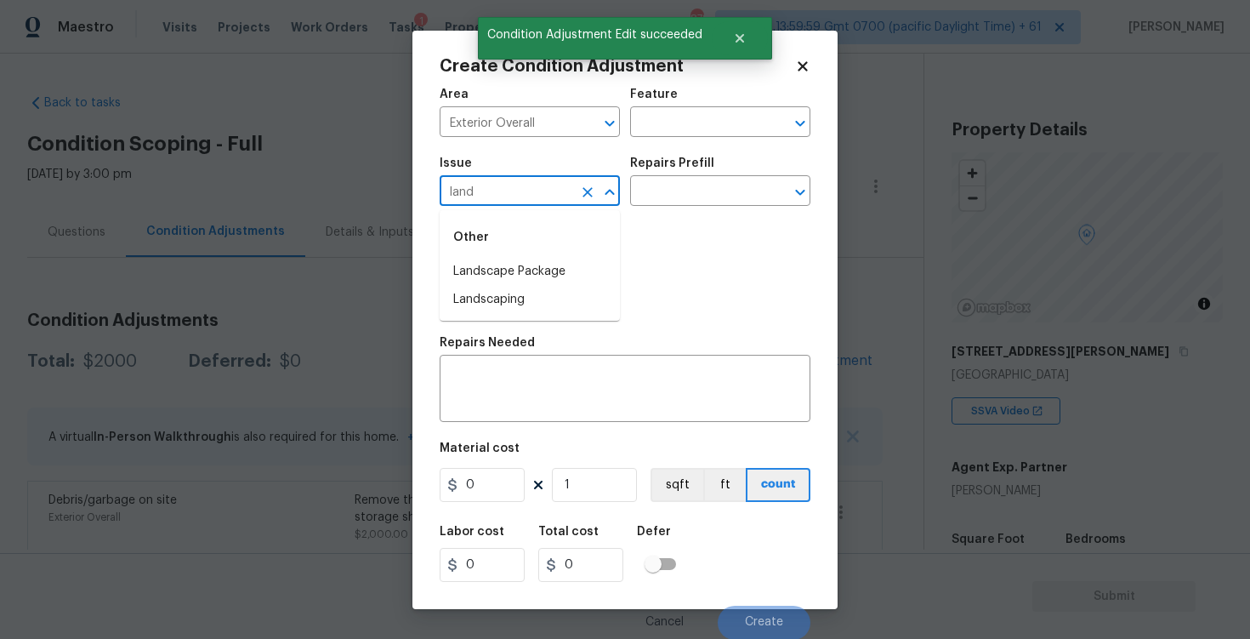
click at [525, 263] on li "Landscape Package" at bounding box center [530, 272] width 180 height 28
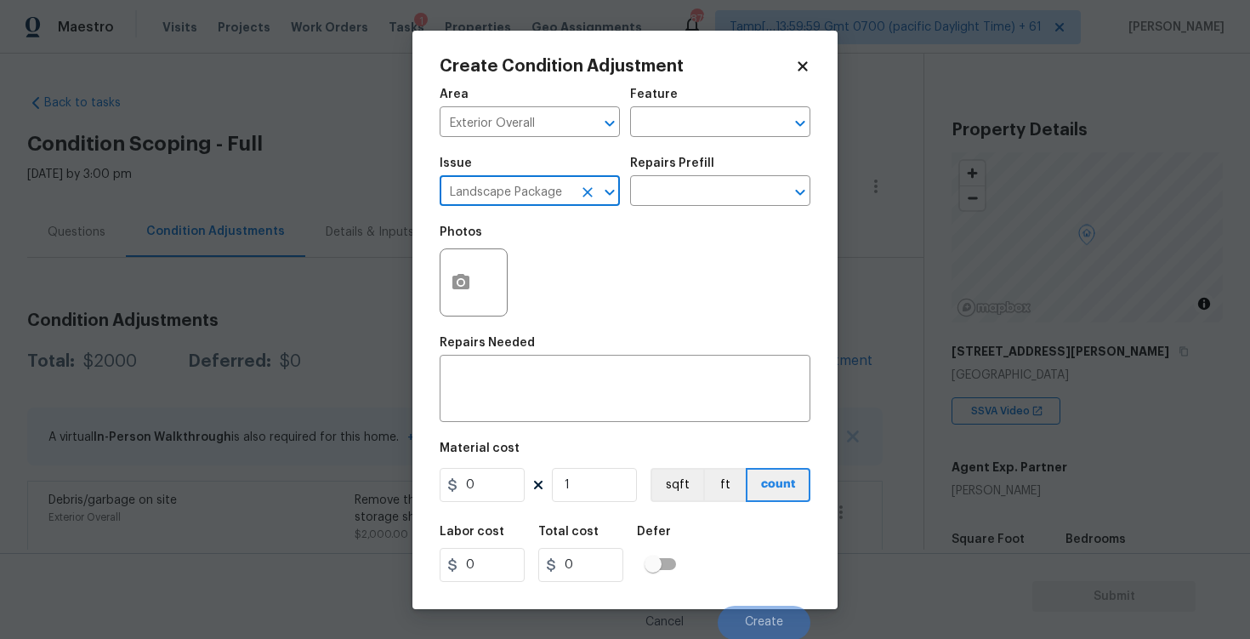
type input "Landscape Package"
click at [664, 208] on div "Issue Landscape Package ​ Repairs Prefill ​" at bounding box center [625, 181] width 371 height 69
click at [675, 190] on input "text" at bounding box center [696, 192] width 133 height 26
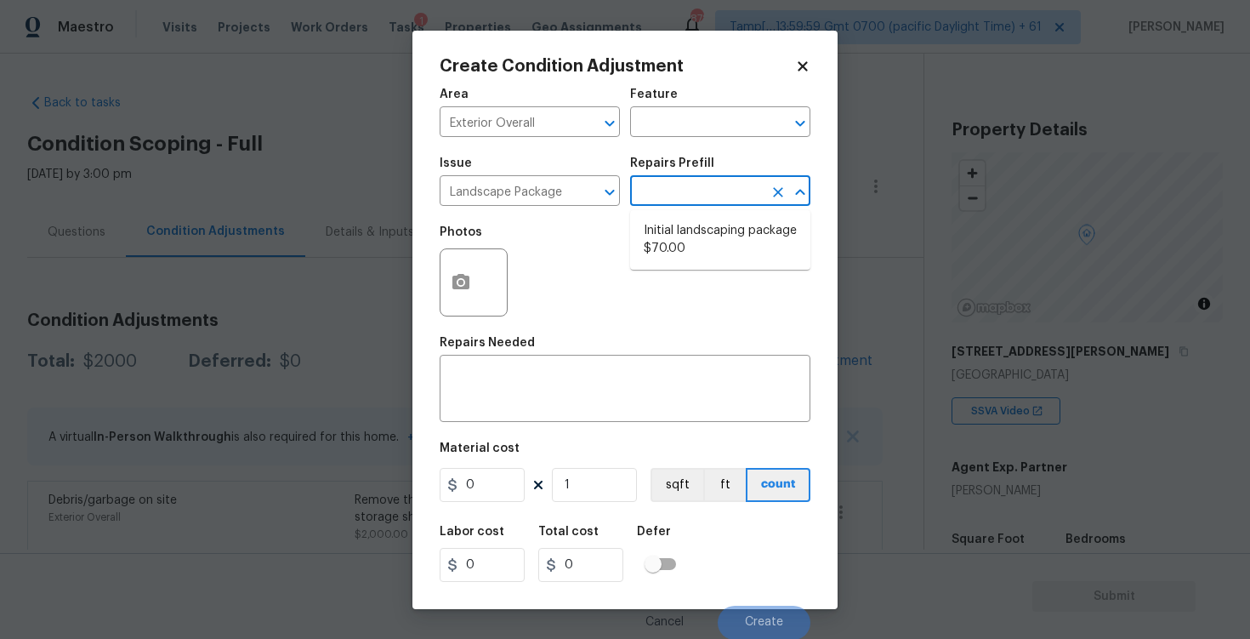
click at [675, 245] on li "Initial landscaping package $70.00" at bounding box center [720, 240] width 180 height 46
type input "Home Readiness Packages"
type textarea "Mowing of grass up to 6" in height. Mow, edge along driveways & sidewalks, trim…"
type input "70"
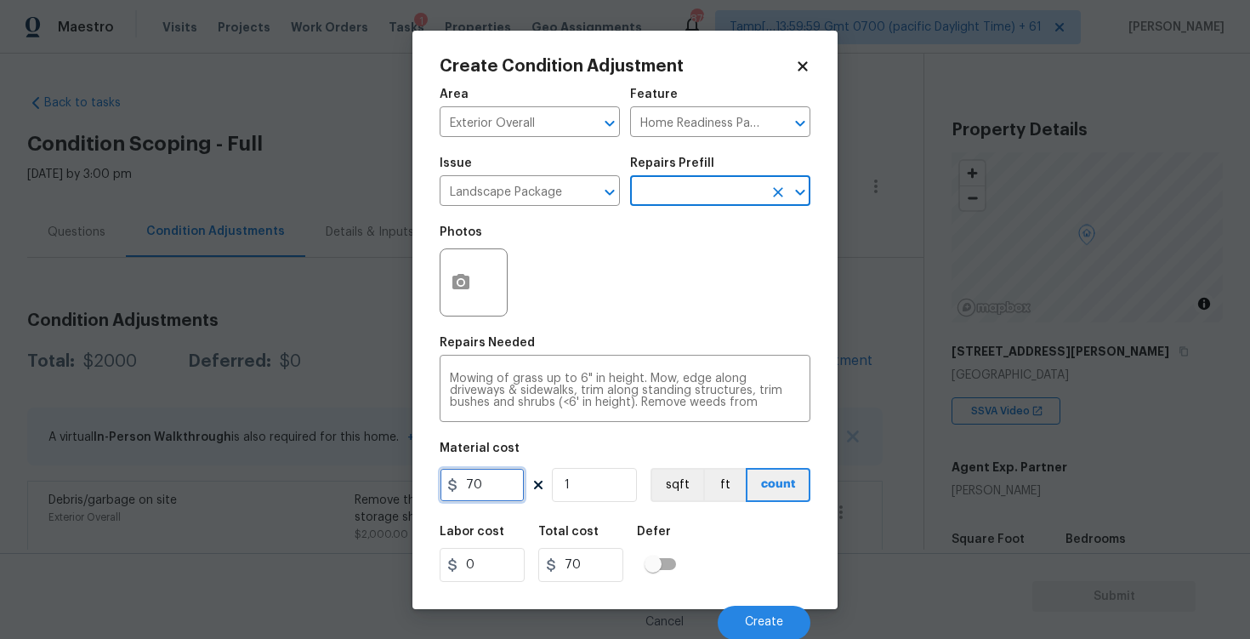
click at [503, 487] on input "70" at bounding box center [482, 485] width 85 height 34
type input "750"
click at [575, 451] on div "Material cost" at bounding box center [625, 453] width 371 height 22
type input "750"
click at [476, 283] on button "button" at bounding box center [460, 282] width 41 height 66
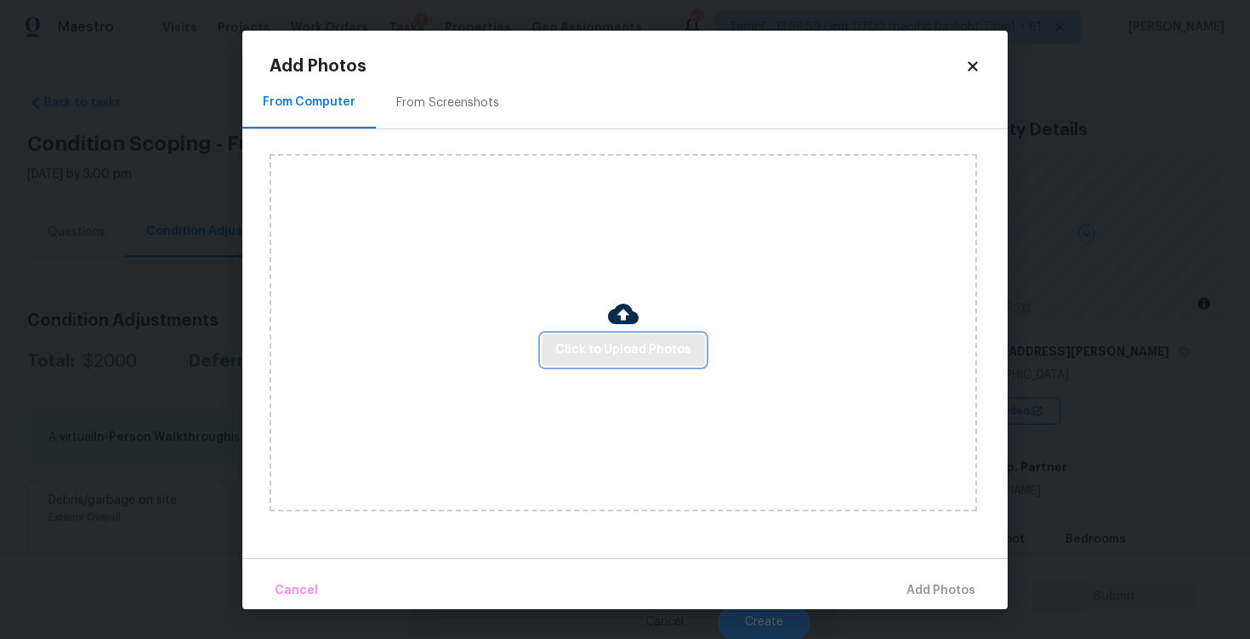
click at [646, 358] on span "Click to Upload Photos" at bounding box center [623, 349] width 136 height 21
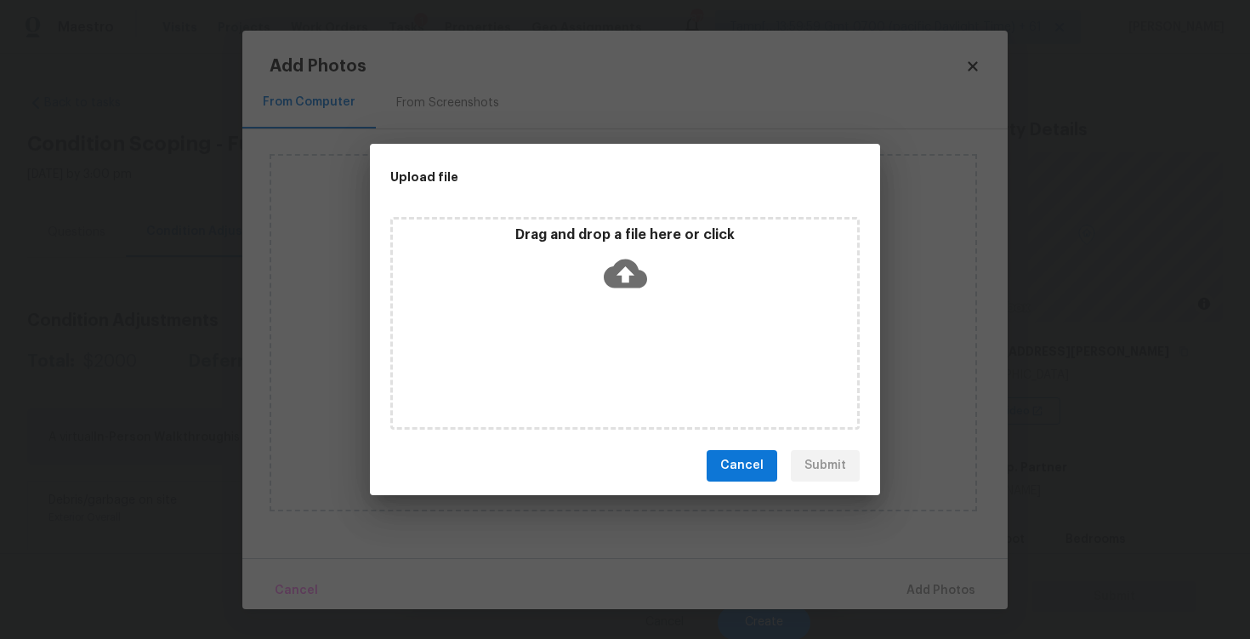
click at [628, 265] on icon at bounding box center [625, 272] width 43 height 29
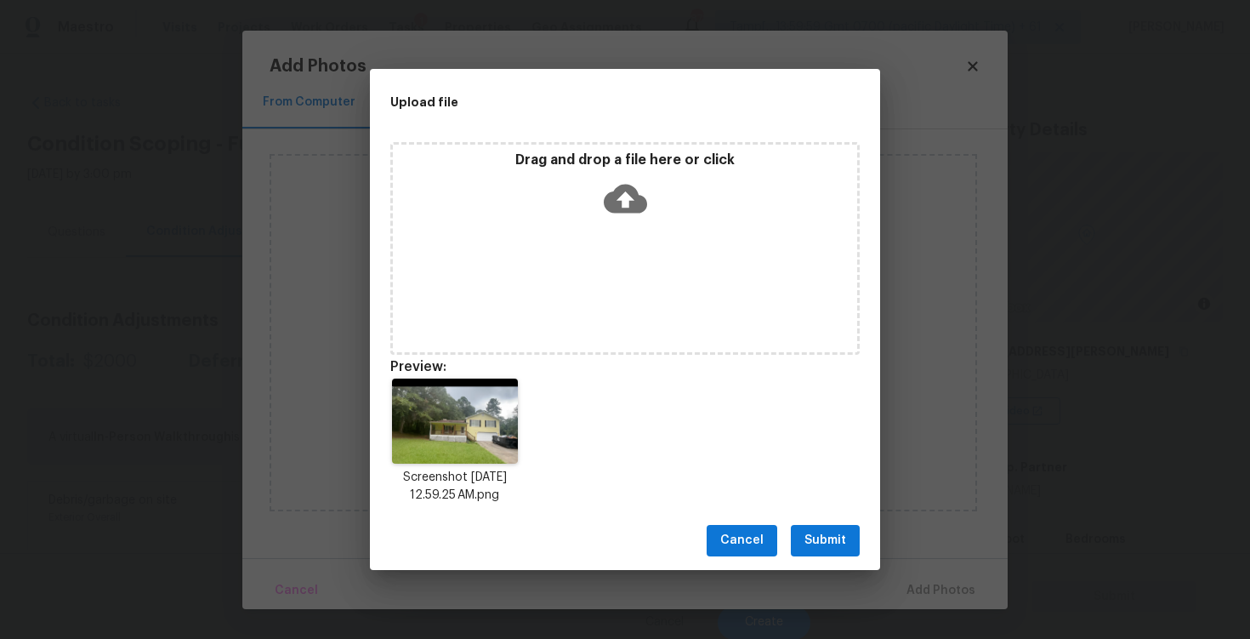
scroll to position [14, 0]
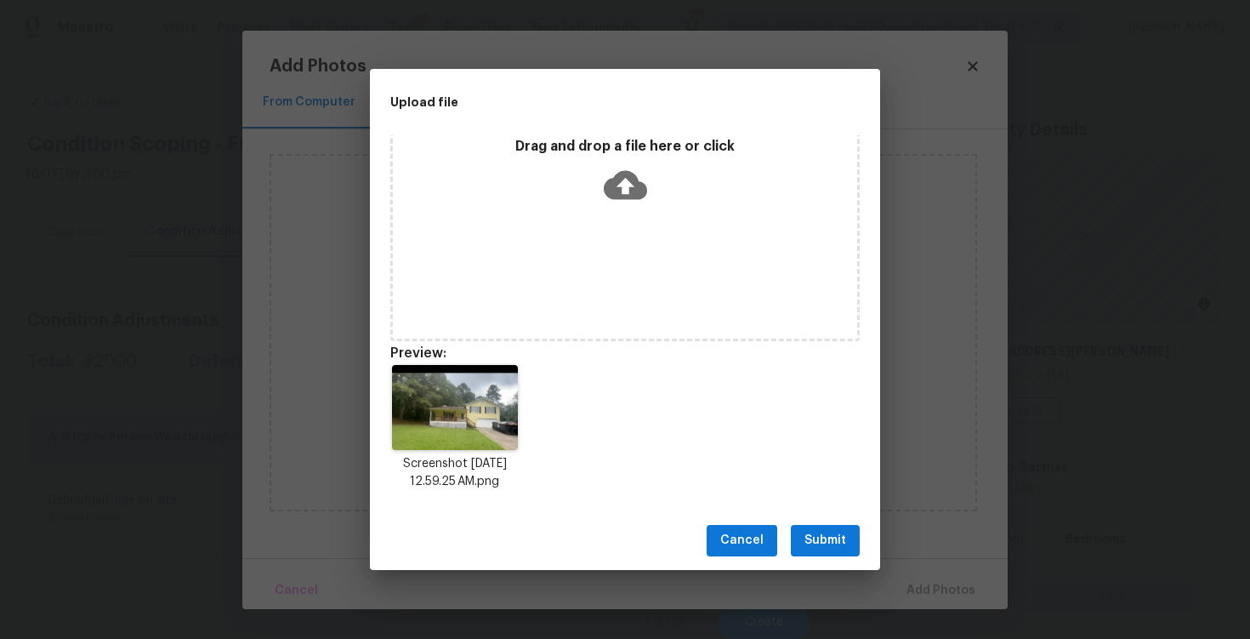
click at [823, 547] on span "Submit" at bounding box center [825, 540] width 42 height 21
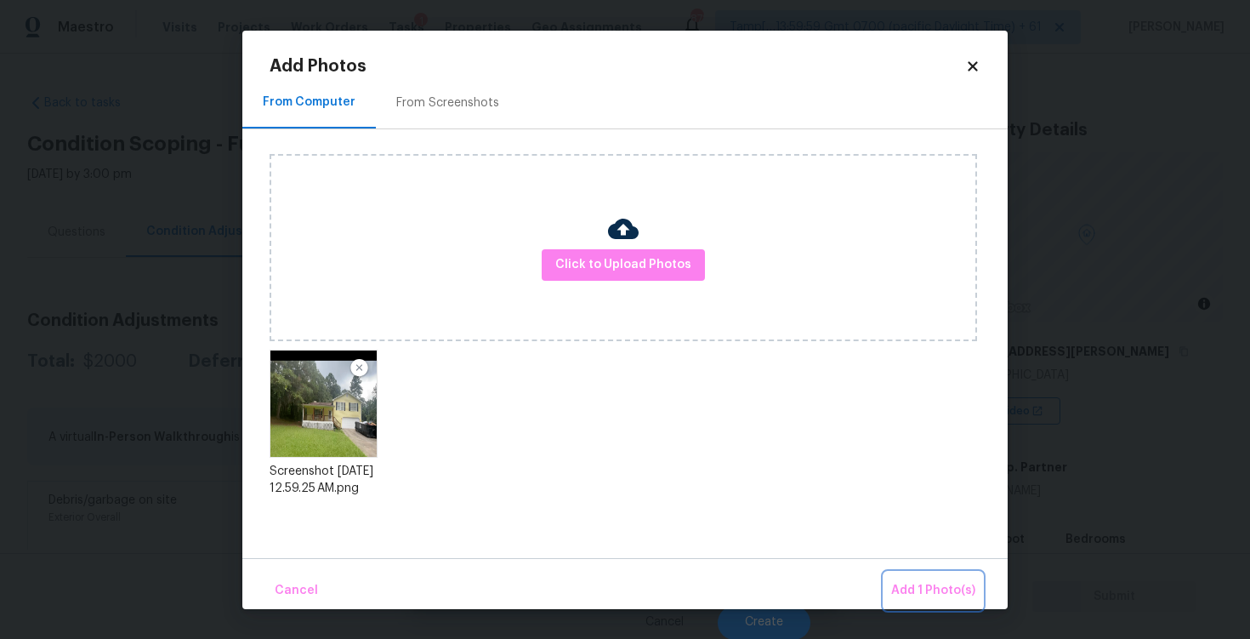
click at [921, 578] on button "Add 1 Photo(s)" at bounding box center [933, 590] width 98 height 37
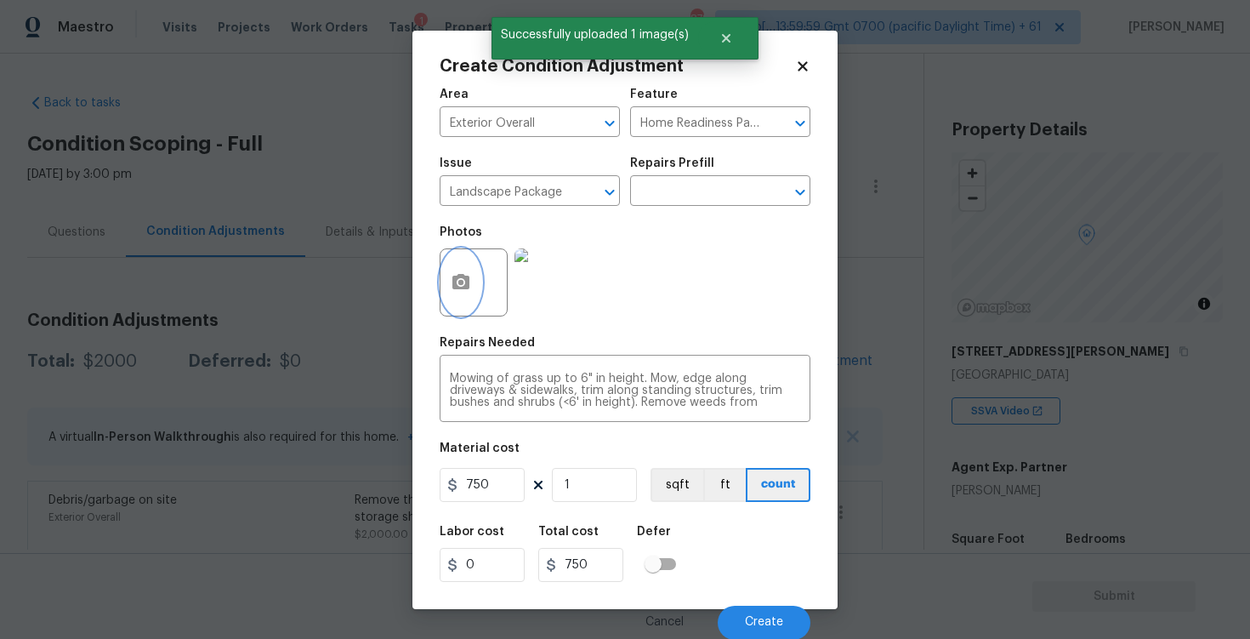
click at [460, 257] on button "button" at bounding box center [460, 282] width 41 height 66
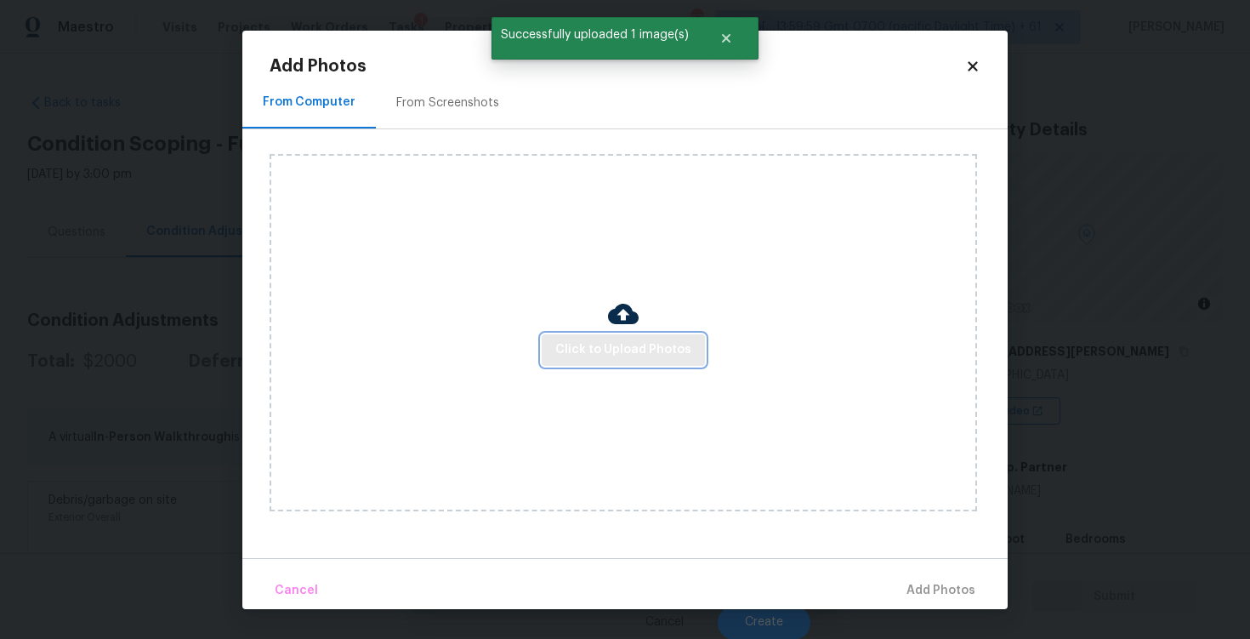
click at [613, 340] on span "Click to Upload Photos" at bounding box center [623, 349] width 136 height 21
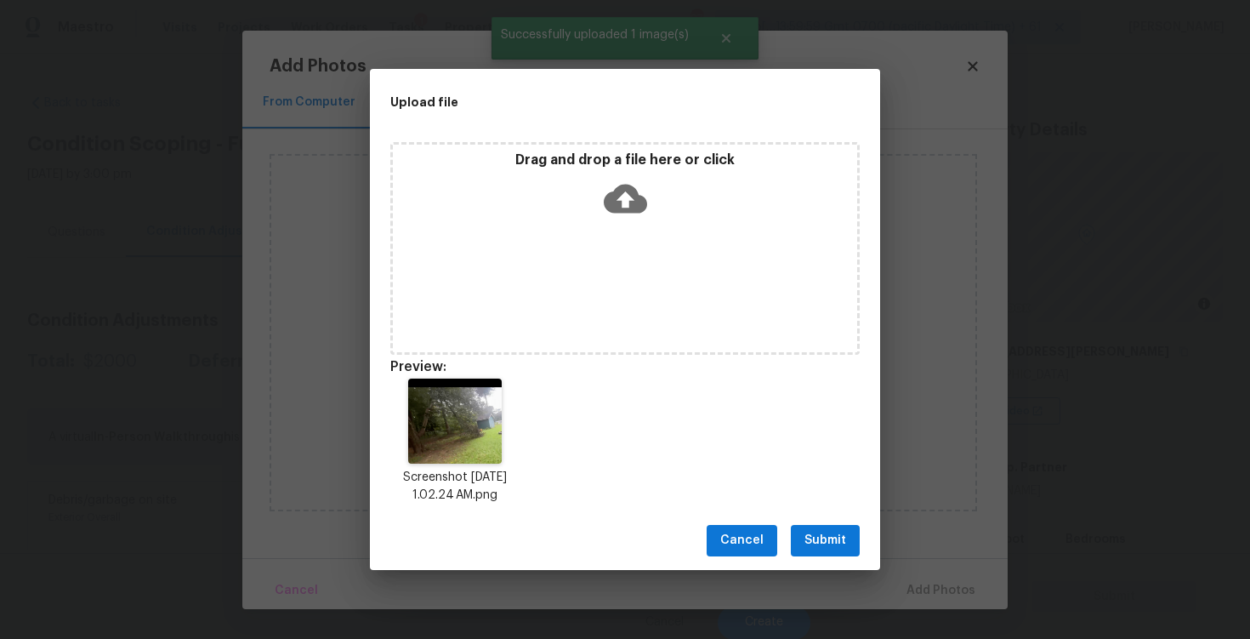
click at [824, 526] on button "Submit" at bounding box center [825, 540] width 69 height 31
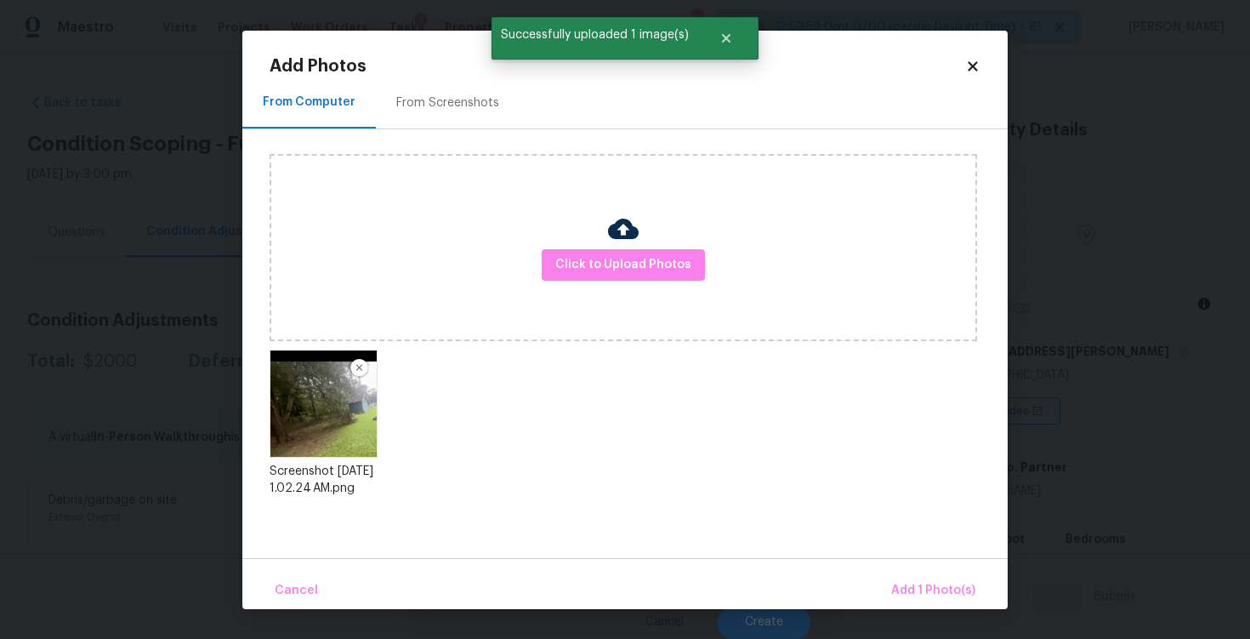
click at [934, 568] on div "Cancel Add 1 Photo(s)" at bounding box center [624, 583] width 765 height 51
click at [931, 585] on span "Add 1 Photo(s)" at bounding box center [933, 590] width 84 height 21
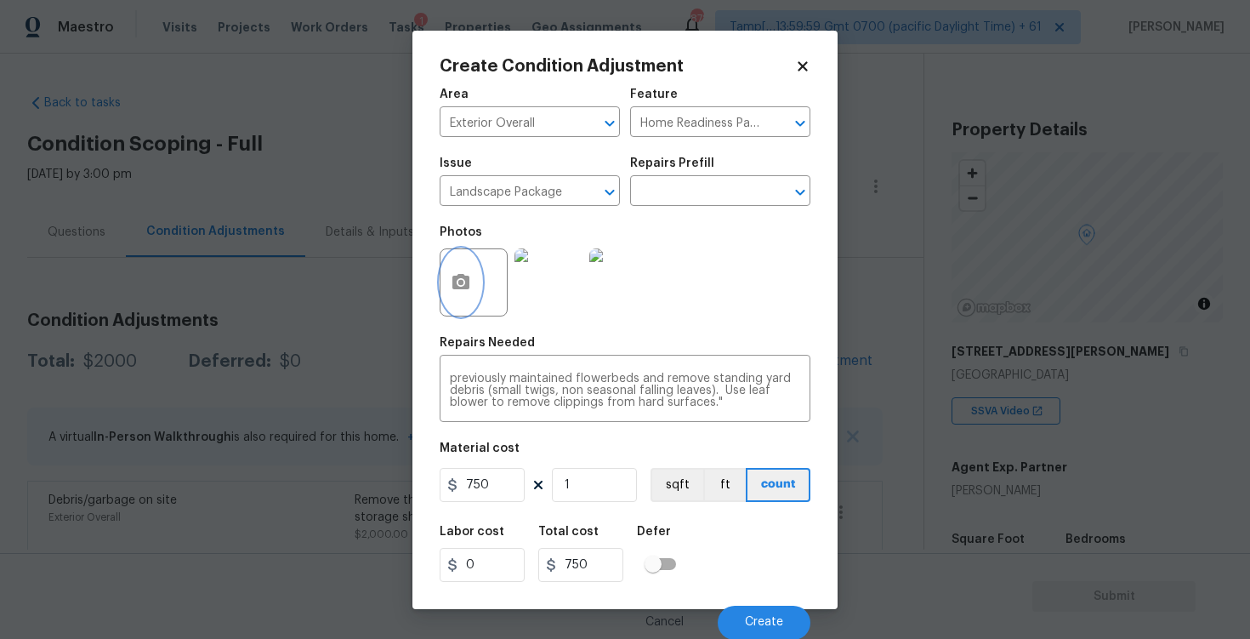
scroll to position [1, 0]
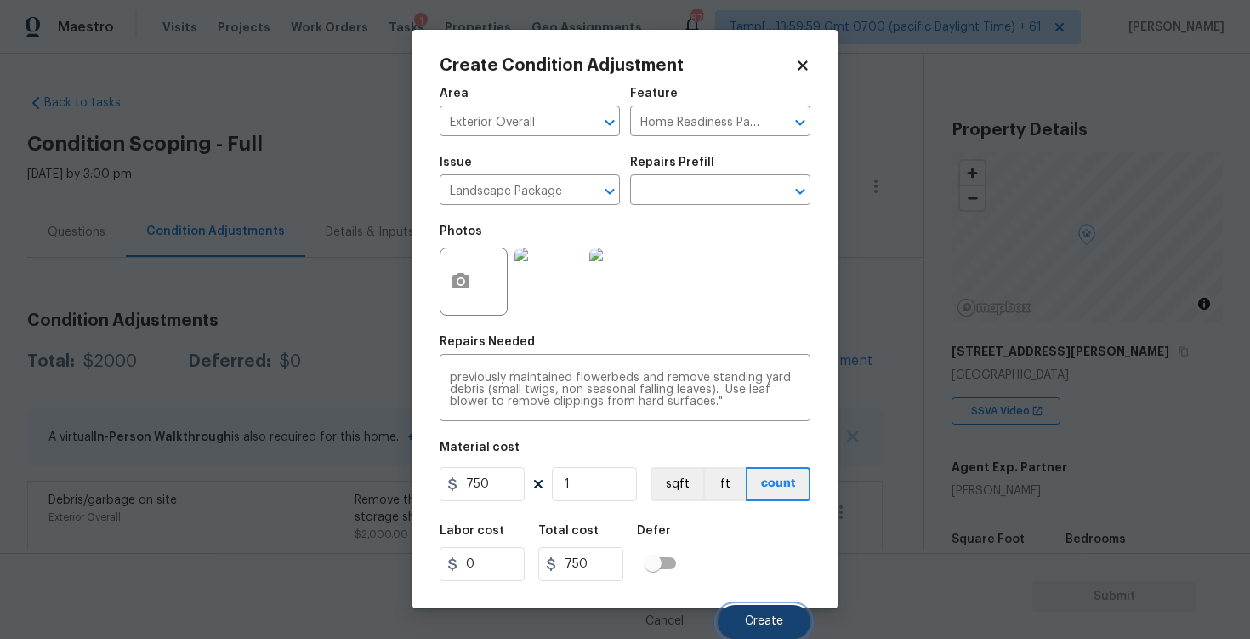
click at [751, 617] on span "Create" at bounding box center [764, 621] width 38 height 13
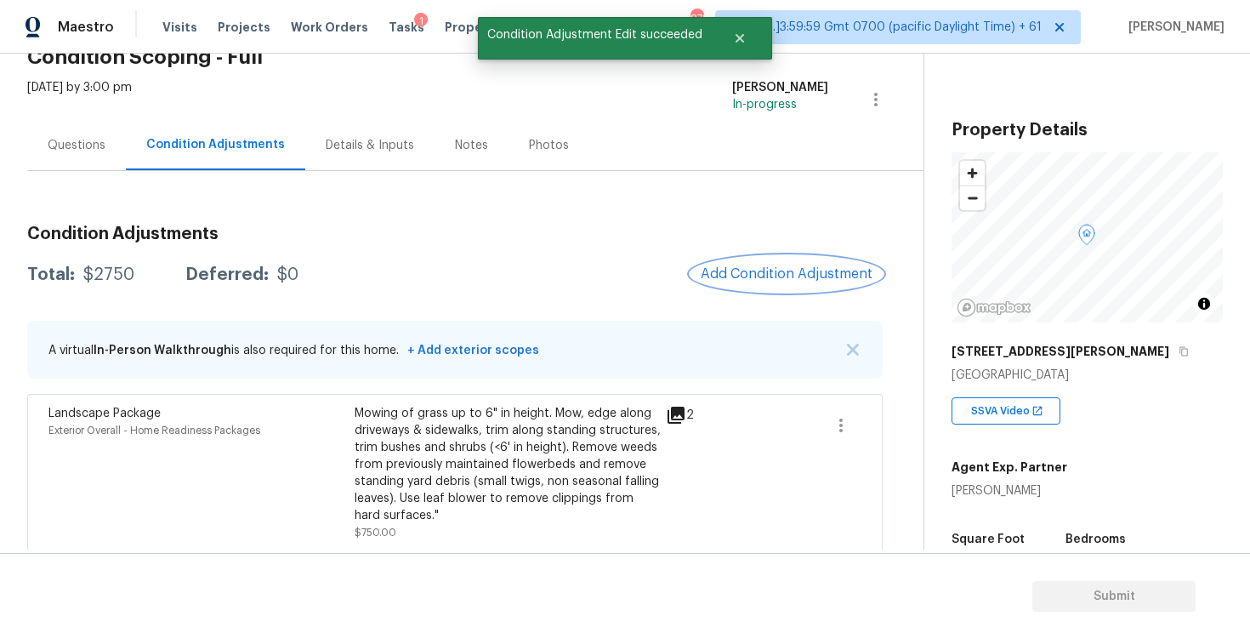
scroll to position [167, 0]
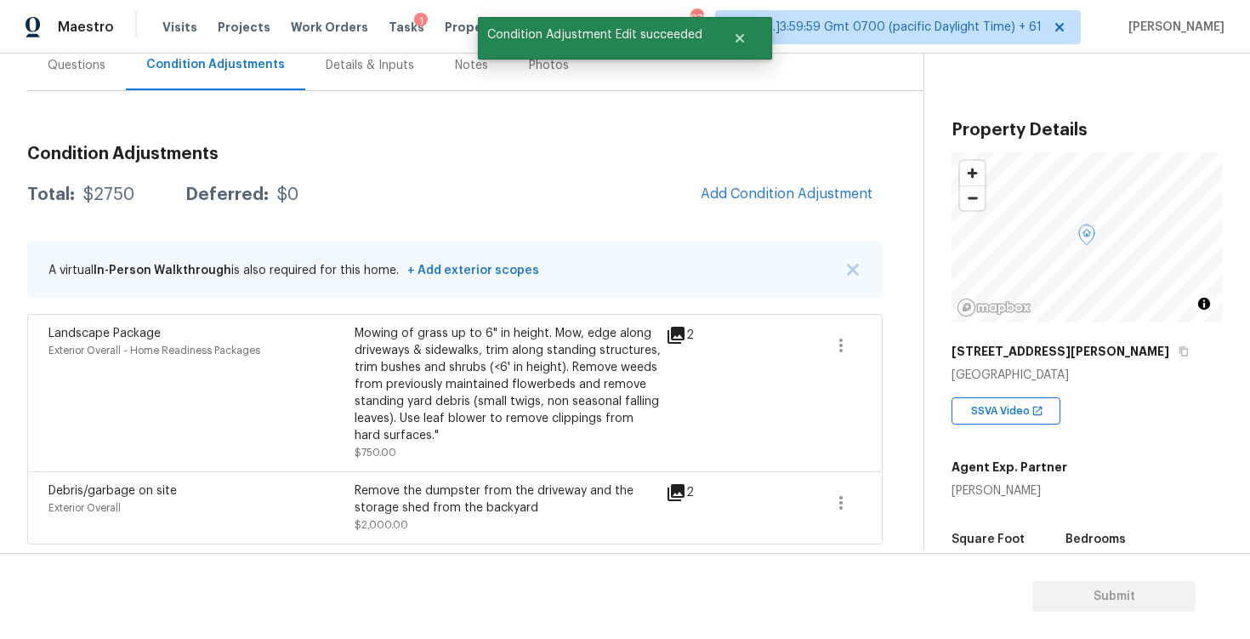
click at [763, 217] on div "Condition Adjustments Total: $2750 Deferred: $0 Add Condition Adjustment A virt…" at bounding box center [454, 338] width 855 height 412
click at [766, 209] on button "Add Condition Adjustment" at bounding box center [786, 194] width 192 height 36
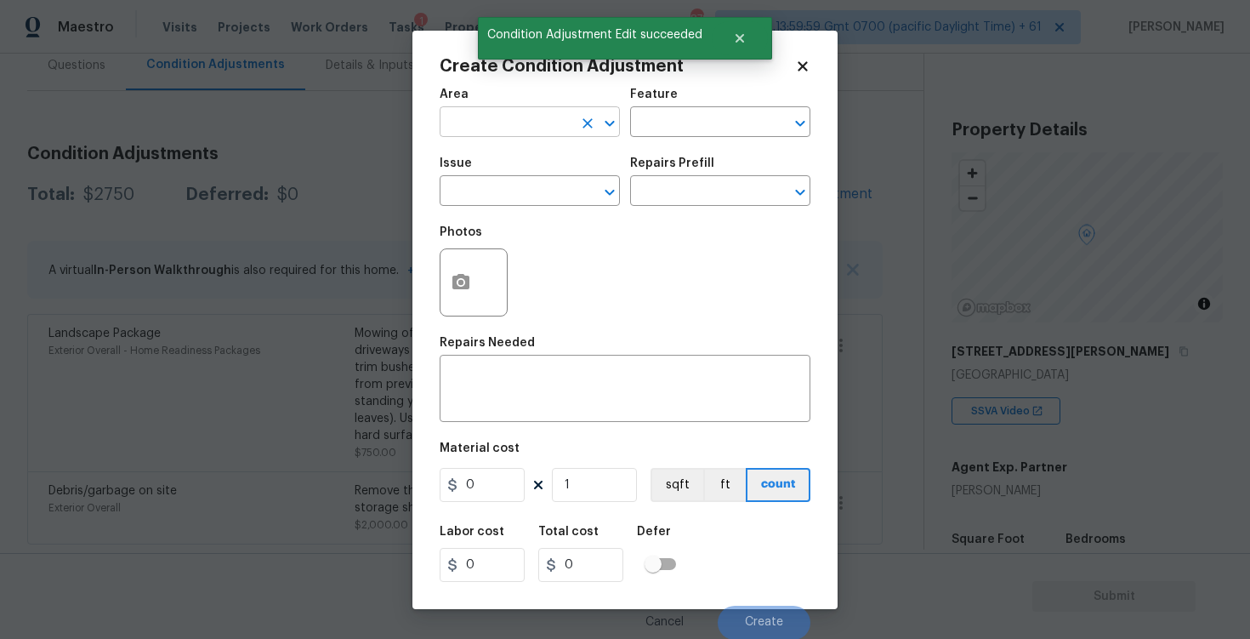
click at [521, 113] on input "text" at bounding box center [506, 124] width 133 height 26
click at [525, 176] on li "Exterior Overall" at bounding box center [530, 189] width 180 height 28
type input "Exterior Overall"
click at [525, 176] on div "Issue" at bounding box center [530, 168] width 180 height 22
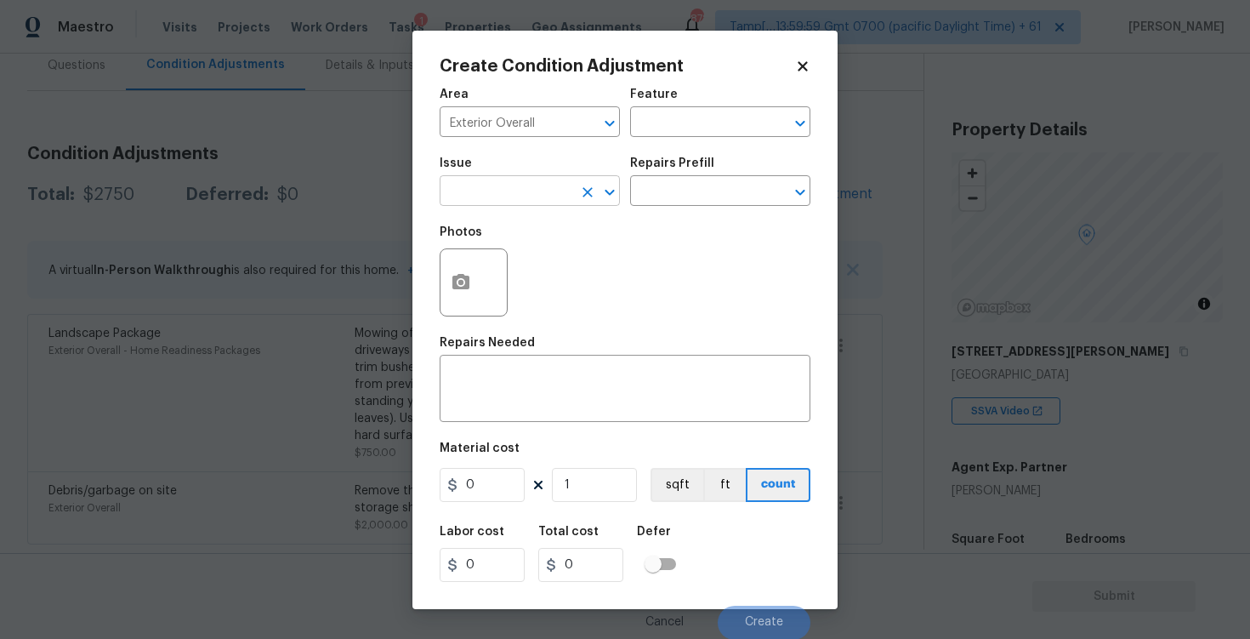
click at [525, 190] on input "text" at bounding box center [506, 192] width 133 height 26
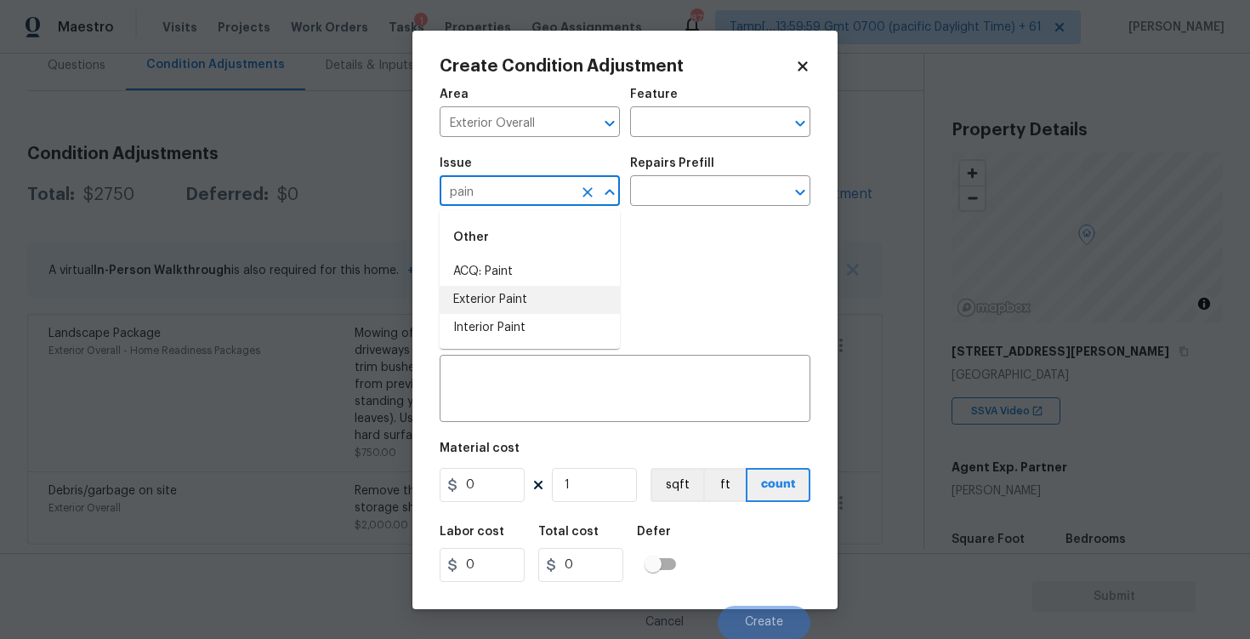
click at [523, 306] on li "Exterior Paint" at bounding box center [530, 300] width 180 height 28
type input "Exterior Paint"
click at [657, 196] on input "text" at bounding box center [696, 192] width 133 height 26
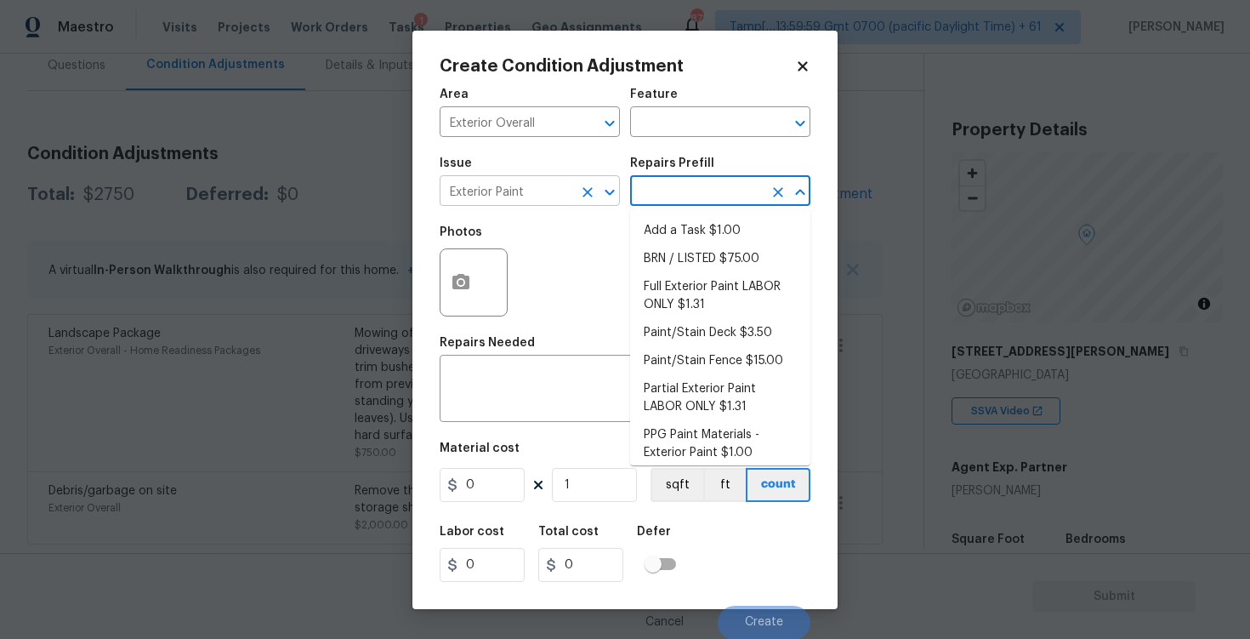
click at [589, 188] on icon "Clear" at bounding box center [587, 192] width 17 height 17
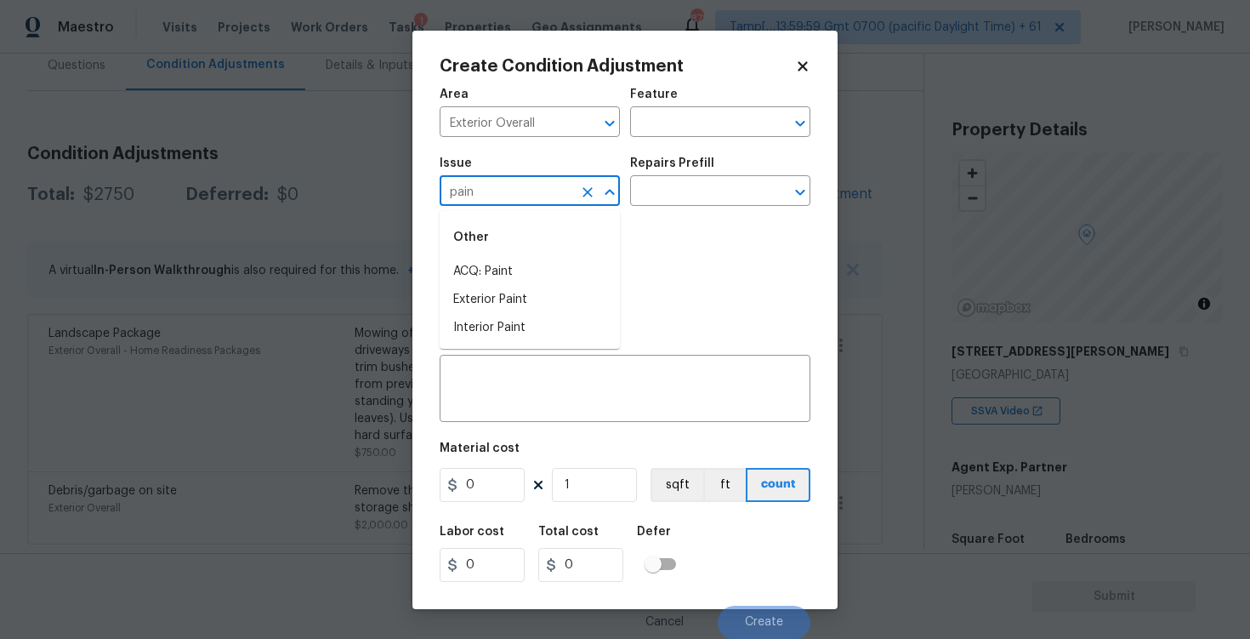
type input "pain"
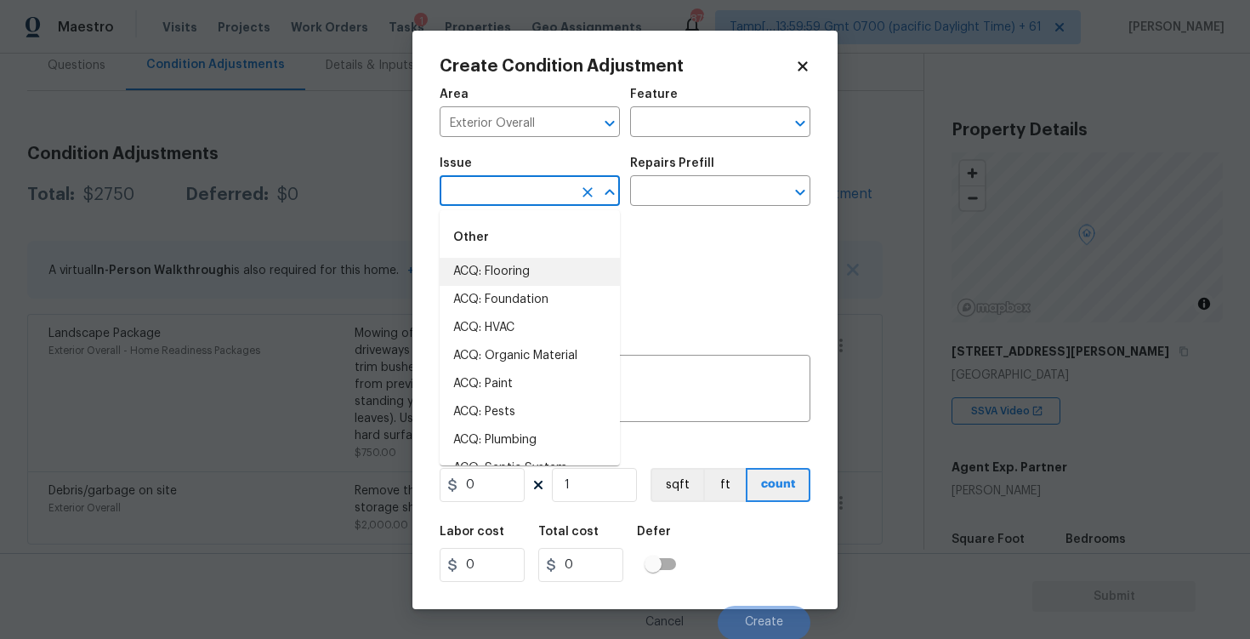
click at [510, 179] on input "text" at bounding box center [506, 192] width 133 height 26
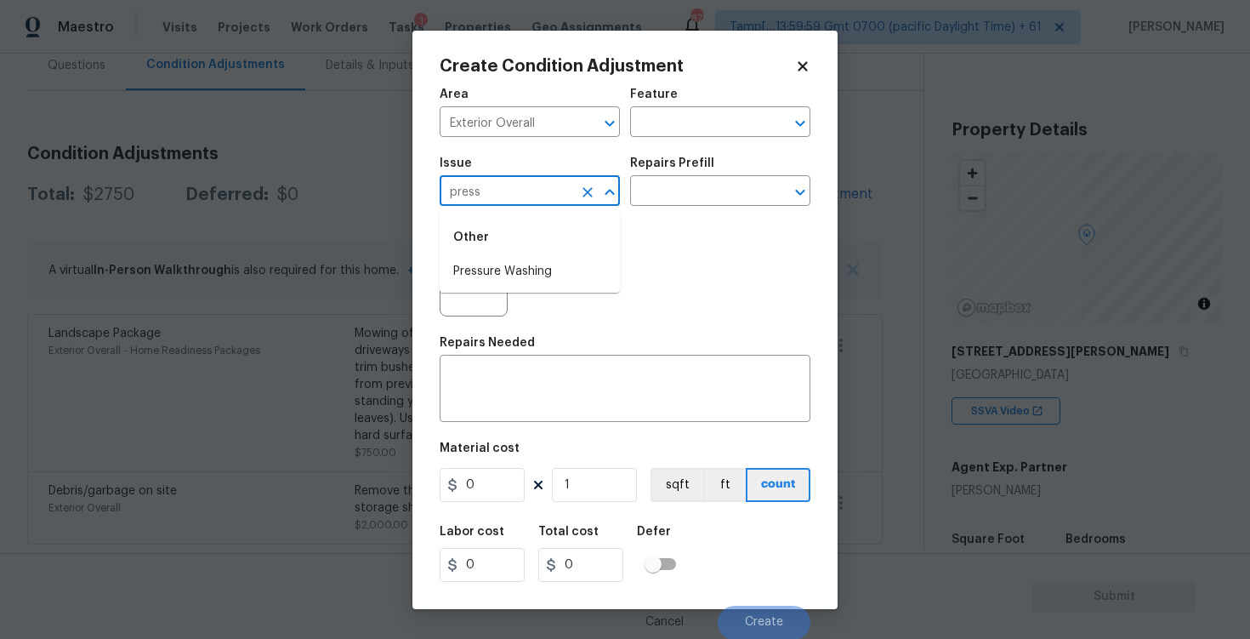
click at [514, 249] on div "Other" at bounding box center [530, 237] width 180 height 41
click at [514, 266] on li "Pressure Washing" at bounding box center [530, 272] width 180 height 28
type input "Pressure Washing"
click at [714, 172] on div "Repairs Prefill" at bounding box center [720, 168] width 180 height 22
click at [705, 190] on input "text" at bounding box center [696, 192] width 133 height 26
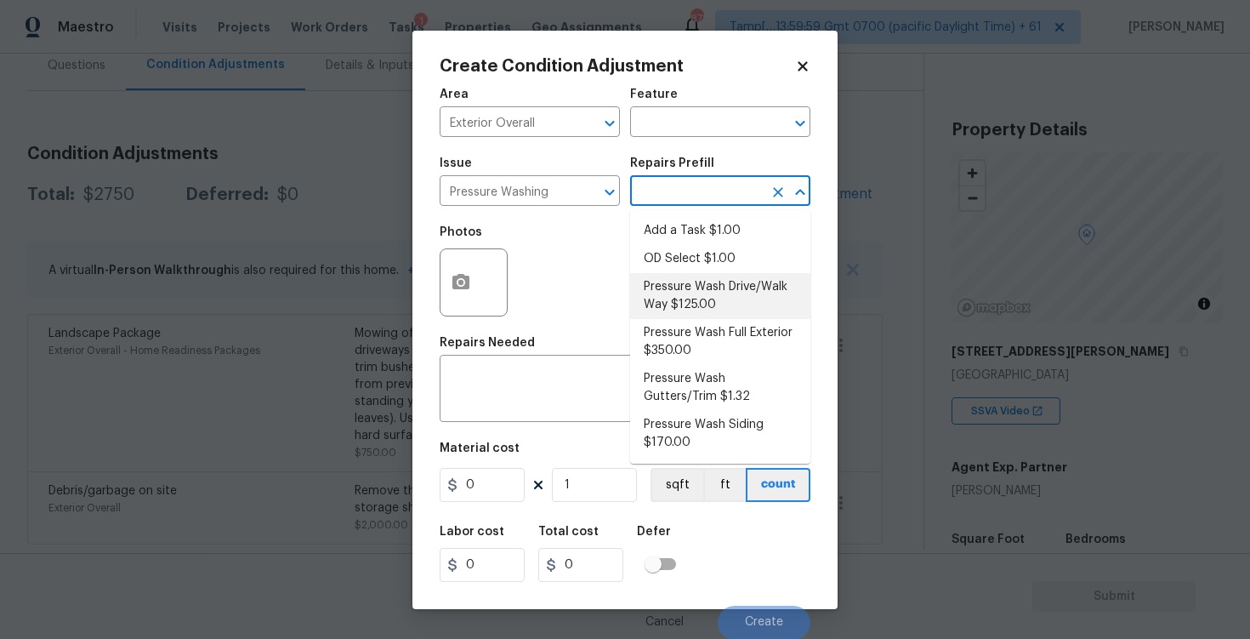
click at [697, 301] on li "Pressure Wash Drive/Walk Way $125.00" at bounding box center [720, 296] width 180 height 46
type input "Siding"
type textarea "Pressure wash the driveways/walkways as directed by the PM. Ensure that all deb…"
type input "125"
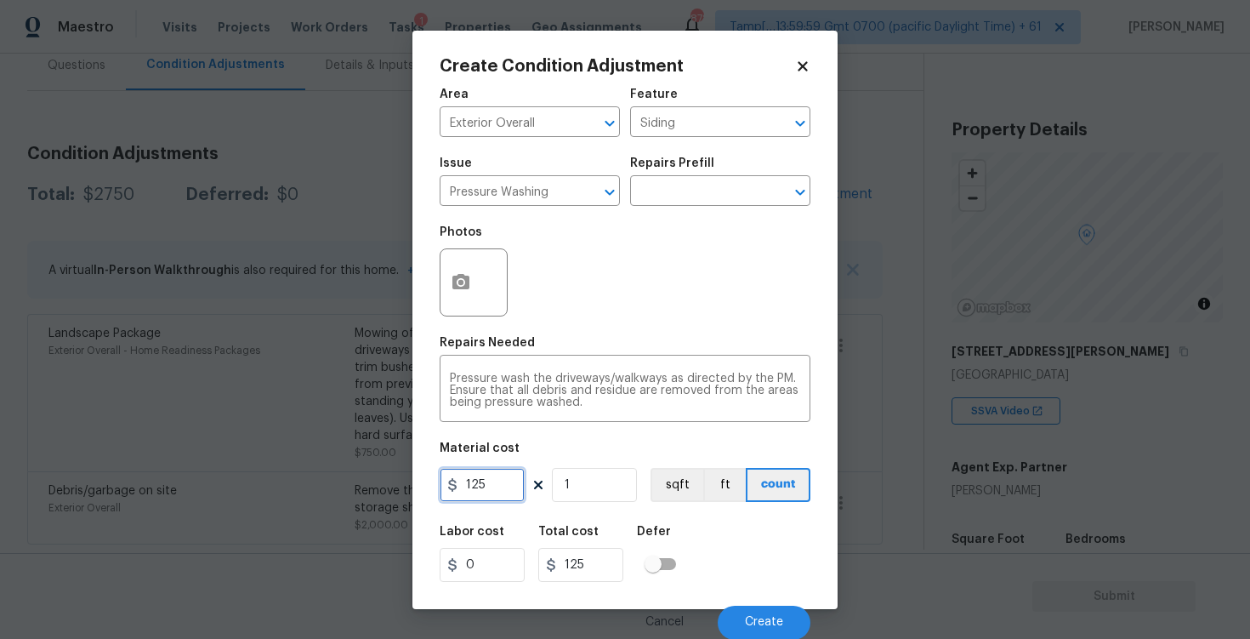
click at [514, 488] on input "125" at bounding box center [482, 485] width 85 height 34
type input "400"
click at [560, 449] on div "Material cost" at bounding box center [625, 453] width 371 height 22
click at [484, 253] on div at bounding box center [474, 282] width 68 height 68
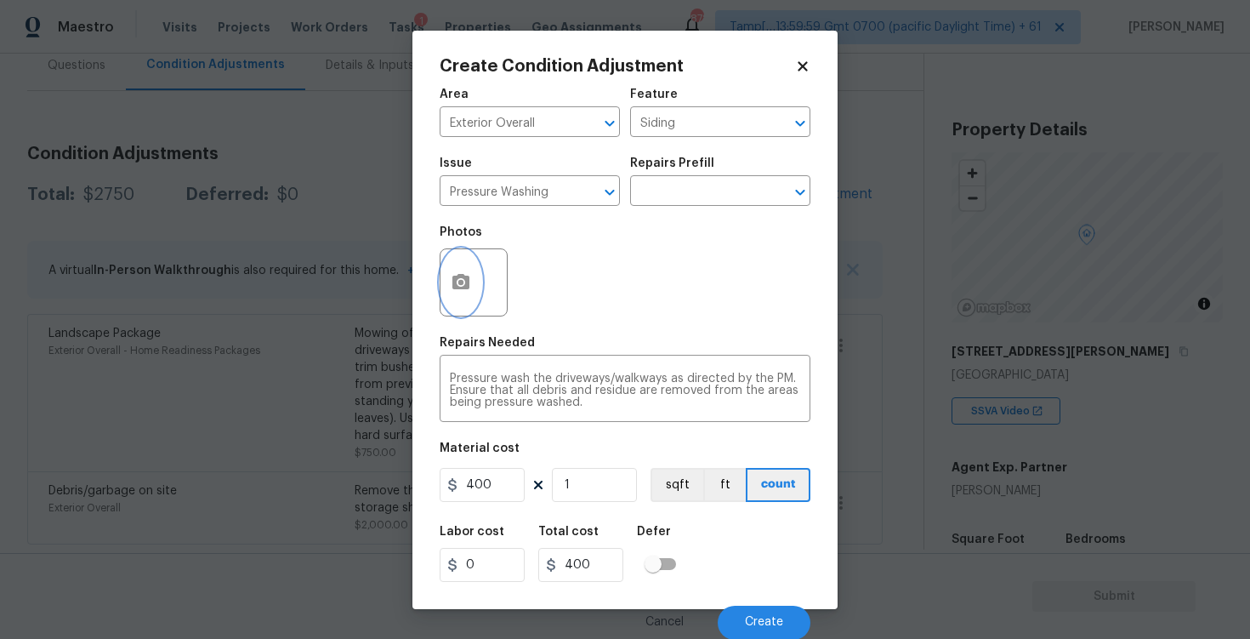
click at [449, 291] on button "button" at bounding box center [460, 282] width 41 height 66
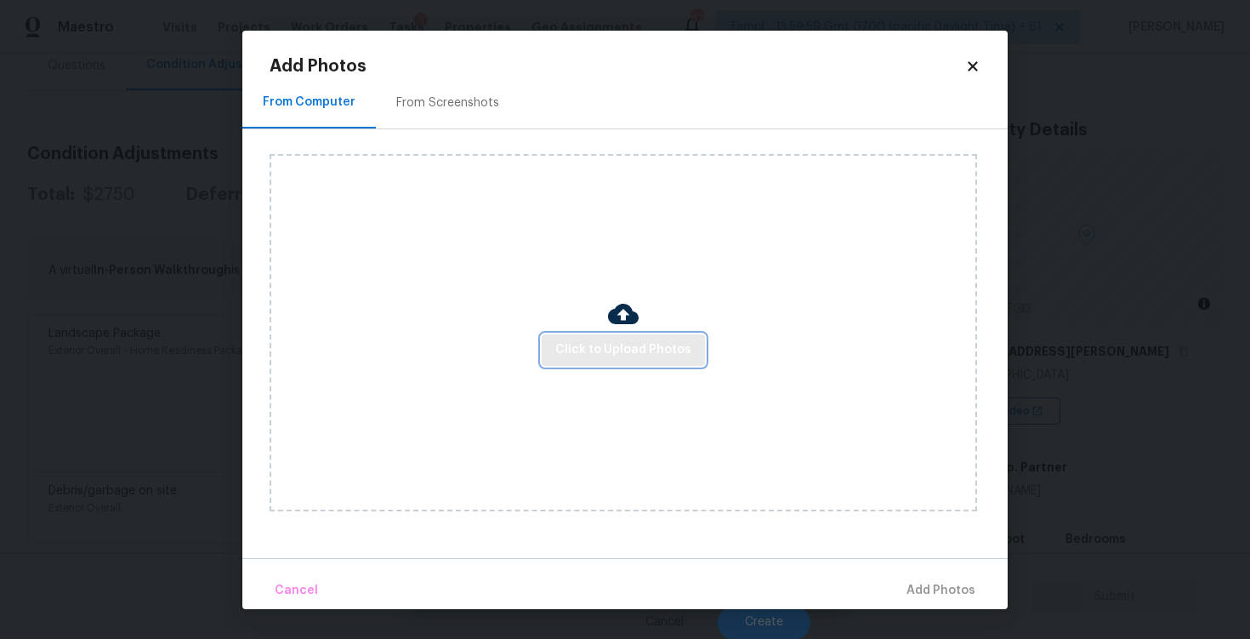
click at [661, 337] on button "Click to Upload Photos" at bounding box center [623, 349] width 163 height 31
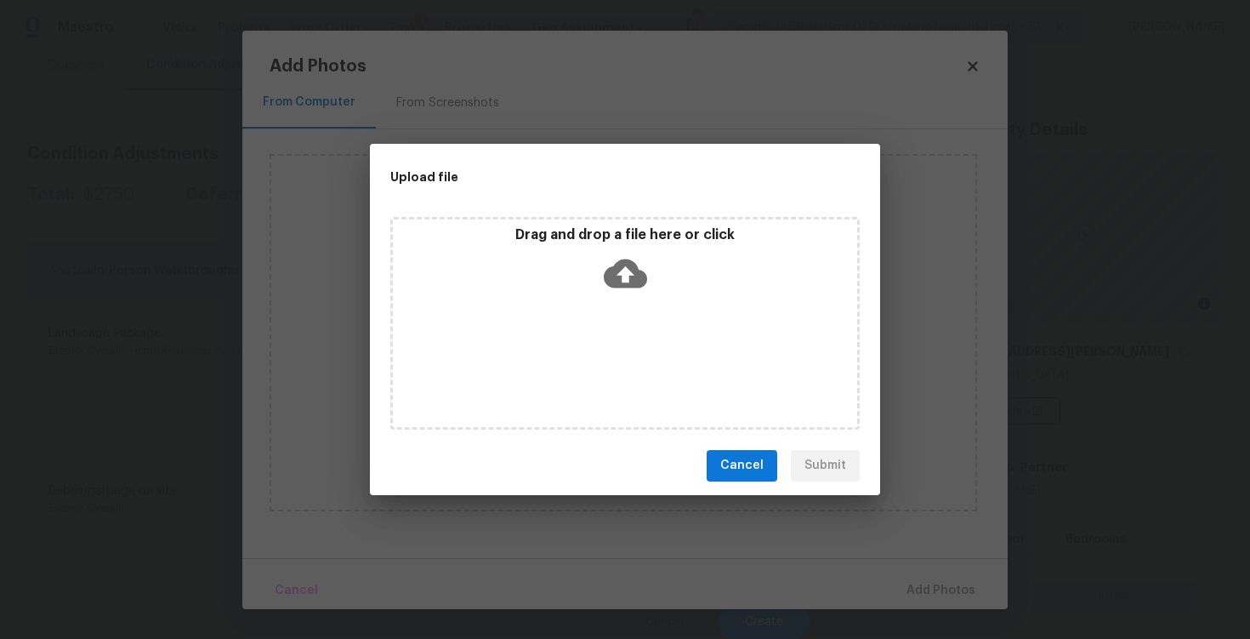
click at [641, 247] on div "Drag and drop a file here or click" at bounding box center [625, 262] width 464 height 73
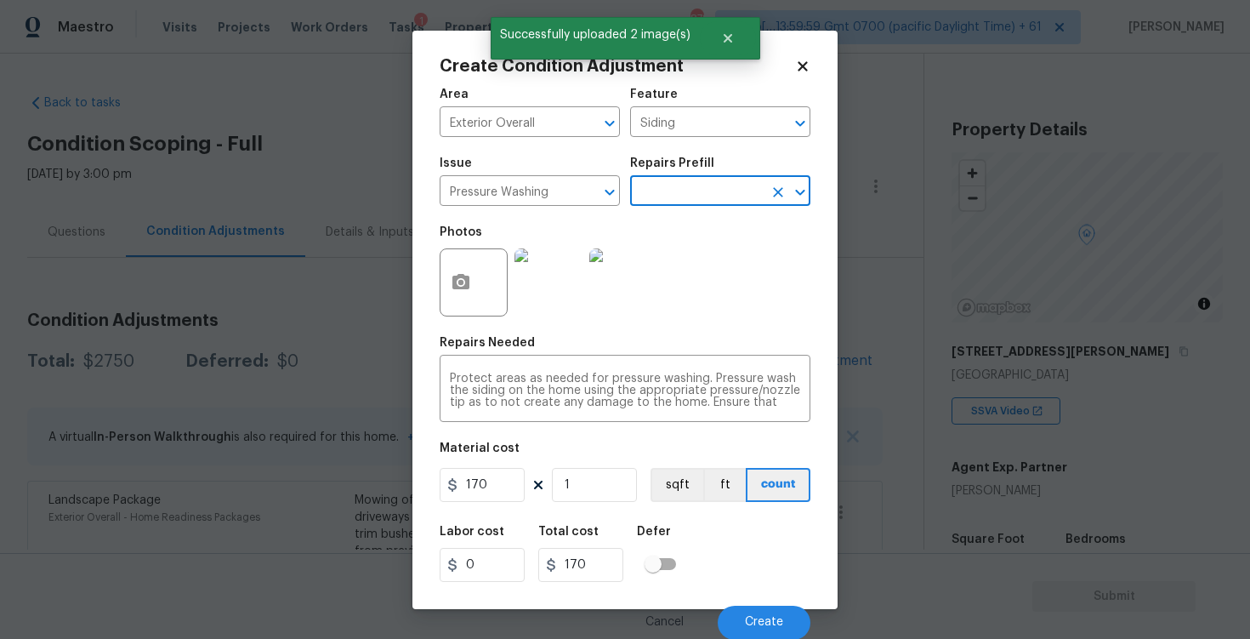
scroll to position [167, 0]
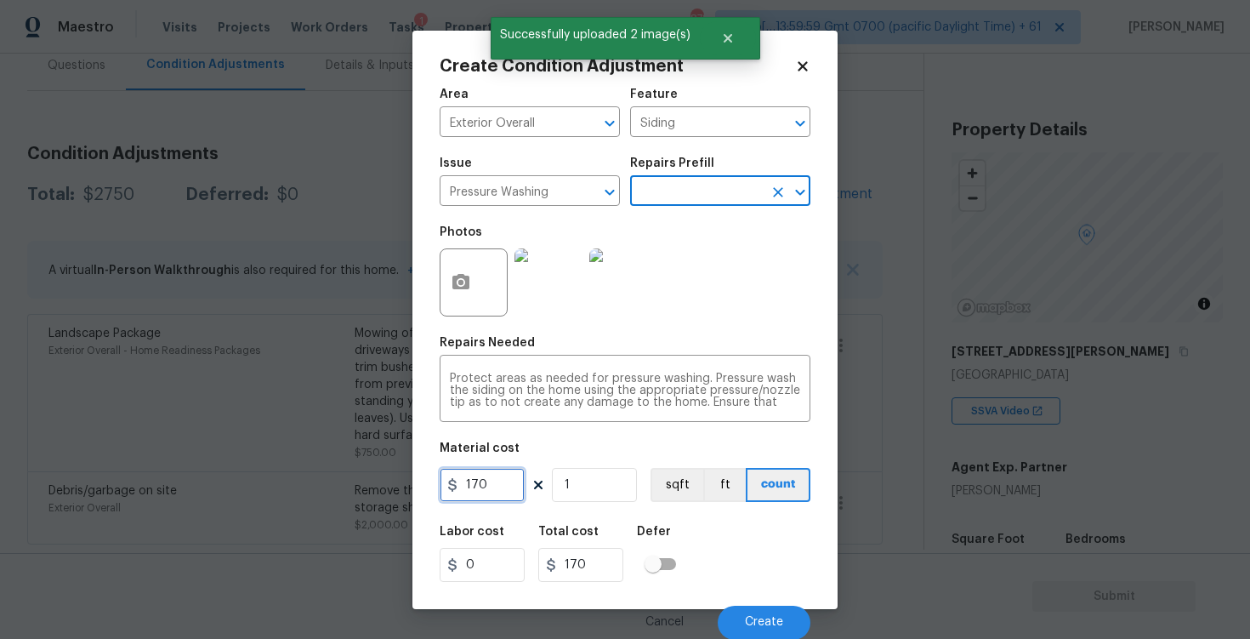
click at [494, 475] on input "170" at bounding box center [482, 485] width 85 height 34
type input "400"
click at [756, 552] on div "Labor cost 0 Total cost 170 Defer" at bounding box center [625, 553] width 371 height 77
type input "400"
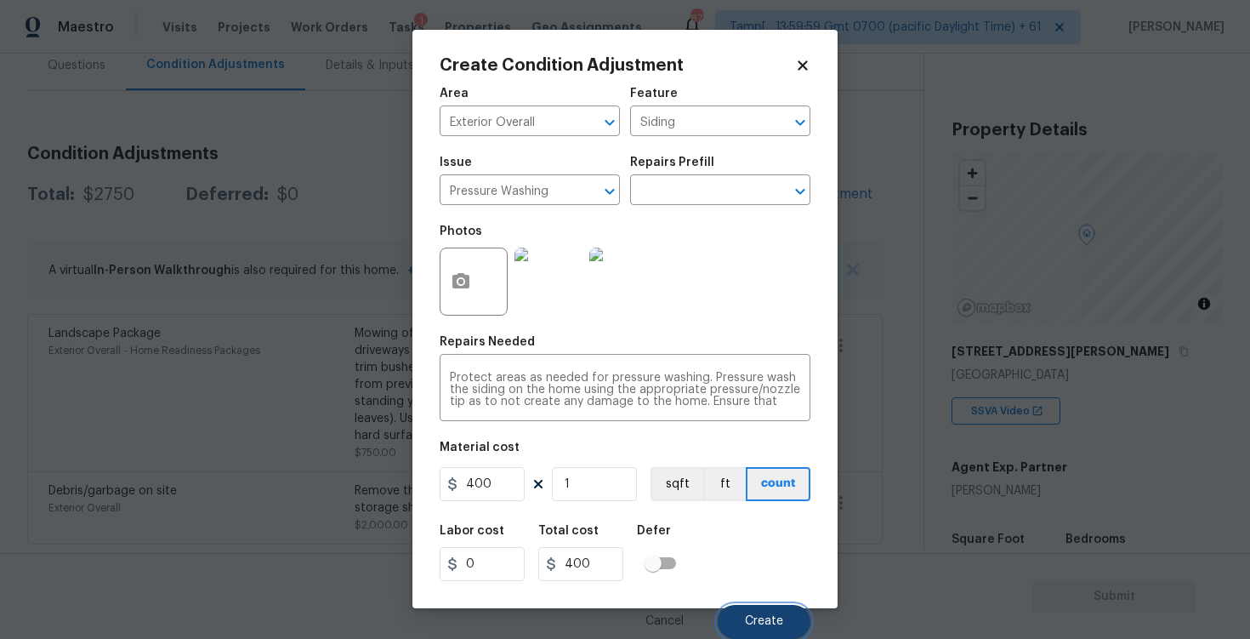
click at [766, 614] on button "Create" at bounding box center [764, 622] width 93 height 34
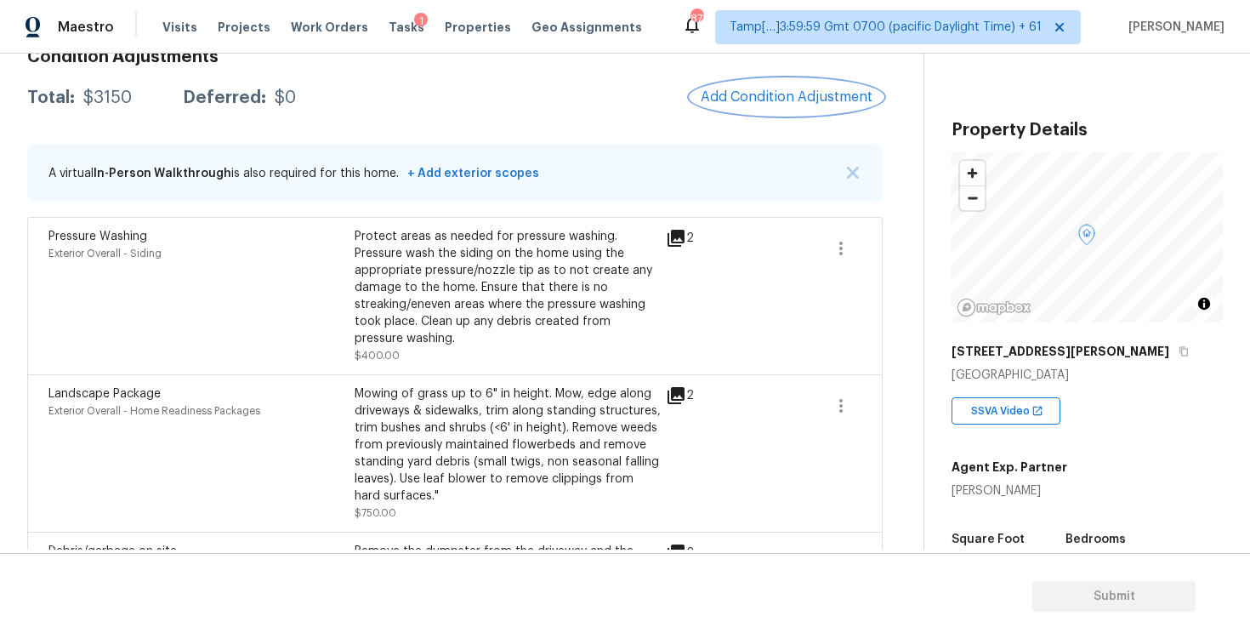
scroll to position [232, 0]
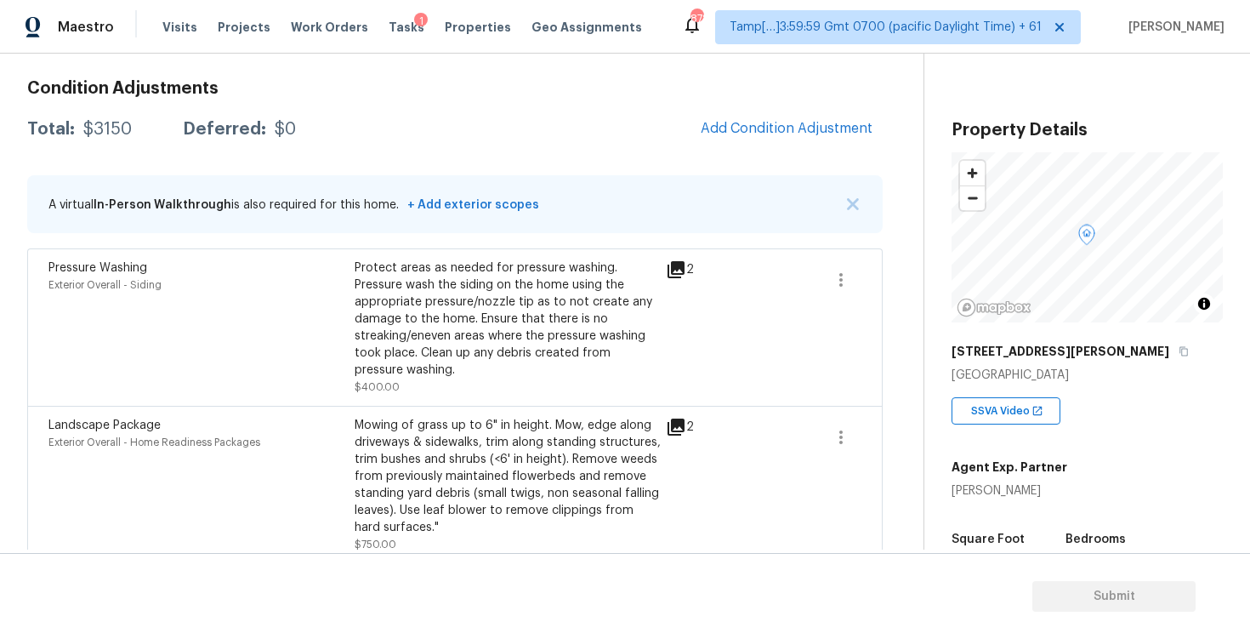
click at [781, 105] on div "Condition Adjustments Total: $3150 Deferred: $0 Add Condition Adjustment A virt…" at bounding box center [454, 351] width 855 height 570
click at [755, 121] on span "Add Condition Adjustment" at bounding box center [787, 128] width 172 height 15
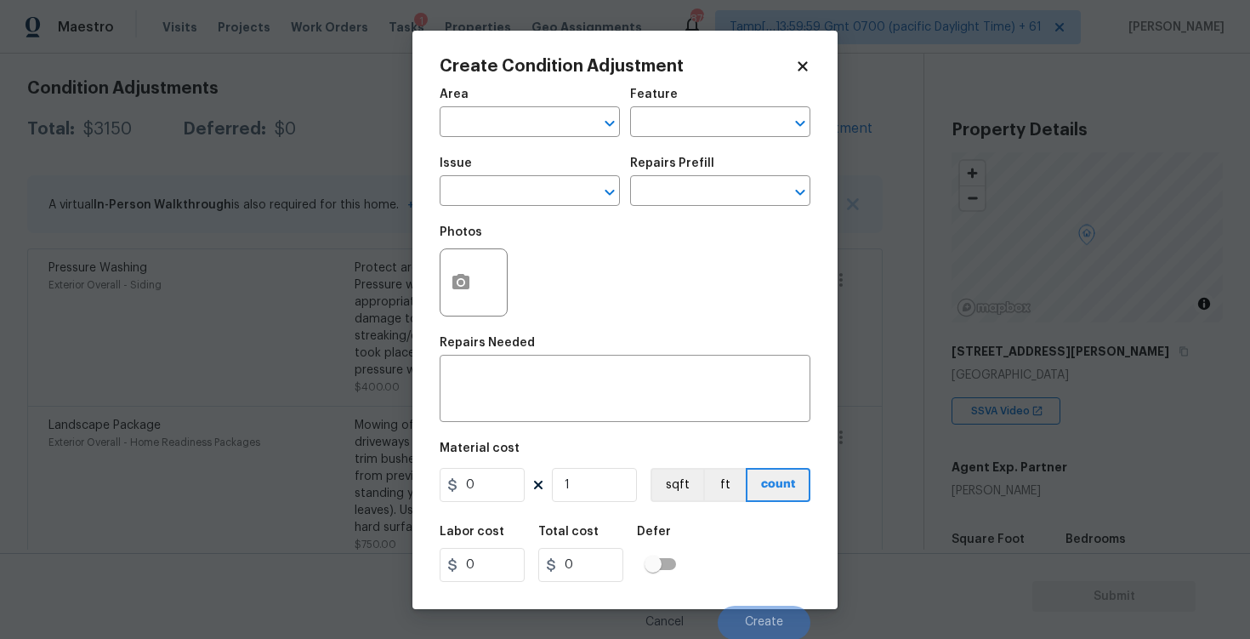
click at [520, 134] on input "text" at bounding box center [506, 124] width 133 height 26
click at [515, 196] on li "Exterior Overall" at bounding box center [530, 189] width 180 height 28
type input "Exterior Overall"
click at [515, 196] on input "text" at bounding box center [506, 192] width 133 height 26
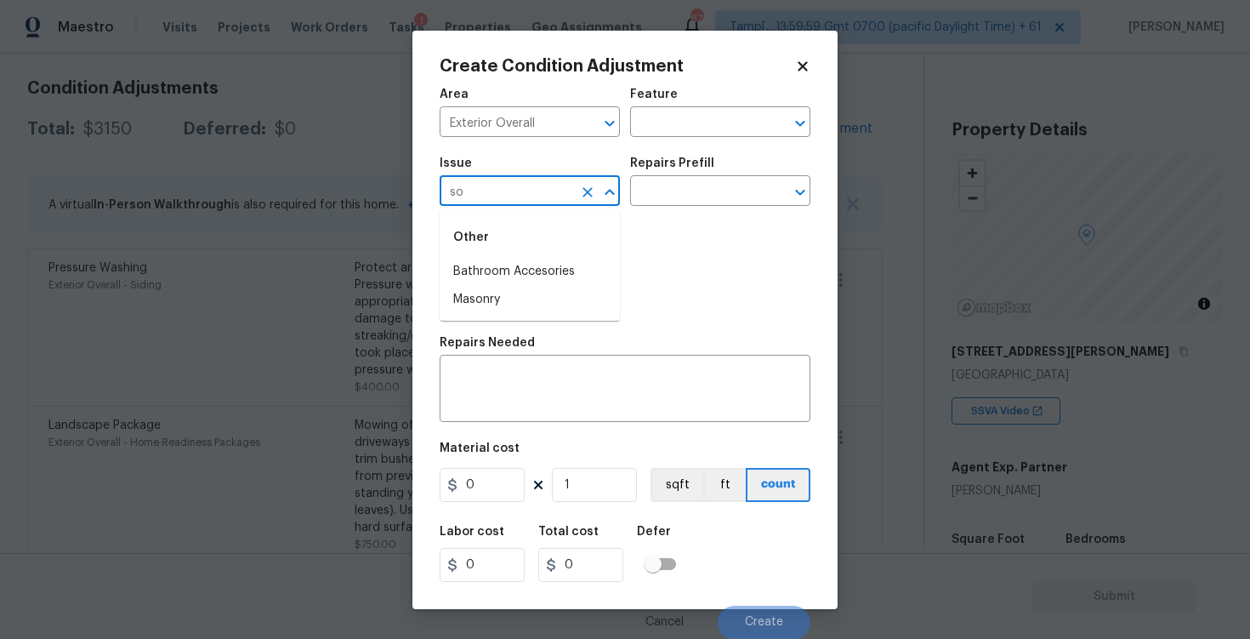
type input "s"
type input "i"
click at [504, 275] on li "Siding" at bounding box center [530, 272] width 180 height 28
type input "Siding"
click at [684, 190] on input "text" at bounding box center [696, 192] width 133 height 26
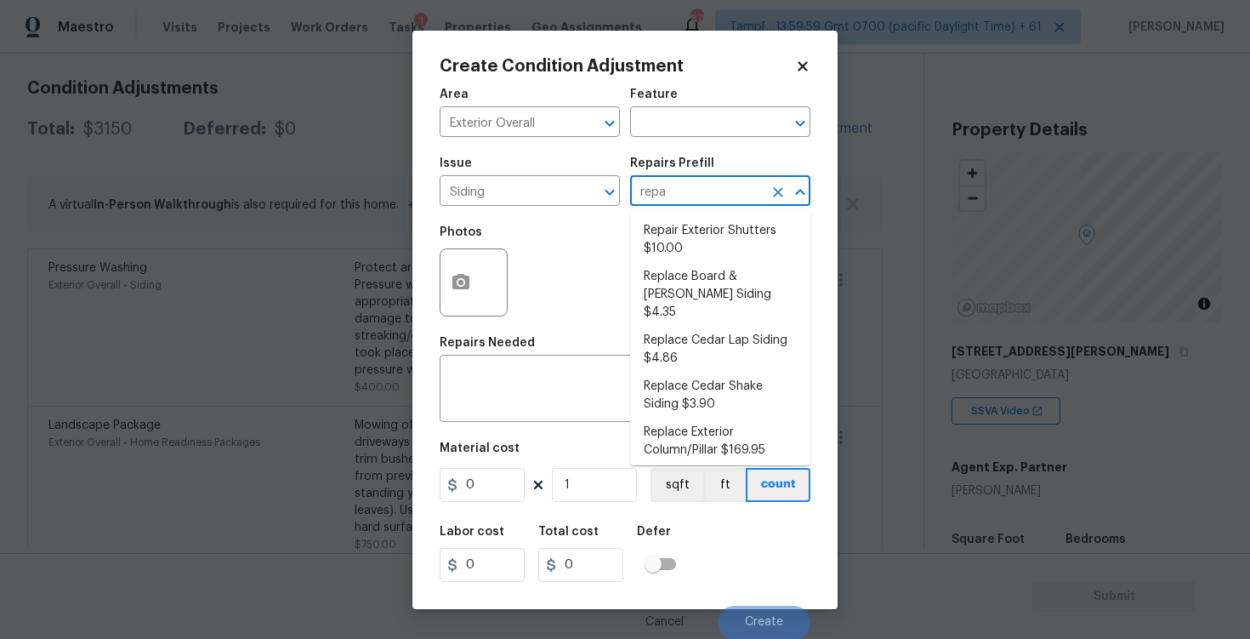
type input "repai"
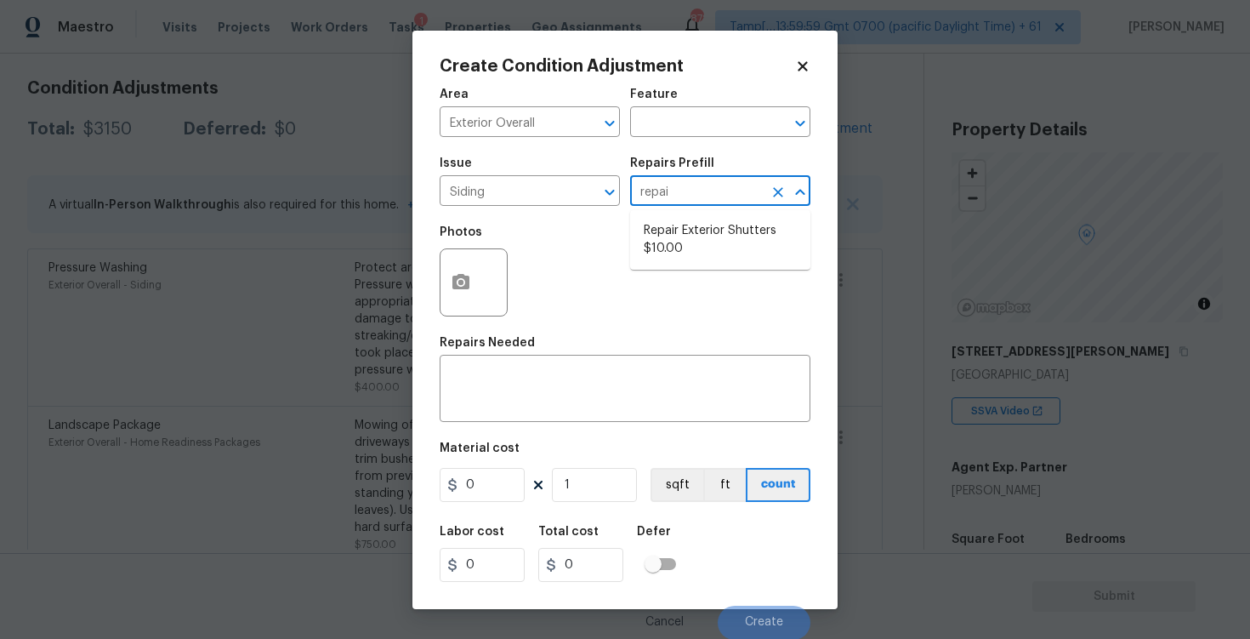
click at [680, 218] on li "Repair Exterior Shutters $10.00" at bounding box center [720, 240] width 180 height 46
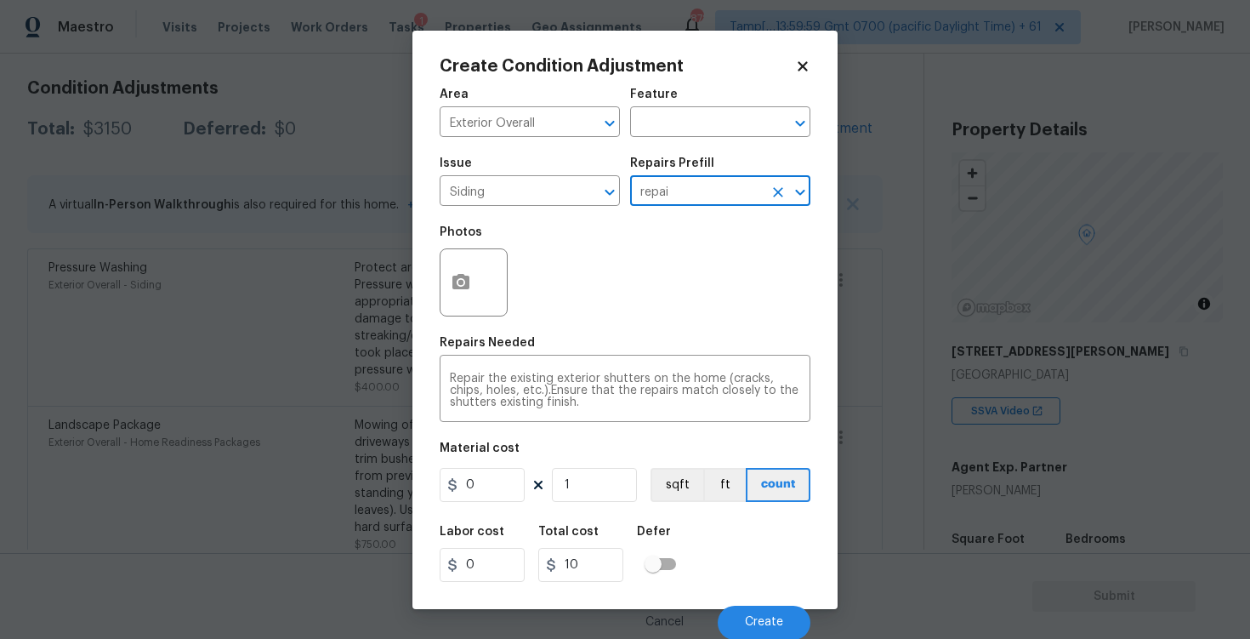
type input "Siding"
type textarea "Repair the existing exterior shutters on the home (cracks, chips, holes, etc.).…"
type input "10"
click at [487, 490] on input "10" at bounding box center [482, 485] width 85 height 34
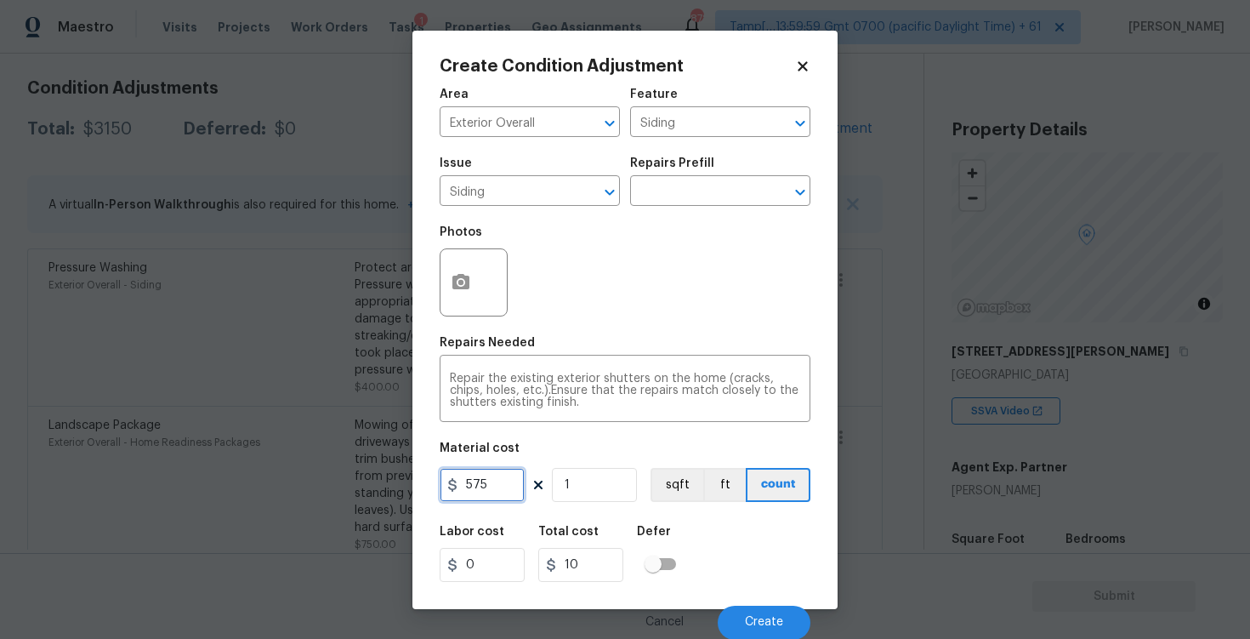
type input "575"
click at [457, 288] on icon "button" at bounding box center [460, 281] width 17 height 15
type input "575"
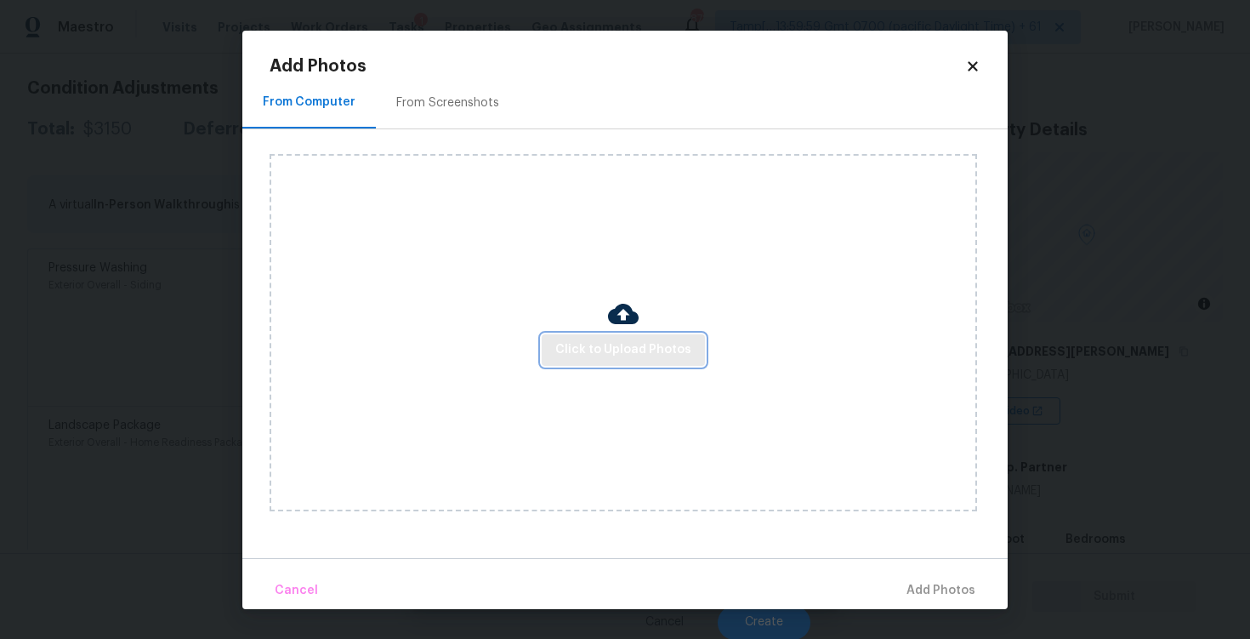
click at [610, 353] on span "Click to Upload Photos" at bounding box center [623, 349] width 136 height 21
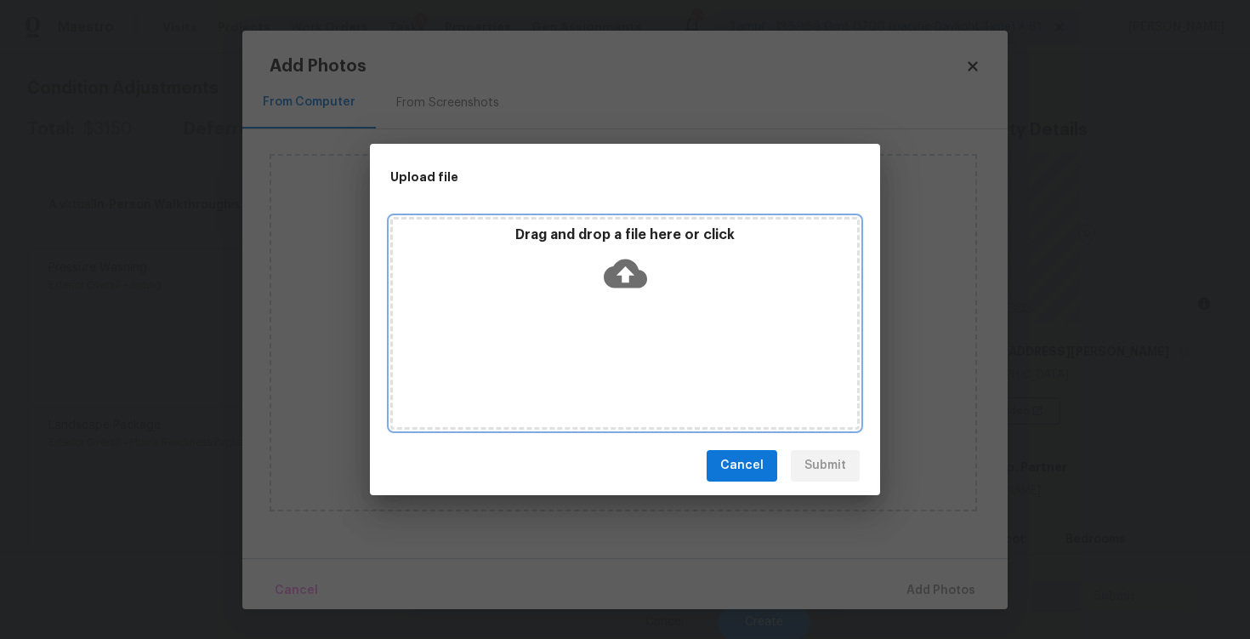
click at [612, 275] on icon at bounding box center [625, 272] width 43 height 29
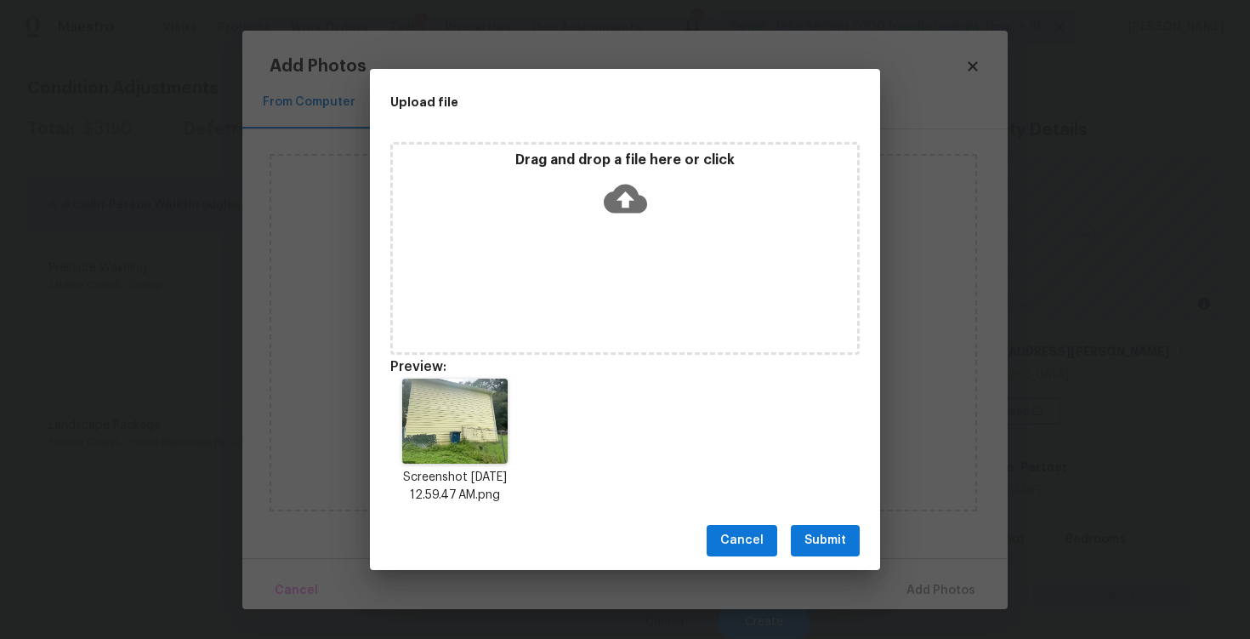
click at [762, 546] on span "Cancel" at bounding box center [741, 540] width 43 height 21
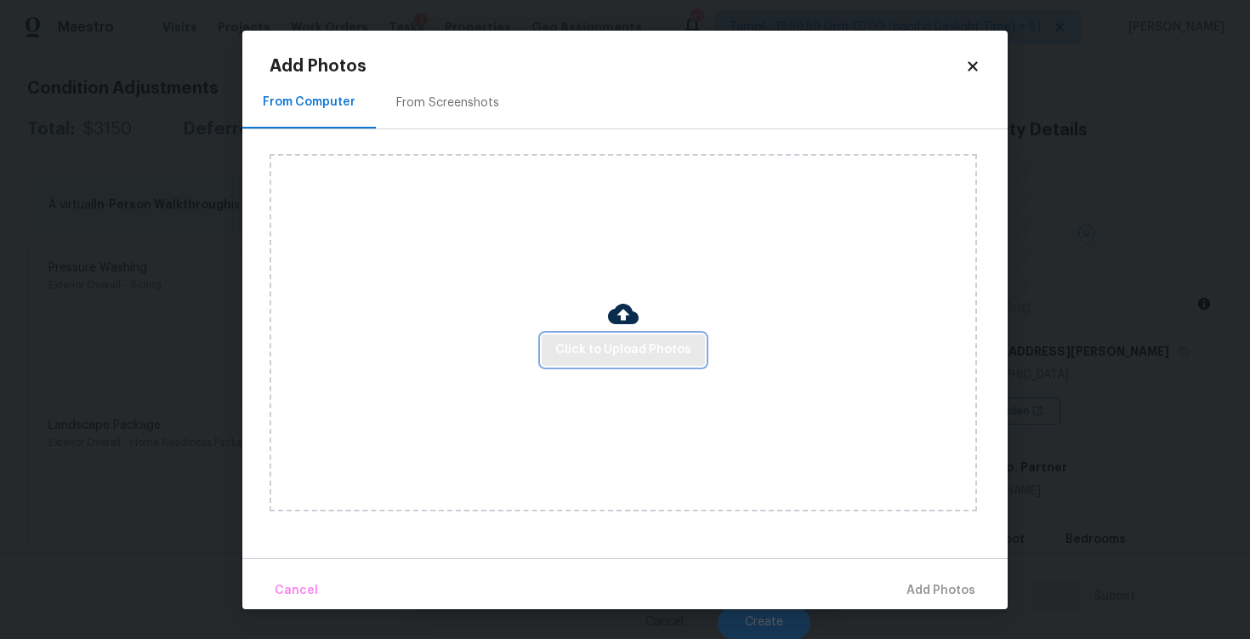
click at [643, 349] on span "Click to Upload Photos" at bounding box center [623, 349] width 136 height 21
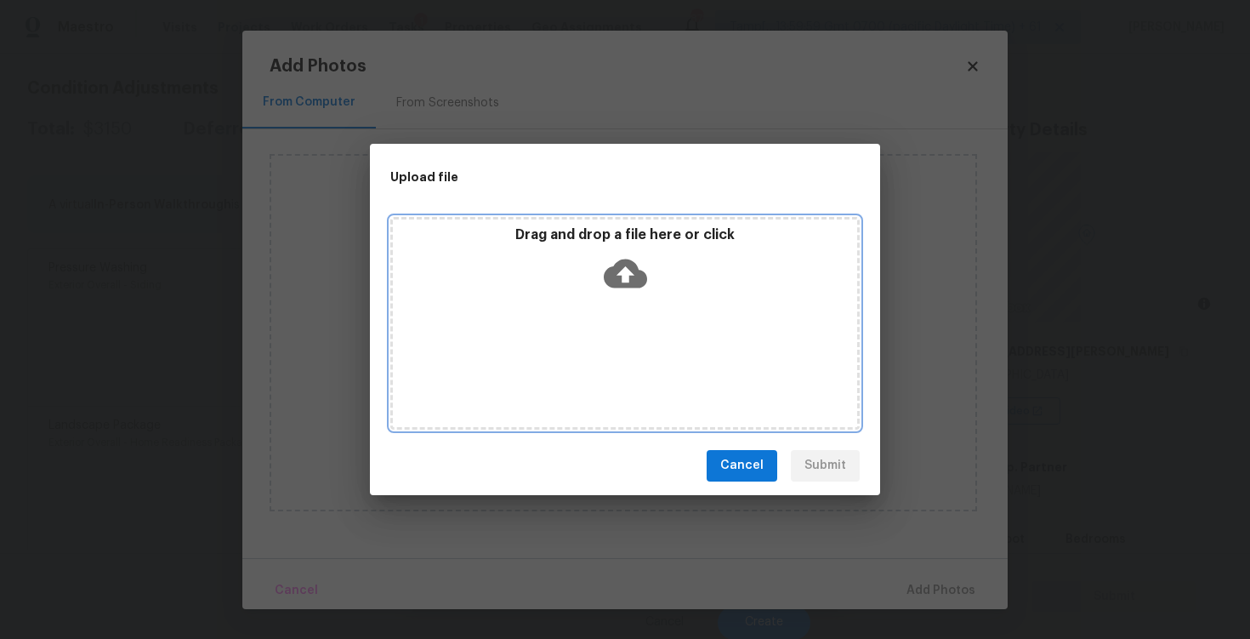
click at [630, 273] on icon at bounding box center [625, 273] width 43 height 43
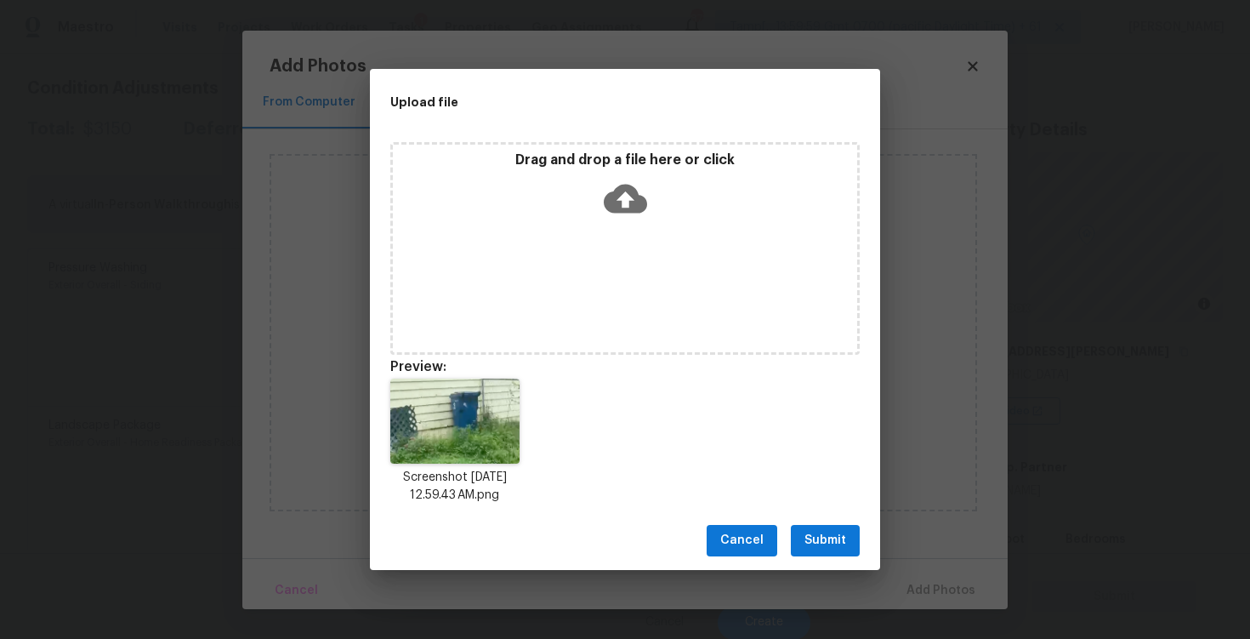
click at [822, 538] on span "Submit" at bounding box center [825, 540] width 42 height 21
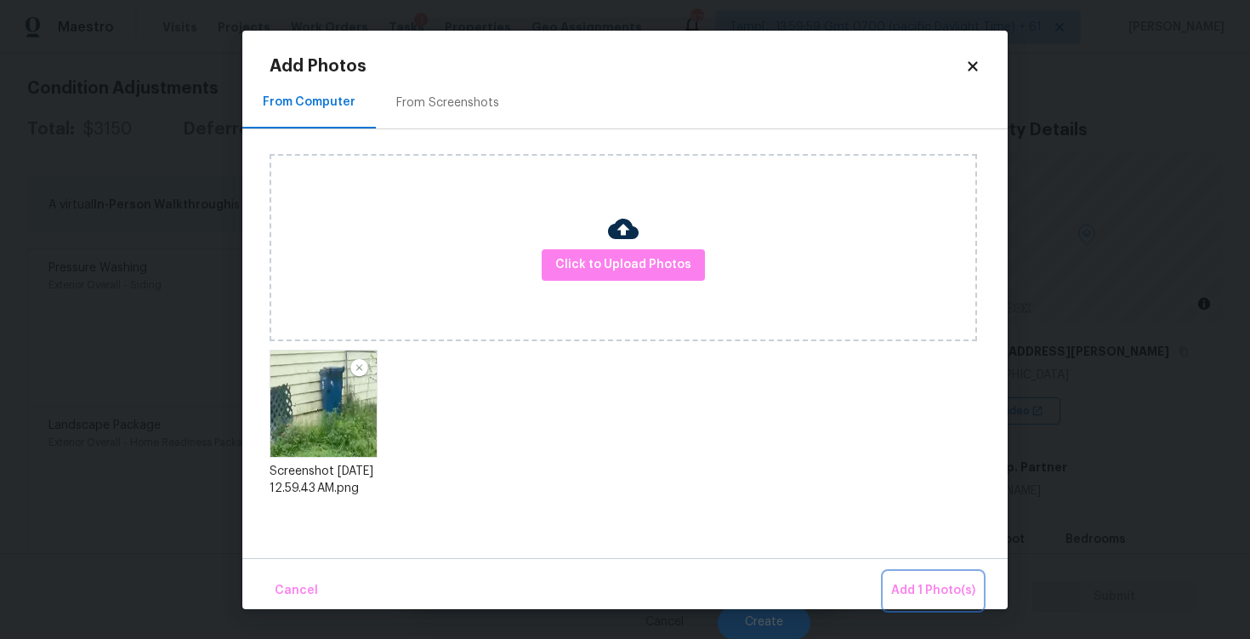
click at [922, 590] on span "Add 1 Photo(s)" at bounding box center [933, 590] width 84 height 21
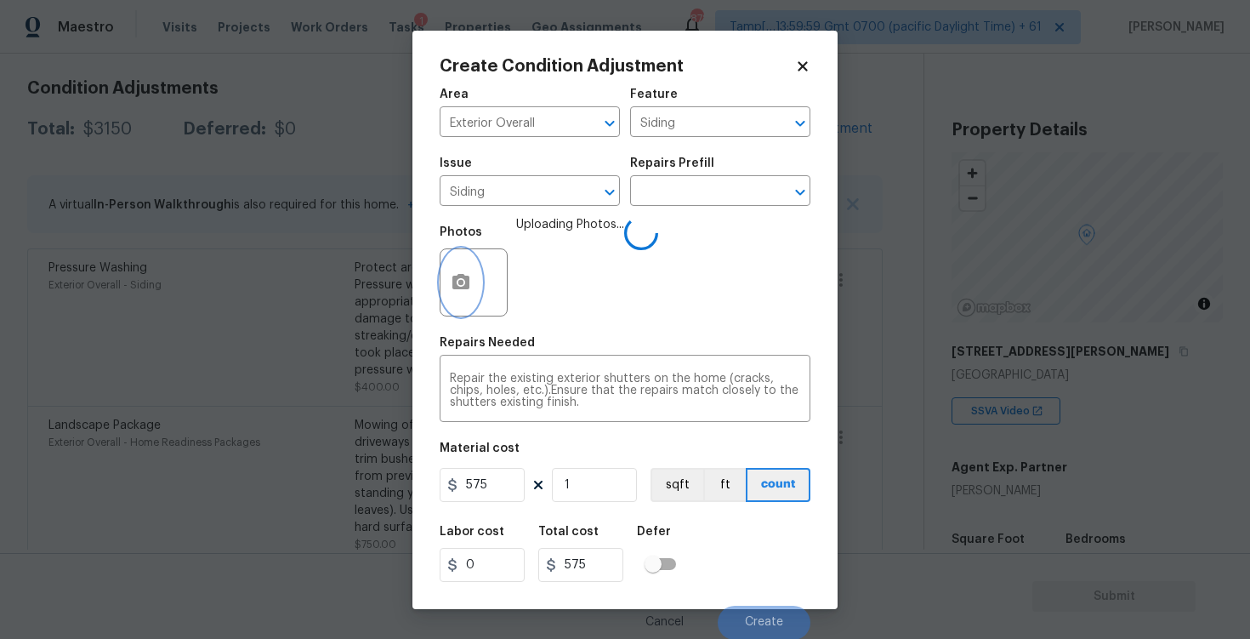
scroll to position [1, 0]
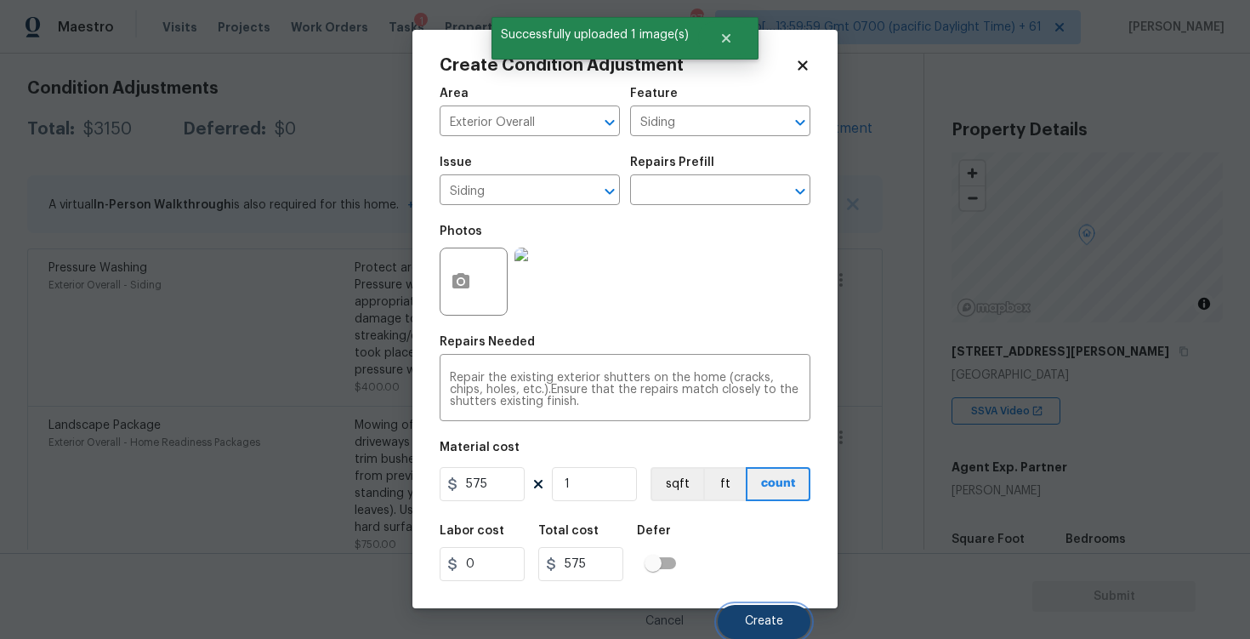
click at [775, 630] on button "Create" at bounding box center [764, 622] width 93 height 34
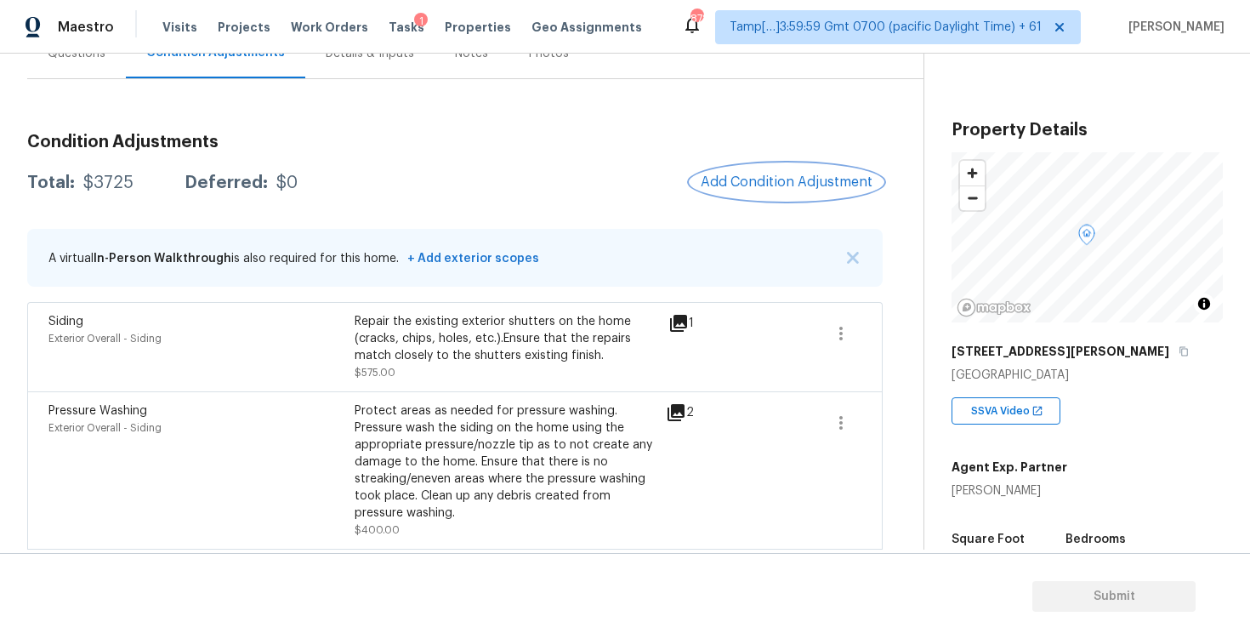
scroll to position [133, 0]
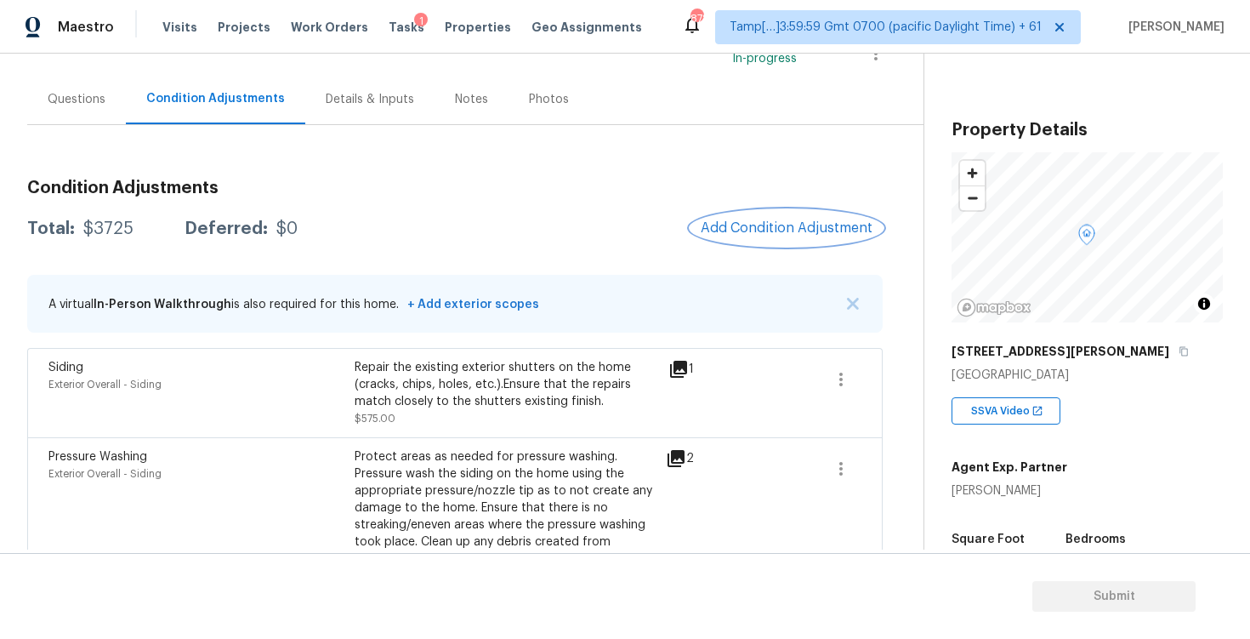
click at [789, 222] on span "Add Condition Adjustment" at bounding box center [787, 227] width 172 height 15
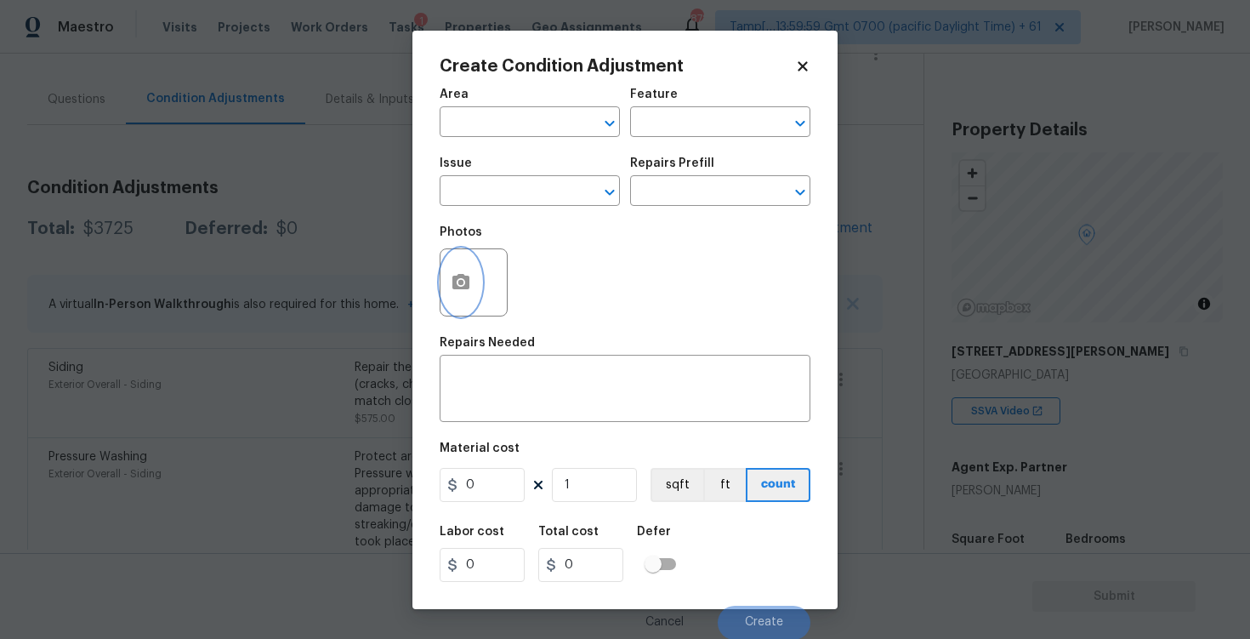
click at [475, 287] on button "button" at bounding box center [460, 282] width 41 height 66
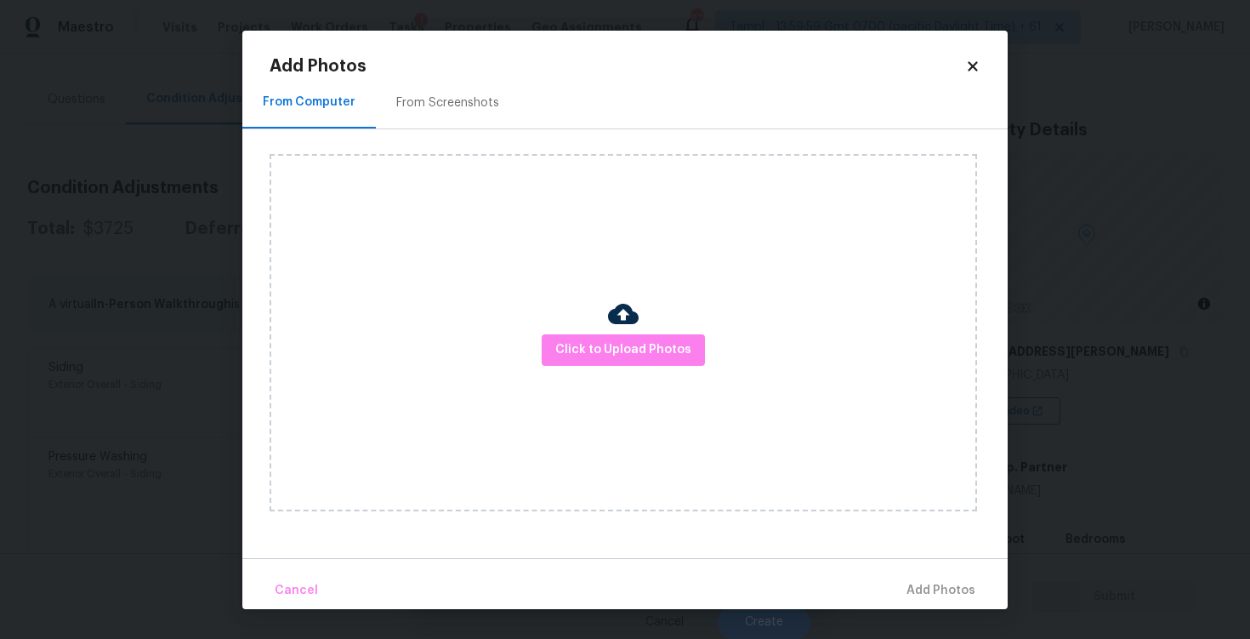
click at [621, 332] on div at bounding box center [623, 316] width 31 height 36
click at [645, 346] on span "Click to Upload Photos" at bounding box center [623, 349] width 136 height 21
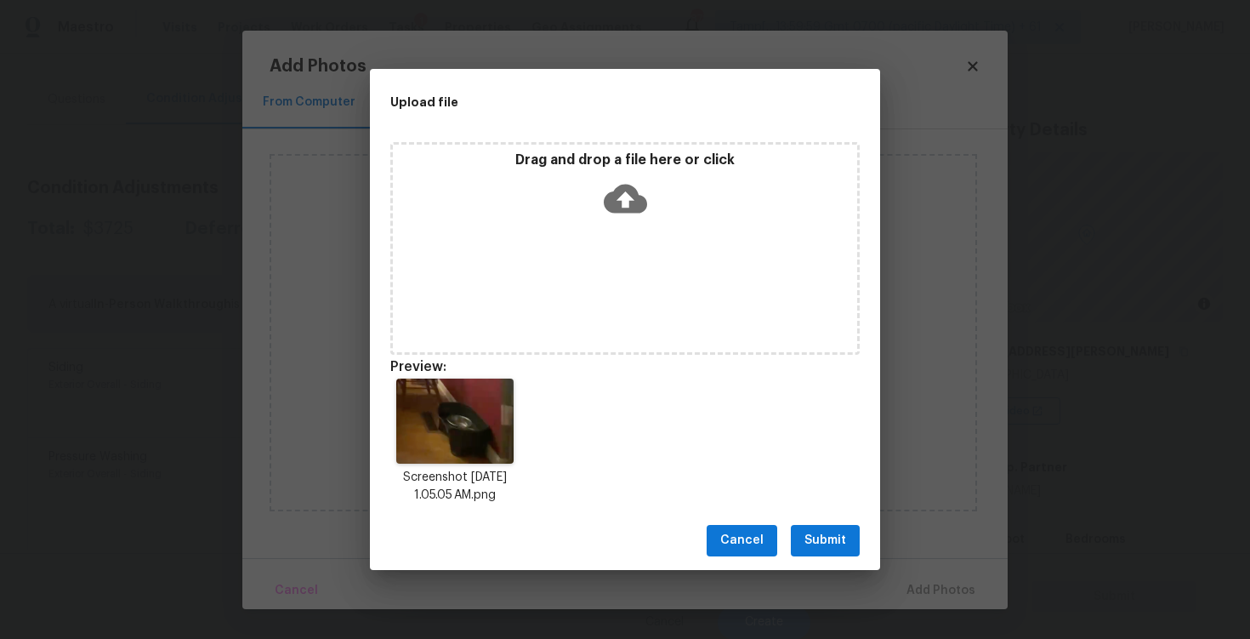
click at [826, 537] on span "Submit" at bounding box center [825, 540] width 42 height 21
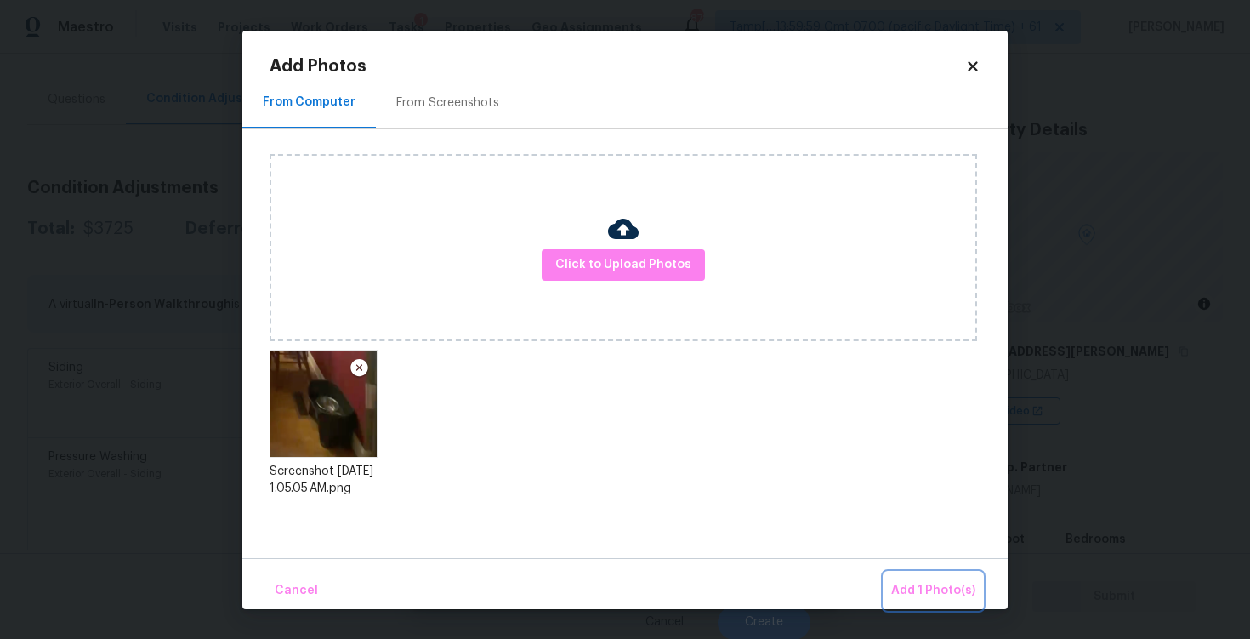
click at [932, 593] on span "Add 1 Photo(s)" at bounding box center [933, 590] width 84 height 21
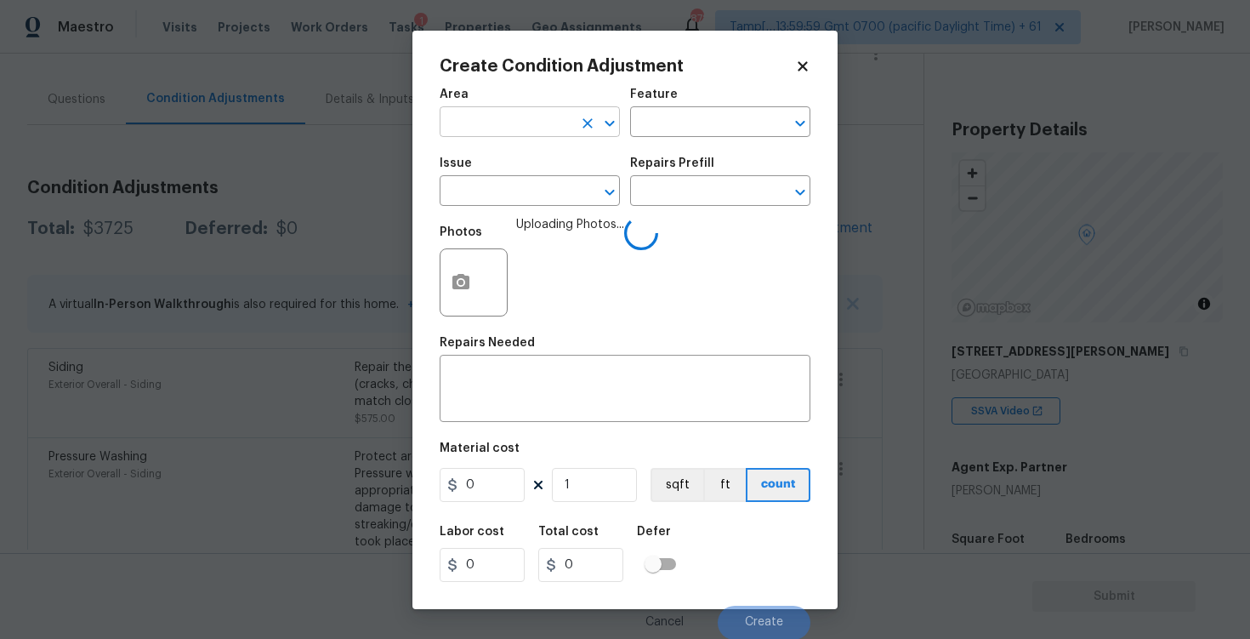
click at [514, 135] on input "text" at bounding box center [506, 124] width 133 height 26
type input "inter"
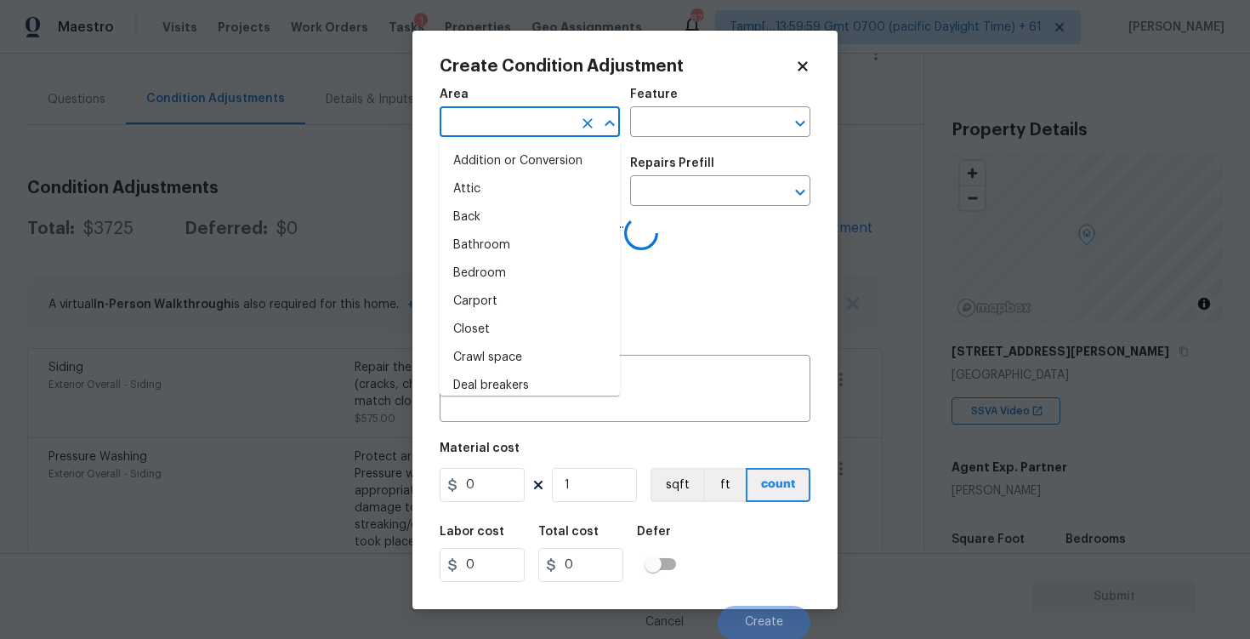
click at [518, 187] on li "Attic" at bounding box center [530, 189] width 180 height 28
type input "Attic"
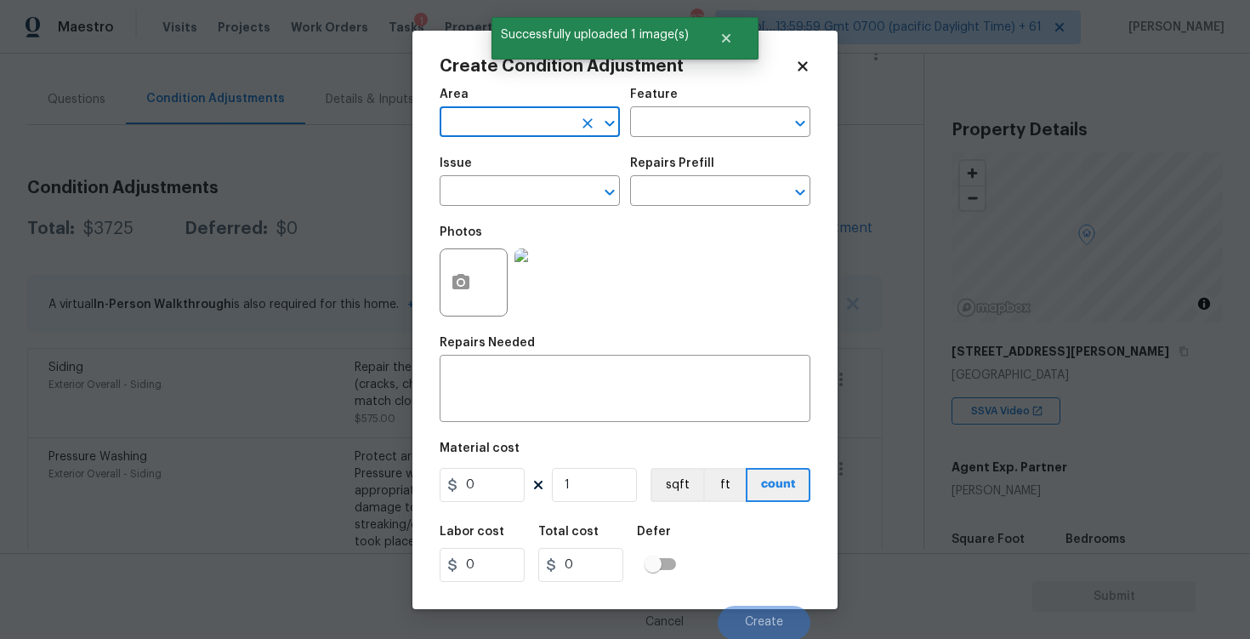
type input "i"
click at [515, 190] on li "Interior Overall" at bounding box center [530, 189] width 180 height 28
type input "Interior Overall"
click at [515, 190] on input "text" at bounding box center [506, 192] width 133 height 26
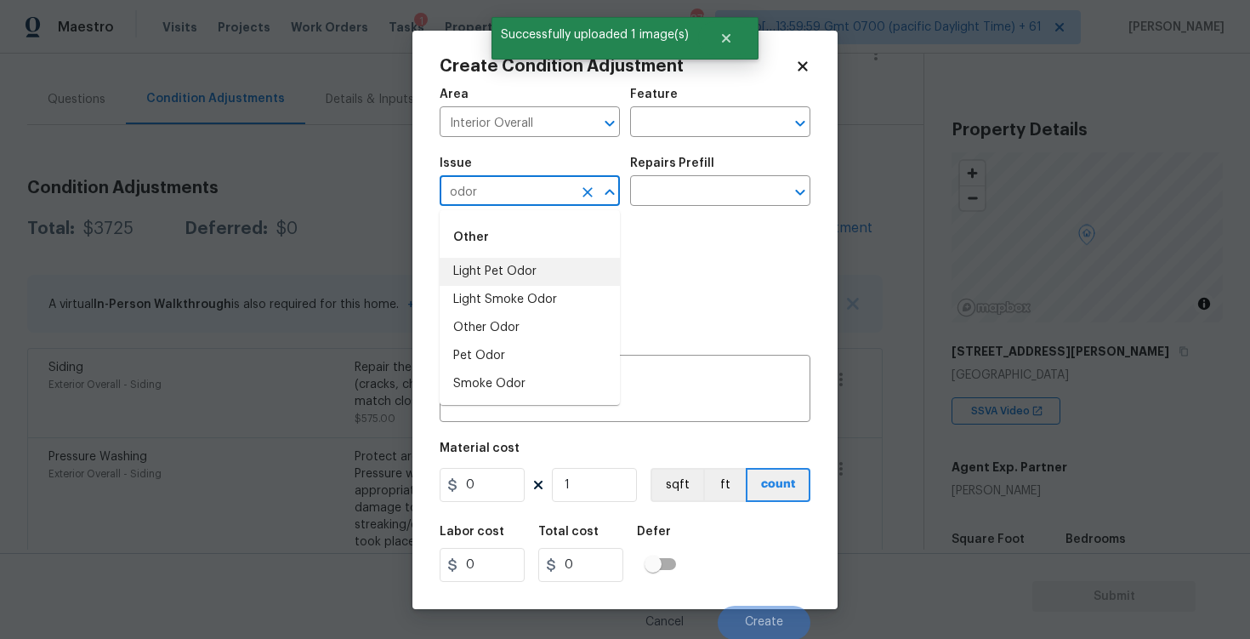
click at [509, 269] on li "Light Pet Odor" at bounding box center [530, 272] width 180 height 28
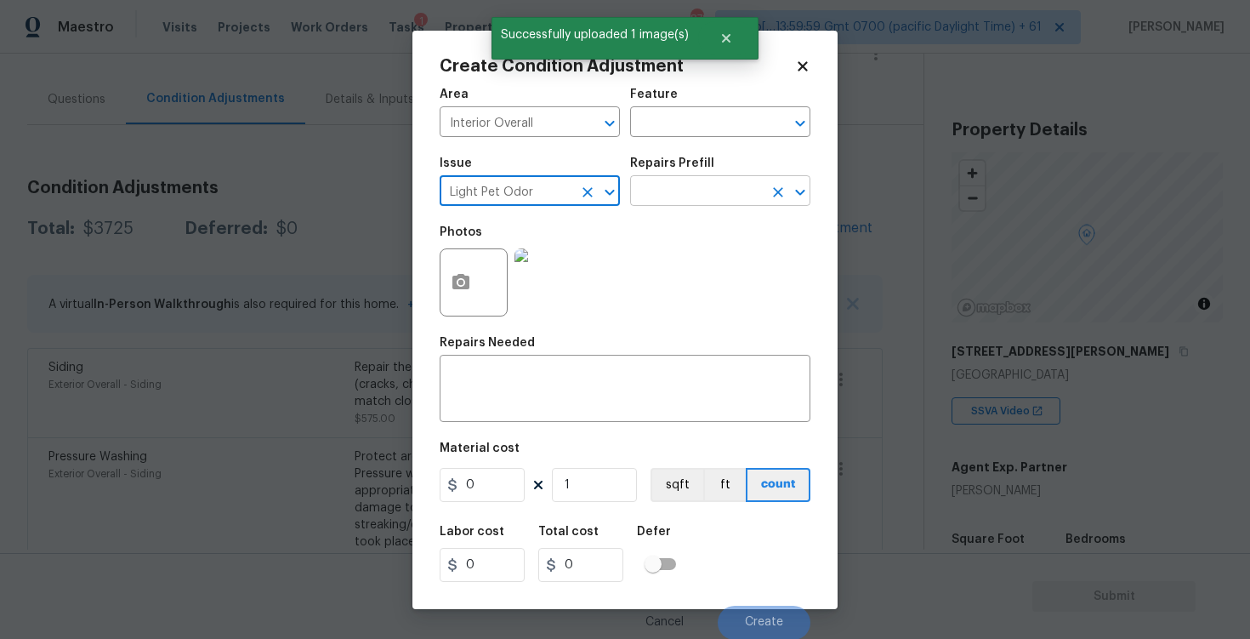
type input "Light Pet Odor"
click at [656, 188] on input "text" at bounding box center [696, 192] width 133 height 26
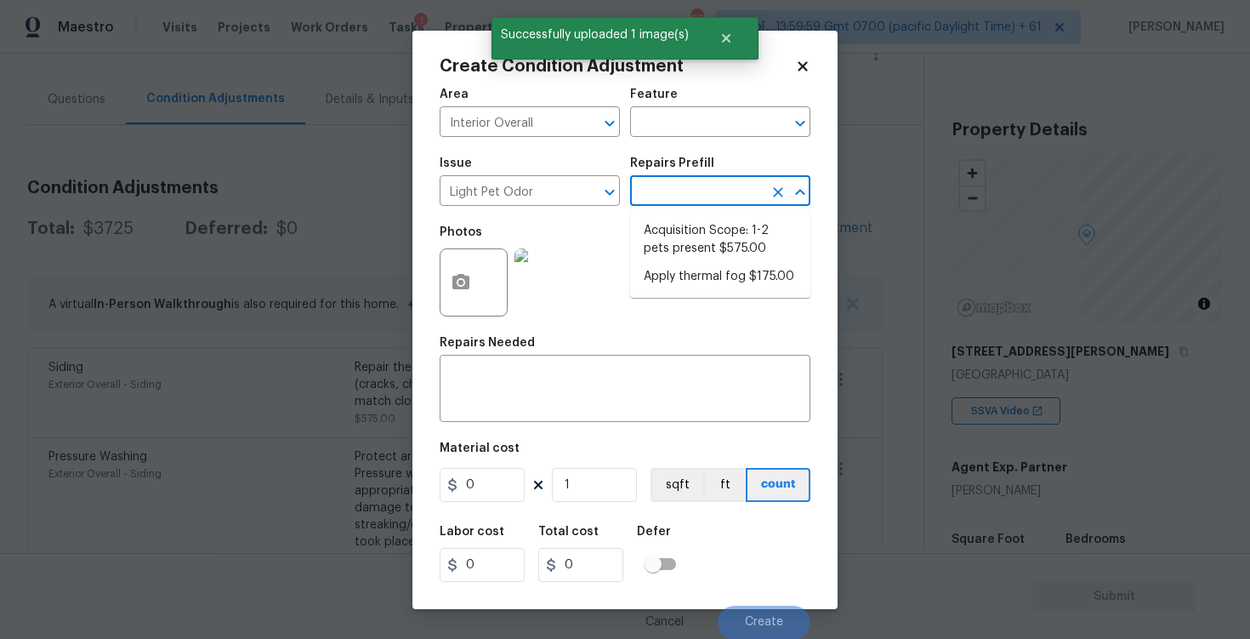
click at [678, 232] on li "Acquisition Scope: 1-2 pets present $575.00" at bounding box center [720, 240] width 180 height 46
type textarea "Acquisition Scope: 1-2 pets present"
type input "575"
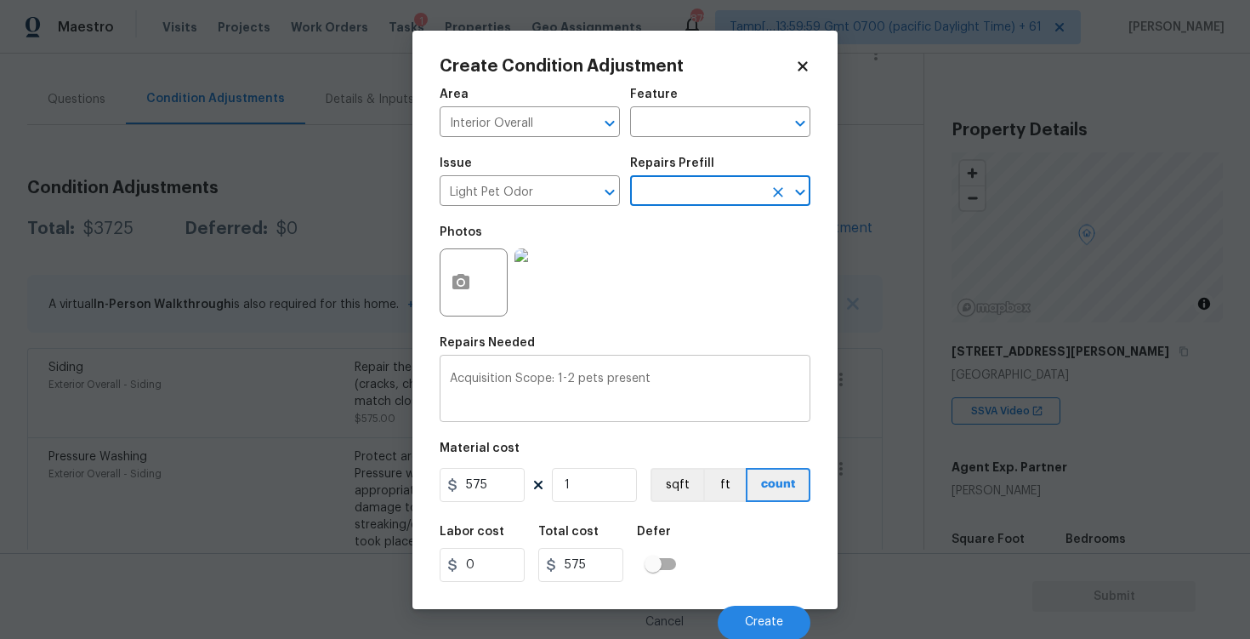
scroll to position [1, 0]
click at [767, 611] on button "Create" at bounding box center [764, 622] width 93 height 34
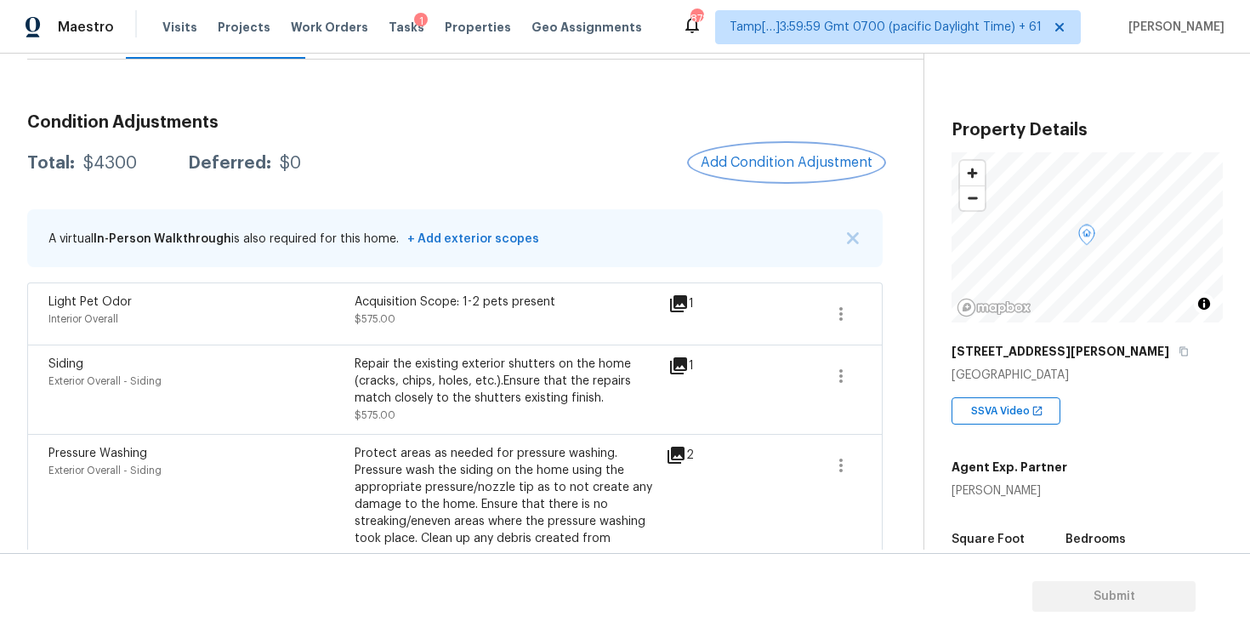
scroll to position [162, 0]
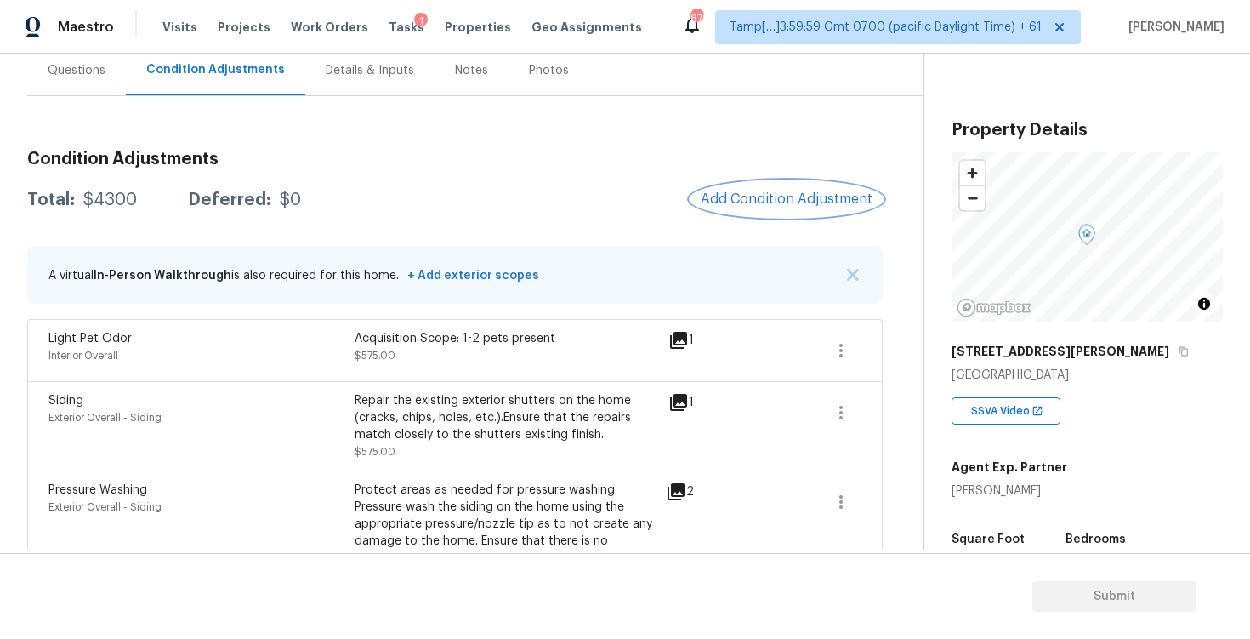
click at [842, 202] on span "Add Condition Adjustment" at bounding box center [787, 198] width 172 height 15
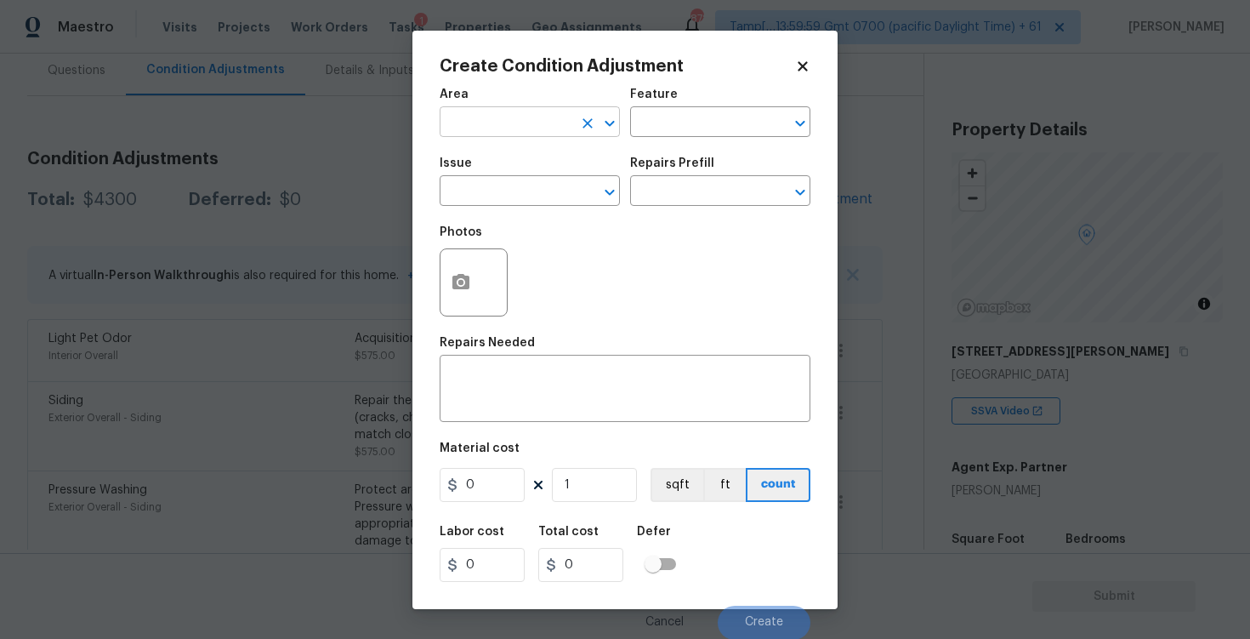
click at [492, 128] on input "text" at bounding box center [506, 124] width 133 height 26
click at [506, 177] on li "Exterior Overall" at bounding box center [530, 189] width 180 height 28
type input "Exterior Overall"
click at [509, 186] on input "text" at bounding box center [506, 192] width 133 height 26
click at [509, 257] on div "Other" at bounding box center [530, 237] width 180 height 41
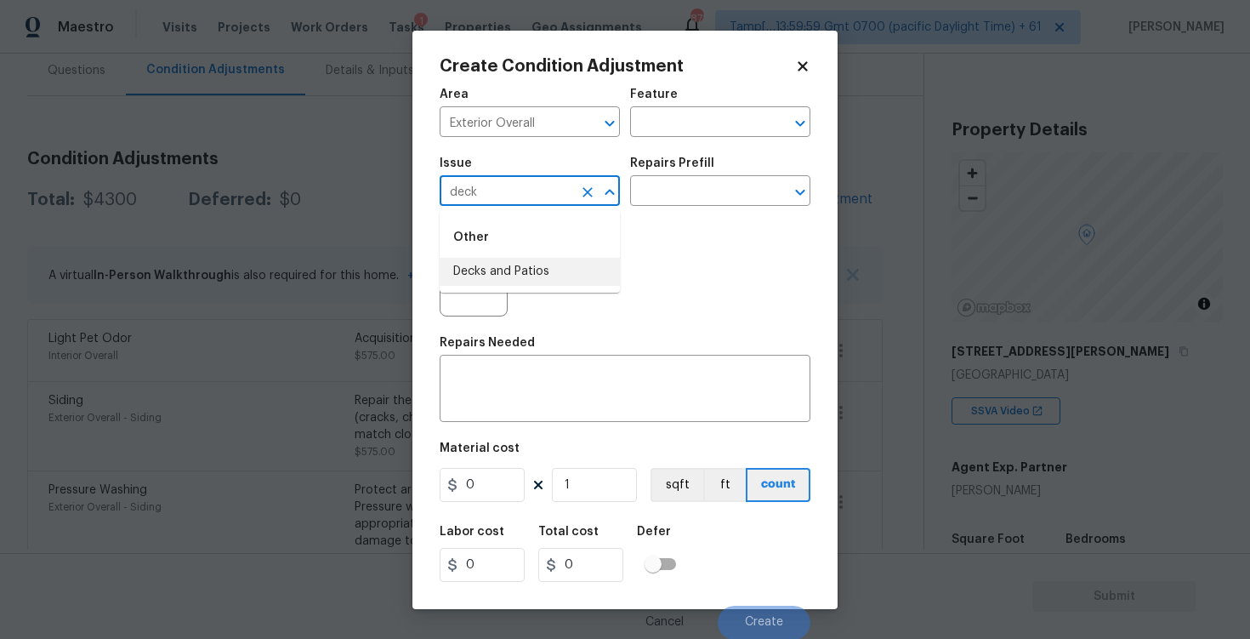
click at [501, 273] on li "Decks and Patios" at bounding box center [530, 272] width 180 height 28
type input "Decks and Patios"
click at [473, 274] on button "button" at bounding box center [460, 282] width 41 height 66
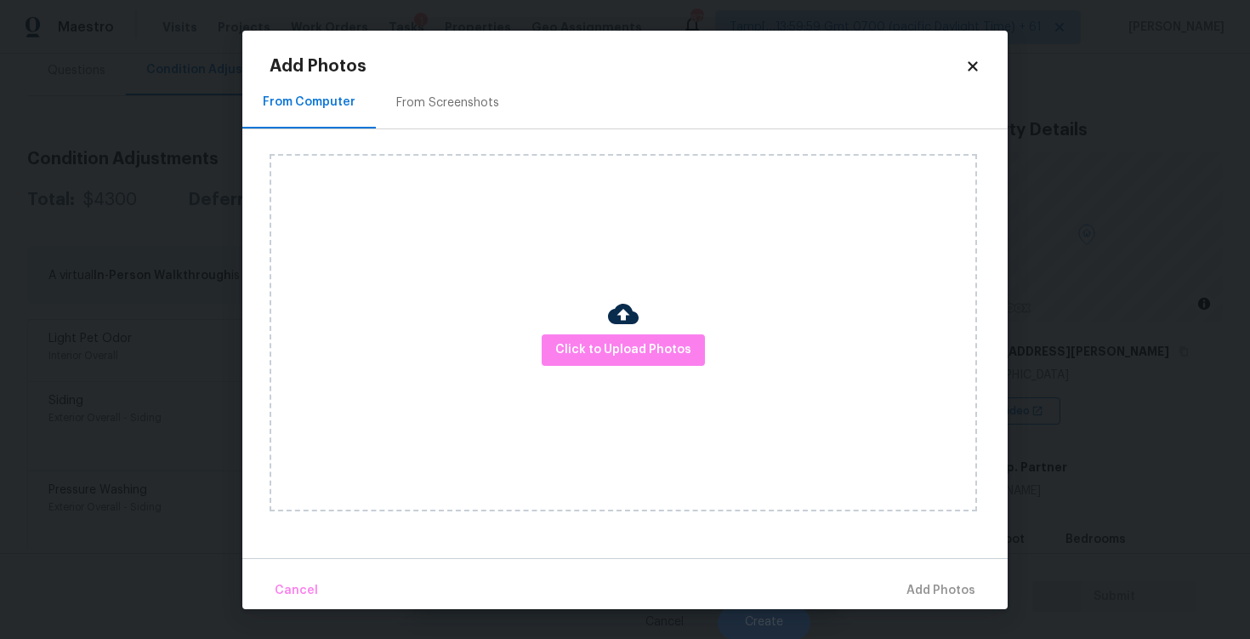
click at [594, 331] on div "Click to Upload Photos" at bounding box center [623, 332] width 707 height 357
click at [594, 335] on button "Click to Upload Photos" at bounding box center [623, 349] width 163 height 31
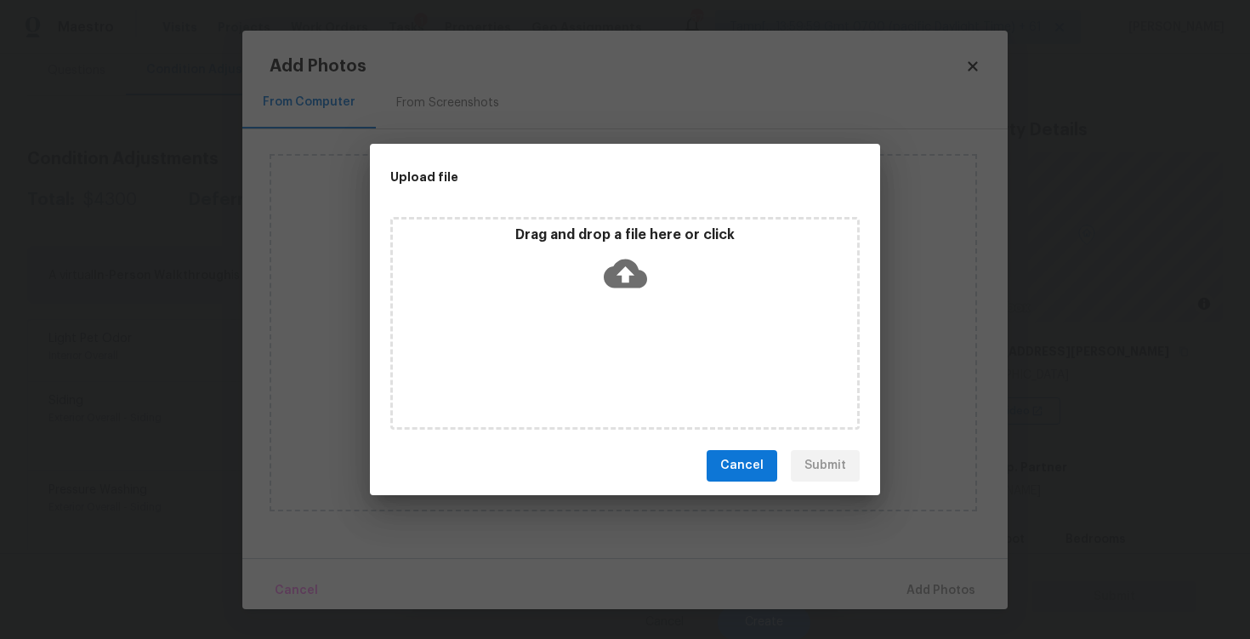
click at [617, 292] on icon at bounding box center [625, 273] width 43 height 43
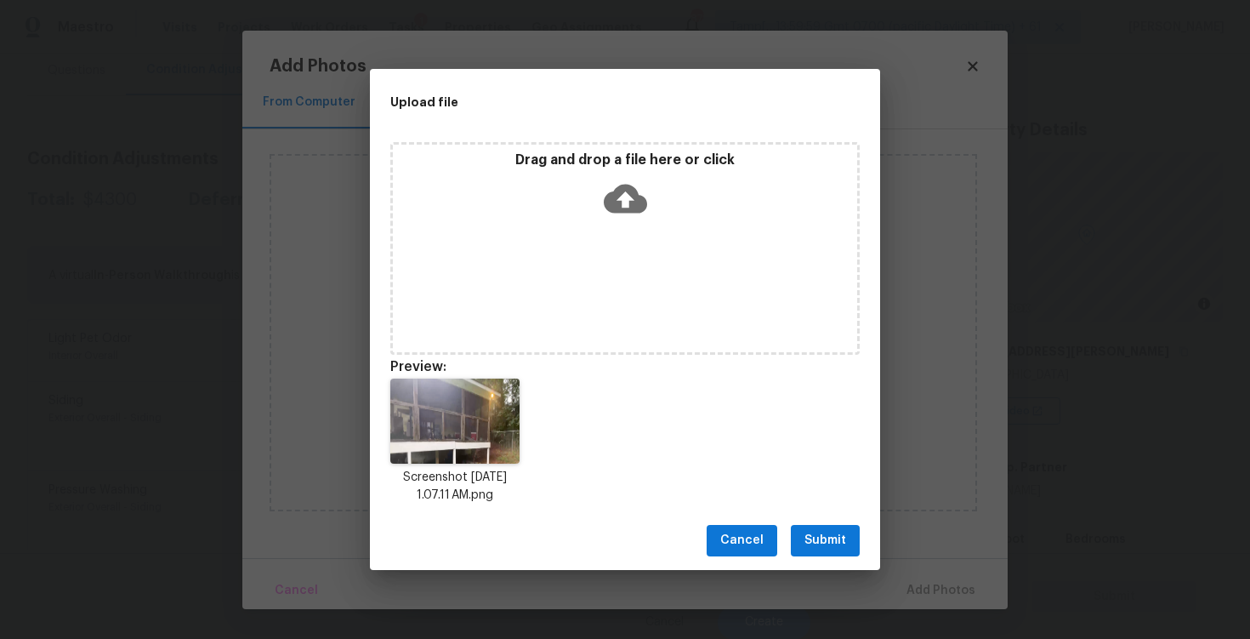
click at [832, 536] on span "Submit" at bounding box center [825, 540] width 42 height 21
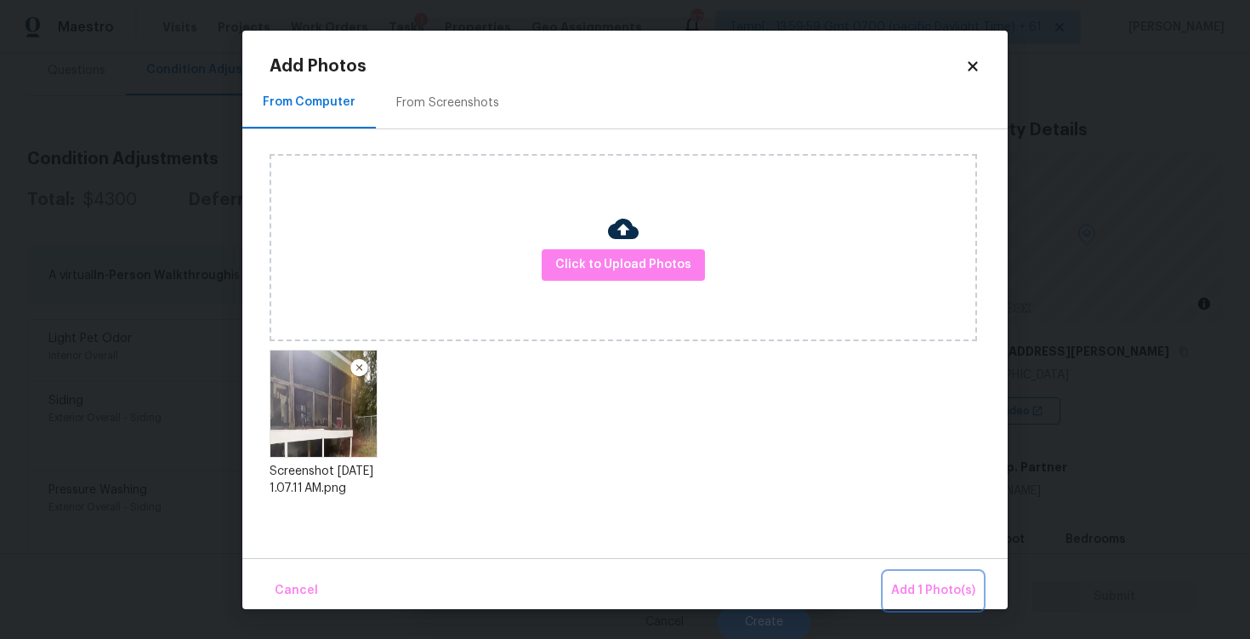
click at [919, 575] on button "Add 1 Photo(s)" at bounding box center [933, 590] width 98 height 37
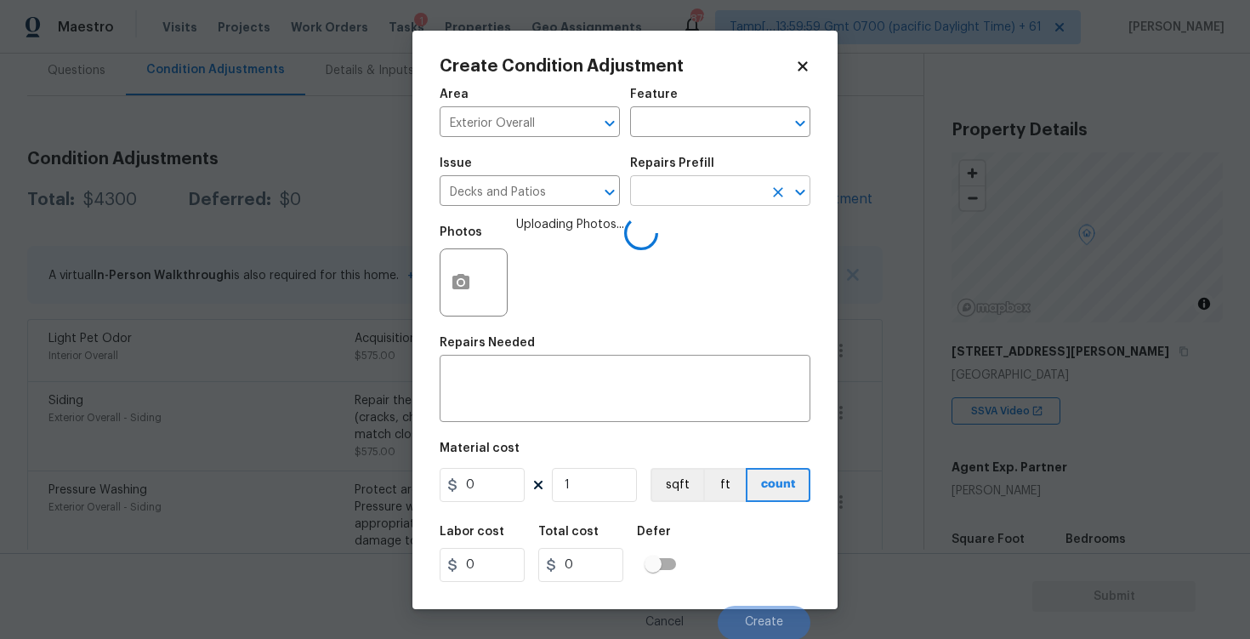
click at [677, 190] on input "text" at bounding box center [696, 192] width 133 height 26
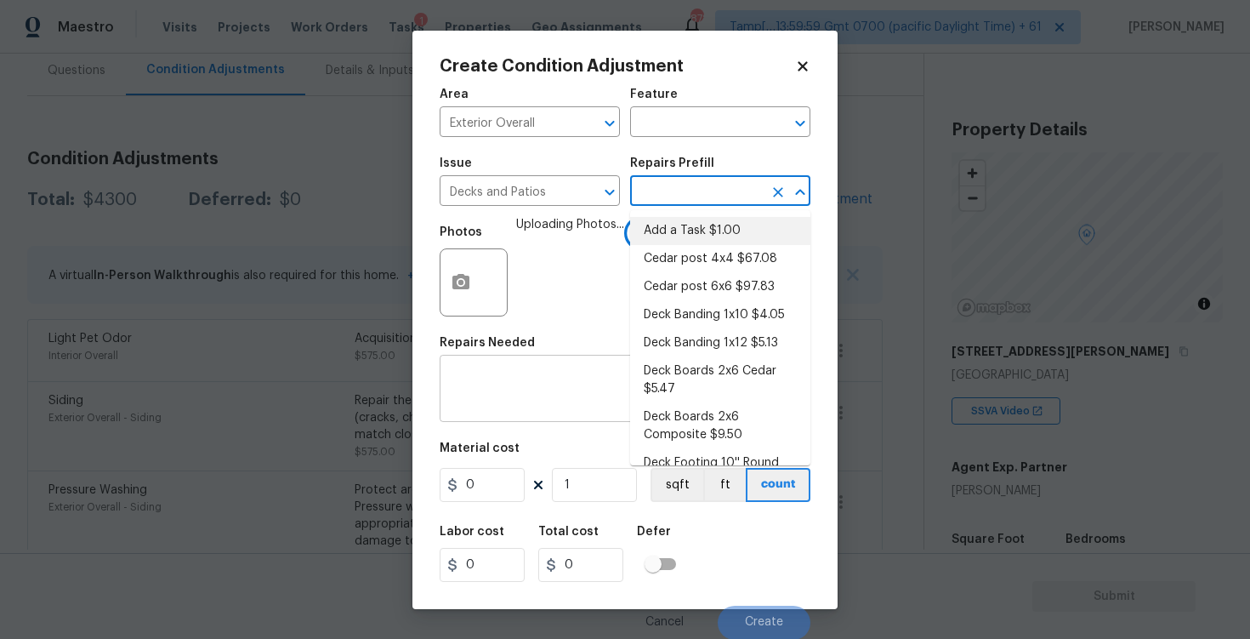
click at [514, 389] on textarea at bounding box center [625, 390] width 350 height 36
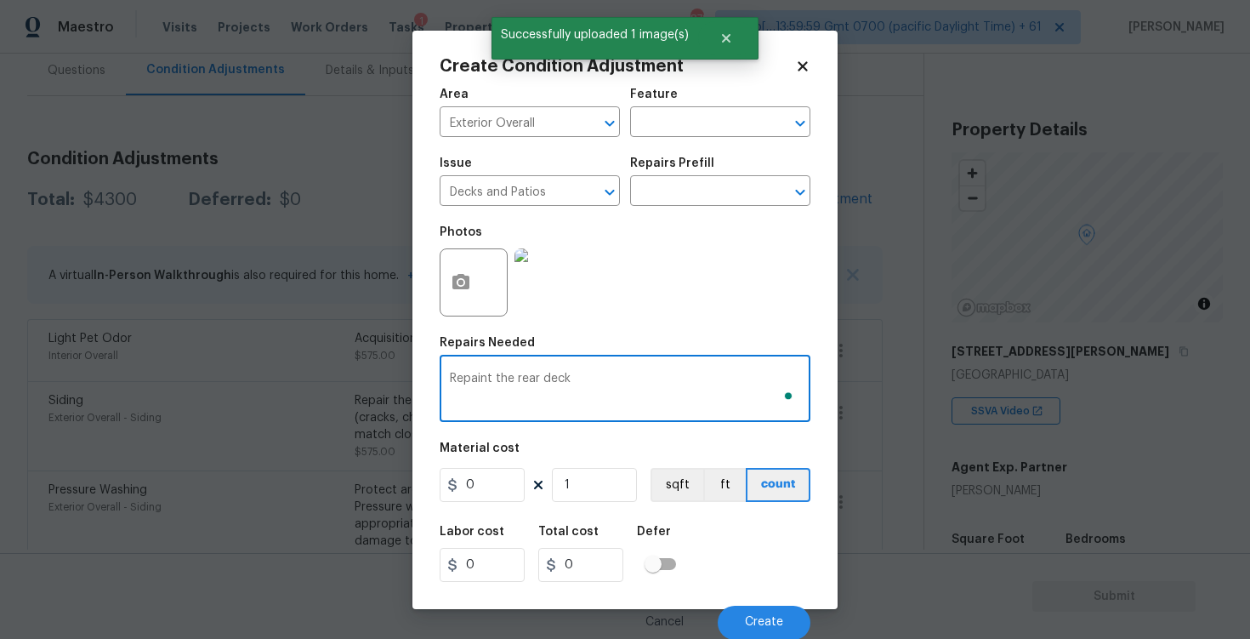
type textarea "Repaint the rear deck"
click at [480, 498] on input "0" at bounding box center [482, 485] width 85 height 34
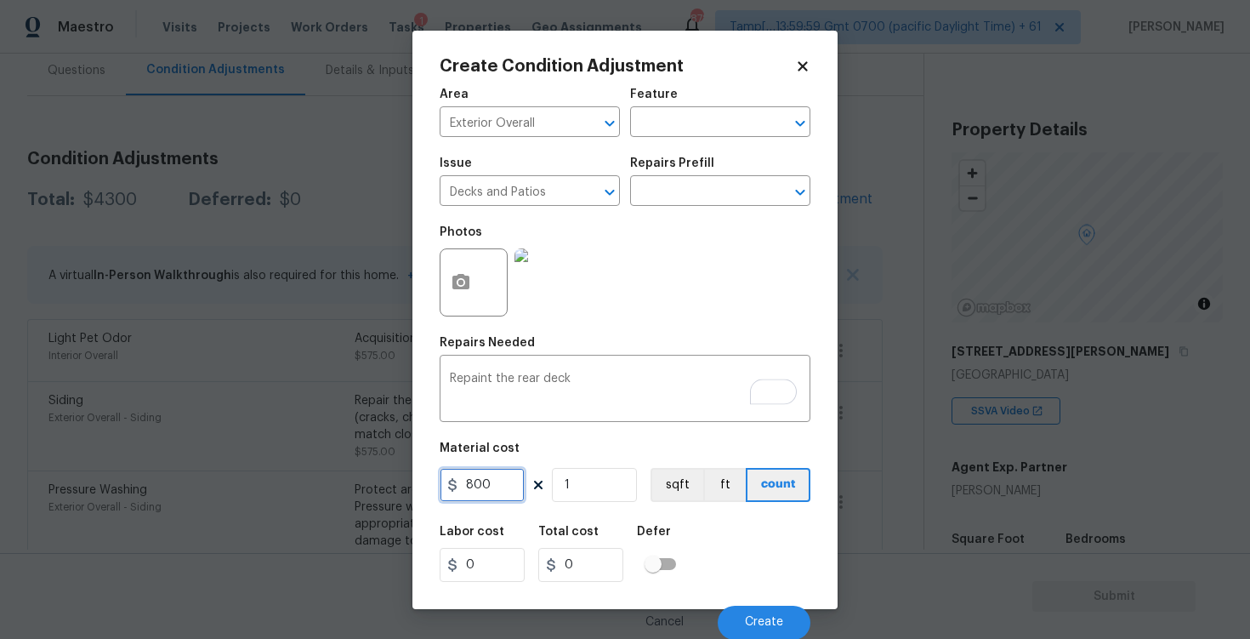
type input "800"
click at [748, 537] on div "Labor cost 0 Total cost 800 Defer" at bounding box center [625, 553] width 371 height 77
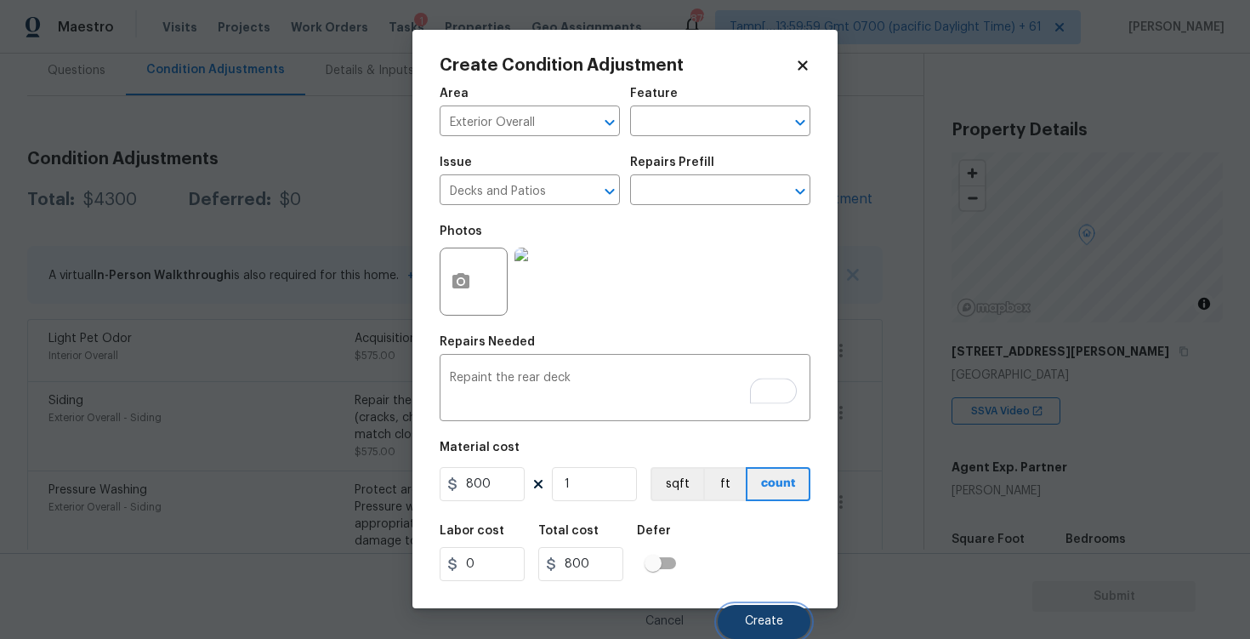
click at [762, 610] on button "Create" at bounding box center [764, 622] width 93 height 34
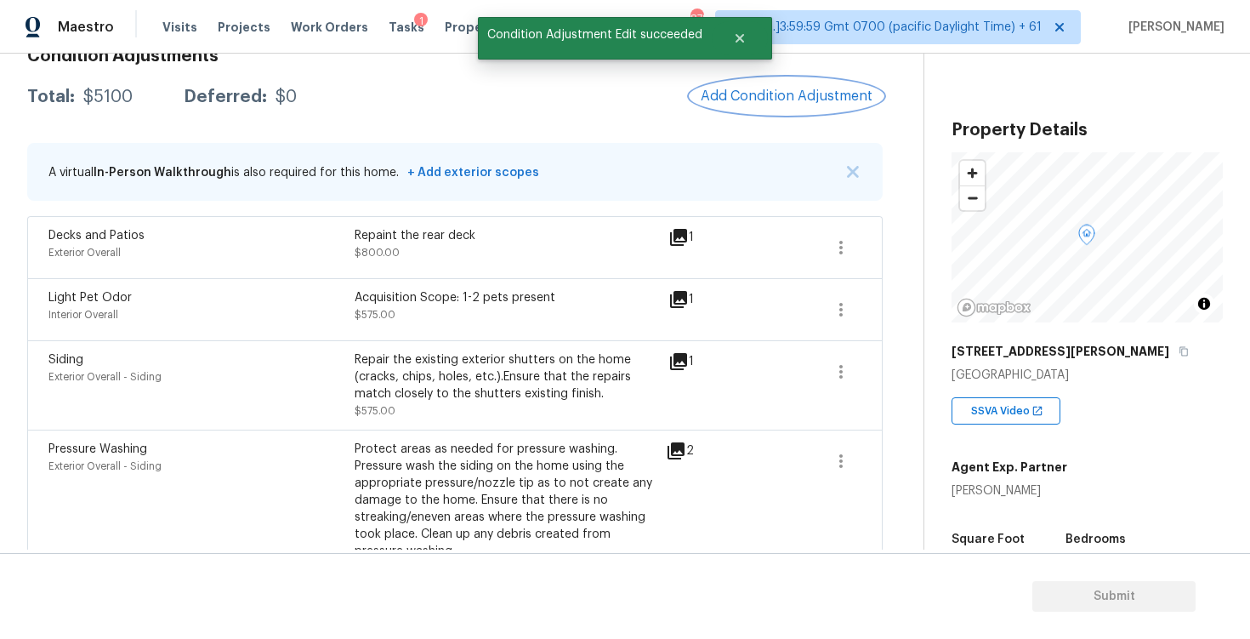
scroll to position [219, 0]
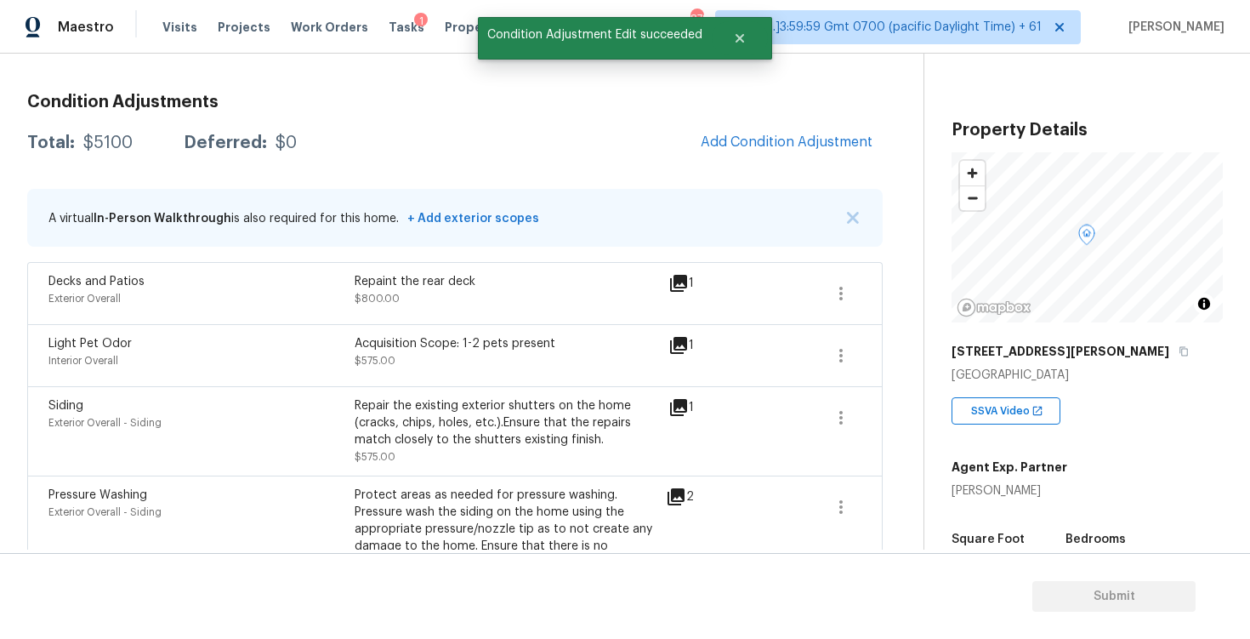
click at [831, 159] on span "Add Condition Adjustment" at bounding box center [786, 142] width 192 height 37
click at [804, 149] on span "Add Condition Adjustment" at bounding box center [787, 141] width 172 height 15
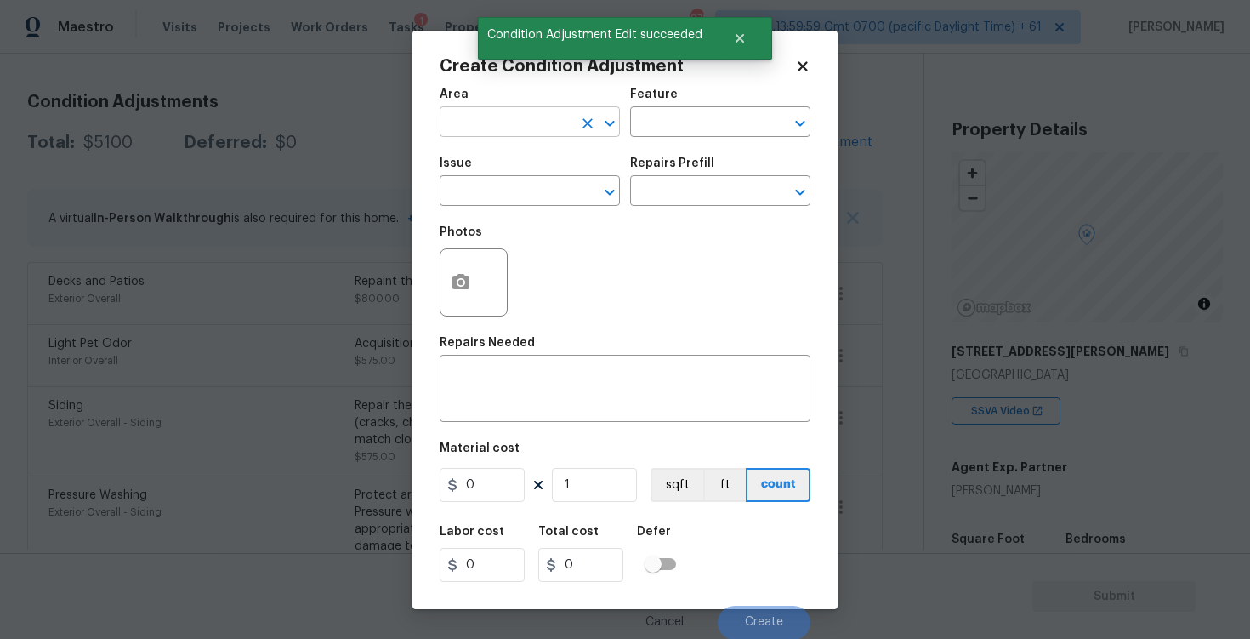
click at [515, 106] on div "Area" at bounding box center [530, 99] width 180 height 22
click at [515, 120] on input "text" at bounding box center [506, 124] width 133 height 26
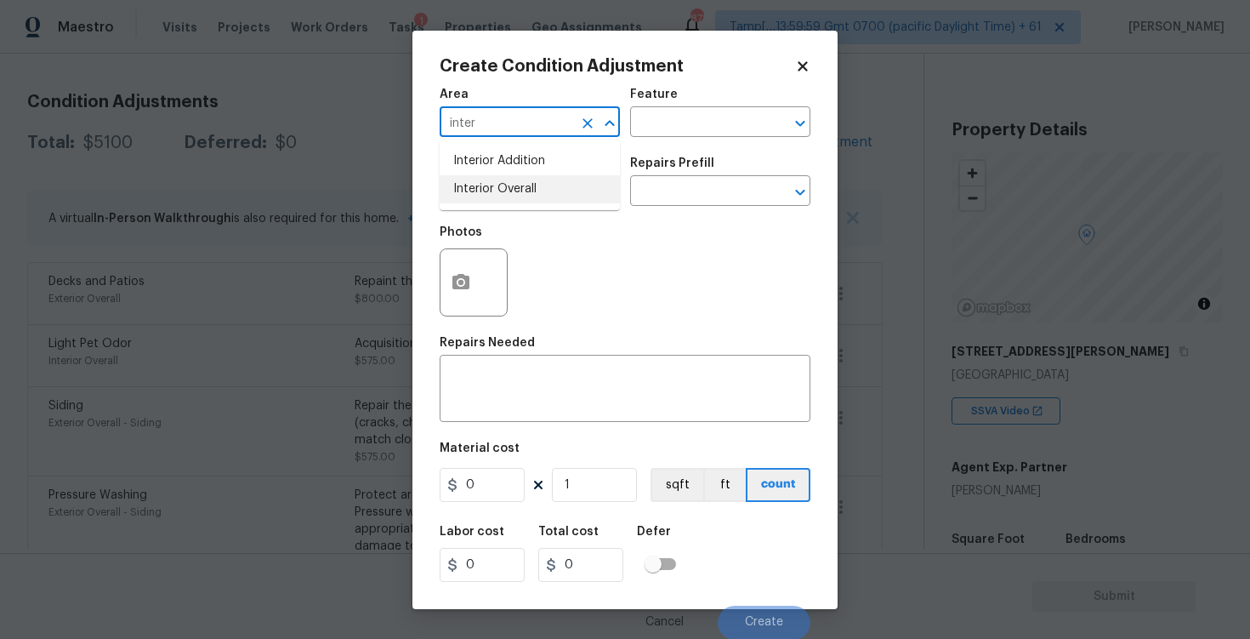
click at [525, 185] on li "Interior Overall" at bounding box center [530, 189] width 180 height 28
type input "Interior Overall"
click at [525, 185] on input "text" at bounding box center [506, 192] width 133 height 26
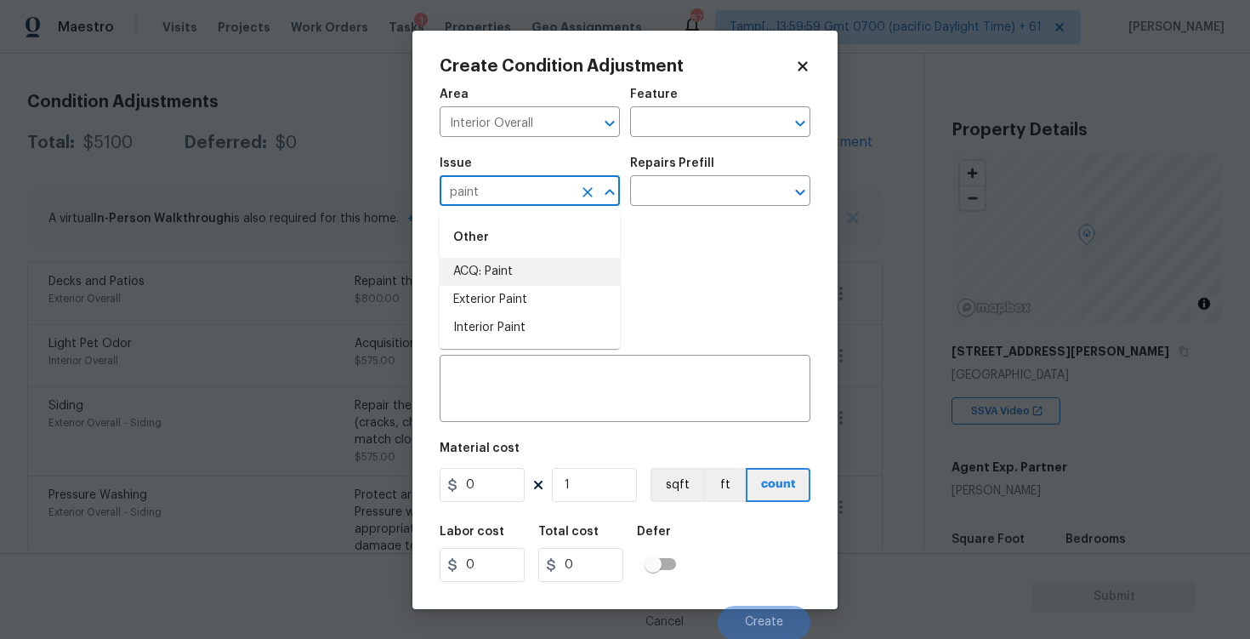
click at [525, 270] on li "ACQ: Paint" at bounding box center [530, 272] width 180 height 28
type input "ACQ: Paint"
click at [665, 193] on input "text" at bounding box center [696, 192] width 133 height 26
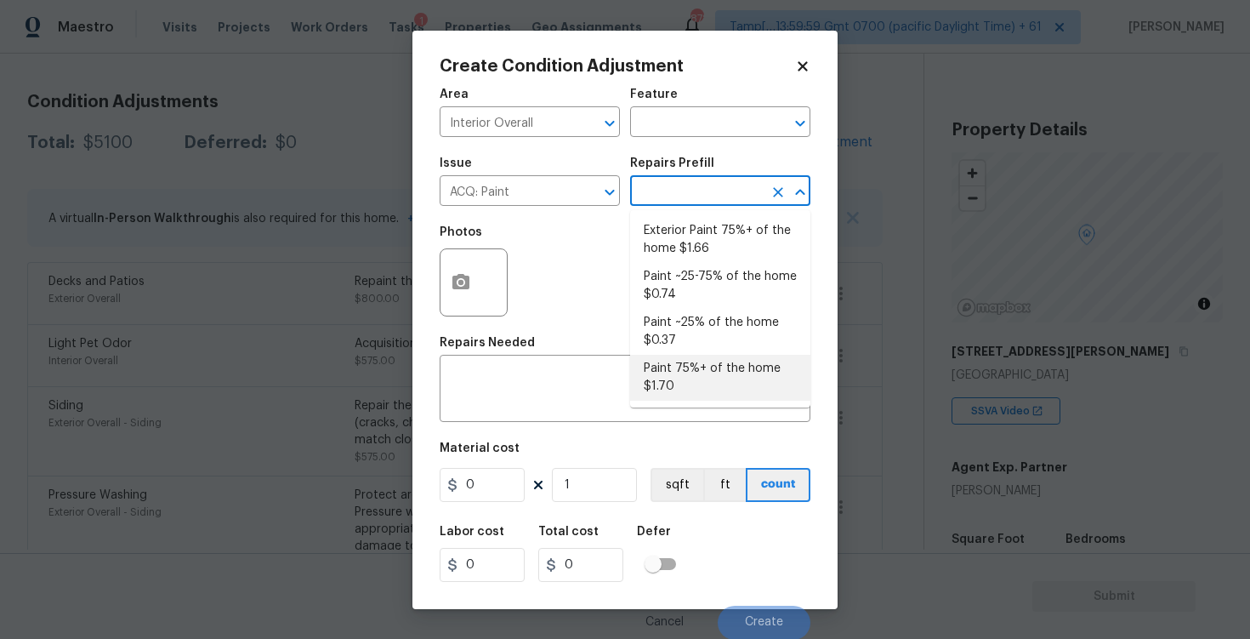
click at [698, 367] on li "Paint 75%+ of the home $1.70" at bounding box center [720, 378] width 180 height 46
type input "Acquisition"
type textarea "Acquisition Scope: 75%+ of the home will likely require interior paint"
type input "1.7"
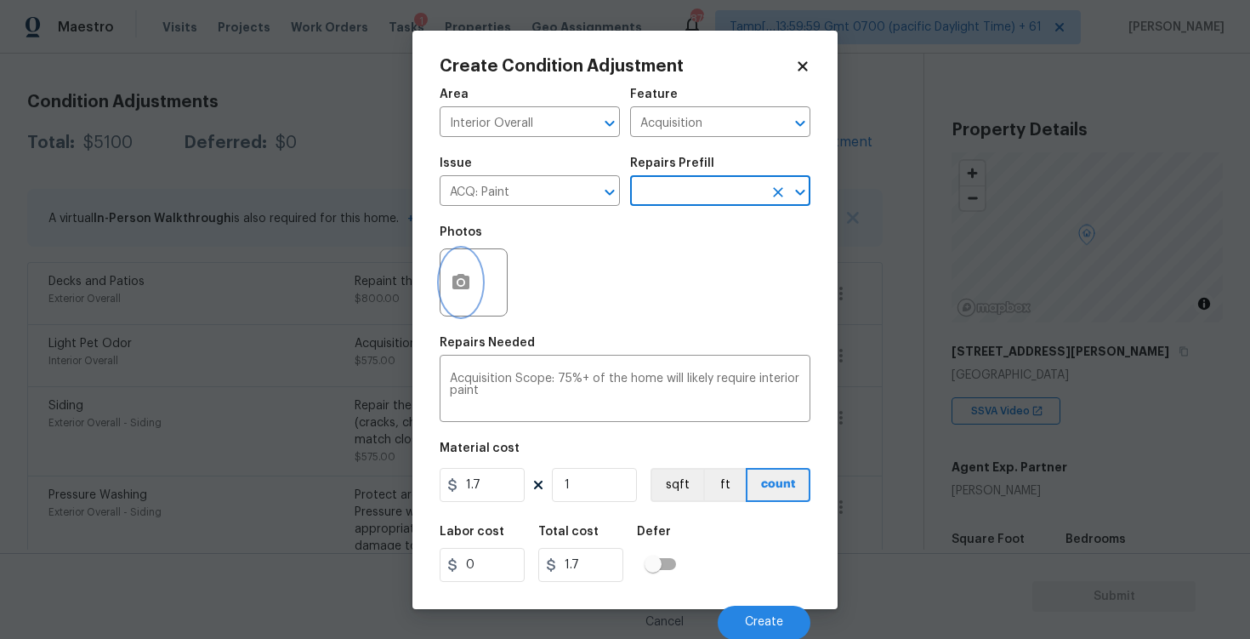
click at [453, 300] on button "button" at bounding box center [460, 282] width 41 height 66
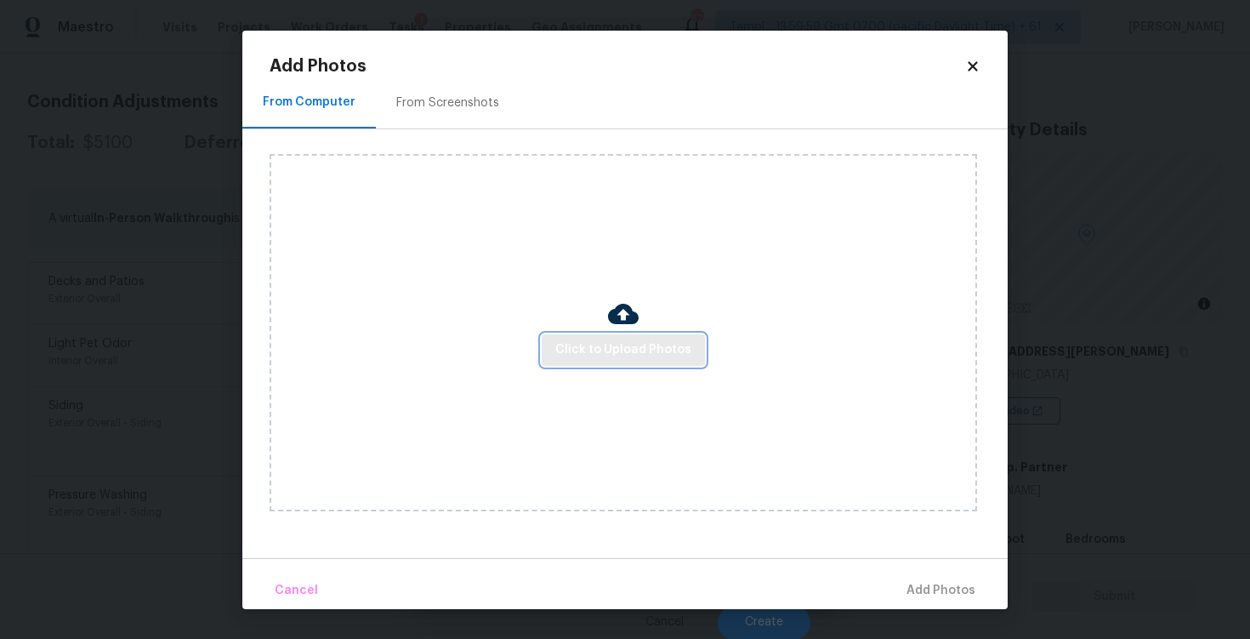
click at [631, 349] on span "Click to Upload Photos" at bounding box center [623, 349] width 136 height 21
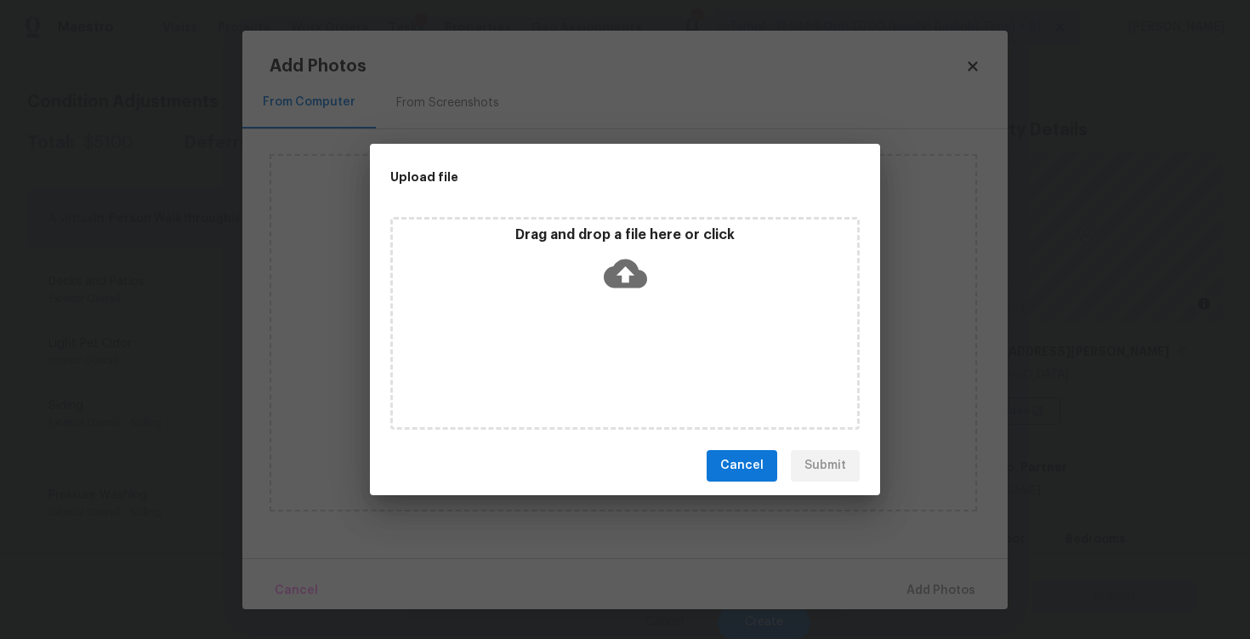
click at [624, 282] on icon at bounding box center [625, 272] width 43 height 29
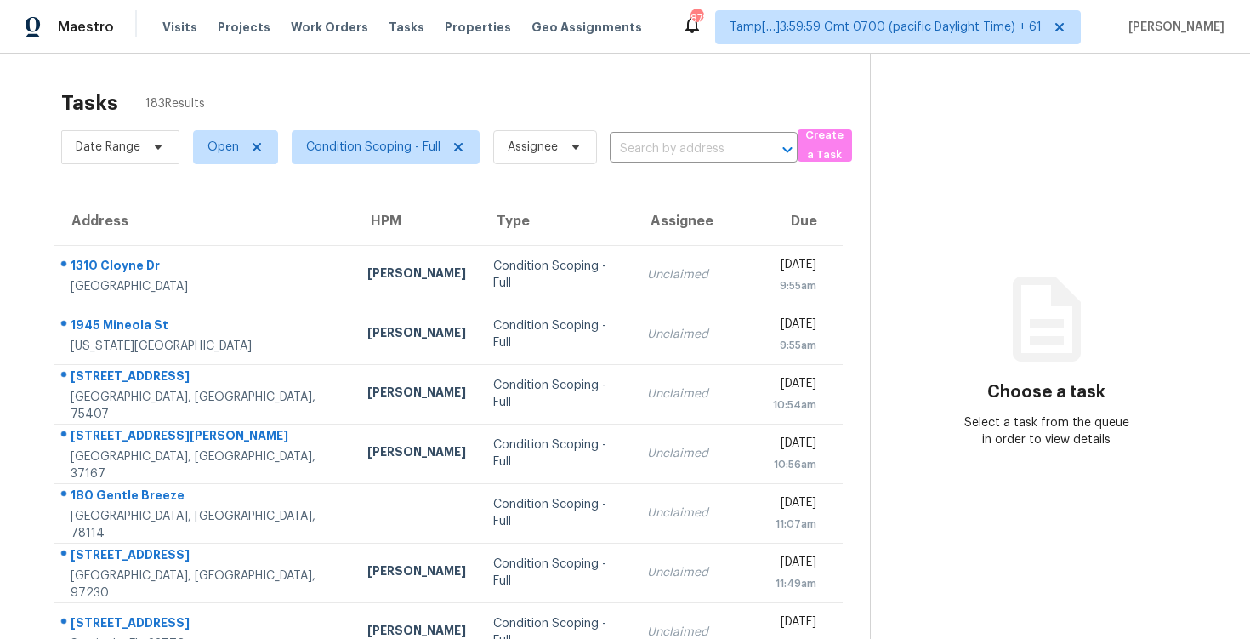
click at [645, 163] on div "Date Range Open Condition Scoping - Full Assignee ​" at bounding box center [429, 147] width 736 height 44
click at [654, 149] on input "text" at bounding box center [680, 149] width 140 height 26
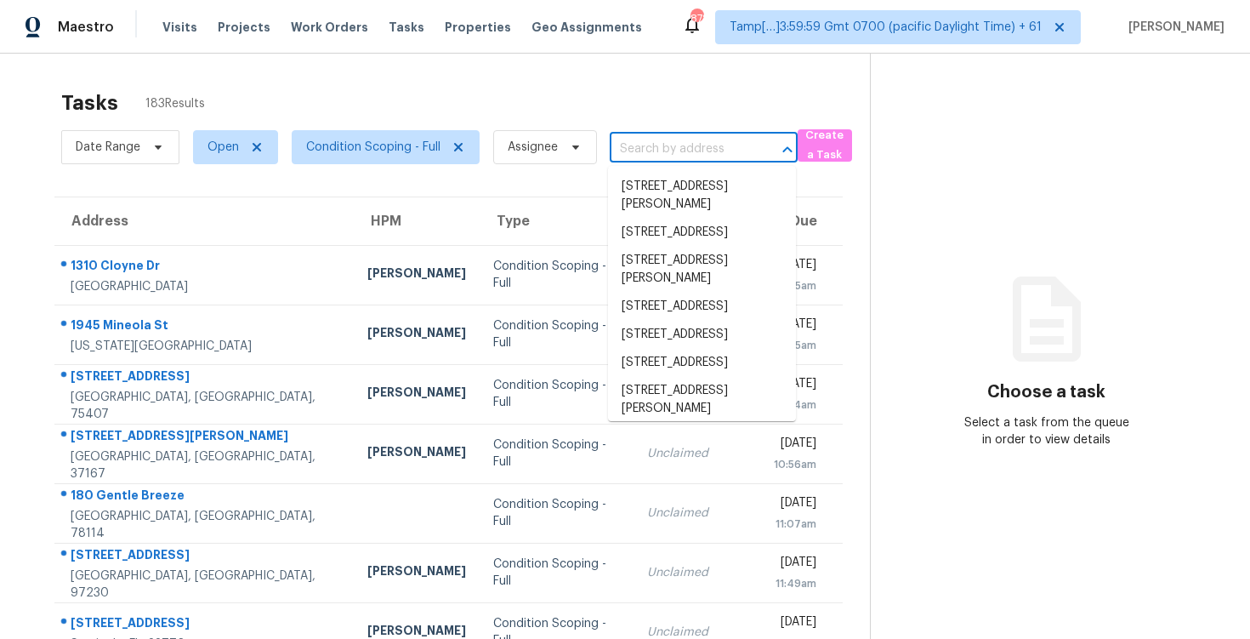
paste input "[STREET_ADDRESS][PERSON_NAME]"
type input "[STREET_ADDRESS][PERSON_NAME]"
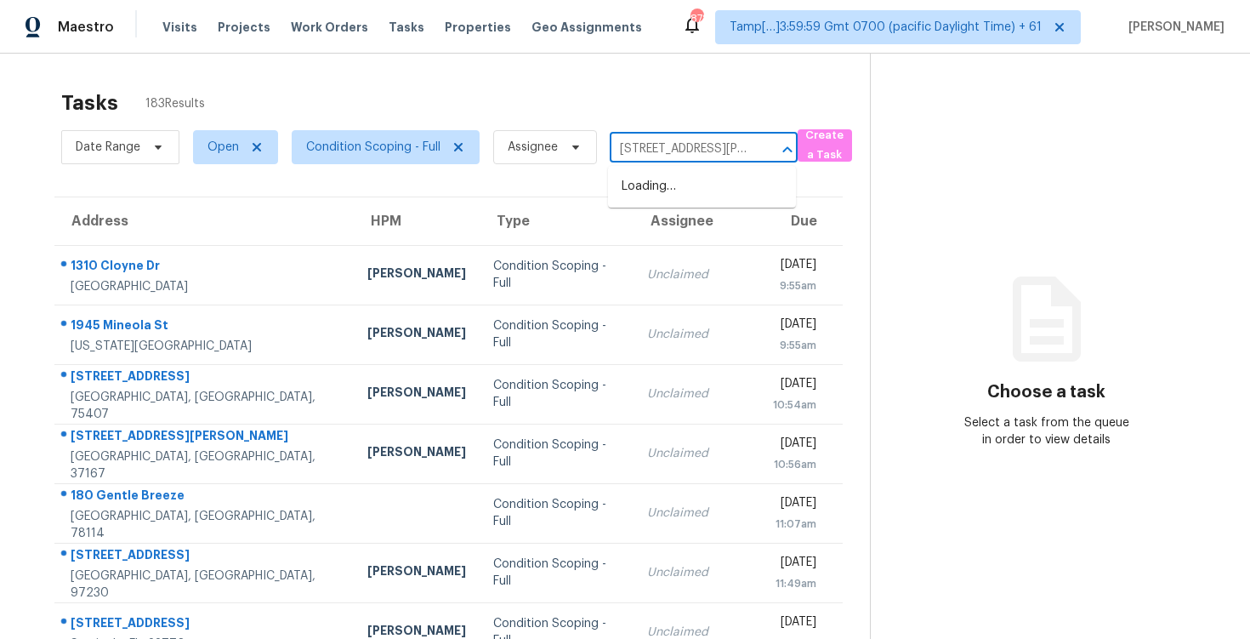
scroll to position [0, 89]
click at [670, 174] on li "[STREET_ADDRESS][PERSON_NAME]" at bounding box center [702, 196] width 188 height 46
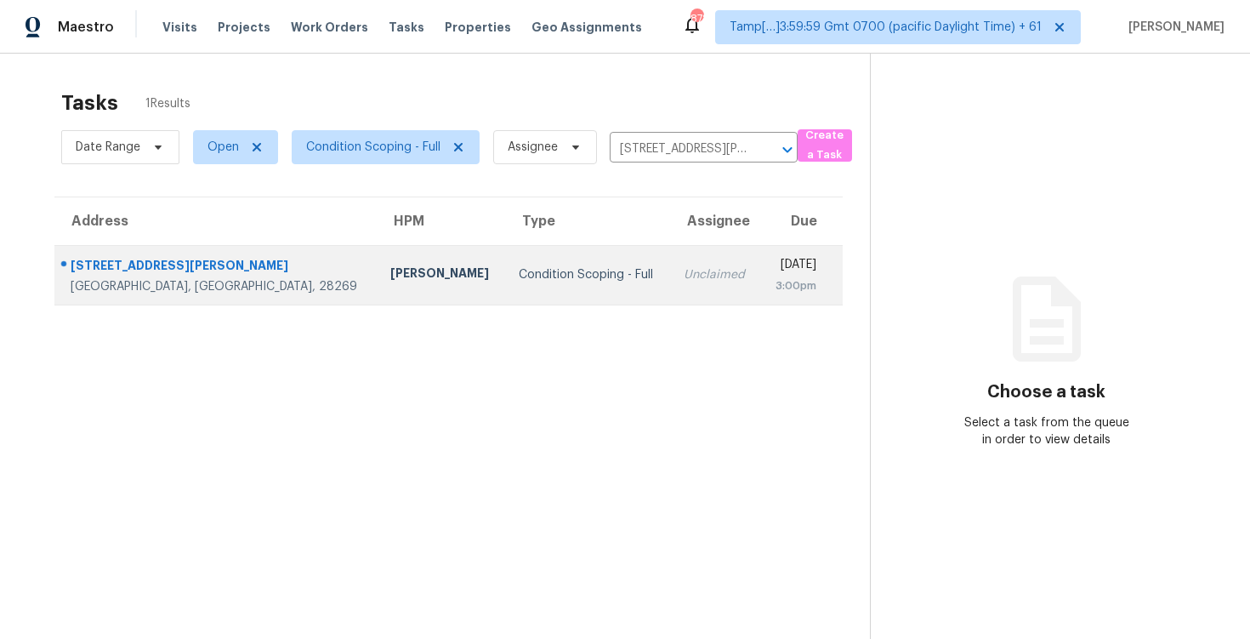
click at [760, 267] on td "[DATE] 3:00pm" at bounding box center [801, 275] width 82 height 60
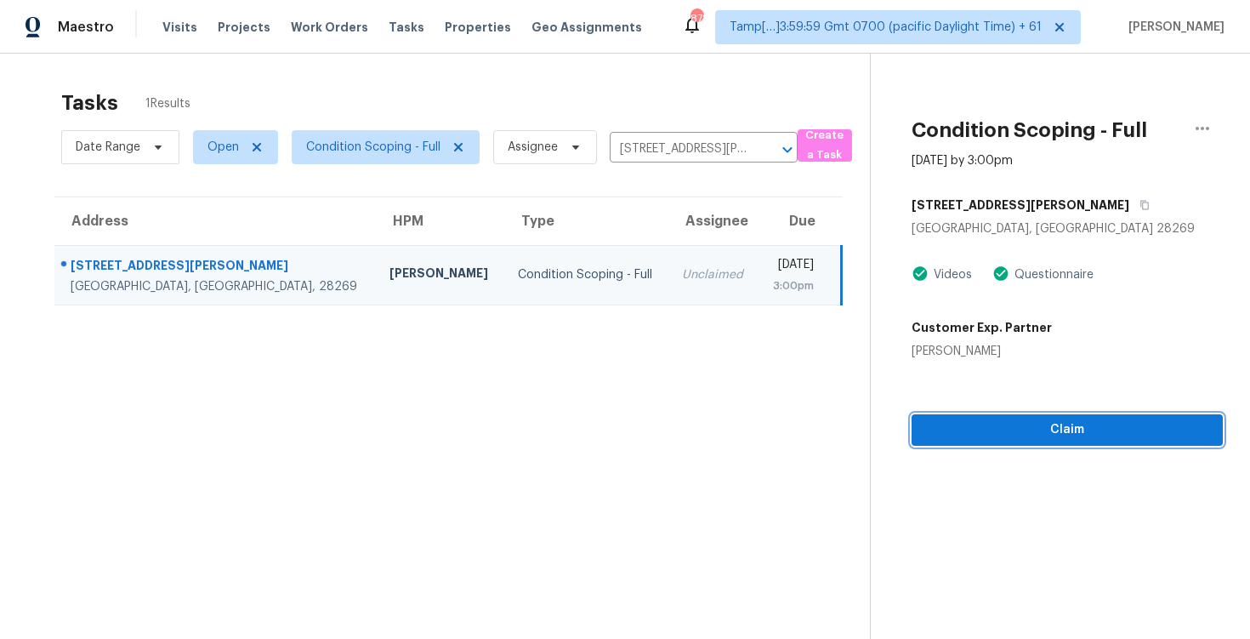
click at [954, 432] on span "Claim" at bounding box center [1067, 429] width 284 height 21
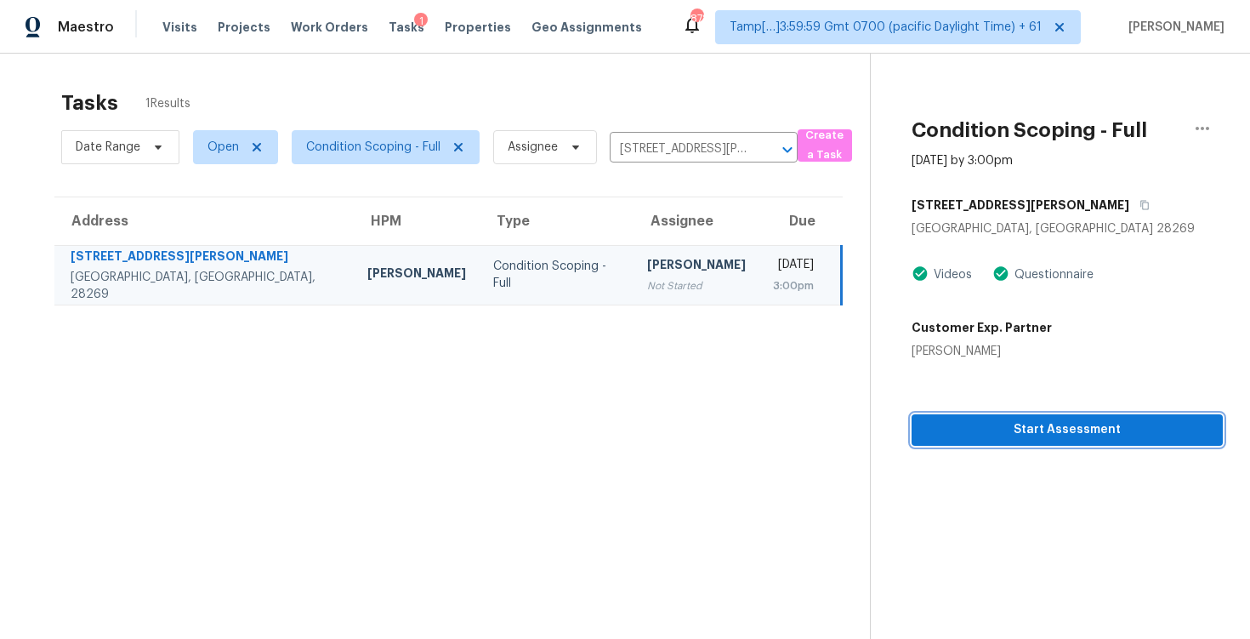
click at [954, 432] on span "Start Assessment" at bounding box center [1067, 429] width 284 height 21
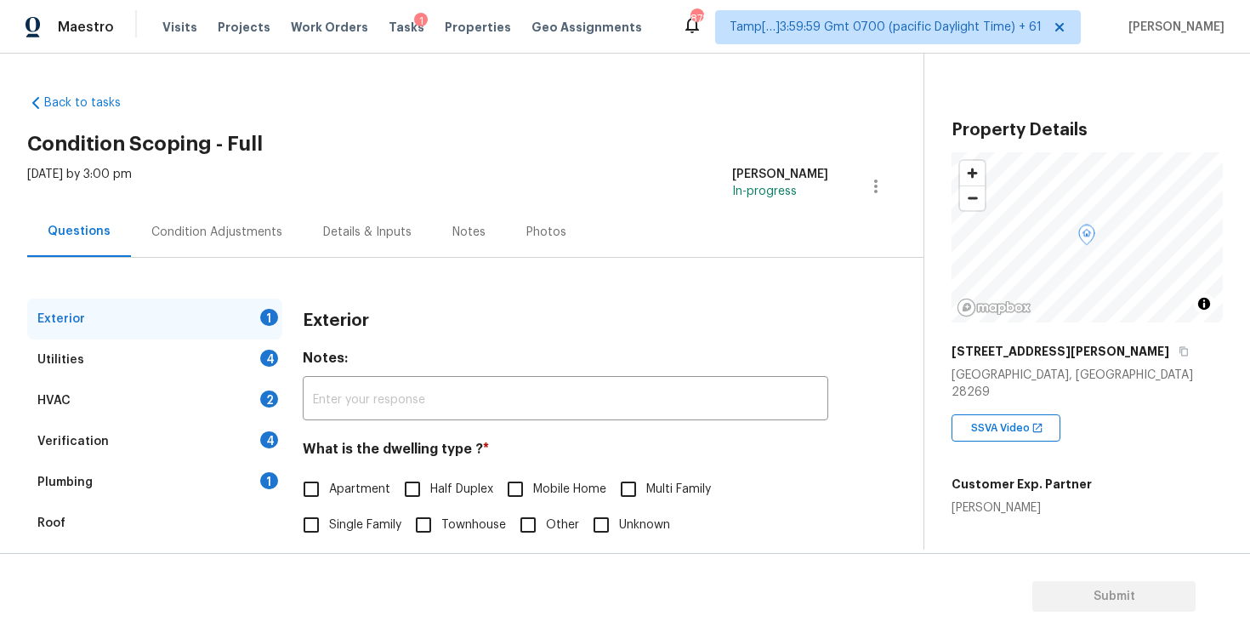
click at [209, 222] on div "Condition Adjustments" at bounding box center [217, 232] width 172 height 50
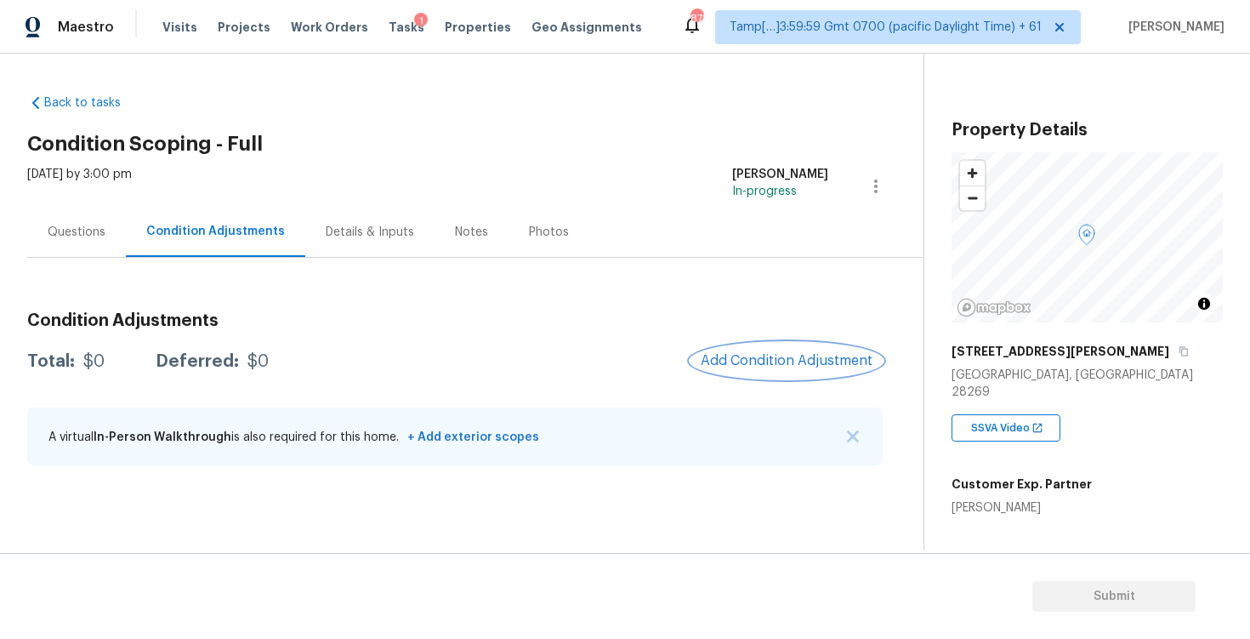
click at [771, 378] on button "Add Condition Adjustment" at bounding box center [786, 361] width 192 height 36
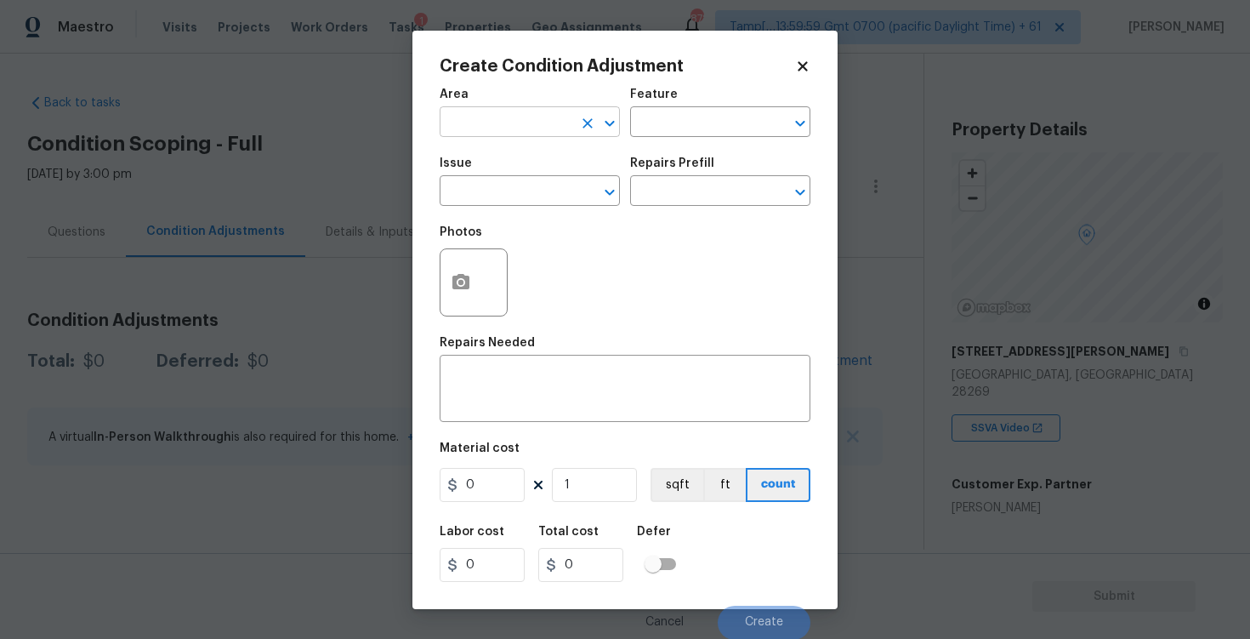
click at [538, 117] on input "text" at bounding box center [506, 124] width 133 height 26
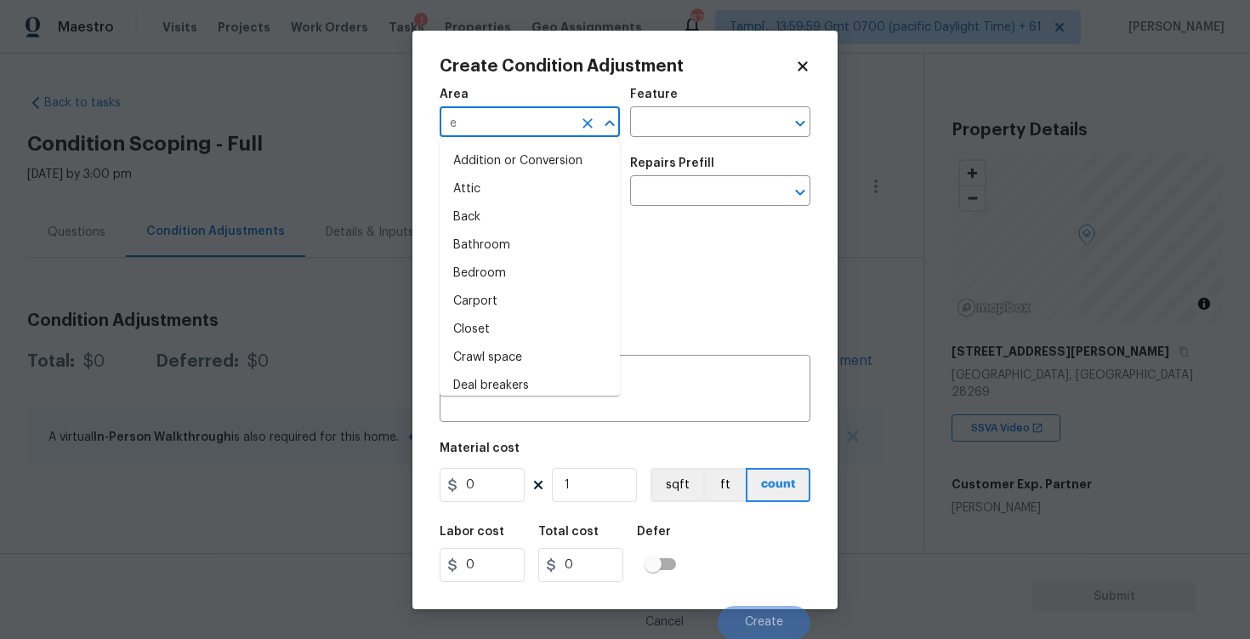
type input "ex"
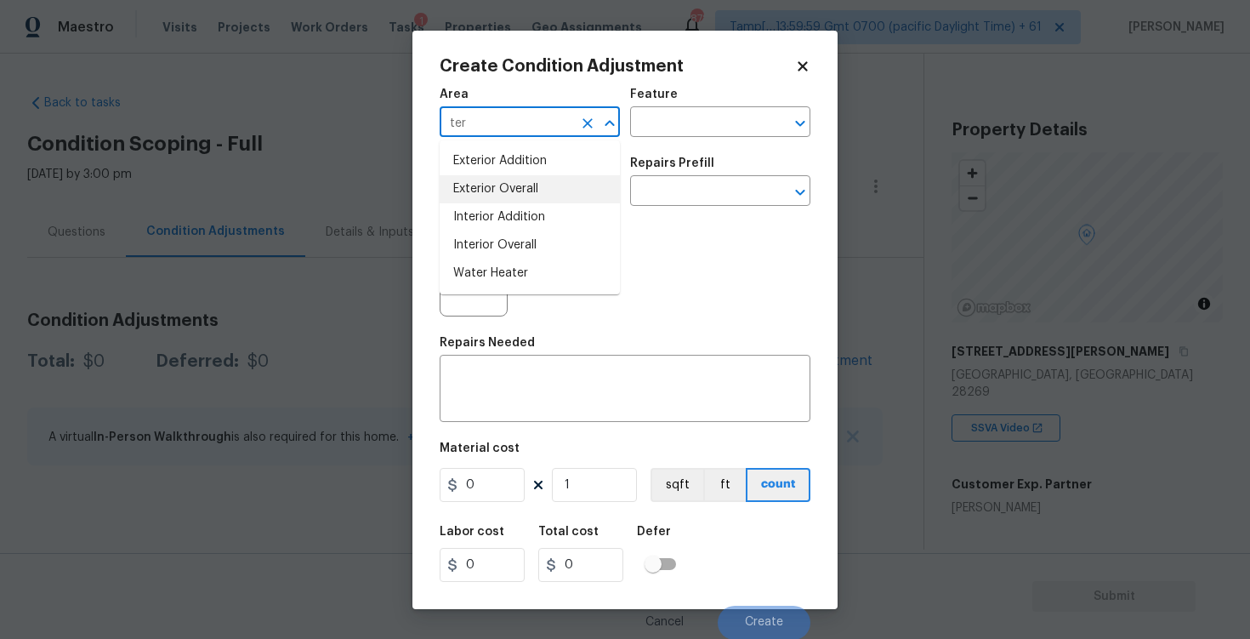
click at [528, 180] on li "Exterior Overall" at bounding box center [530, 189] width 180 height 28
type input "Exterior Overall"
click at [528, 180] on input "text" at bounding box center [506, 192] width 133 height 26
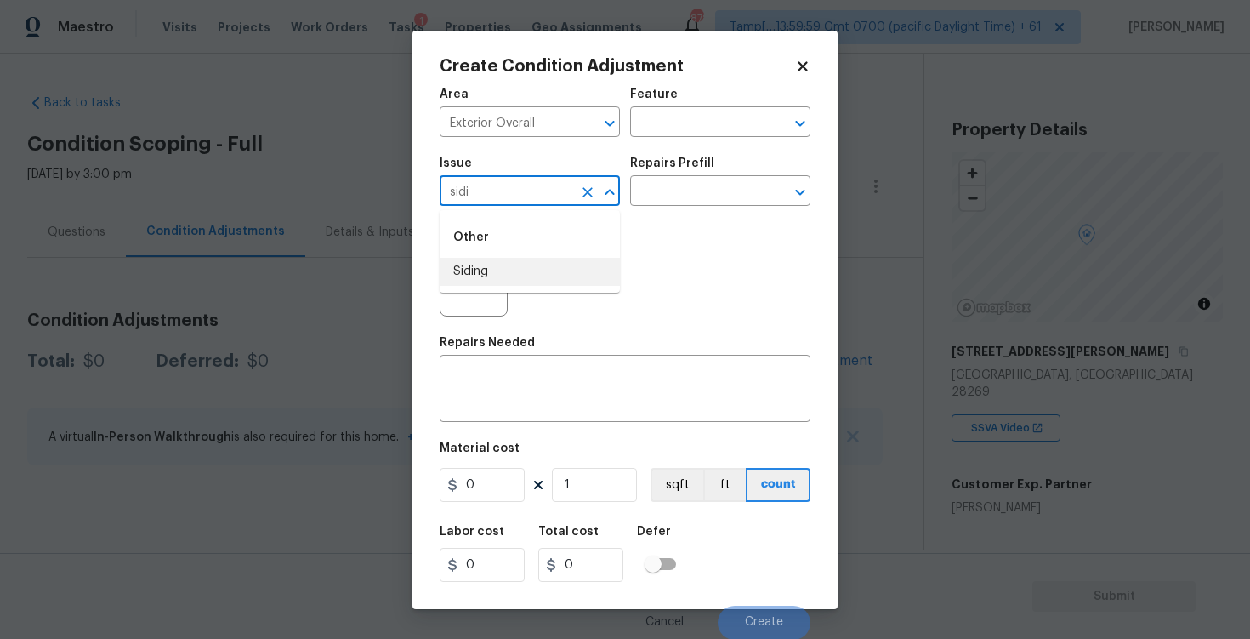
click at [509, 272] on li "Siding" at bounding box center [530, 272] width 180 height 28
type input "Siding"
click at [663, 186] on input "text" at bounding box center [696, 192] width 133 height 26
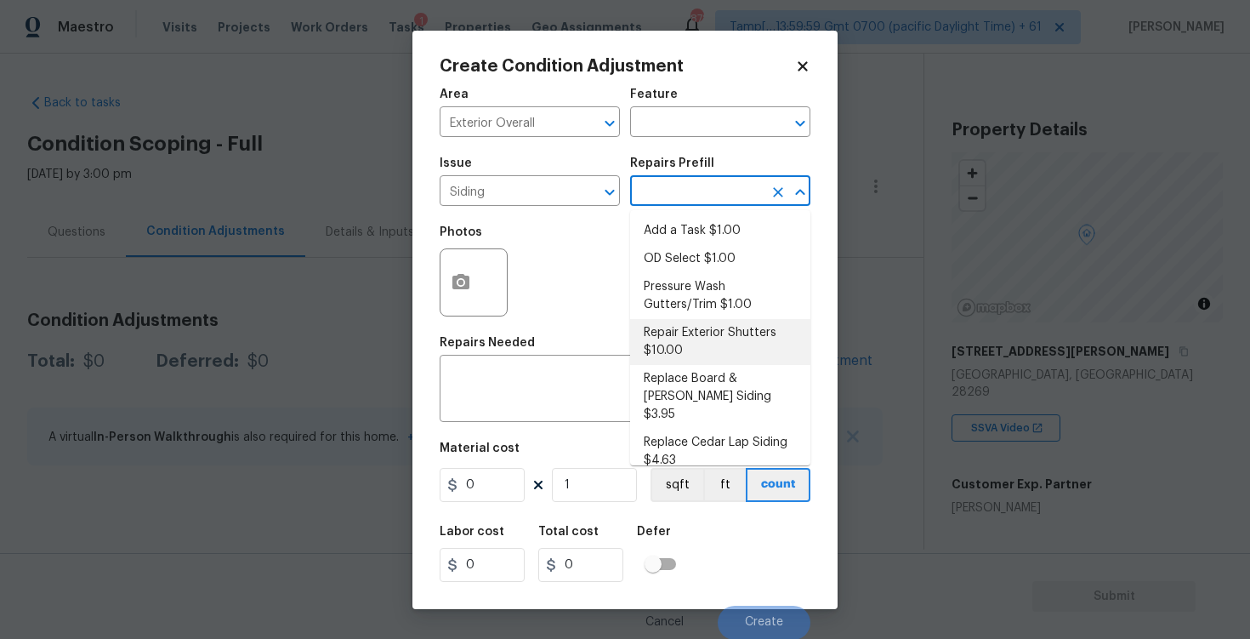
click at [667, 321] on li "Repair Exterior Shutters $10.00" at bounding box center [720, 342] width 180 height 46
type input "Siding"
type textarea "Repair the existing exterior shutters on the home (cracks, chips, holes, etc.).…"
type input "10"
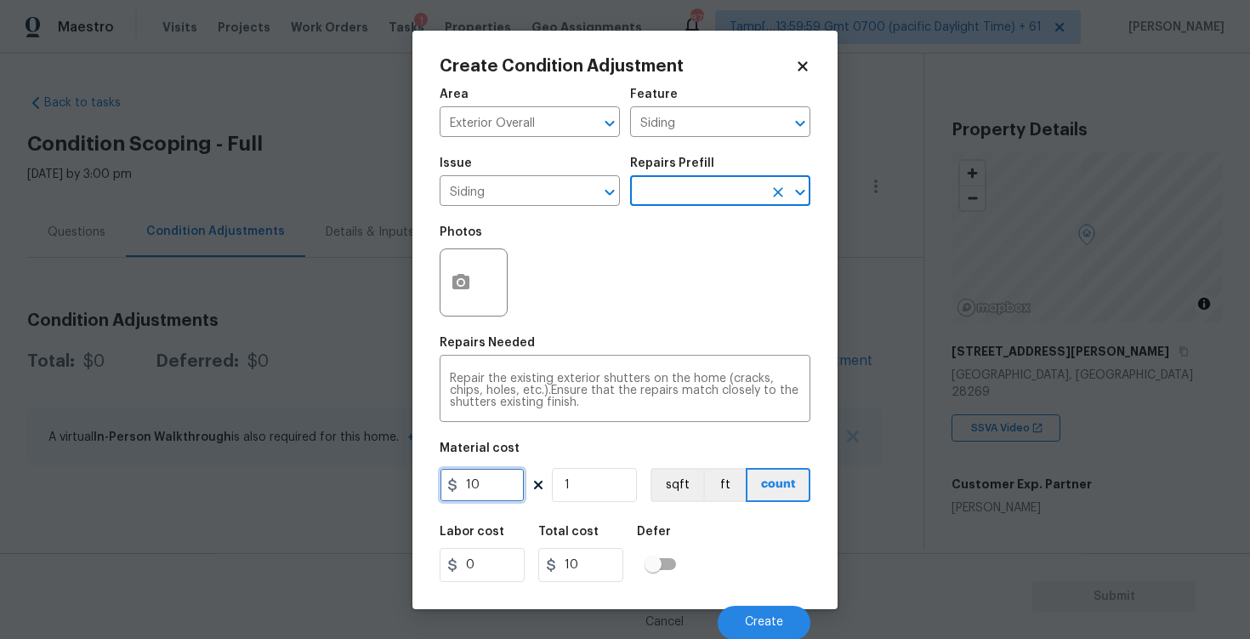
click at [491, 481] on input "10" at bounding box center [482, 485] width 85 height 34
type input "575"
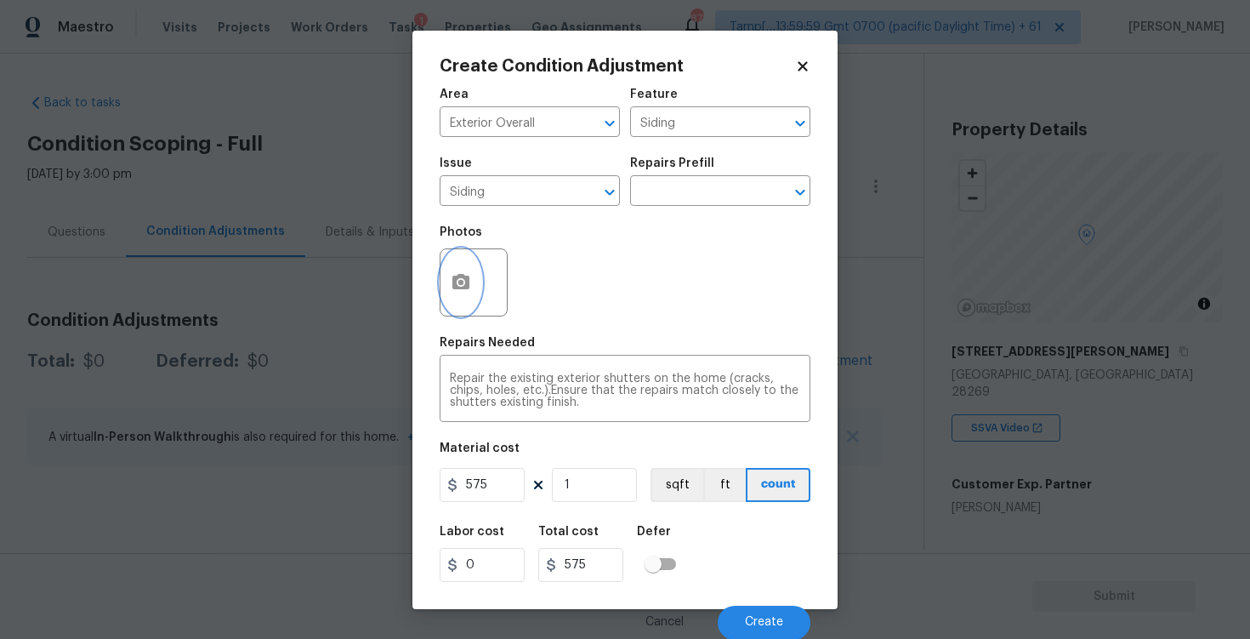
click at [457, 287] on icon "button" at bounding box center [460, 281] width 17 height 15
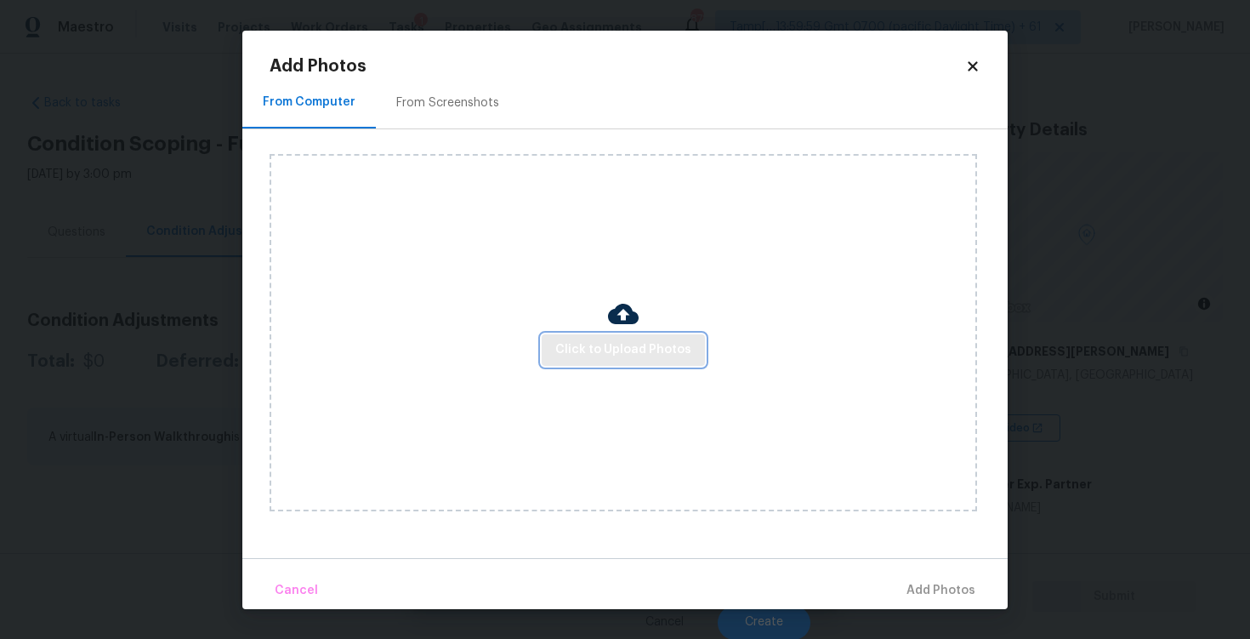
click at [588, 355] on span "Click to Upload Photos" at bounding box center [623, 349] width 136 height 21
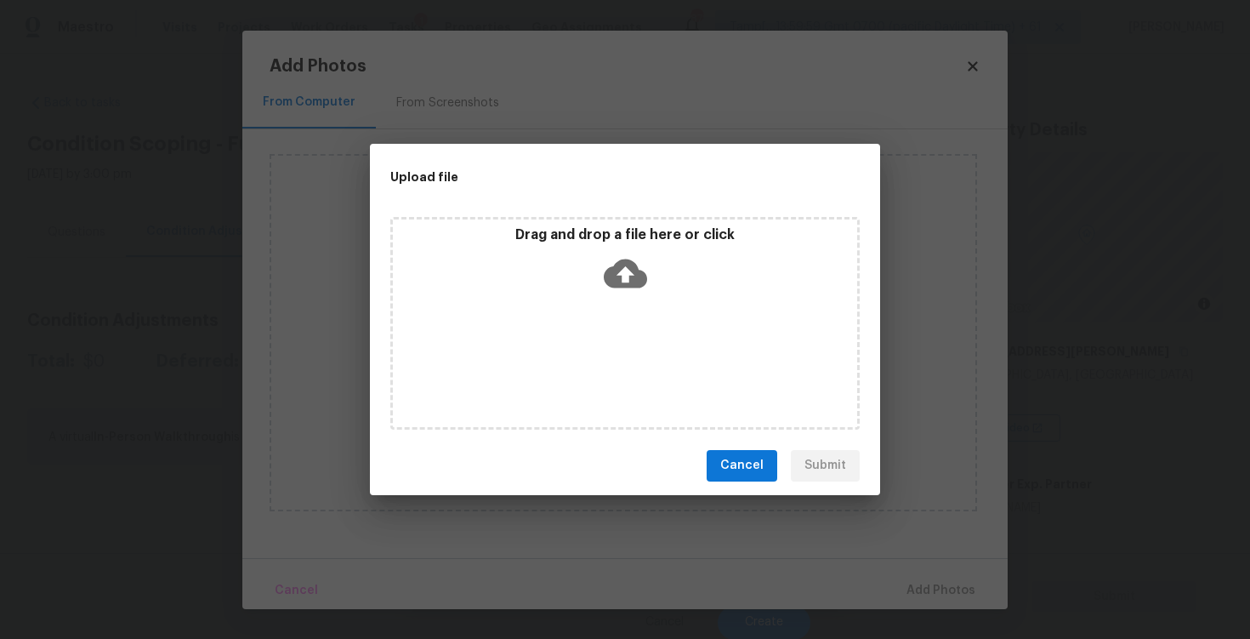
click at [616, 281] on icon at bounding box center [625, 272] width 43 height 29
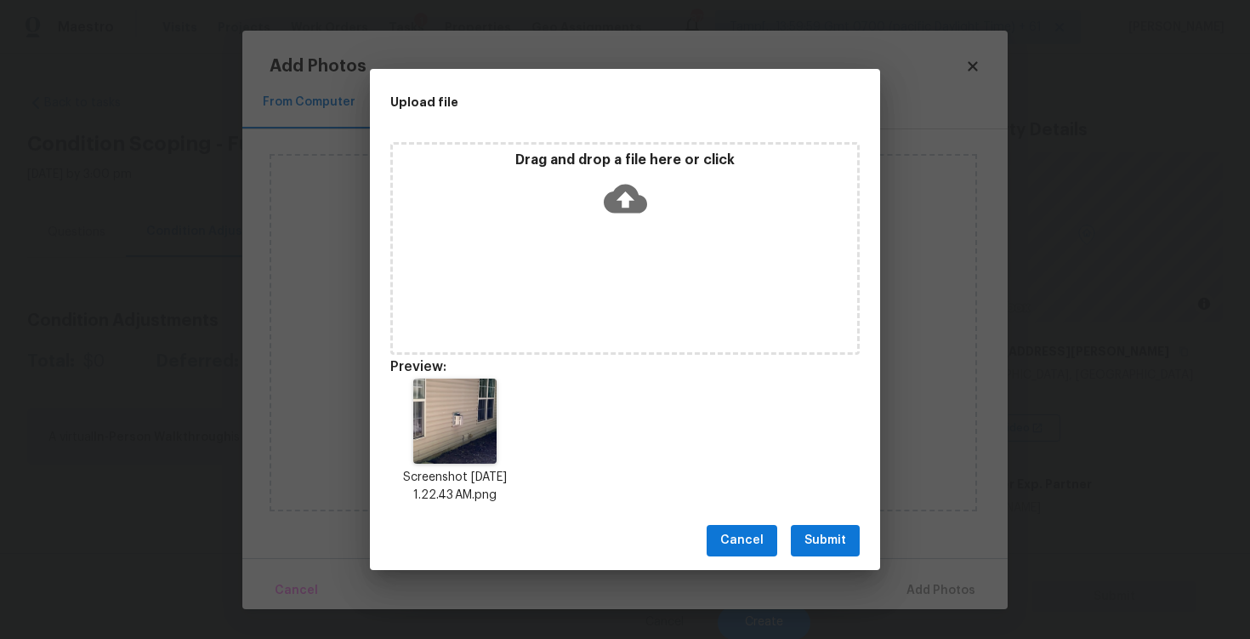
scroll to position [14, 0]
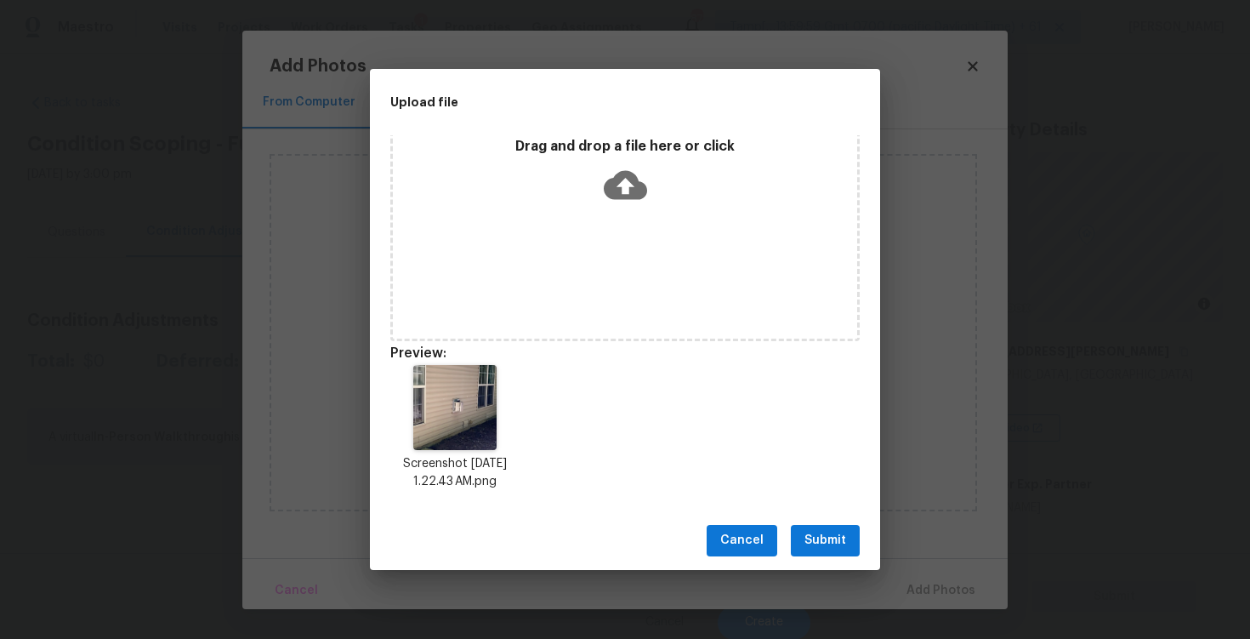
click at [803, 543] on button "Submit" at bounding box center [825, 540] width 69 height 31
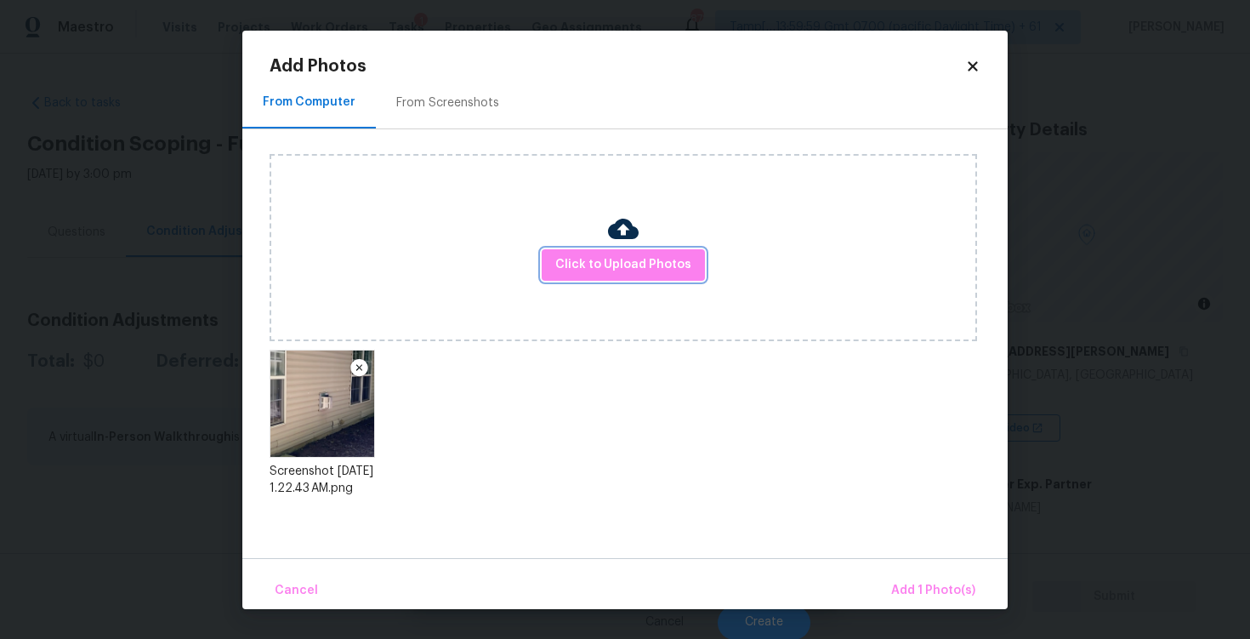
scroll to position [0, 0]
click at [936, 593] on span "Add 1 Photo(s)" at bounding box center [933, 590] width 84 height 21
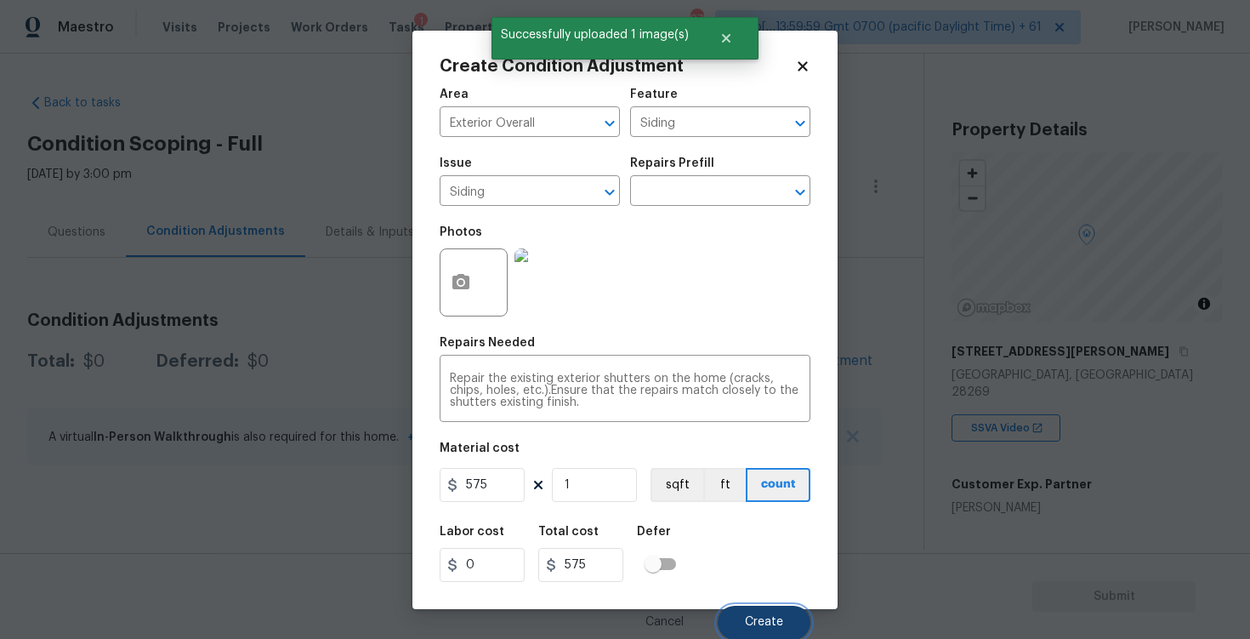
click at [758, 617] on span "Create" at bounding box center [764, 622] width 38 height 13
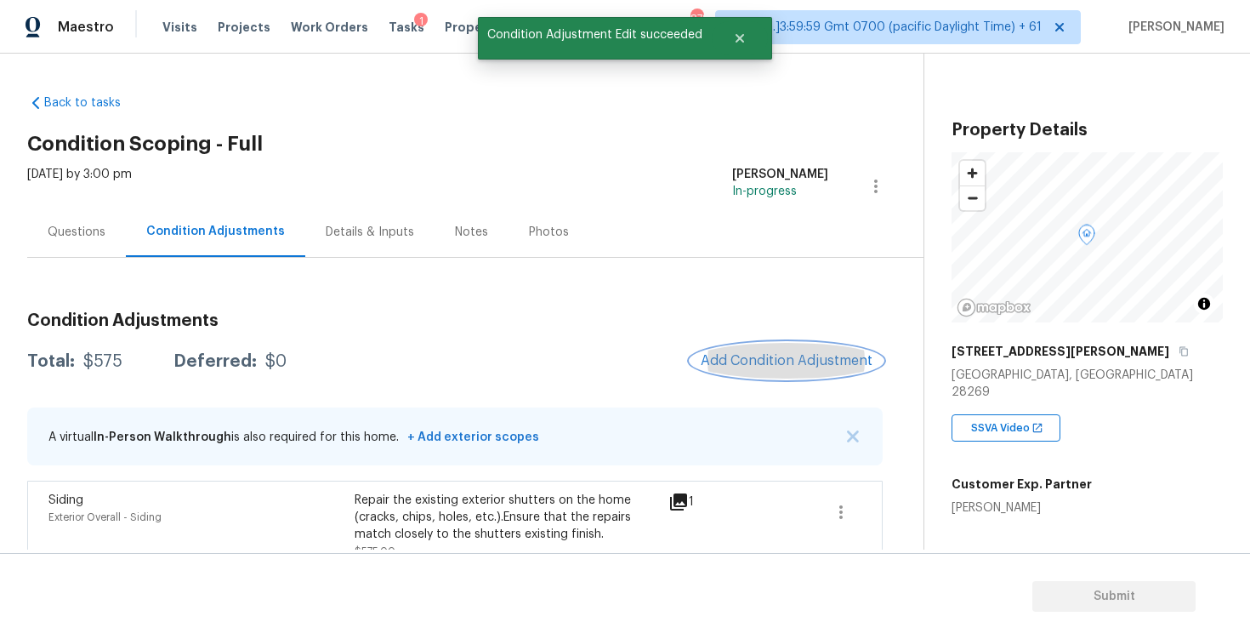
click at [792, 353] on span "Add Condition Adjustment" at bounding box center [787, 360] width 172 height 15
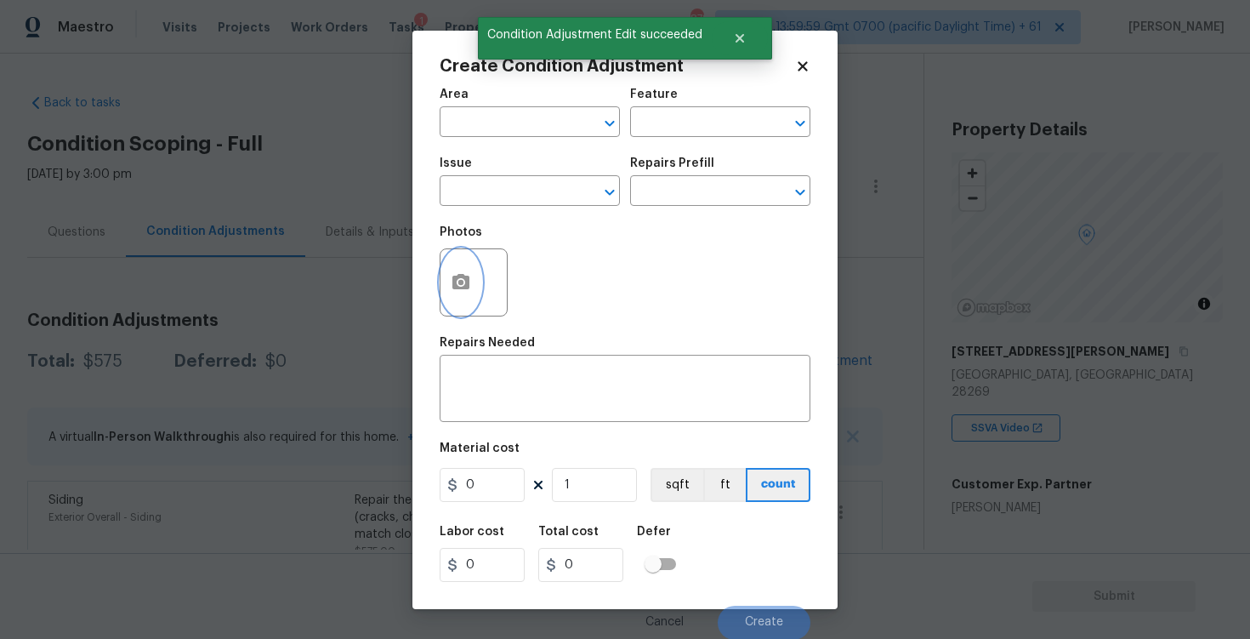
click at [457, 264] on button "button" at bounding box center [460, 282] width 41 height 66
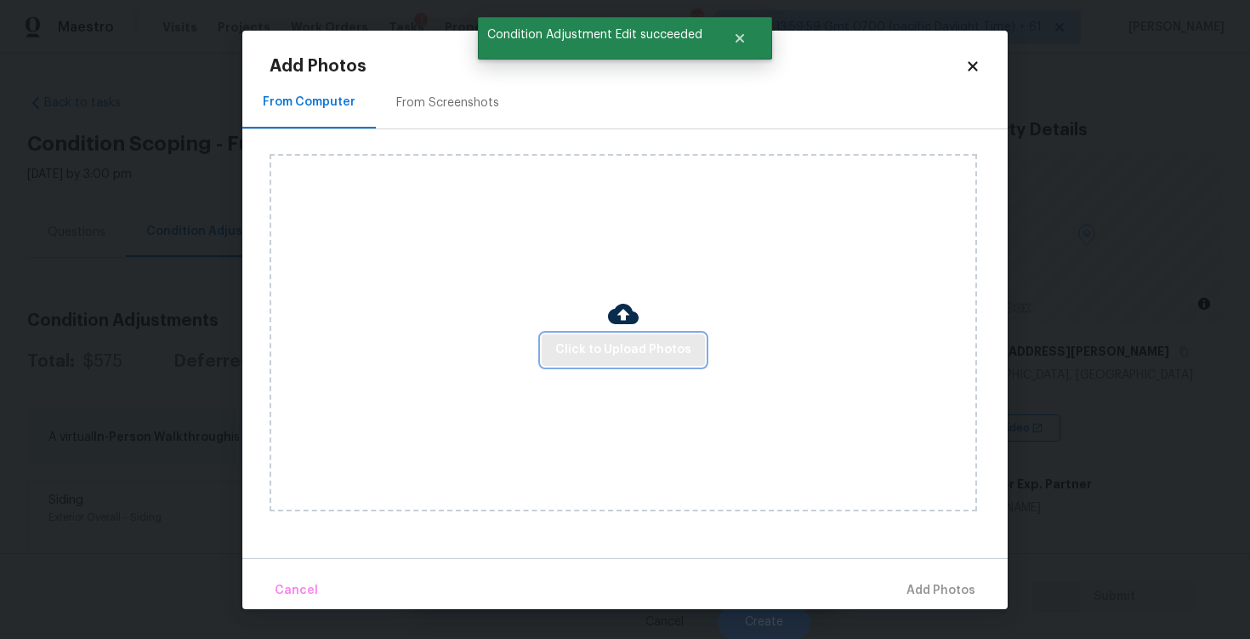
click at [652, 347] on span "Click to Upload Photos" at bounding box center [623, 349] width 136 height 21
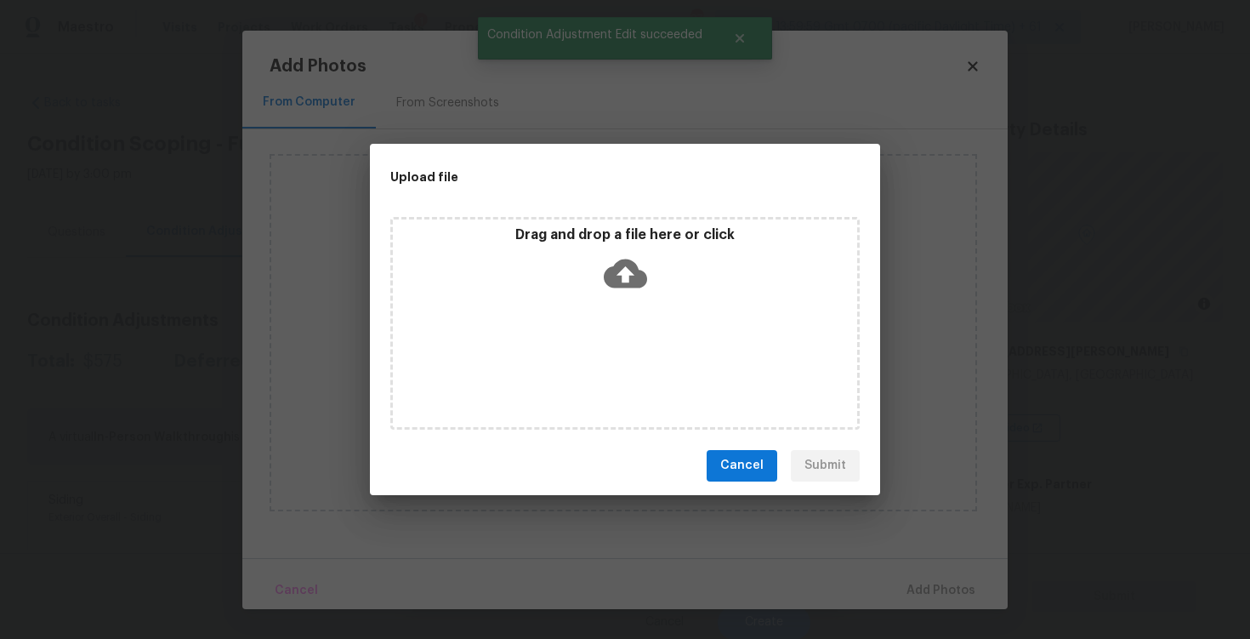
click at [627, 270] on icon at bounding box center [625, 273] width 43 height 43
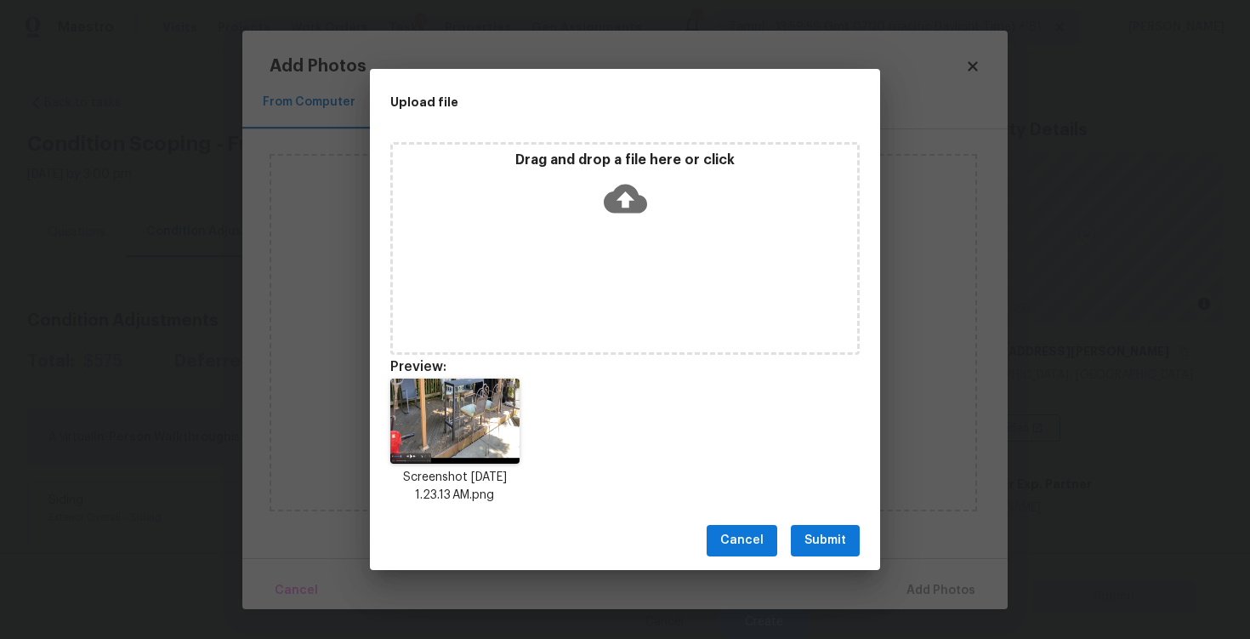
click at [829, 560] on div "Cancel Submit" at bounding box center [625, 540] width 510 height 59
click at [831, 537] on span "Submit" at bounding box center [825, 540] width 42 height 21
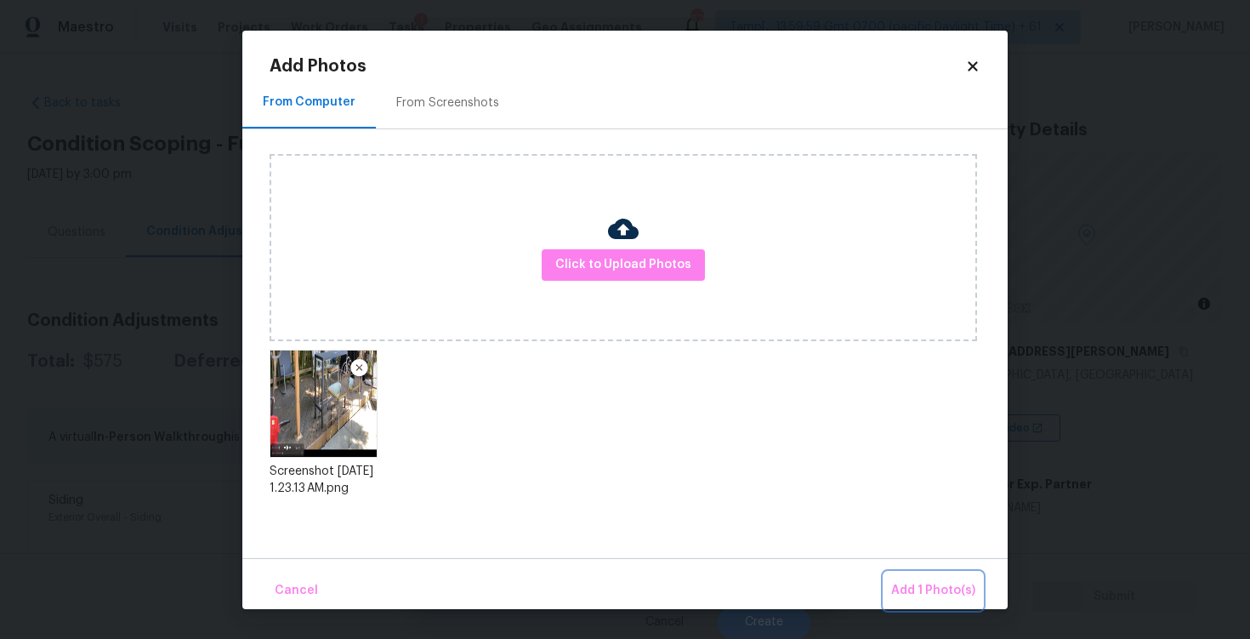
click at [923, 588] on span "Add 1 Photo(s)" at bounding box center [933, 590] width 84 height 21
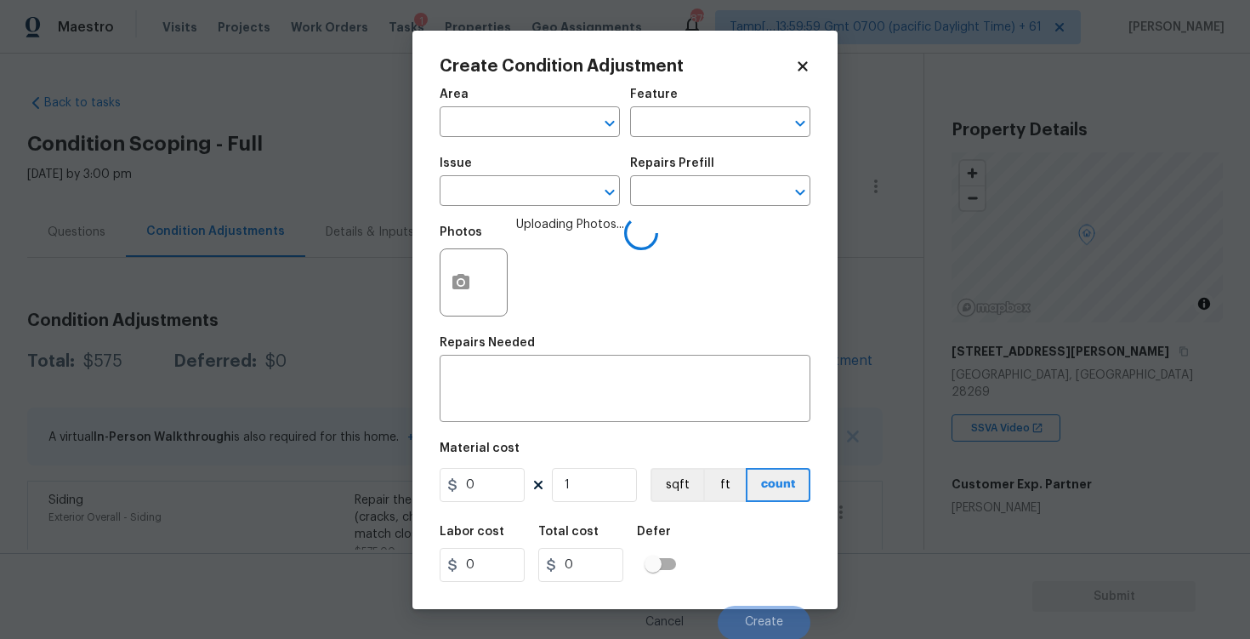
click at [547, 142] on span "Area ​" at bounding box center [530, 112] width 180 height 69
click at [550, 121] on input "text" at bounding box center [506, 124] width 133 height 26
click at [526, 190] on li "Exterior Overall" at bounding box center [530, 189] width 180 height 28
type input "Exterior Overall"
click at [526, 190] on input "text" at bounding box center [506, 192] width 133 height 26
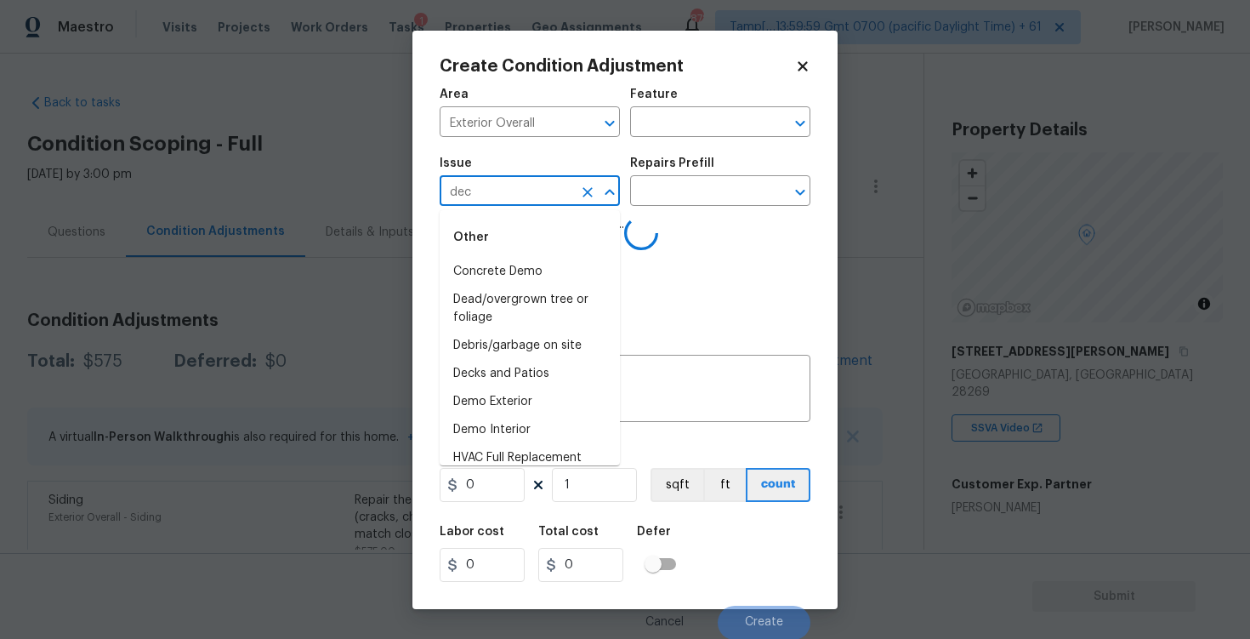
type input "deck"
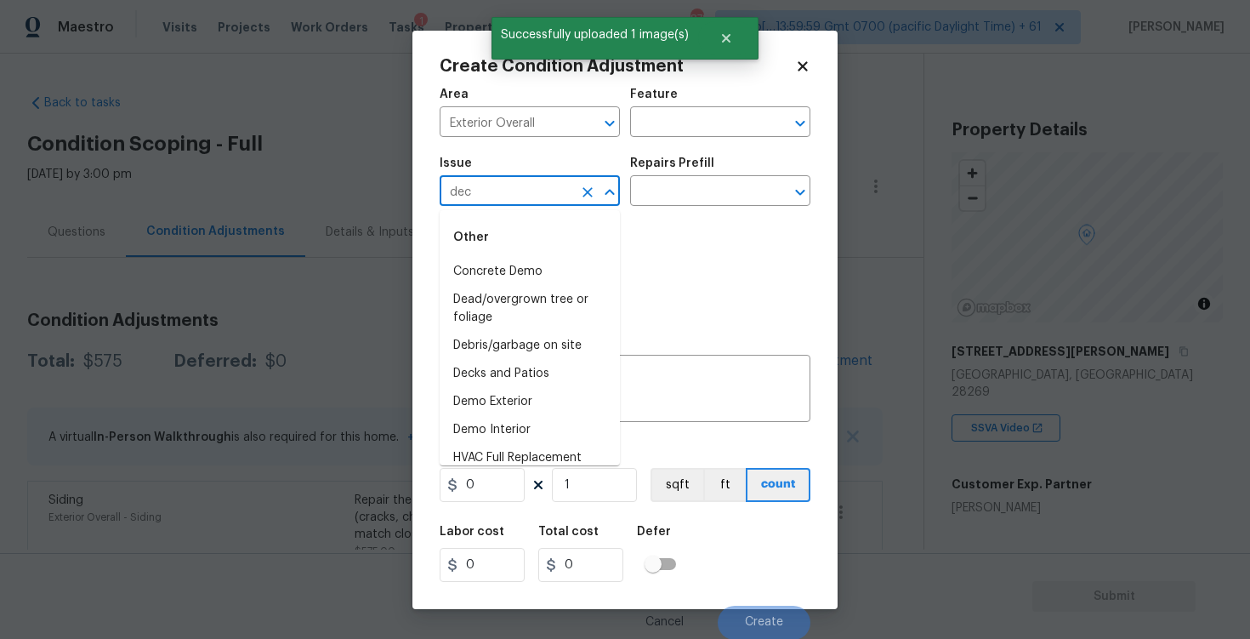
type input "deck"
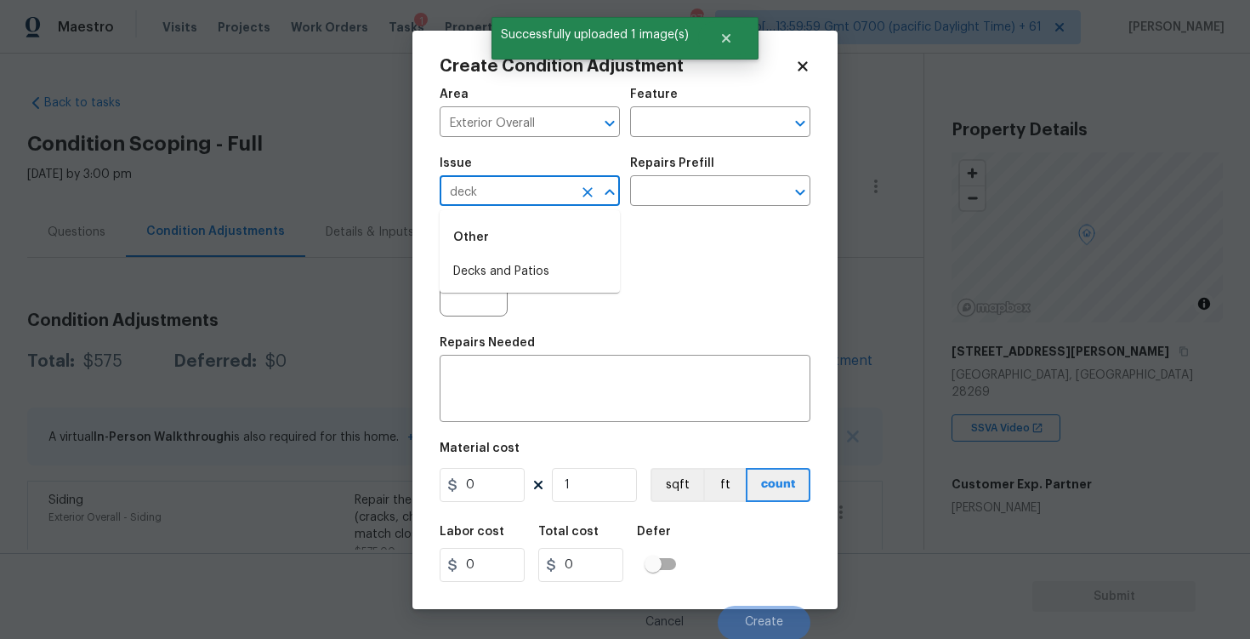
click at [511, 261] on li "Decks and Patios" at bounding box center [530, 272] width 180 height 28
type input "Decks and Patios"
click at [507, 422] on div "x ​" at bounding box center [625, 390] width 371 height 63
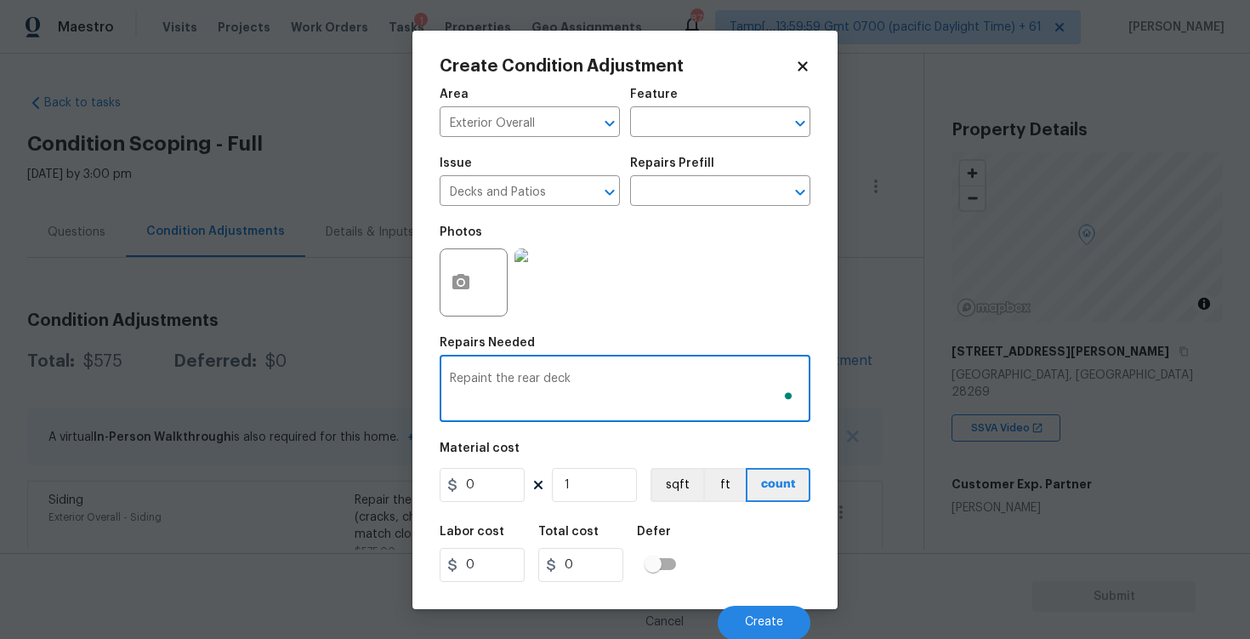
type textarea "Repaint the rear deck"
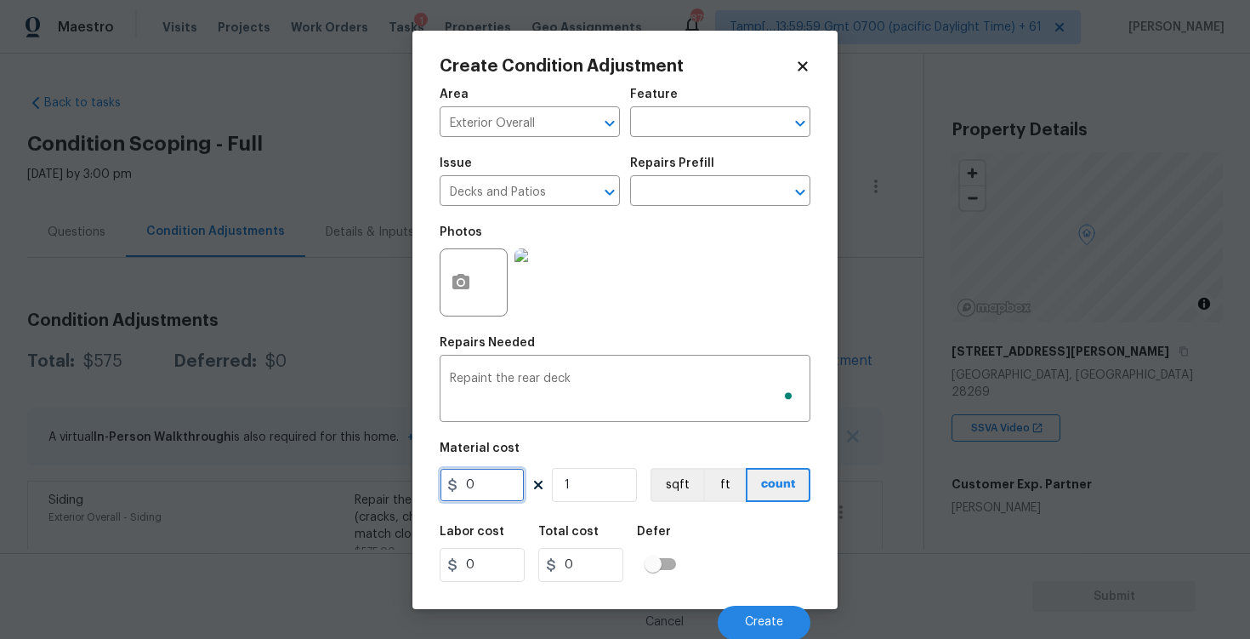
click at [480, 480] on input "0" at bounding box center [482, 485] width 85 height 34
type input "500"
click at [710, 540] on div "Labor cost 0 Total cost 0 Defer" at bounding box center [625, 553] width 371 height 77
type input "500"
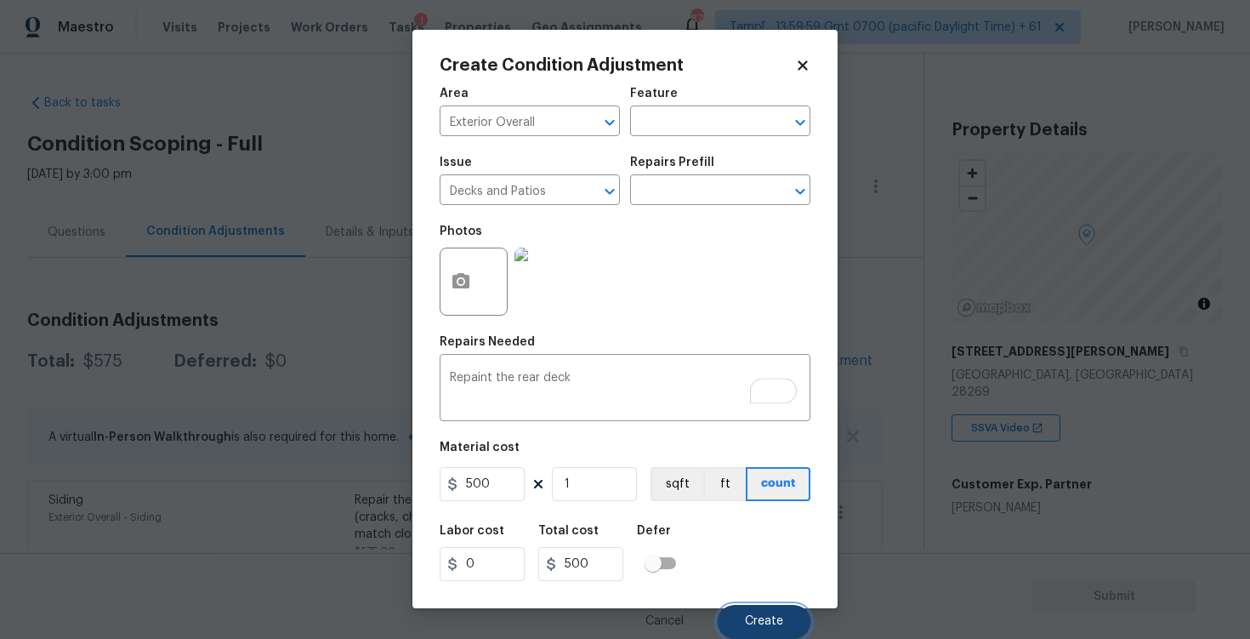
click at [747, 605] on button "Create" at bounding box center [764, 622] width 93 height 34
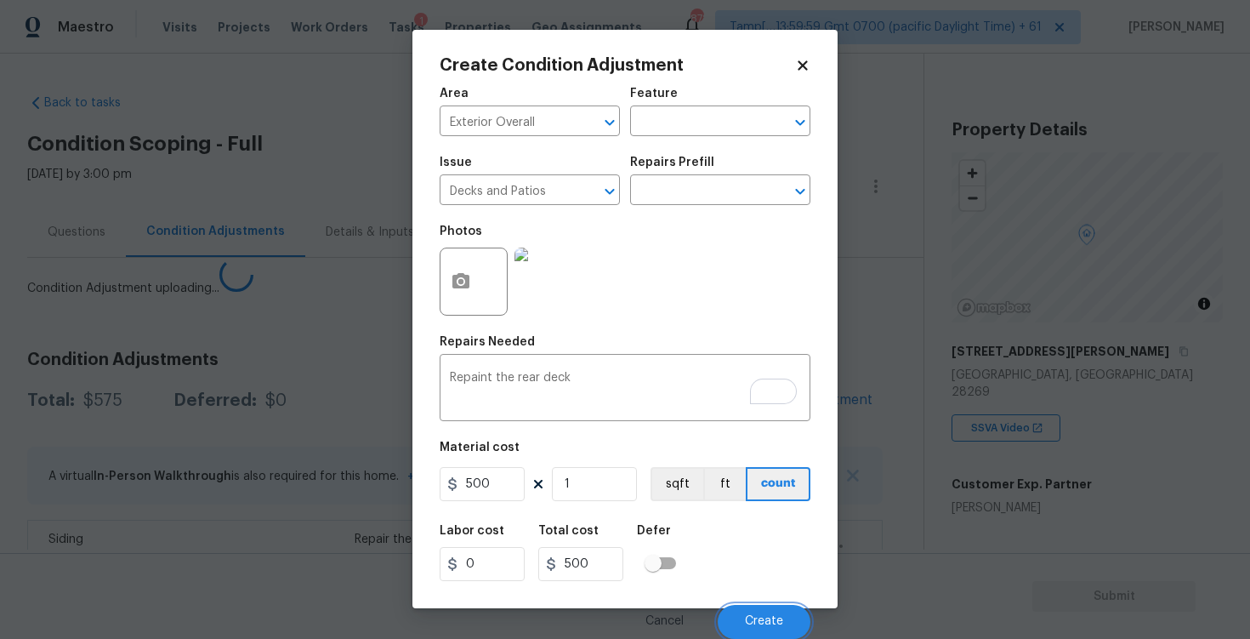
scroll to position [0, 0]
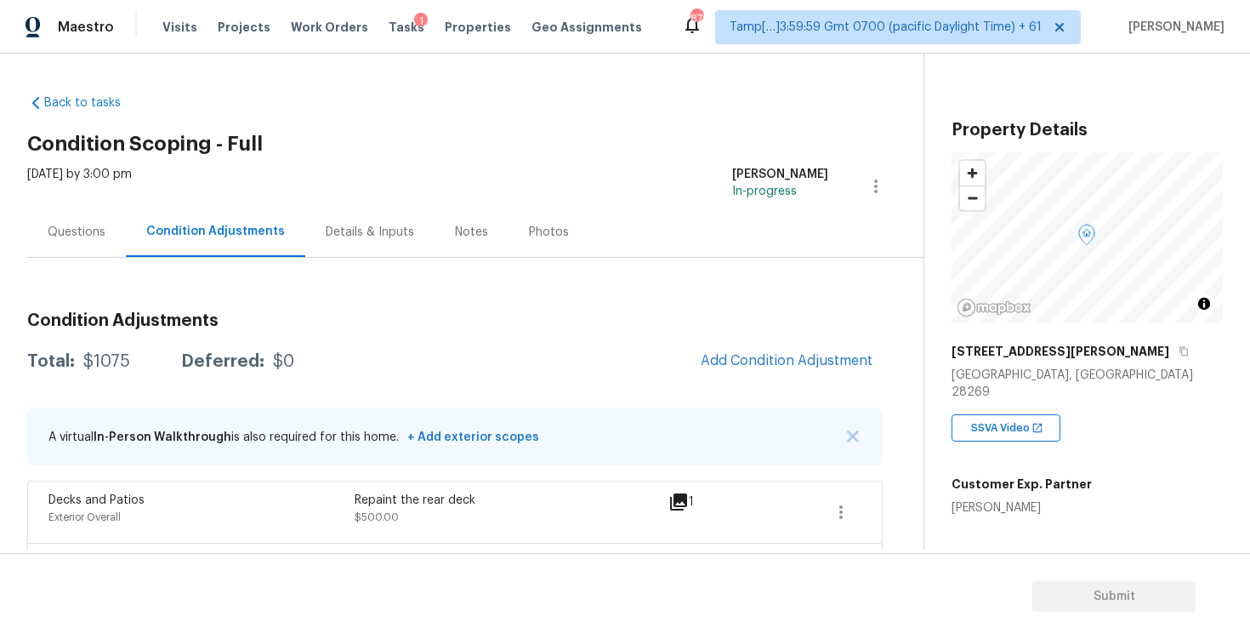
click at [99, 221] on div "Questions" at bounding box center [76, 232] width 99 height 50
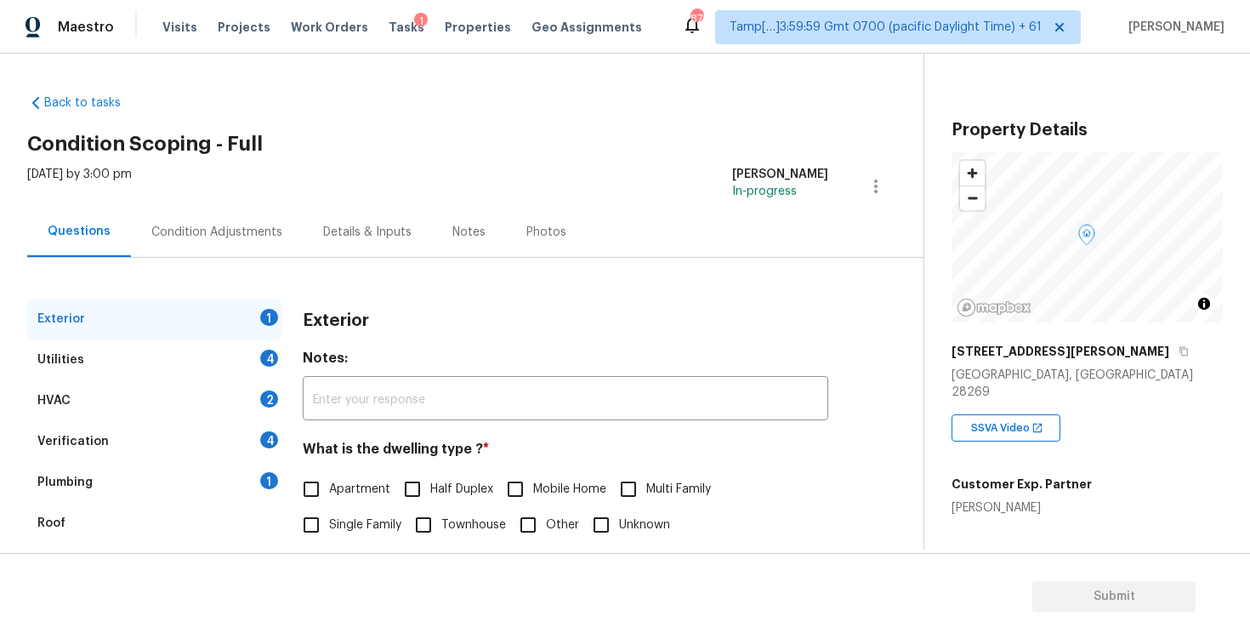
click at [179, 443] on div "Verification 4" at bounding box center [154, 441] width 255 height 41
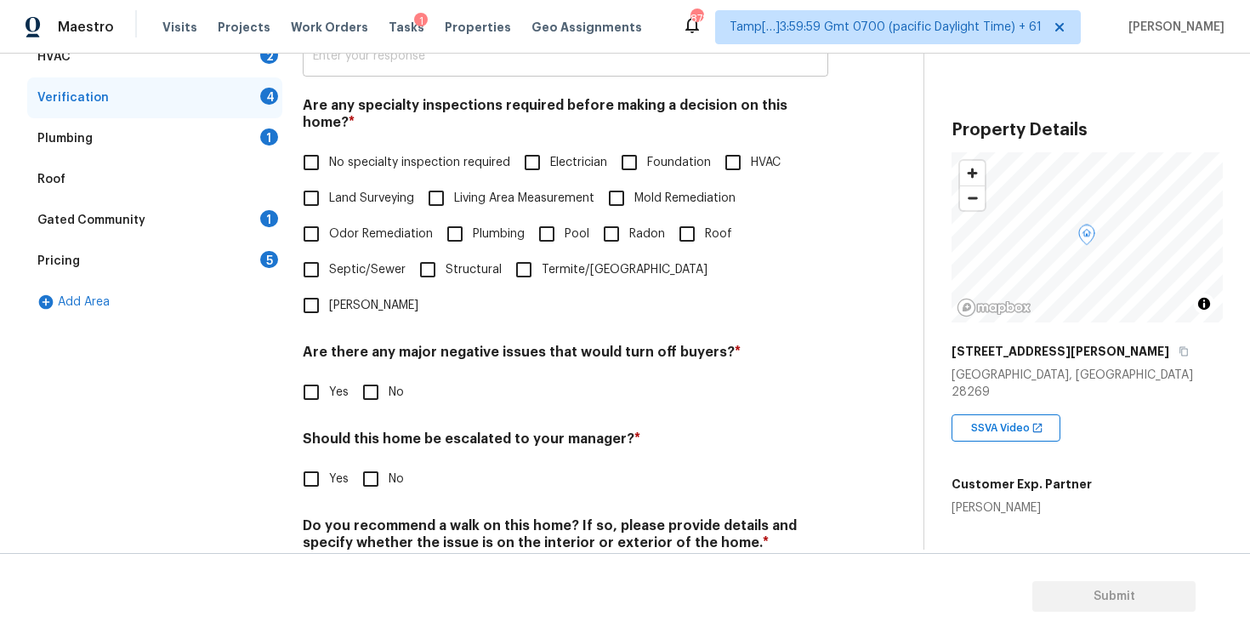
scroll to position [347, 0]
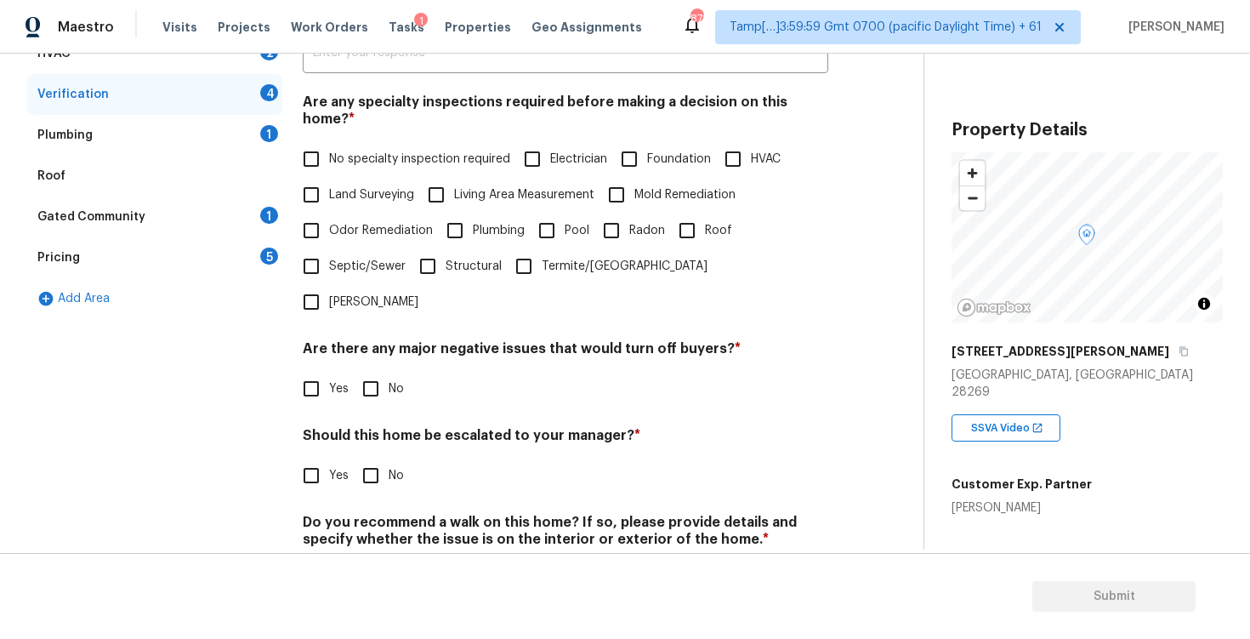
click at [308, 457] on input "Yes" at bounding box center [311, 475] width 36 height 36
checkbox input "true"
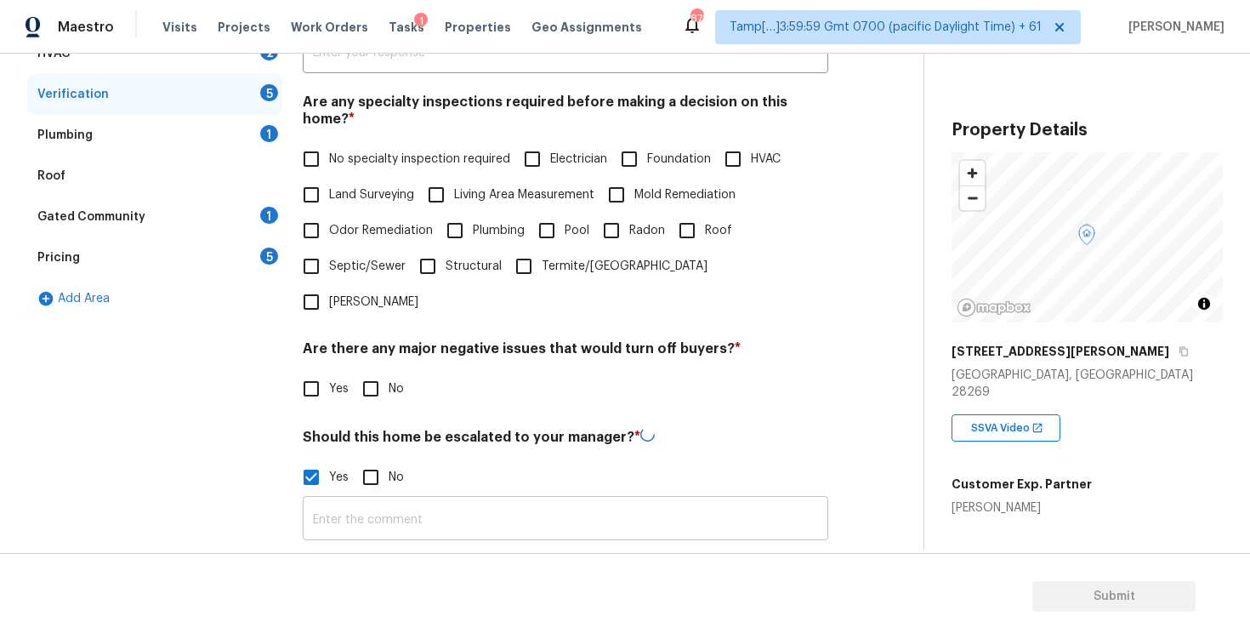
click at [446, 500] on input "text" at bounding box center [565, 520] width 525 height 40
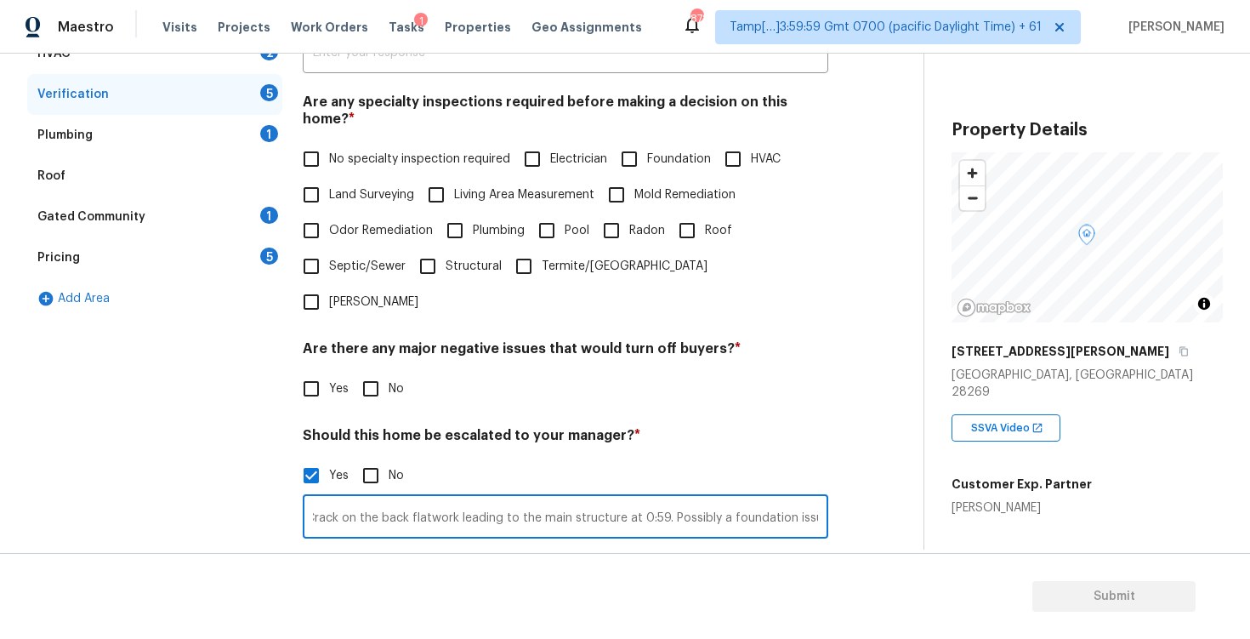
scroll to position [0, 13]
click at [456, 498] on input "Crack on the back flatwork leading to the main structure at 0:59. Possibly a fo…" at bounding box center [565, 518] width 525 height 40
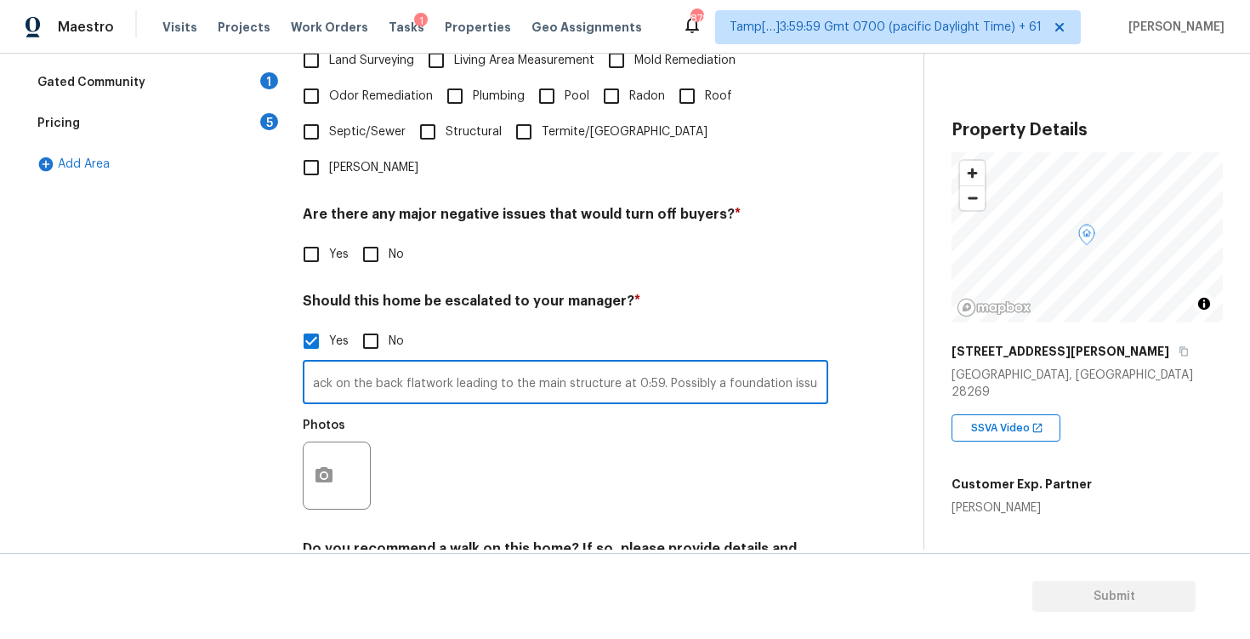
type input "Crack on the back flatwork leading to the main structure at 0:59. Possibly a fo…"
click at [324, 465] on icon "button" at bounding box center [324, 475] width 20 height 20
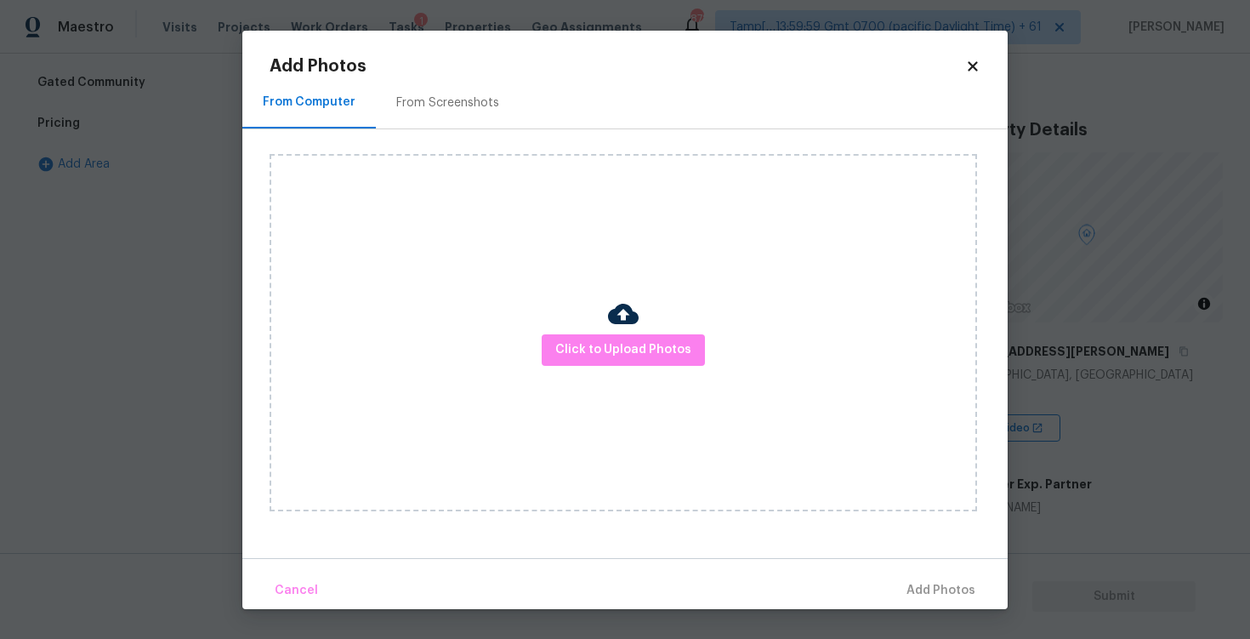
scroll to position [0, 0]
click at [589, 361] on button "Click to Upload Photos" at bounding box center [623, 349] width 163 height 31
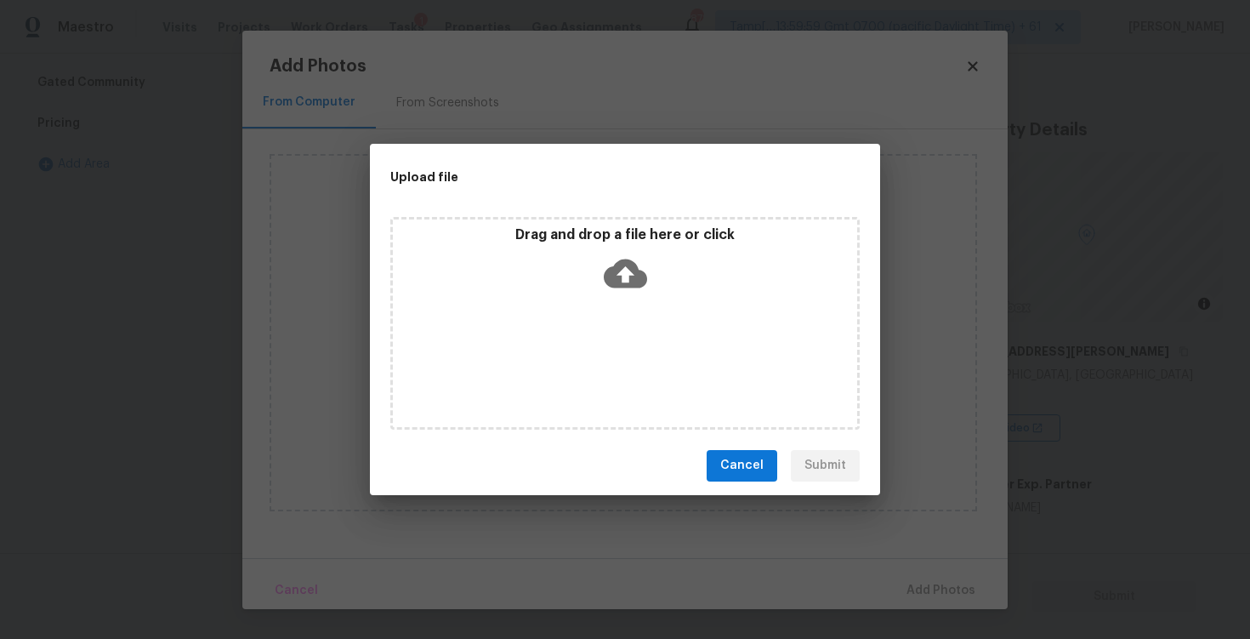
click at [610, 287] on icon at bounding box center [625, 273] width 43 height 43
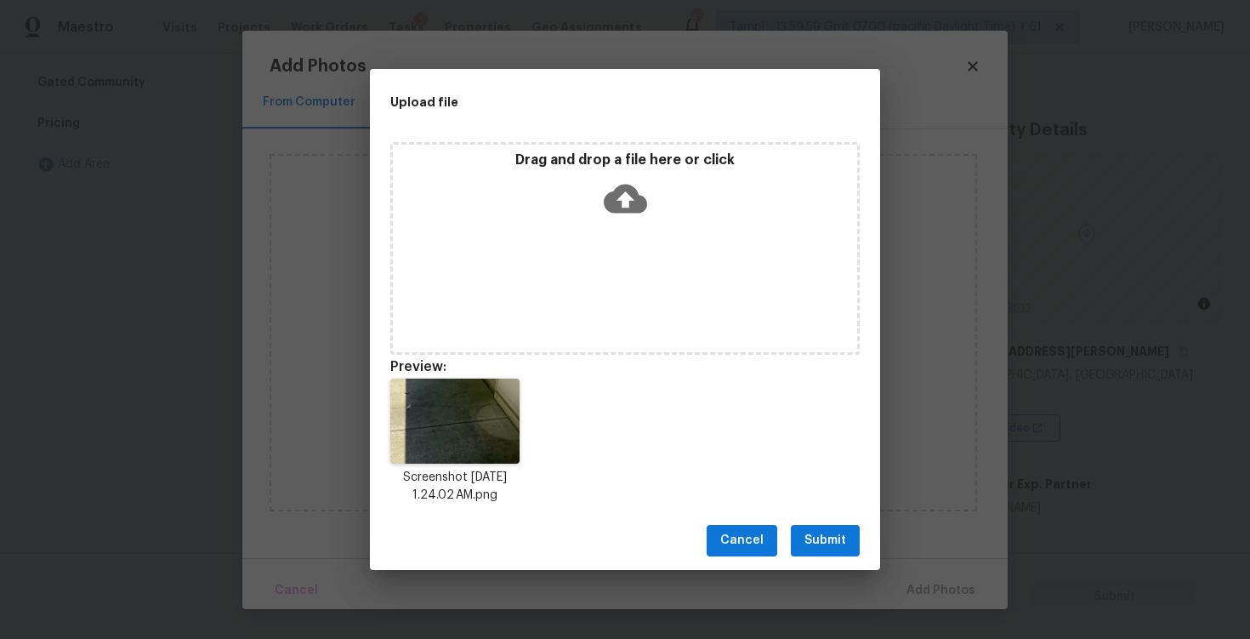
click at [828, 554] on button "Submit" at bounding box center [825, 540] width 69 height 31
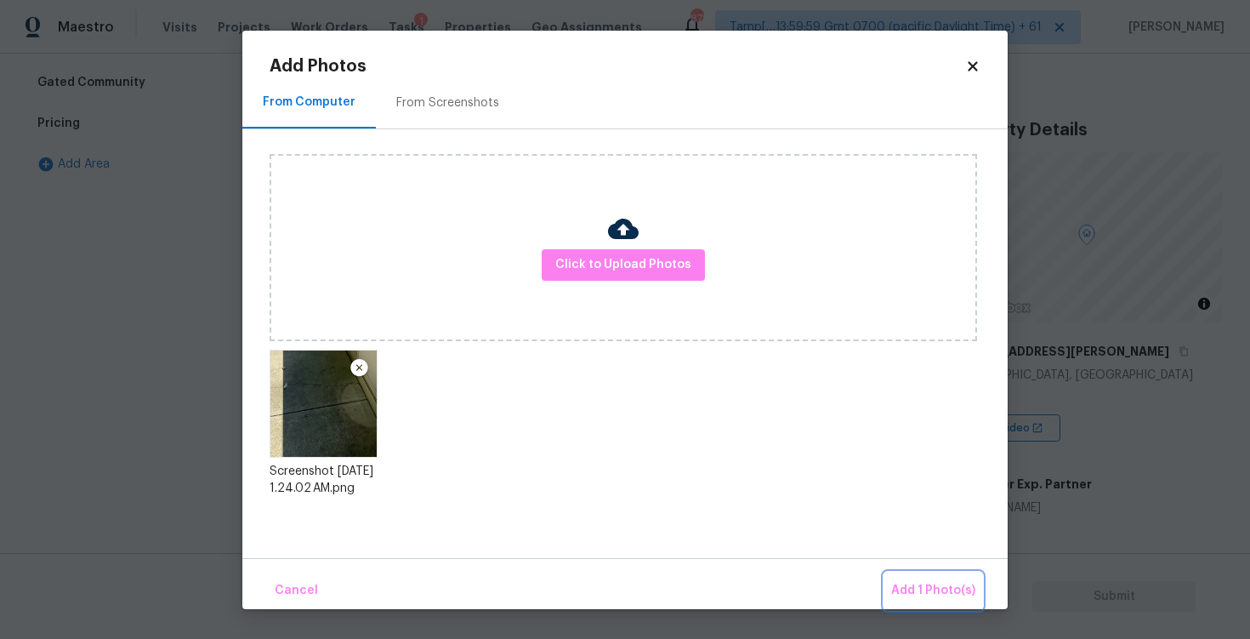
click at [922, 585] on span "Add 1 Photo(s)" at bounding box center [933, 590] width 84 height 21
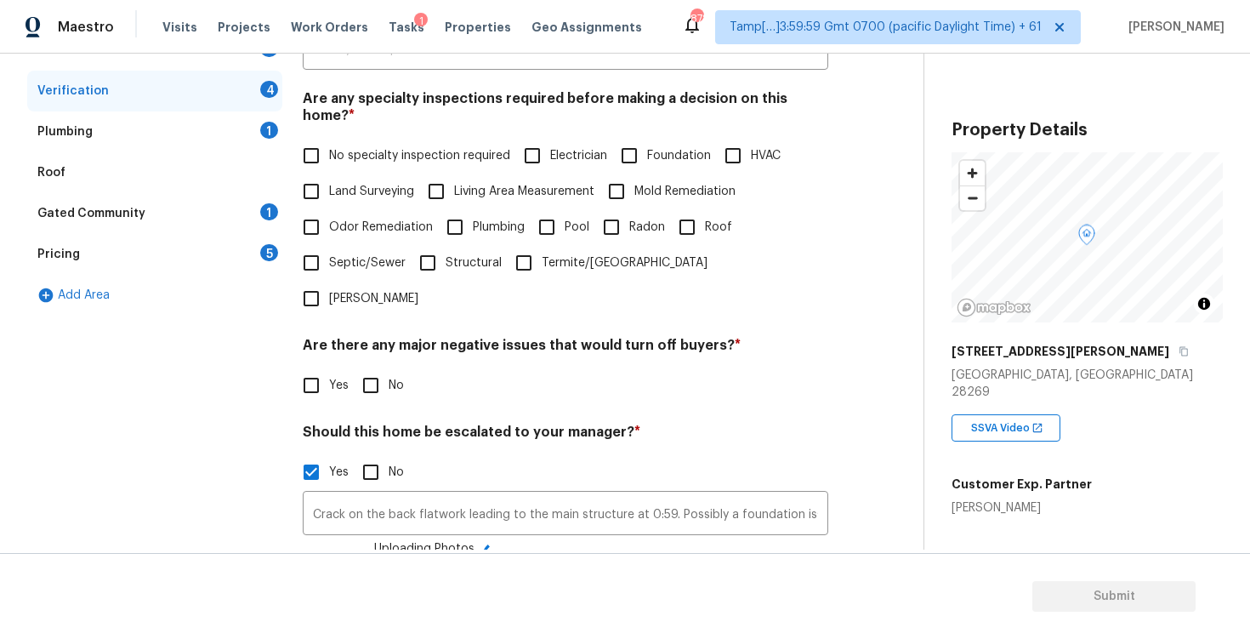
scroll to position [338, 0]
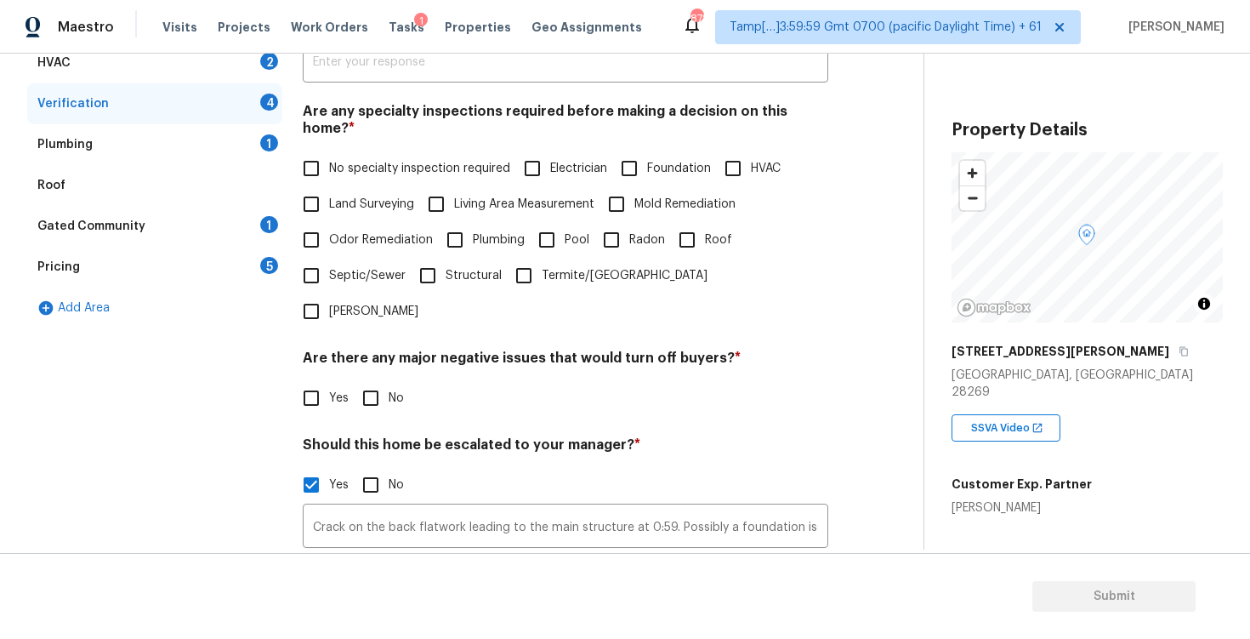
click at [652, 160] on span "Foundation" at bounding box center [679, 169] width 64 height 18
click at [647, 156] on input "Foundation" at bounding box center [629, 168] width 36 height 36
checkbox input "true"
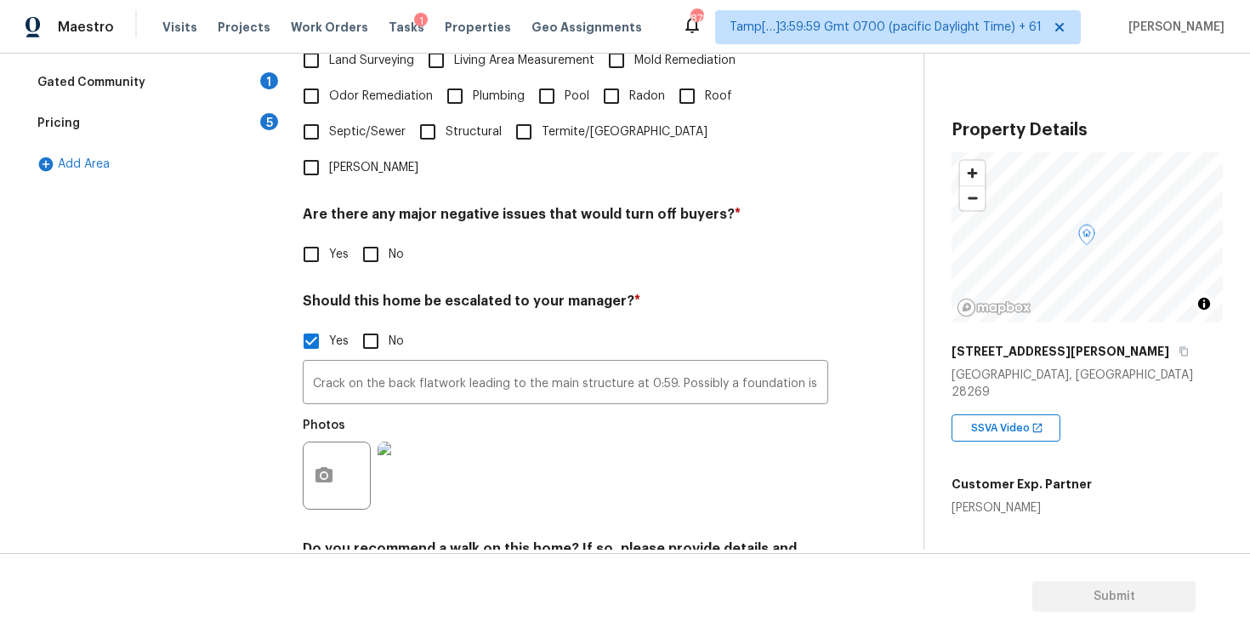
scroll to position [498, 0]
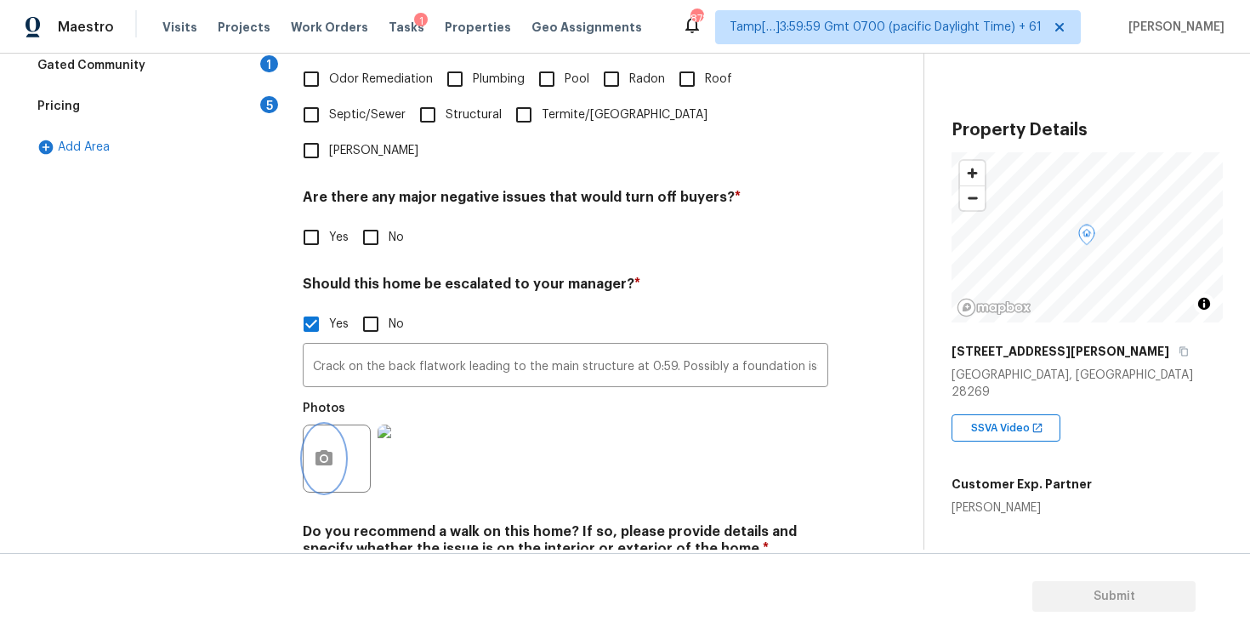
click at [319, 450] on icon "button" at bounding box center [323, 457] width 17 height 15
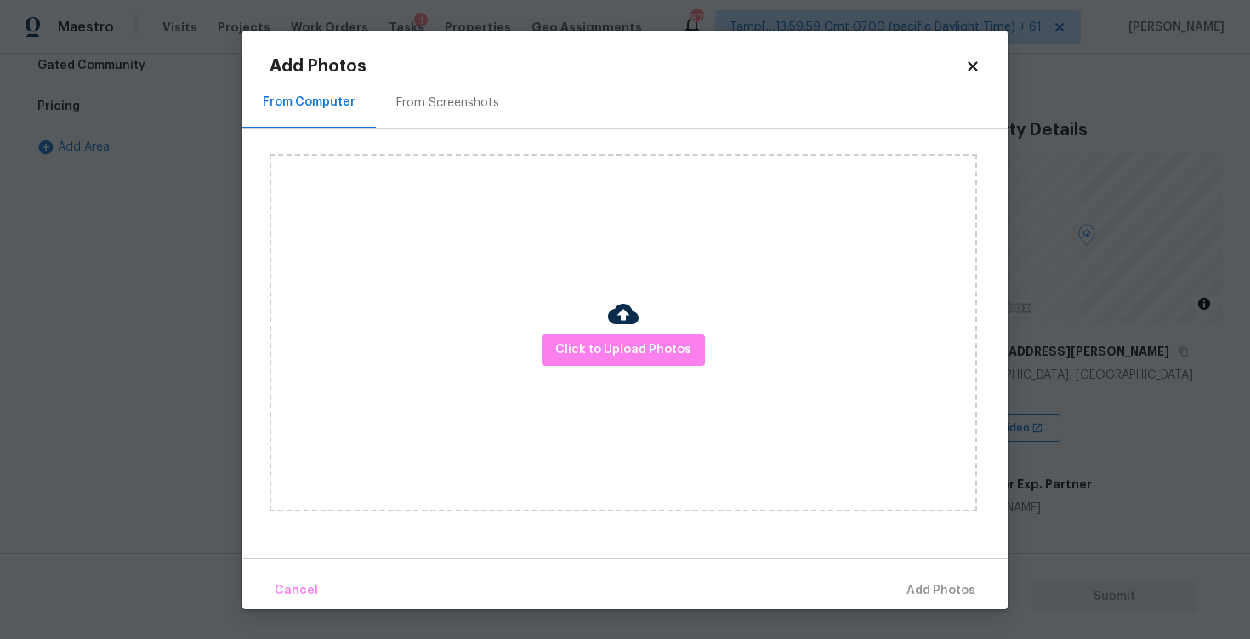
click at [605, 375] on div "Click to Upload Photos" at bounding box center [623, 332] width 707 height 357
click at [619, 361] on button "Click to Upload Photos" at bounding box center [623, 349] width 163 height 31
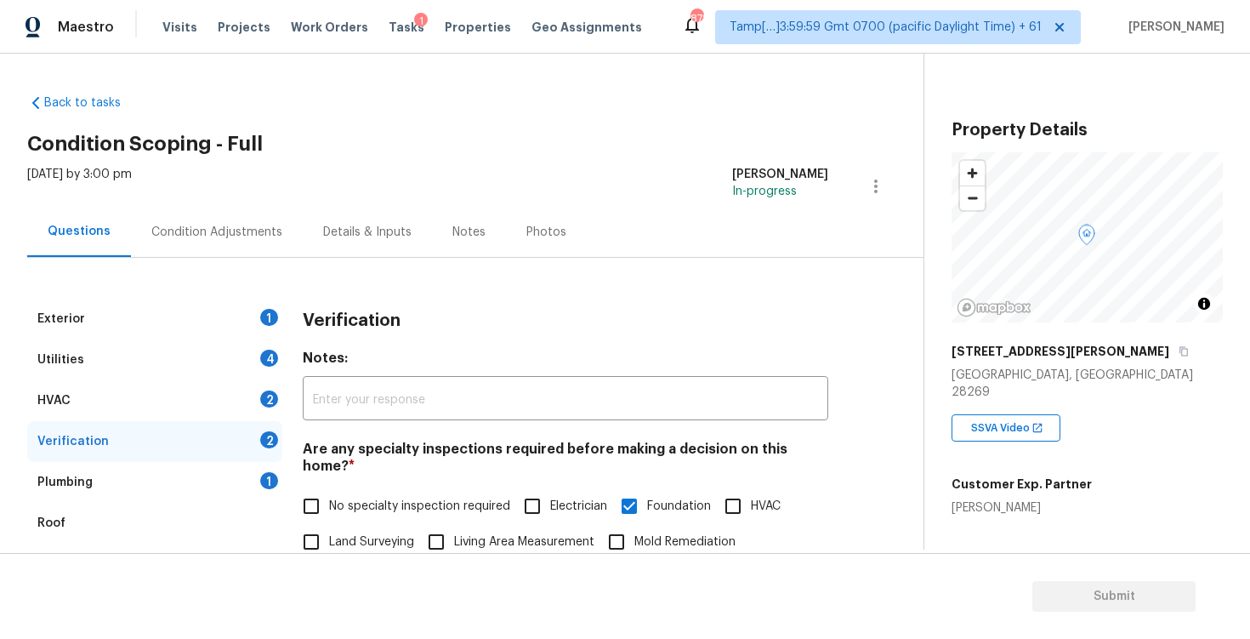
click at [286, 251] on div "Condition Adjustments" at bounding box center [217, 232] width 172 height 50
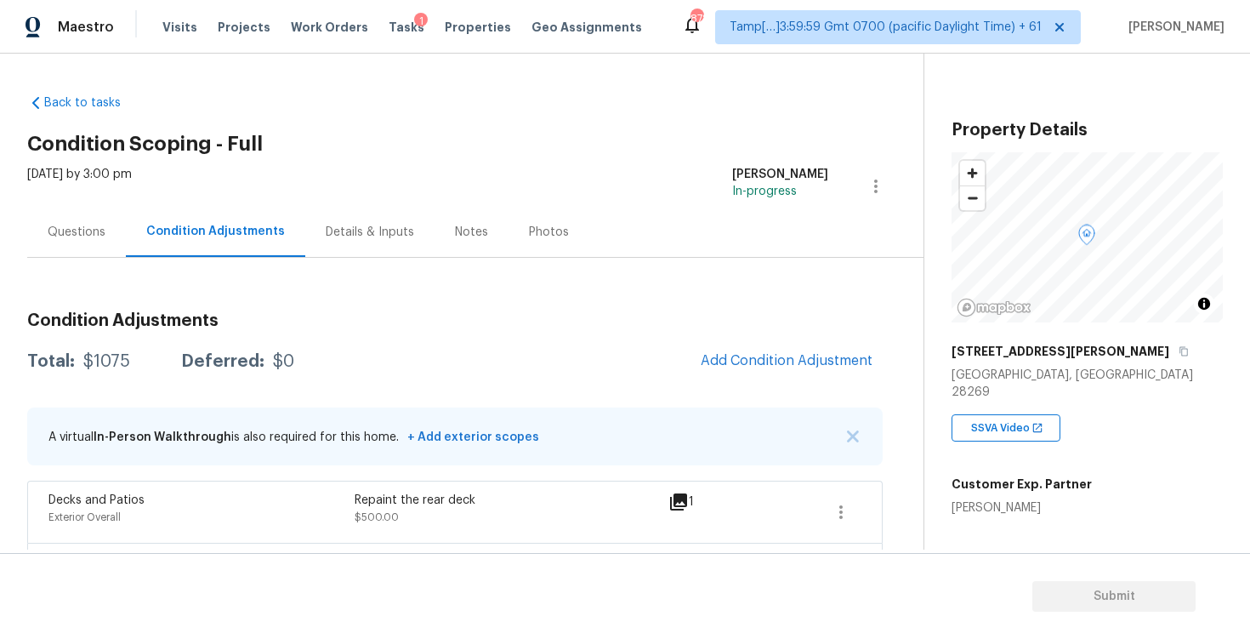
scroll to position [88, 0]
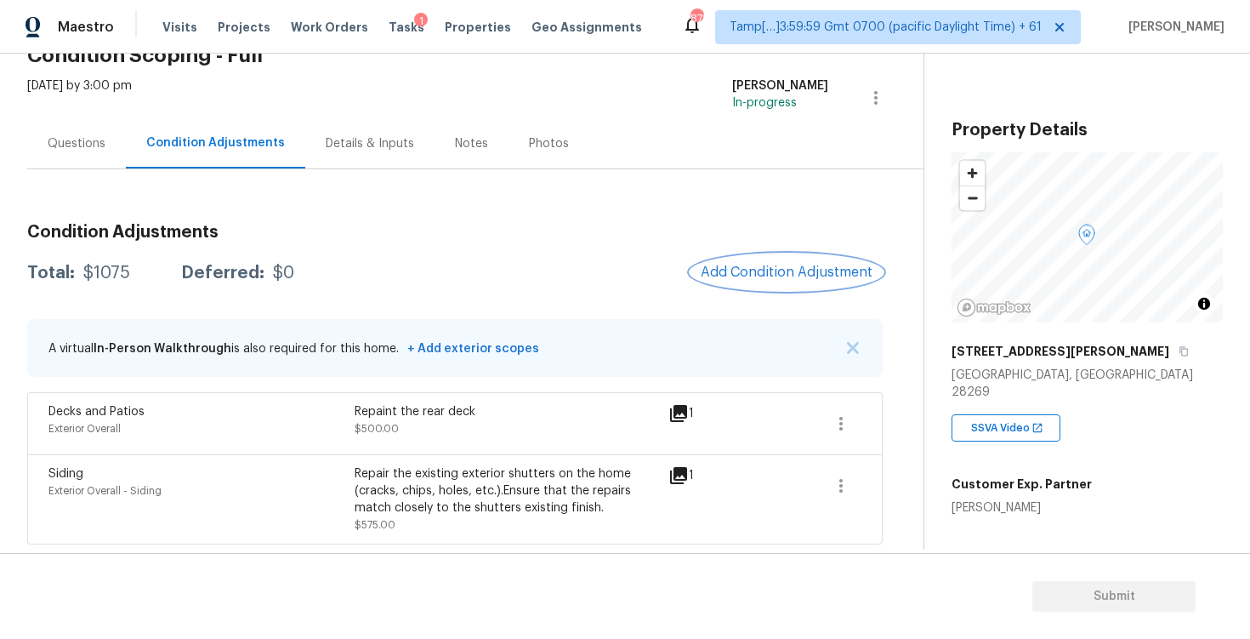
click at [827, 265] on span "Add Condition Adjustment" at bounding box center [787, 271] width 172 height 15
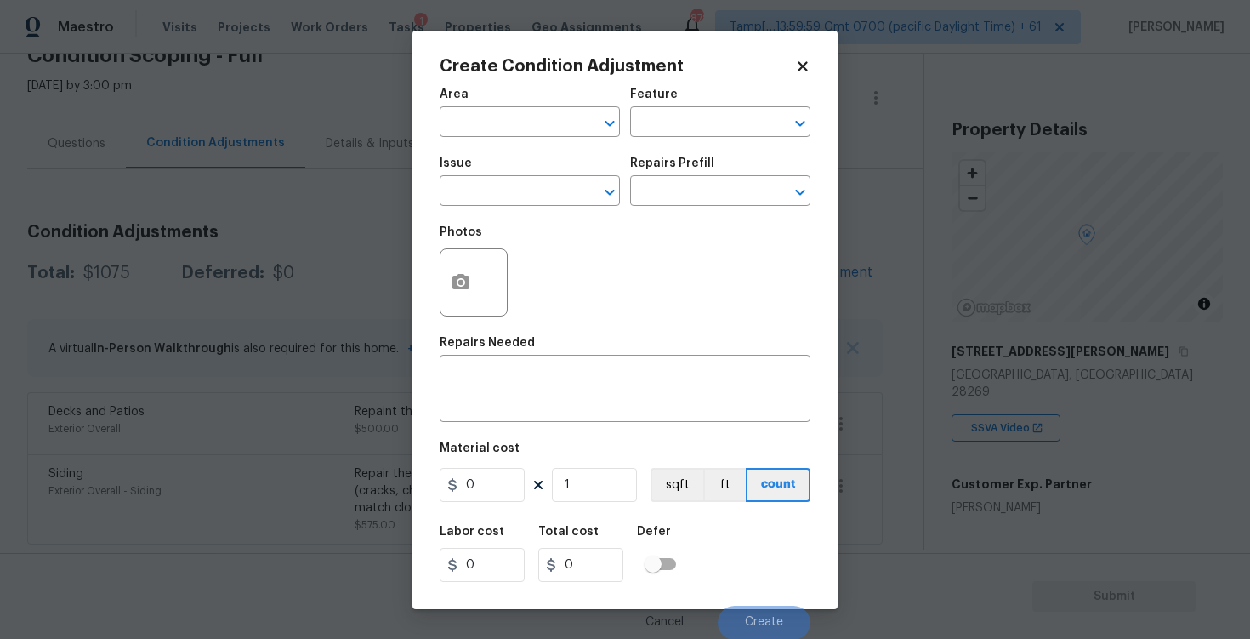
click at [521, 103] on div "Area" at bounding box center [530, 99] width 180 height 22
click at [524, 122] on input "text" at bounding box center [506, 124] width 133 height 26
click at [497, 199] on li "Exterior Overall" at bounding box center [530, 189] width 180 height 28
type input "Exterior Overall"
click at [497, 199] on input "text" at bounding box center [506, 192] width 133 height 26
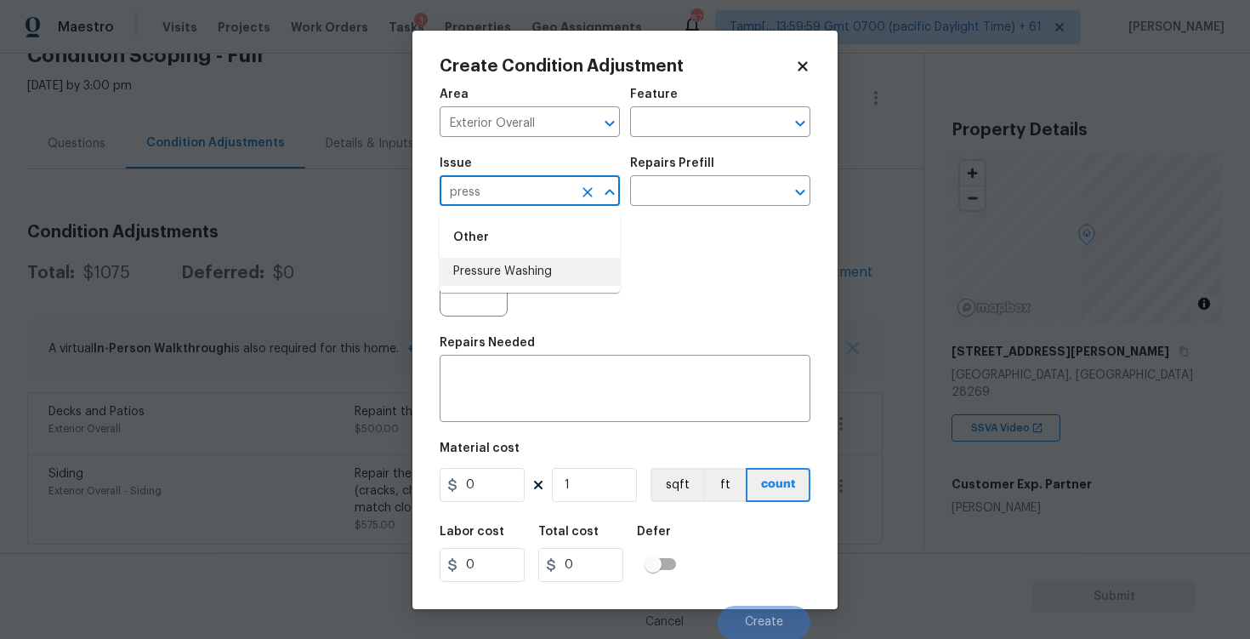
click at [483, 290] on ul "Other Pressure Washing" at bounding box center [530, 251] width 180 height 82
click at [517, 261] on li "Pressure Washing" at bounding box center [530, 272] width 180 height 28
type input "Pressure Washing"
click at [662, 196] on input "text" at bounding box center [696, 192] width 133 height 26
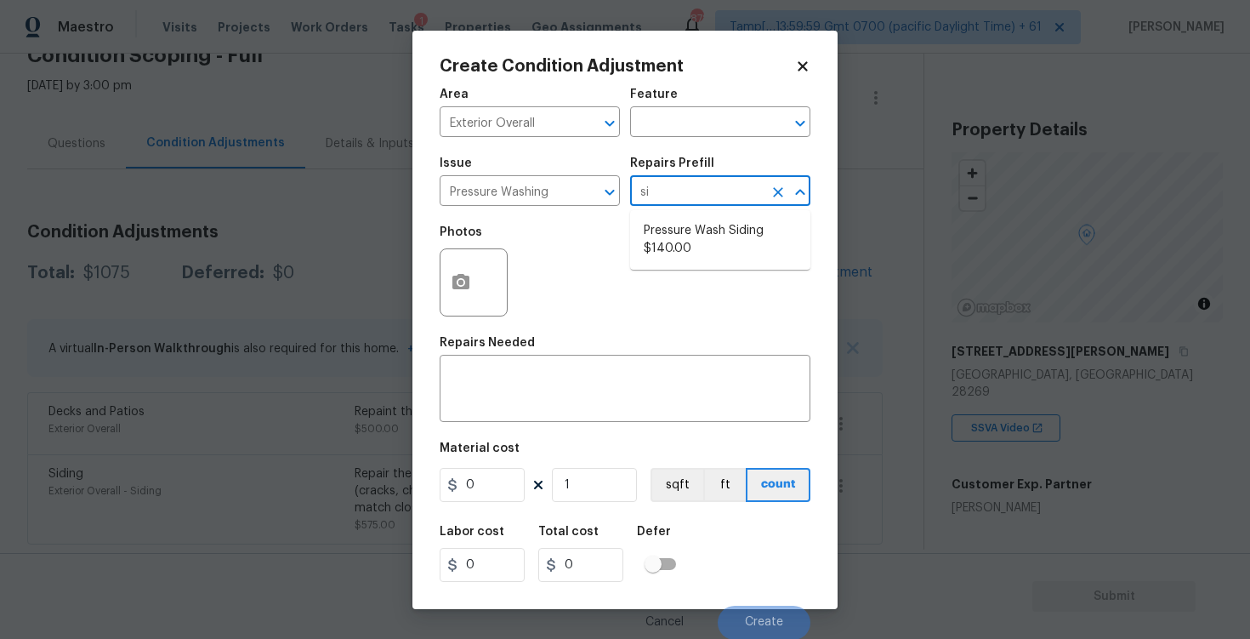
type input "sid"
click at [654, 242] on li "Pressure Wash Siding $140.00" at bounding box center [720, 240] width 180 height 46
type input "Siding"
type textarea "Protect areas as needed for pressure washing. Pressure wash the siding on the h…"
type input "140"
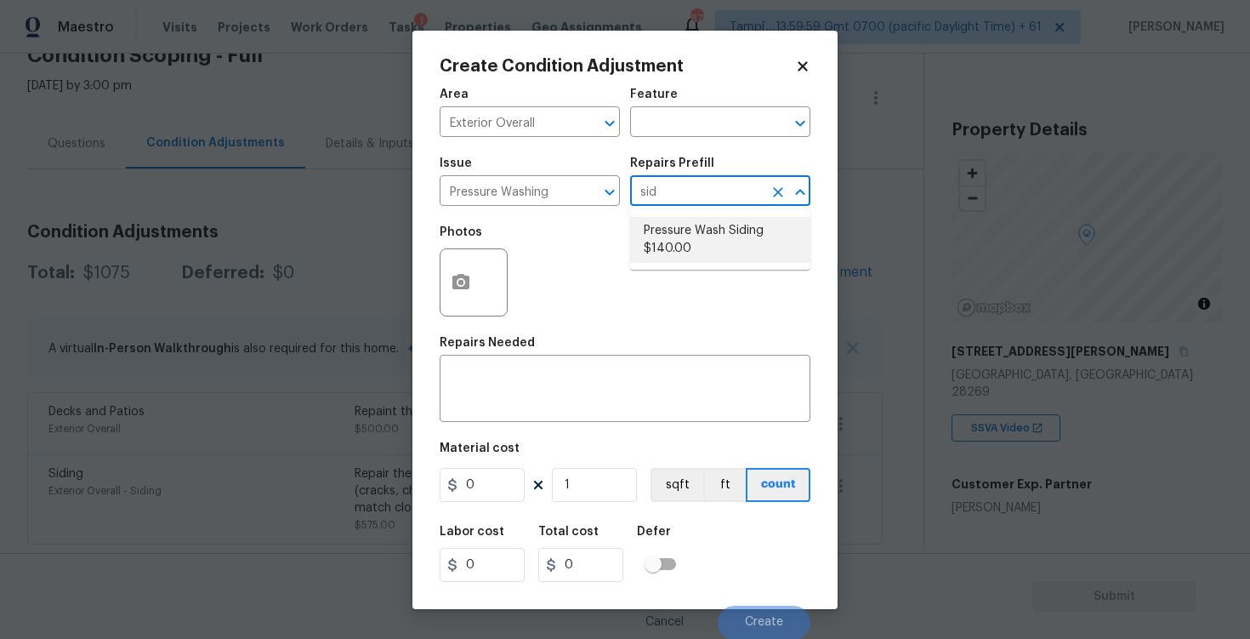
type input "140"
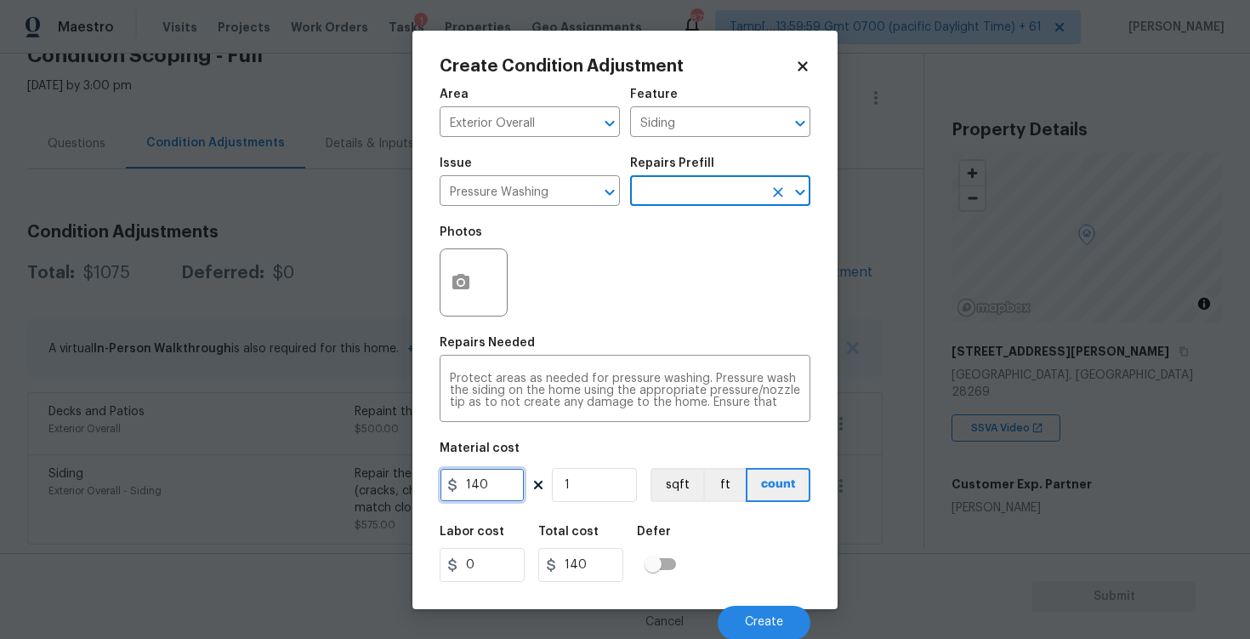
click at [524, 480] on input "140" at bounding box center [482, 485] width 85 height 34
type input "400"
click at [721, 536] on div "Labor cost 0 Total cost 140 Defer" at bounding box center [625, 553] width 371 height 77
type input "400"
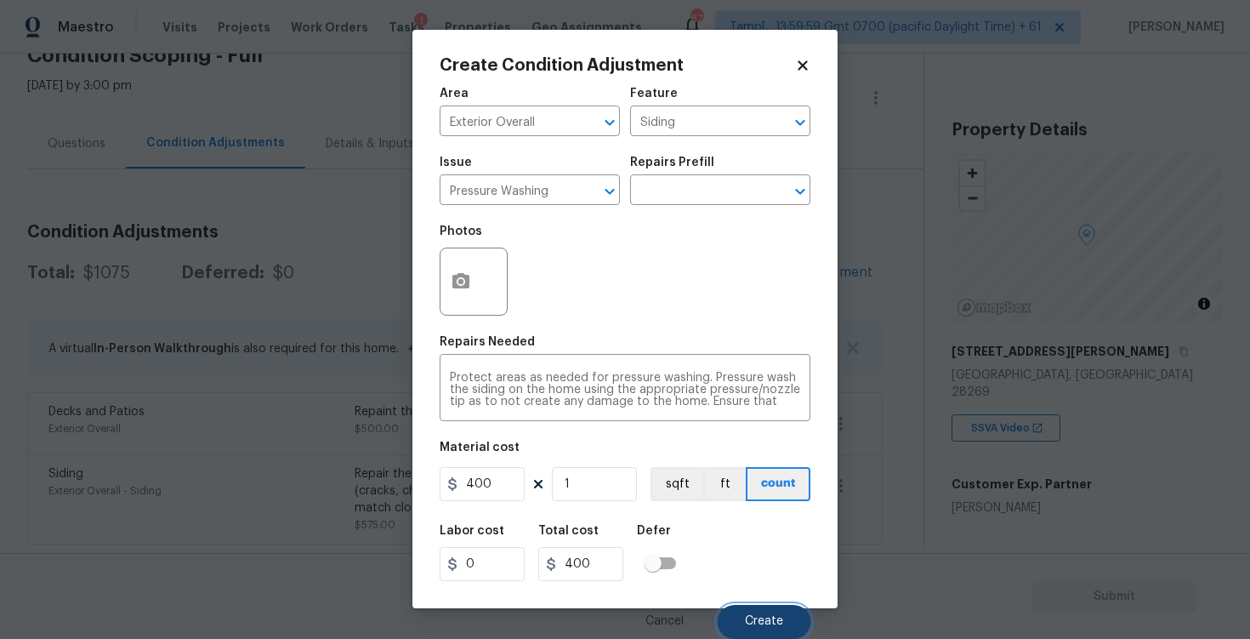
click at [756, 613] on button "Create" at bounding box center [764, 622] width 93 height 34
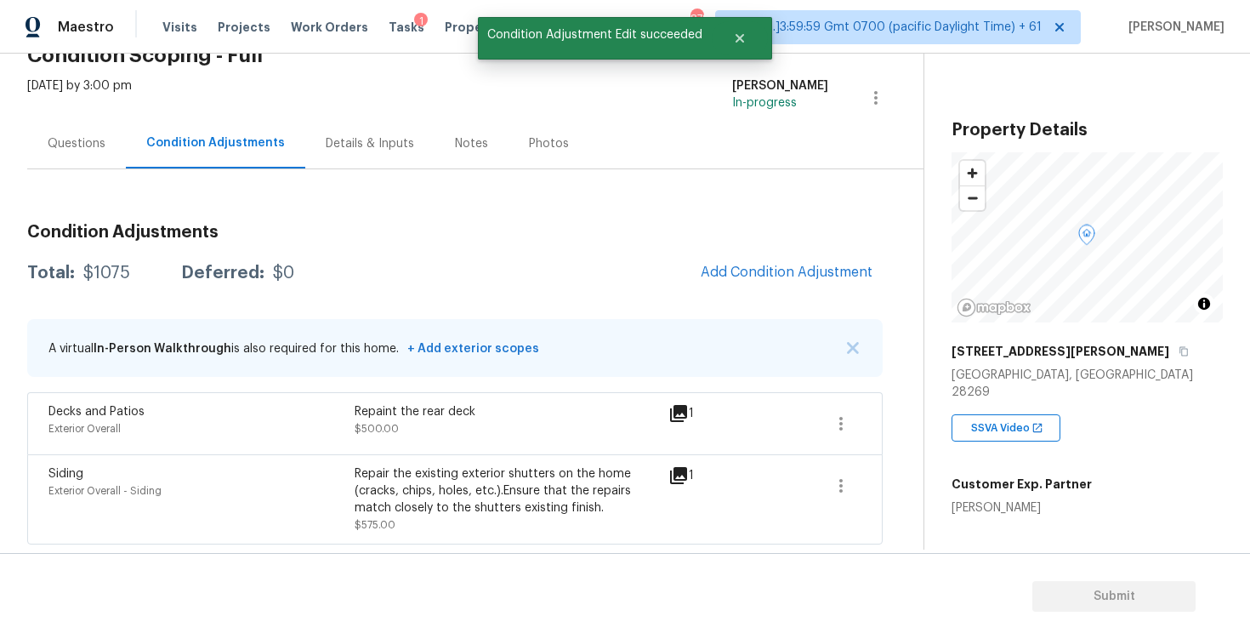
scroll to position [0, 0]
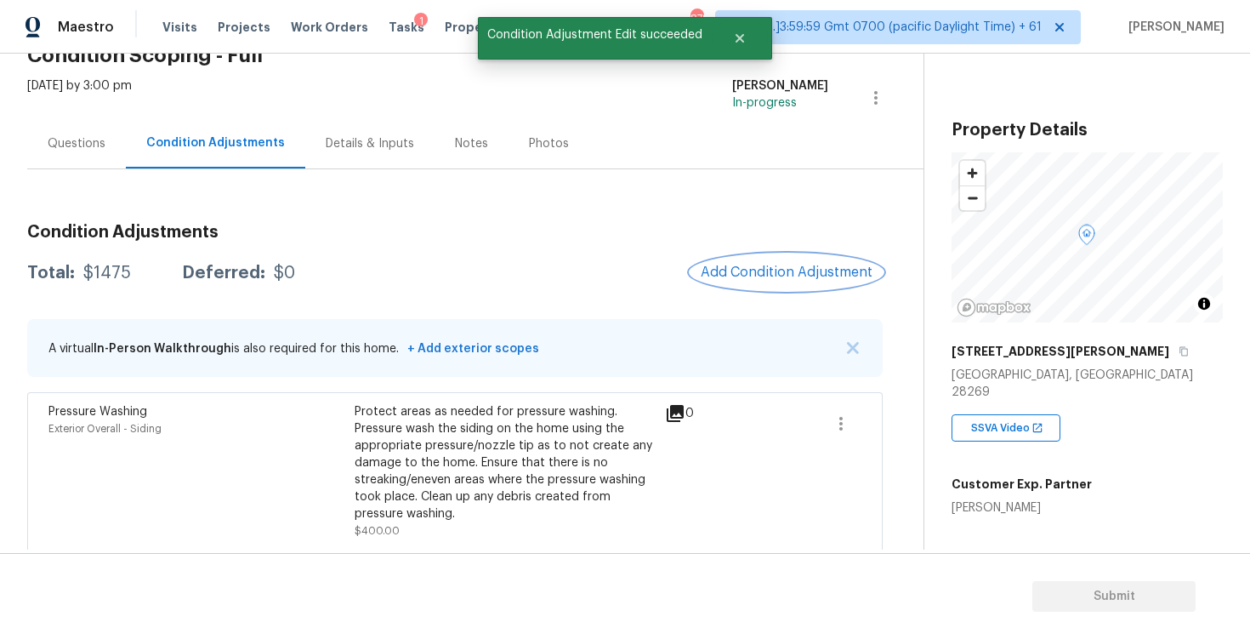
click at [780, 264] on span "Add Condition Adjustment" at bounding box center [787, 271] width 172 height 15
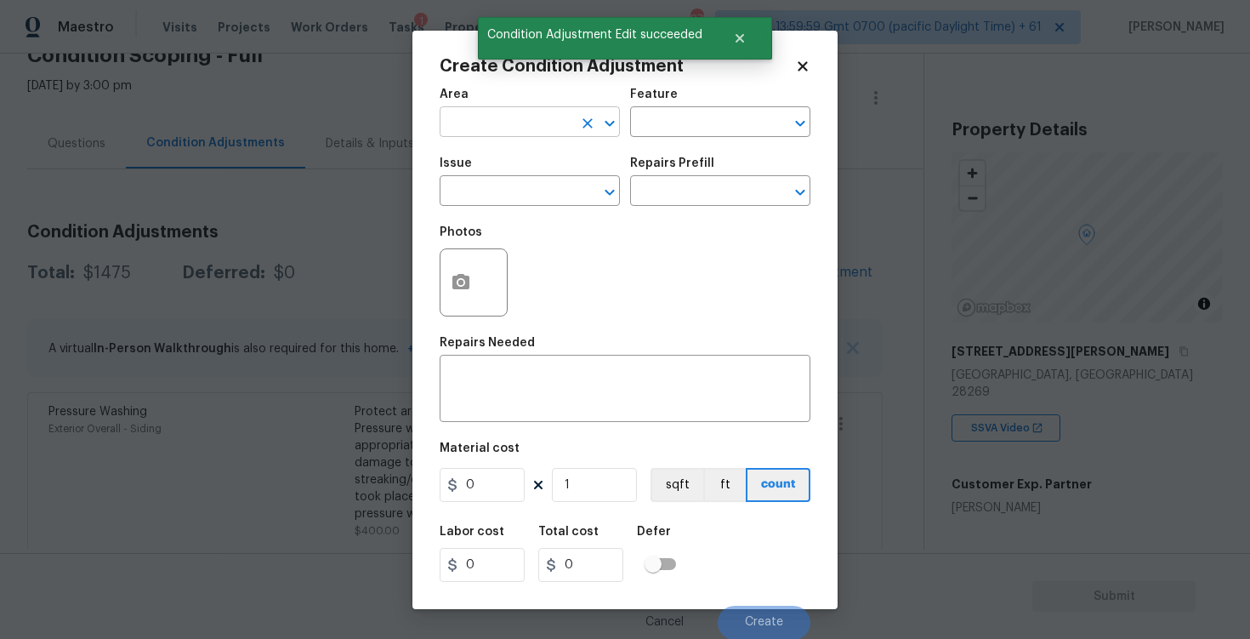
click at [508, 128] on input "text" at bounding box center [506, 124] width 133 height 26
click at [506, 195] on li "Exterior Overall" at bounding box center [530, 189] width 180 height 28
type input "Exterior Overall"
click at [506, 195] on input "text" at bounding box center [506, 192] width 133 height 26
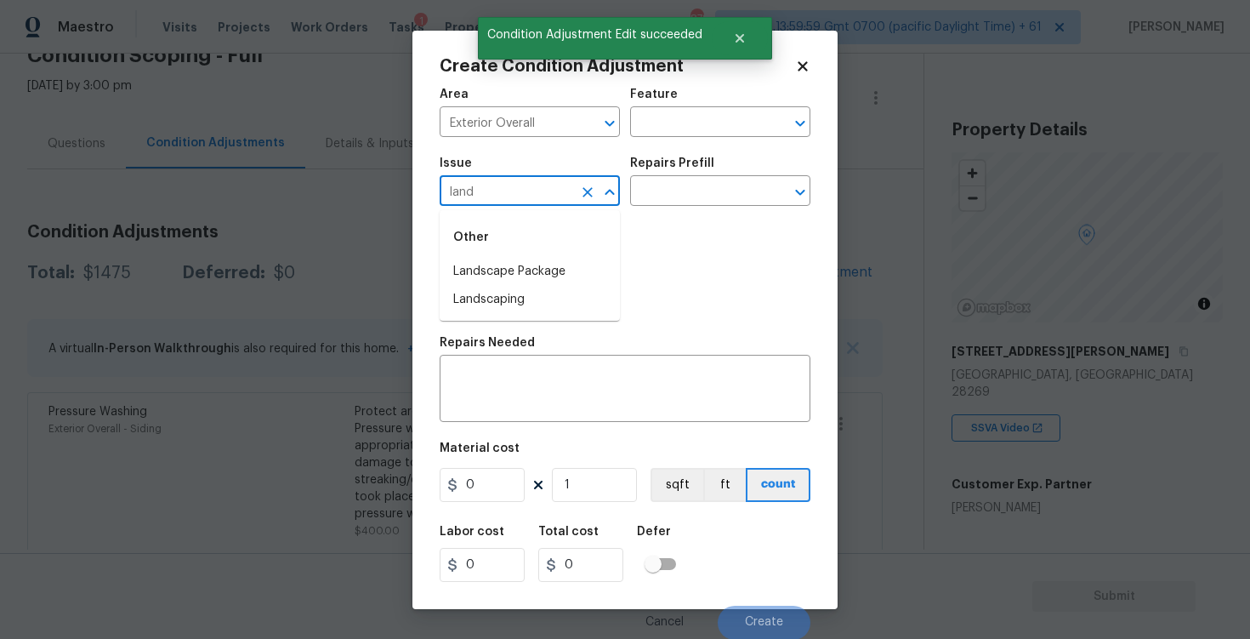
click at [529, 252] on div "Other" at bounding box center [530, 237] width 180 height 41
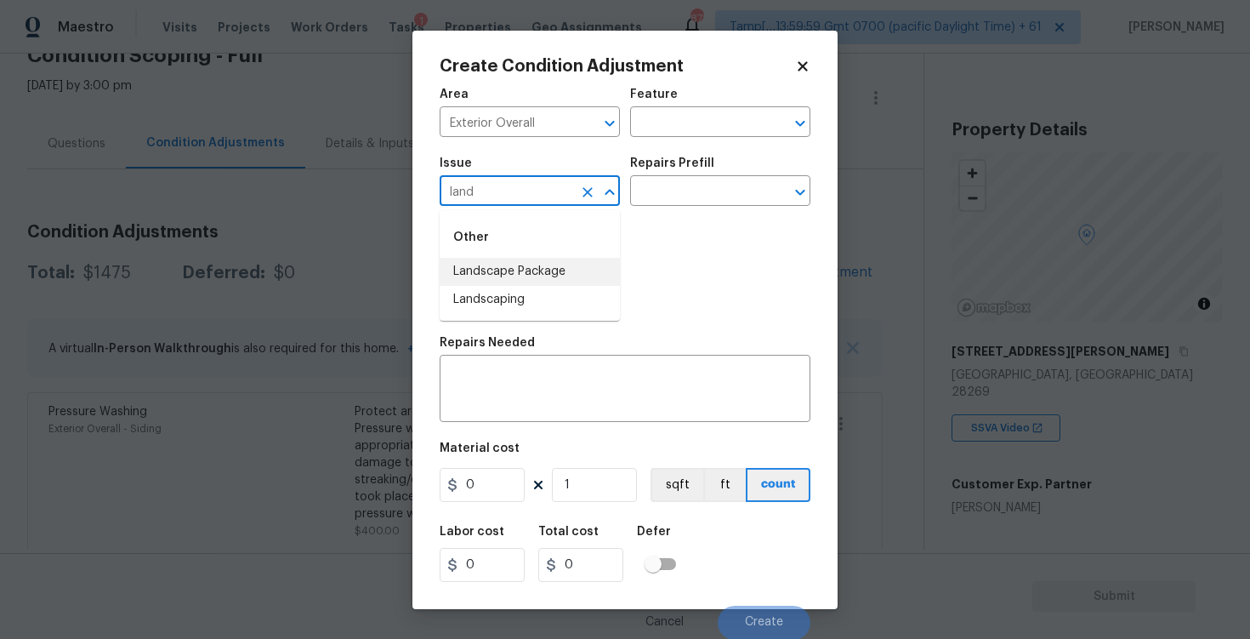
click at [530, 267] on li "Landscape Package" at bounding box center [530, 272] width 180 height 28
type input "Landscape Package"
click at [648, 195] on input "text" at bounding box center [696, 192] width 133 height 26
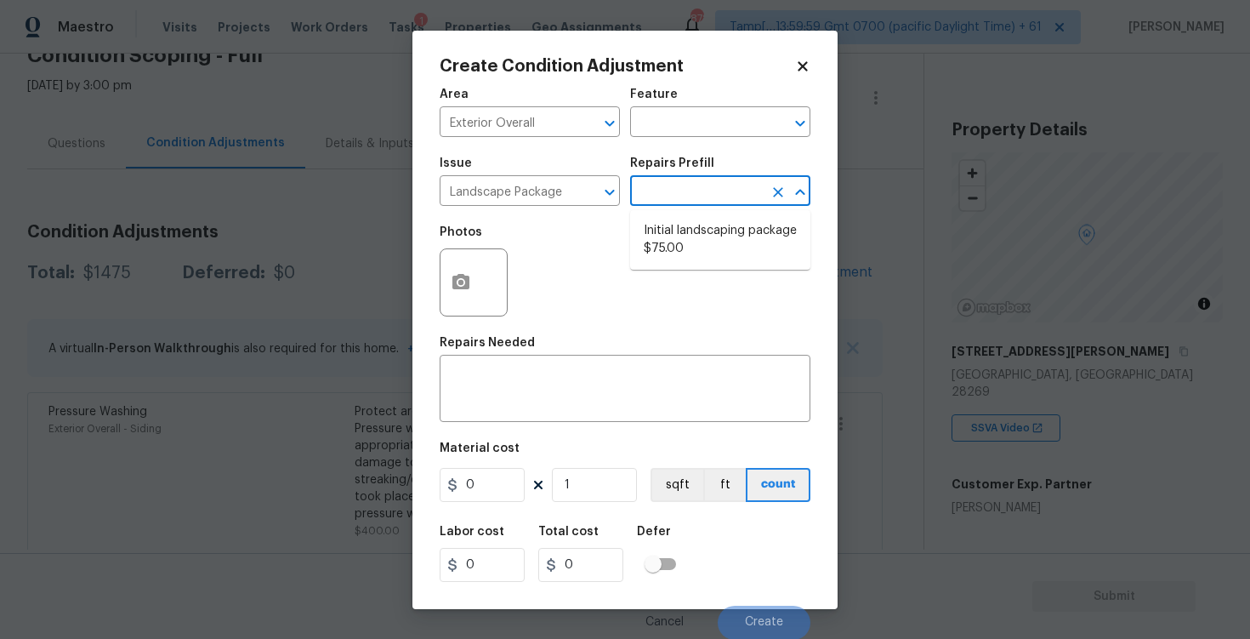
click at [674, 241] on li "Initial landscaping package $75.00" at bounding box center [720, 240] width 180 height 46
type input "Home Readiness Packages"
type textarea "Mowing of grass up to 6" in height. Mow, edge along driveways & sidewalks, trim…"
type input "75"
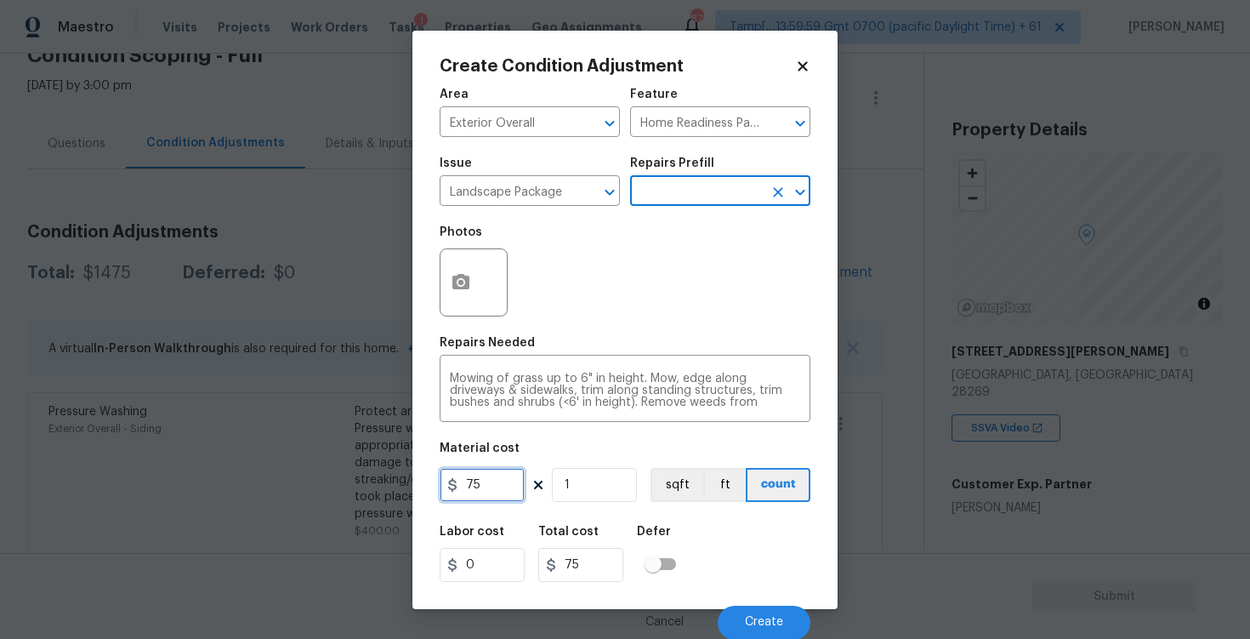
click at [491, 499] on input "75" at bounding box center [482, 485] width 85 height 34
type input "750"
click at [461, 296] on button "button" at bounding box center [460, 282] width 41 height 66
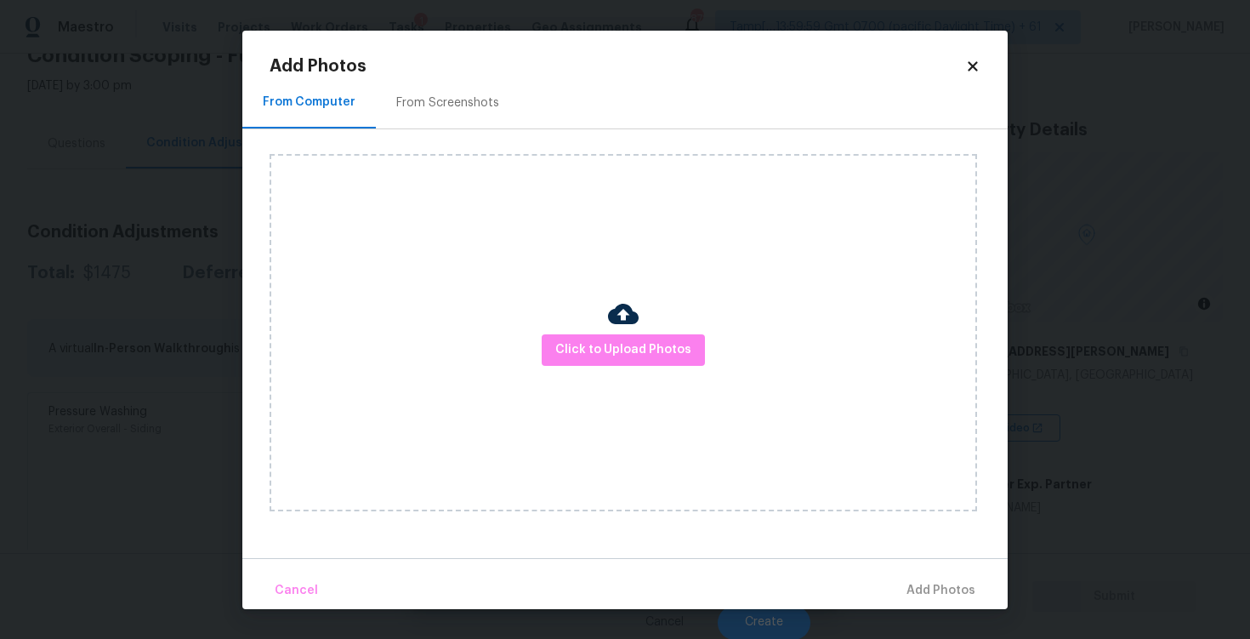
click at [633, 323] on img at bounding box center [623, 313] width 31 height 31
click at [623, 349] on span "Click to Upload Photos" at bounding box center [623, 349] width 136 height 21
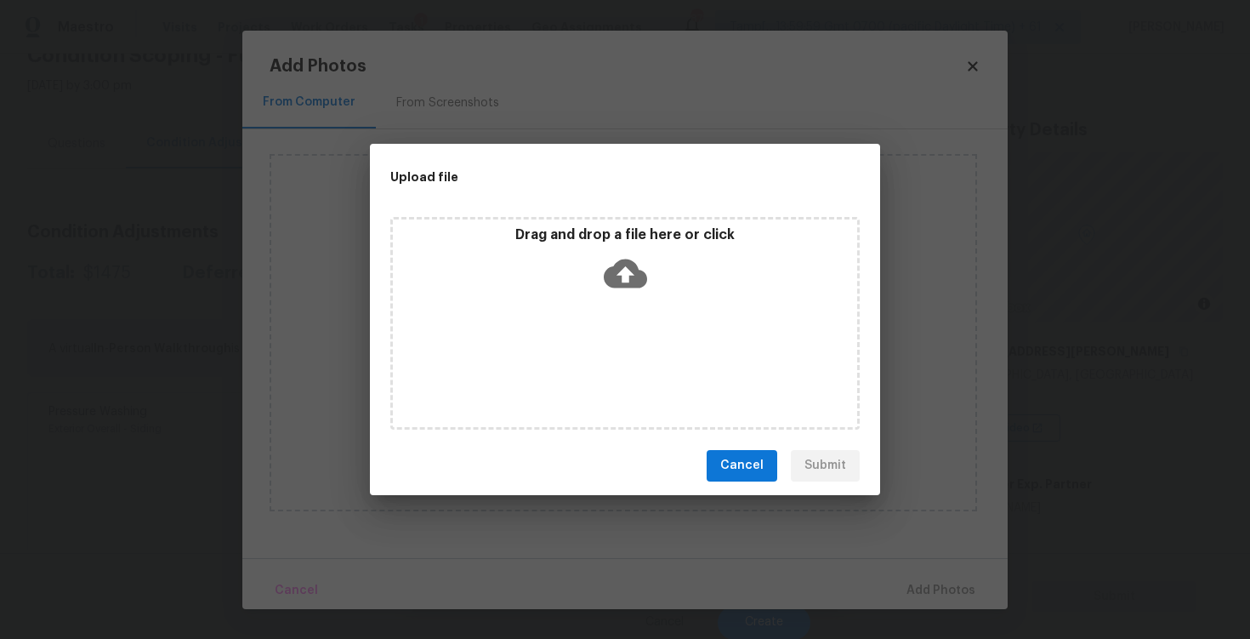
click at [610, 252] on icon at bounding box center [625, 273] width 43 height 43
